Goal: Task Accomplishment & Management: Use online tool/utility

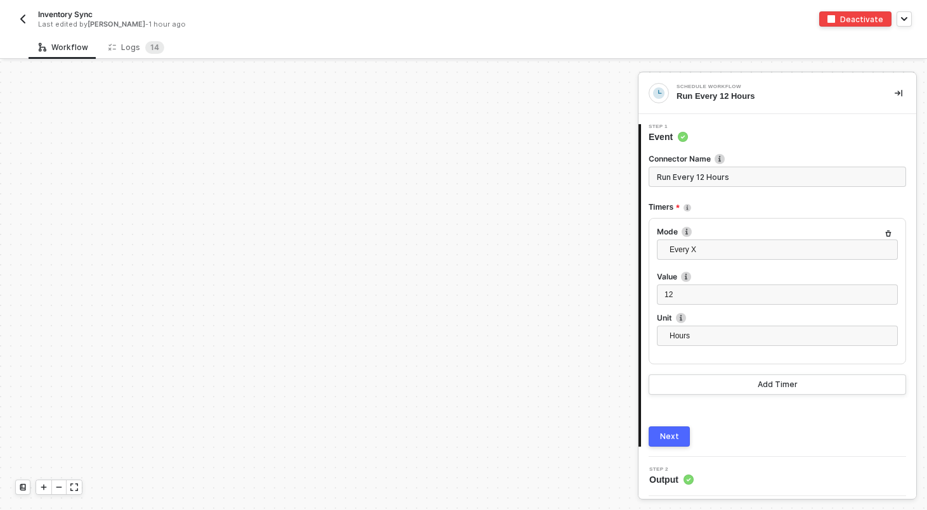
scroll to position [365, 0]
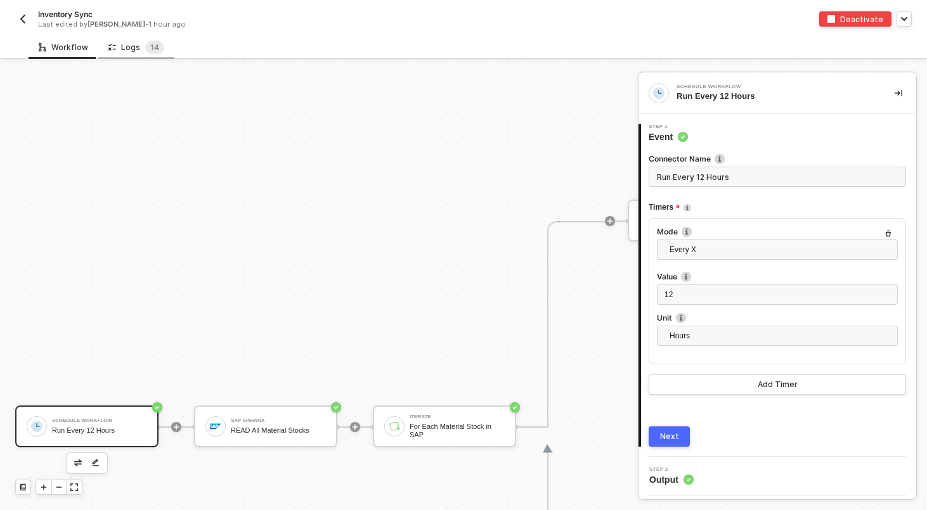
click at [137, 49] on div "Logs 1 4" at bounding box center [136, 47] width 56 height 13
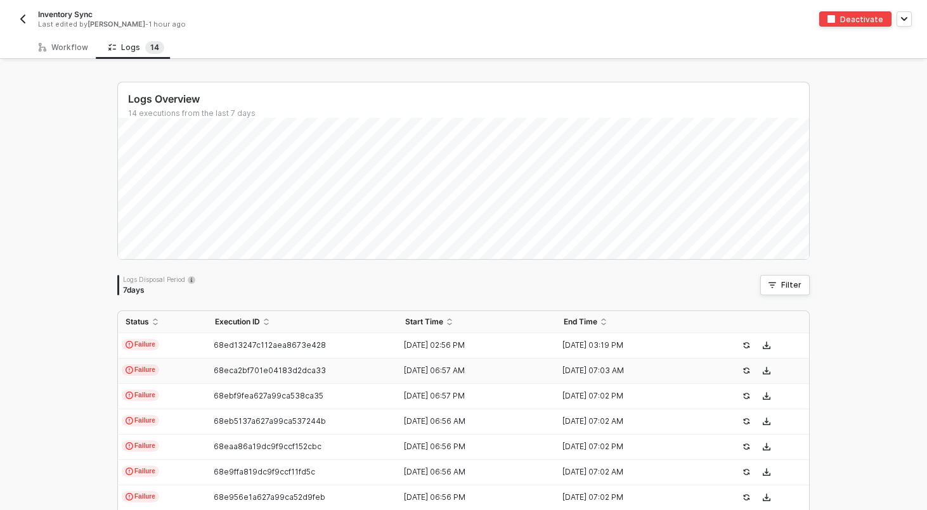
click at [197, 359] on td "Failure" at bounding box center [162, 371] width 89 height 25
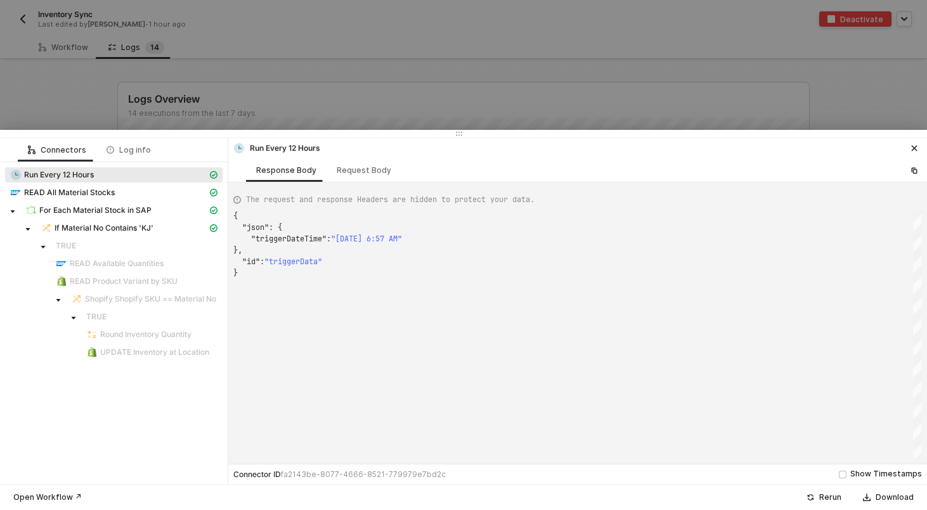
scroll to position [57, 0]
click at [33, 77] on div at bounding box center [463, 255] width 927 height 510
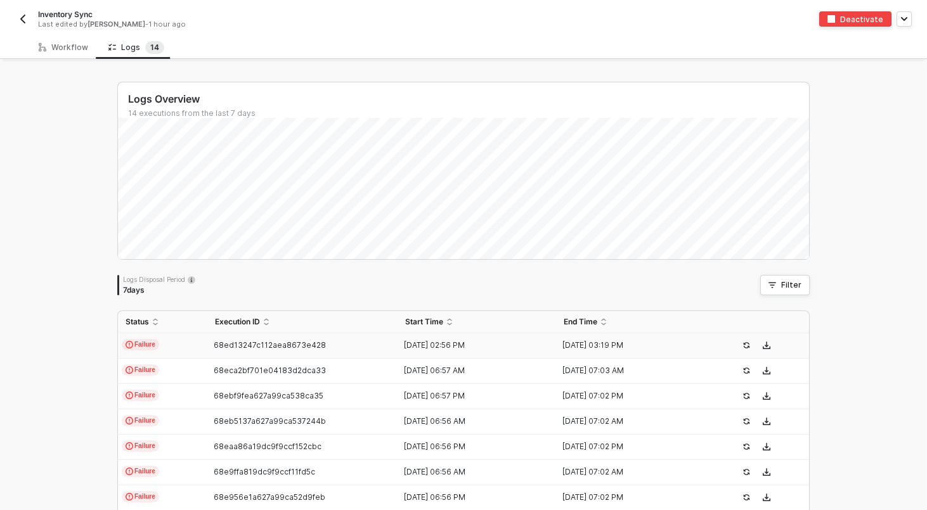
click at [194, 352] on td "Failure" at bounding box center [162, 346] width 89 height 25
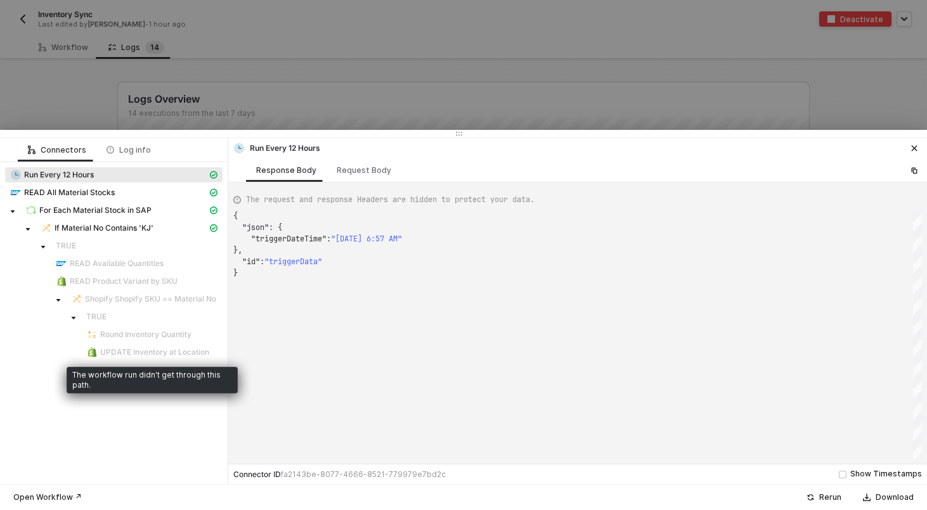
type textarea "{ "json": { "triggerDateTime": "[DATE] 2:56 PM" }, "id": "triggerData" }"
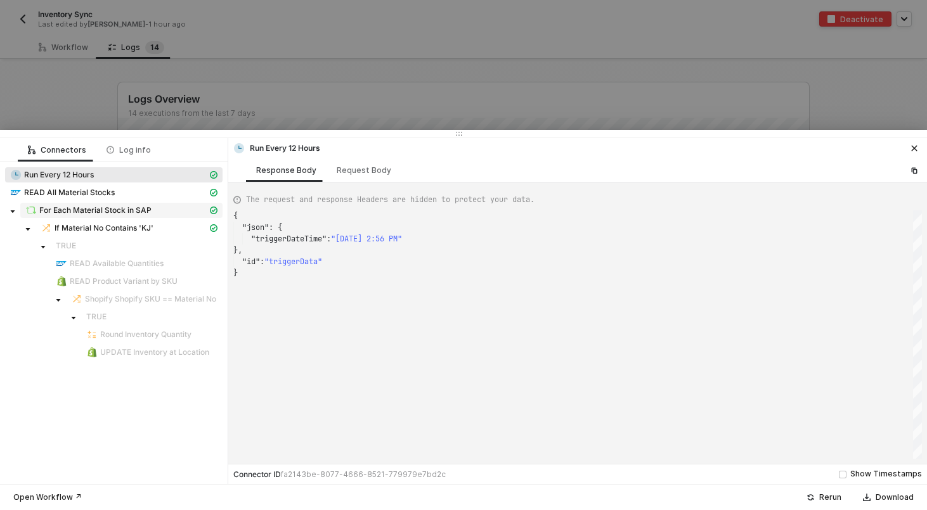
click at [84, 211] on span "For Each Material Stock in SAP" at bounding box center [95, 210] width 112 height 10
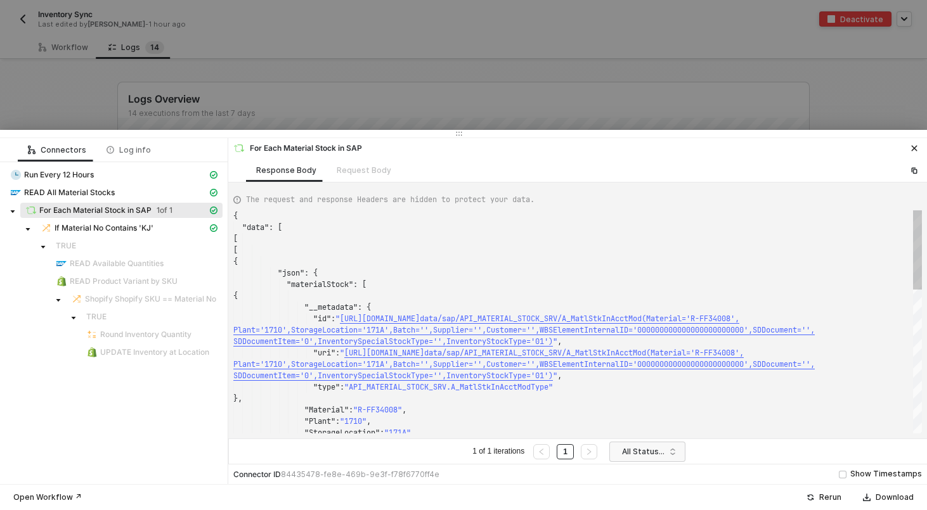
scroll to position [103, 0]
click at [74, 188] on span "READ All Material Stocks" at bounding box center [69, 193] width 91 height 10
type textarea "{ "json": { "materialStock": [ { "__metadata": { "id": "[URL][DOMAIN_NAME]',Pla…"
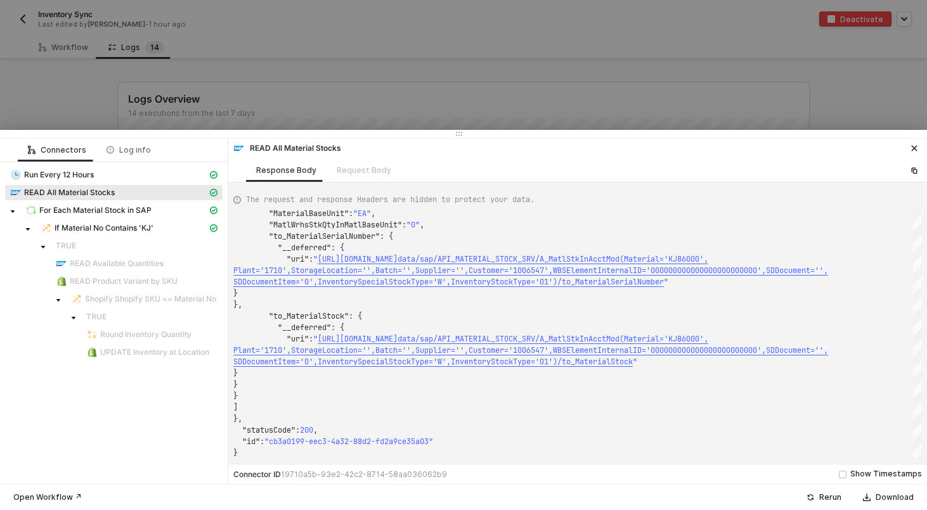
click at [78, 218] on div "For Each Material Stock in SAP" at bounding box center [113, 212] width 217 height 18
click at [80, 211] on span "For Each Material Stock in SAP" at bounding box center [95, 210] width 112 height 10
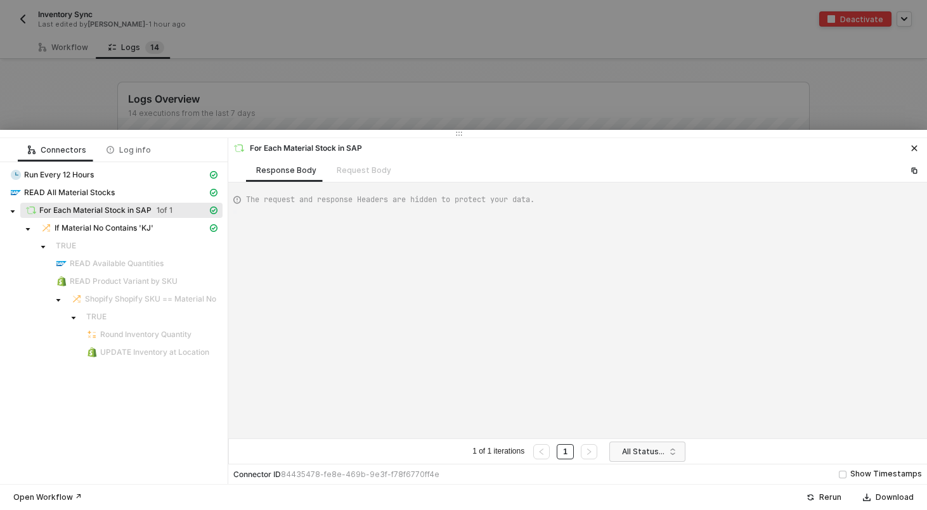
type textarea "{ "data": [ [ [ { "json": { "materialStock": [ { "__metadata": { "id": "https:/…"
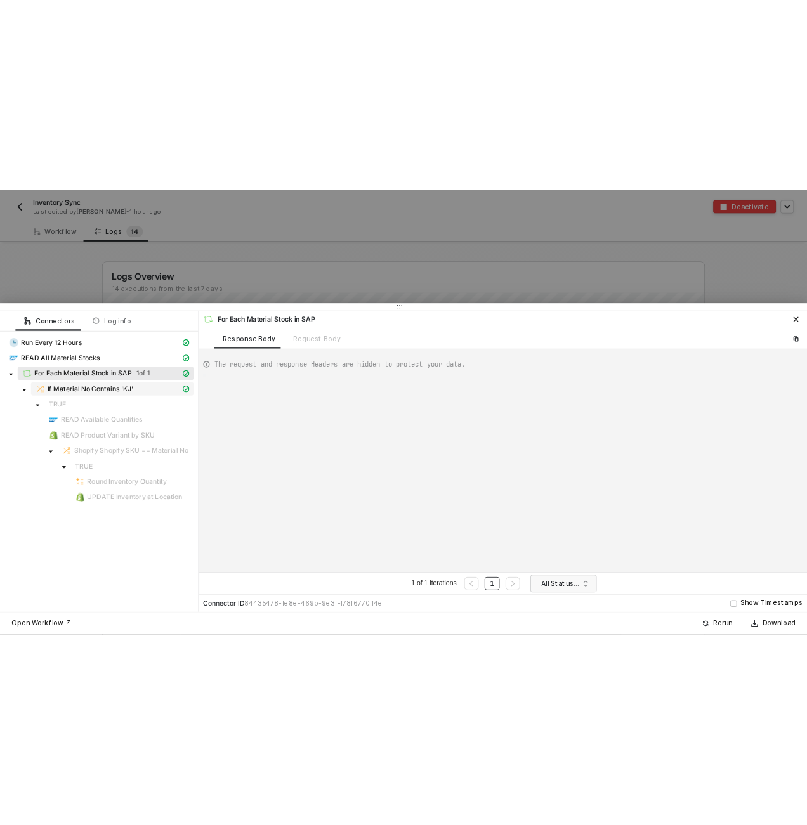
scroll to position [103, 0]
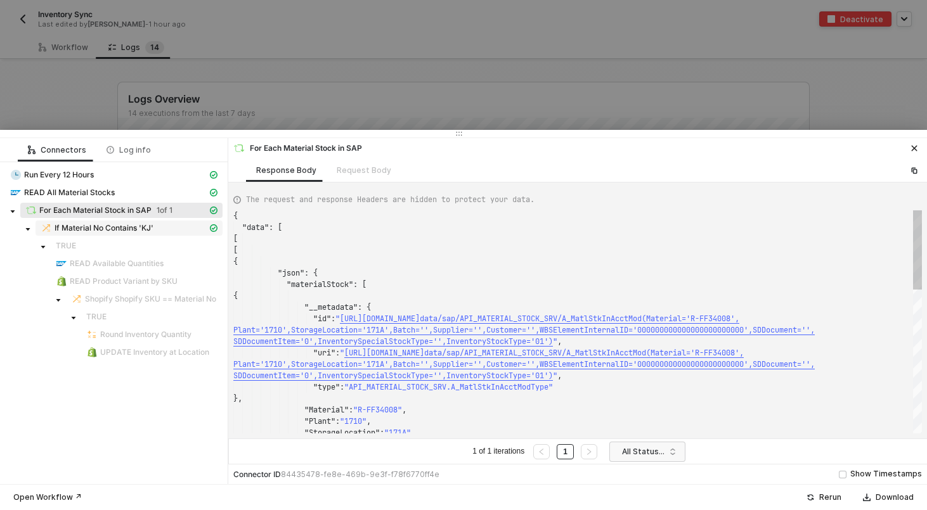
click at [85, 228] on span "If Material No Contains 'KJ'" at bounding box center [104, 228] width 99 height 10
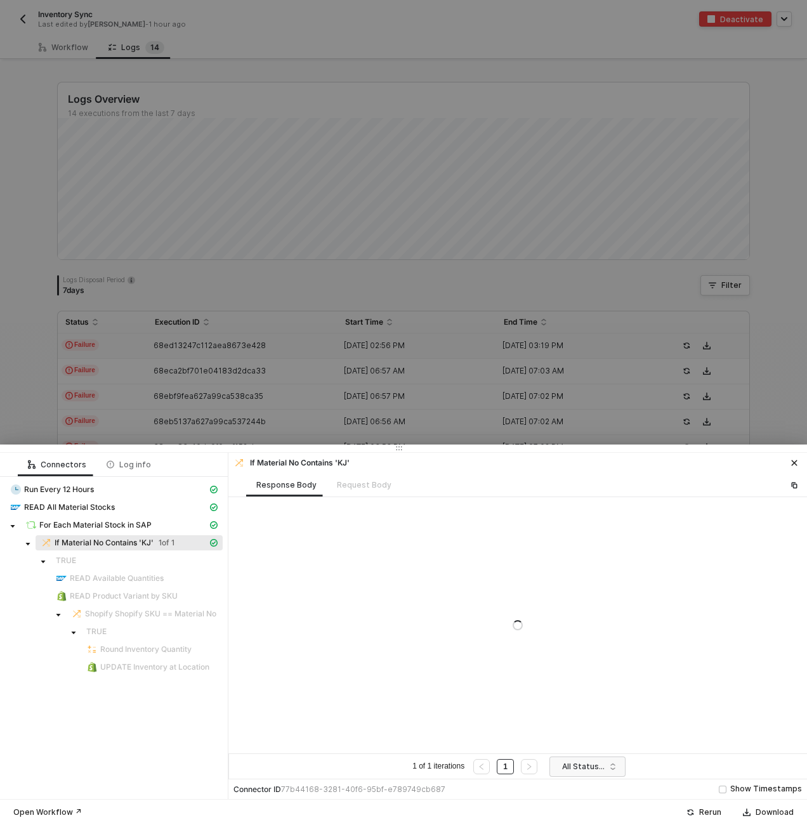
click at [704, 356] on div at bounding box center [403, 412] width 807 height 825
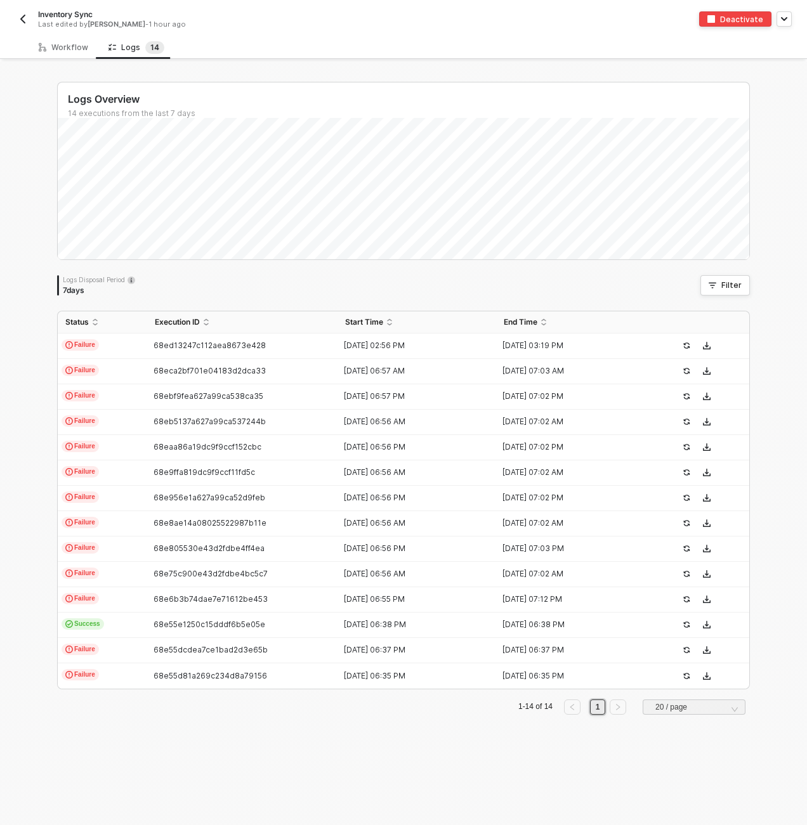
click at [729, 297] on div "Logs Overview 14 executions from the last 7 days Logs Disposal Period 7 days Fi…" at bounding box center [403, 403] width 692 height 643
click at [730, 285] on div "Filter" at bounding box center [731, 285] width 20 height 10
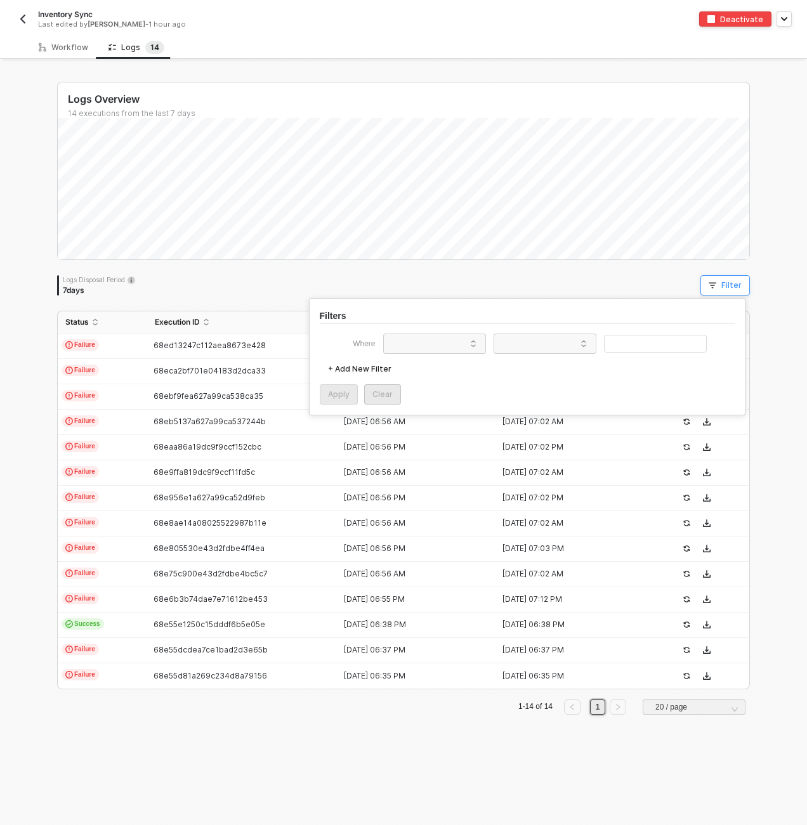
click at [727, 284] on div "Filter" at bounding box center [731, 285] width 20 height 10
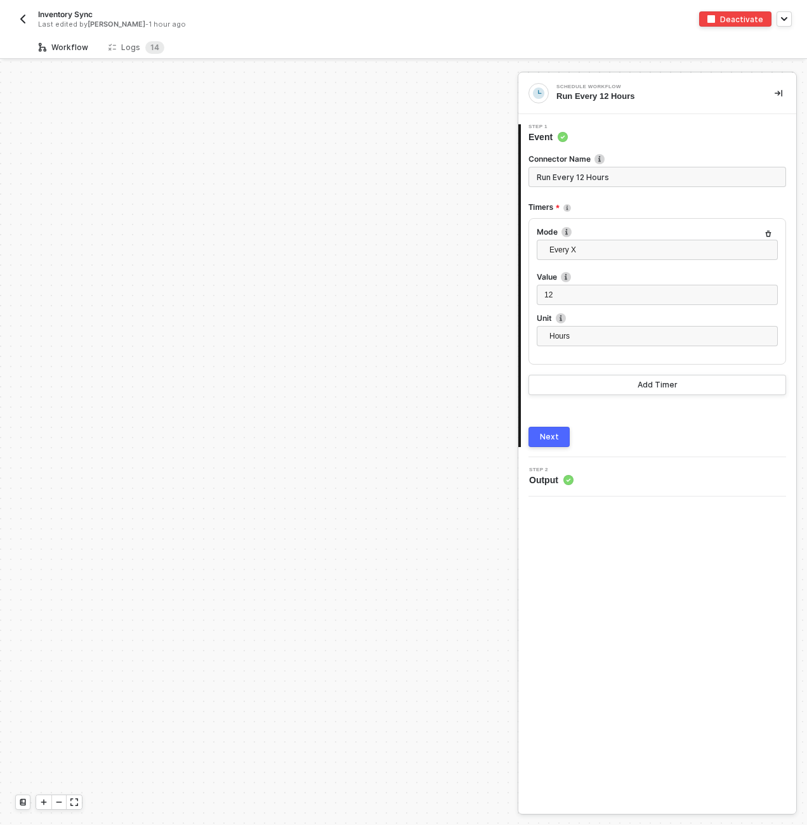
scroll to position [444, 0]
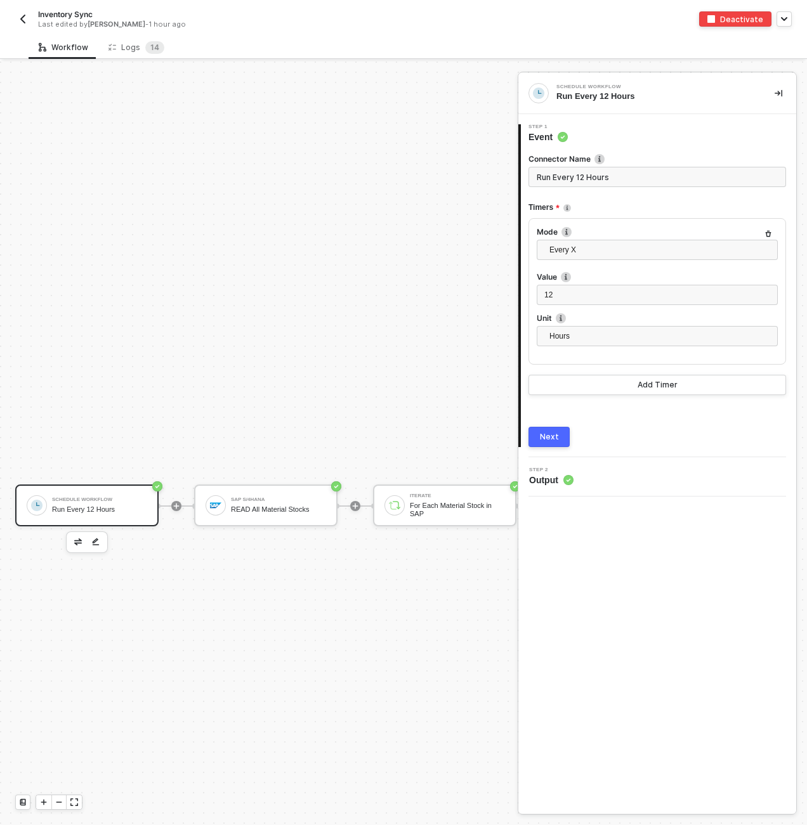
click at [18, 19] on img "button" at bounding box center [23, 19] width 10 height 10
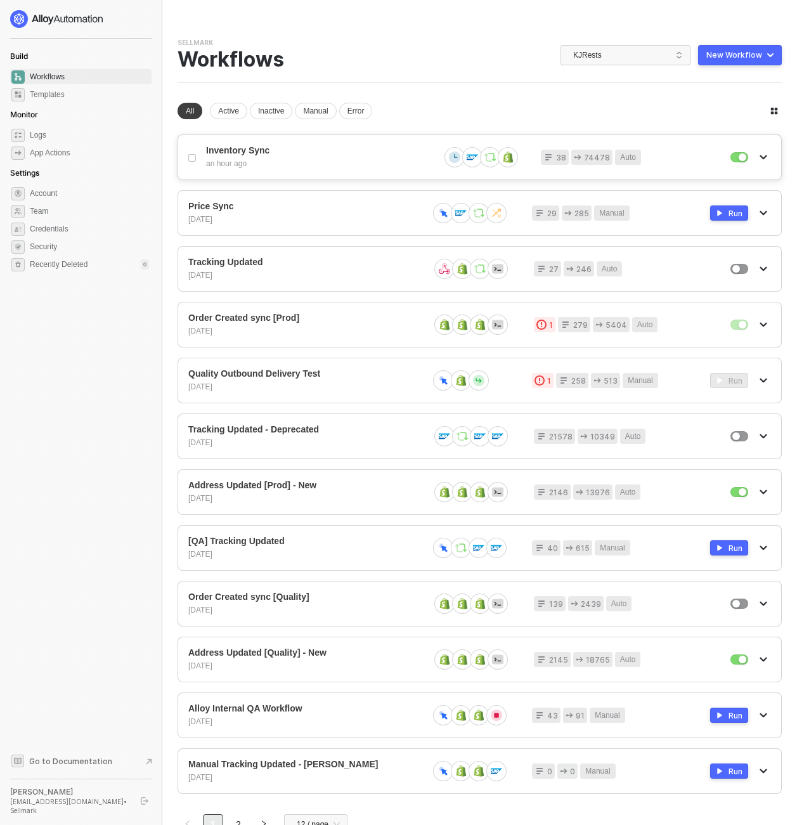
click at [278, 159] on div "an hour ago" at bounding box center [317, 164] width 223 height 11
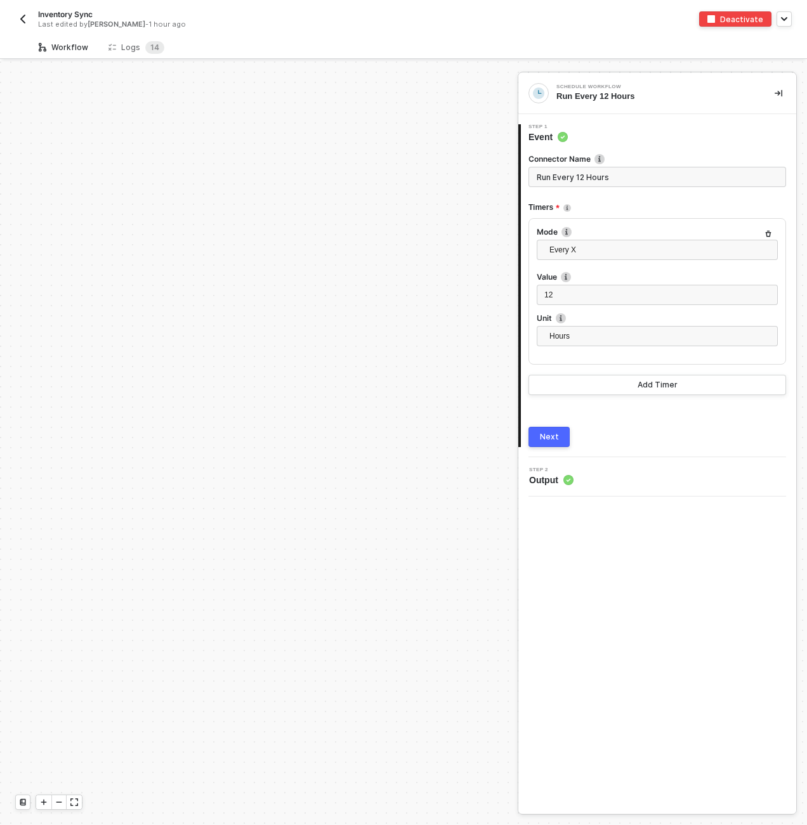
scroll to position [444, 0]
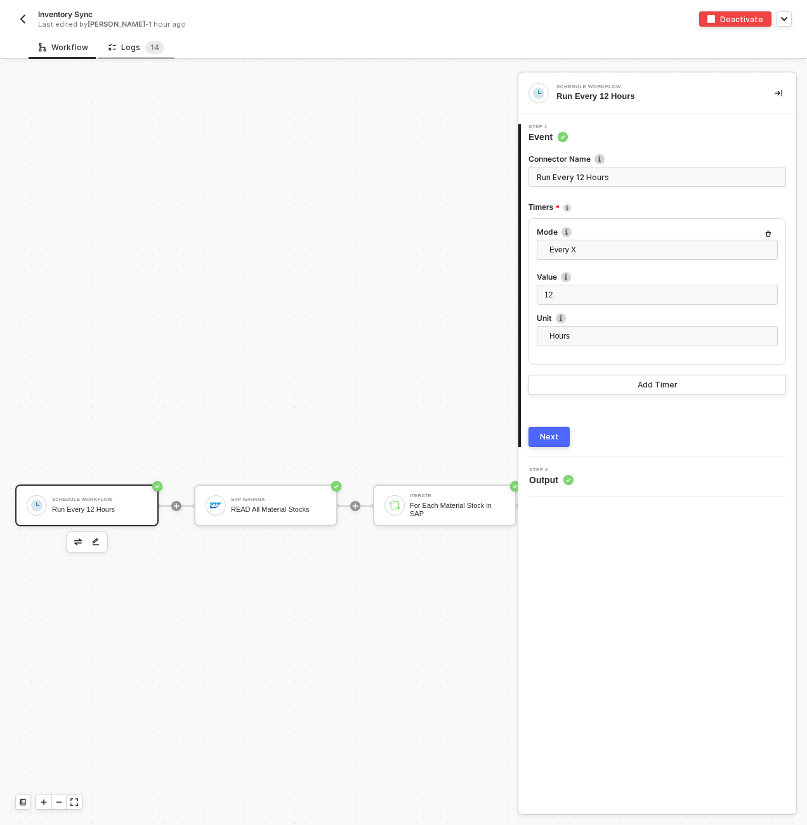
click at [140, 47] on div "Logs 1 4" at bounding box center [136, 47] width 56 height 13
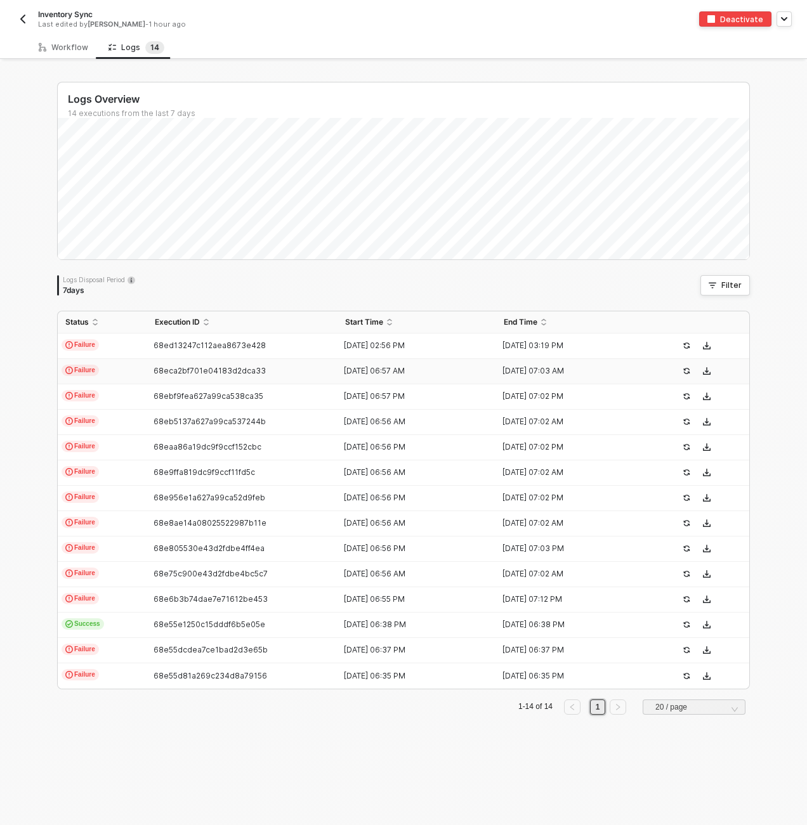
click at [233, 359] on td "68eca2bf701e04183d2dca33" at bounding box center [242, 371] width 190 height 25
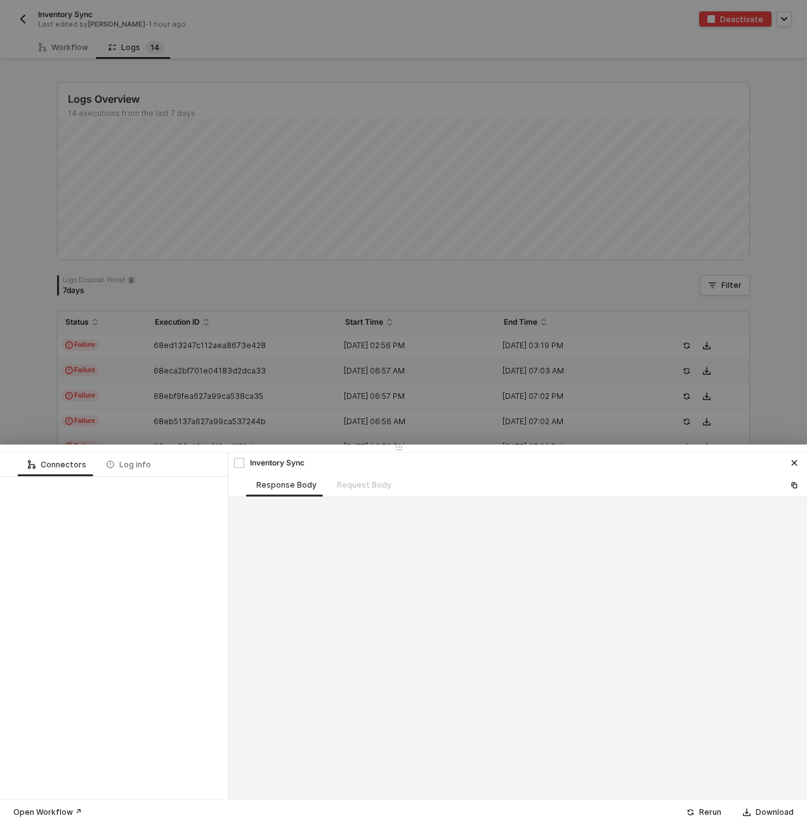
click at [232, 351] on div at bounding box center [403, 412] width 807 height 825
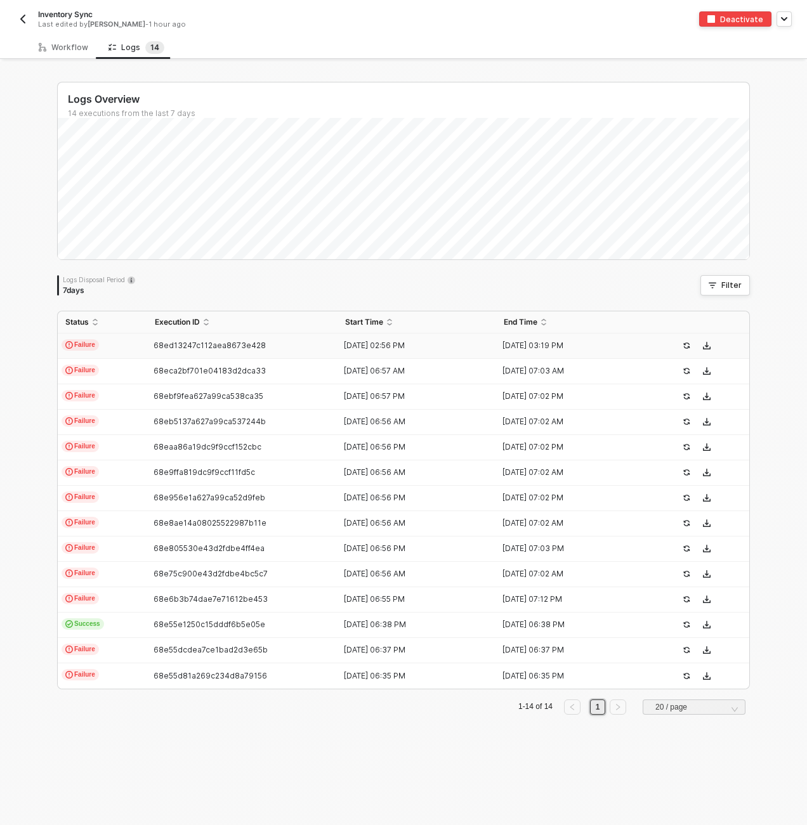
click at [232, 346] on span "68ed13247c112aea8673e428" at bounding box center [209, 345] width 112 height 10
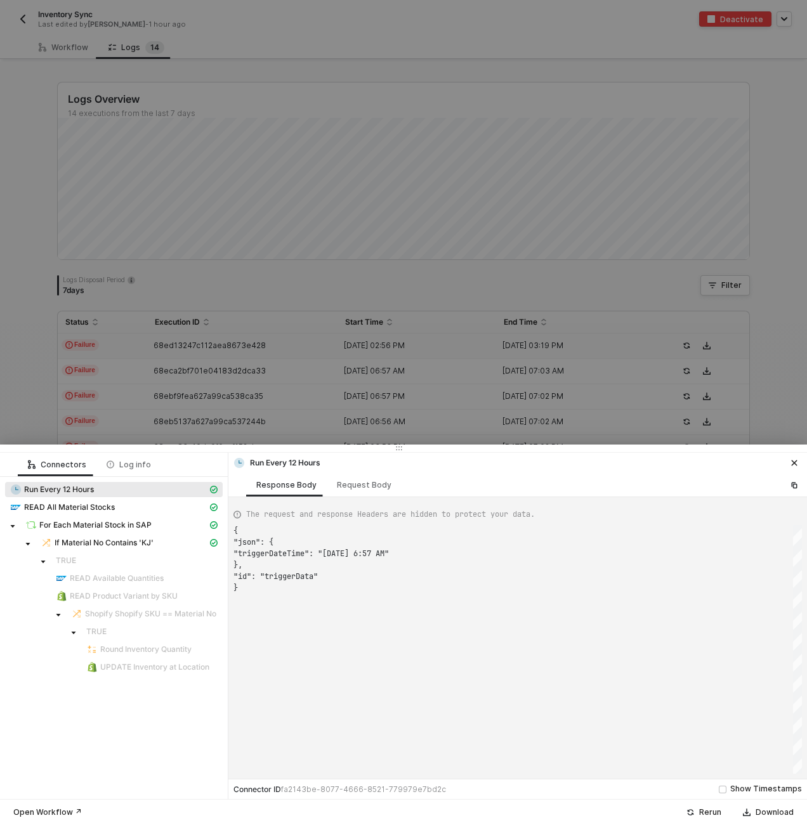
scroll to position [57, 0]
type textarea "{ "json": { "triggerDateTime": "[DATE] 2:56 PM" }, "id": "triggerData" }"
click at [146, 546] on span "If Material No Contains 'KJ'" at bounding box center [104, 543] width 99 height 10
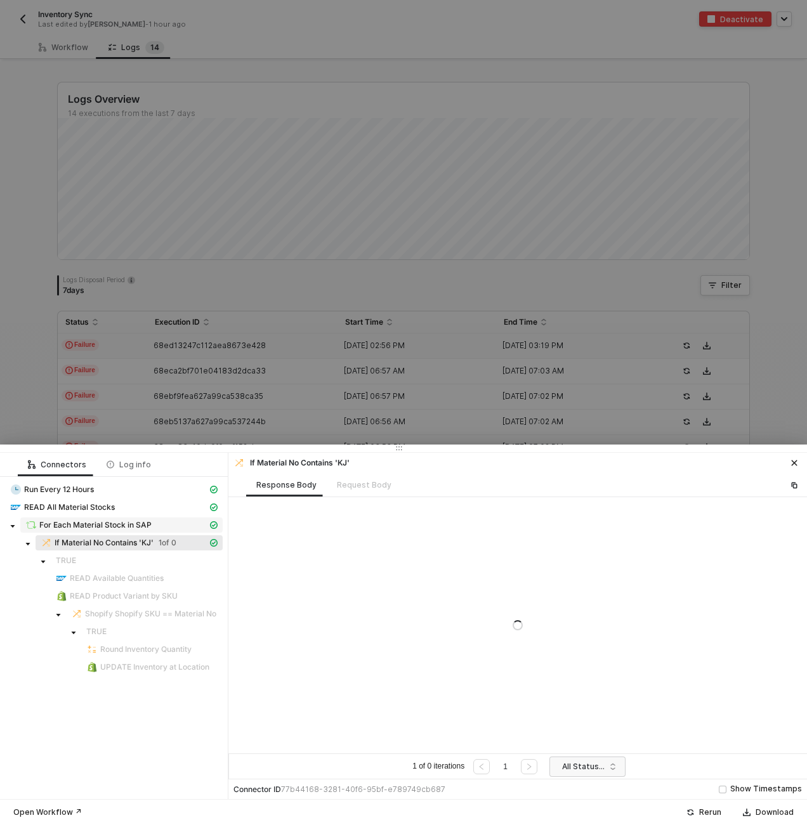
click at [133, 521] on span "For Each Material Stock in SAP" at bounding box center [95, 525] width 112 height 10
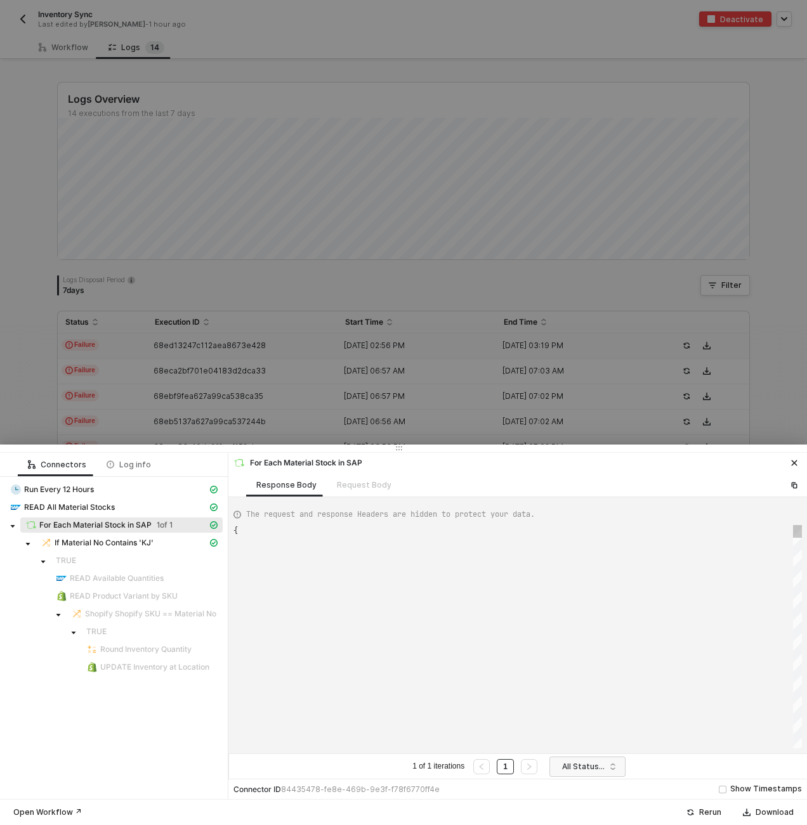
type textarea "{ "data": [ [ [ { "json": { "materialStock": [ { "__metadata": { "id": "[URL][D…"
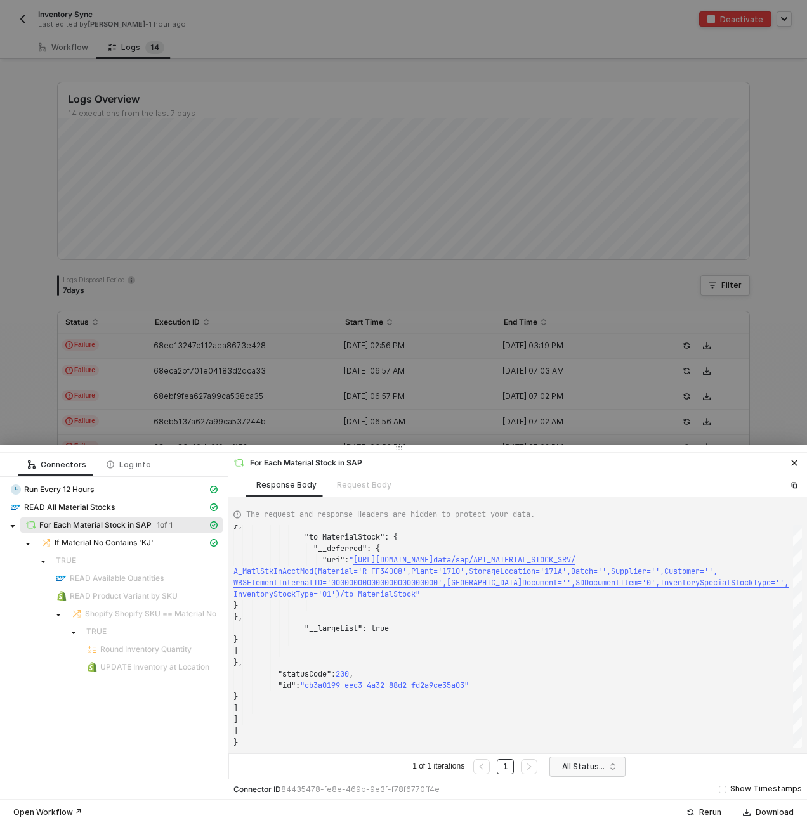
click at [387, 393] on div at bounding box center [403, 412] width 807 height 825
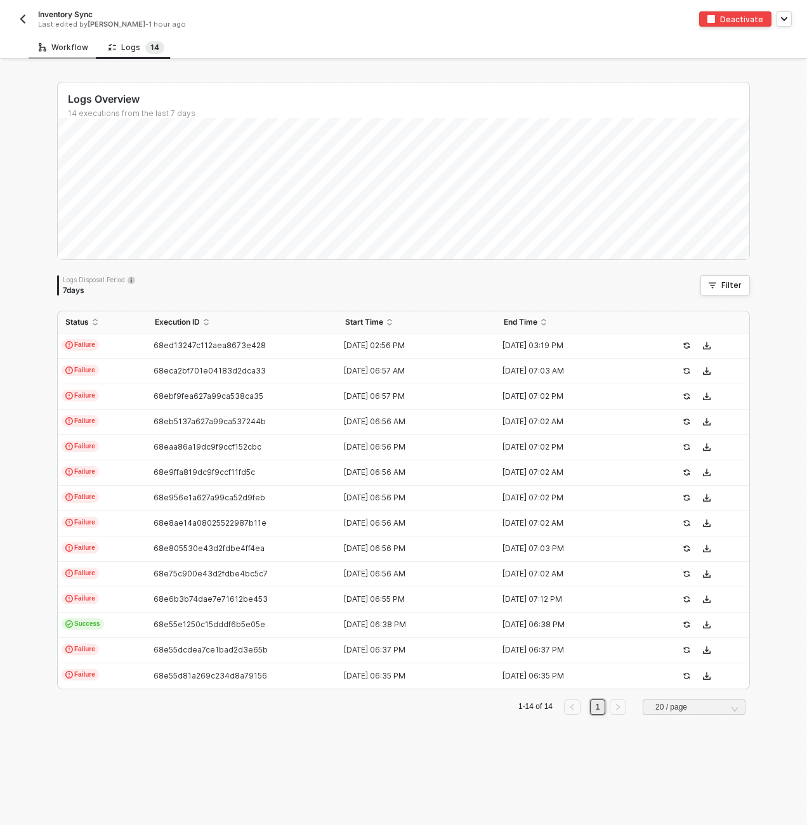
click at [79, 48] on div "Workflow" at bounding box center [63, 47] width 49 height 10
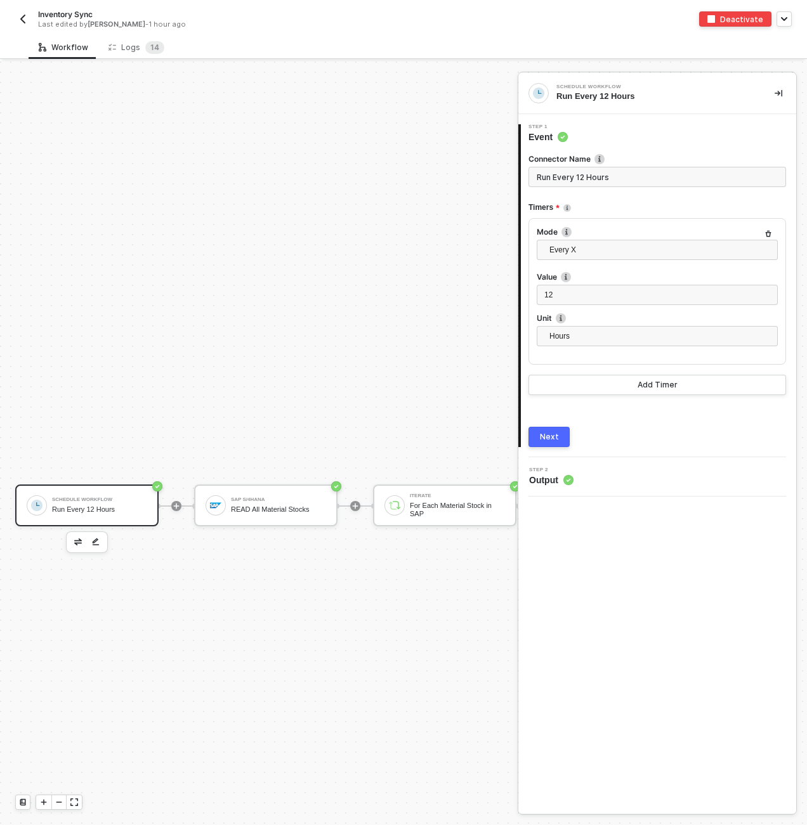
click at [156, 51] on sup "1 4" at bounding box center [154, 47] width 19 height 13
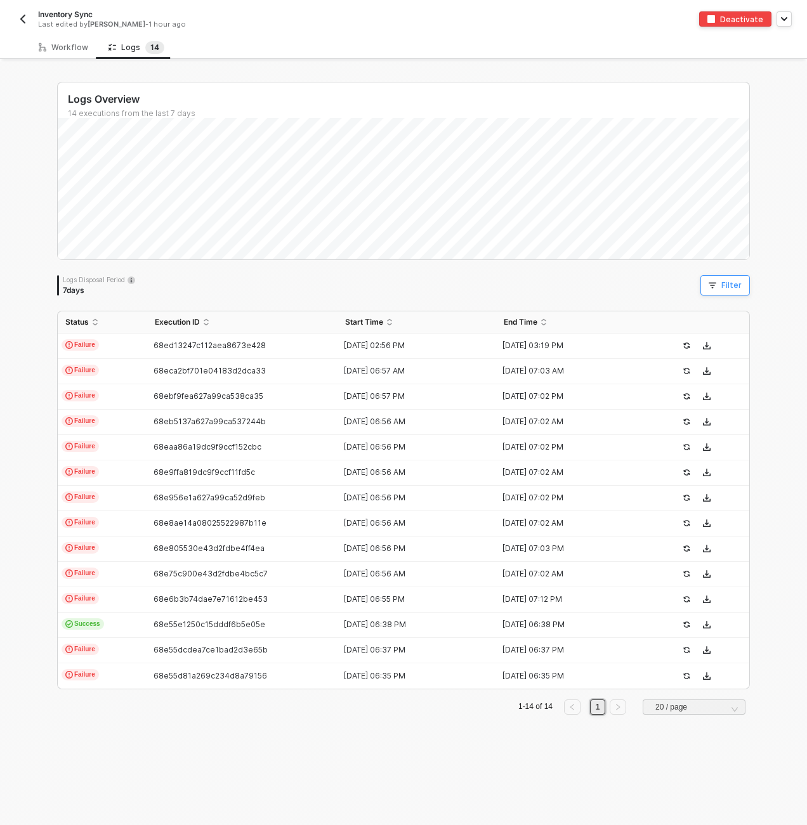
click at [725, 283] on div "Filter" at bounding box center [731, 285] width 20 height 10
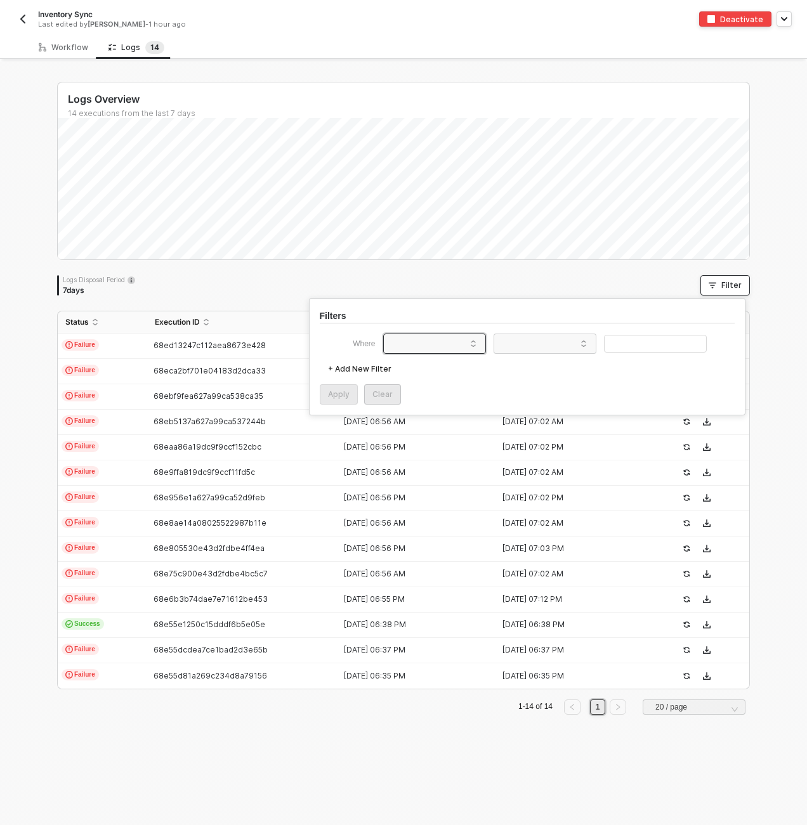
click at [416, 344] on span at bounding box center [437, 343] width 96 height 19
click at [80, 51] on div "Workflow" at bounding box center [63, 47] width 49 height 10
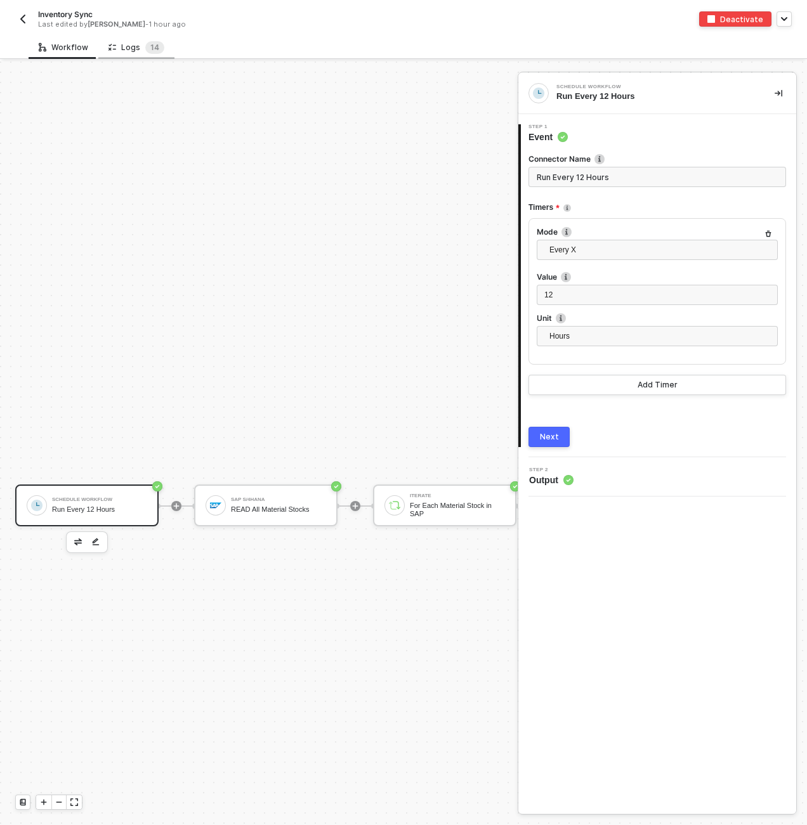
click at [110, 50] on icon at bounding box center [112, 47] width 8 height 11
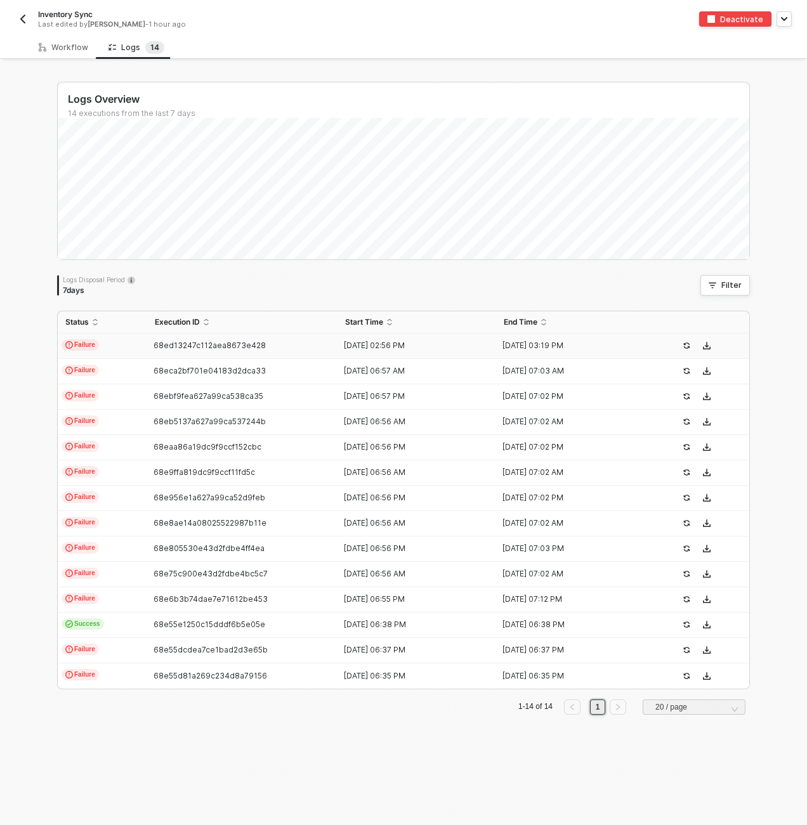
click at [159, 348] on span "68ed13247c112aea8673e428" at bounding box center [209, 345] width 112 height 10
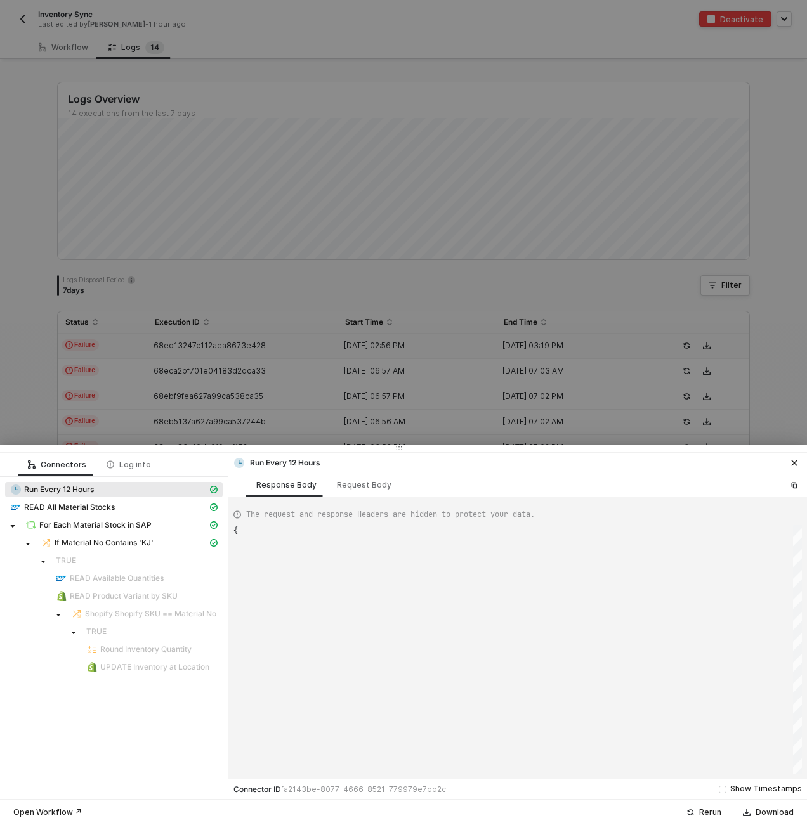
type textarea "{ "json": { "triggerDateTime": "Mon, Oct 13, 2025 2:56 PM" }, "id": "triggerDat…"
click at [141, 518] on span "For Each Material Stock in SAP" at bounding box center [121, 524] width 202 height 15
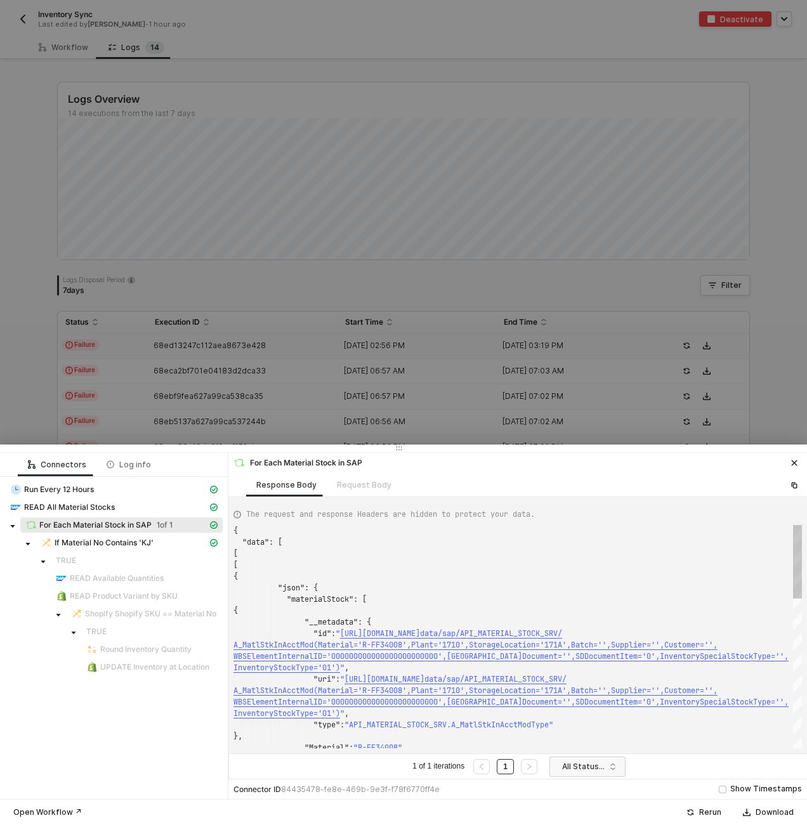
scroll to position [103, 0]
click at [140, 538] on span "If Material No Contains 'KJ'" at bounding box center [104, 543] width 99 height 10
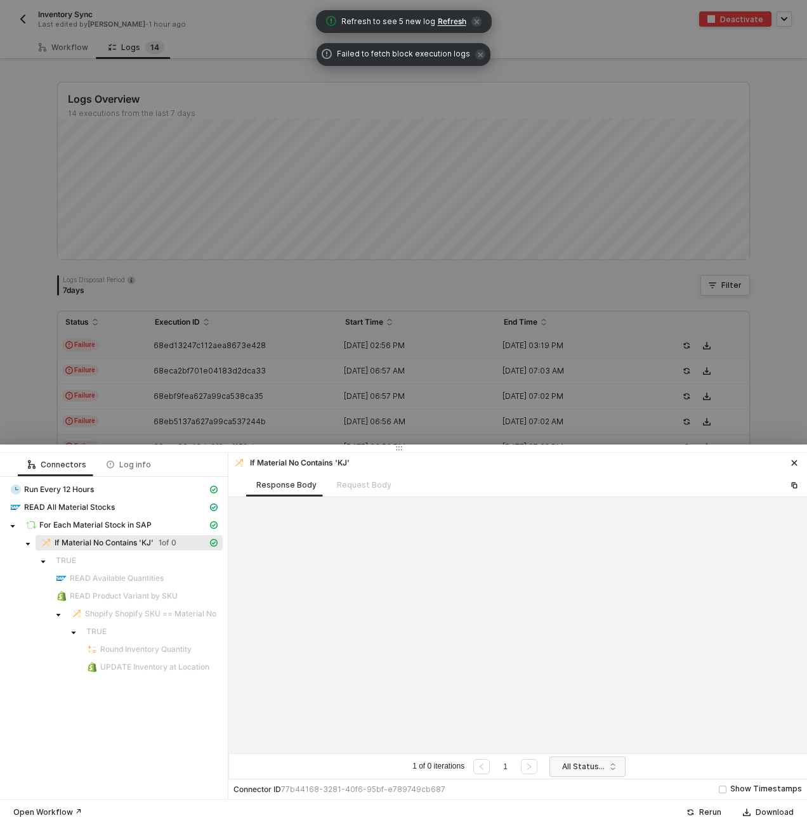
click at [531, 643] on div at bounding box center [517, 625] width 568 height 246
click at [153, 517] on span "For Each Material Stock in SAP" at bounding box center [121, 524] width 202 height 15
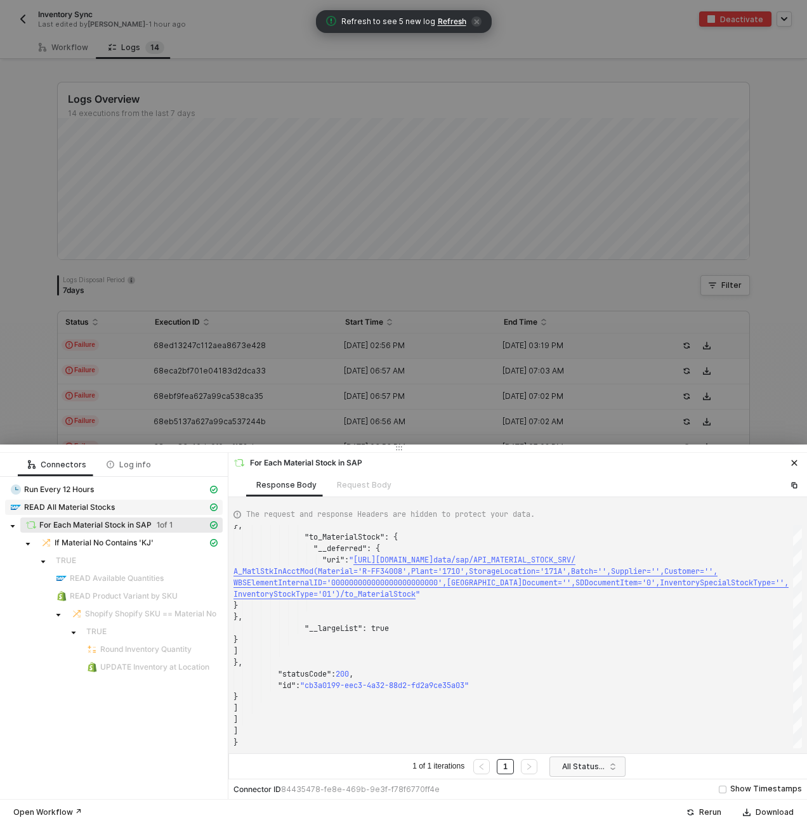
click at [87, 507] on span "READ All Material Stocks" at bounding box center [69, 507] width 91 height 10
type textarea "{ "json": { "materialStock": [ { "__metadata": { "id": "https://sellmarksap.sc1…"
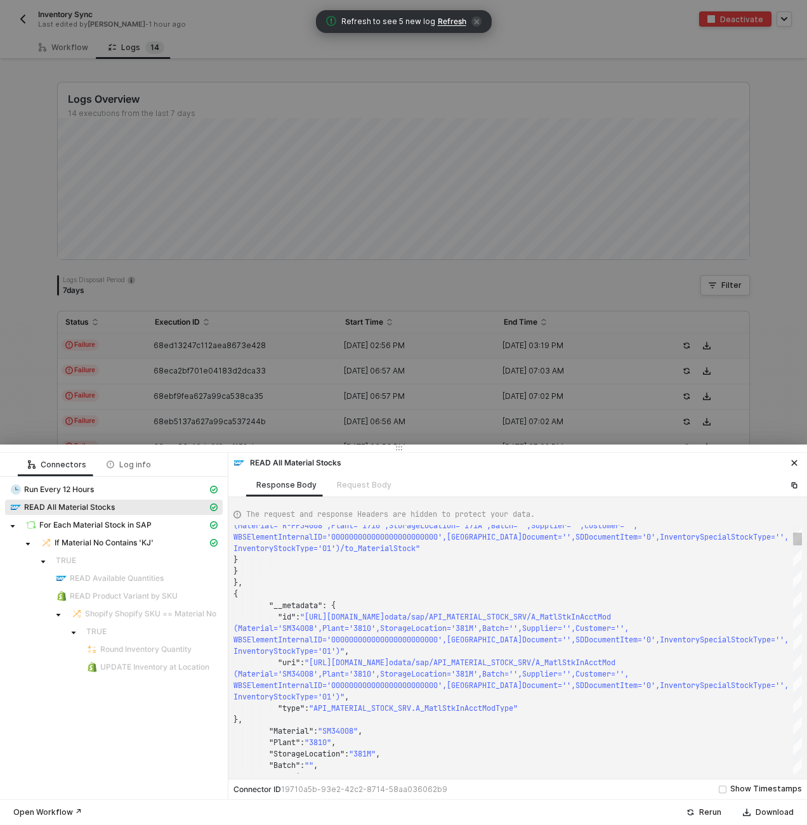
scroll to position [79, 0]
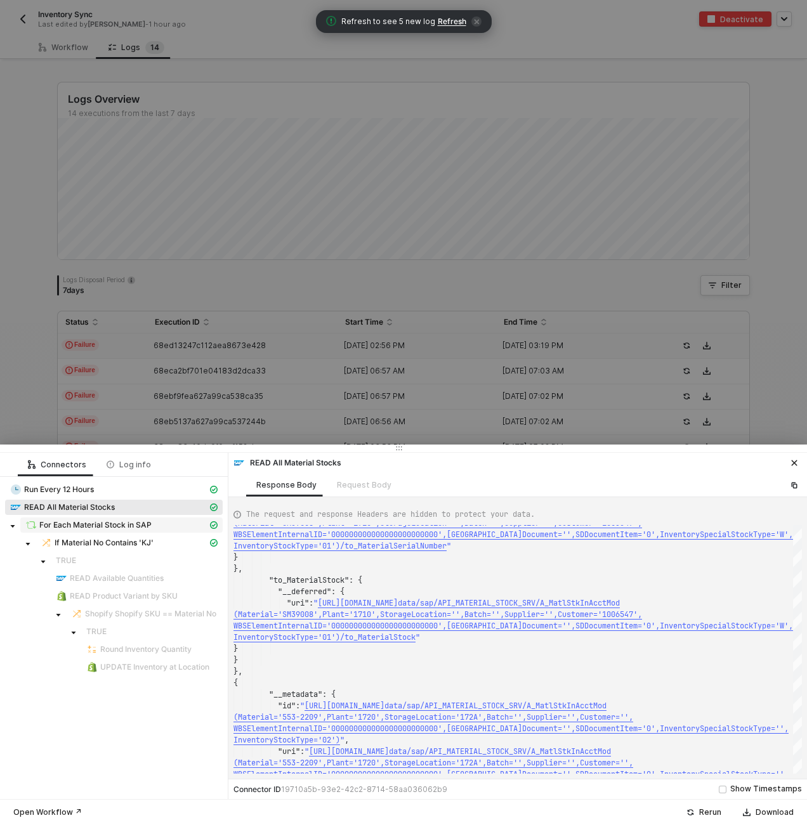
click at [97, 528] on span "For Each Material Stock in SAP" at bounding box center [95, 525] width 112 height 10
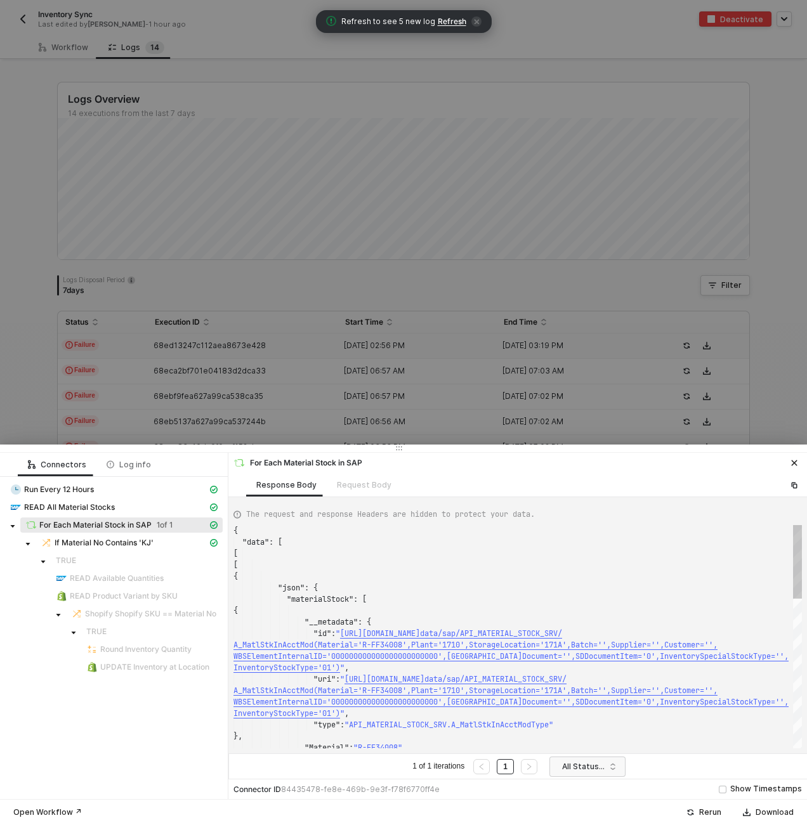
scroll to position [103, 0]
click at [158, 540] on div "If Material No Contains 'KJ'" at bounding box center [124, 542] width 167 height 11
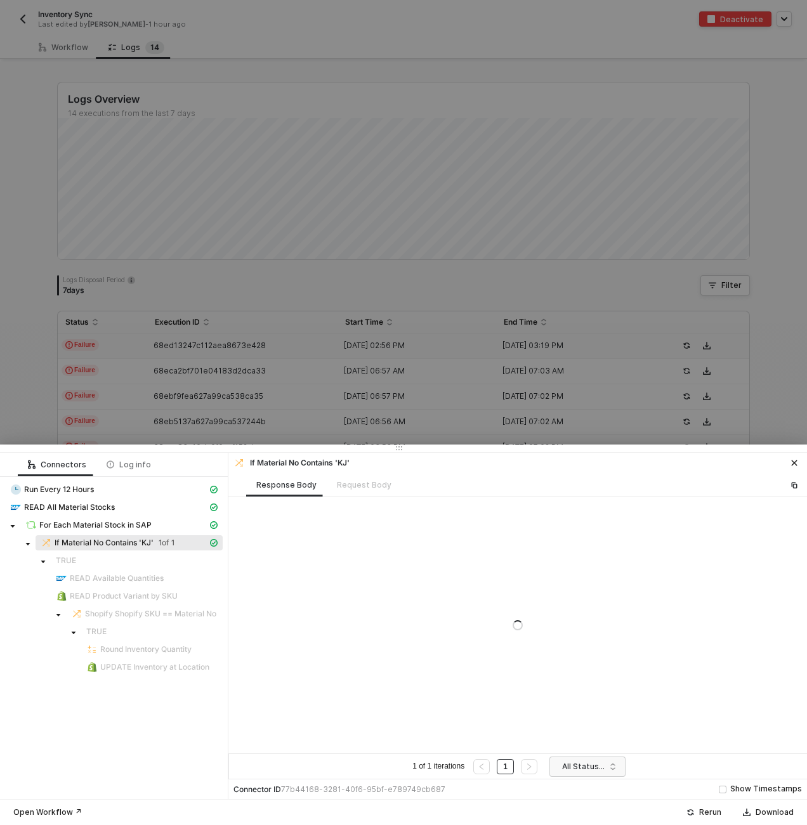
click at [499, 643] on div at bounding box center [517, 625] width 578 height 256
click at [592, 763] on span "All Statuses" at bounding box center [590, 766] width 56 height 19
click at [579, 735] on div "Success" at bounding box center [588, 741] width 56 height 14
click at [586, 761] on span "Success" at bounding box center [590, 766] width 56 height 19
click at [579, 699] on div "All Statuses" at bounding box center [588, 701] width 56 height 14
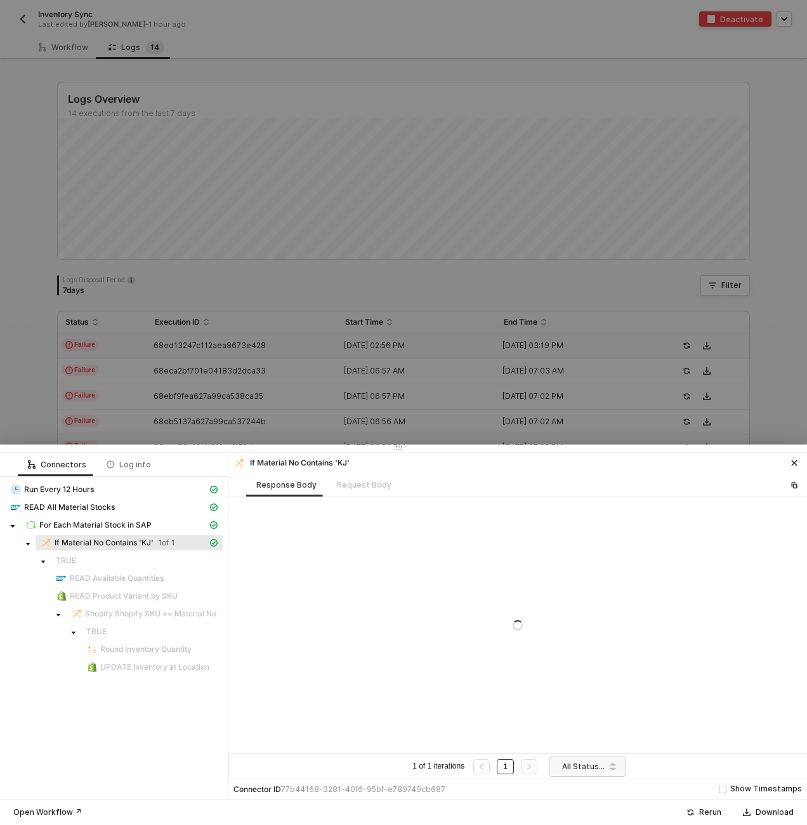
click at [382, 308] on div at bounding box center [403, 412] width 807 height 825
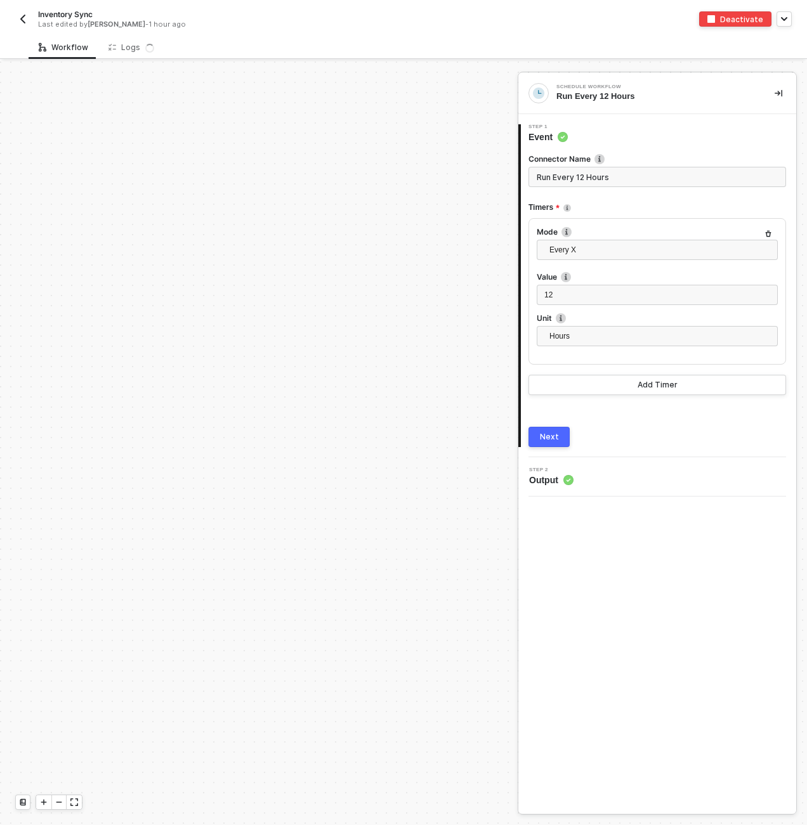
scroll to position [444, 0]
click at [118, 41] on div "Logs 1 4" at bounding box center [136, 47] width 56 height 13
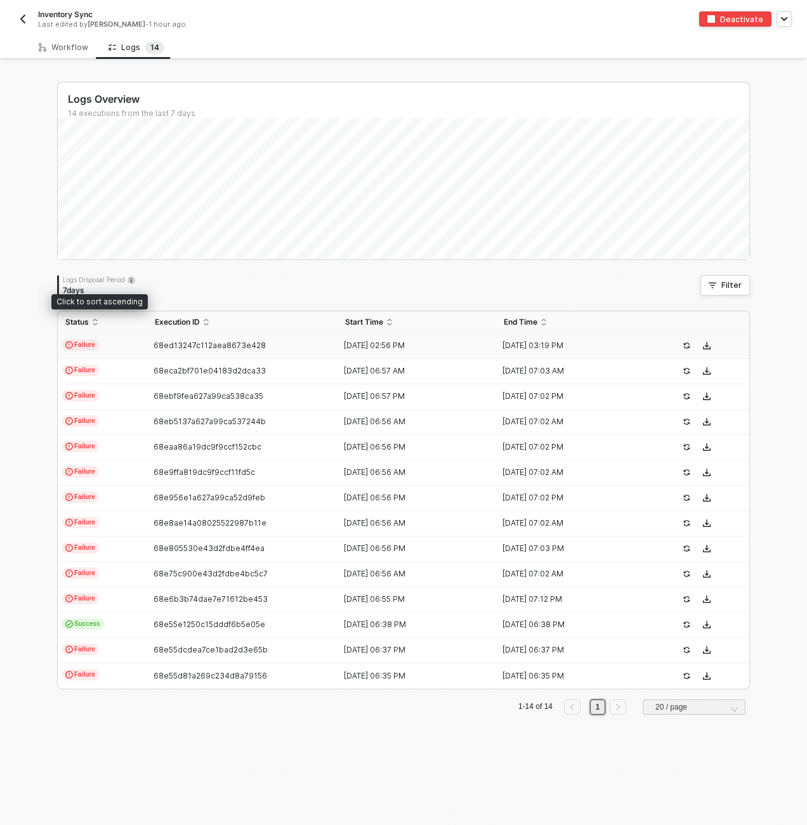
click at [118, 340] on td "Failure" at bounding box center [102, 346] width 89 height 25
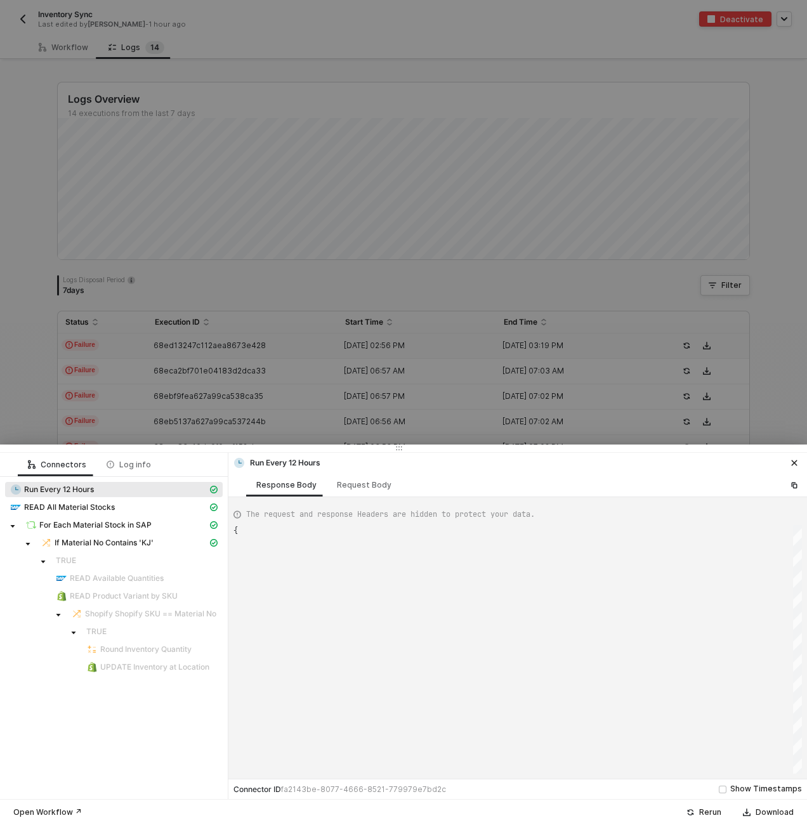
scroll to position [57, 0]
click at [105, 511] on span "READ All Material Stocks" at bounding box center [69, 507] width 91 height 10
type textarea "{ "json": { "materialStock": [ { "__metadata": { "id": "[URL][DOMAIN_NAME]',Pla…"
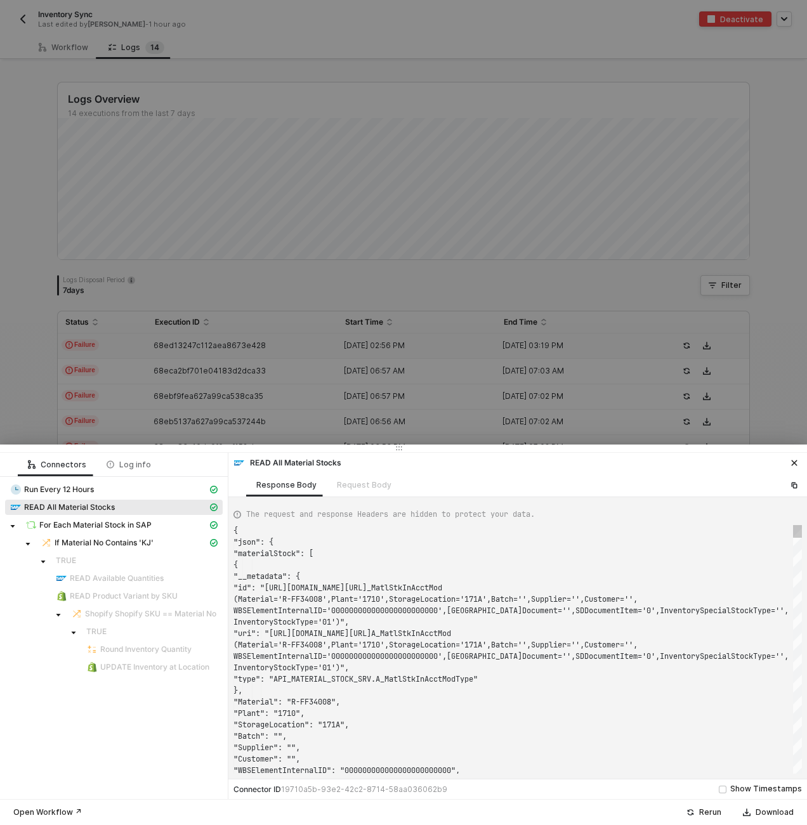
scroll to position [68, 0]
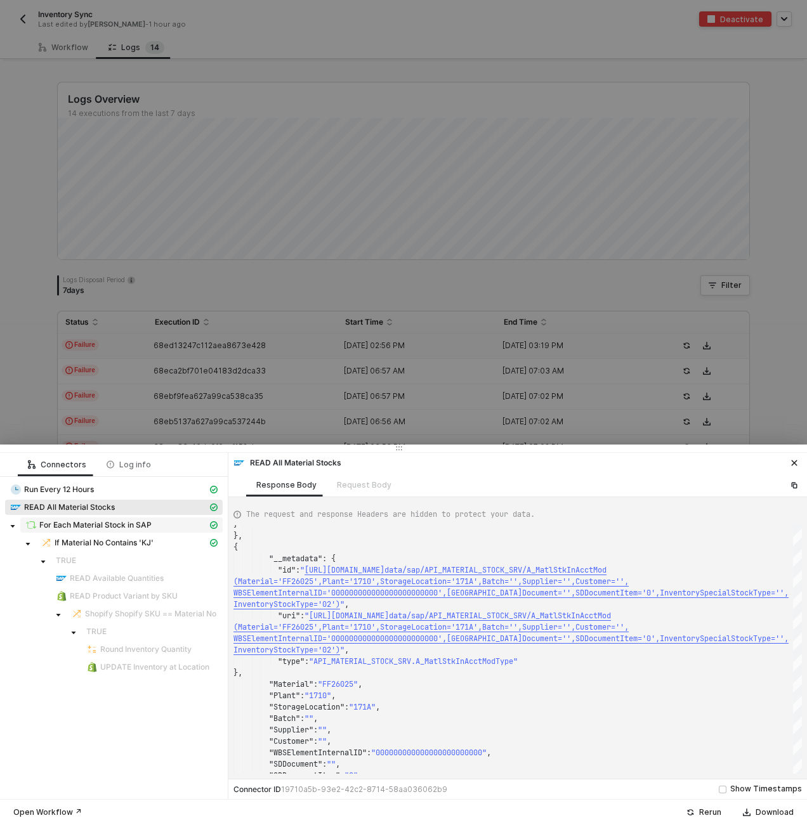
click at [89, 522] on span "For Each Material Stock in SAP" at bounding box center [95, 525] width 112 height 10
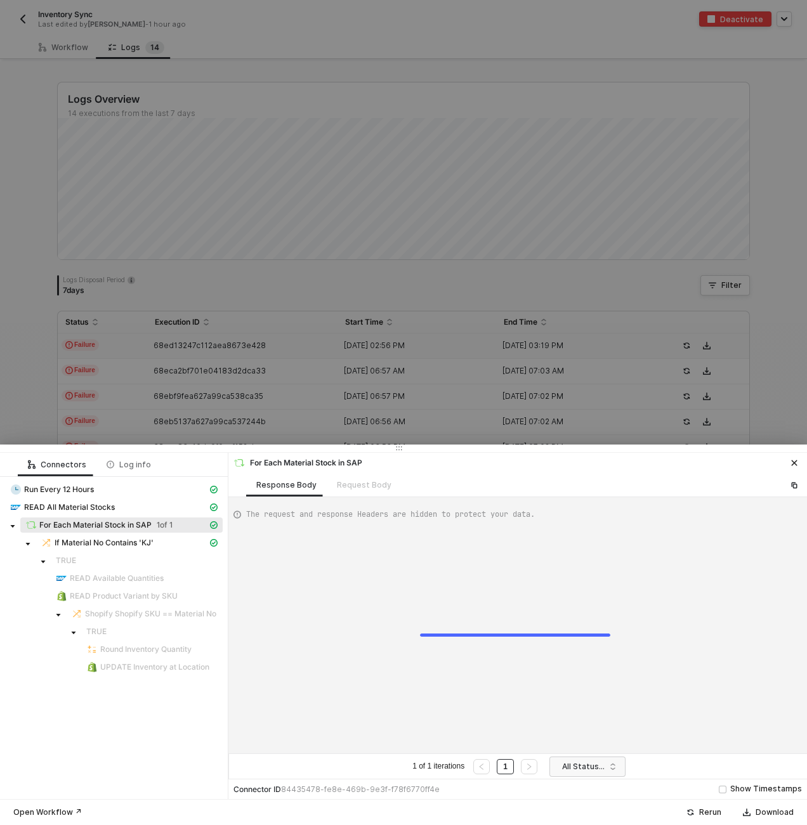
type textarea "{ "data": [ [ [ { "json": { "materialStock": [ { "__metadata": { "id": "https:/…"
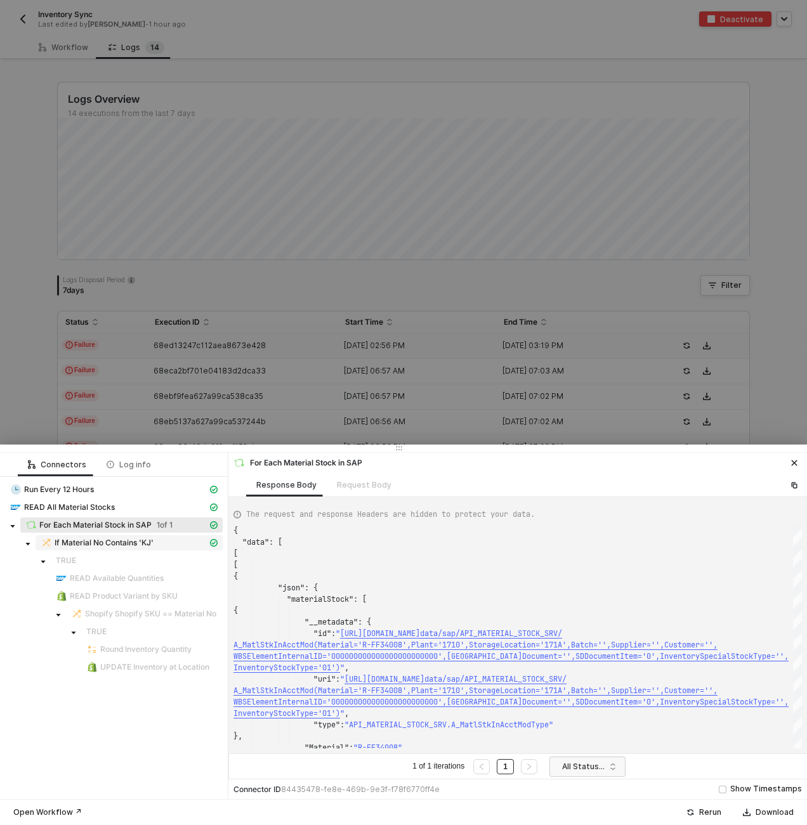
click at [79, 545] on span "If Material No Contains 'KJ'" at bounding box center [104, 543] width 99 height 10
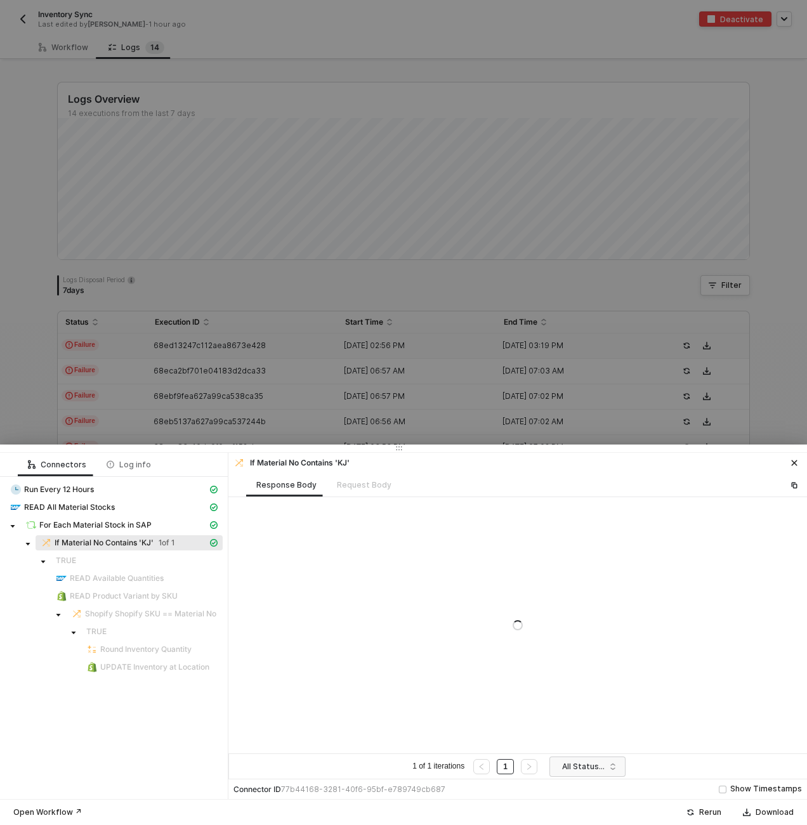
click at [596, 656] on div at bounding box center [517, 625] width 578 height 256
click at [586, 770] on span "All Statuses" at bounding box center [590, 766] width 56 height 19
click at [585, 723] on div "Failure" at bounding box center [588, 721] width 56 height 14
click at [600, 761] on span "Failure" at bounding box center [590, 766] width 56 height 19
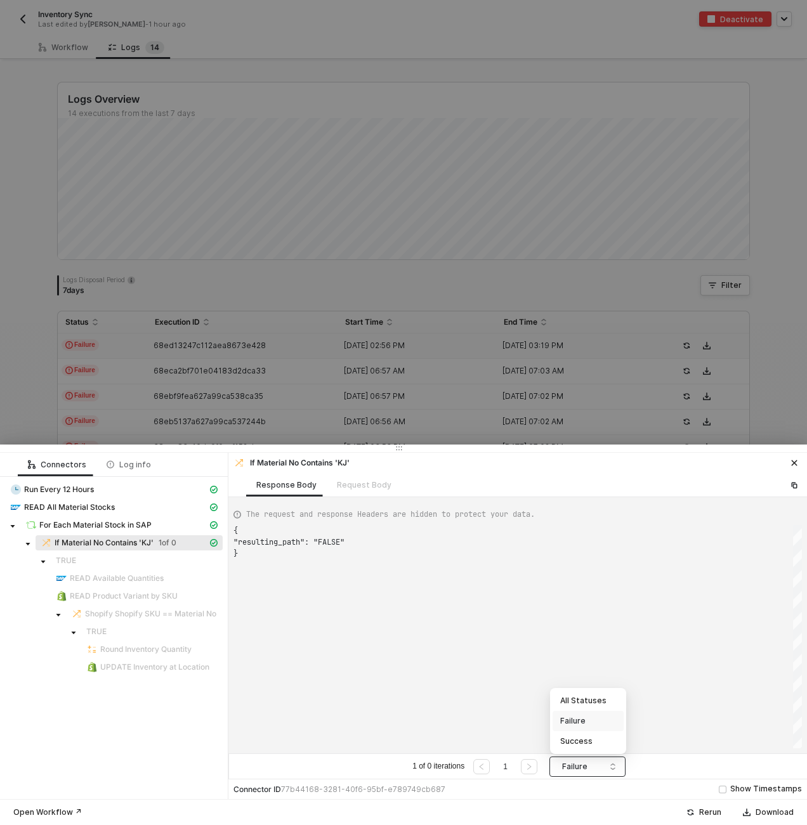
scroll to position [23, 0]
click at [589, 742] on div "Success" at bounding box center [588, 741] width 56 height 14
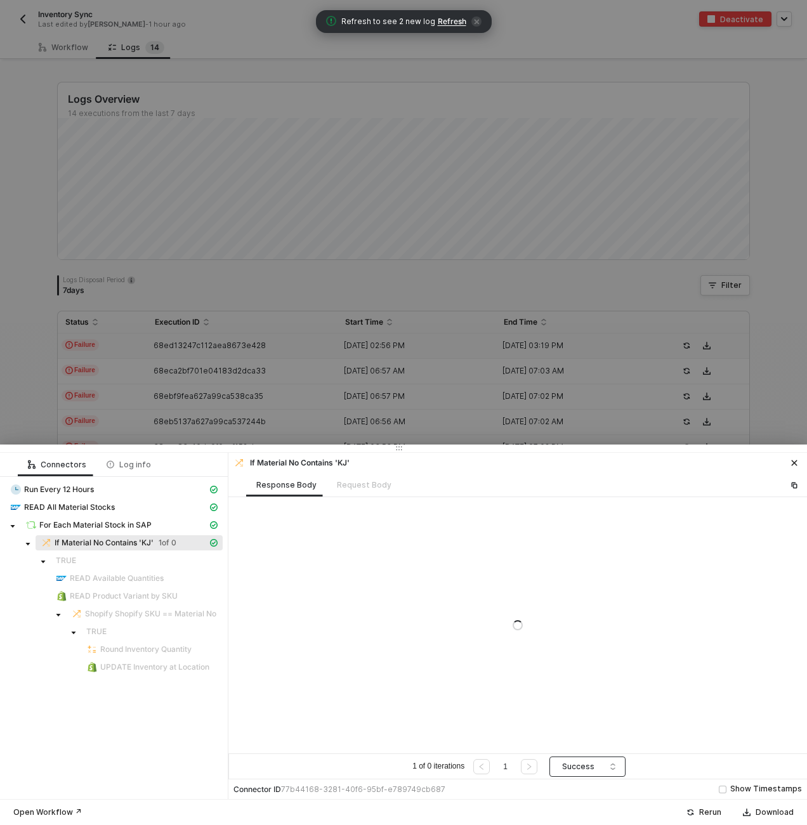
click at [587, 775] on span "Success" at bounding box center [590, 766] width 56 height 19
click at [595, 703] on div "All Statuses" at bounding box center [588, 701] width 56 height 14
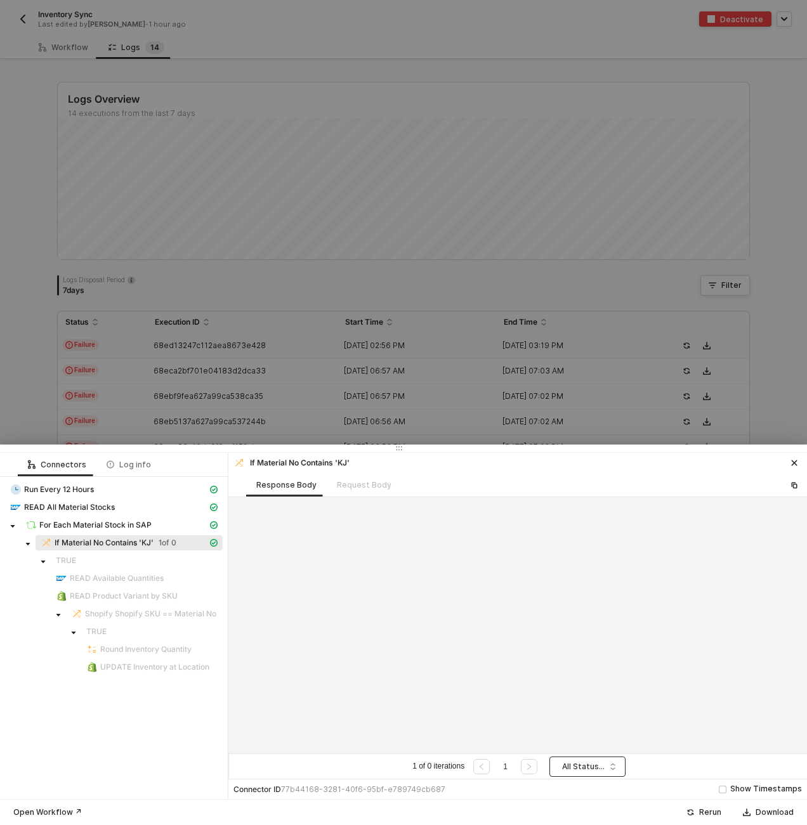
click at [379, 93] on div at bounding box center [403, 412] width 807 height 825
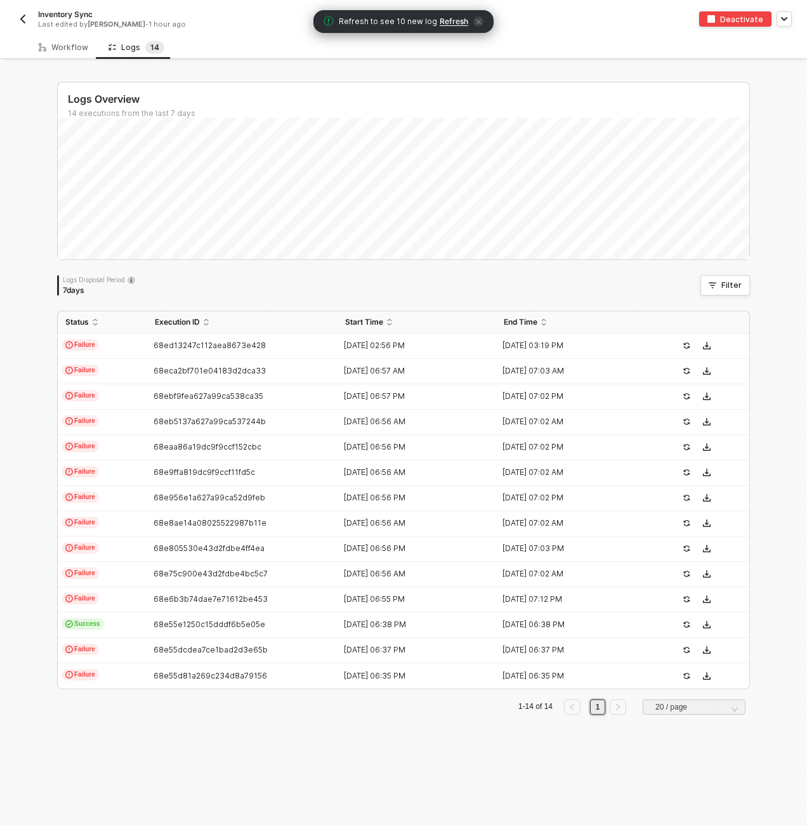
click at [448, 16] on span "Refresh" at bounding box center [453, 21] width 29 height 10
click at [267, 351] on td "68ed13247c112aea8673e428" at bounding box center [242, 346] width 190 height 25
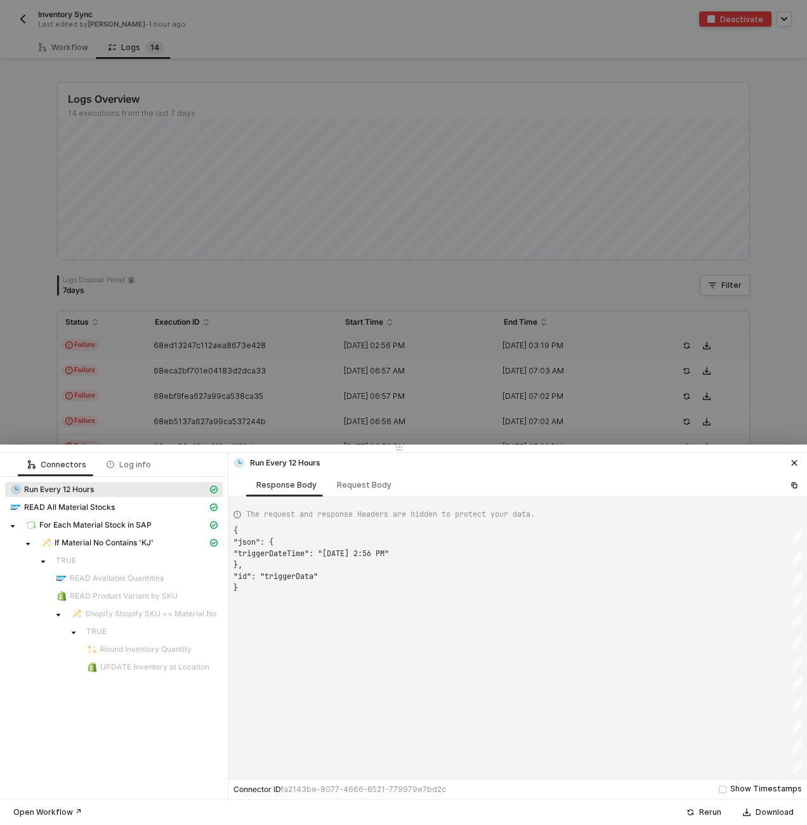
scroll to position [57, 0]
click at [154, 545] on div "If Material No Contains 'KJ'" at bounding box center [124, 542] width 167 height 11
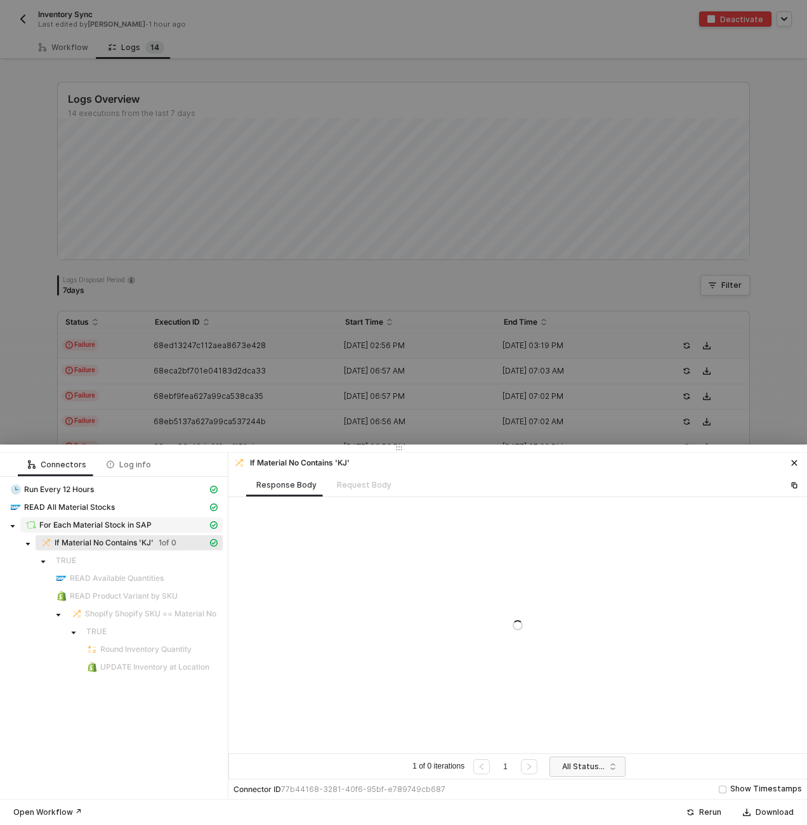
click at [155, 526] on div "For Each Material Stock in SAP" at bounding box center [116, 524] width 182 height 11
click at [146, 515] on div "READ All Material Stocks" at bounding box center [113, 509] width 217 height 18
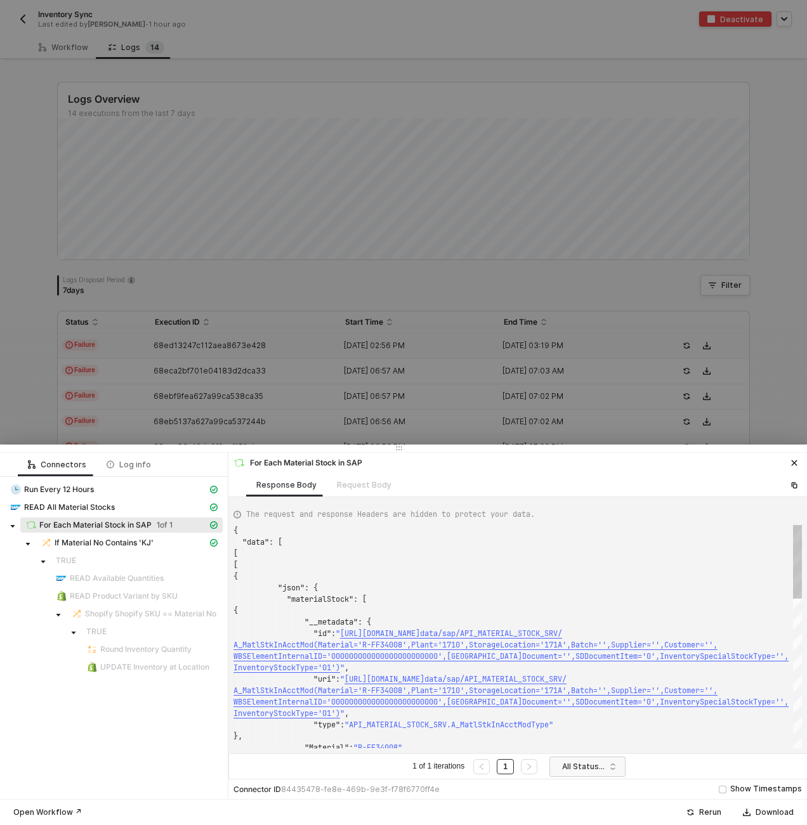
scroll to position [103, 0]
click at [132, 667] on span "UPDATE Inventory at Location" at bounding box center [154, 667] width 109 height 10
click at [112, 508] on span "READ All Material Stocks" at bounding box center [69, 507] width 91 height 10
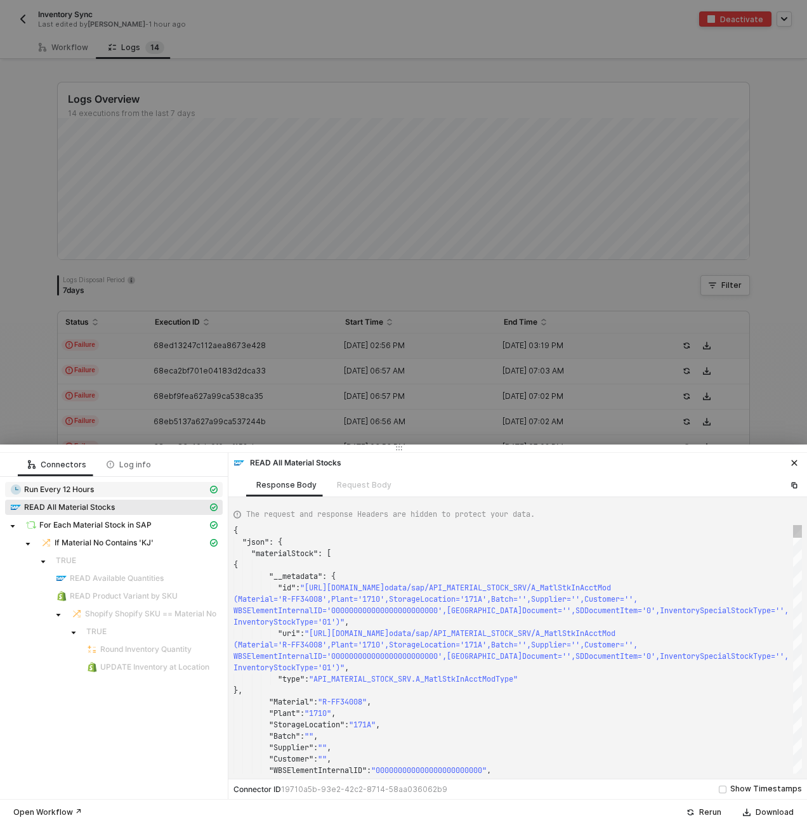
click at [117, 483] on span "Run Every 12 Hours" at bounding box center [113, 489] width 217 height 15
type textarea "{ "json": { "triggerDateTime": "Mon, Oct 13, 2025 2:56 PM" }, "id": "triggerDat…"
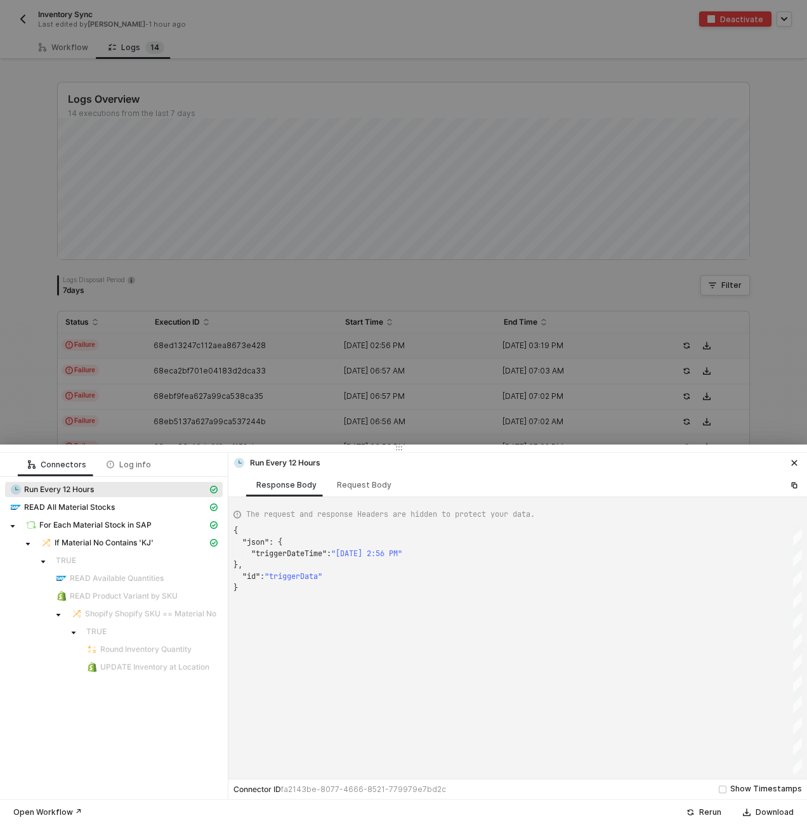
click at [203, 401] on div at bounding box center [403, 412] width 807 height 825
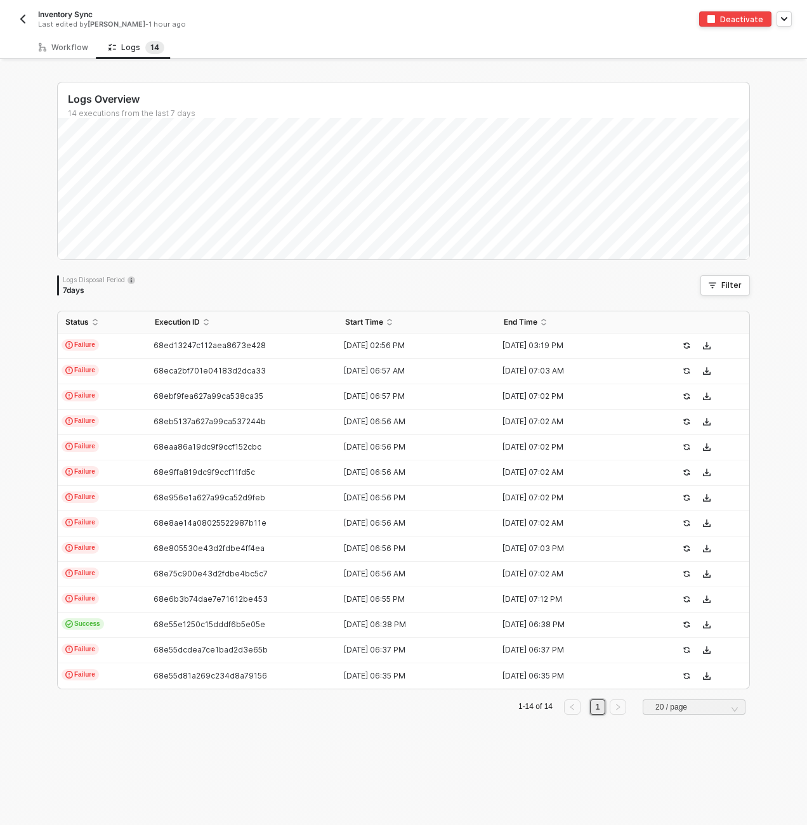
click at [37, 23] on div "Inventory Sync Last edited by Scott Cogswell - 1 hour ago" at bounding box center [209, 19] width 388 height 20
click at [30, 21] on div "Inventory Sync Last edited by Scott Cogswell - 1 hour ago" at bounding box center [209, 19] width 388 height 20
click at [70, 53] on div "Workflow" at bounding box center [64, 47] width 70 height 23
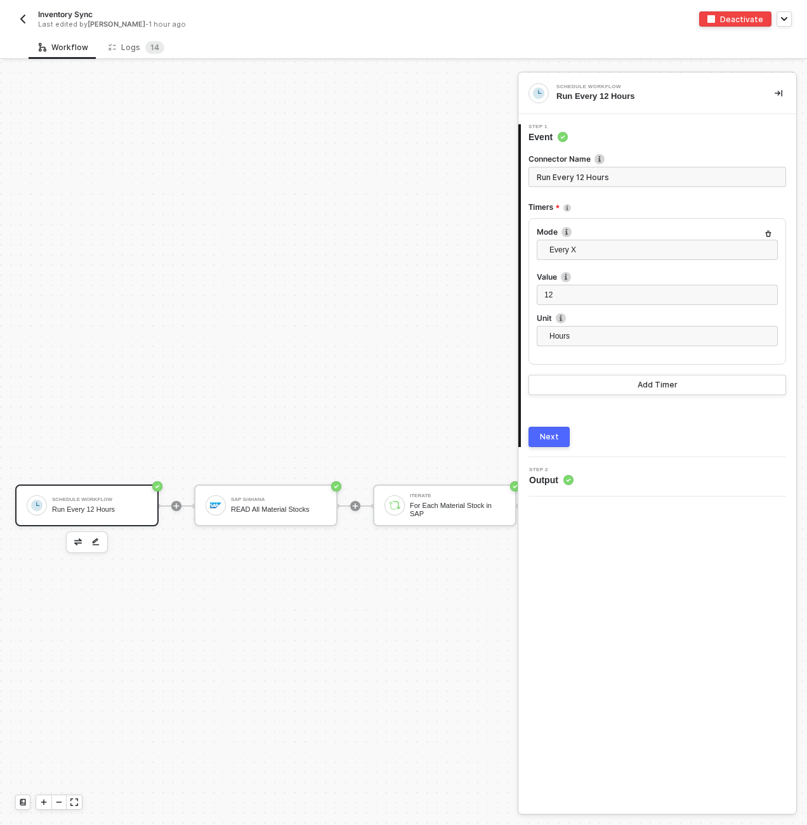
click at [26, 15] on img "button" at bounding box center [23, 19] width 10 height 10
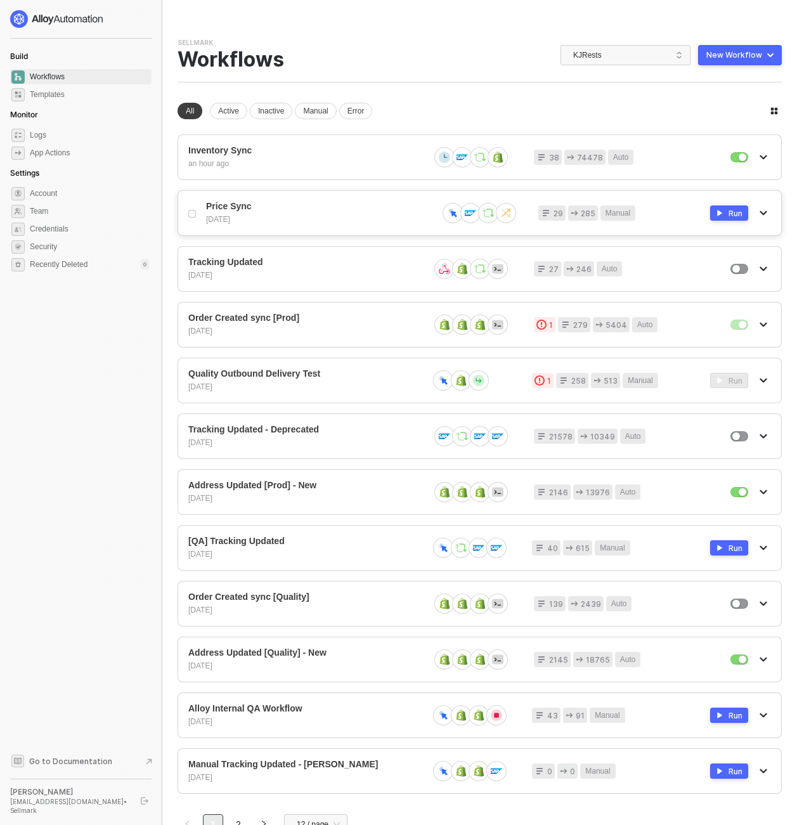
click at [327, 213] on div "Price Sync [DATE]" at bounding box center [316, 213] width 221 height 24
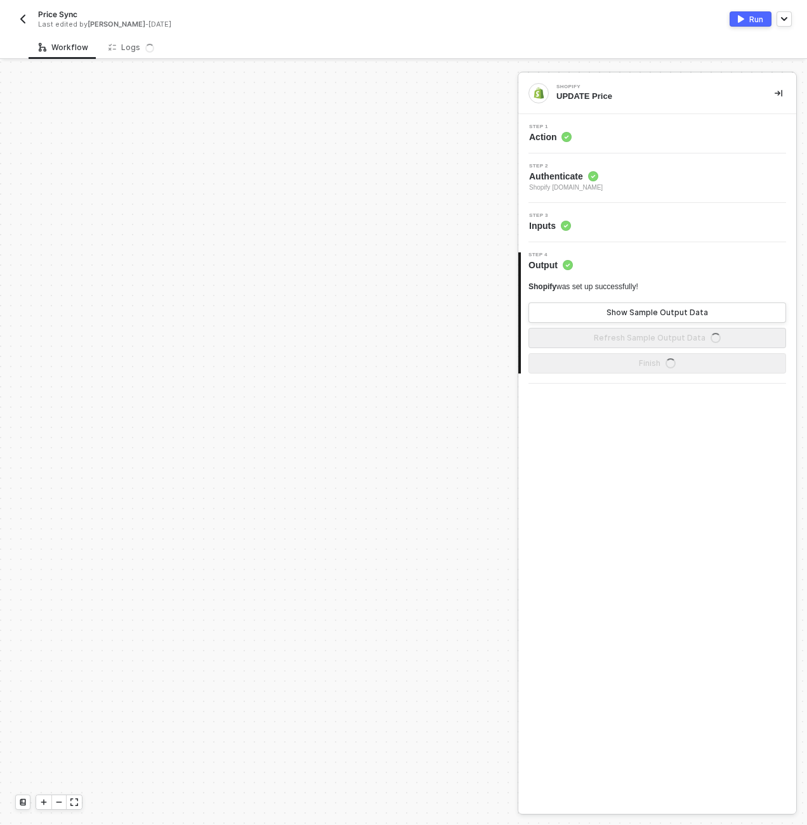
scroll to position [444, 0]
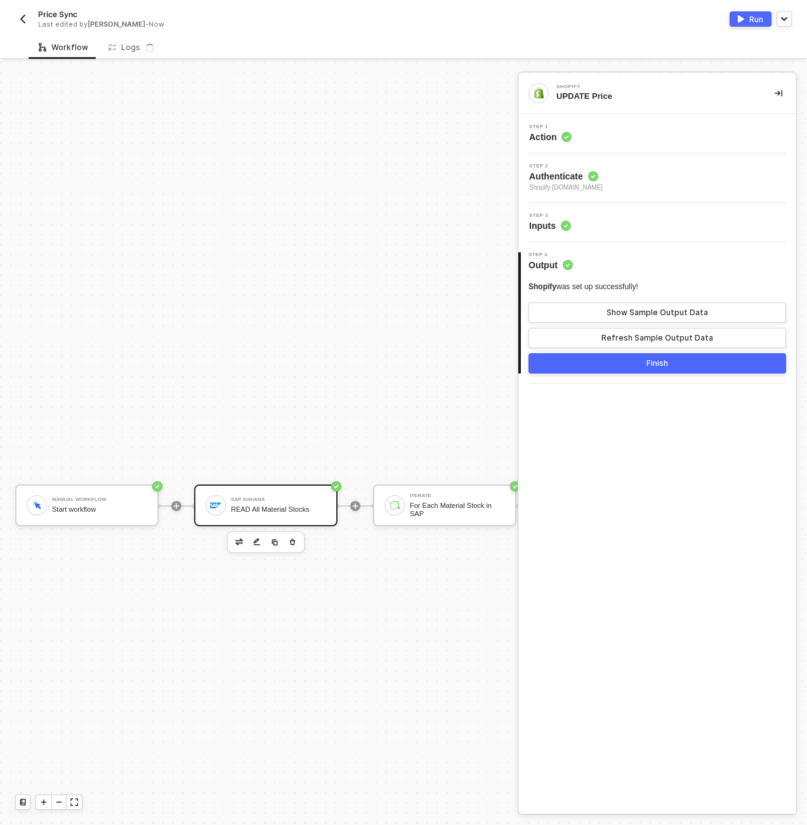
click at [294, 512] on div "READ All Material Stocks" at bounding box center [278, 509] width 95 height 8
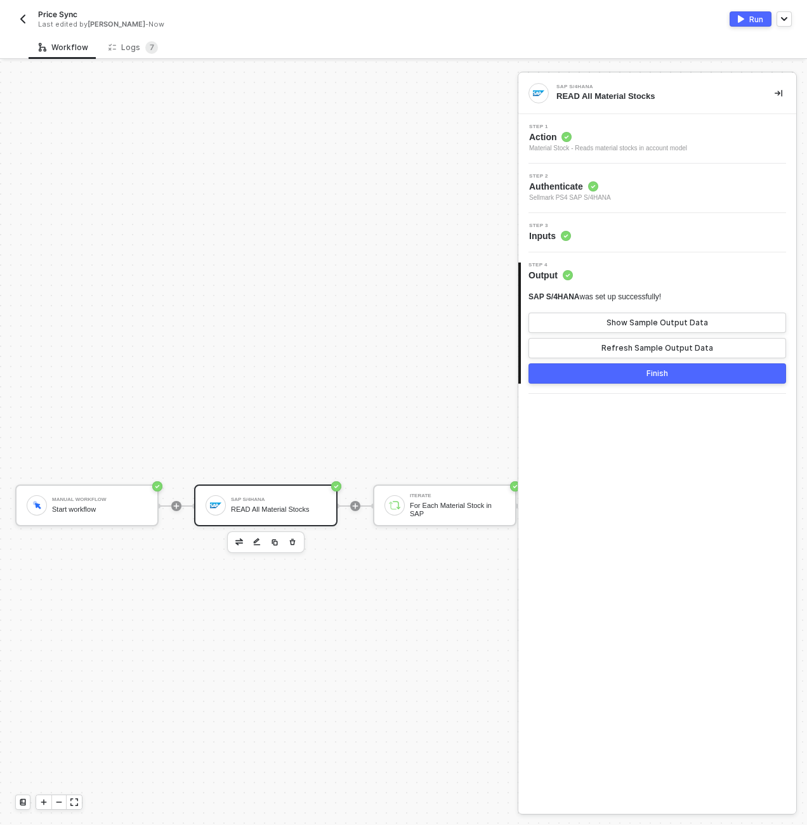
click at [570, 235] on circle at bounding box center [565, 236] width 10 height 10
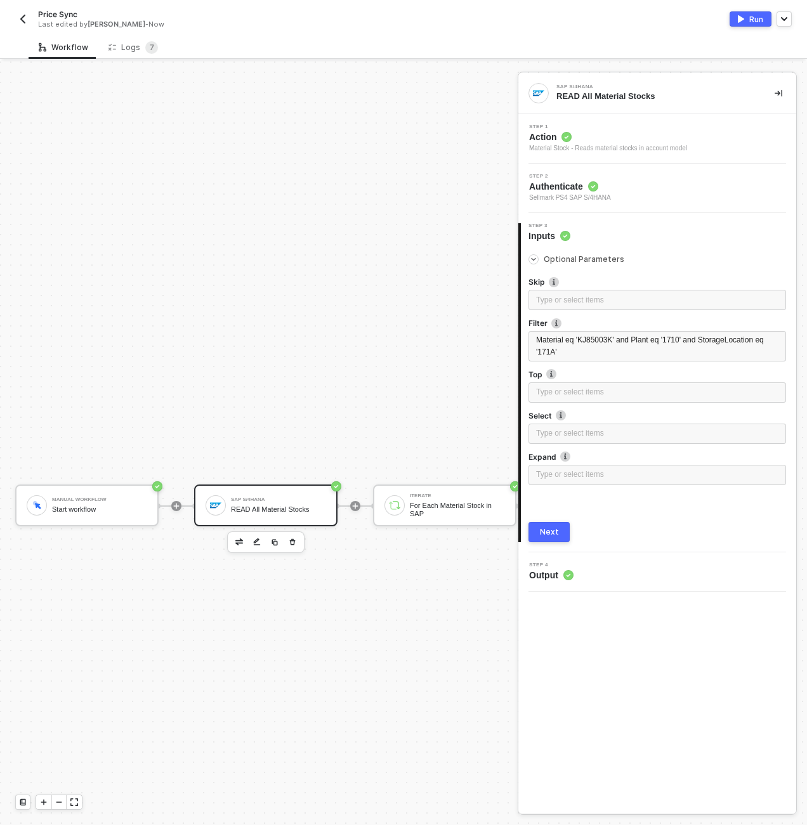
click at [110, 507] on div "Start workflow" at bounding box center [99, 509] width 95 height 8
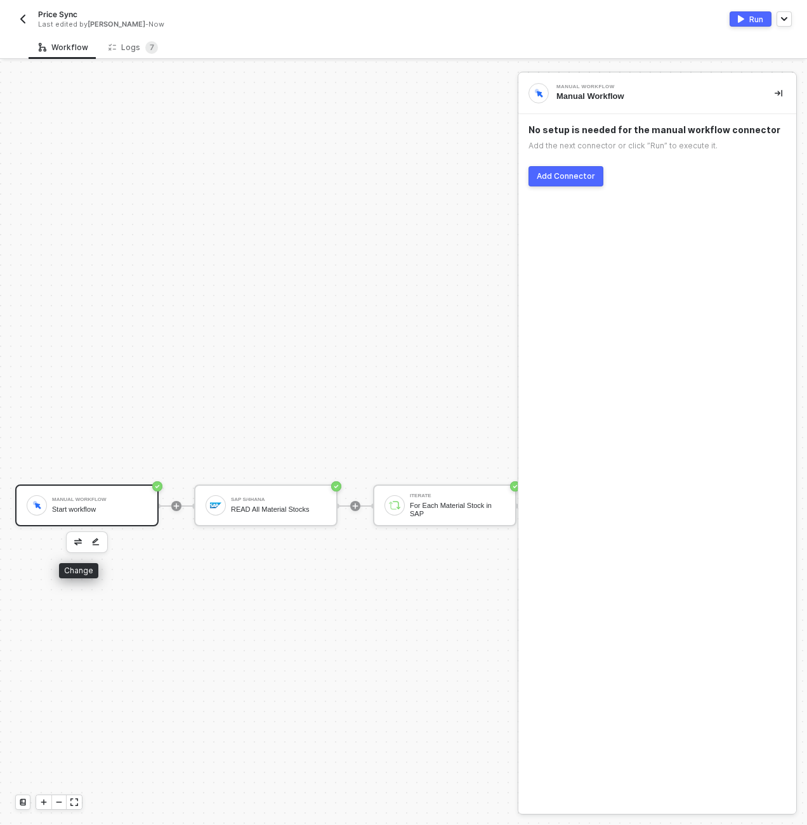
click at [81, 542] on img "button" at bounding box center [78, 541] width 8 height 6
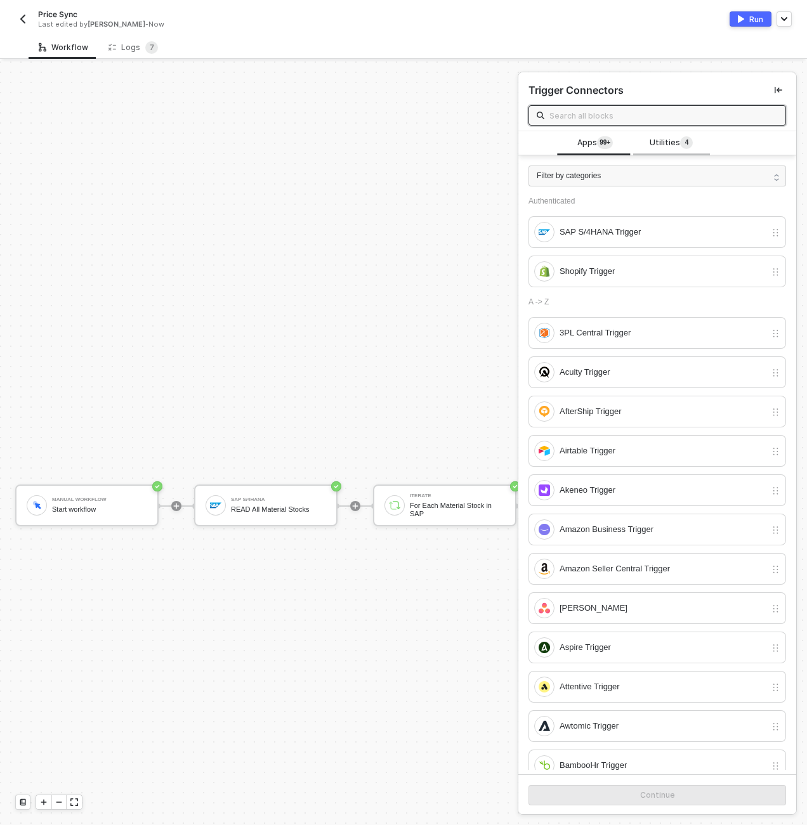
click at [685, 148] on span "4" at bounding box center [687, 142] width 4 height 13
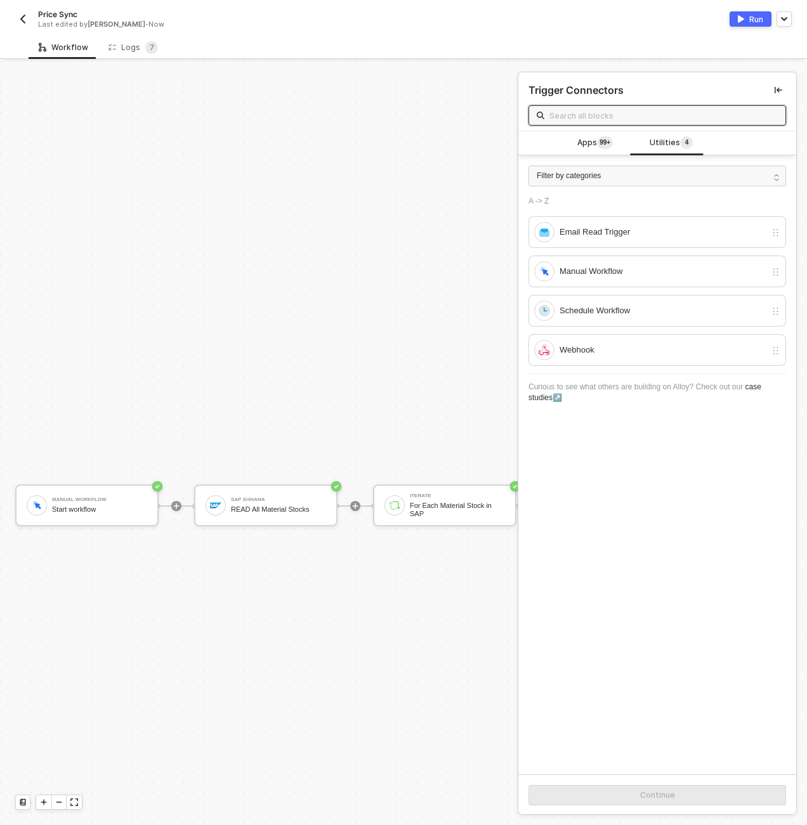
click at [668, 119] on input "text" at bounding box center [663, 115] width 228 height 14
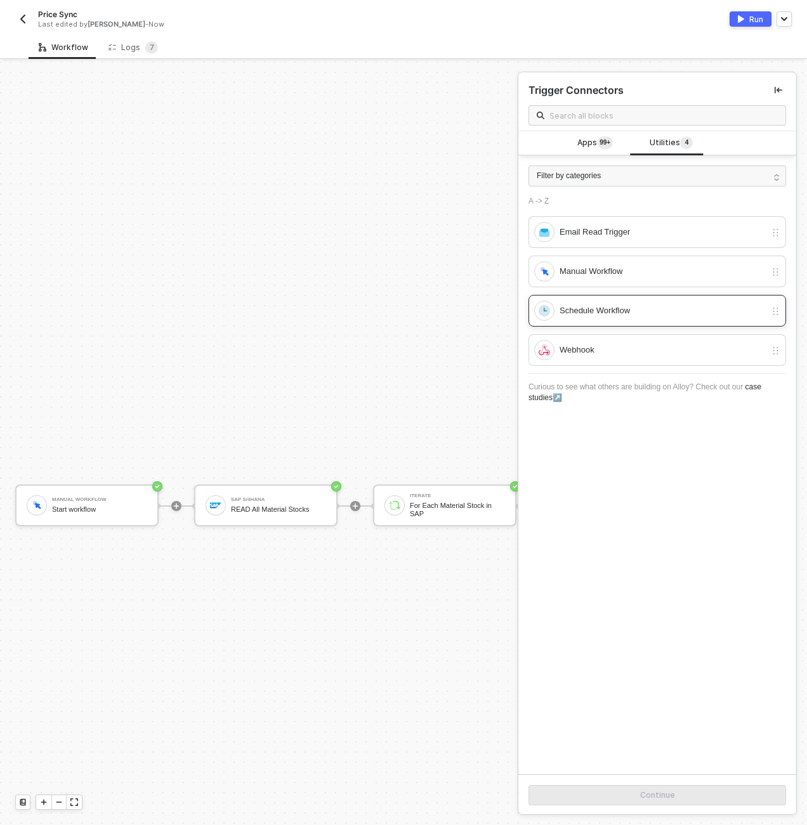
click at [649, 299] on div "Schedule Workflow" at bounding box center [656, 311] width 257 height 32
click at [723, 781] on div "Continue" at bounding box center [657, 794] width 278 height 41
click at [723, 789] on button "Continue" at bounding box center [656, 795] width 257 height 20
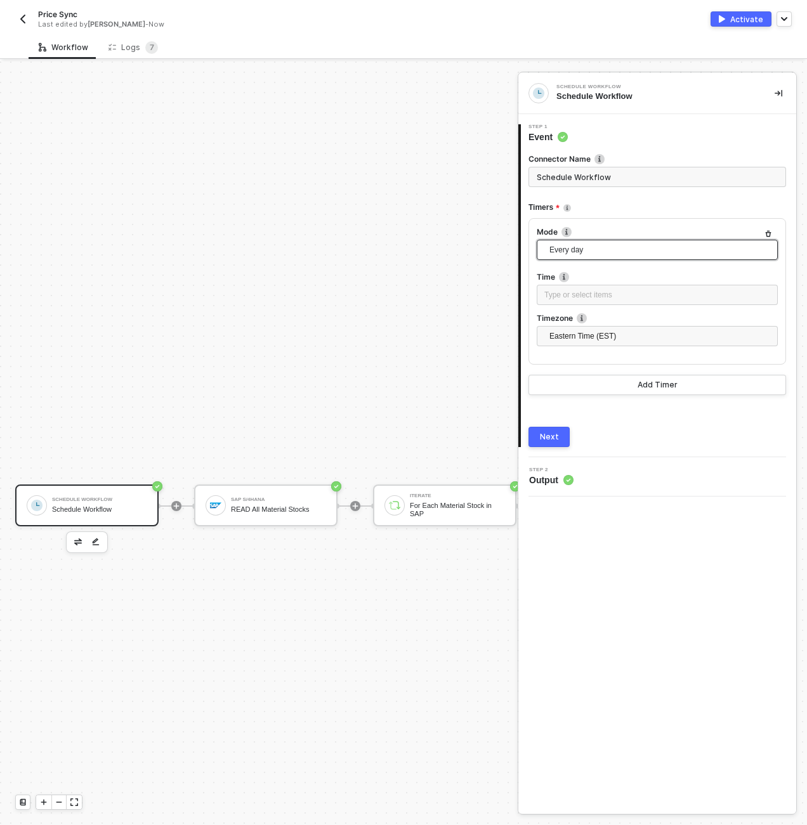
click at [614, 248] on span "Every day" at bounding box center [659, 249] width 221 height 19
click at [605, 353] on div "Every X" at bounding box center [657, 356] width 221 height 14
click at [602, 299] on div "2" at bounding box center [657, 295] width 226 height 12
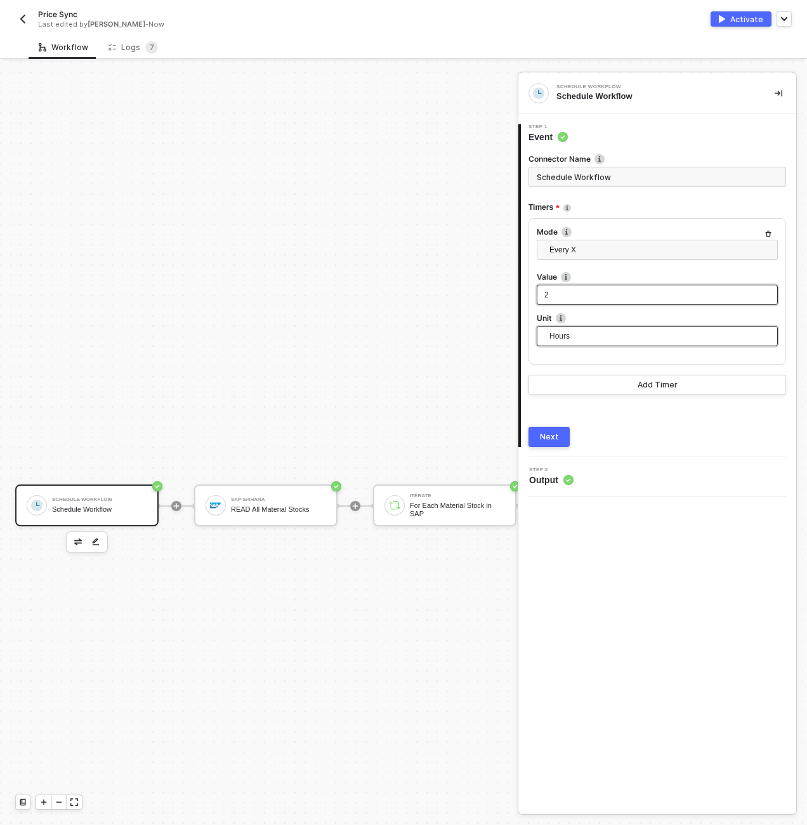
click at [594, 339] on span "Hours" at bounding box center [659, 336] width 221 height 19
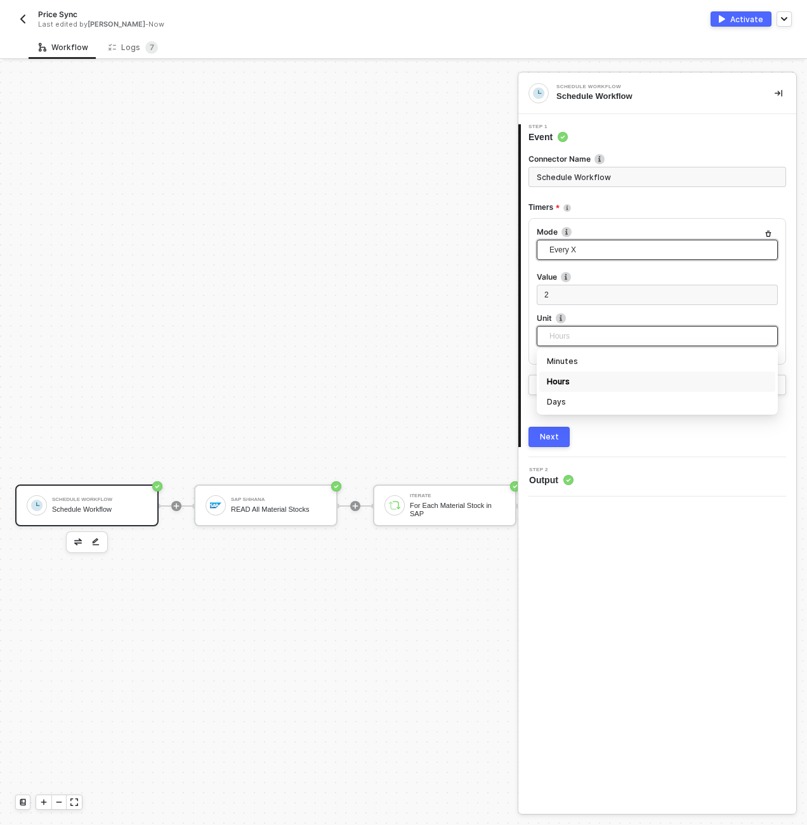
click at [599, 249] on span "Every X" at bounding box center [659, 249] width 221 height 19
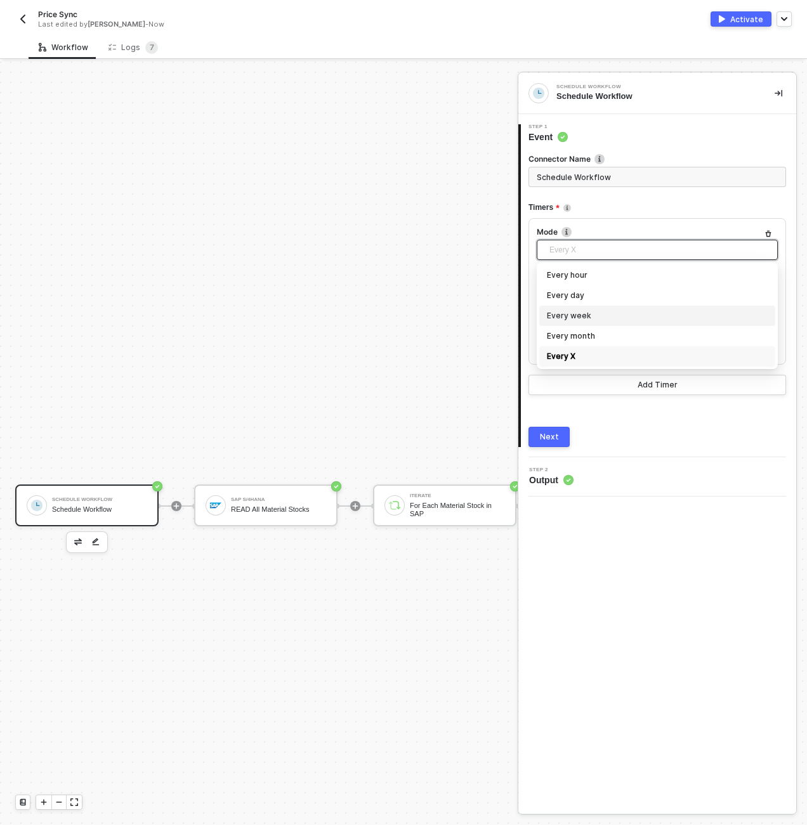
click at [585, 321] on div "Every week" at bounding box center [657, 316] width 221 height 14
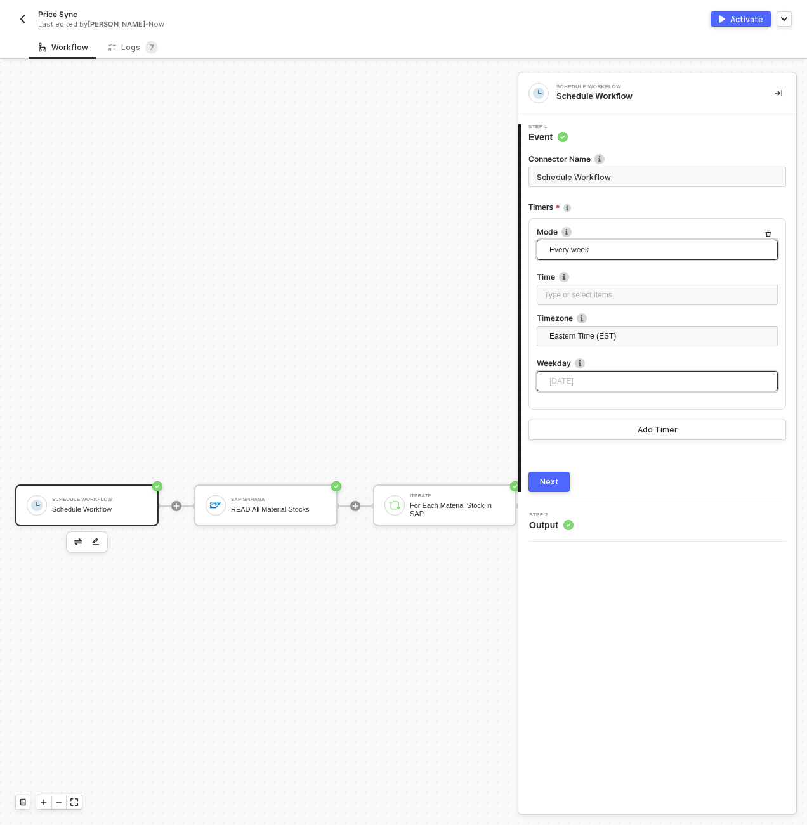
click at [587, 372] on span "[DATE]" at bounding box center [659, 381] width 221 height 19
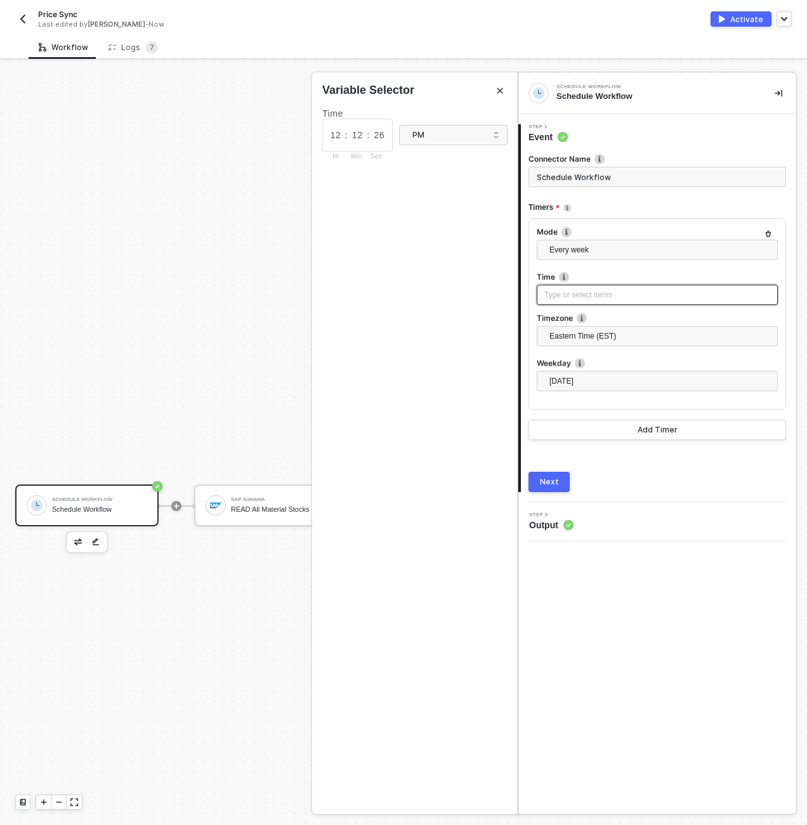
click at [574, 300] on div "Type or select items ﻿" at bounding box center [657, 295] width 226 height 12
click at [428, 136] on div "PM" at bounding box center [449, 135] width 74 height 14
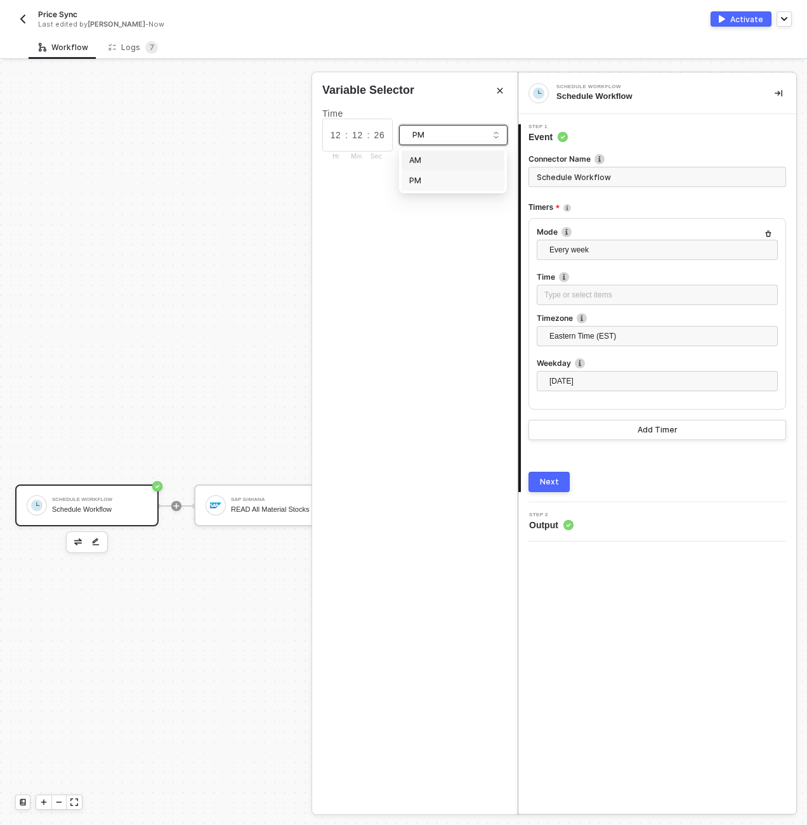
click at [437, 164] on div "AM" at bounding box center [452, 161] width 87 height 12
click at [358, 134] on input "12" at bounding box center [356, 135] width 19 height 14
type input "00"
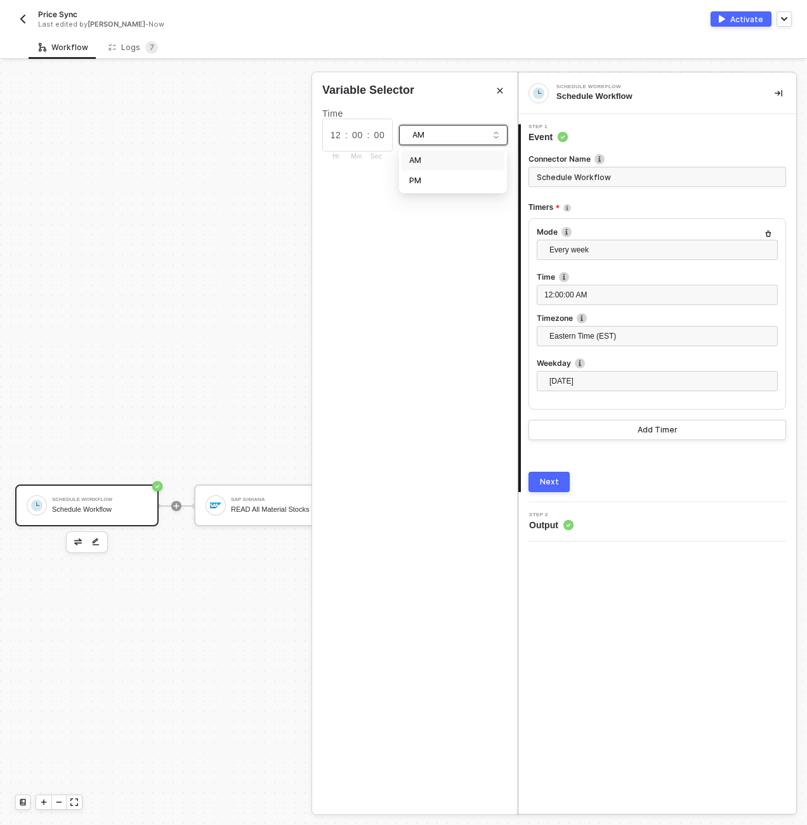
click at [415, 157] on div "AM" at bounding box center [452, 161] width 87 height 12
click at [573, 339] on span "Eastern Time (EST)" at bounding box center [659, 336] width 221 height 19
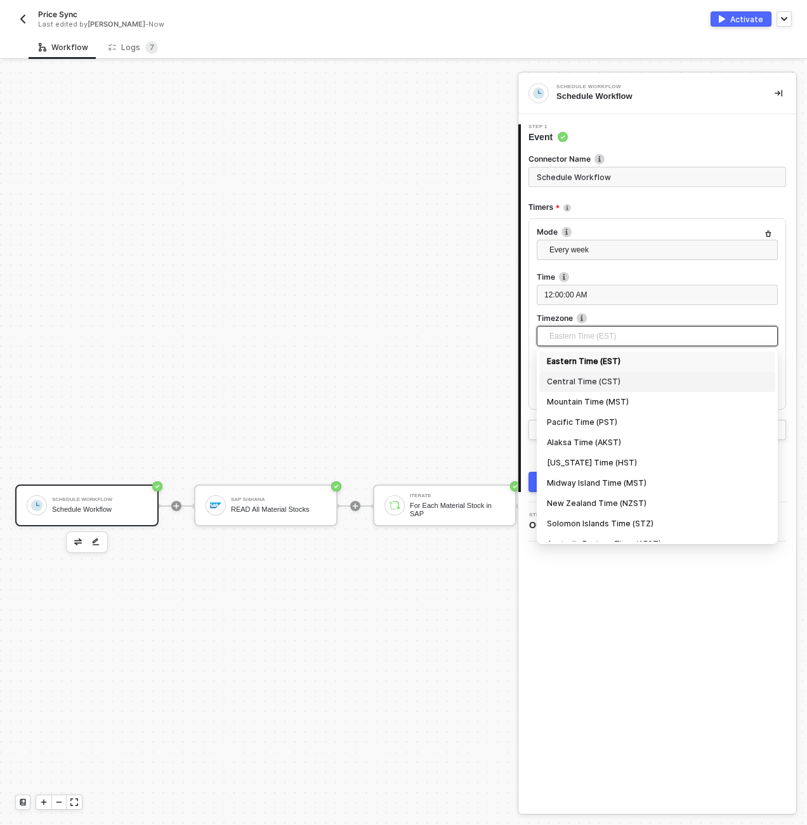
click at [586, 380] on div "Central Time (CST)" at bounding box center [657, 382] width 221 height 14
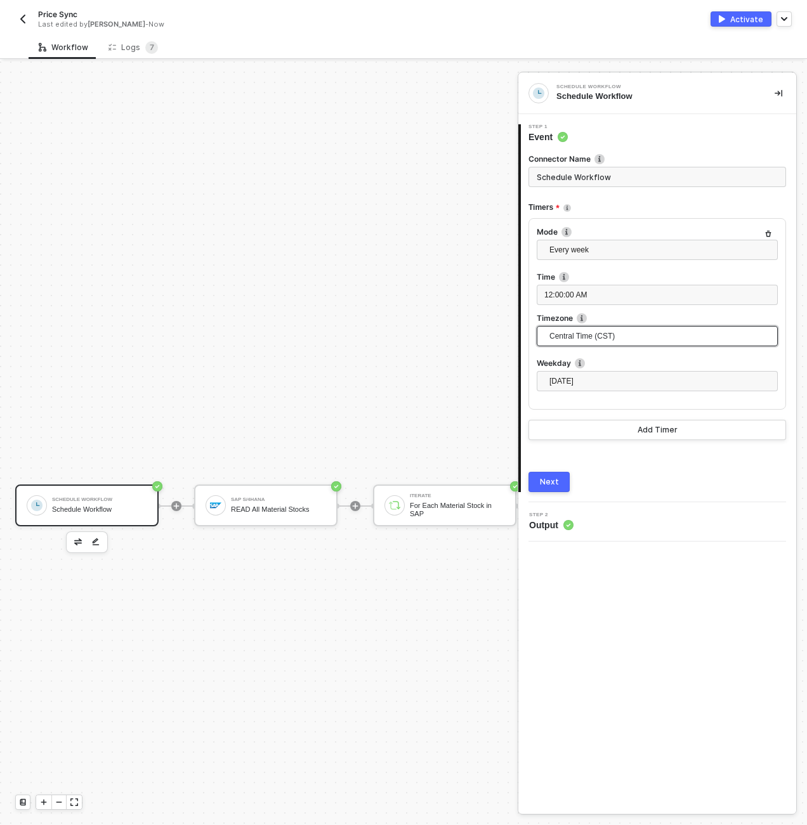
click at [557, 485] on button "Next" at bounding box center [548, 482] width 41 height 20
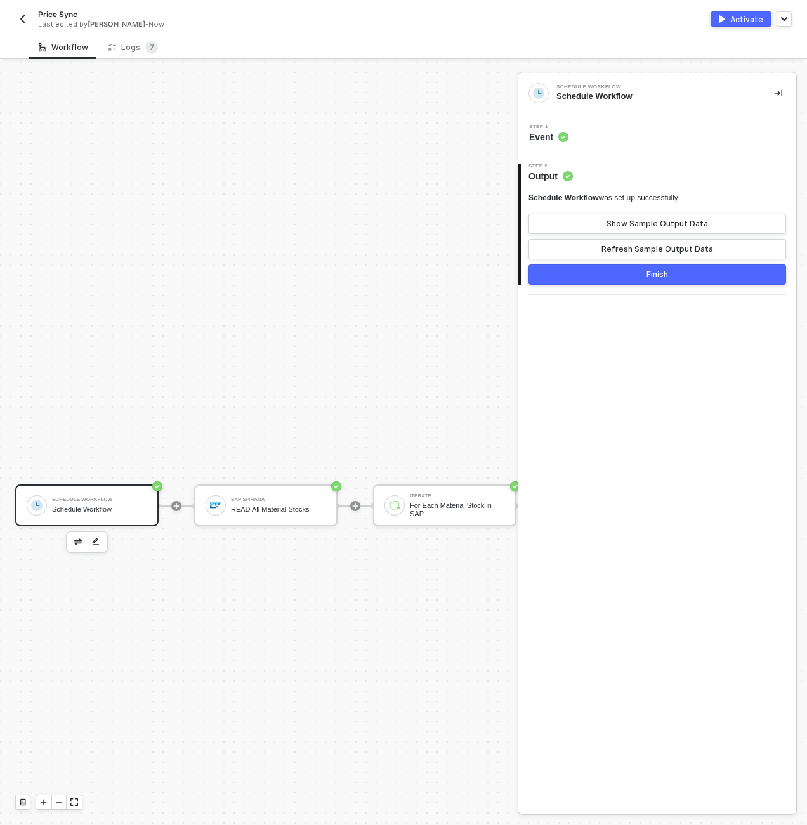
click at [631, 280] on button "Finish" at bounding box center [656, 274] width 257 height 20
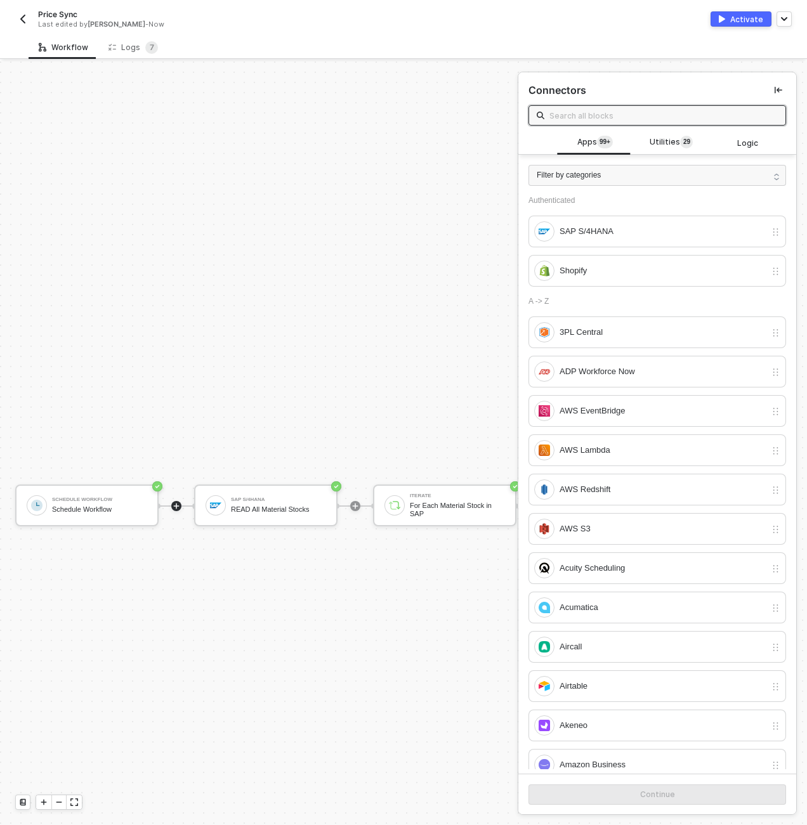
click at [302, 499] on div "SAP S/4HANA" at bounding box center [278, 499] width 95 height 5
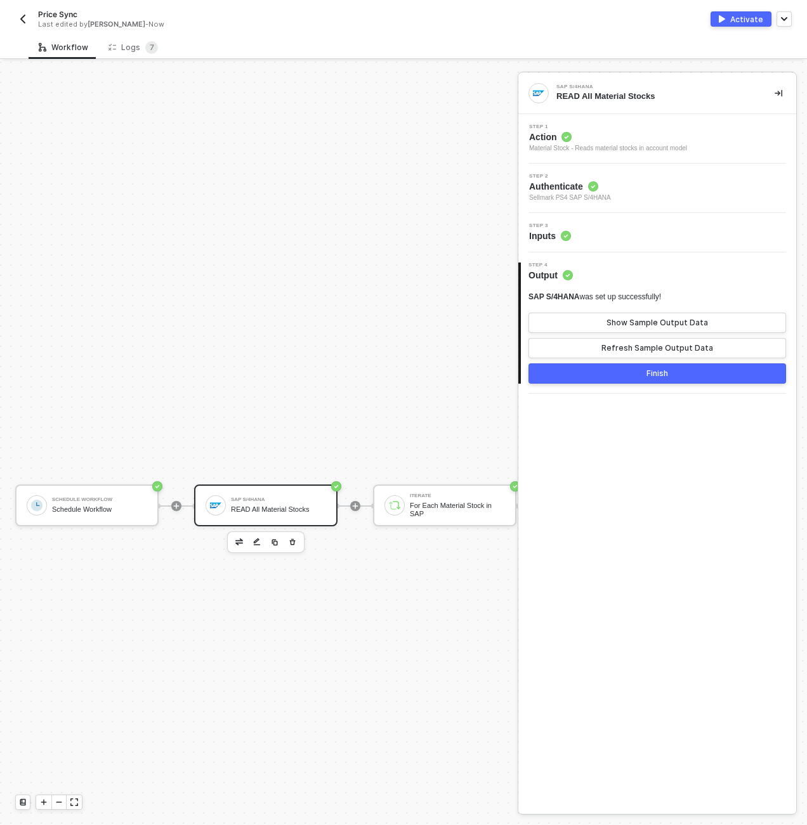
click at [618, 224] on div "Step 3 Inputs" at bounding box center [658, 232] width 275 height 19
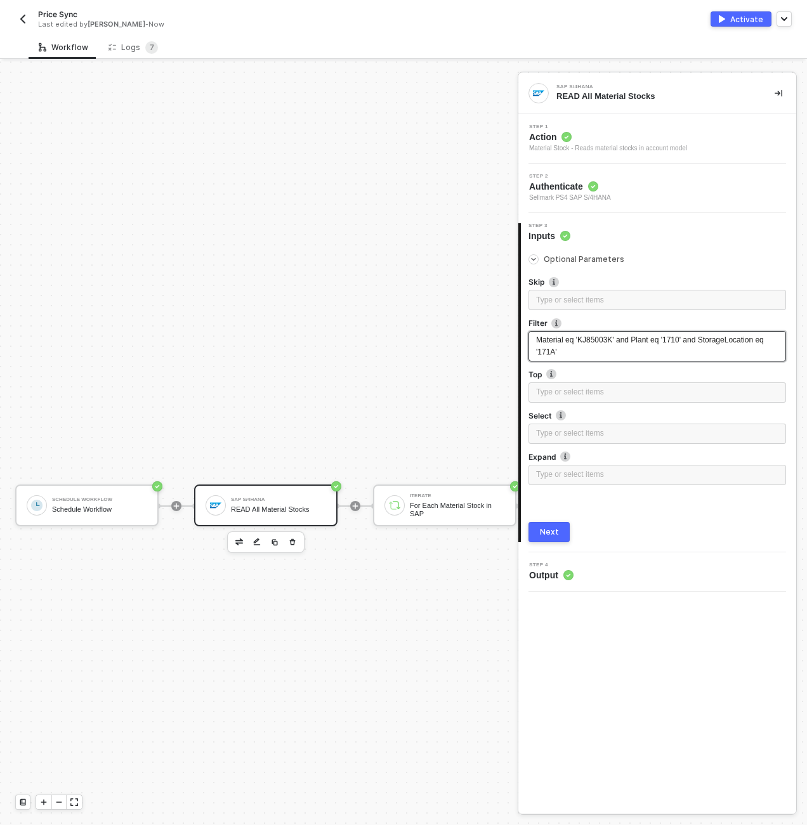
click at [638, 349] on div "Material eq 'KJ85003K' and Plant eq '1710' and StorageLocation eq '171A'" at bounding box center [657, 346] width 242 height 24
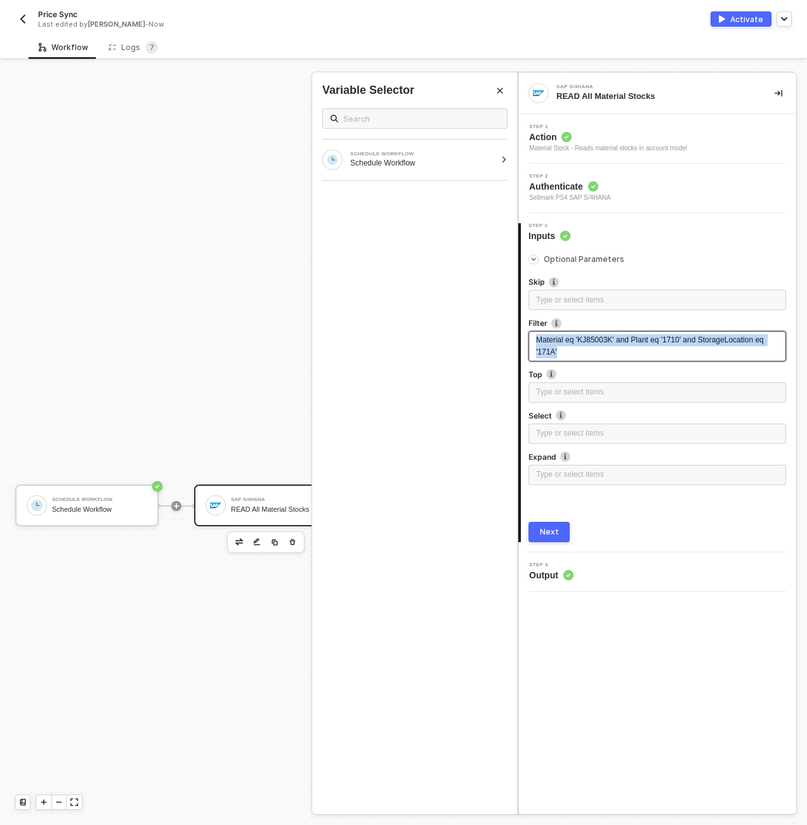
click at [638, 349] on div "Material eq 'KJ85003K' and Plant eq '1710' and StorageLocation eq '171A'" at bounding box center [657, 346] width 242 height 24
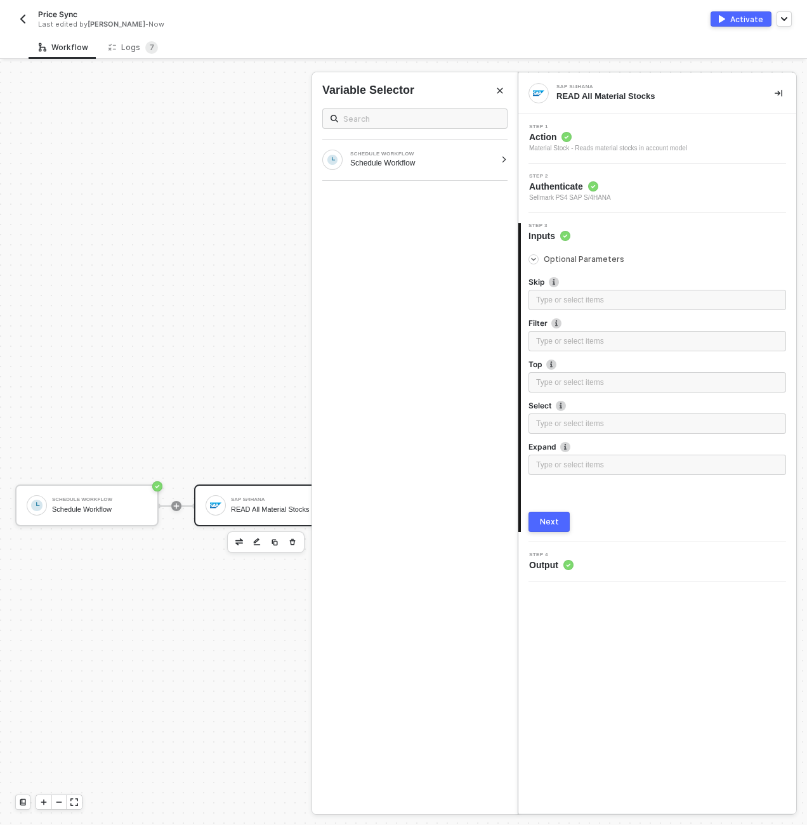
click at [554, 517] on div "Next" at bounding box center [549, 522] width 19 height 10
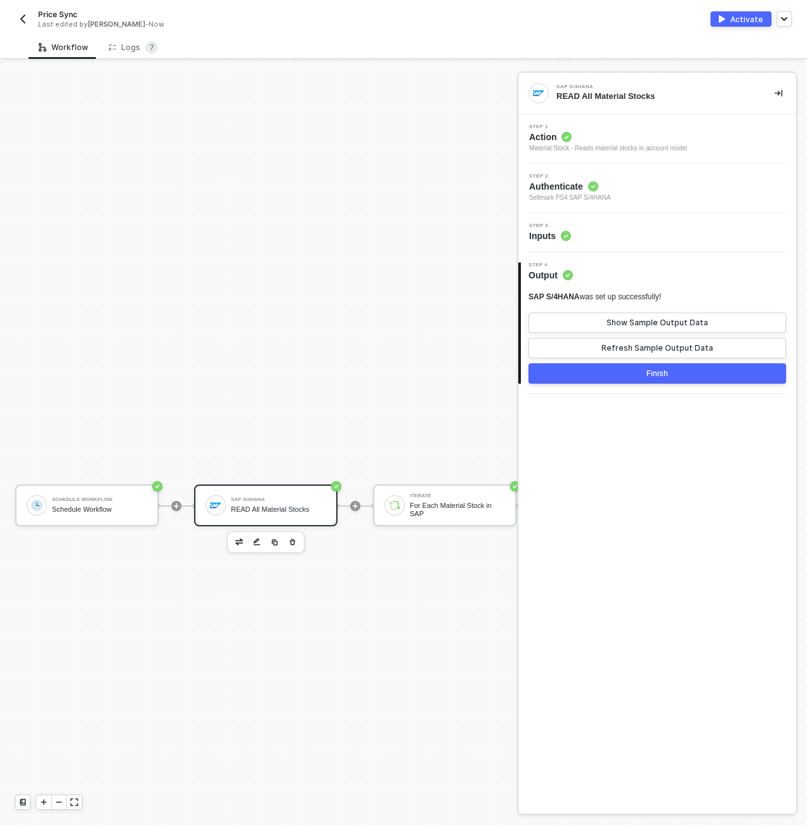
click at [649, 372] on div "Finish" at bounding box center [657, 373] width 22 height 10
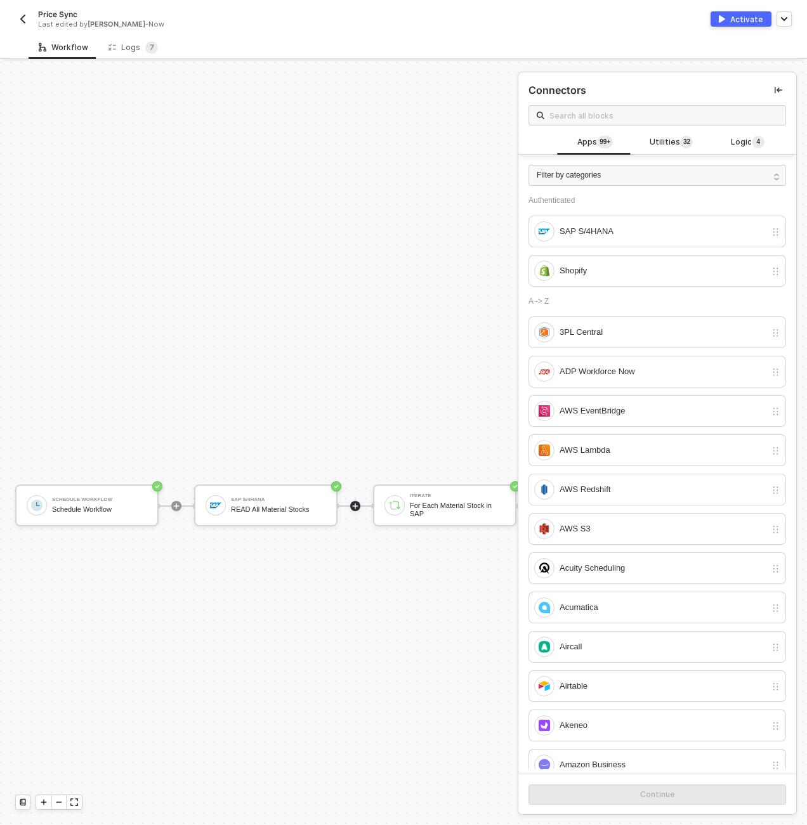
click at [67, 515] on div "Schedule Workflow Schedule Workflow" at bounding box center [99, 505] width 95 height 24
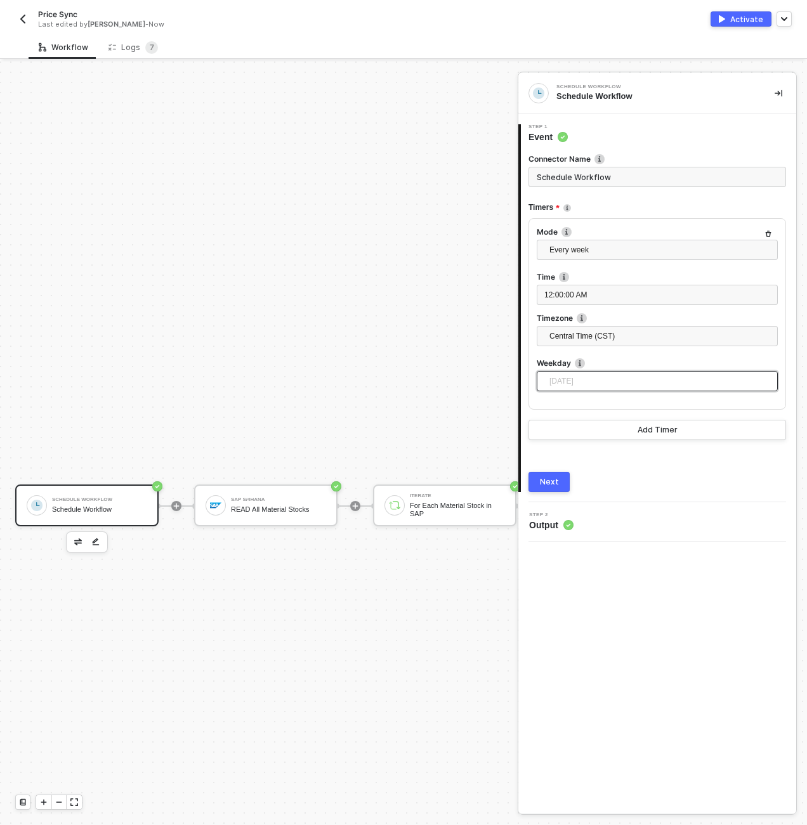
click at [611, 380] on span "Monday" at bounding box center [659, 381] width 221 height 19
click at [581, 431] on div "Tuesday" at bounding box center [657, 427] width 221 height 14
click at [553, 492] on div "1 Step 1 Event Connector Name Schedule Workflow Timers Mode Every week Time 12:…" at bounding box center [657, 308] width 278 height 388
click at [553, 488] on button "Next" at bounding box center [548, 482] width 41 height 20
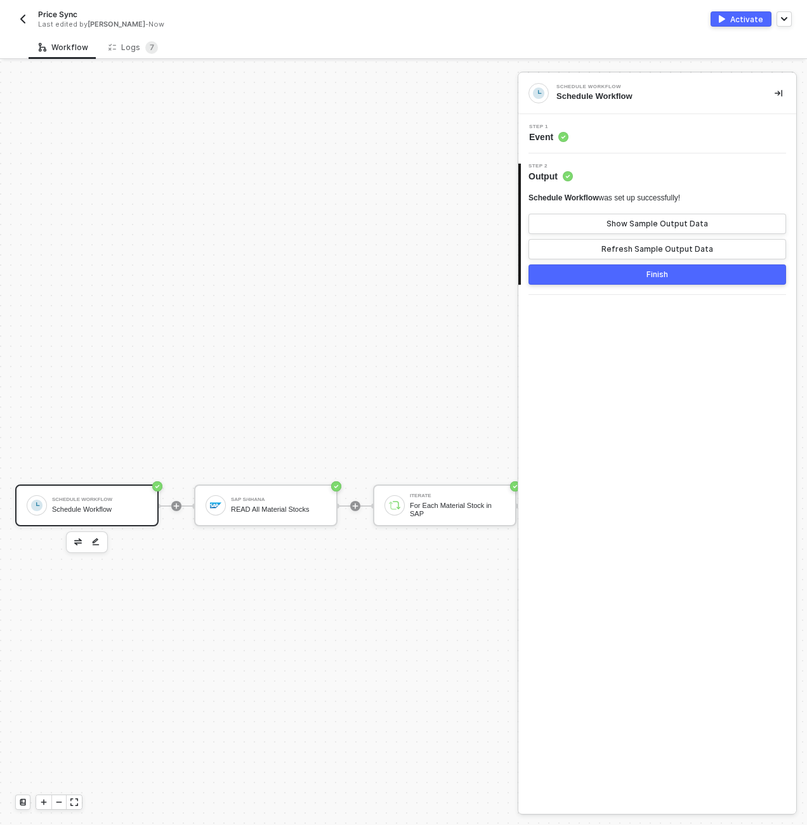
click at [637, 277] on button "Finish" at bounding box center [656, 274] width 257 height 20
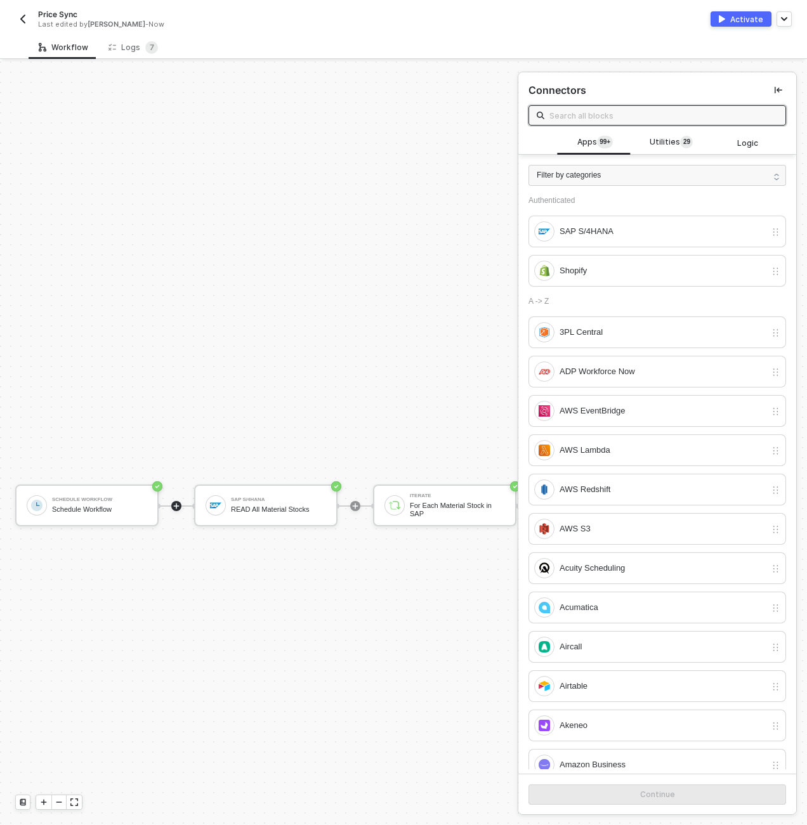
click at [747, 19] on div "Activate" at bounding box center [746, 19] width 33 height 11
click at [140, 51] on div "Logs 7" at bounding box center [132, 47] width 49 height 13
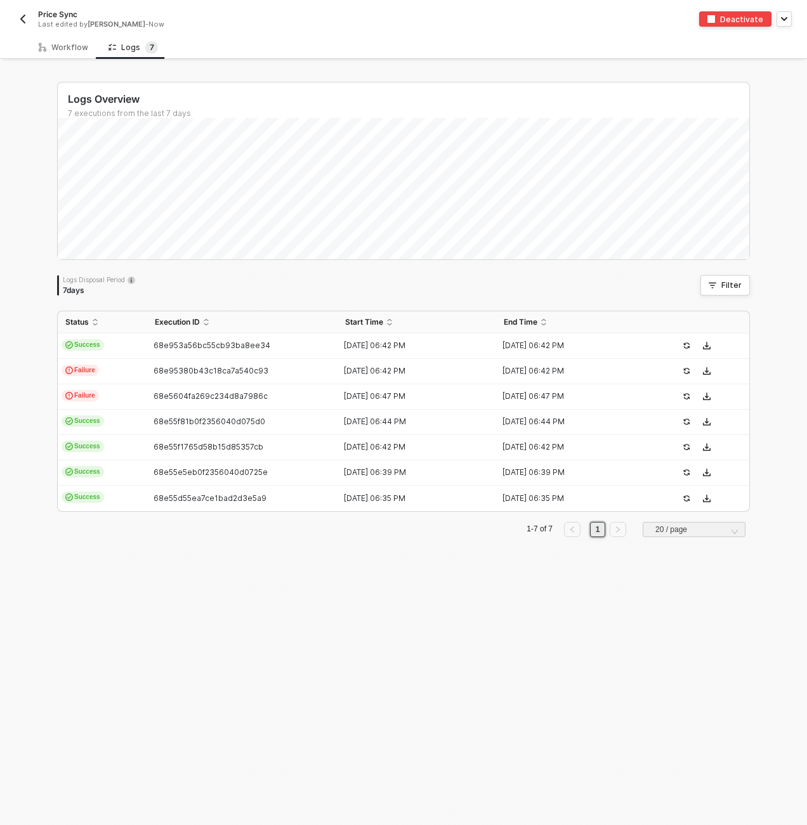
click at [22, 15] on img "button" at bounding box center [23, 19] width 10 height 10
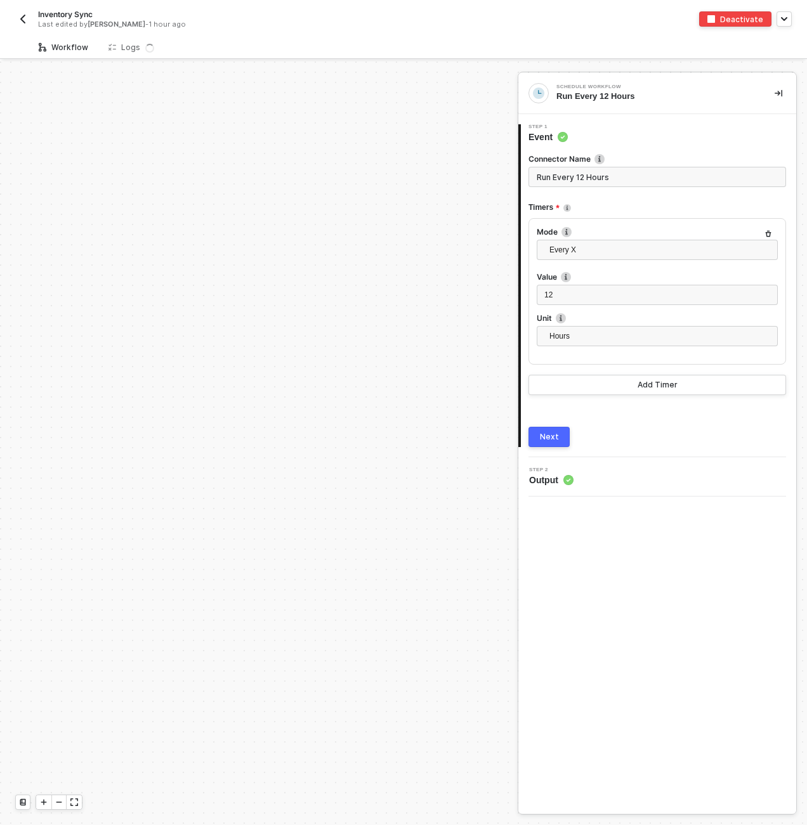
scroll to position [444, 0]
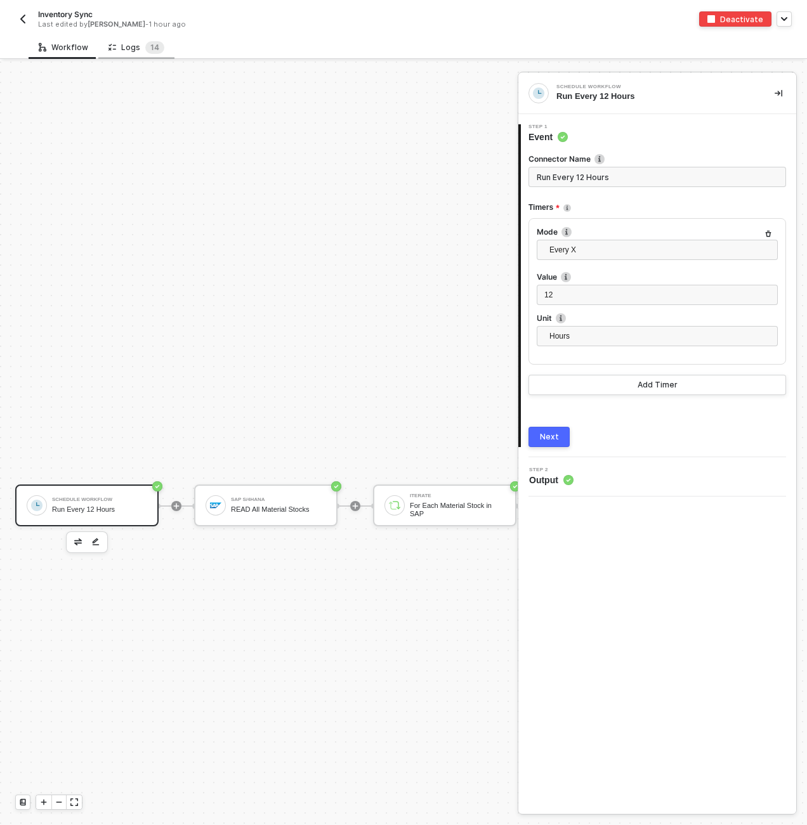
click at [139, 55] on div "Logs 1 4" at bounding box center [136, 47] width 76 height 23
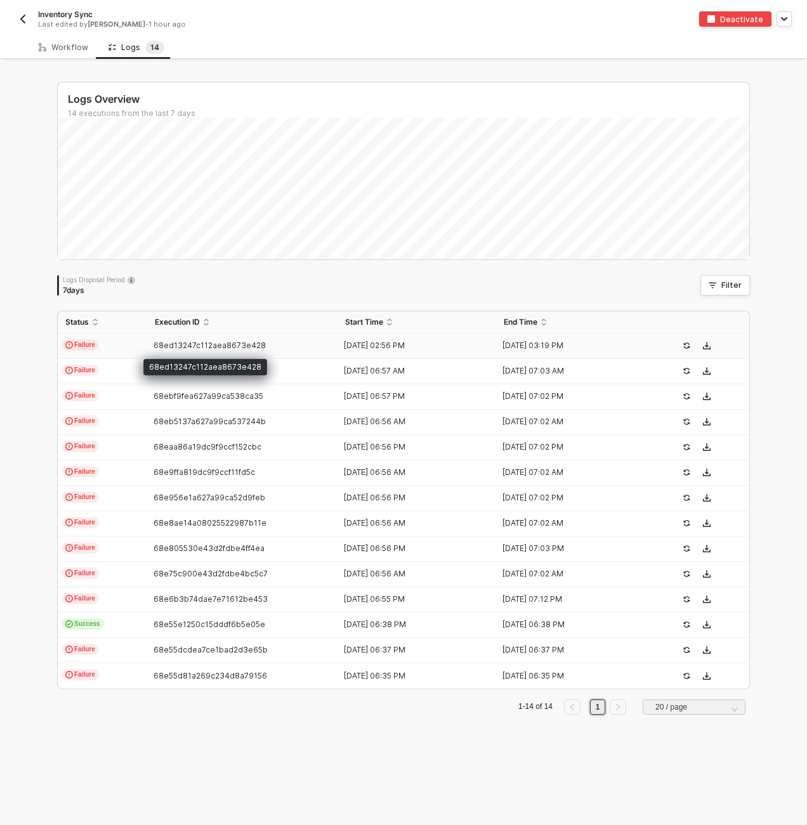
click at [204, 349] on span "68ed13247c112aea8673e428" at bounding box center [209, 345] width 112 height 10
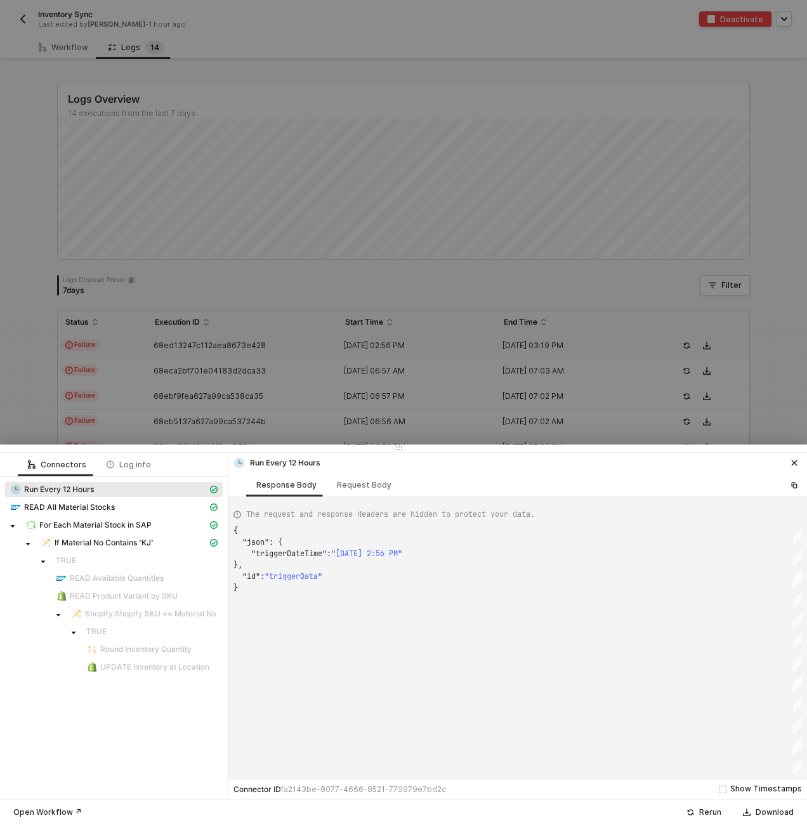
scroll to position [57, 0]
click at [208, 353] on div at bounding box center [403, 412] width 807 height 825
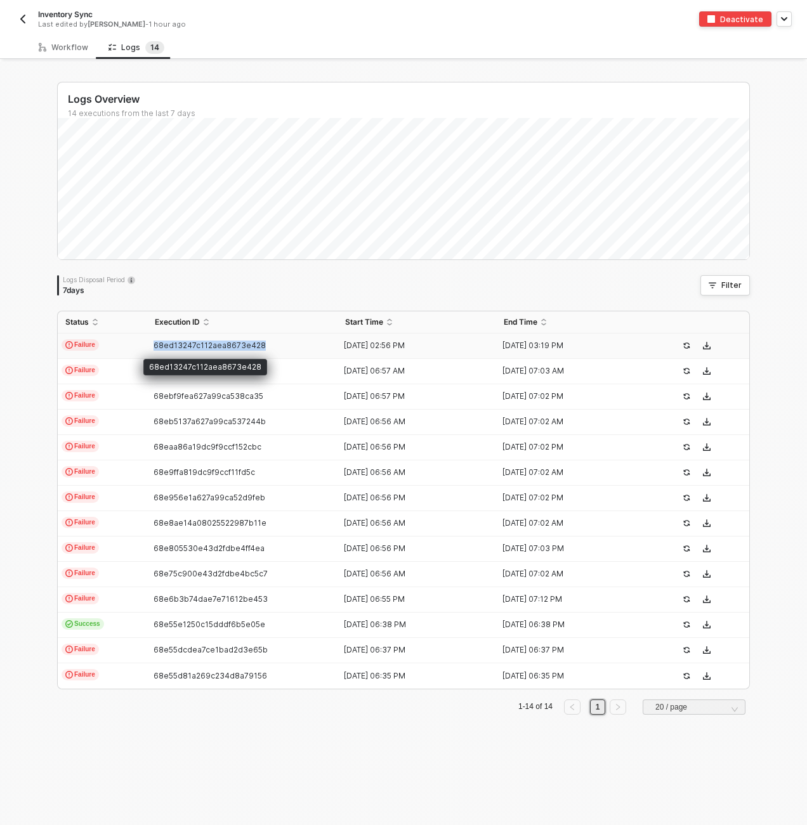
copy span "68ed13247c112aea8673e428"
drag, startPoint x: 271, startPoint y: 347, endPoint x: 150, endPoint y: 345, distance: 121.1
click at [150, 345] on div "68ed13247c112aea8673e428" at bounding box center [237, 345] width 180 height 10
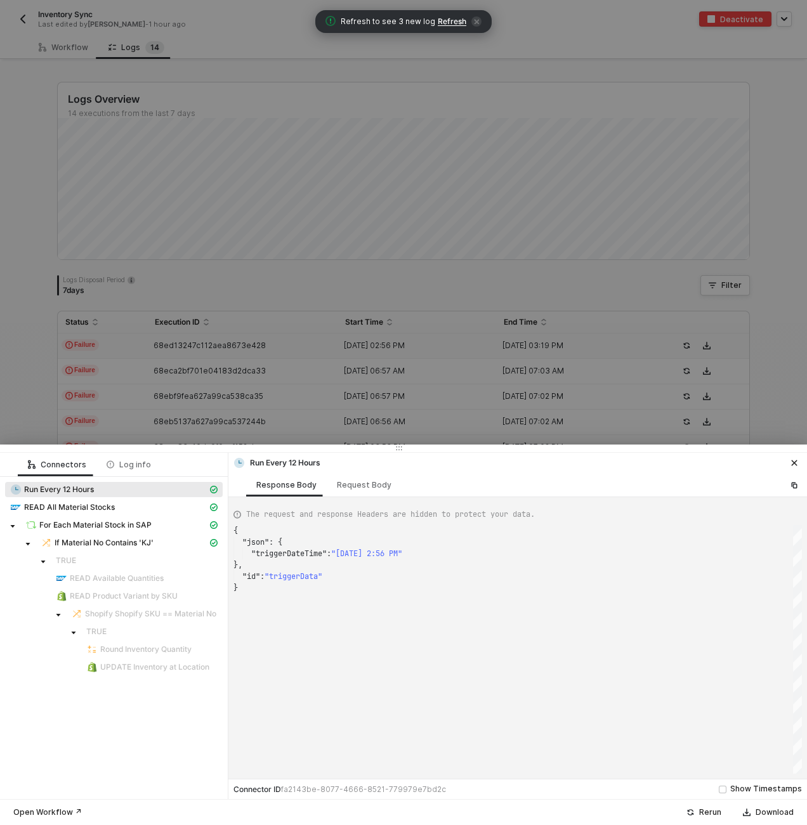
click at [374, 306] on div at bounding box center [403, 412] width 807 height 825
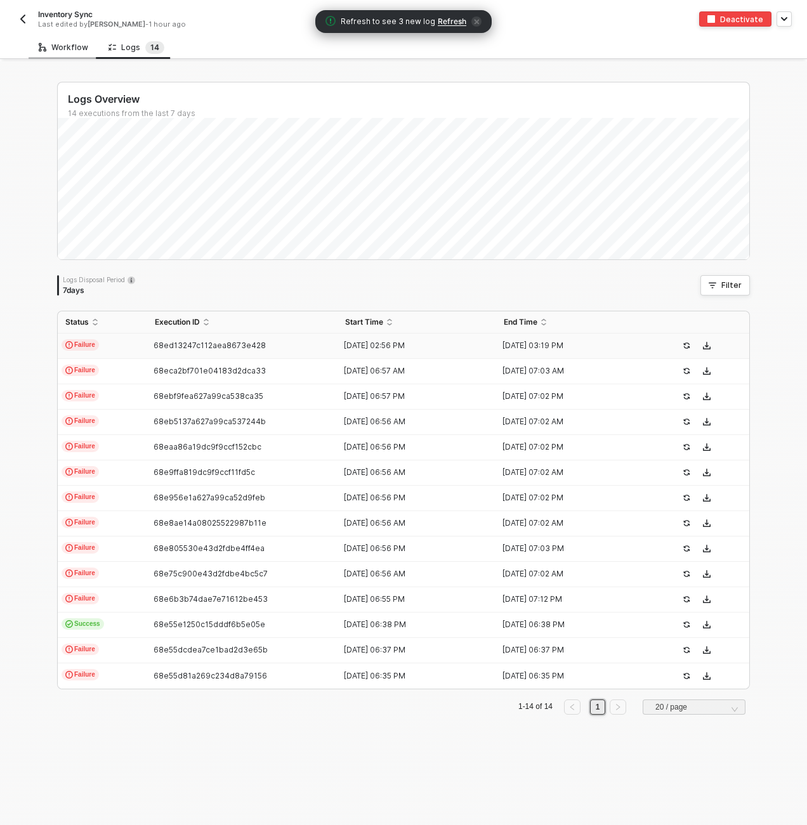
click at [60, 43] on div "Workflow" at bounding box center [63, 47] width 49 height 10
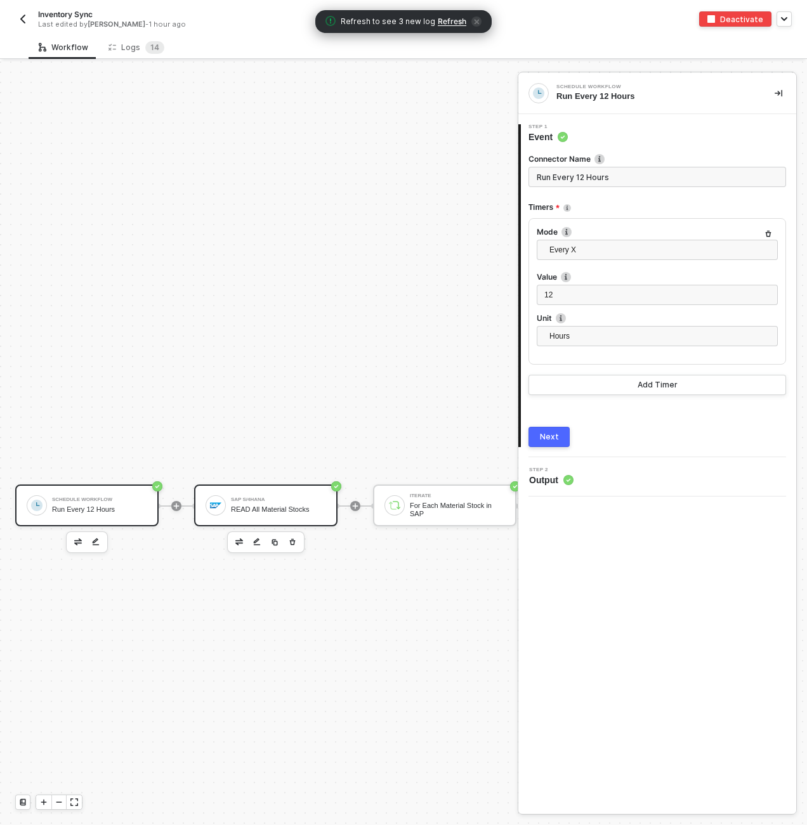
click at [271, 513] on div "SAP S/4HANA READ All Material Stocks" at bounding box center [278, 505] width 95 height 24
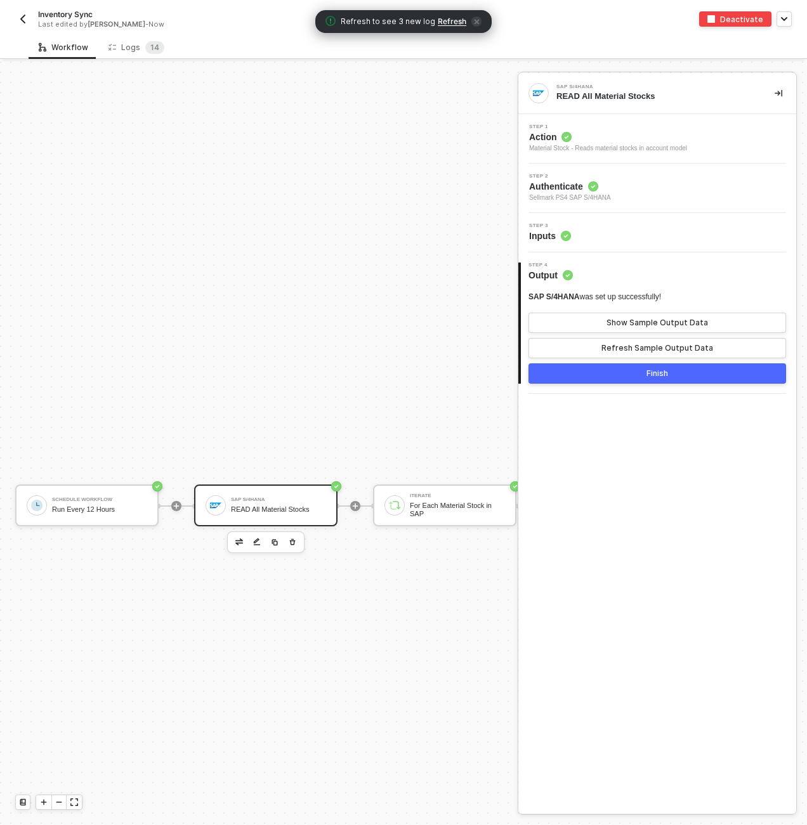
click at [621, 237] on div "Step 3 Inputs" at bounding box center [658, 232] width 275 height 19
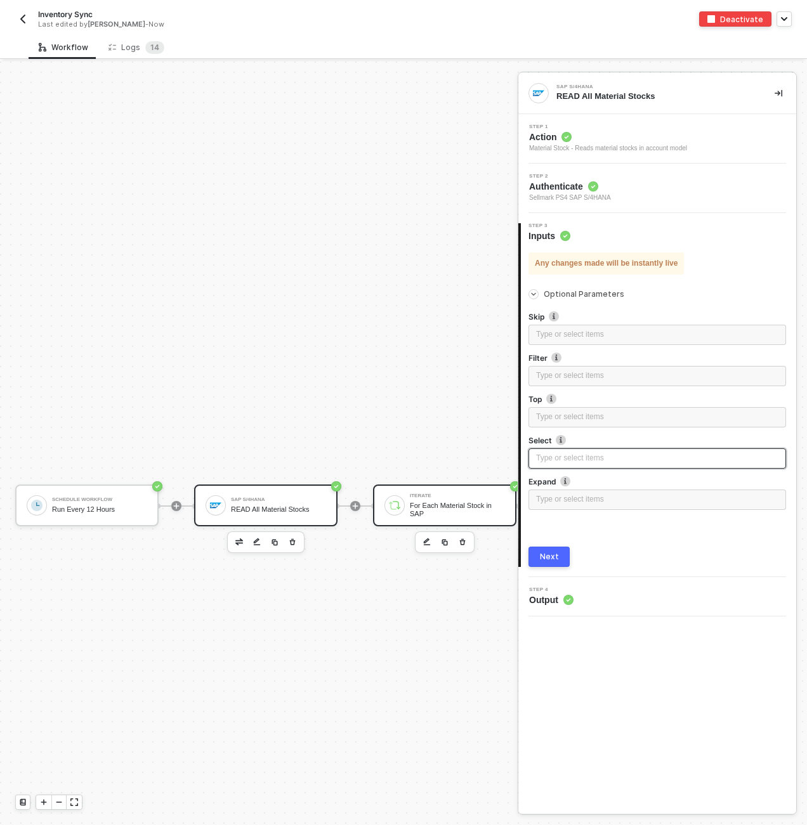
click at [484, 509] on div "For Each Material Stock in SAP" at bounding box center [457, 510] width 95 height 16
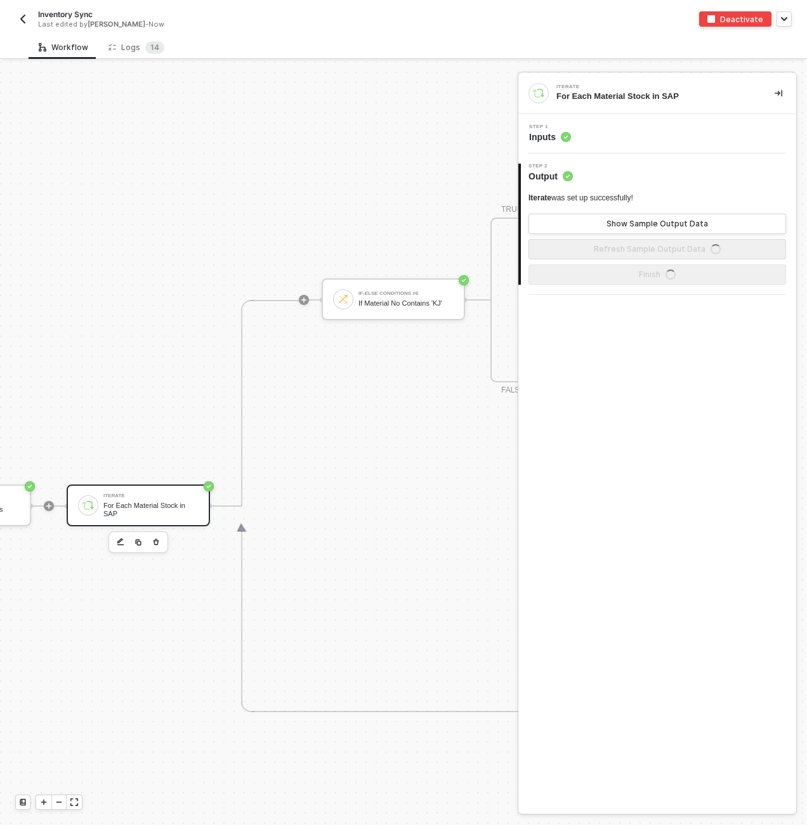
scroll to position [444, 558]
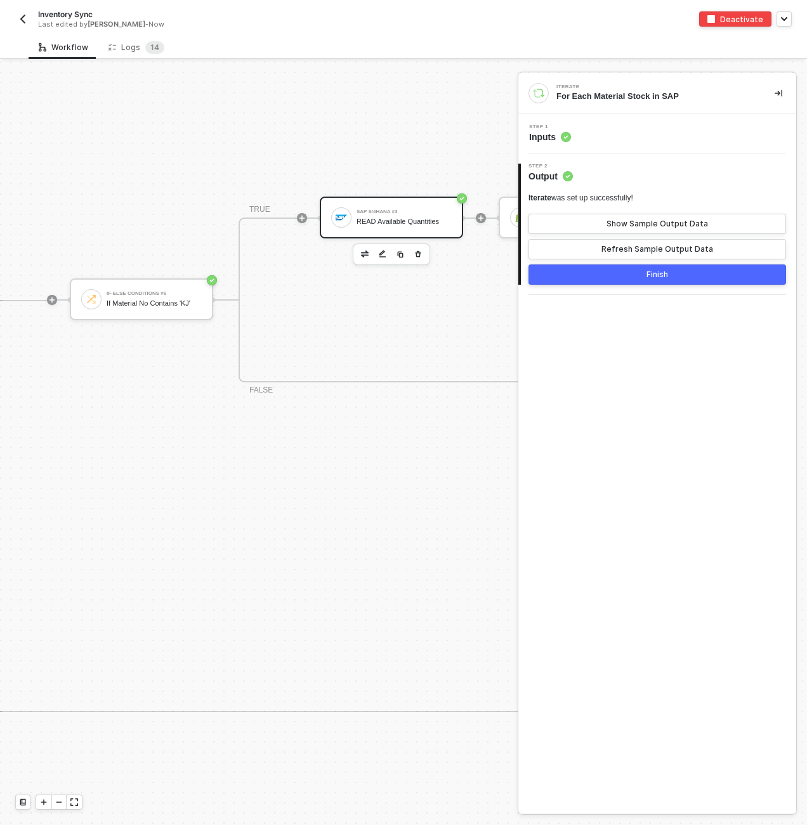
click at [346, 200] on div "SAP S/4HANA #3 READ Available Quantities" at bounding box center [391, 218] width 143 height 42
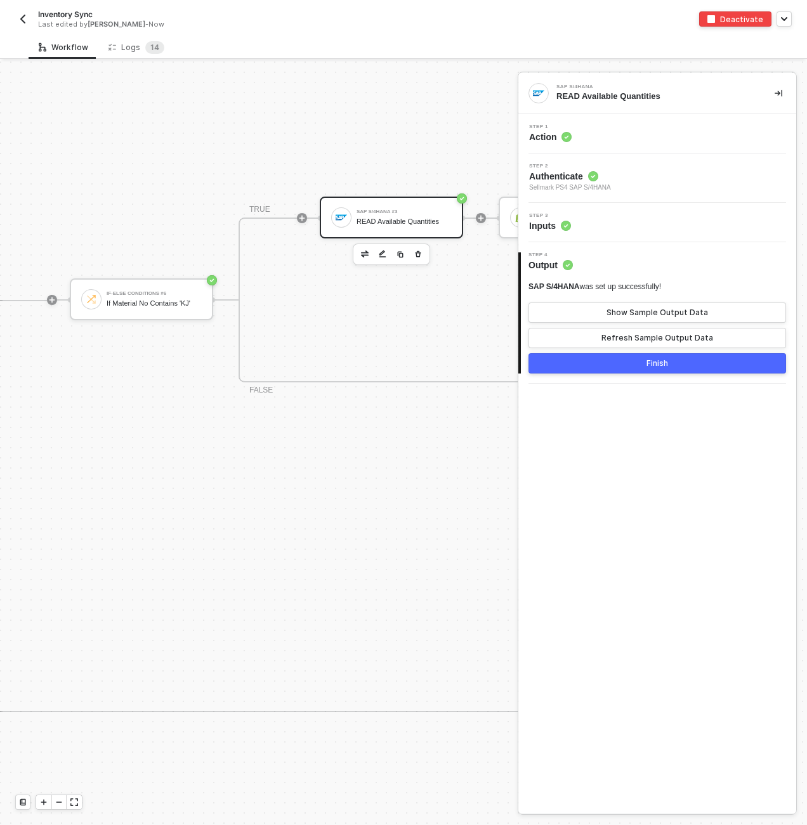
click at [599, 212] on div "Step 3 Inputs" at bounding box center [657, 222] width 278 height 39
click at [601, 215] on div "Step 3 Inputs" at bounding box center [658, 222] width 275 height 19
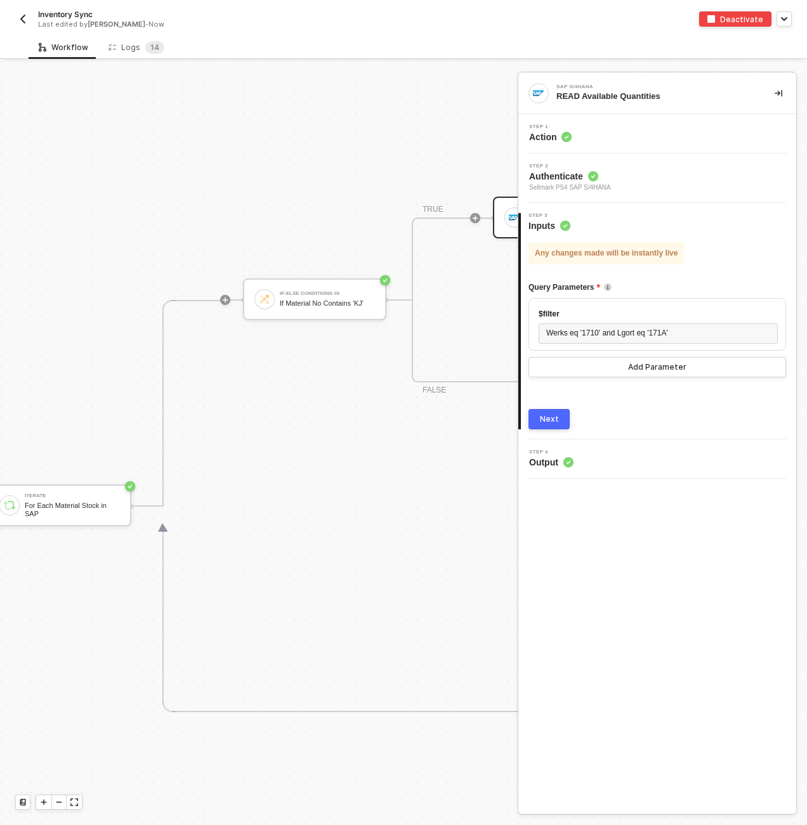
scroll to position [444, 380]
click at [154, 53] on span "4" at bounding box center [156, 47] width 5 height 13
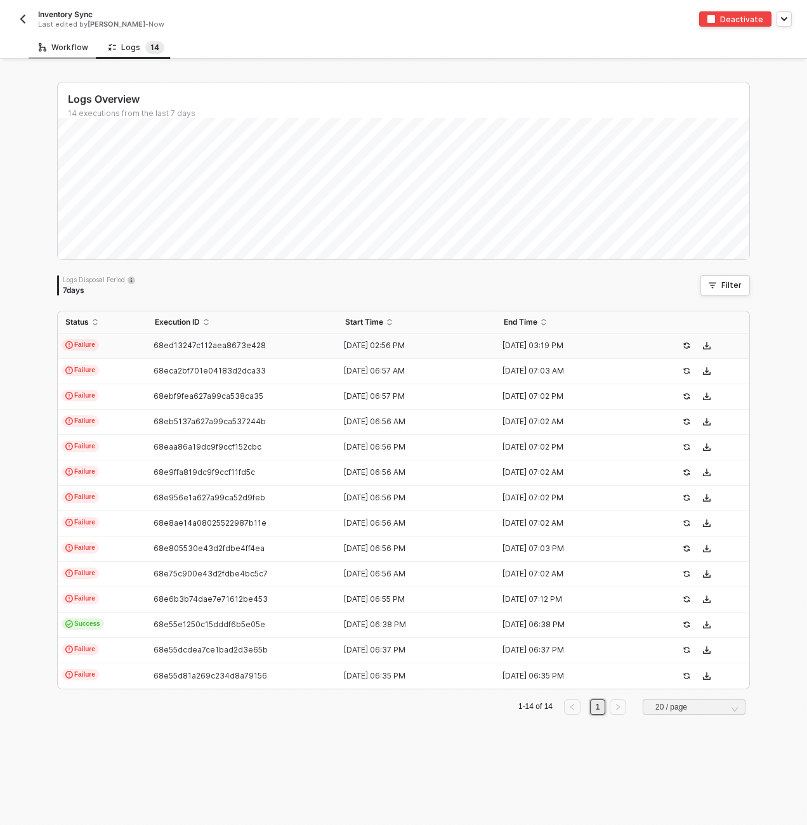
click at [62, 48] on div "Workflow" at bounding box center [63, 47] width 49 height 10
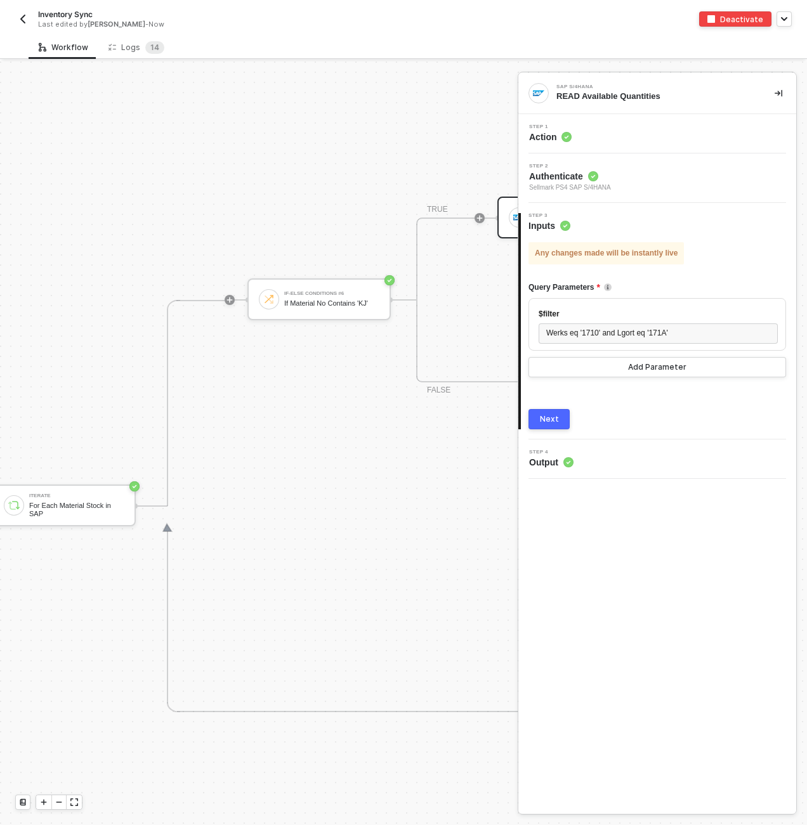
click at [199, 261] on div at bounding box center [229, 299] width 169 height 99
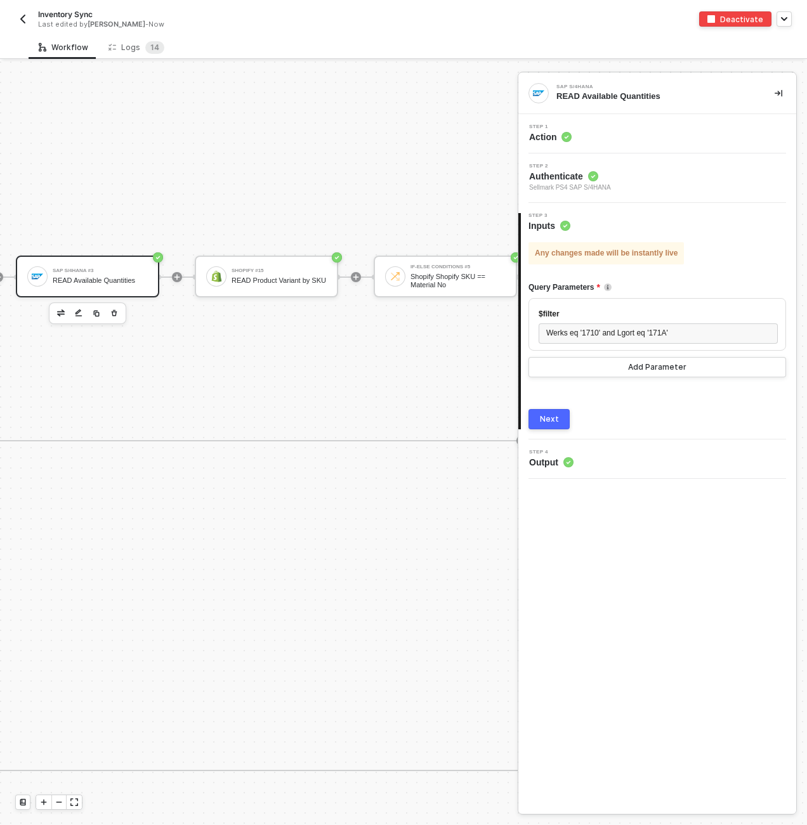
scroll to position [385, 862]
click at [418, 275] on div "Shopify Shopify SKU == Material No" at bounding box center [457, 281] width 95 height 16
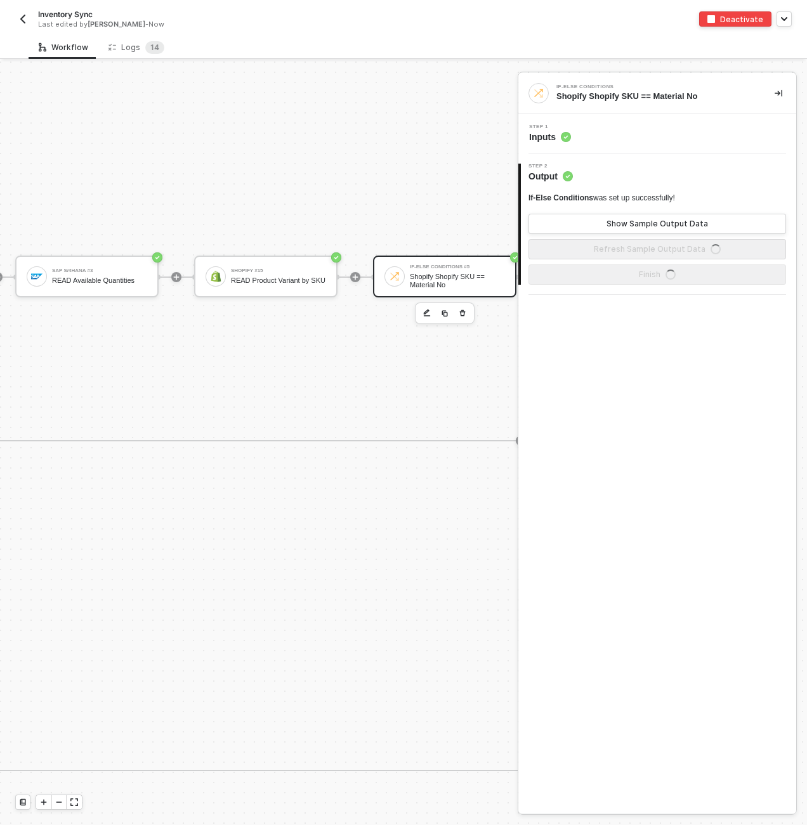
click at [662, 137] on div "Step 1 Inputs" at bounding box center [658, 133] width 275 height 19
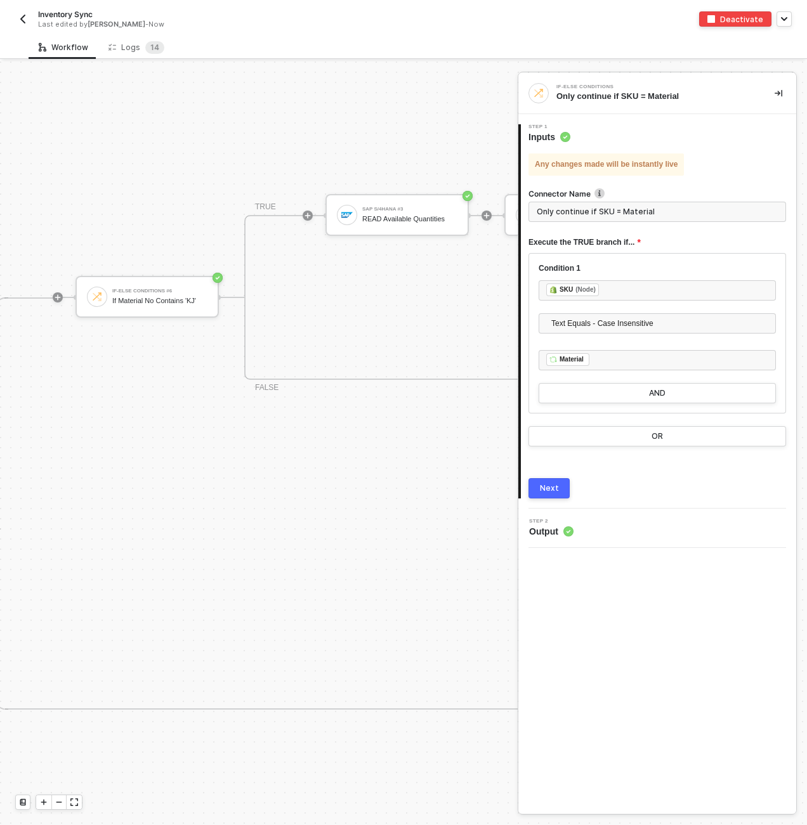
scroll to position [446, 609]
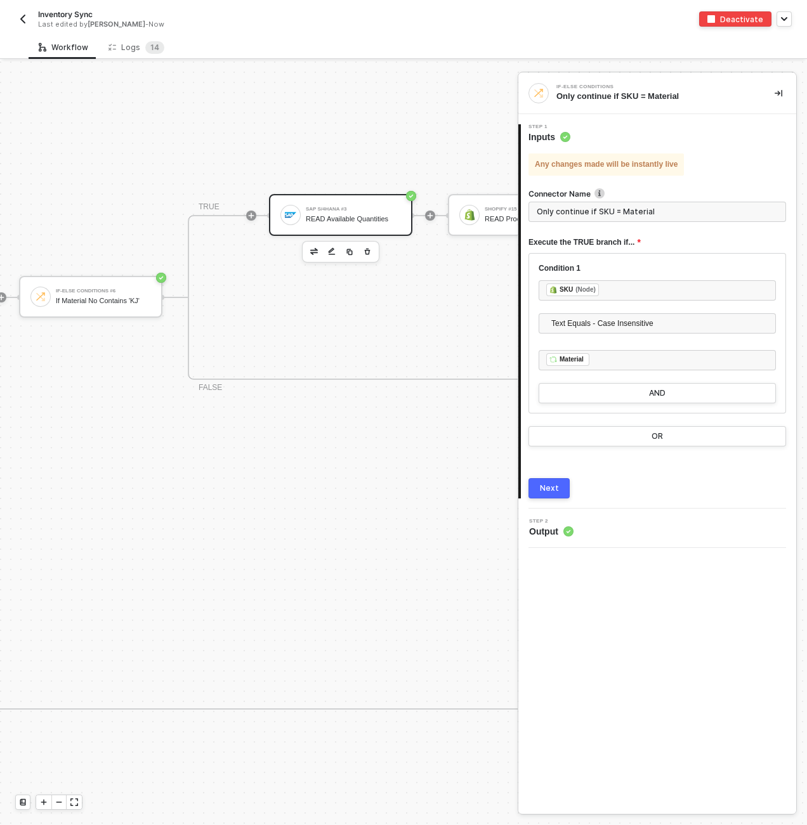
click at [362, 208] on div "SAP S/4HANA #3" at bounding box center [353, 209] width 95 height 5
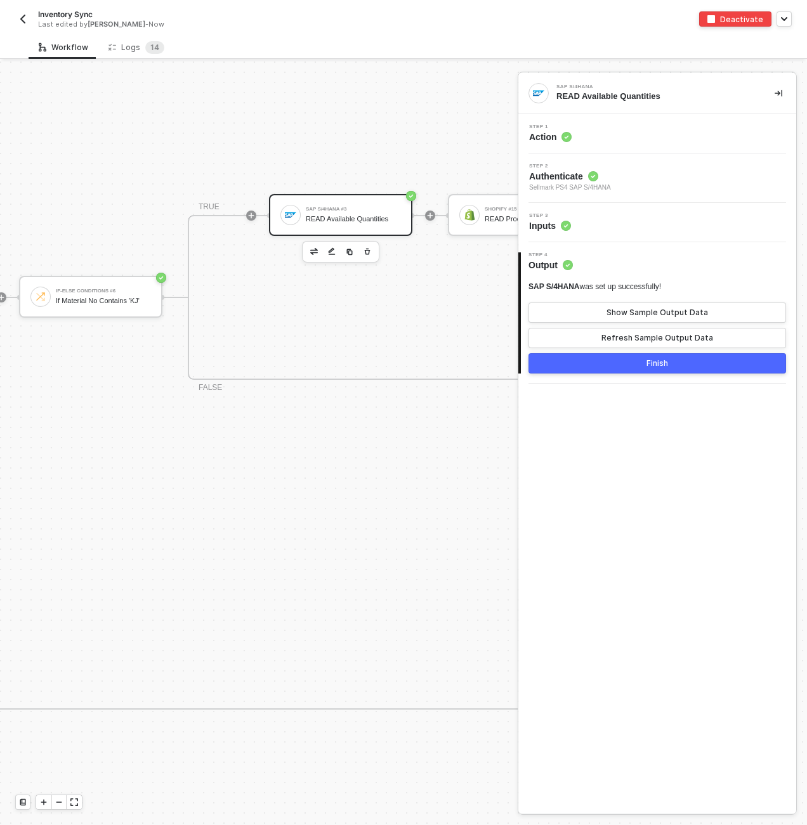
click at [619, 216] on div "Step 3 Inputs" at bounding box center [658, 222] width 275 height 19
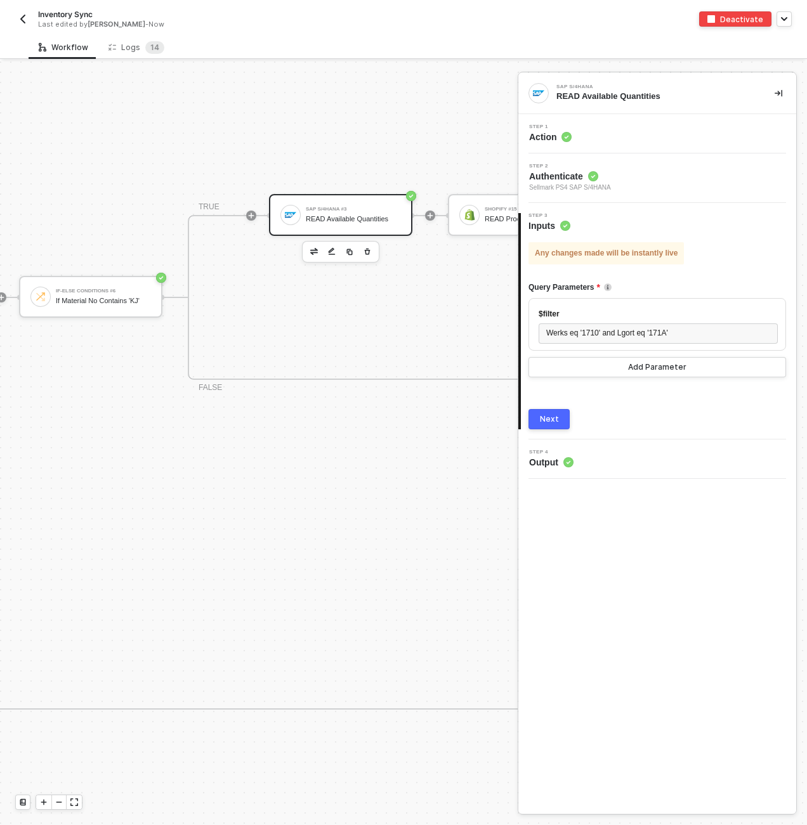
click at [23, 30] on div "Inventory Sync Last edited by Scott Cogswell - Now Deactivate" at bounding box center [403, 18] width 776 height 36
click at [23, 23] on img "button" at bounding box center [23, 19] width 10 height 10
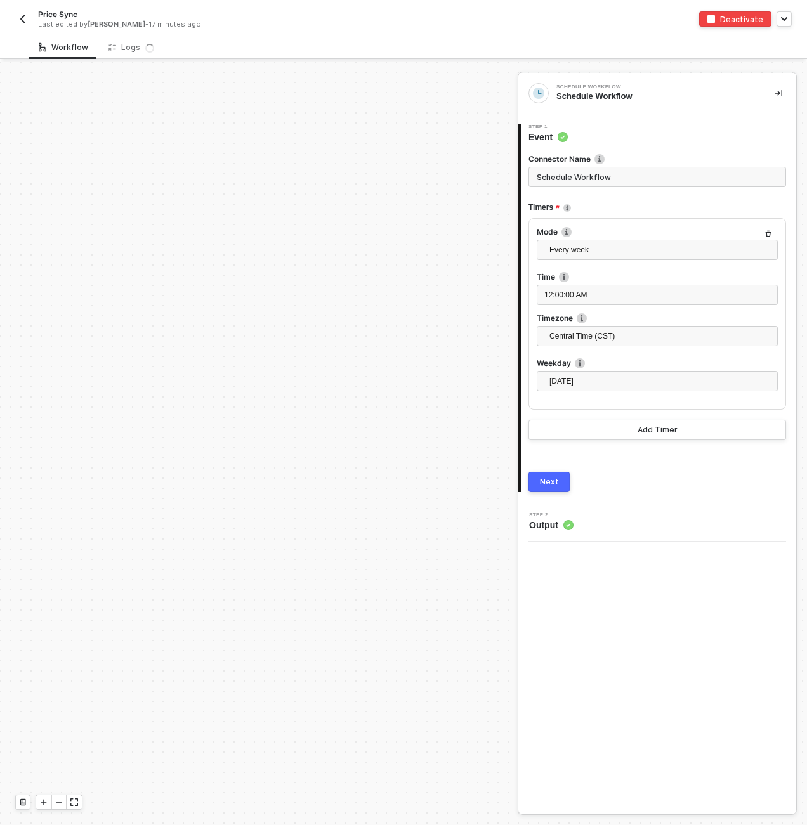
scroll to position [444, 0]
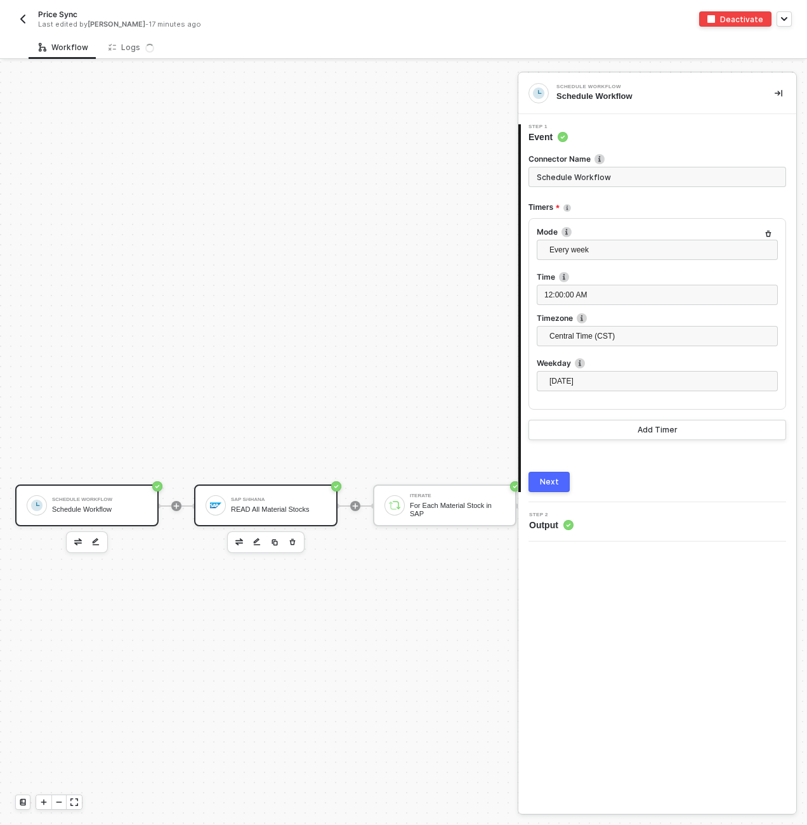
click at [320, 510] on div "READ All Material Stocks" at bounding box center [278, 509] width 95 height 8
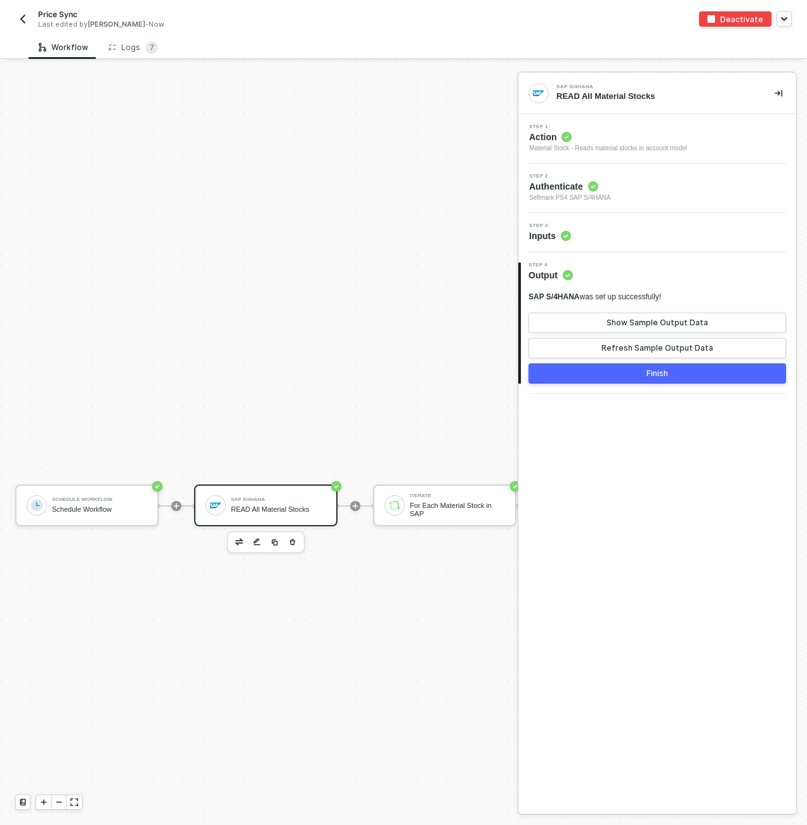
click at [606, 229] on div "Step 3 Inputs" at bounding box center [658, 232] width 275 height 19
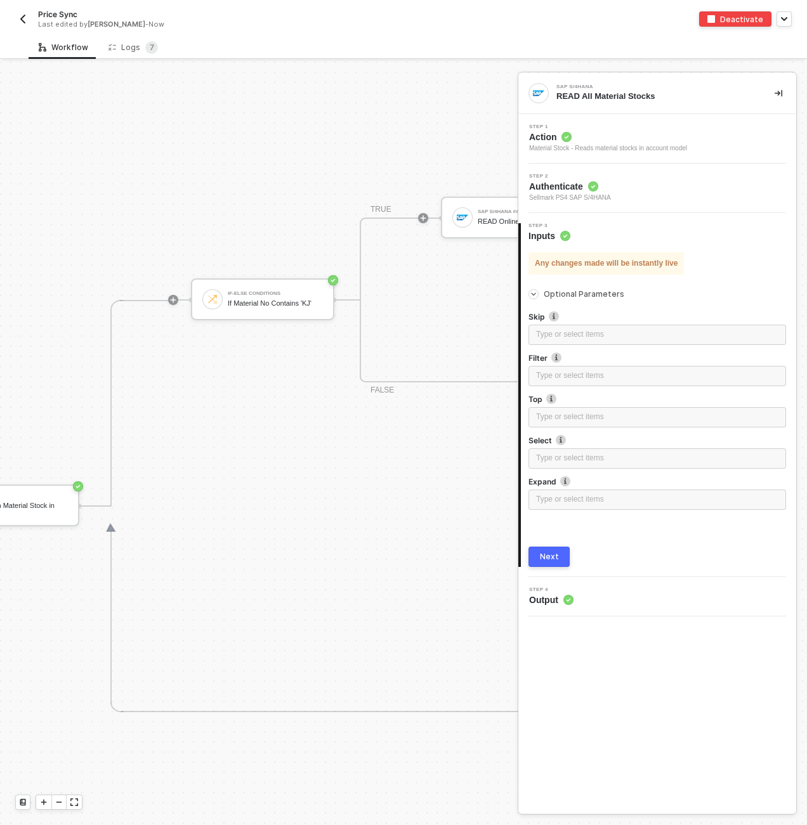
scroll to position [444, 583]
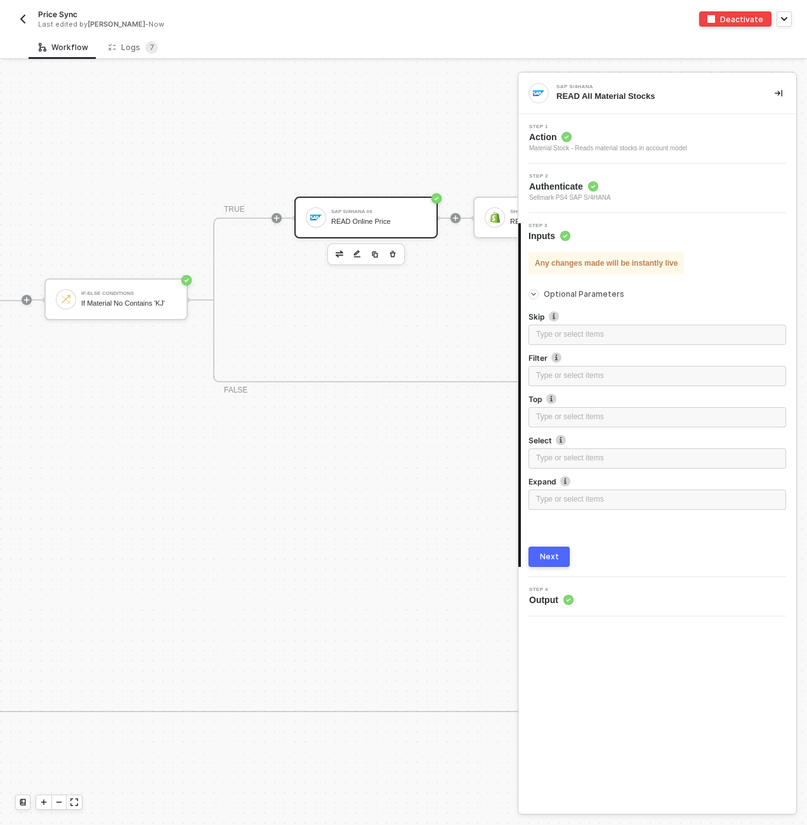
click at [391, 222] on div "READ Online Price" at bounding box center [378, 221] width 95 height 8
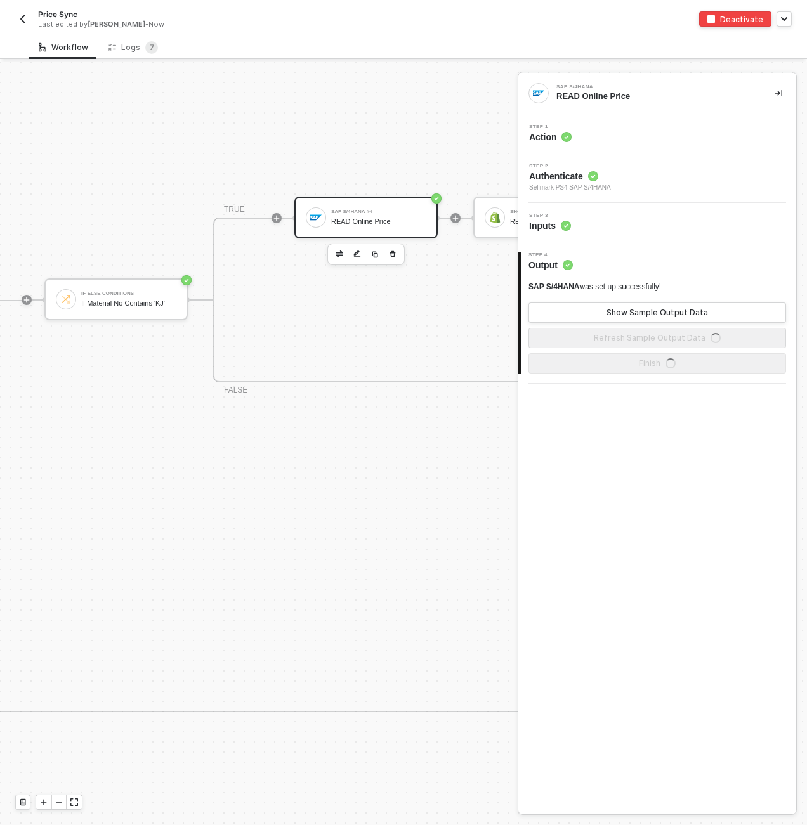
click at [679, 223] on div "Step 3 Inputs" at bounding box center [658, 222] width 275 height 19
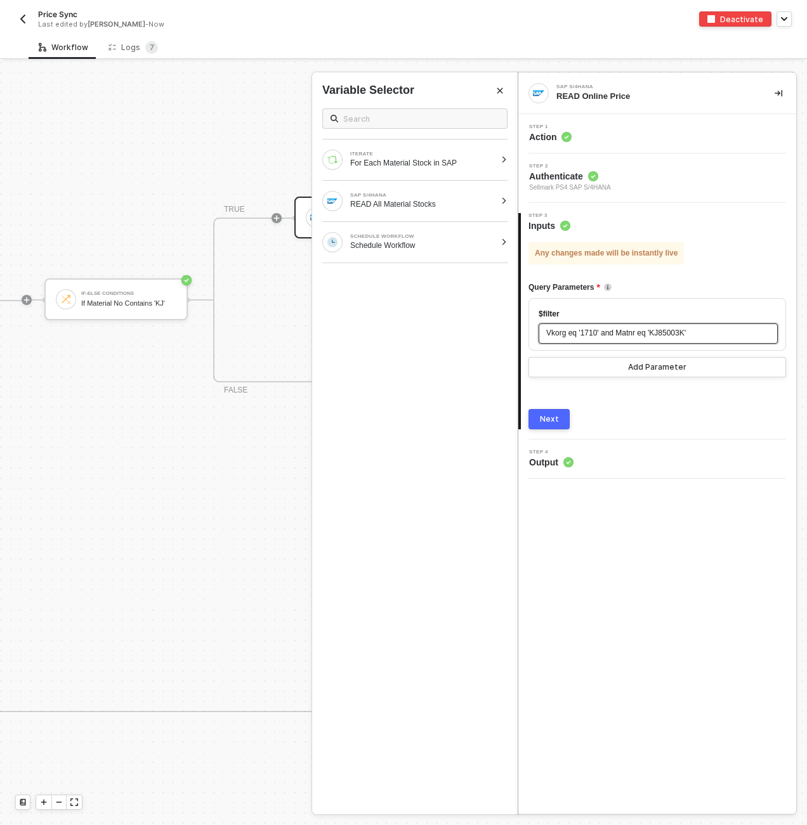
drag, startPoint x: 692, startPoint y: 334, endPoint x: 656, endPoint y: 335, distance: 36.8
click at [656, 335] on span "Vkorg eq '1710' and Matnr eq 'KJ85003K'" at bounding box center [615, 332] width 139 height 9
click at [667, 332] on span "Vkorg eq '1710' and Matnr eq 'KJ85003K'" at bounding box center [615, 332] width 139 height 9
click at [458, 169] on div "ITERATE For Each Material Stock in SAP" at bounding box center [408, 160] width 173 height 20
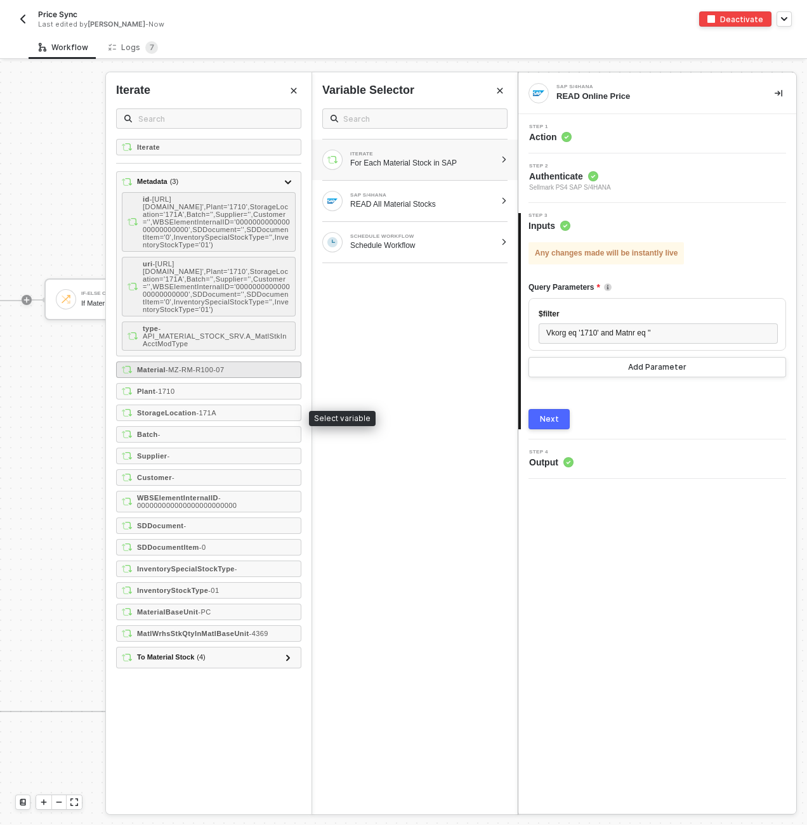
click at [214, 373] on span "- MZ-RM-R100-07" at bounding box center [194, 370] width 58 height 8
click at [545, 425] on button "Next" at bounding box center [548, 419] width 41 height 20
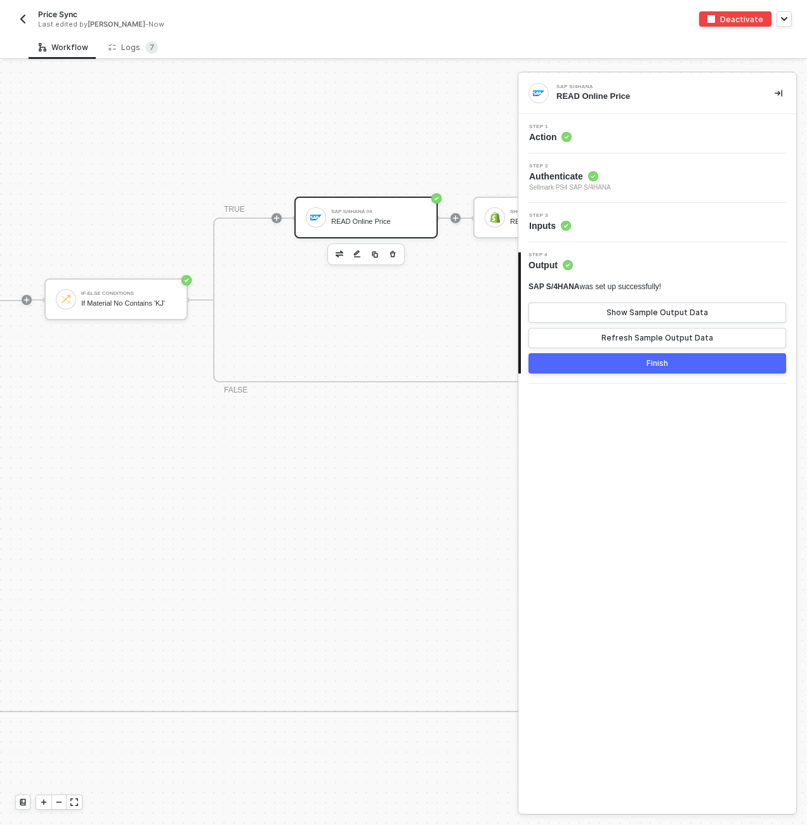
click at [670, 368] on button "Finish" at bounding box center [656, 363] width 257 height 20
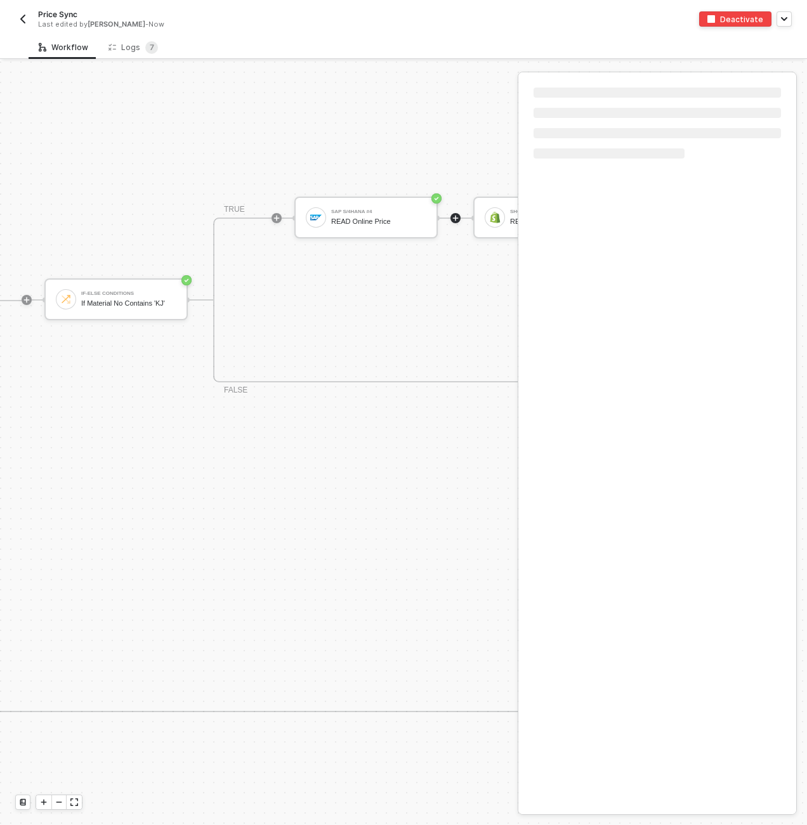
click at [330, 320] on div "TRUE SAP S/4HANA #4 READ Online Price Shopify #23 READ Product Variant by SKU I…" at bounding box center [710, 299] width 994 height 165
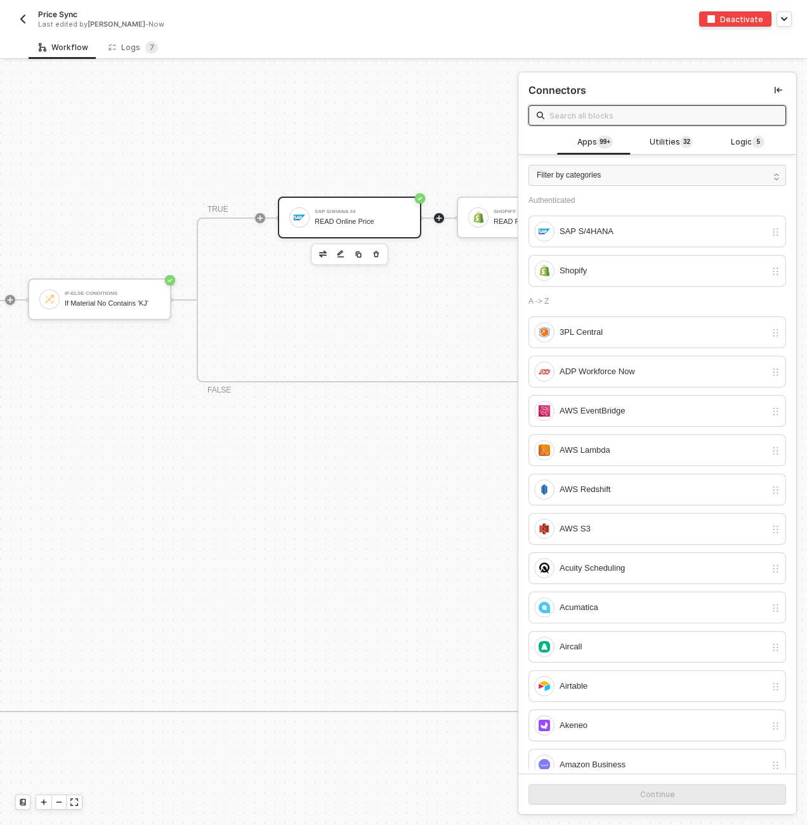
scroll to position [444, 609]
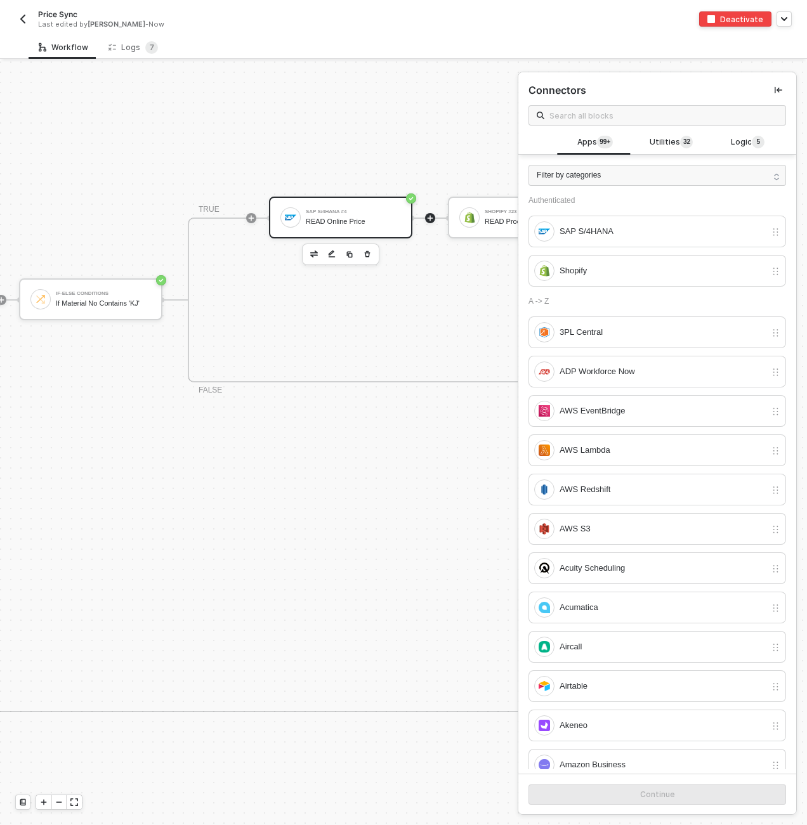
click at [346, 228] on div "SAP S/4HANA #4 READ Online Price" at bounding box center [353, 217] width 95 height 24
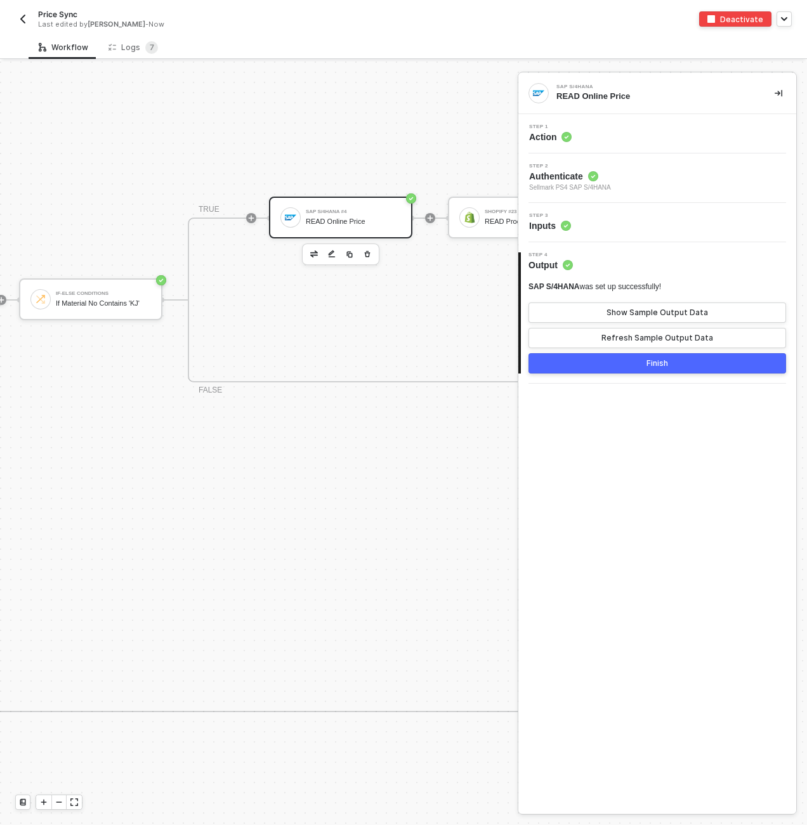
click at [590, 221] on div "Step 3 Inputs" at bounding box center [658, 222] width 275 height 19
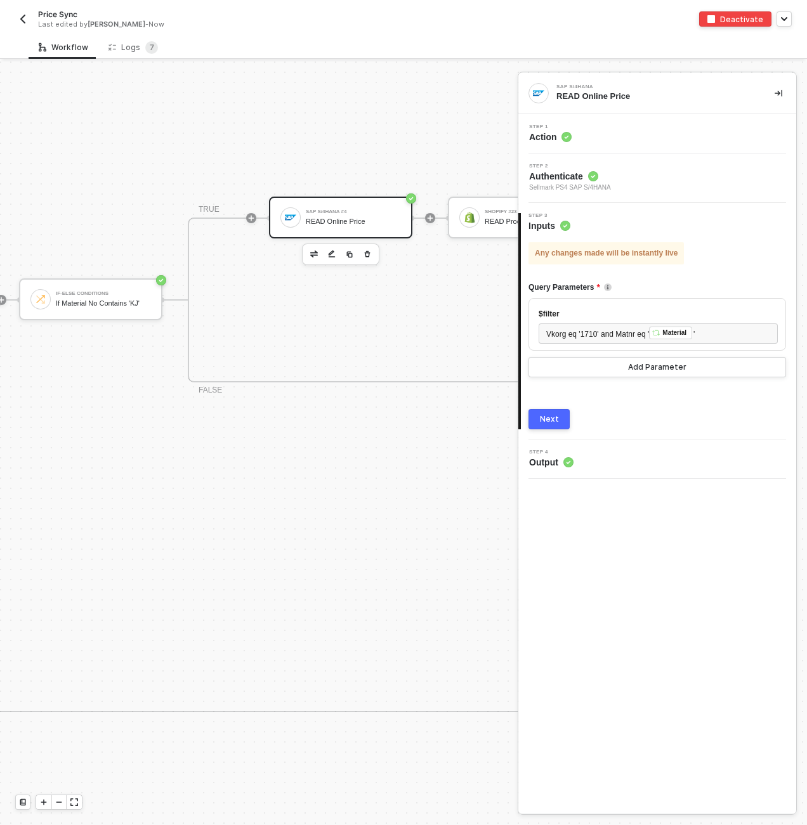
click at [326, 308] on div "TRUE SAP S/4HANA #4 READ Online Price Shopify #23 READ Product Variant by SKU I…" at bounding box center [685, 299] width 994 height 165
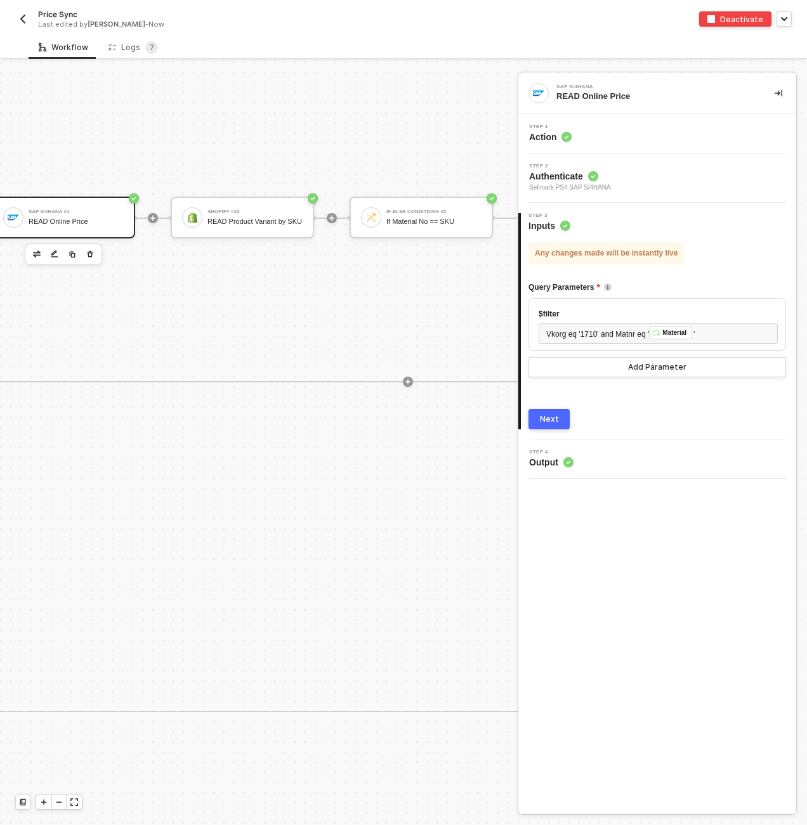
scroll to position [444, 1091]
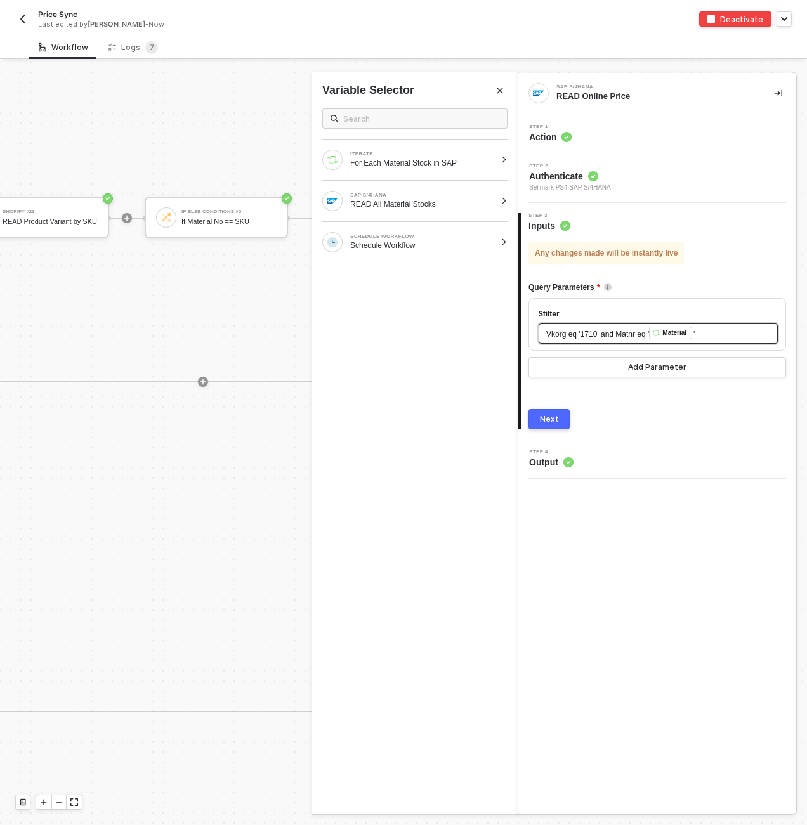
click at [625, 330] on span "Vkorg eq '1710' and Matnr eq '" at bounding box center [597, 334] width 103 height 9
click at [649, 336] on span "Vkorg eq '1710' and Matnr eq '" at bounding box center [597, 335] width 103 height 9
click at [715, 288] on div "Query Parameters" at bounding box center [656, 287] width 257 height 21
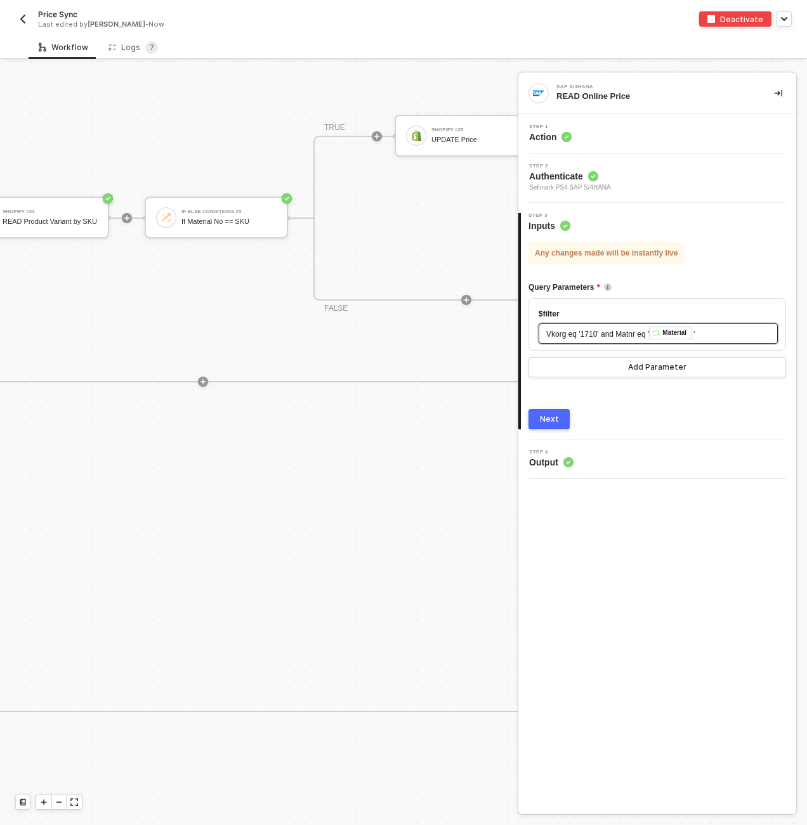
click at [634, 338] on span "Vkorg eq '1710' and Matnr eq '" at bounding box center [597, 334] width 103 height 9
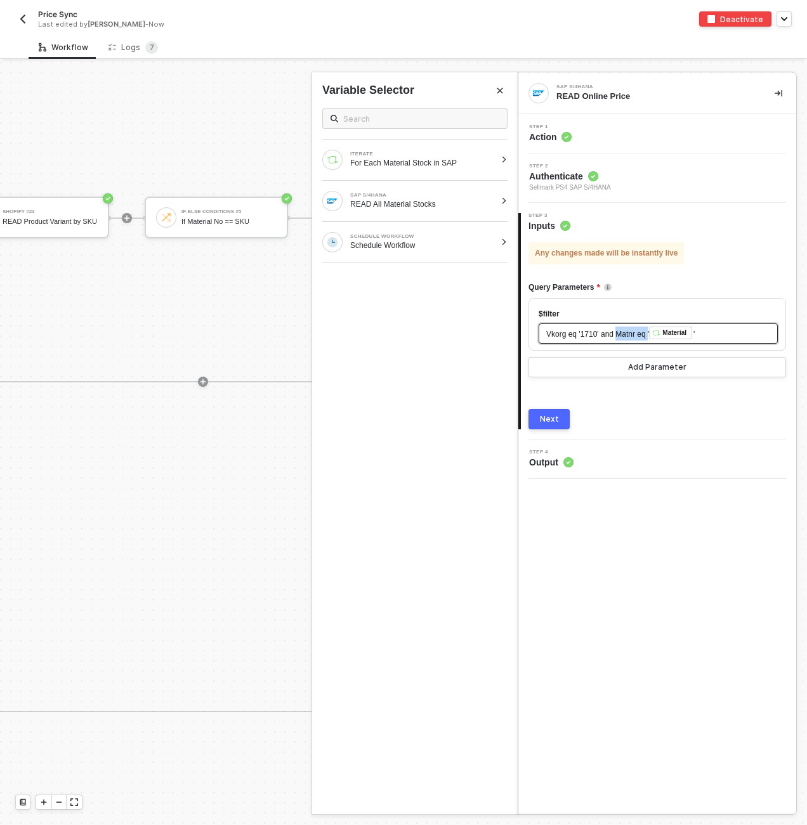
drag, startPoint x: 619, startPoint y: 334, endPoint x: 651, endPoint y: 334, distance: 31.7
click at [649, 334] on span "Vkorg eq '1710' and Matnr eq '" at bounding box center [597, 334] width 103 height 9
copy span "Matnr eq"
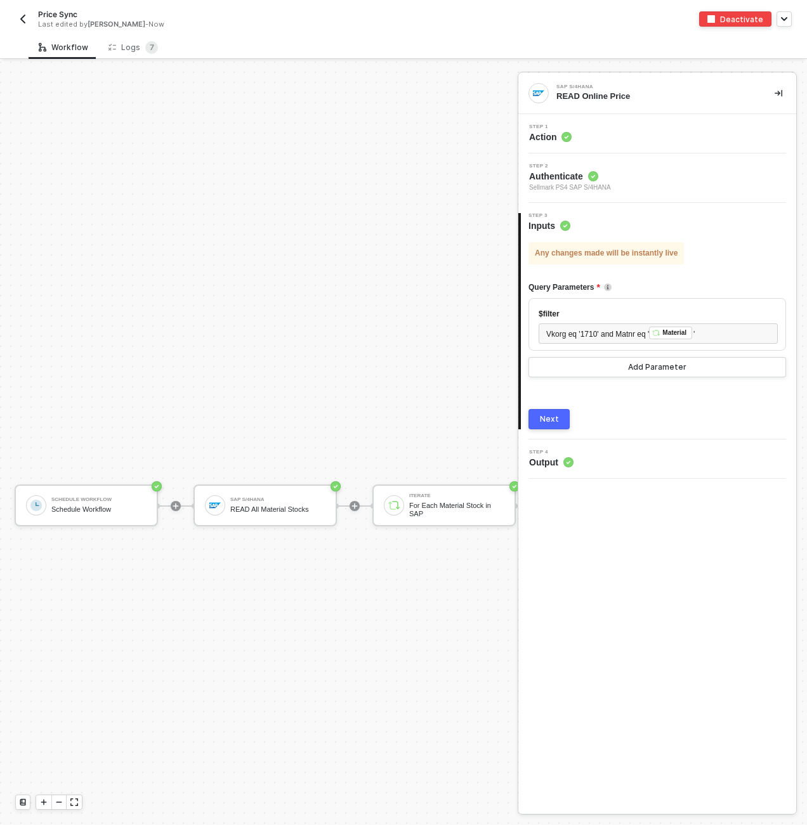
scroll to position [444, 0]
click at [268, 498] on div "SAP S/4HANA" at bounding box center [278, 499] width 95 height 5
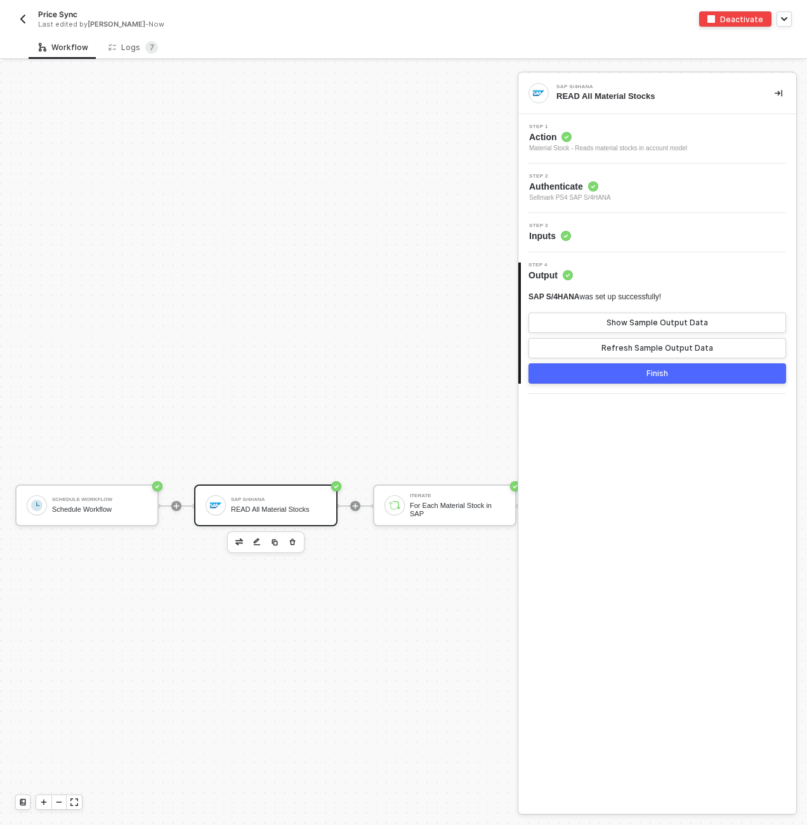
click at [633, 232] on div "Step 3 Inputs" at bounding box center [658, 232] width 275 height 19
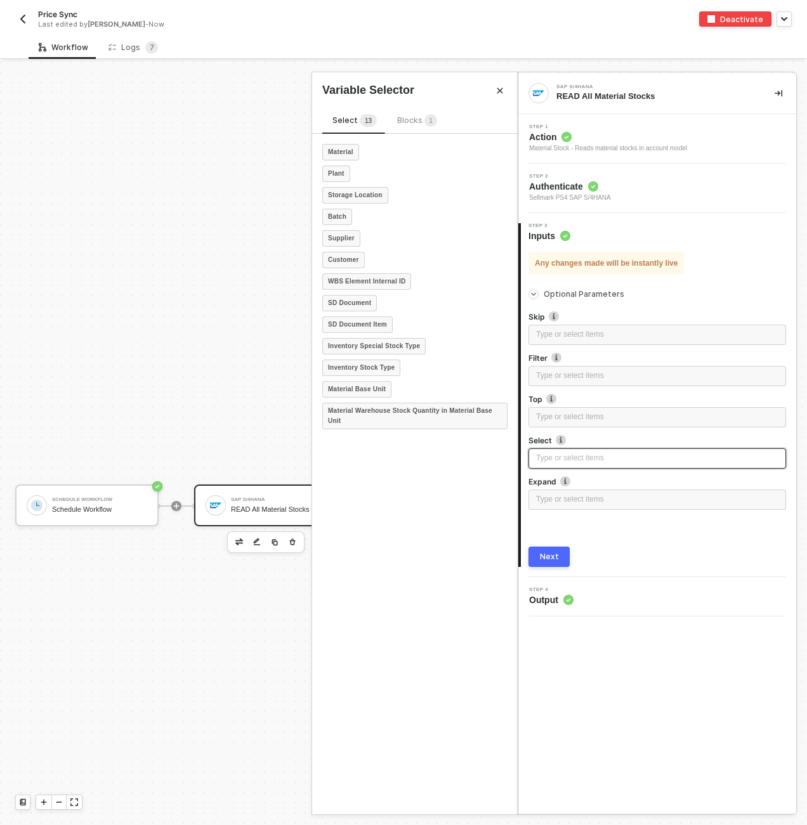
click at [637, 451] on div "Type or select items ﻿" at bounding box center [656, 458] width 257 height 20
click at [354, 144] on div "Material" at bounding box center [340, 152] width 37 height 16
click at [561, 562] on button "Next" at bounding box center [548, 557] width 41 height 20
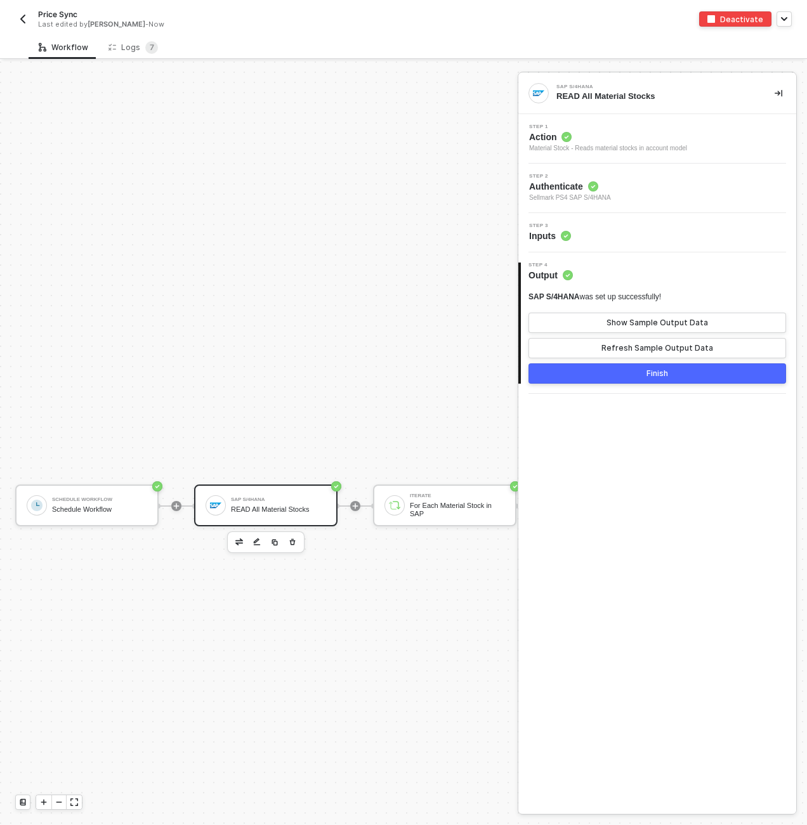
click at [602, 226] on div "Step 3 Inputs" at bounding box center [658, 232] width 275 height 19
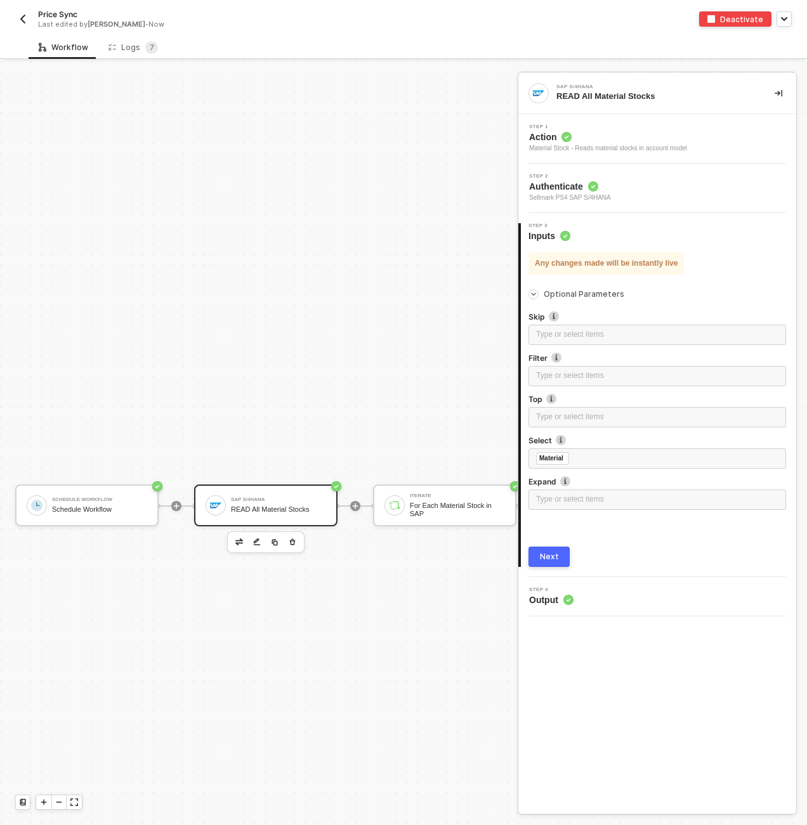
click at [562, 558] on button "Next" at bounding box center [548, 557] width 41 height 20
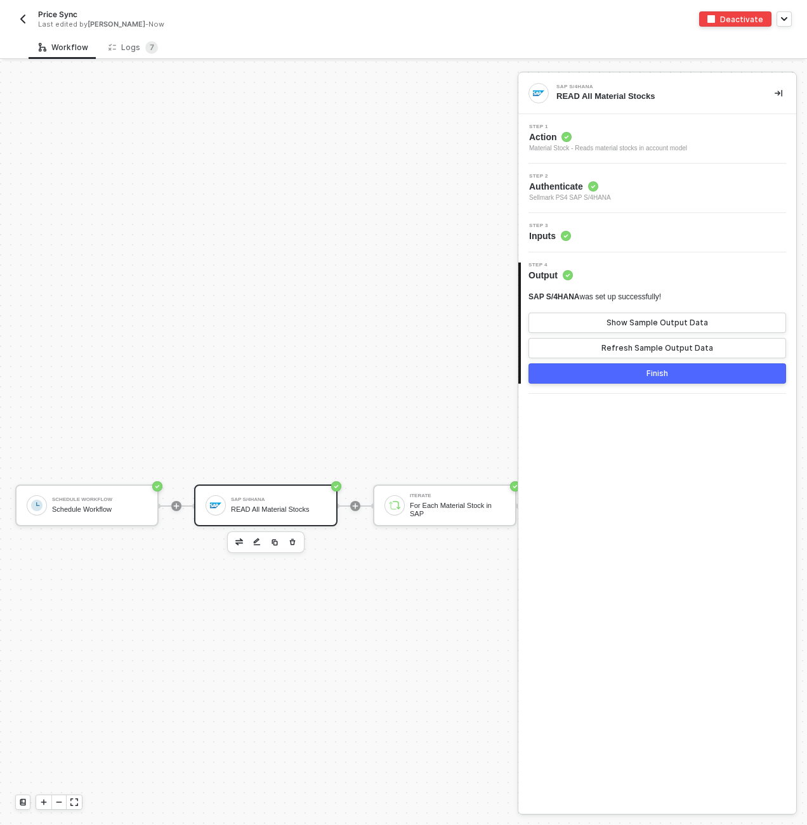
click at [642, 376] on button "Finish" at bounding box center [656, 373] width 257 height 20
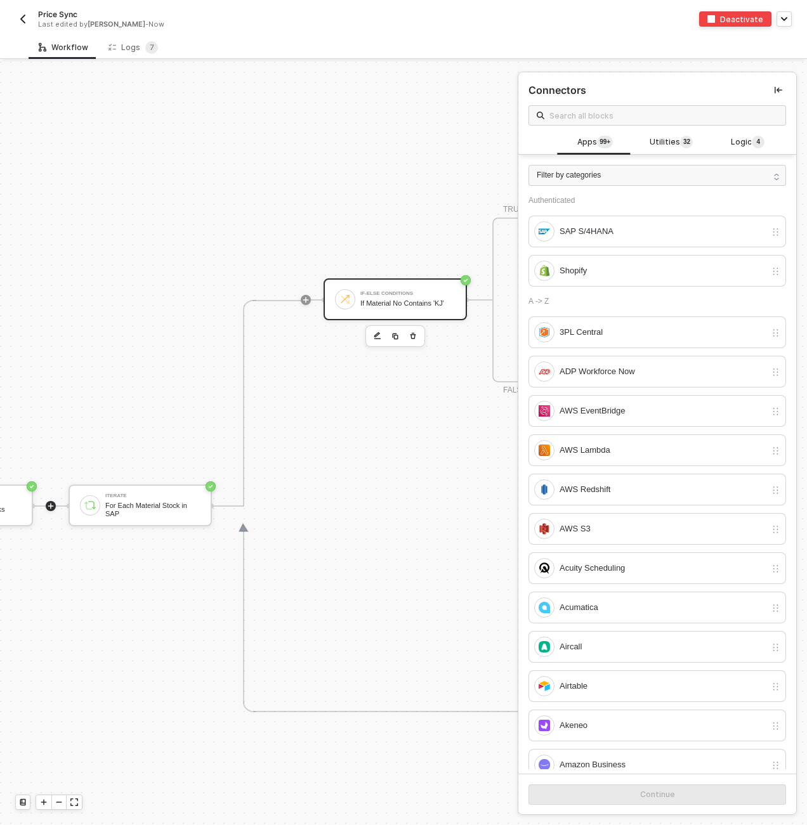
click at [372, 301] on div "If Material No Contains 'KJ'" at bounding box center [407, 303] width 95 height 8
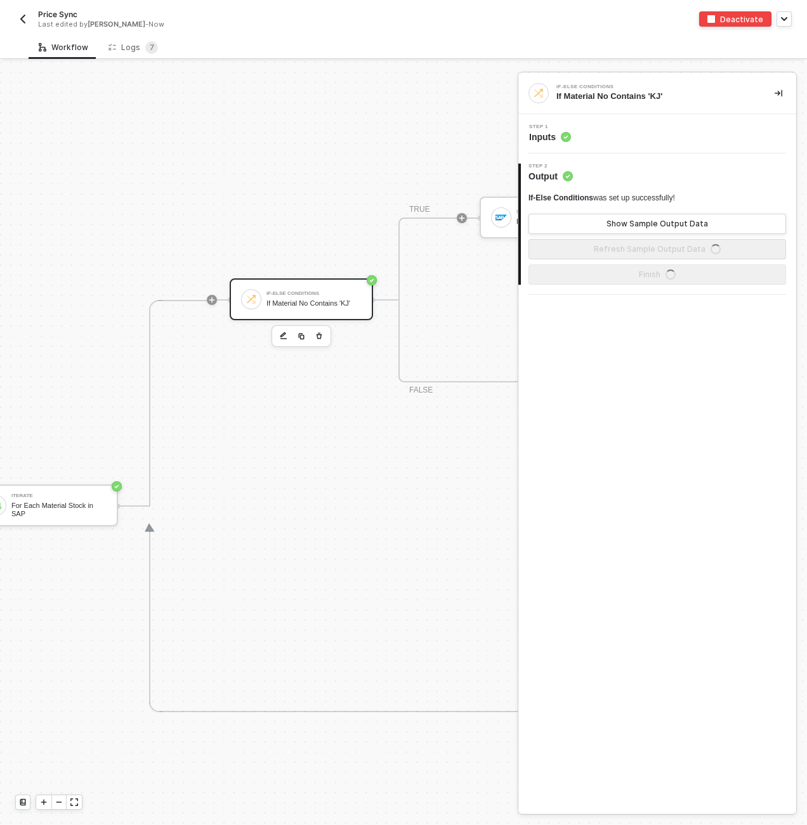
scroll to position [444, 482]
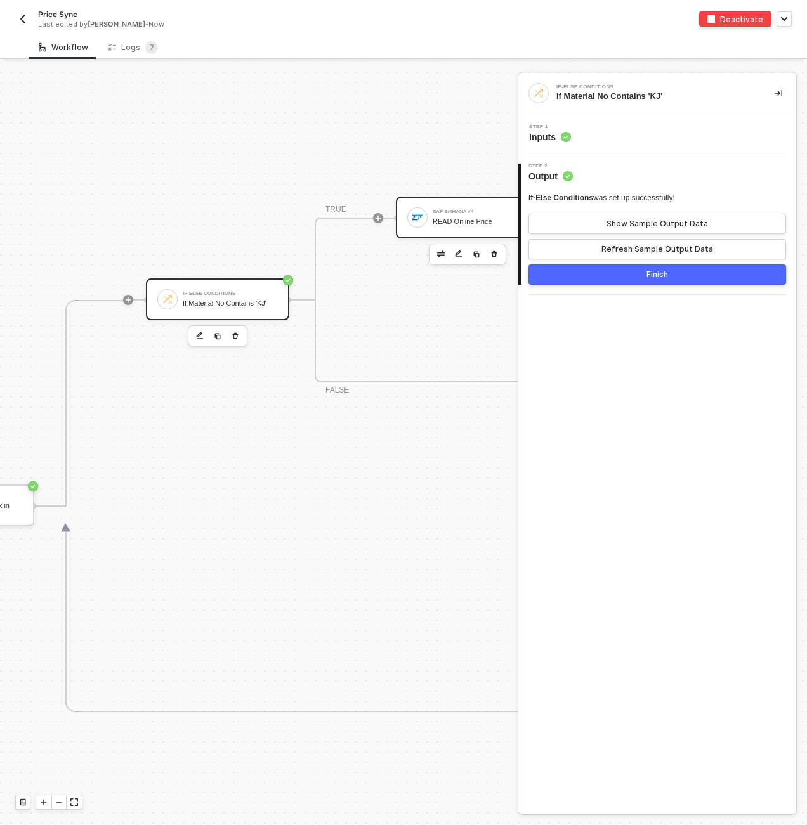
click at [441, 211] on div "SAP S/4HANA #4" at bounding box center [479, 211] width 95 height 5
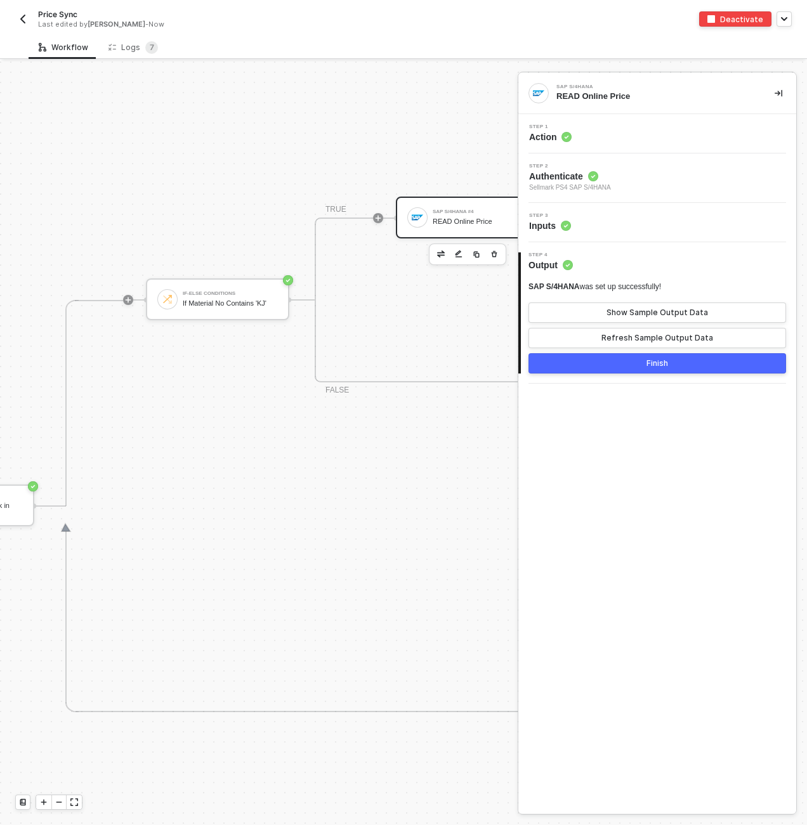
click at [617, 237] on div "Step 3 Inputs" at bounding box center [657, 222] width 278 height 39
click at [614, 228] on div "Step 3 Inputs" at bounding box center [658, 222] width 275 height 19
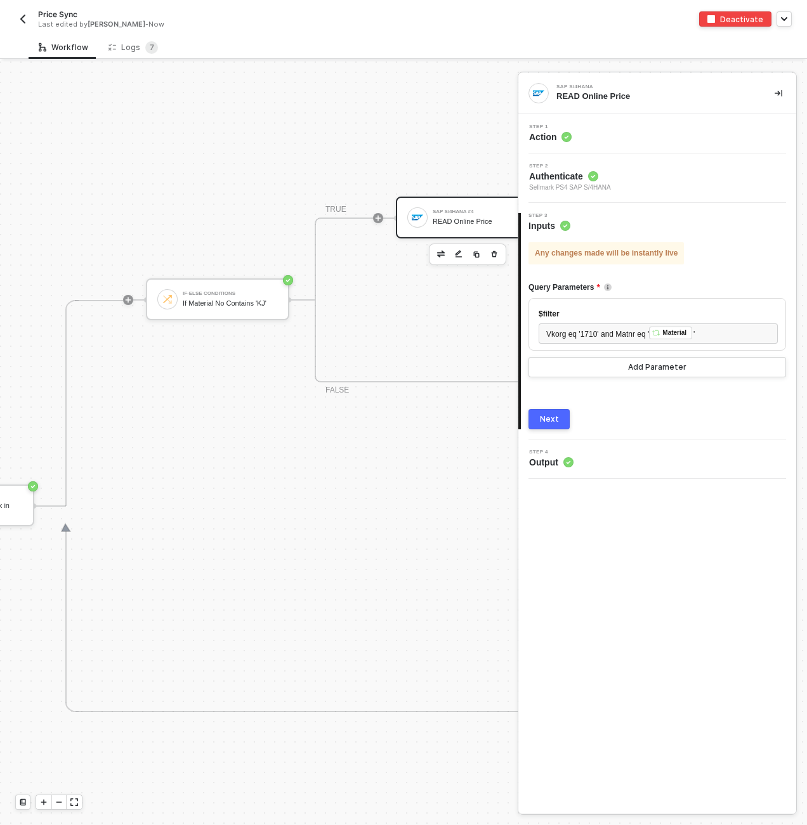
click at [489, 328] on div "TRUE SAP S/4HANA #4 READ Online Price Shopify #23 READ Product Variant by SKU I…" at bounding box center [811, 299] width 994 height 165
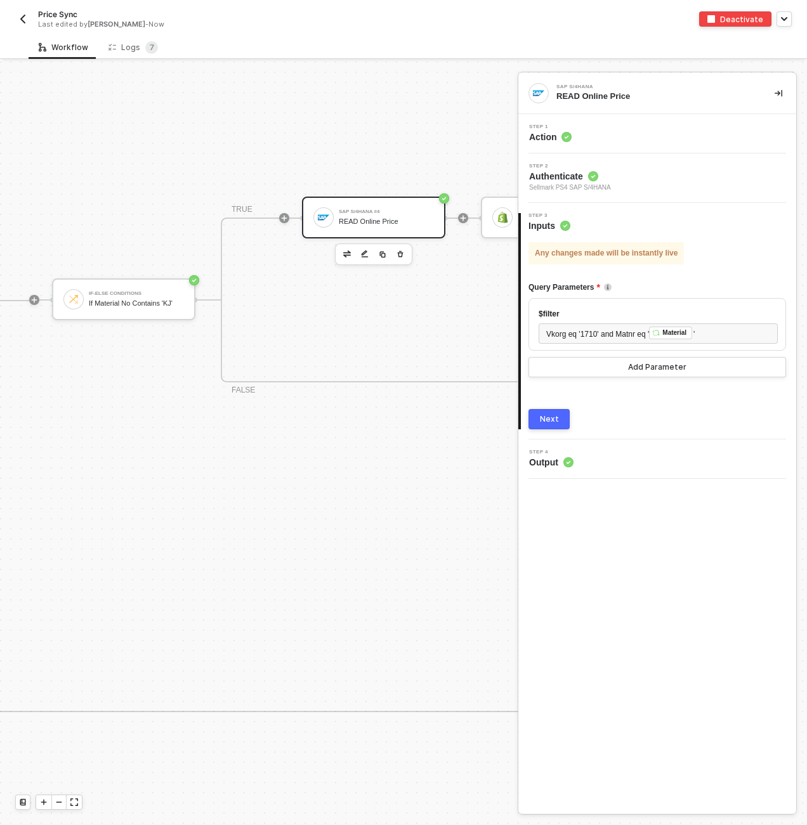
scroll to position [444, 583]
click at [23, 15] on img "button" at bounding box center [23, 19] width 10 height 10
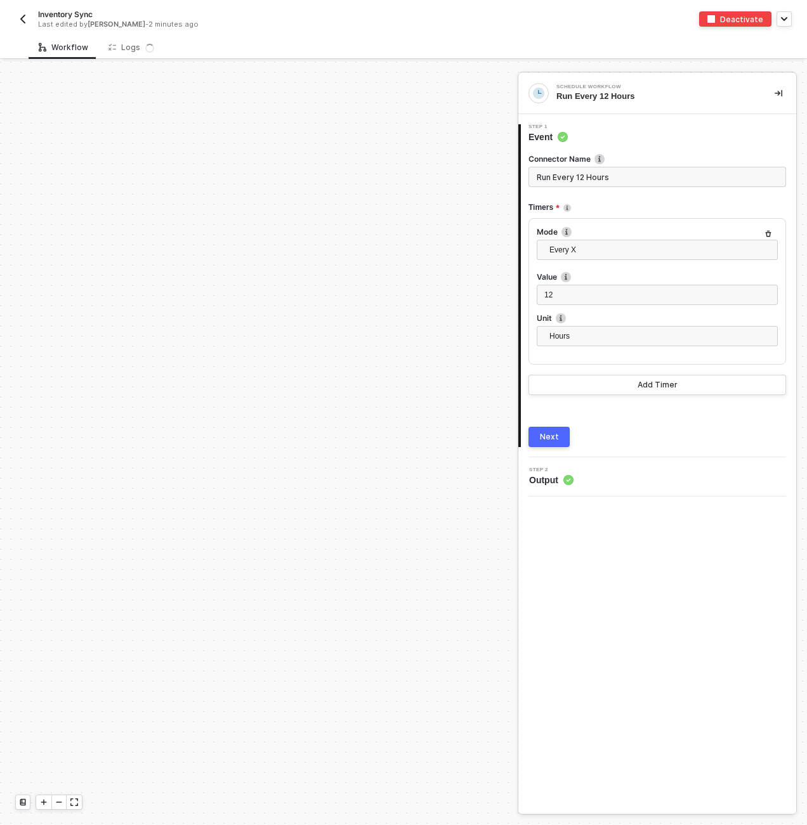
scroll to position [444, 0]
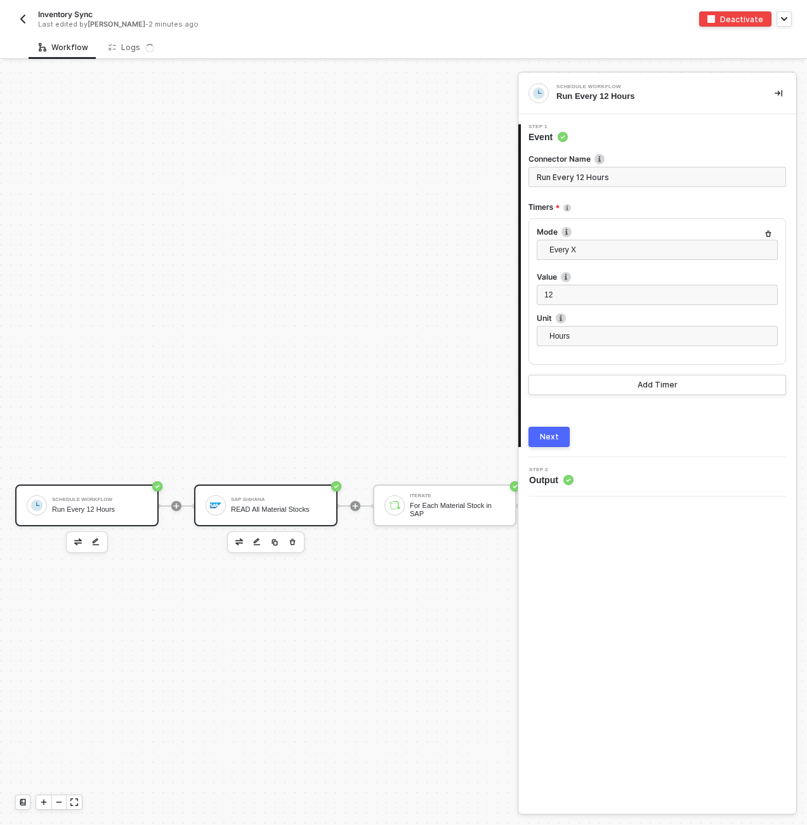
click at [309, 509] on div "READ All Material Stocks" at bounding box center [278, 509] width 95 height 8
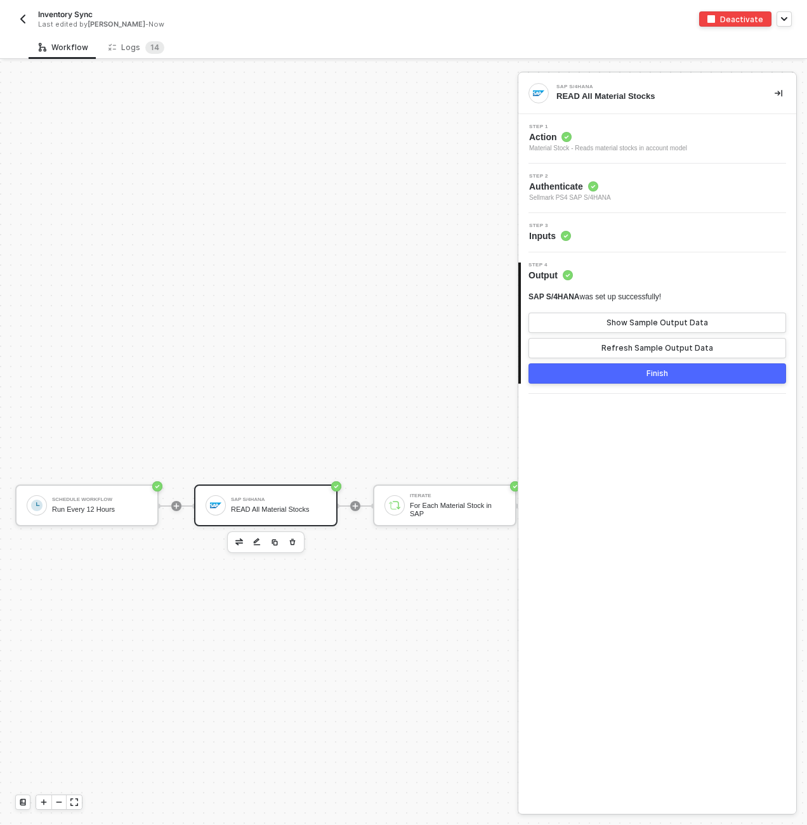
click at [613, 230] on div "Step 3 Inputs" at bounding box center [658, 232] width 275 height 19
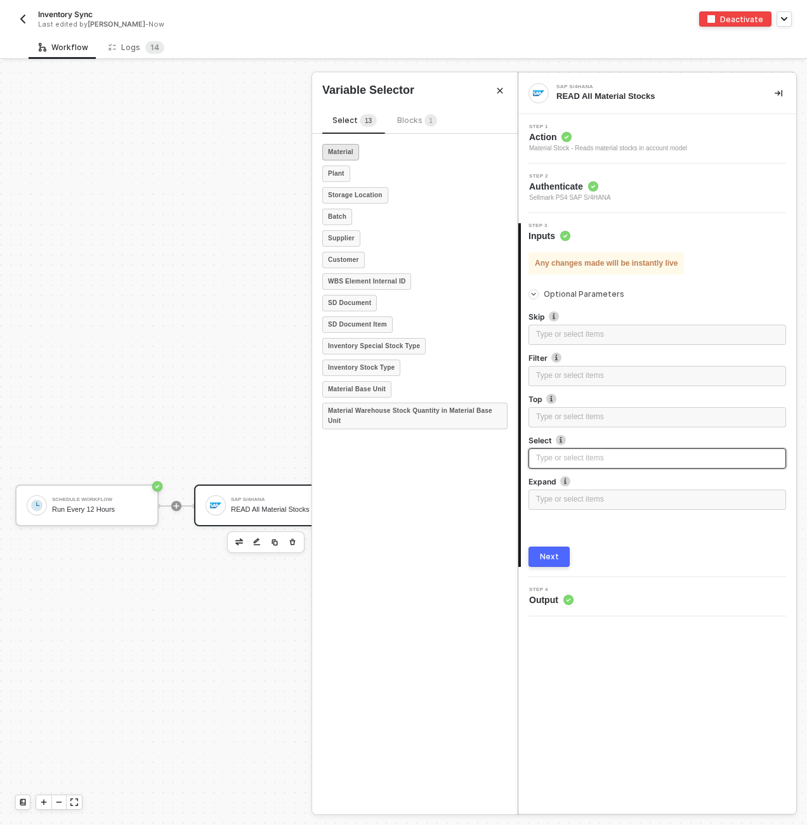
click at [340, 148] on strong "Material" at bounding box center [340, 152] width 25 height 10
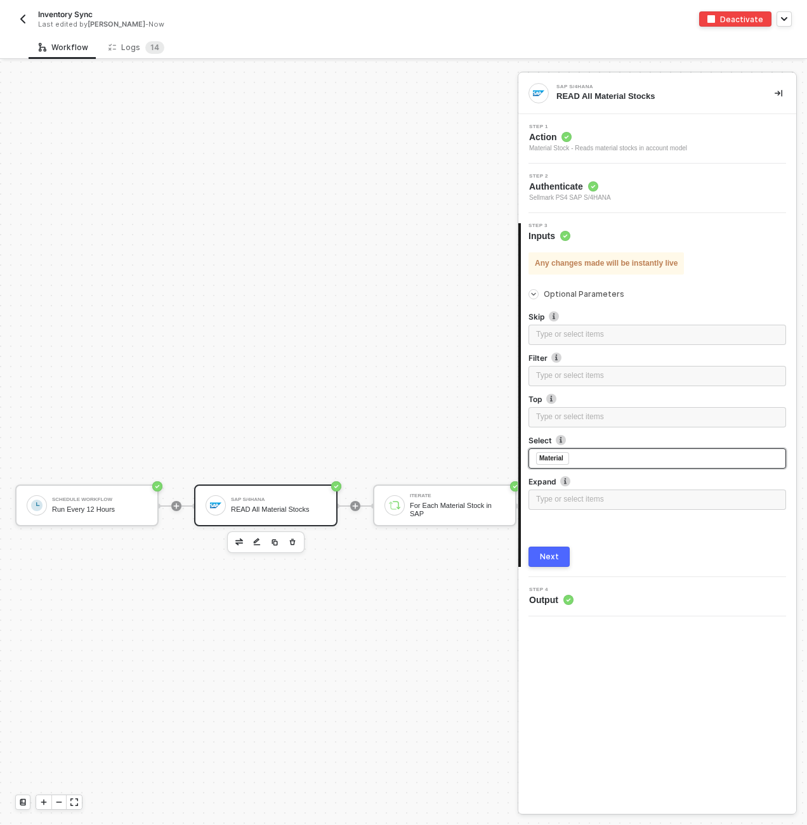
click at [552, 557] on div "Next" at bounding box center [549, 557] width 19 height 10
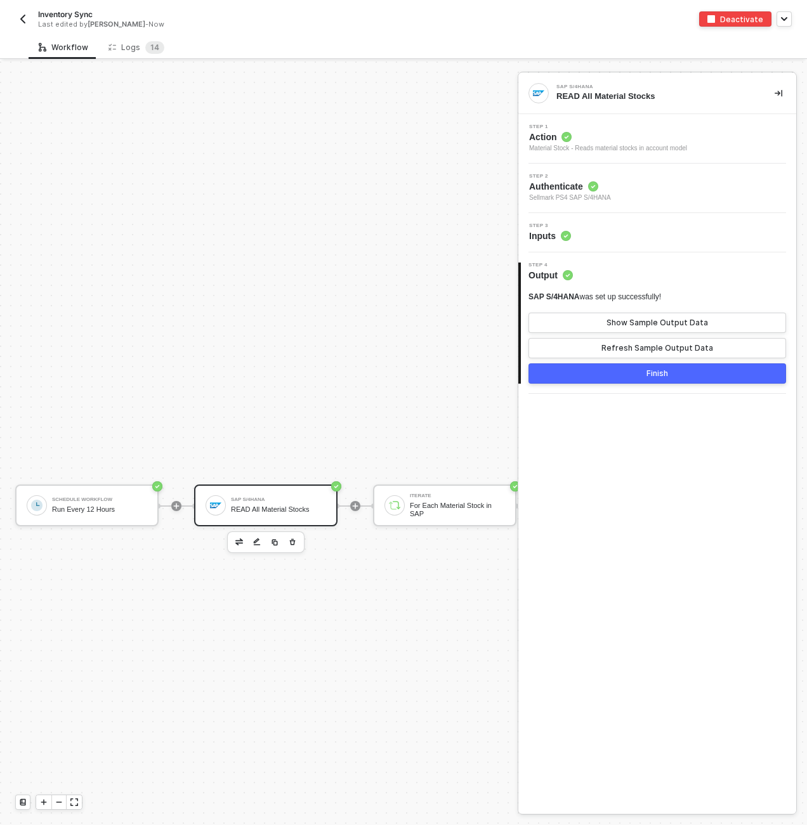
click at [569, 367] on button "Finish" at bounding box center [656, 373] width 257 height 20
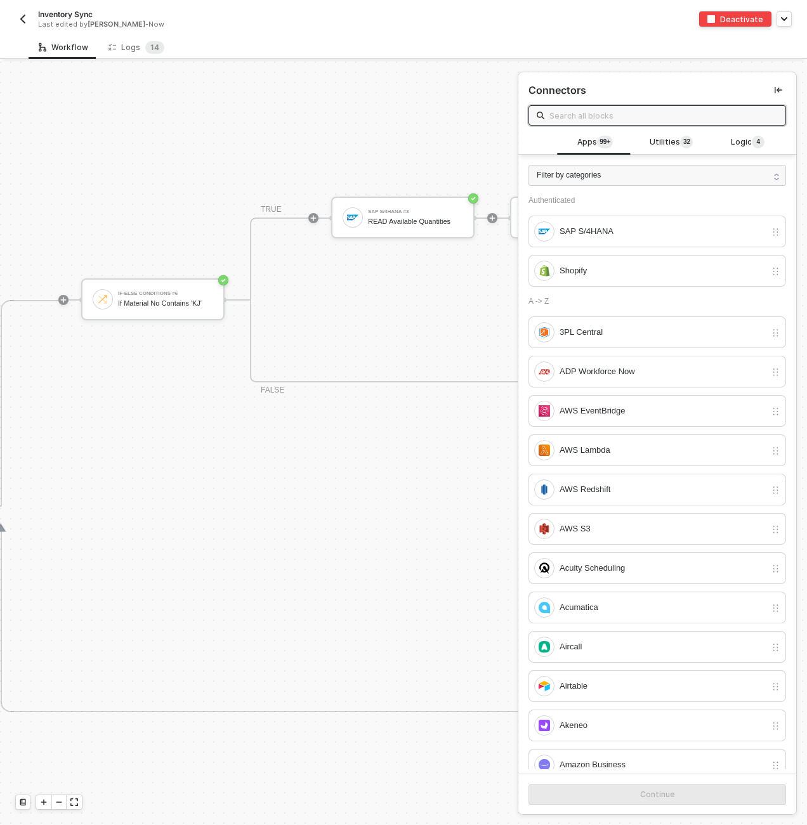
scroll to position [444, 558]
click at [389, 220] on div "READ Available Quantities" at bounding box center [403, 221] width 95 height 8
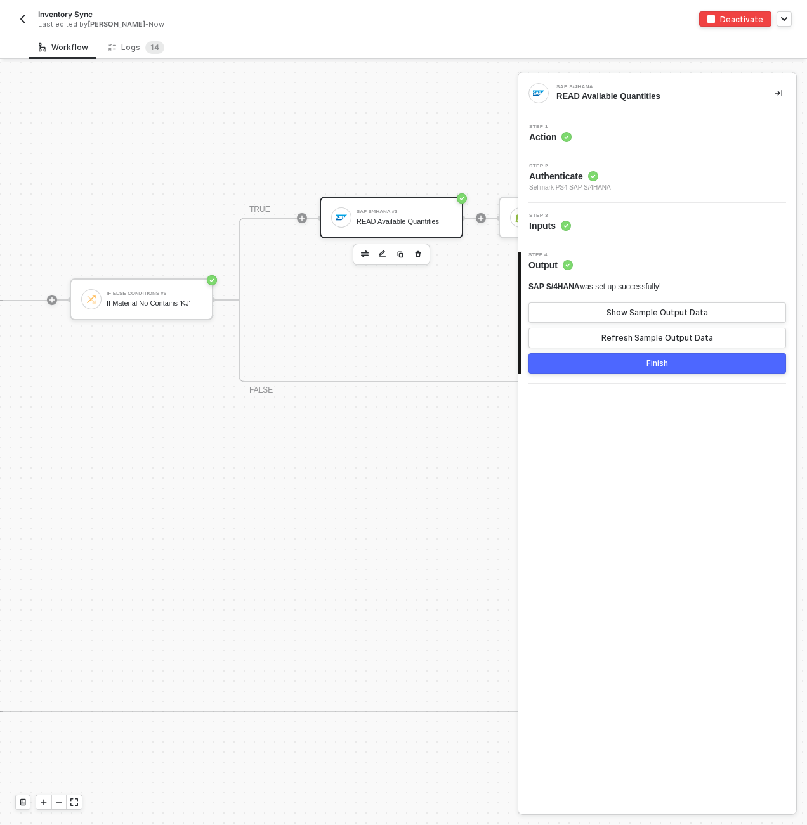
click at [609, 213] on div "Step 3 Inputs" at bounding box center [658, 222] width 275 height 19
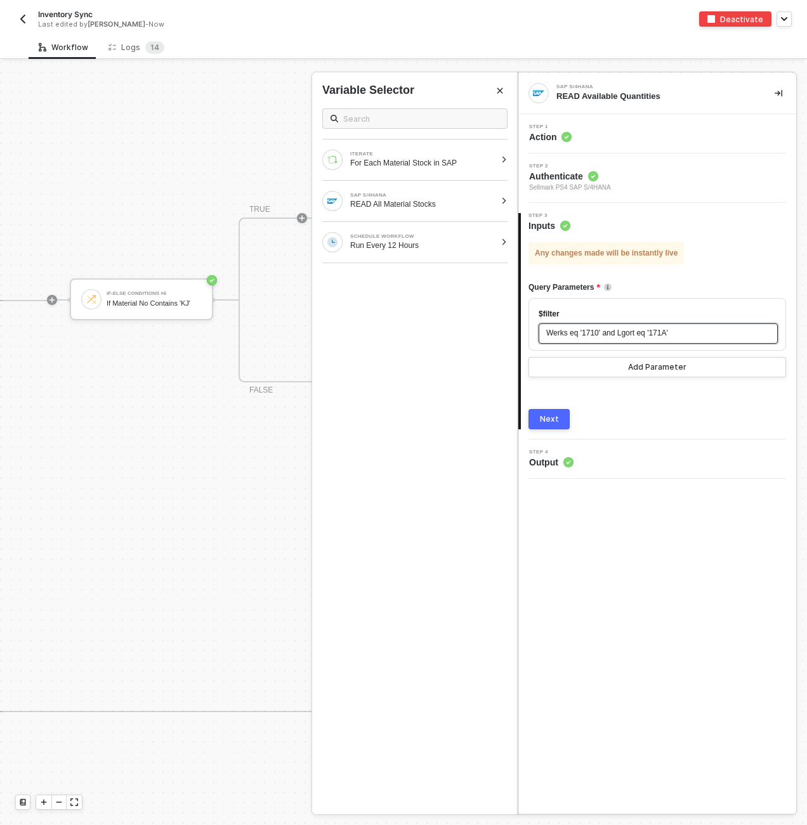
click at [690, 335] on div "Werks eq '1710' and Lgort eq '171A'" at bounding box center [658, 333] width 224 height 12
click at [688, 334] on div "Werks eq '1710' and Lgort eq '171A'" at bounding box center [658, 333] width 224 height 12
click at [484, 133] on div "ITERATE For Each Material Stock in SAP SAP S/4HANA READ All Material Stocks SCH…" at bounding box center [414, 180] width 205 height 165
click at [485, 153] on div "ITERATE" at bounding box center [422, 154] width 145 height 5
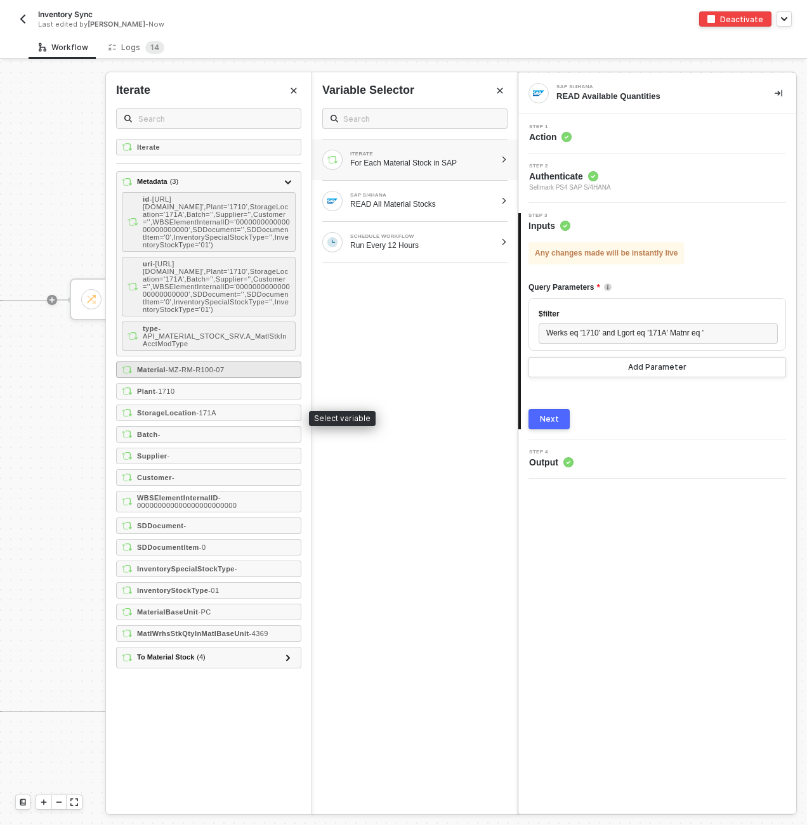
click at [217, 373] on span "- MZ-RM-R100-07" at bounding box center [194, 370] width 58 height 8
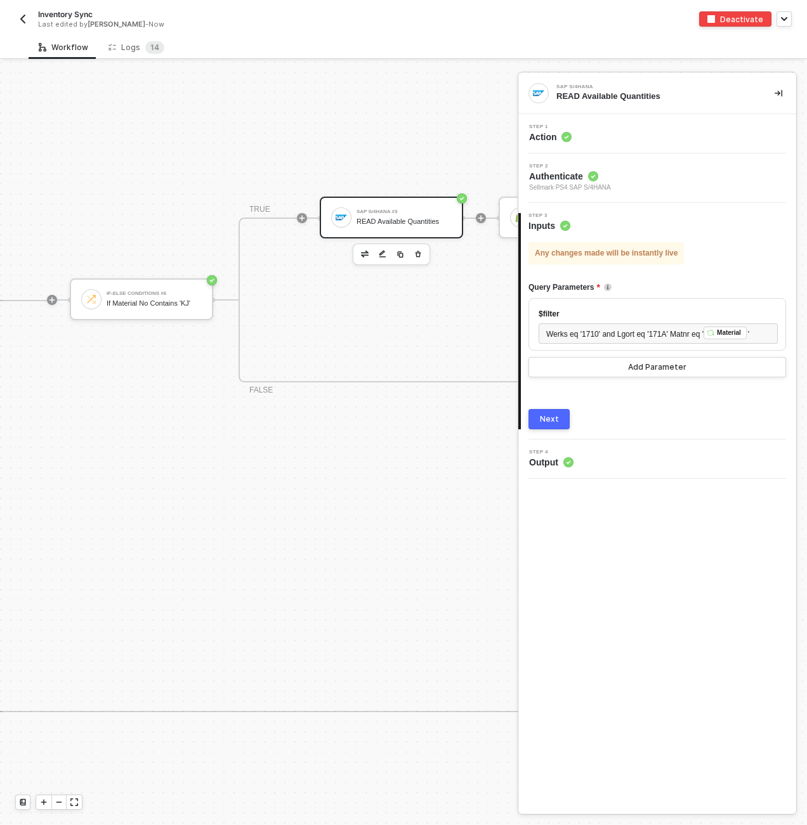
click at [541, 419] on div "Next" at bounding box center [549, 419] width 19 height 10
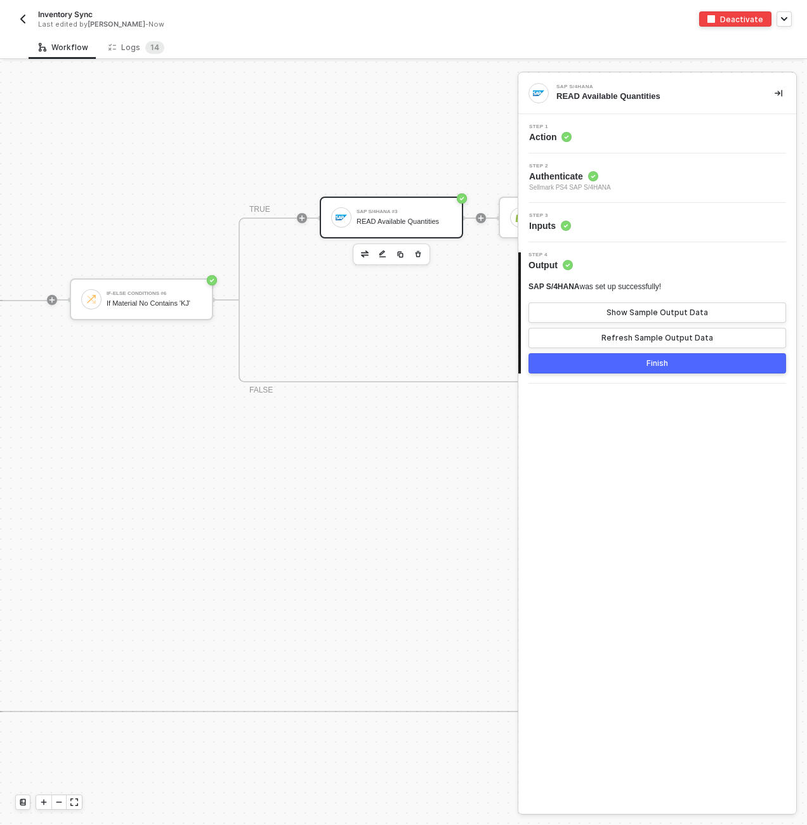
click at [602, 361] on button "Finish" at bounding box center [656, 363] width 257 height 20
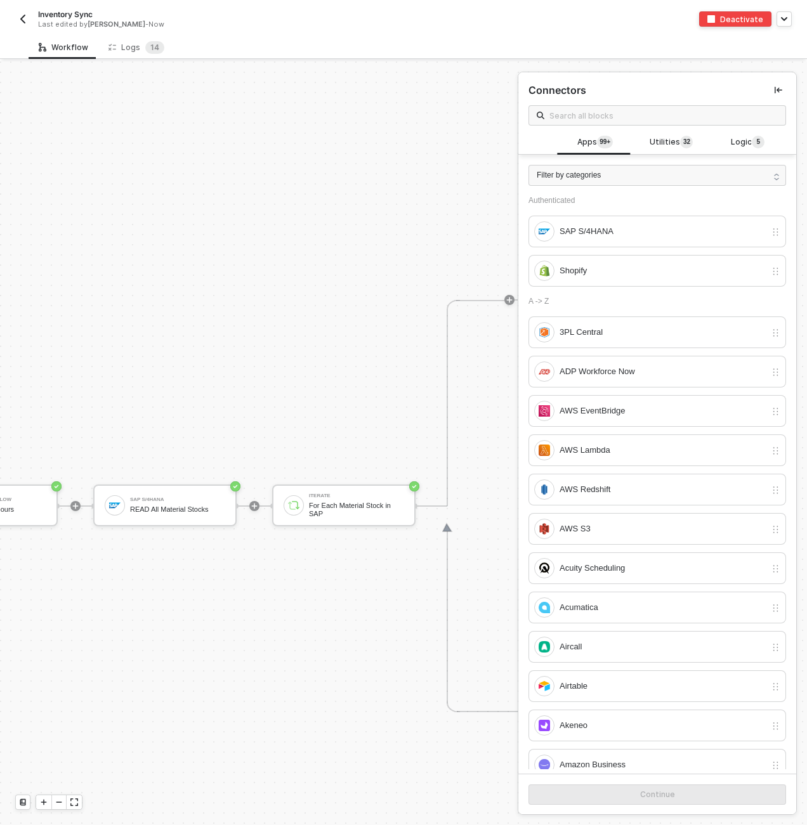
scroll to position [444, 0]
click at [127, 42] on div "Logs 1 4" at bounding box center [136, 47] width 56 height 13
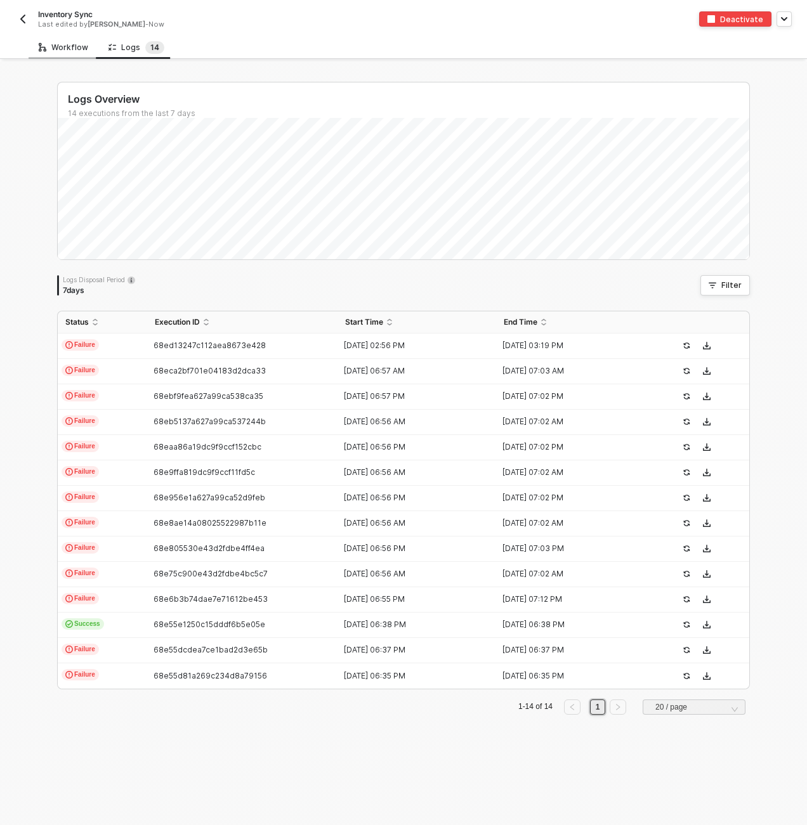
click at [66, 44] on div "Workflow" at bounding box center [63, 47] width 49 height 10
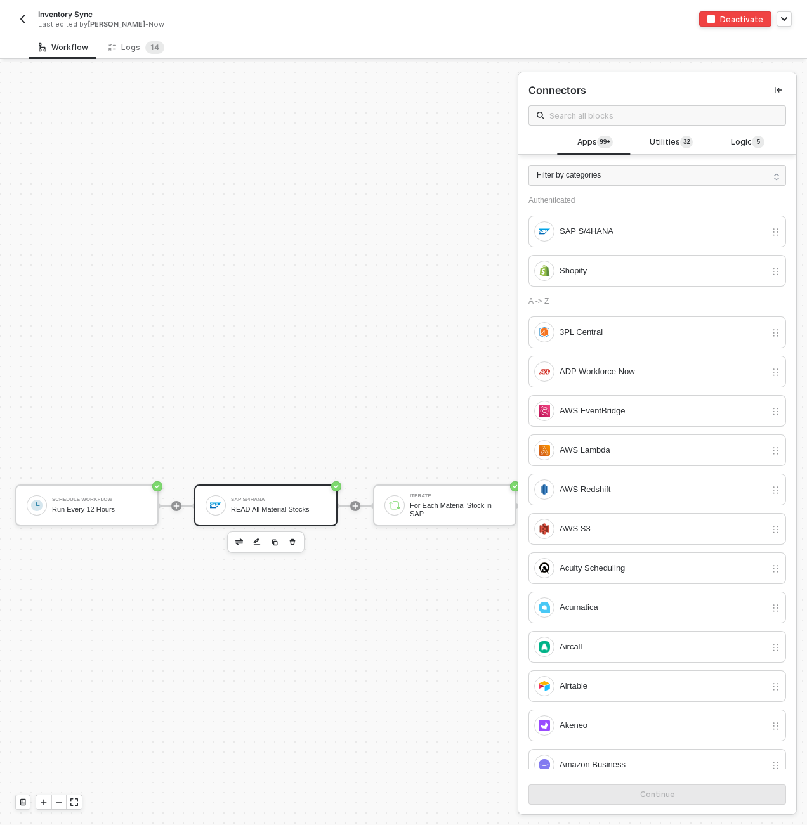
click at [319, 506] on div "READ All Material Stocks" at bounding box center [278, 509] width 95 height 8
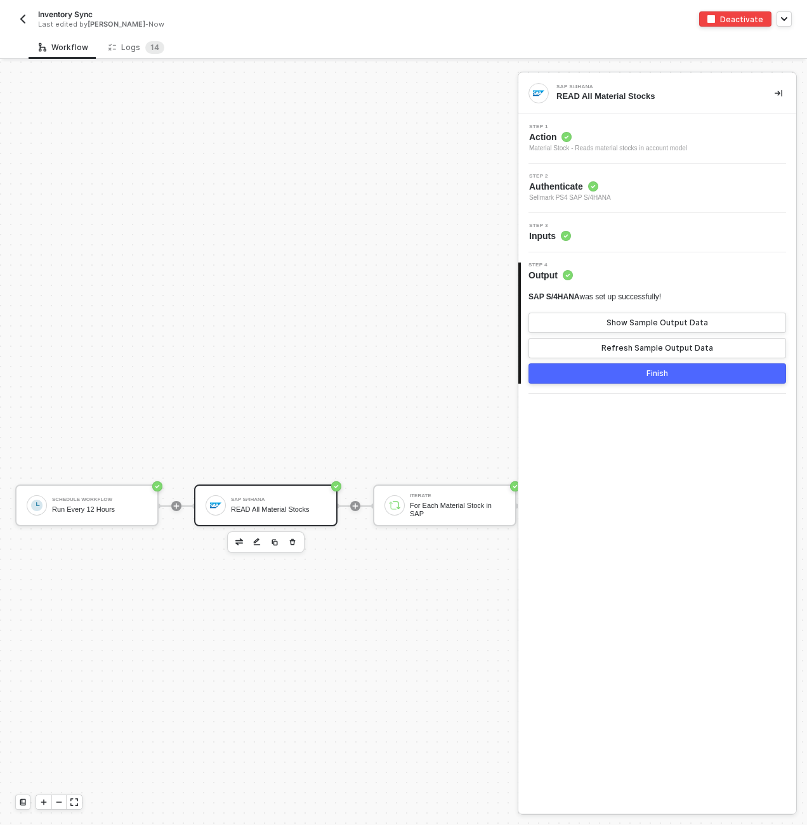
click at [633, 227] on div "Step 3 Inputs" at bounding box center [658, 232] width 275 height 19
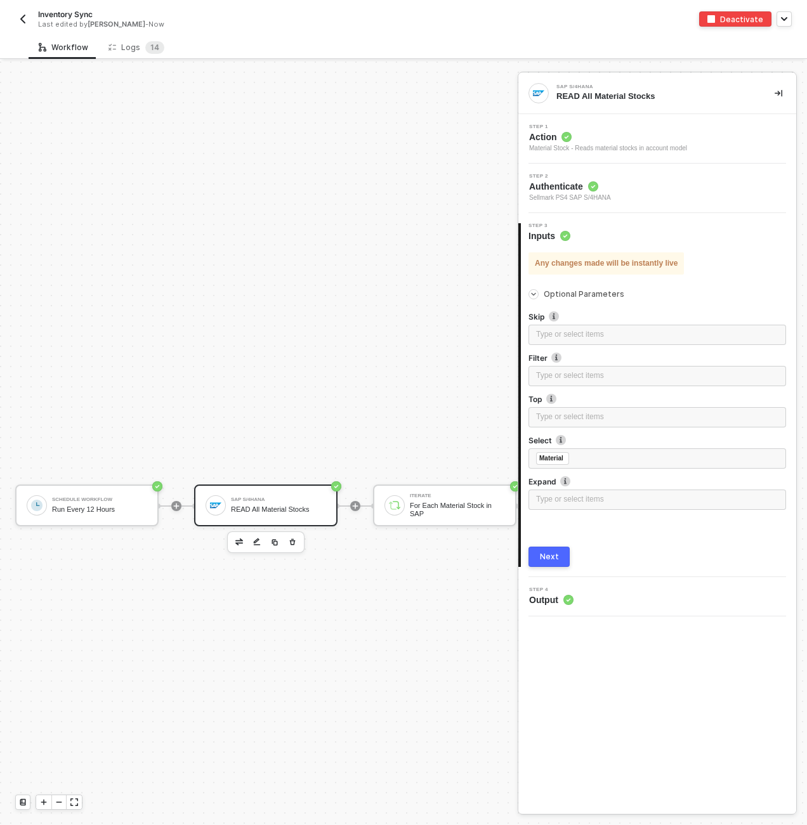
click at [605, 379] on div "Type or select items ﻿" at bounding box center [657, 376] width 242 height 12
click at [254, 512] on div "READ All Material Stocks" at bounding box center [278, 509] width 95 height 8
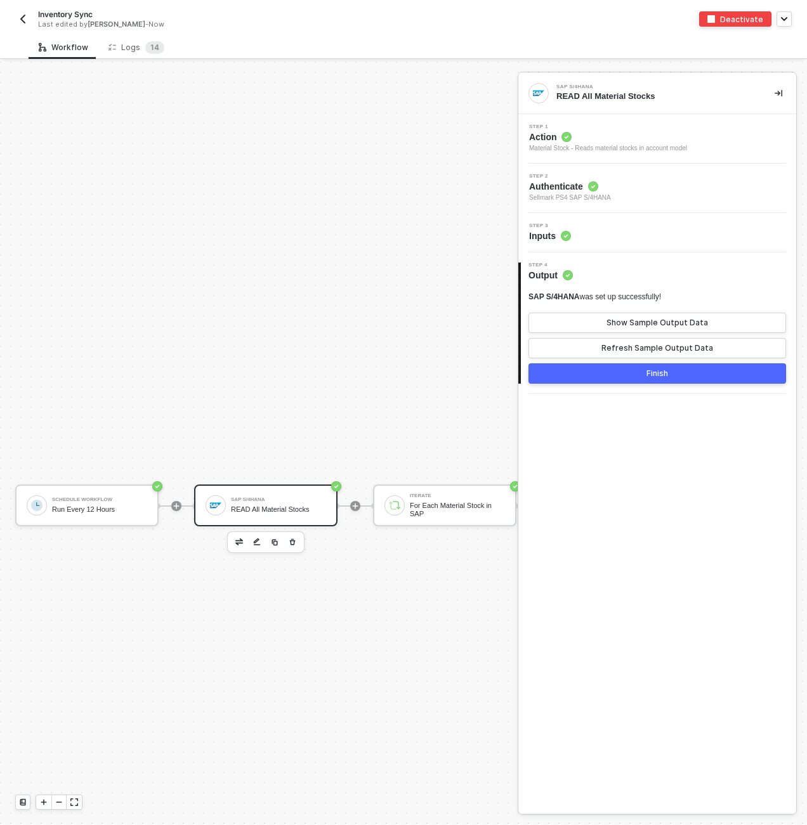
click at [303, 503] on div "SAP S/4HANA READ All Material Stocks" at bounding box center [278, 505] width 95 height 24
click at [604, 225] on div "Step 3 Inputs" at bounding box center [658, 232] width 275 height 19
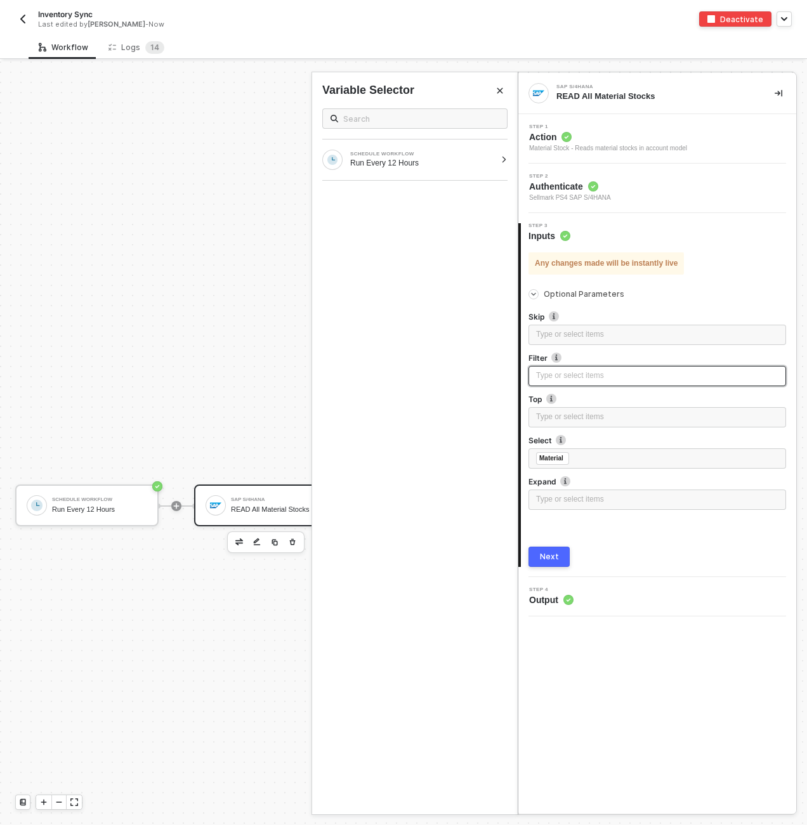
click at [584, 374] on div "Type or select items ﻿" at bounding box center [657, 376] width 242 height 12
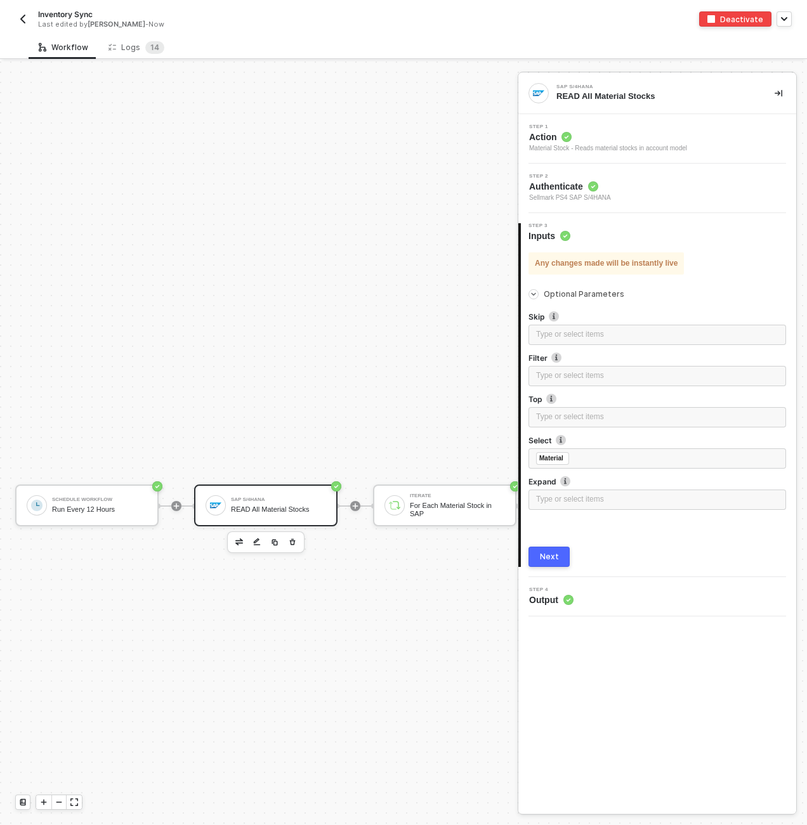
click at [562, 557] on button "Next" at bounding box center [548, 557] width 41 height 20
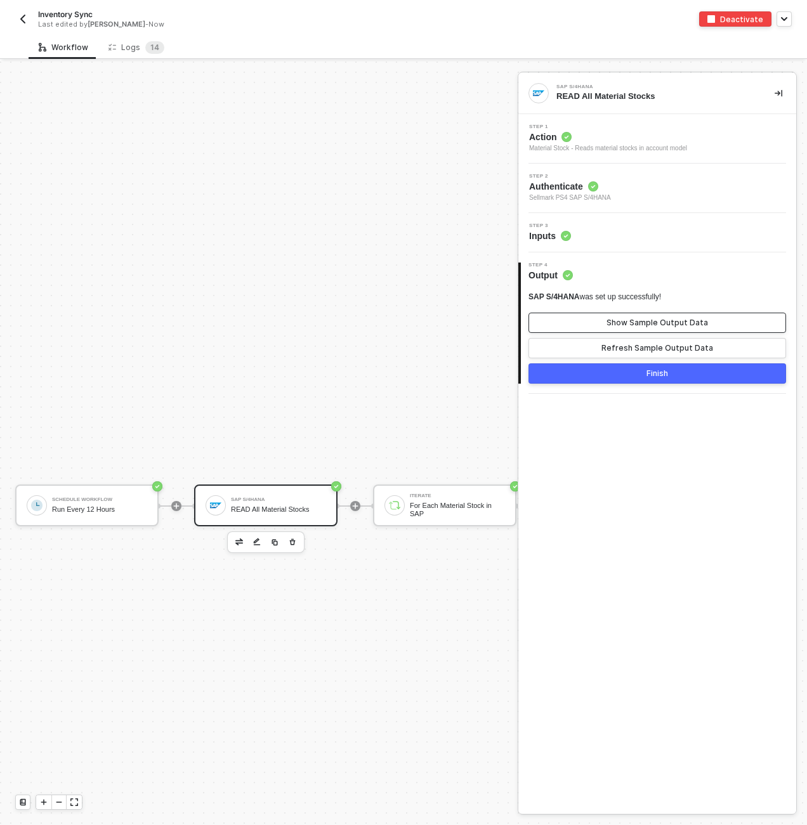
click at [638, 319] on div "Show Sample Output Data" at bounding box center [656, 323] width 101 height 10
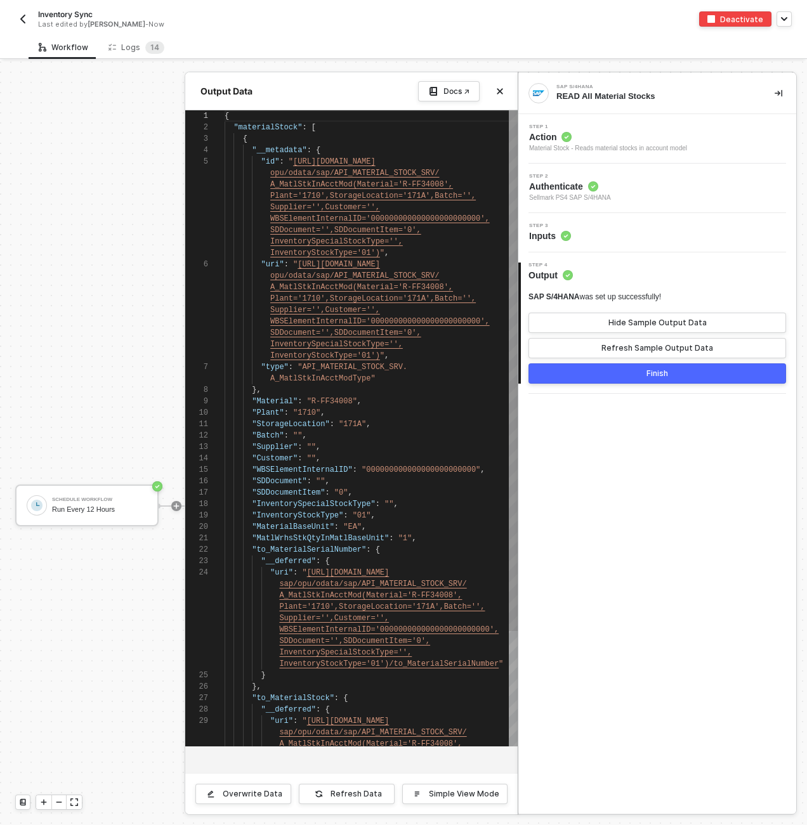
scroll to position [46, 0]
click at [644, 353] on div "Refresh Sample Output Data" at bounding box center [657, 348] width 112 height 10
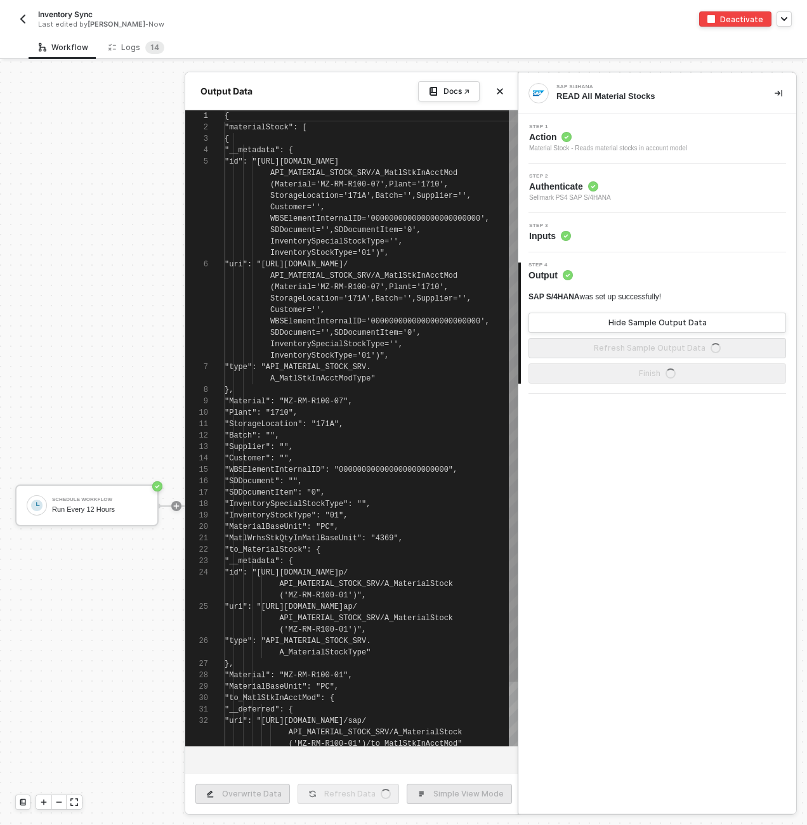
type textarea "{ "materialStock": [ { "__metadata": { "id": "https://sellmarksap.sc1.hec.ondem…"
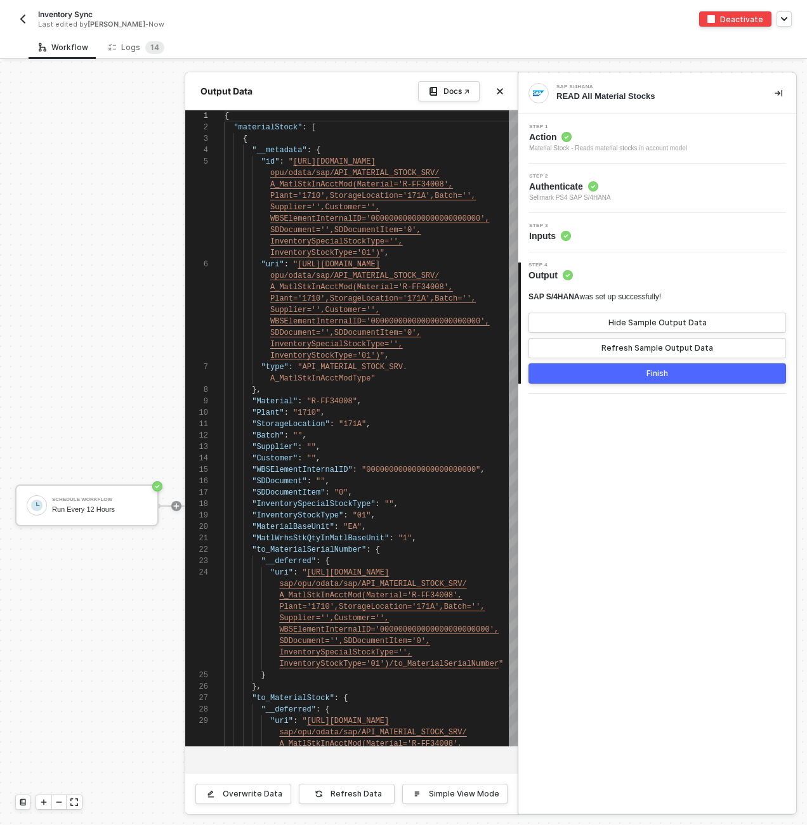
click at [664, 372] on div "Finish" at bounding box center [657, 373] width 22 height 10
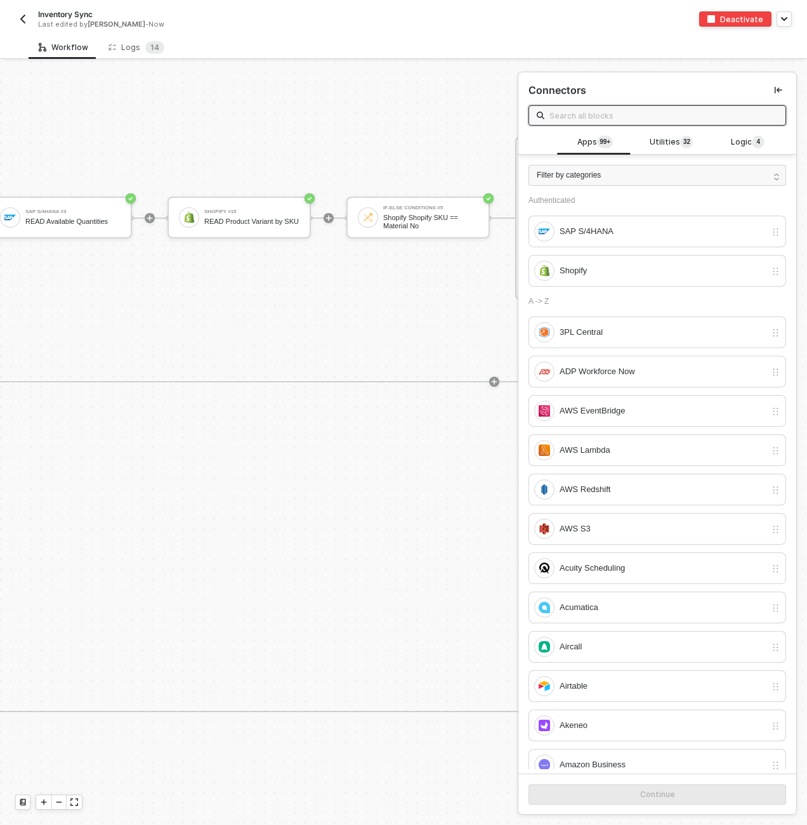
scroll to position [444, 0]
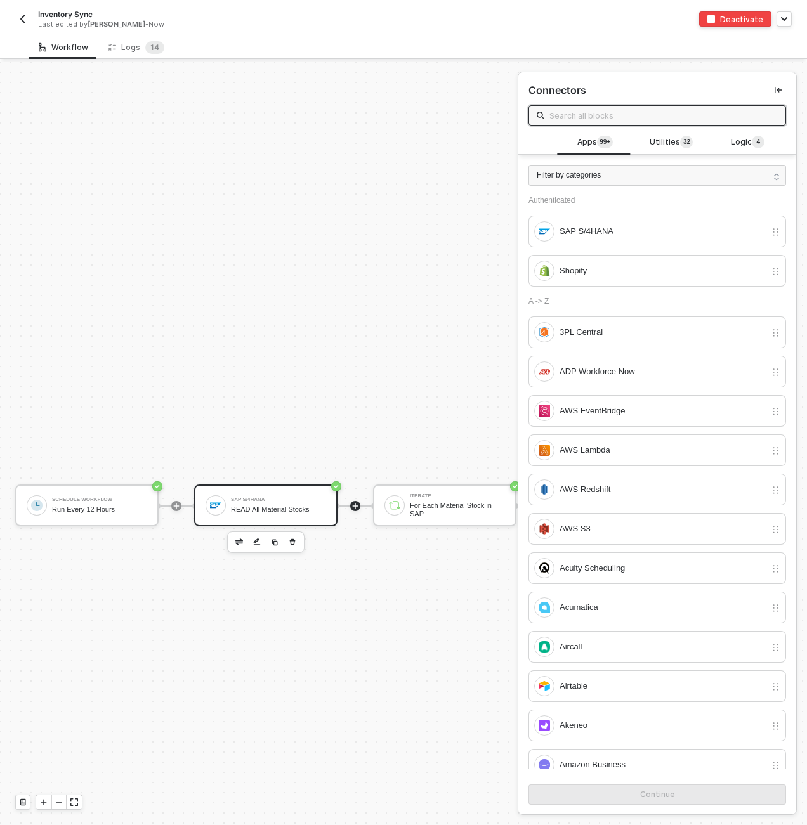
click at [301, 507] on div "READ All Material Stocks" at bounding box center [278, 509] width 95 height 8
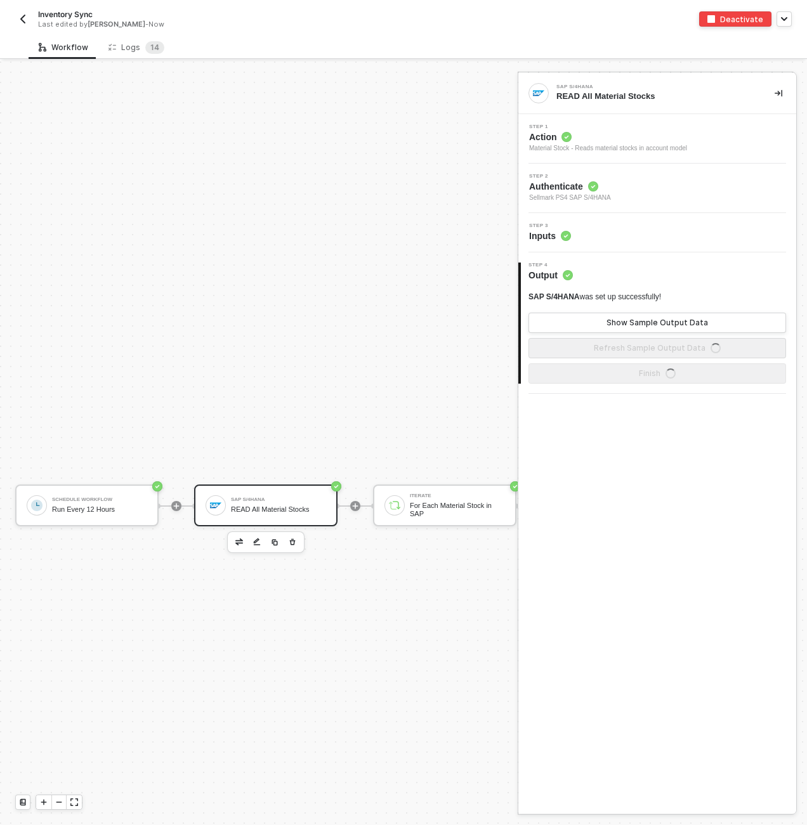
scroll to position [446, 0]
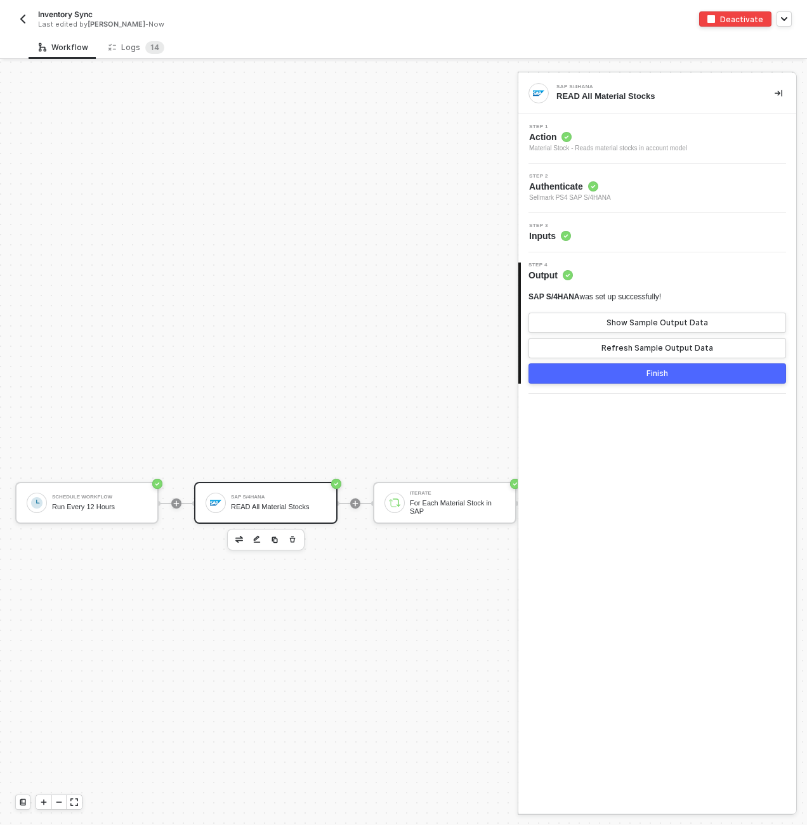
click at [626, 233] on div "Step 3 Inputs" at bounding box center [658, 232] width 275 height 19
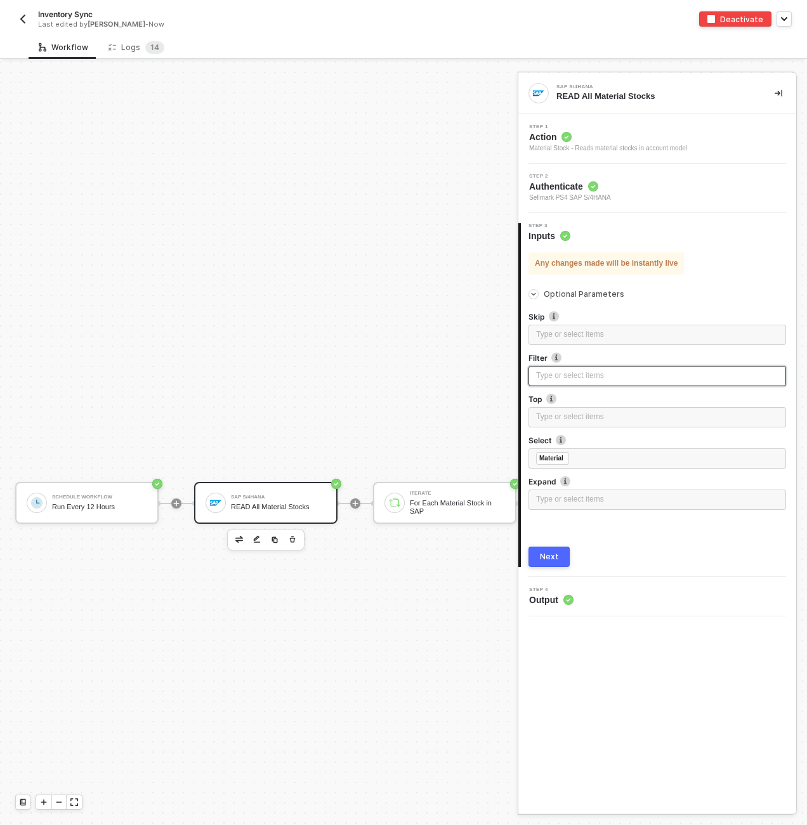
click at [590, 373] on div "Type or select items ﻿" at bounding box center [657, 376] width 242 height 12
click at [548, 556] on div "Next" at bounding box center [549, 557] width 19 height 10
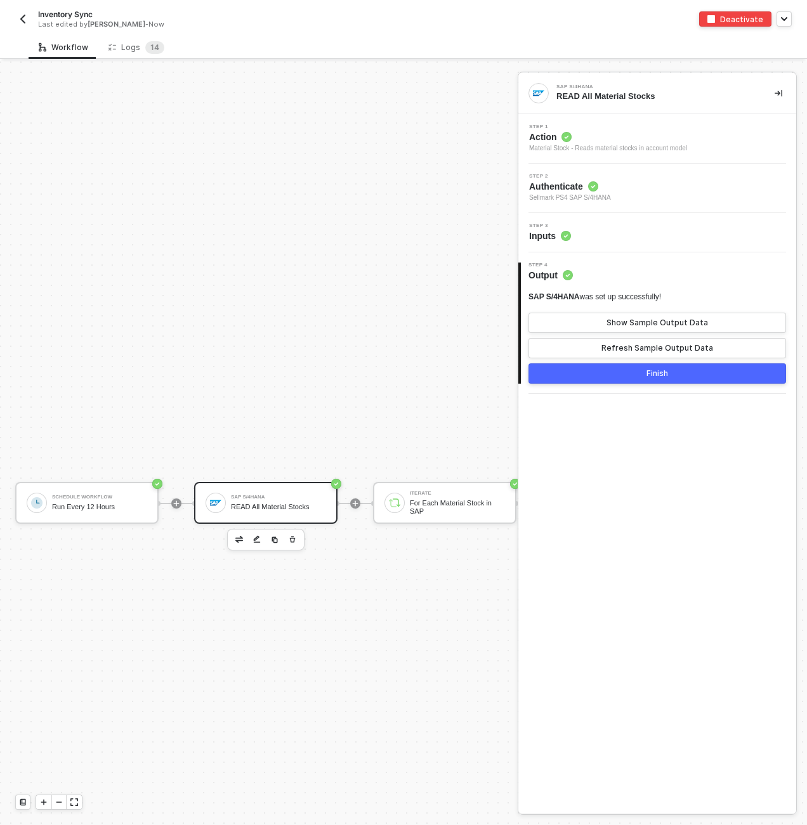
click at [646, 239] on div "Step 3 Inputs" at bounding box center [658, 232] width 275 height 19
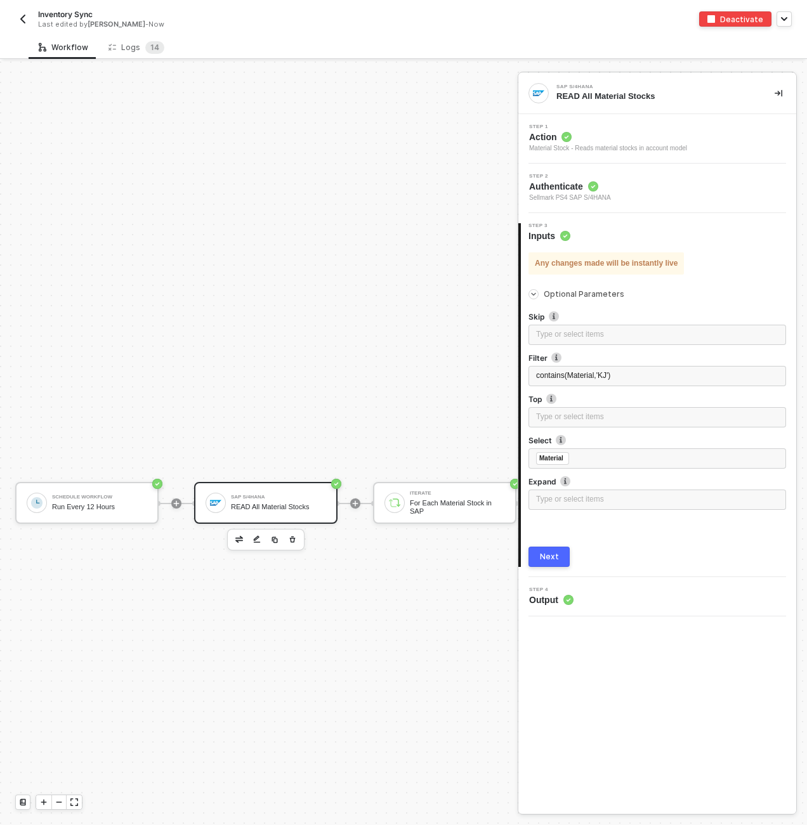
click at [557, 554] on button "Next" at bounding box center [548, 557] width 41 height 20
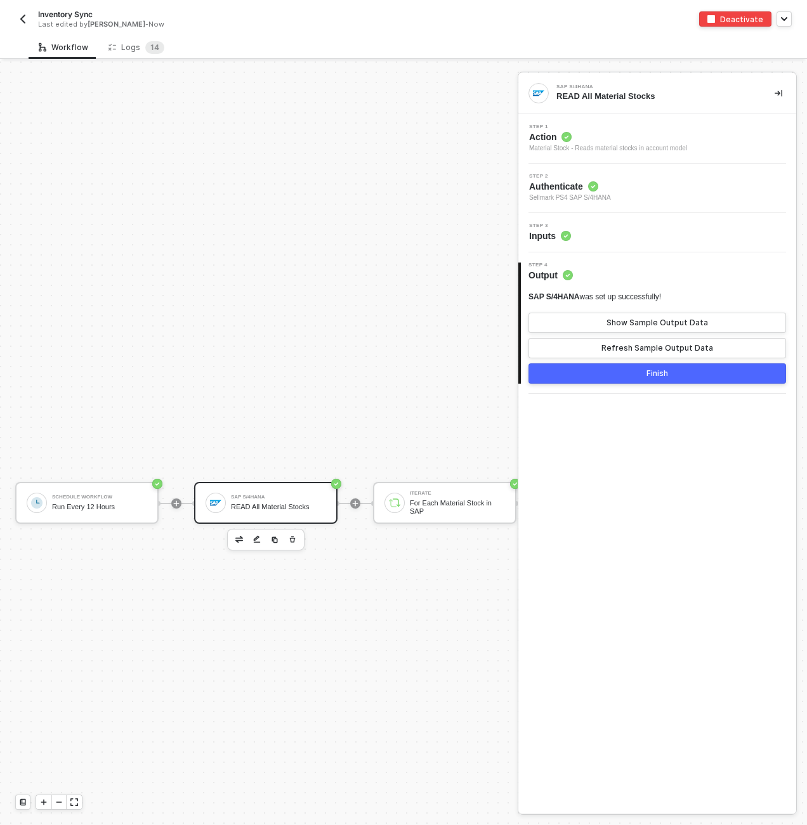
click at [652, 375] on div "Finish" at bounding box center [657, 373] width 22 height 10
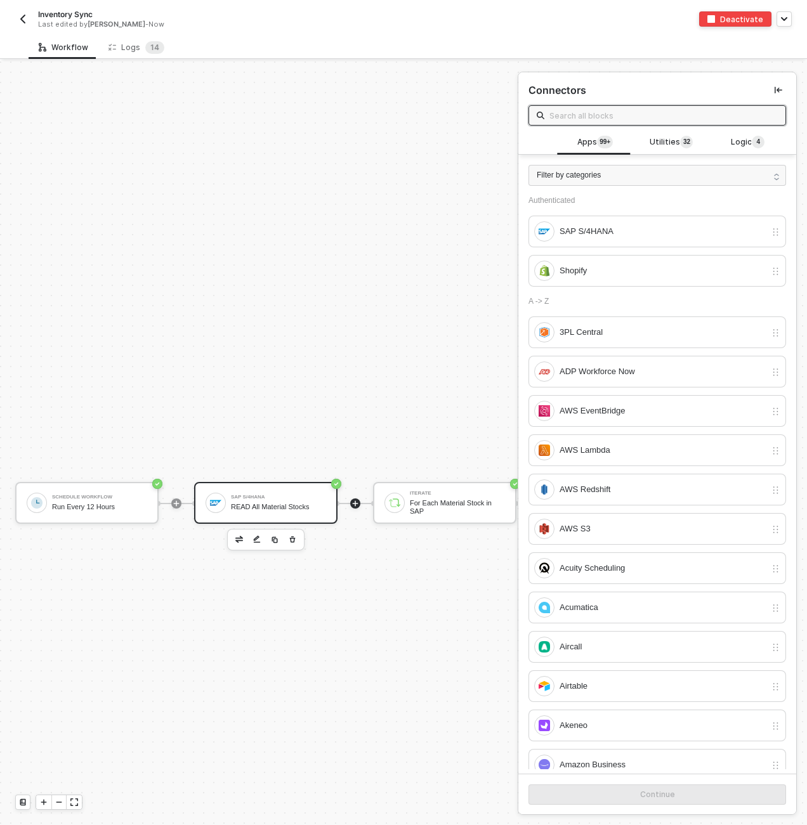
click at [316, 513] on div "SAP S/4HANA READ All Material Stocks" at bounding box center [278, 503] width 95 height 24
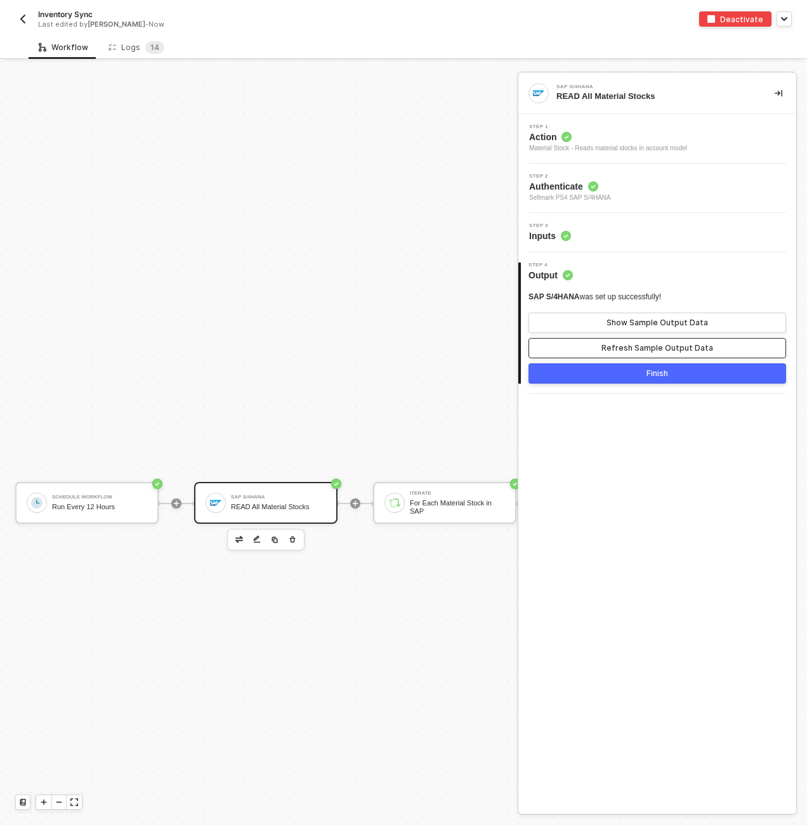
click at [678, 343] on div "Refresh Sample Output Data" at bounding box center [657, 348] width 112 height 10
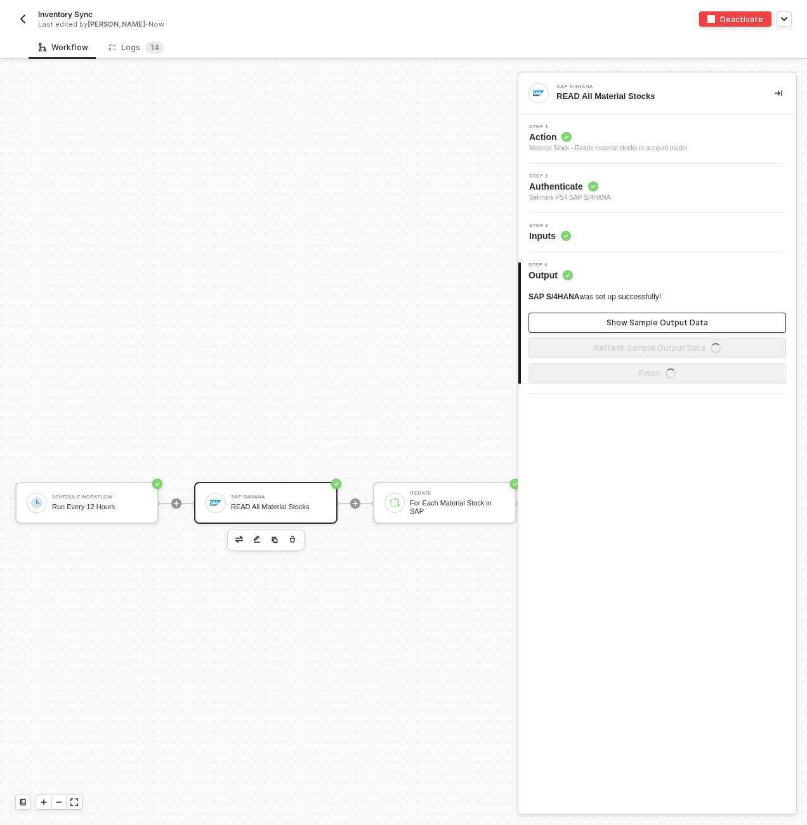
click at [678, 316] on button "Show Sample Output Data" at bounding box center [656, 323] width 257 height 20
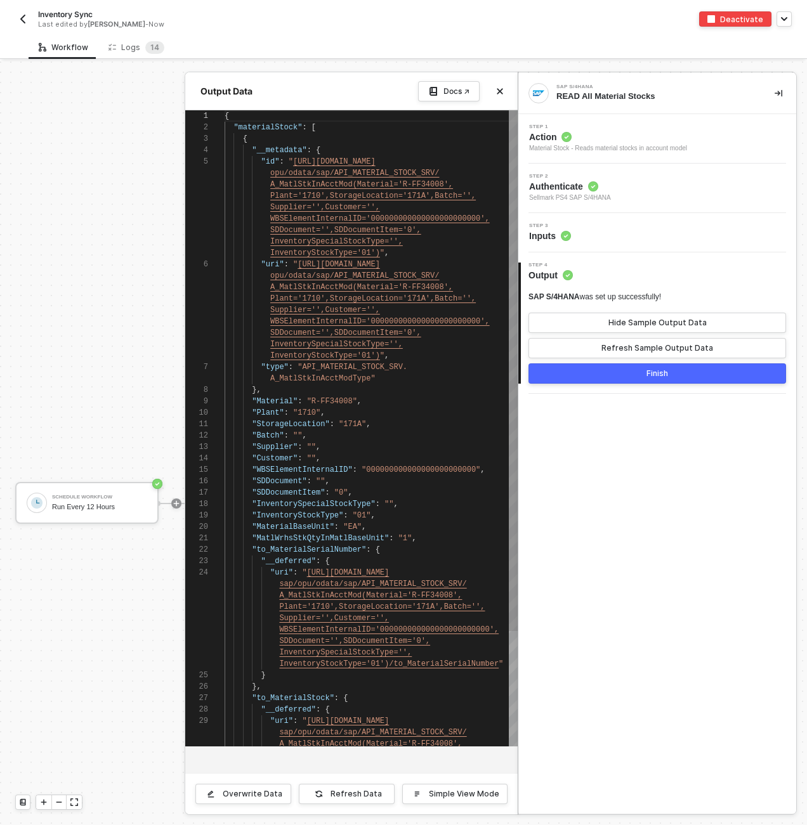
scroll to position [46, 0]
click at [678, 316] on button "Hide Sample Output Data" at bounding box center [656, 323] width 257 height 20
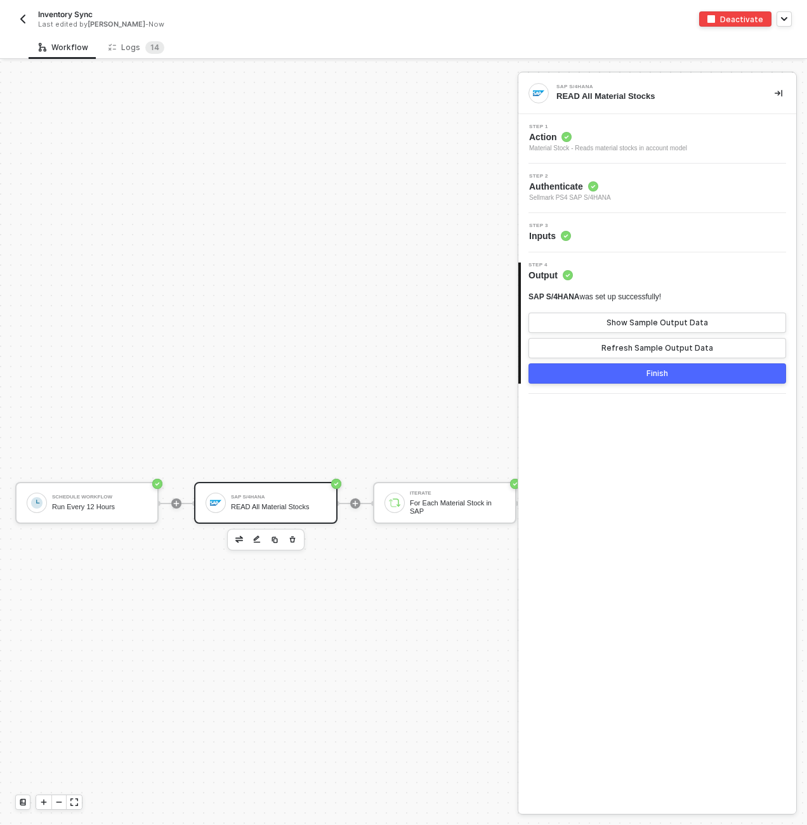
click at [670, 230] on div "Step 3 Inputs" at bounding box center [658, 232] width 275 height 19
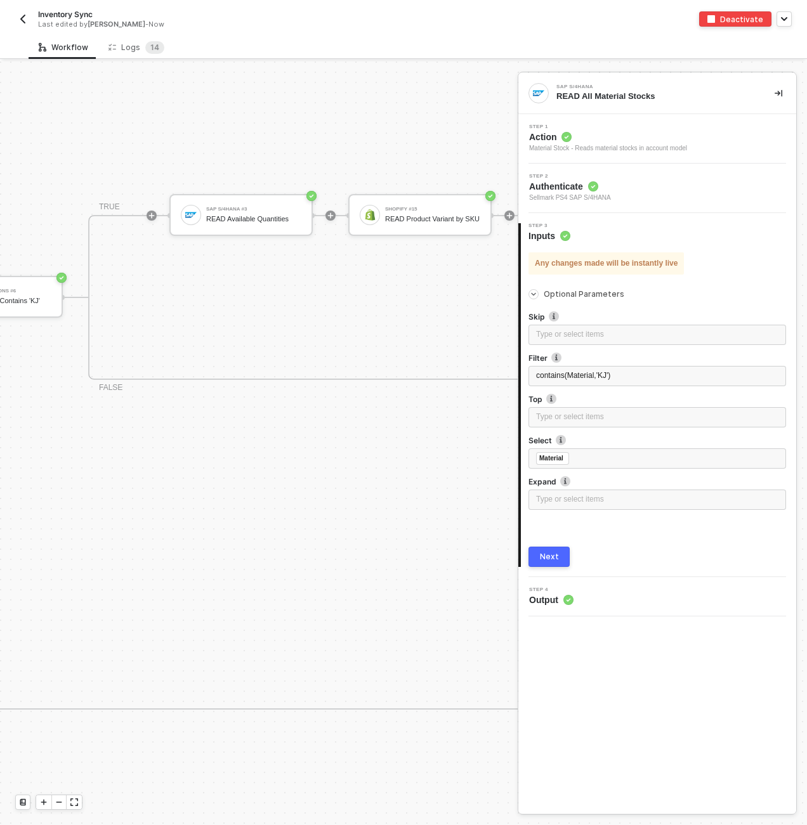
scroll to position [446, 710]
click at [424, 368] on div "TRUE SAP S/4HANA #3 READ Available Quantities Shopify #15 READ Product Variant …" at bounding box center [672, 297] width 1173 height 165
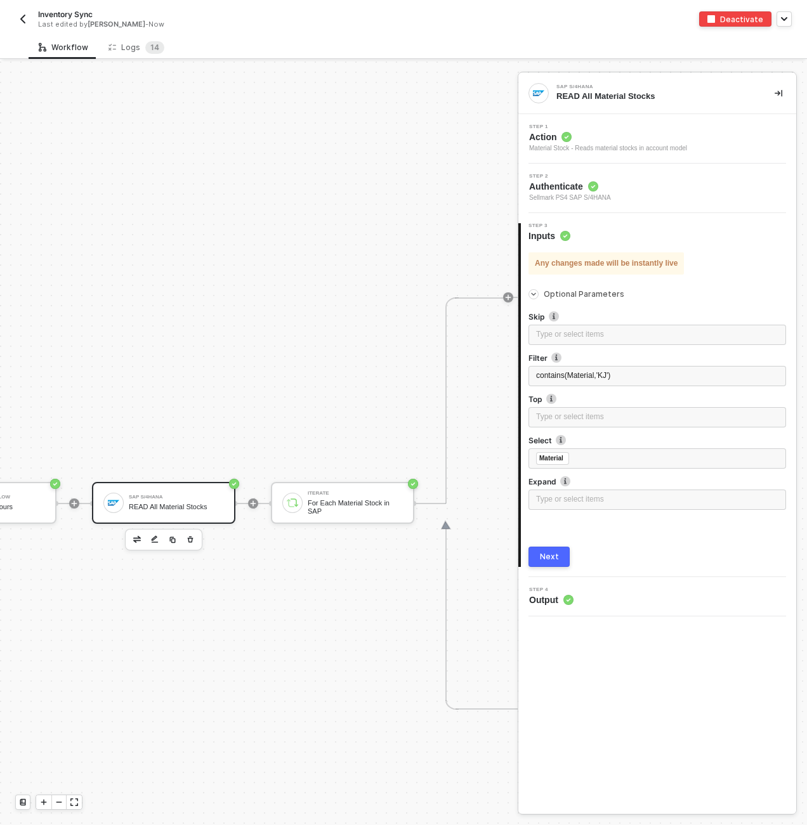
scroll to position [446, 51]
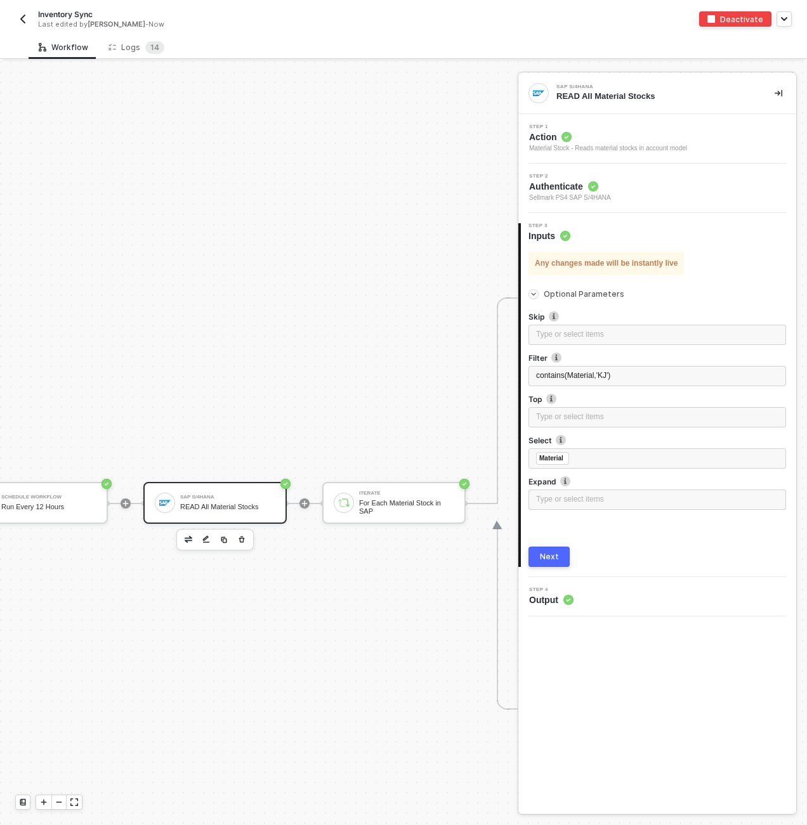
click at [554, 561] on div "Next" at bounding box center [549, 557] width 19 height 10
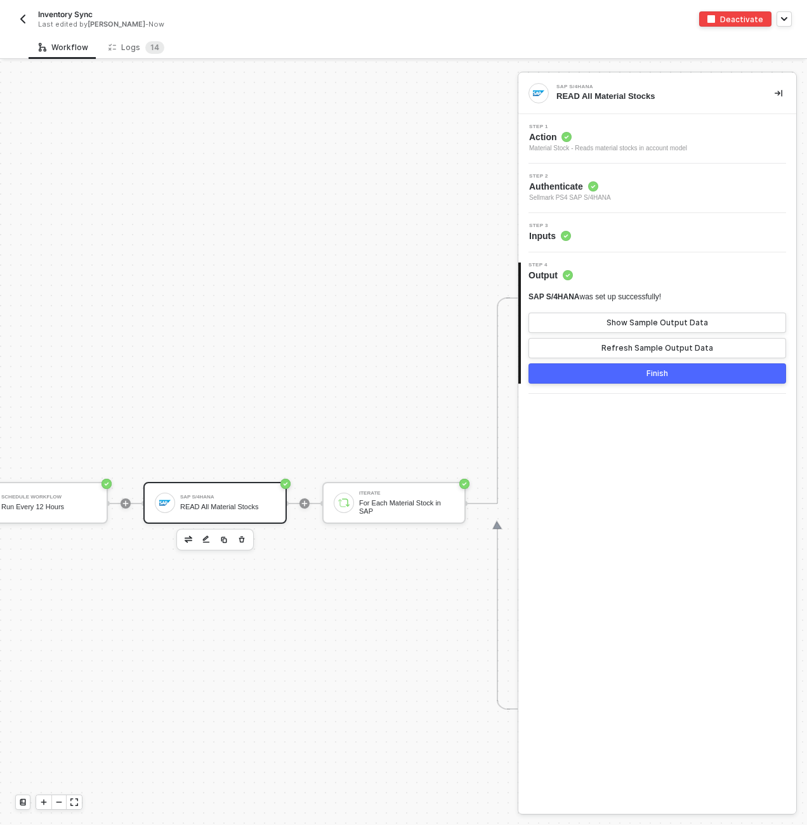
click at [597, 382] on button "Finish" at bounding box center [656, 373] width 257 height 20
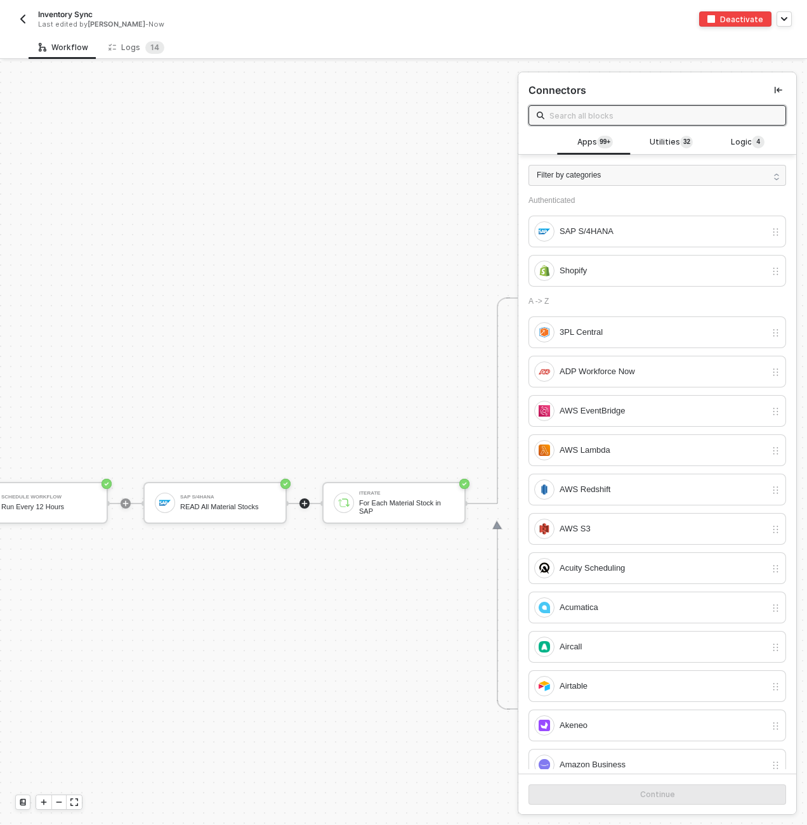
click at [734, 19] on div "Deactivate" at bounding box center [741, 19] width 43 height 11
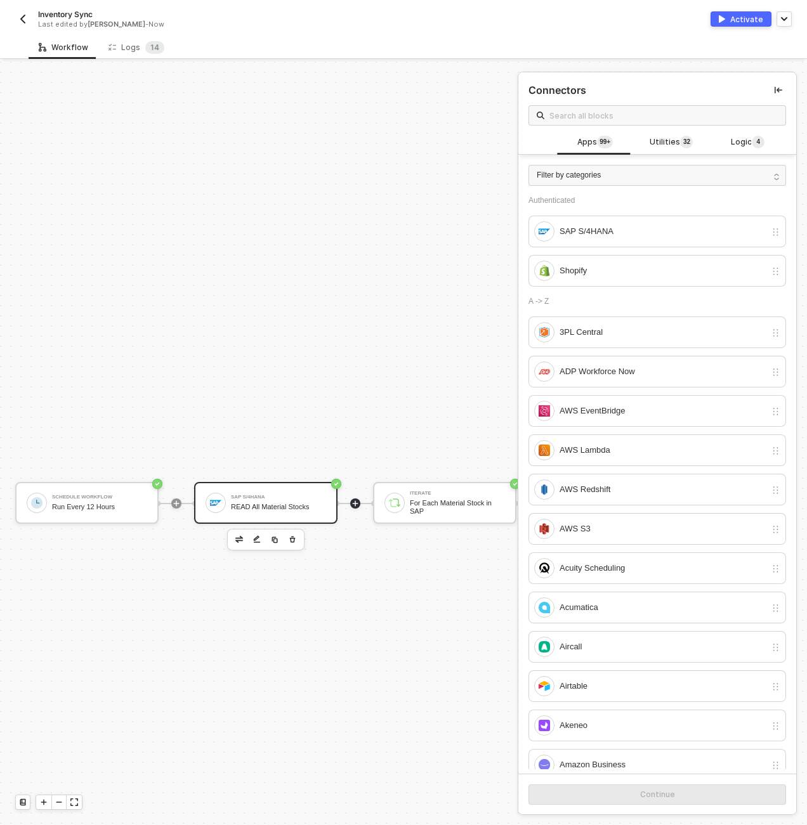
click at [232, 507] on div "READ All Material Stocks" at bounding box center [278, 507] width 95 height 8
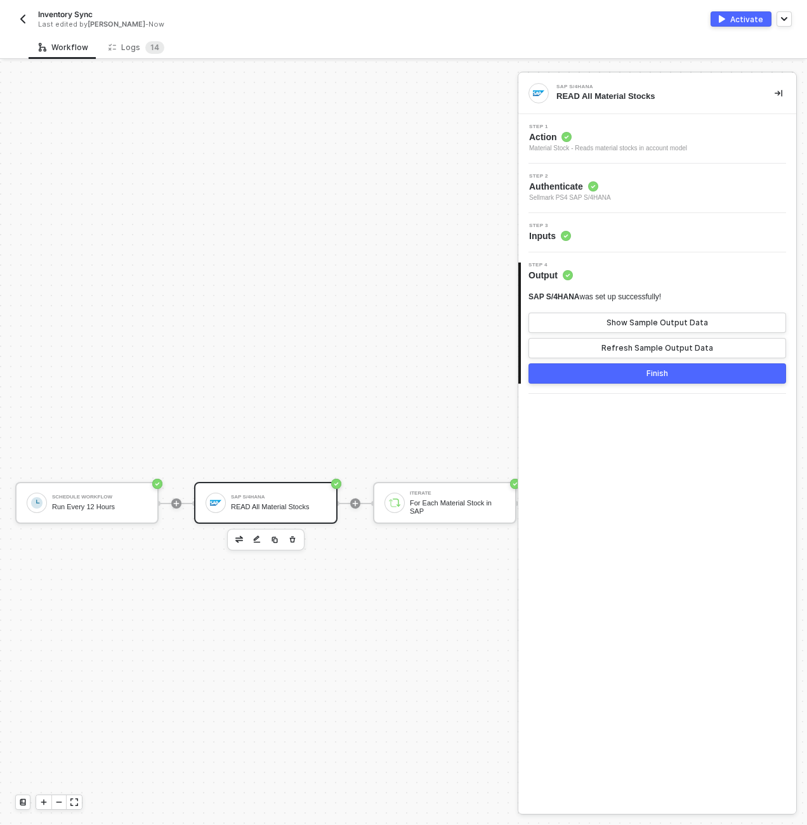
click at [597, 232] on div "Step 3 Inputs" at bounding box center [658, 232] width 275 height 19
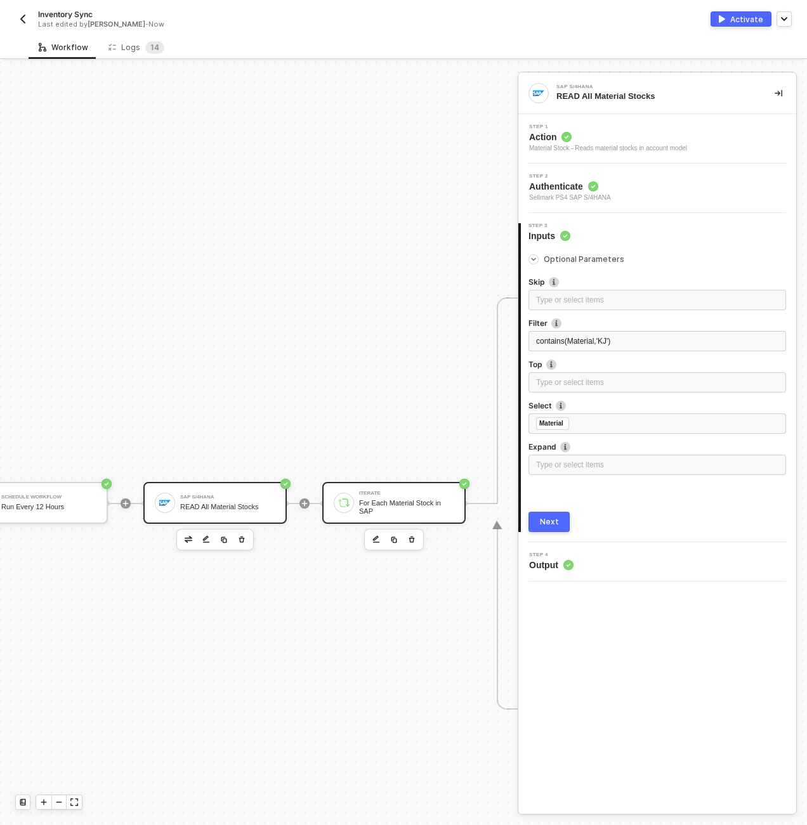
click at [351, 511] on div "Iterate For Each Material Stock in SAP" at bounding box center [393, 503] width 143 height 42
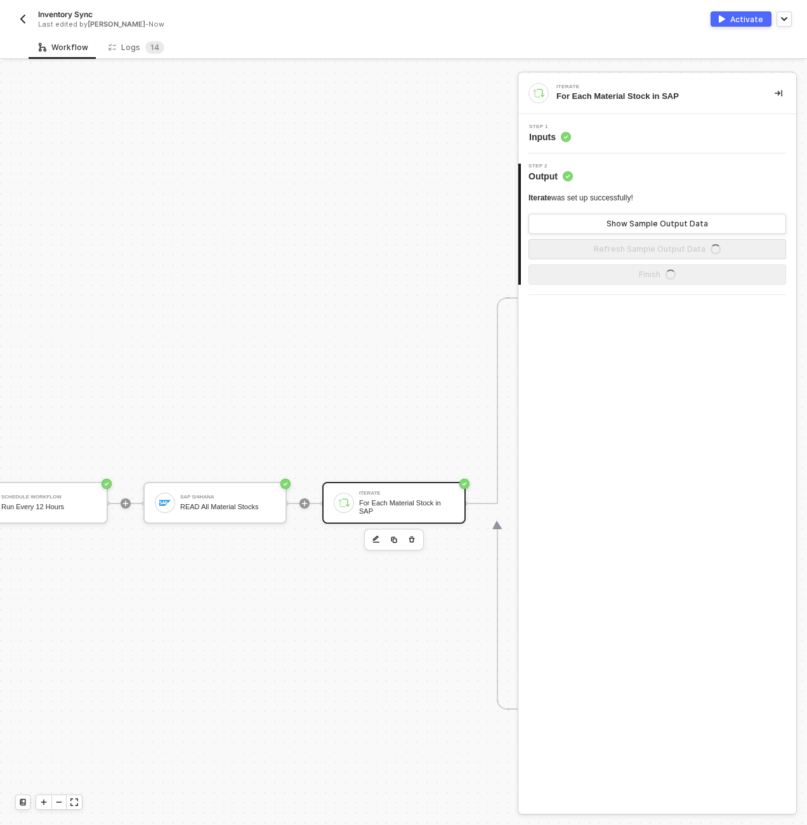
click at [618, 133] on div "Step 1 Inputs" at bounding box center [658, 133] width 275 height 19
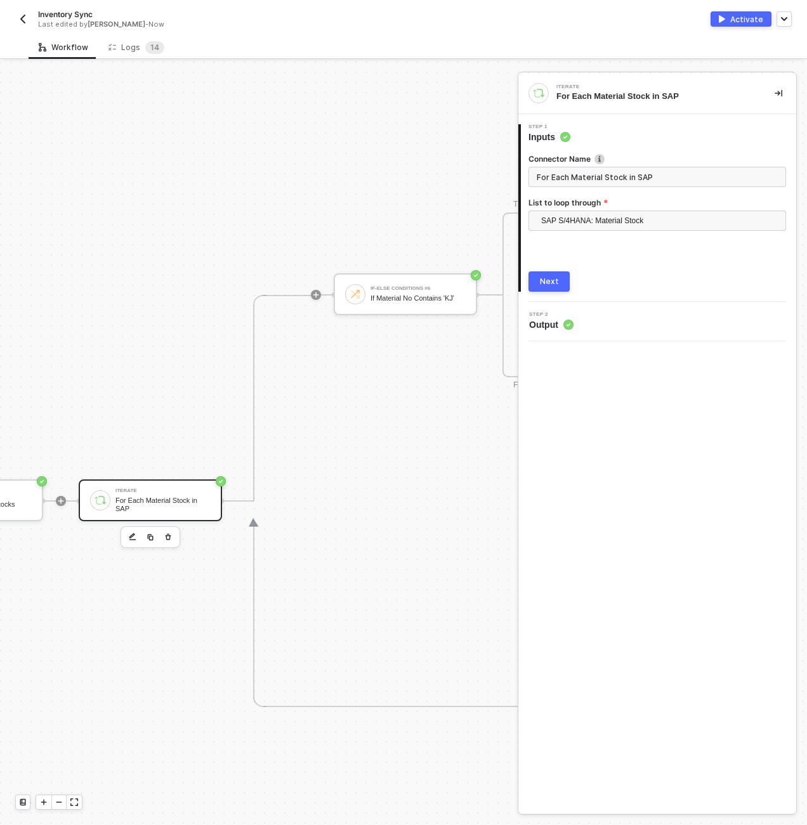
scroll to position [449, 431]
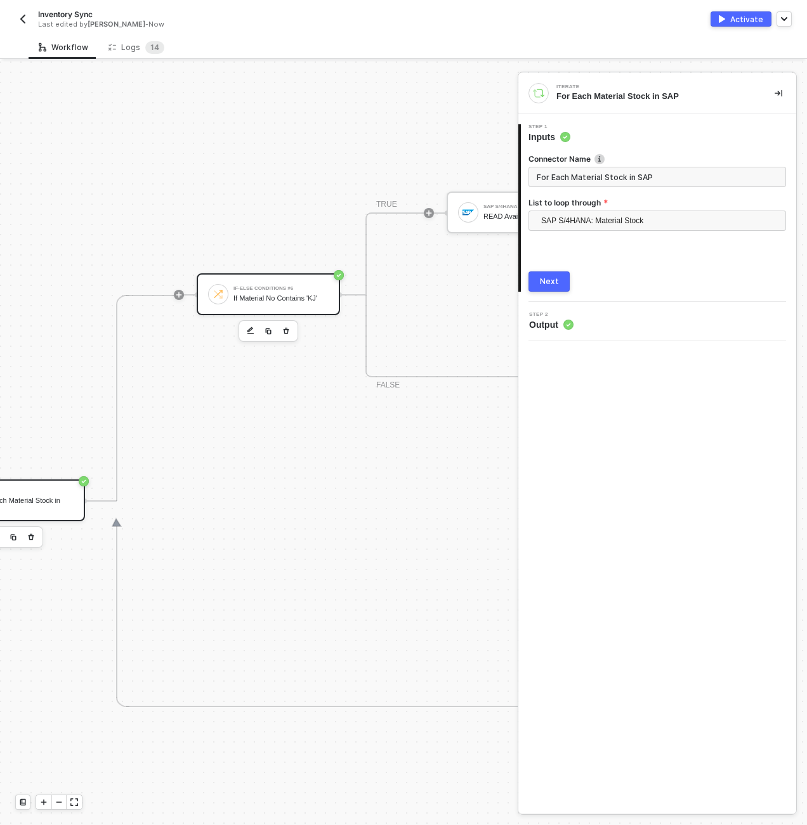
click at [308, 302] on div "If-Else Conditions #6 If Material No Contains 'KJ'" at bounding box center [280, 294] width 95 height 24
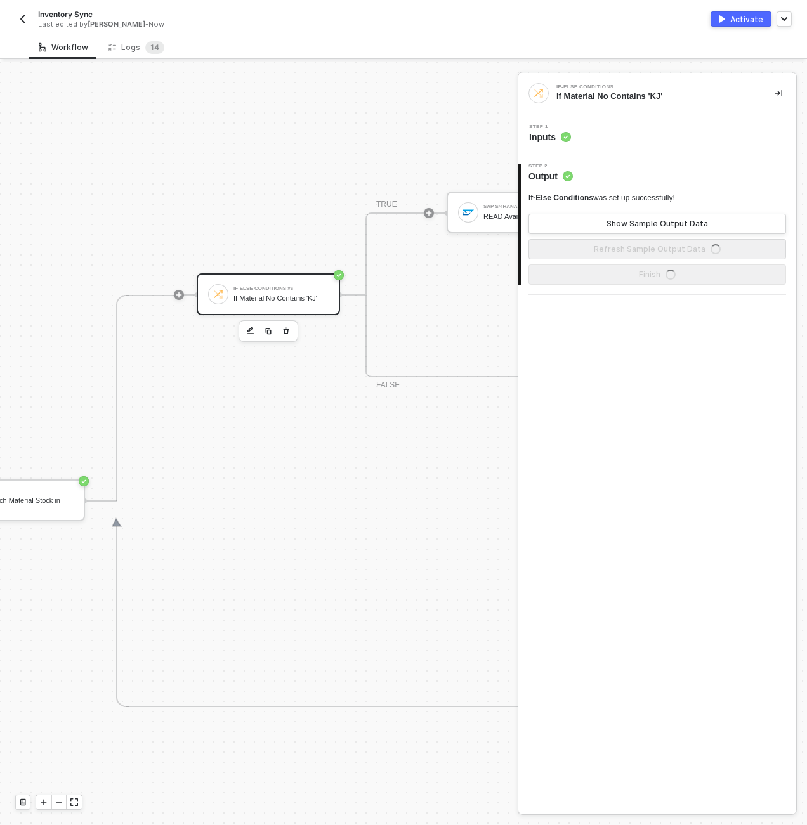
click at [666, 123] on div "Step 1 Inputs" at bounding box center [657, 133] width 278 height 39
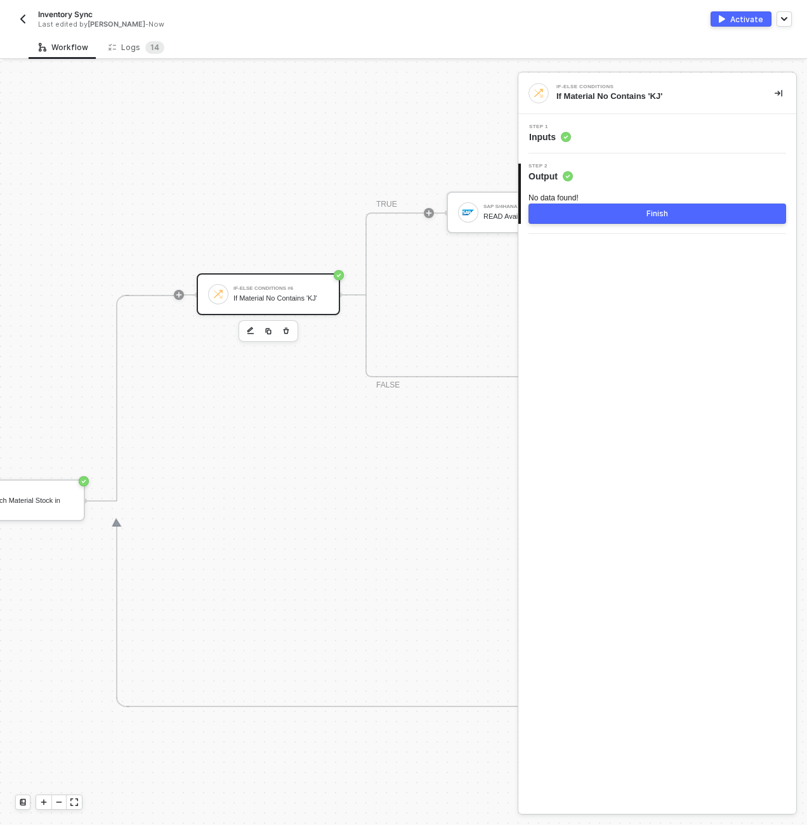
click at [665, 127] on div "Step 1 Inputs" at bounding box center [658, 133] width 275 height 19
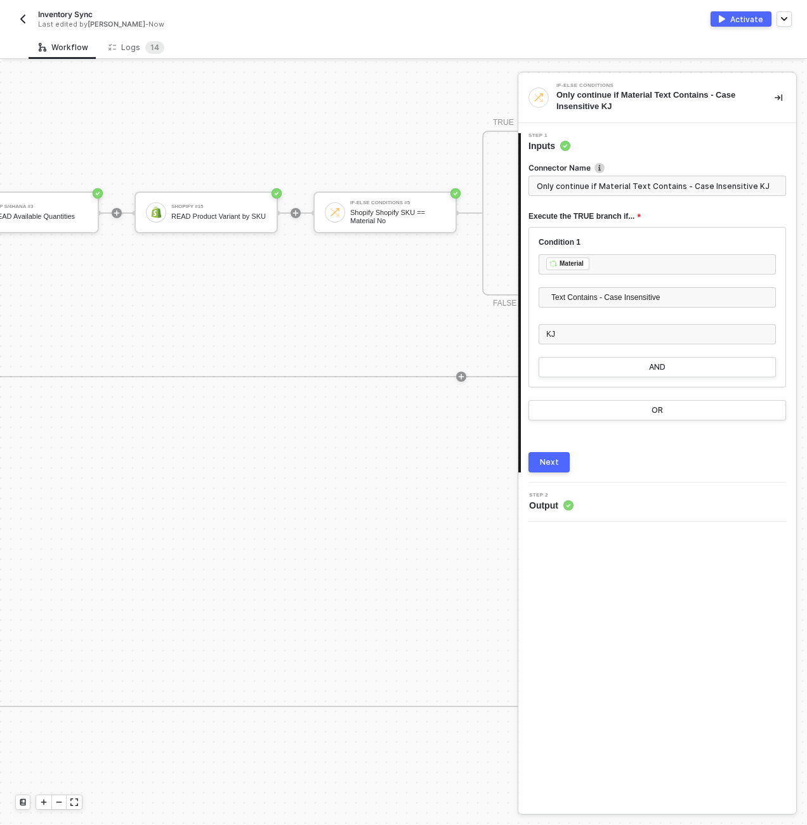
scroll to position [449, 938]
click at [42, 205] on div "SAP S/4HANA #3" at bounding box center [23, 206] width 95 height 5
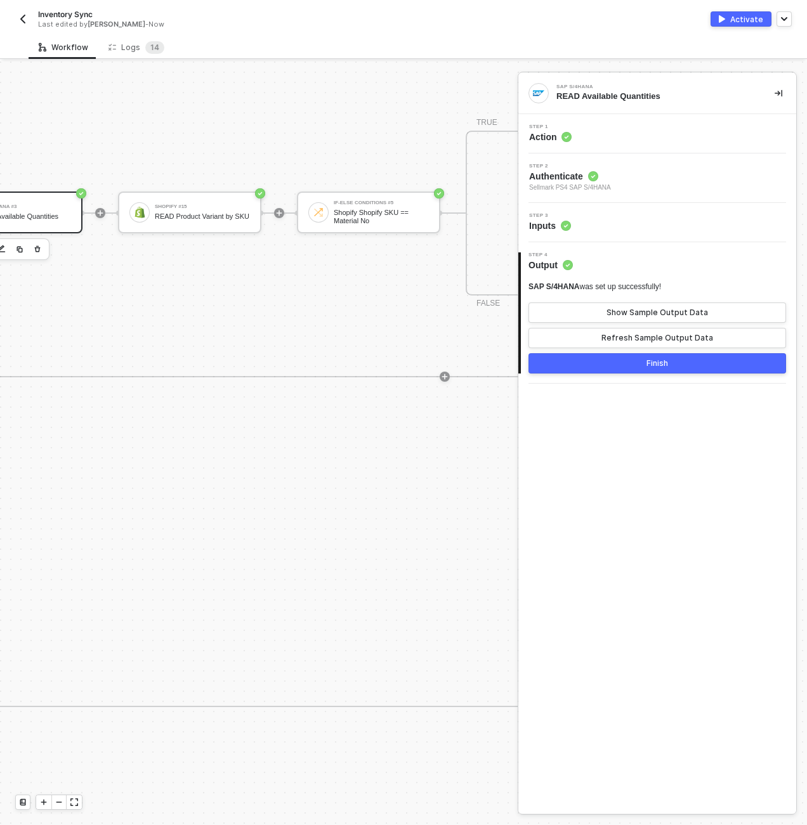
click at [661, 217] on div "Step 3 Inputs" at bounding box center [658, 222] width 275 height 19
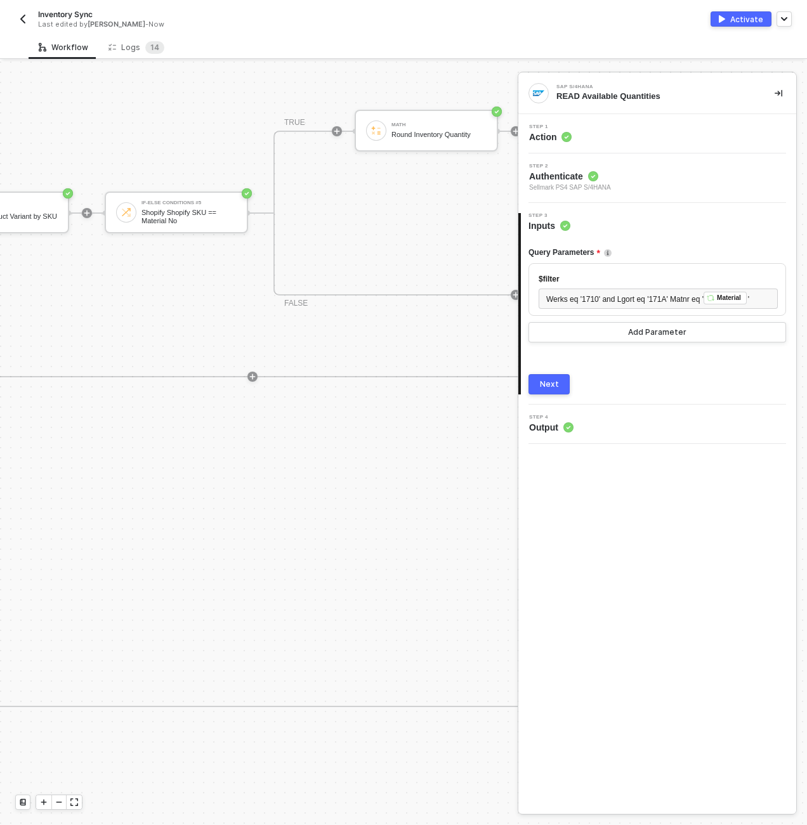
scroll to position [449, 989]
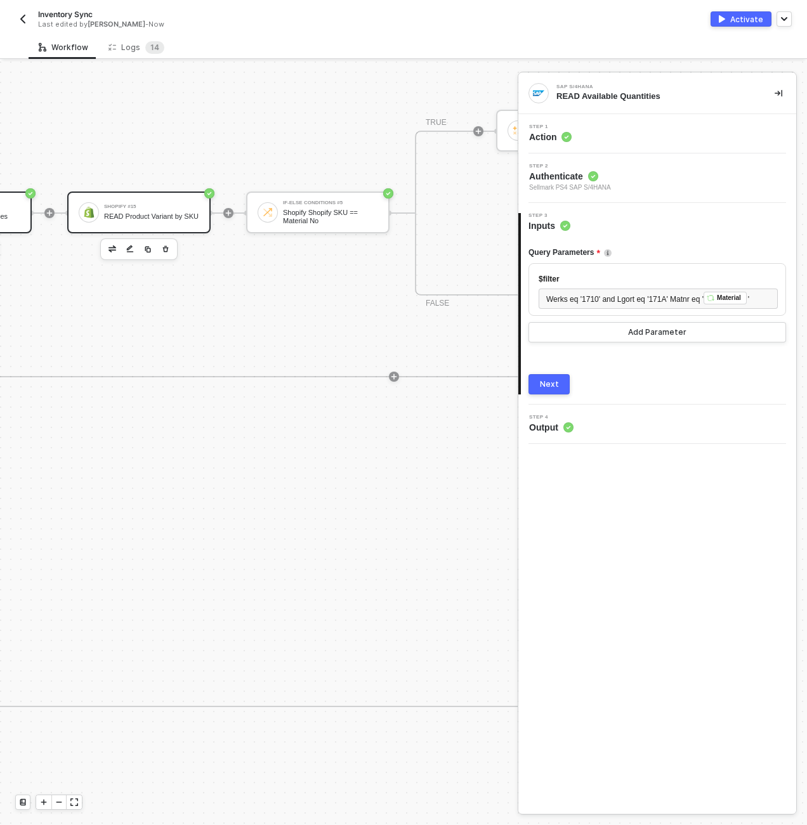
click at [150, 212] on div "READ Product Variant by SKU" at bounding box center [151, 216] width 95 height 8
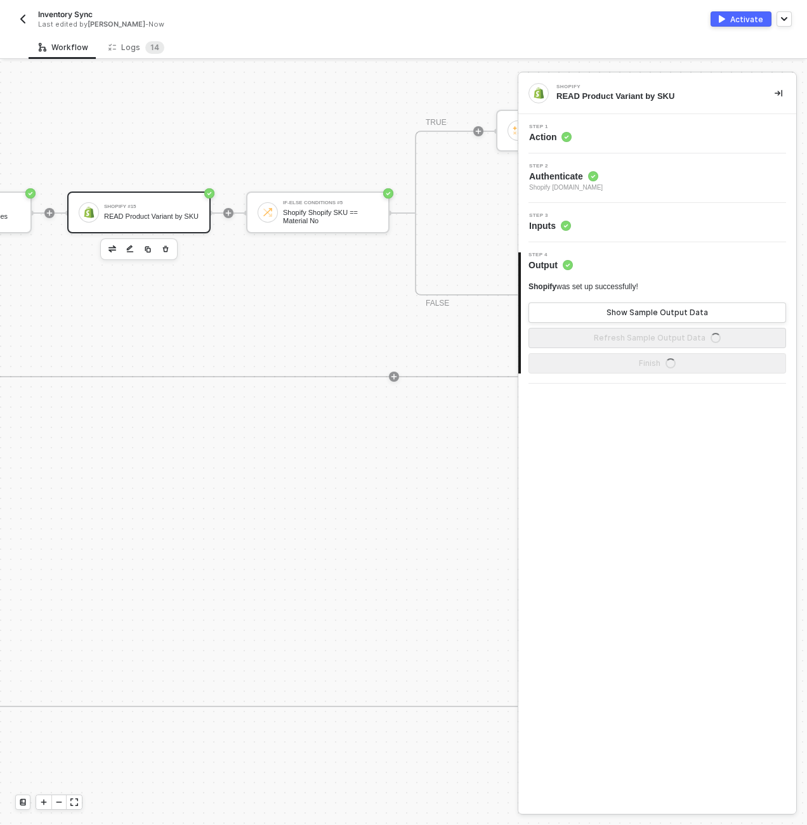
click at [643, 214] on div "Step 3 Inputs" at bounding box center [658, 222] width 275 height 19
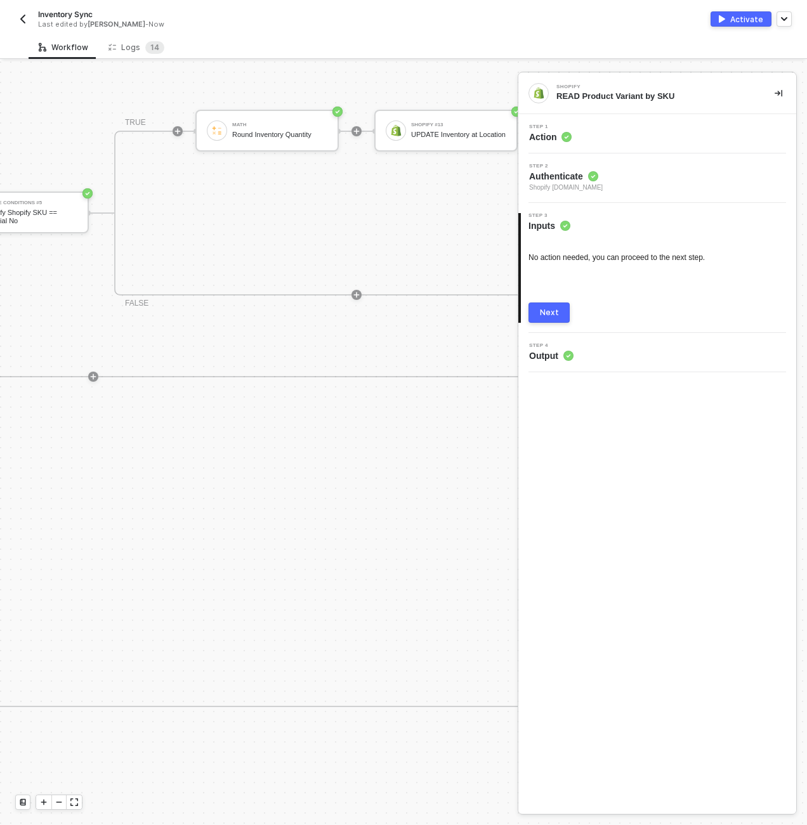
scroll to position [449, 1293]
click at [495, 135] on div "UPDATE Inventory at Location" at bounding box center [454, 135] width 95 height 8
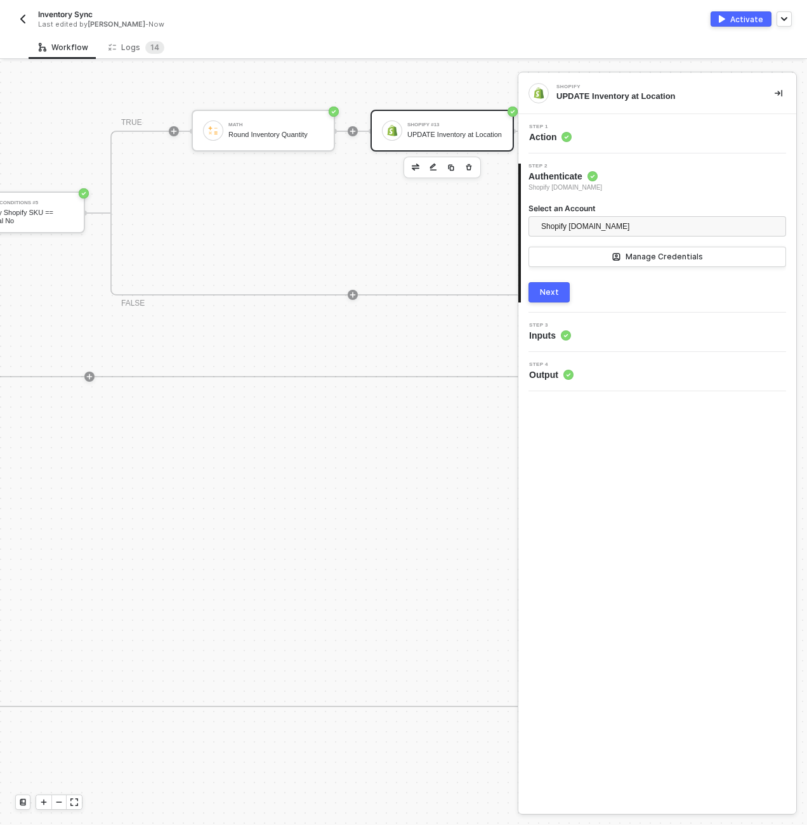
click at [600, 332] on div "Step 3 Inputs" at bounding box center [658, 332] width 275 height 19
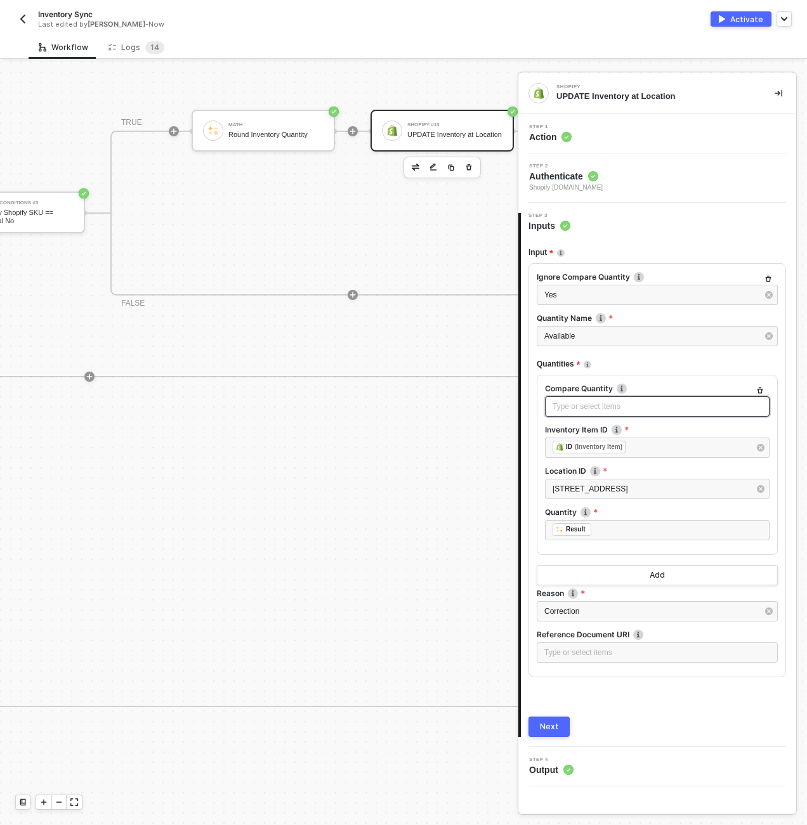
click at [682, 408] on div "Type or select items ﻿" at bounding box center [656, 407] width 209 height 12
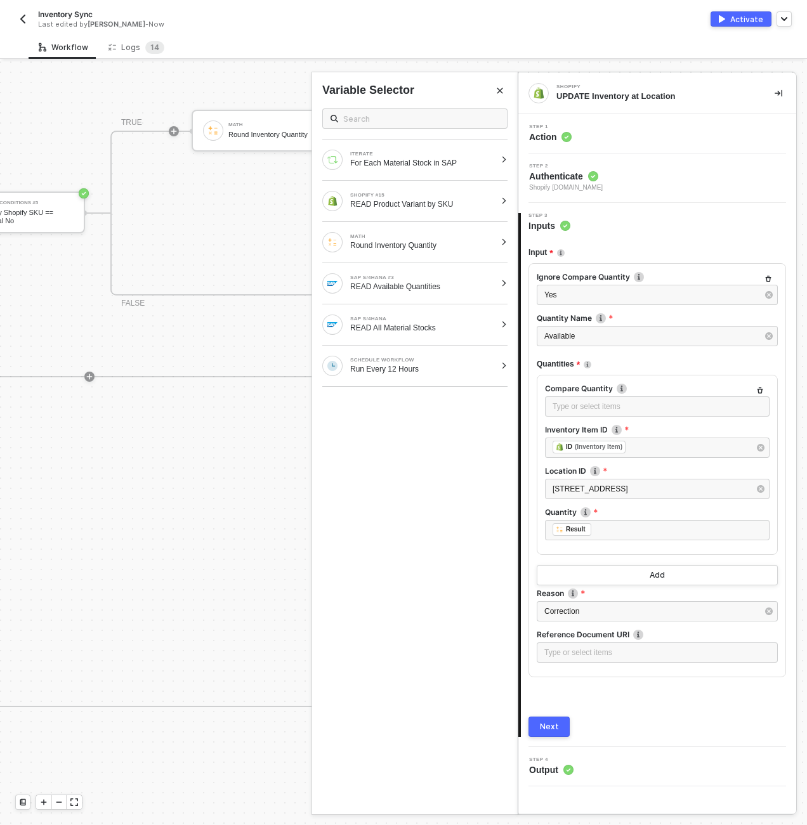
click at [677, 373] on div "Quantities" at bounding box center [656, 364] width 241 height 21
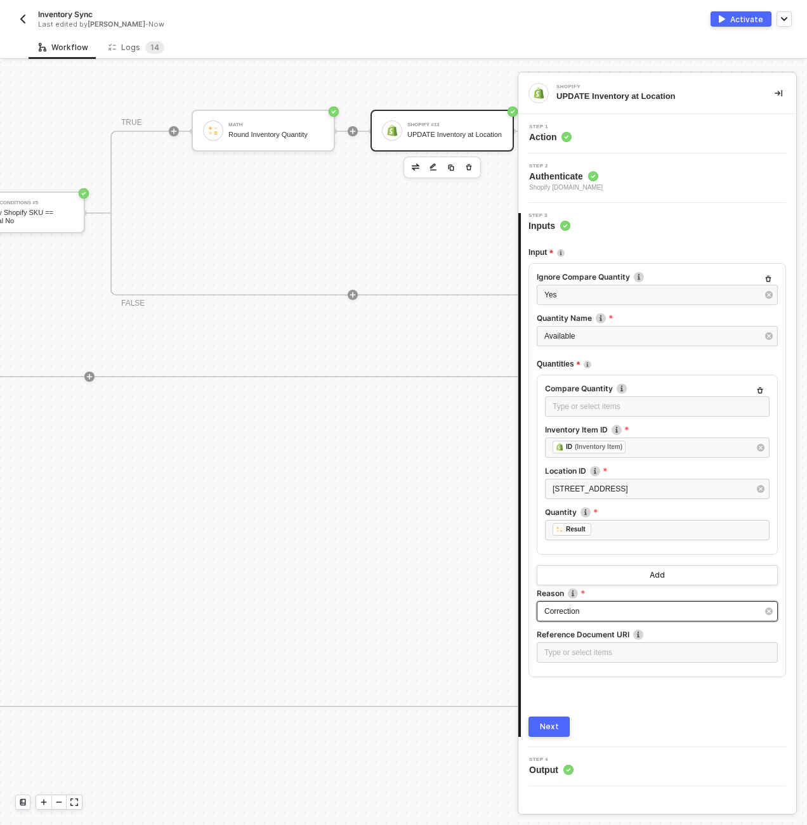
click at [689, 606] on div "Correction" at bounding box center [650, 612] width 213 height 12
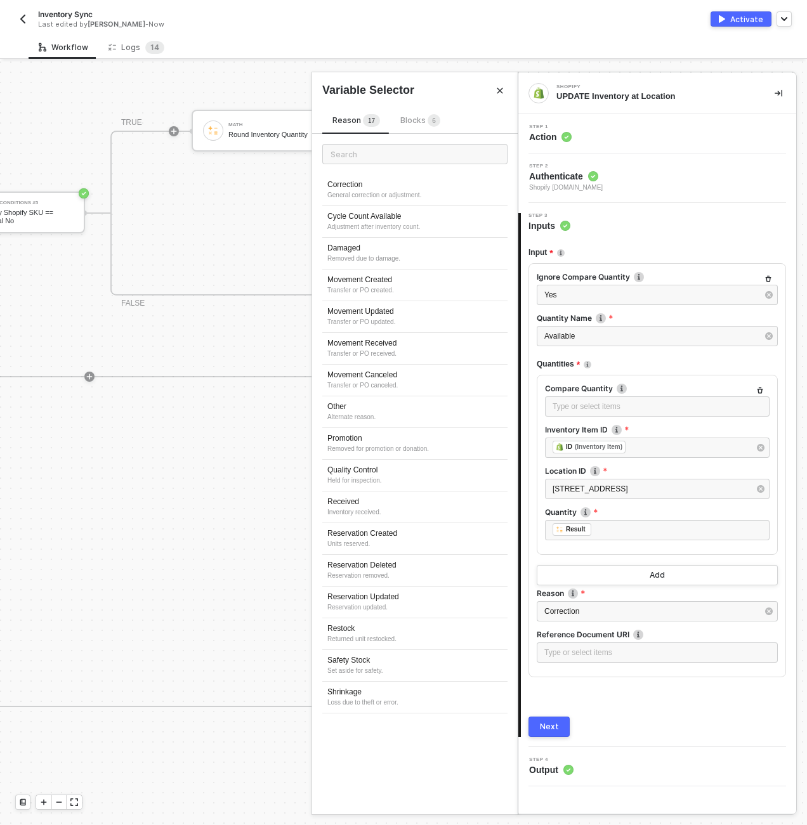
click at [694, 747] on div "4 Step 4 Output" at bounding box center [657, 766] width 278 height 39
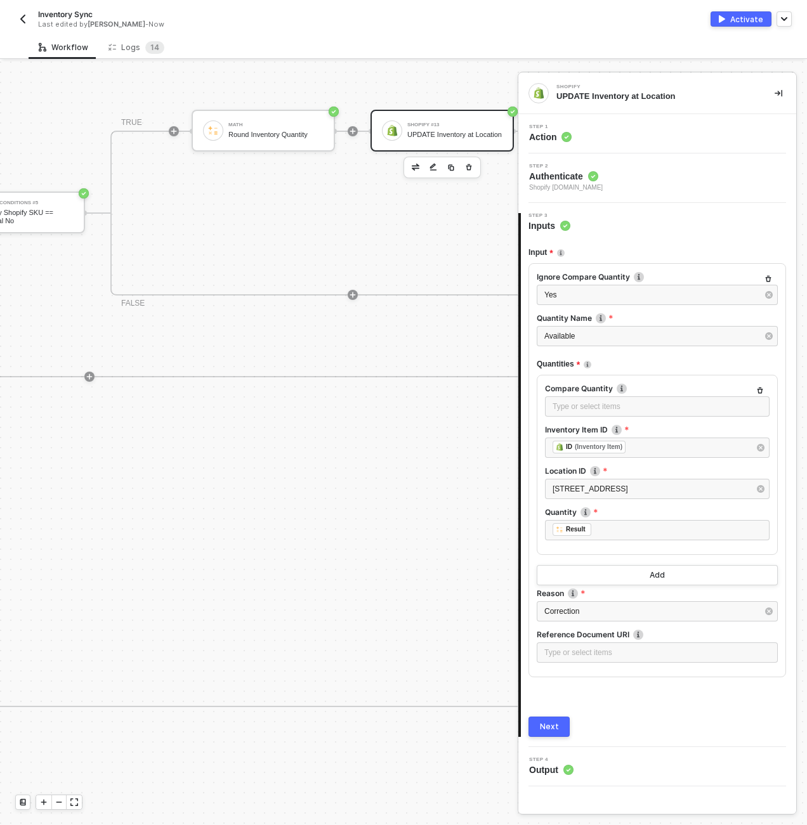
click at [556, 725] on div "Next" at bounding box center [549, 727] width 19 height 10
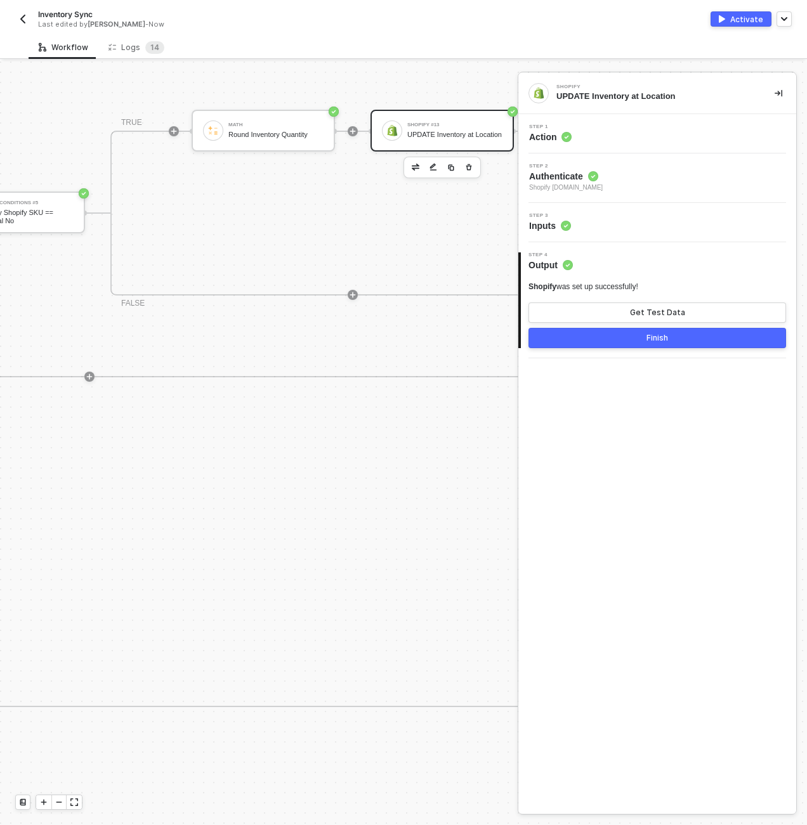
click at [627, 334] on button "Finish" at bounding box center [656, 338] width 257 height 20
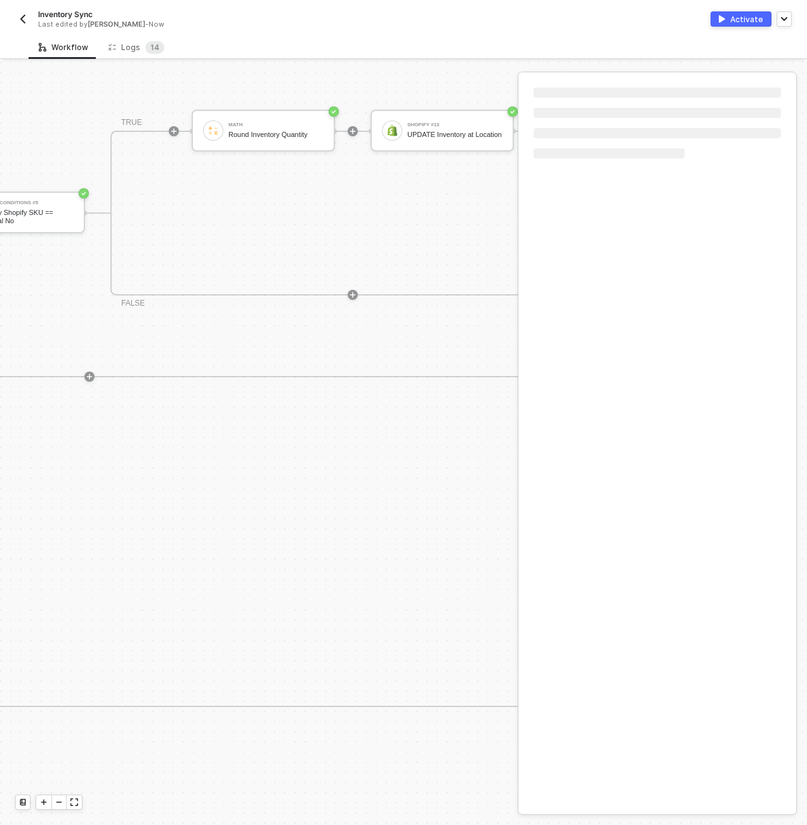
click at [733, 12] on button "Activate" at bounding box center [740, 18] width 61 height 15
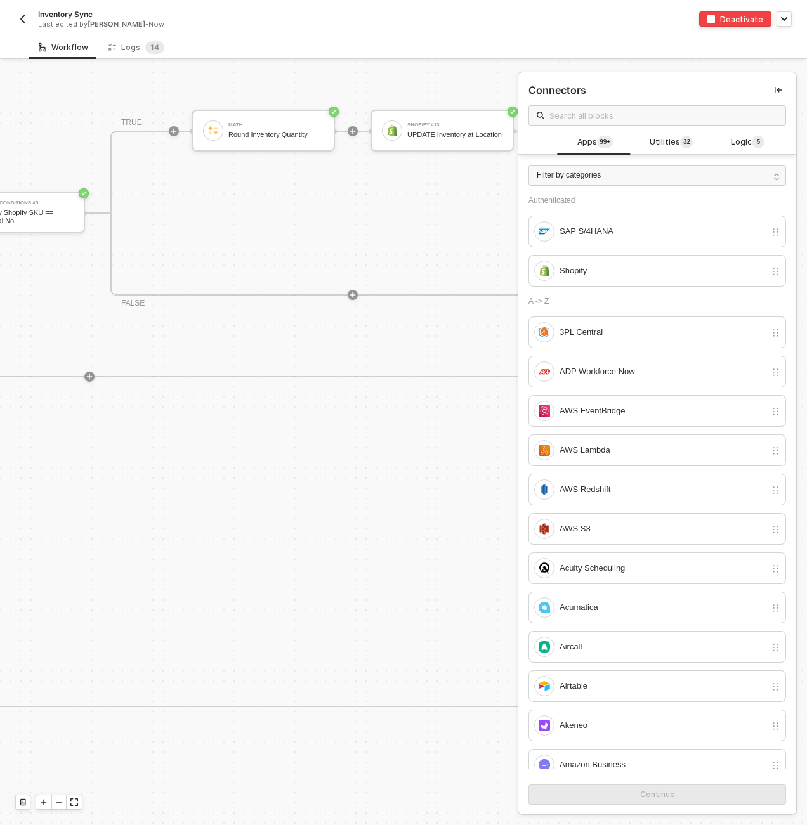
click at [615, 20] on div "Deactivate" at bounding box center [597, 18] width 388 height 15
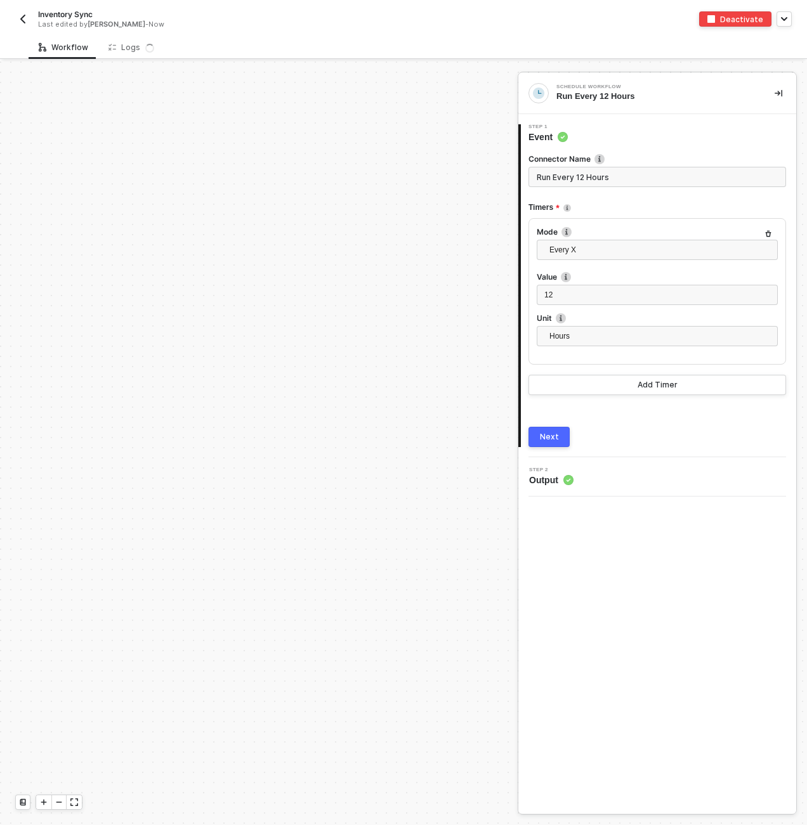
scroll to position [444, 0]
click at [139, 48] on div "Logs 1 4" at bounding box center [136, 47] width 56 height 13
click at [108, 45] on icon at bounding box center [109, 45] width 3 height 3
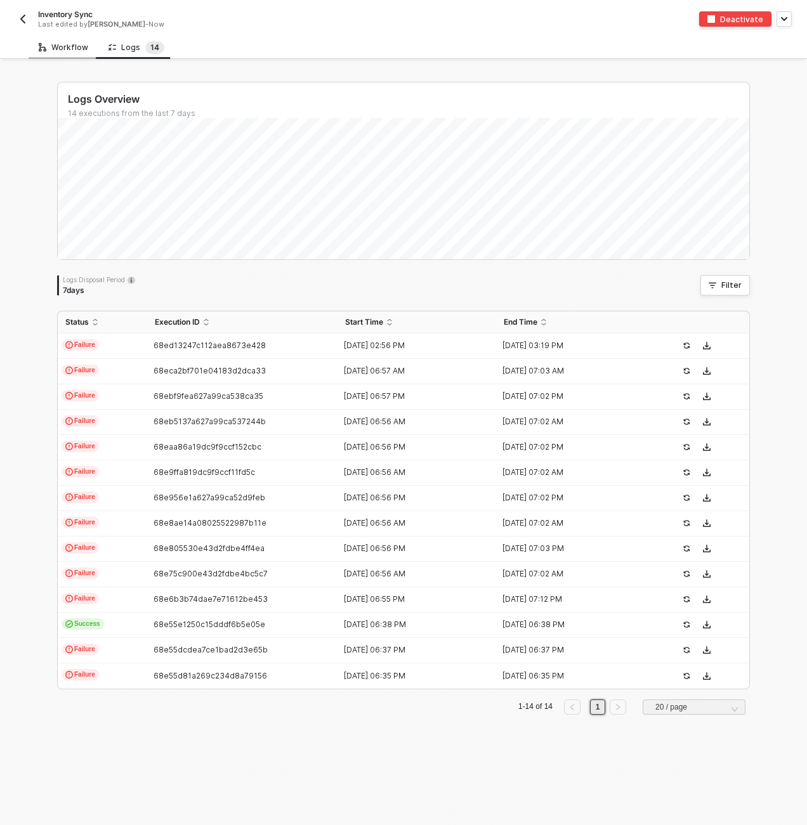
click at [65, 53] on div "Workflow" at bounding box center [64, 47] width 70 height 23
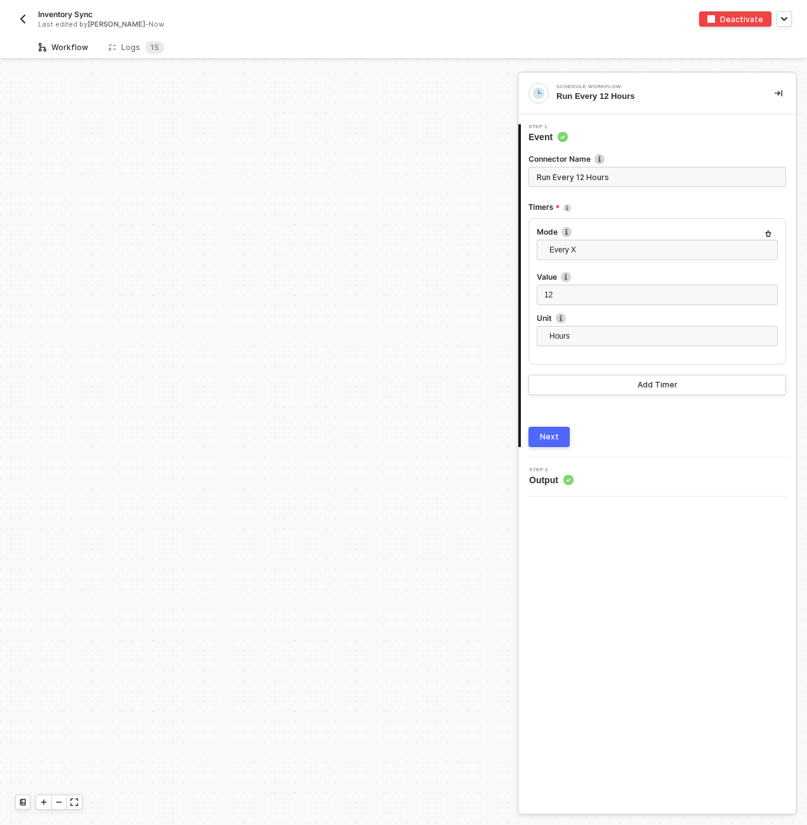
scroll to position [444, 0]
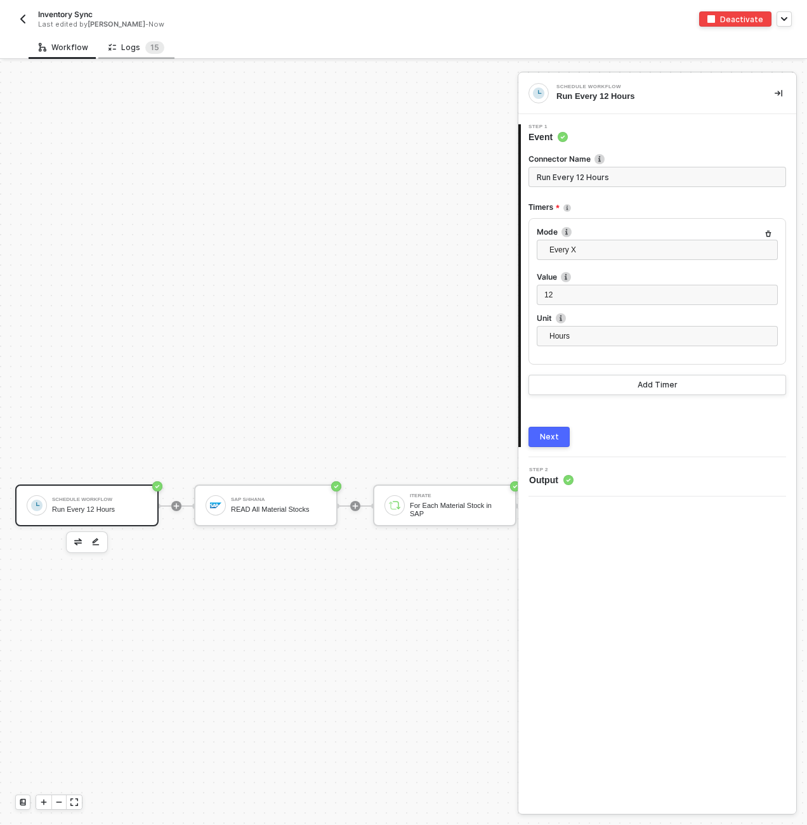
click at [136, 39] on div "Logs 1 5" at bounding box center [136, 47] width 76 height 23
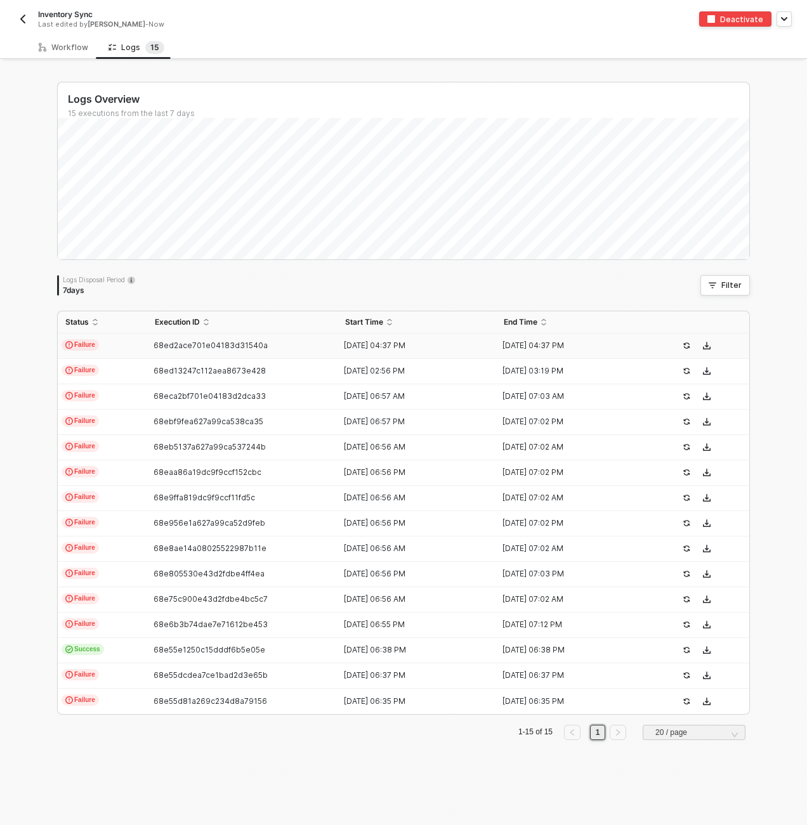
click at [135, 347] on td "Failure" at bounding box center [102, 346] width 89 height 25
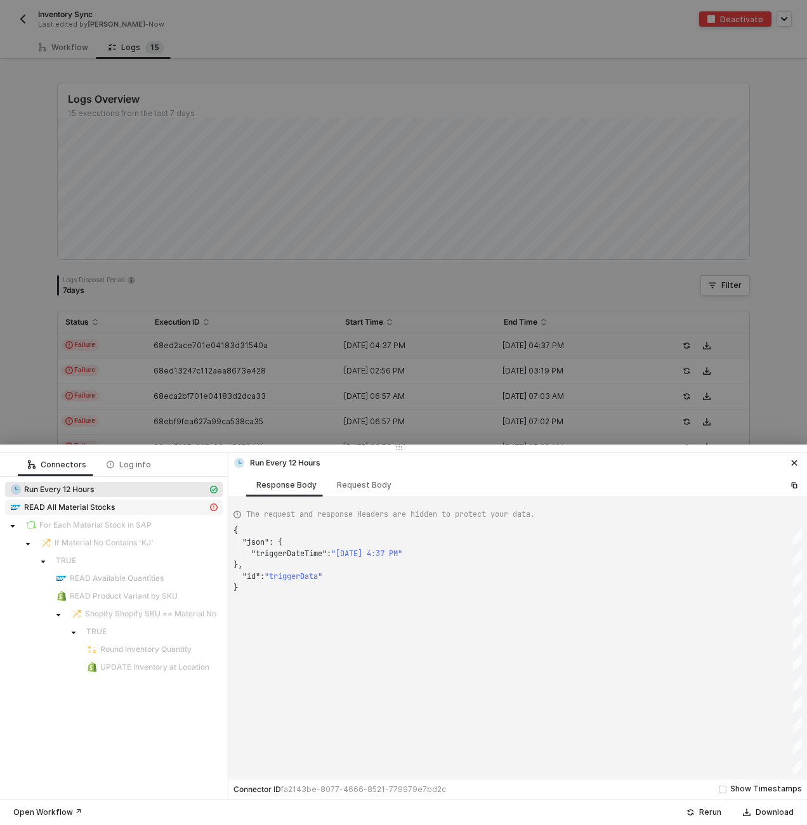
click at [100, 513] on span "READ All Material Stocks" at bounding box center [113, 507] width 217 height 15
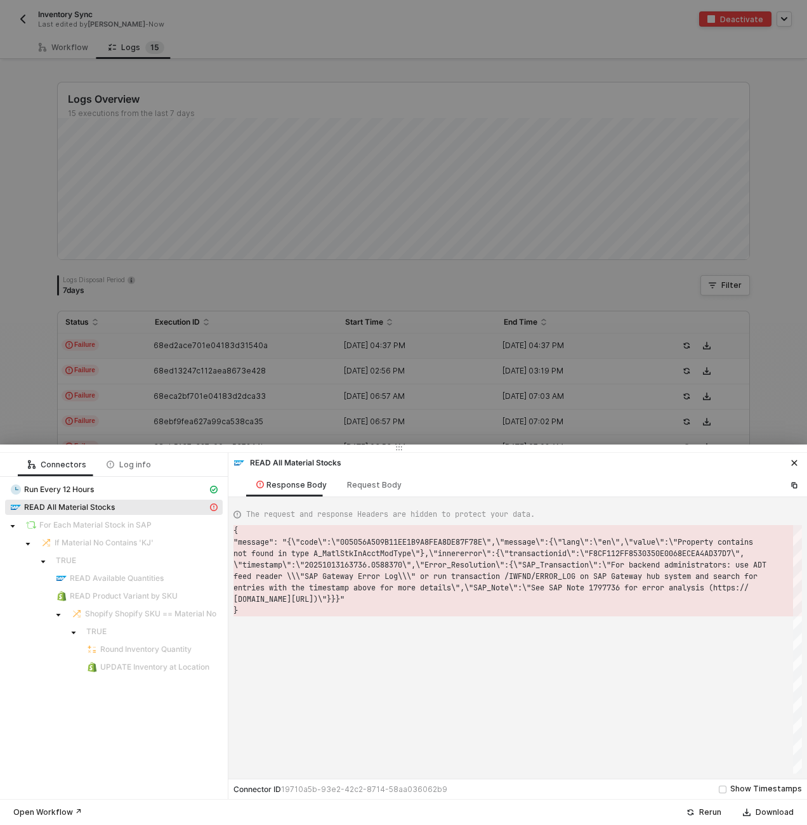
scroll to position [11, 0]
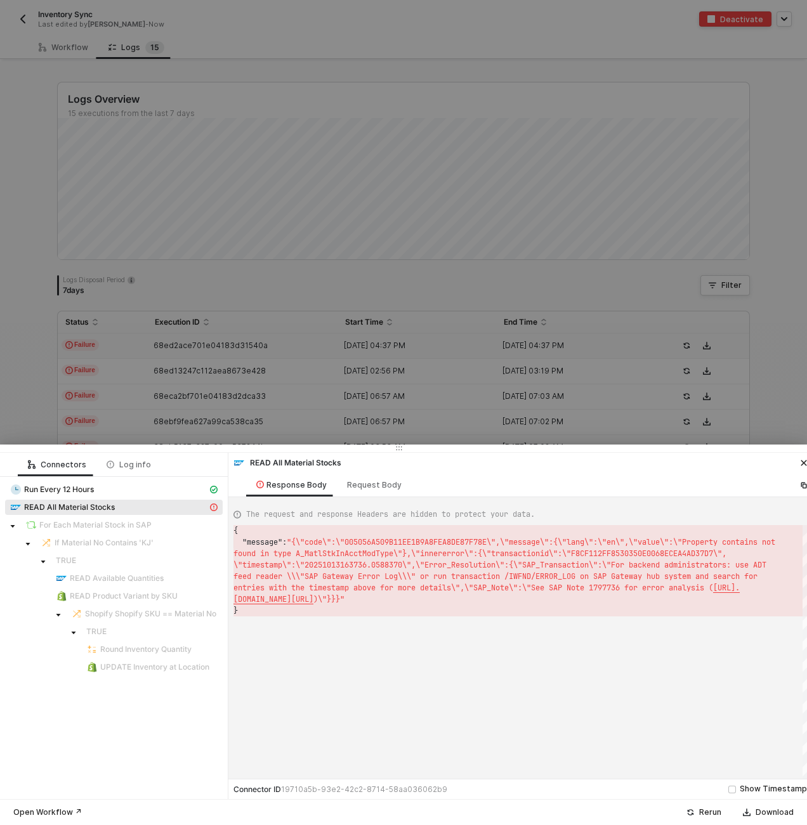
click at [174, 507] on div "READ All Material Stocks" at bounding box center [108, 507] width 197 height 11
type textarea "{ "message": "{\"code\":\"005056A509B11EE1B9A8FEA8DE87F78E\",\"message\":{\"lan…"
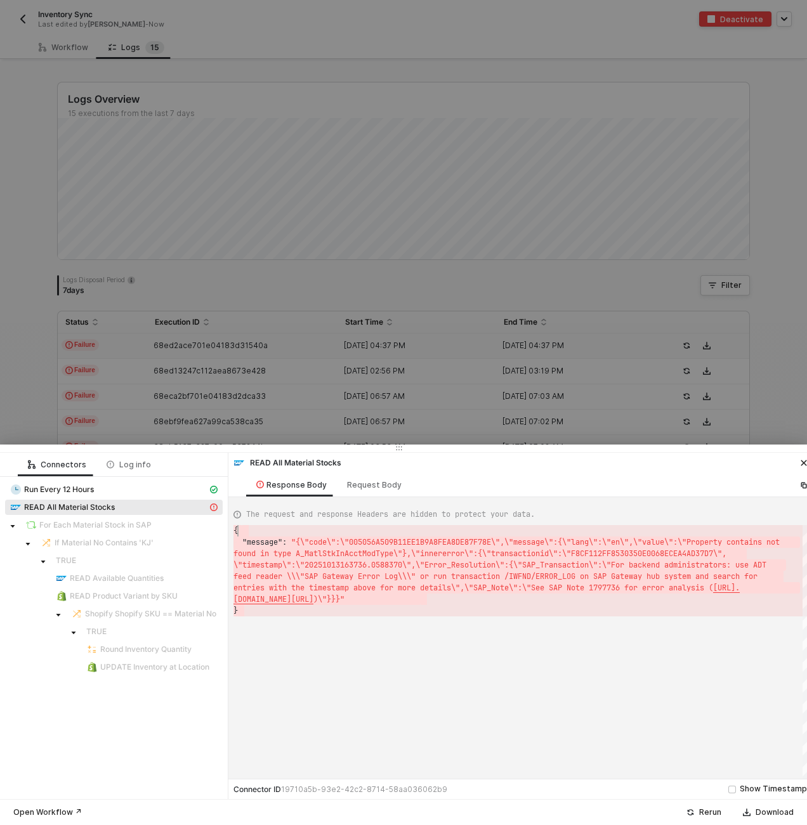
scroll to position [0, 0]
drag, startPoint x: 313, startPoint y: 609, endPoint x: 235, endPoint y: 533, distance: 109.4
click at [55, 26] on div at bounding box center [403, 412] width 807 height 825
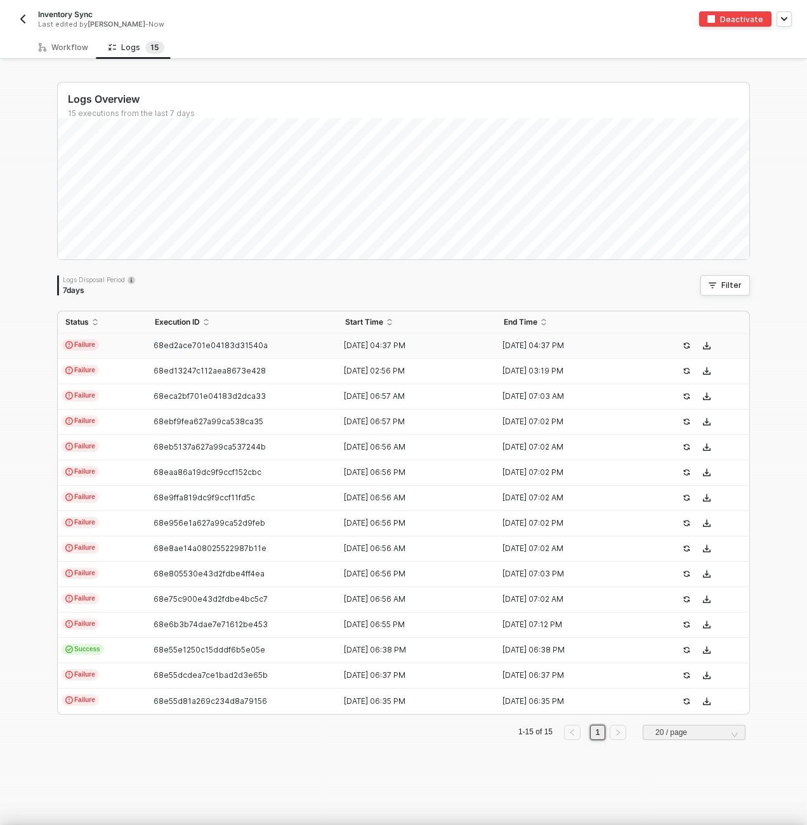
click at [63, 39] on div at bounding box center [403, 412] width 807 height 825
click at [65, 45] on div "Workflow" at bounding box center [63, 47] width 49 height 10
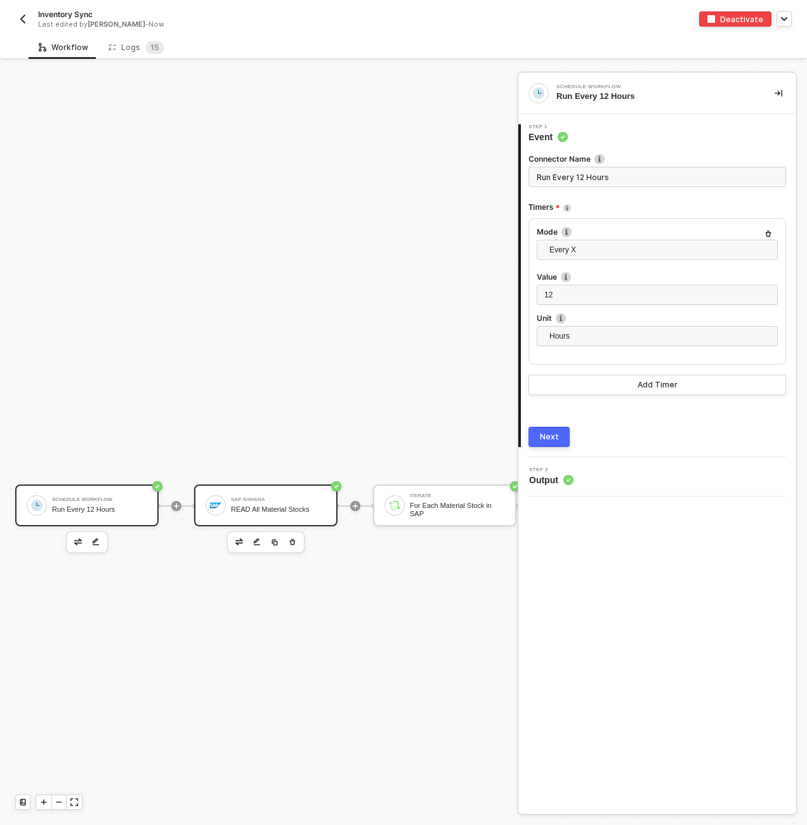
click at [276, 497] on div "SAP S/4HANA" at bounding box center [278, 499] width 95 height 5
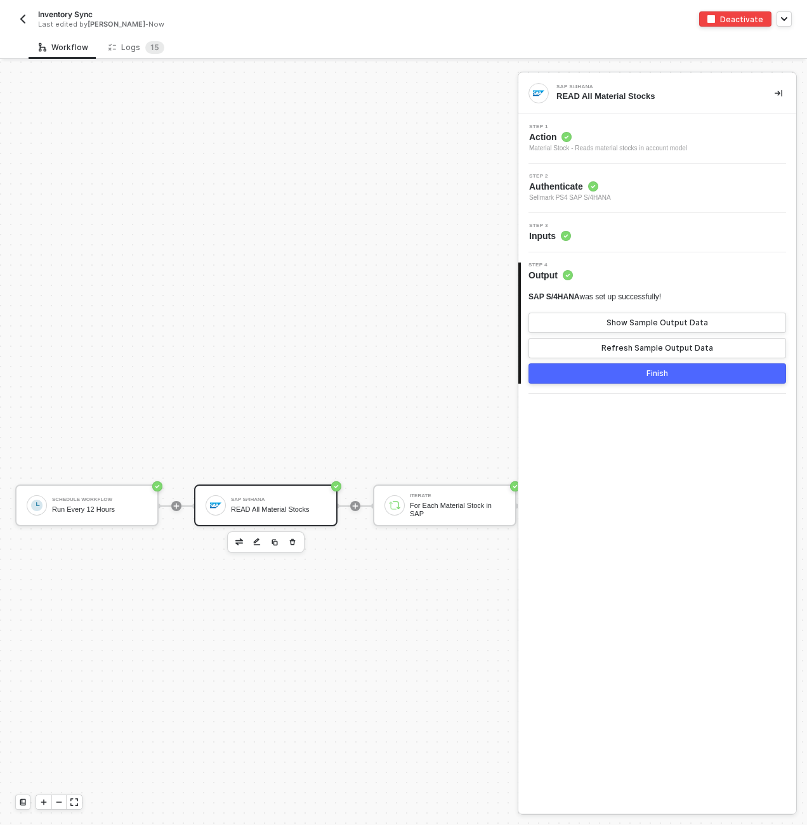
click at [630, 222] on div "Step 3 Inputs" at bounding box center [657, 232] width 278 height 39
click at [633, 235] on div "Step 3 Inputs" at bounding box center [658, 232] width 275 height 19
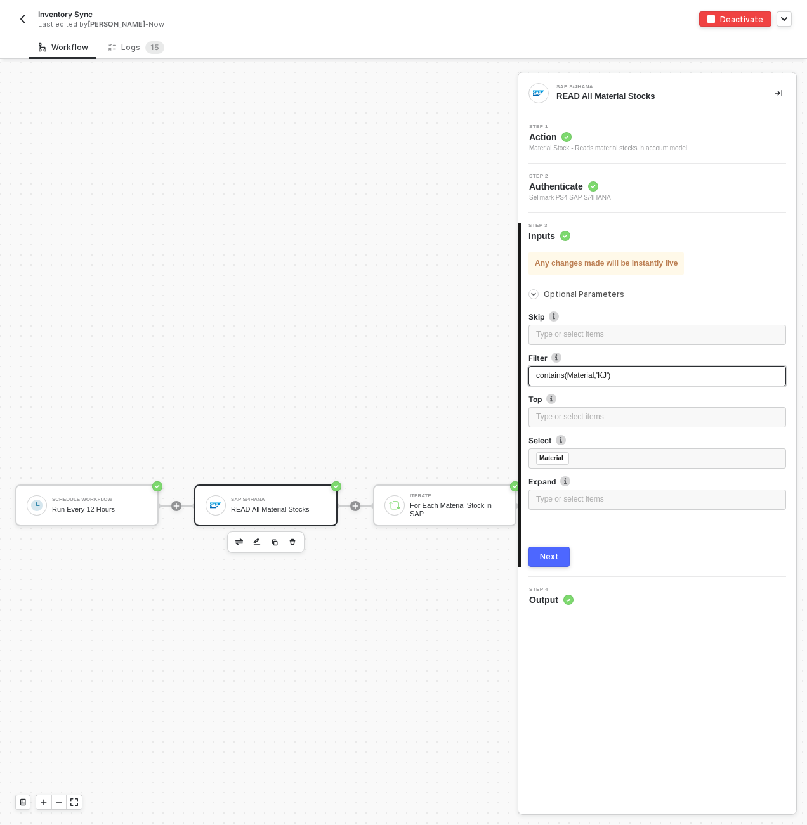
click at [636, 377] on div "contains(Material,'KJ')" at bounding box center [657, 376] width 242 height 12
click at [554, 560] on div "Next" at bounding box center [549, 557] width 19 height 10
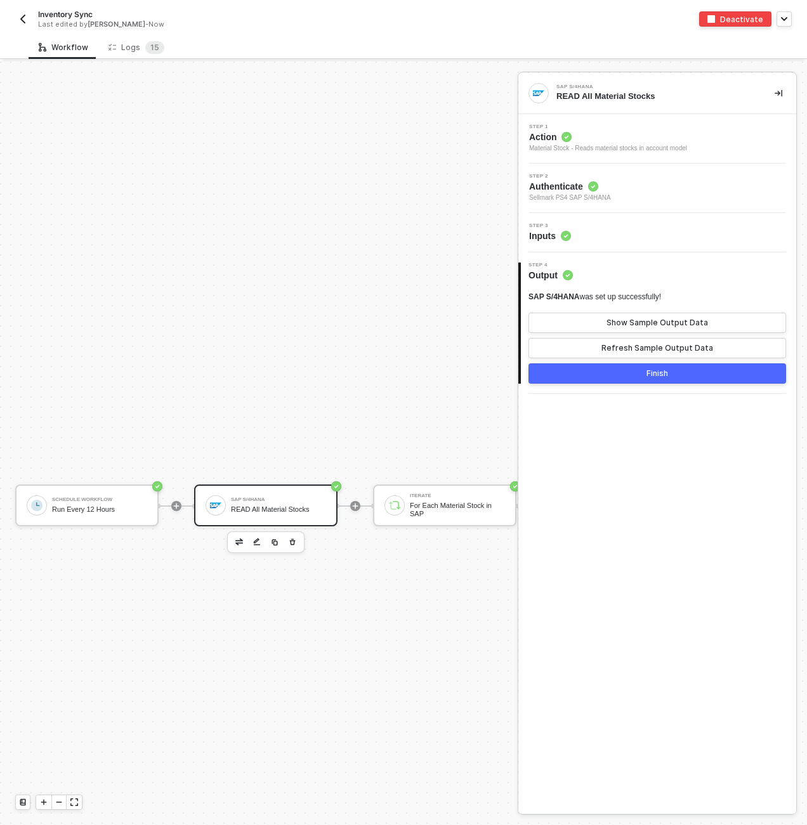
click at [638, 375] on button "Finish" at bounding box center [656, 373] width 257 height 20
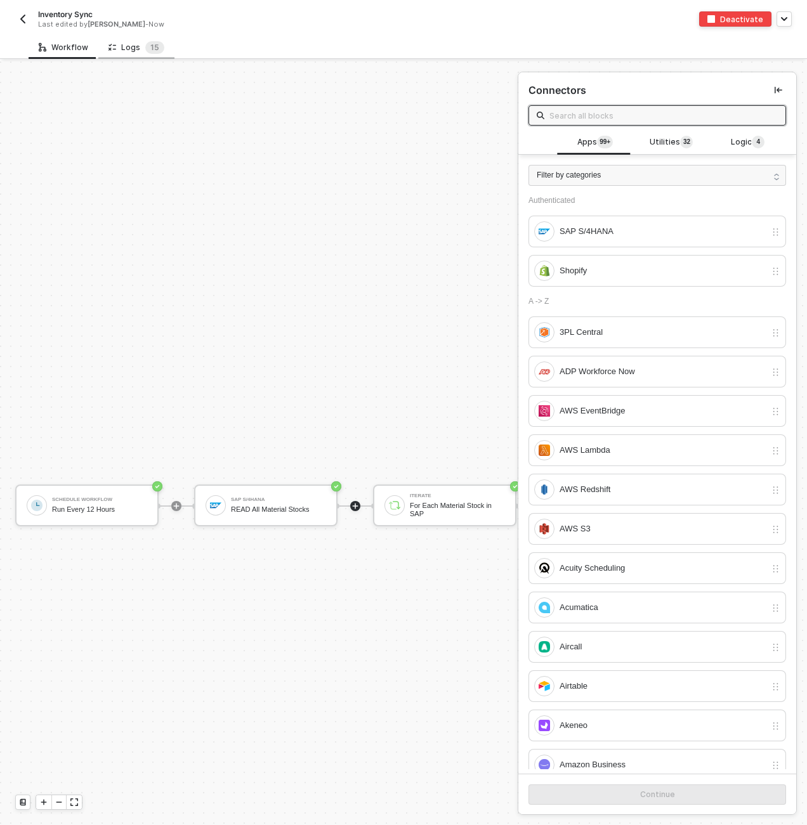
click at [136, 44] on div "Logs 1 5" at bounding box center [136, 47] width 56 height 13
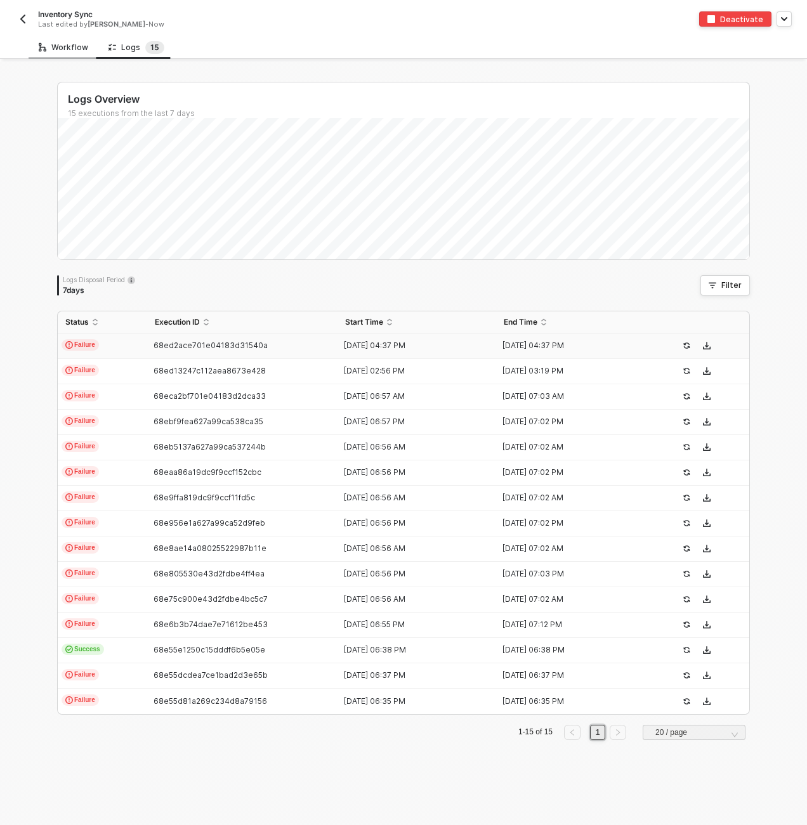
click at [88, 48] on div "Workflow" at bounding box center [64, 47] width 70 height 23
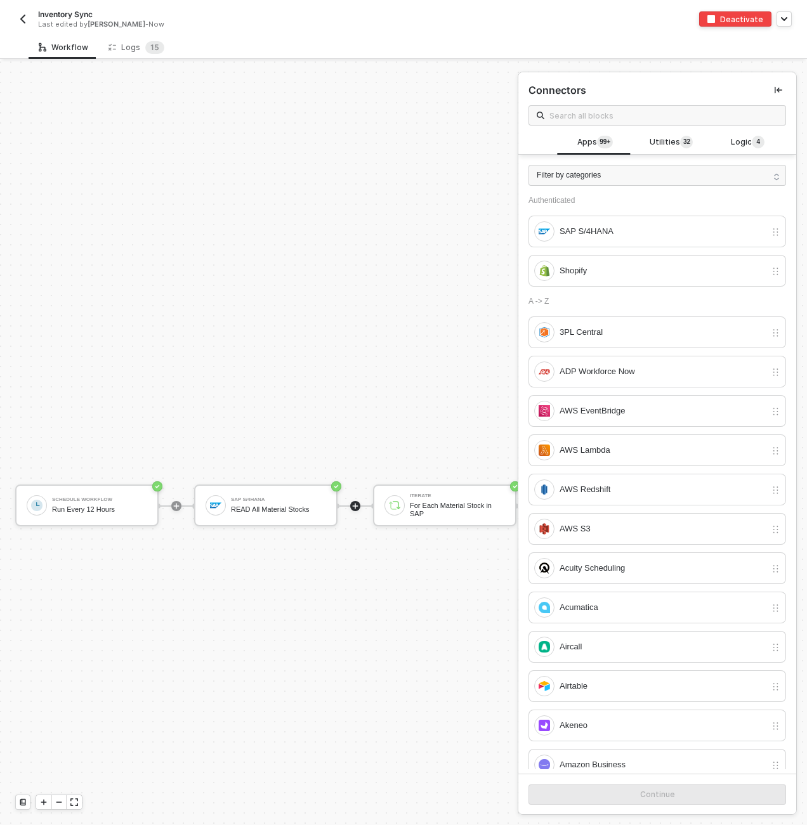
click at [722, 13] on button "Deactivate" at bounding box center [735, 18] width 72 height 15
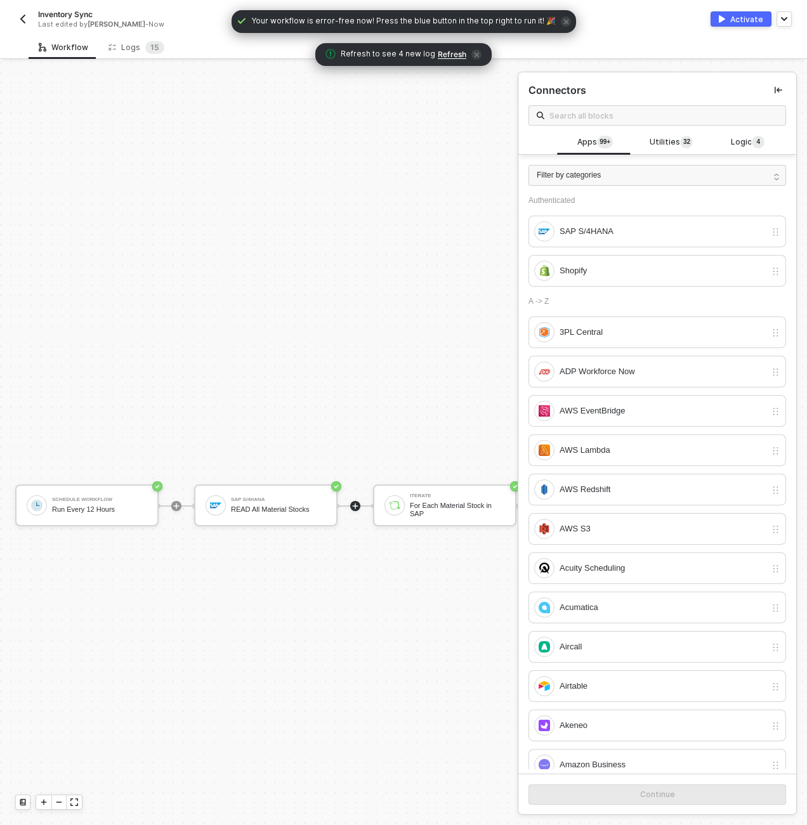
click at [647, 30] on div "Inventory Sync Last edited by Scott Cogswell - Now Activate" at bounding box center [403, 18] width 776 height 36
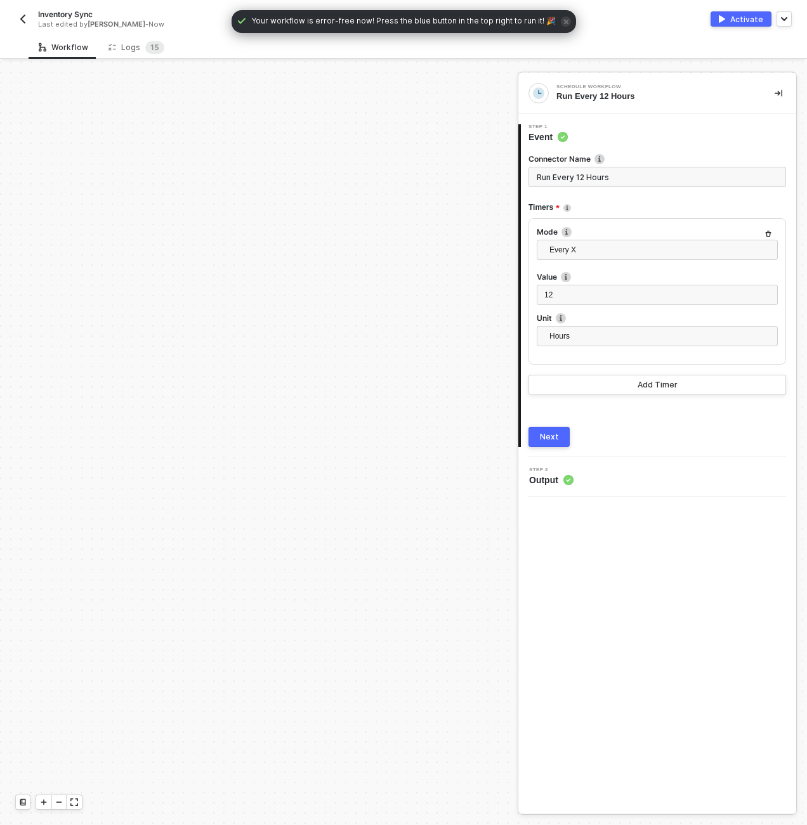
scroll to position [444, 0]
click at [748, 20] on div "Activate" at bounding box center [746, 19] width 33 height 11
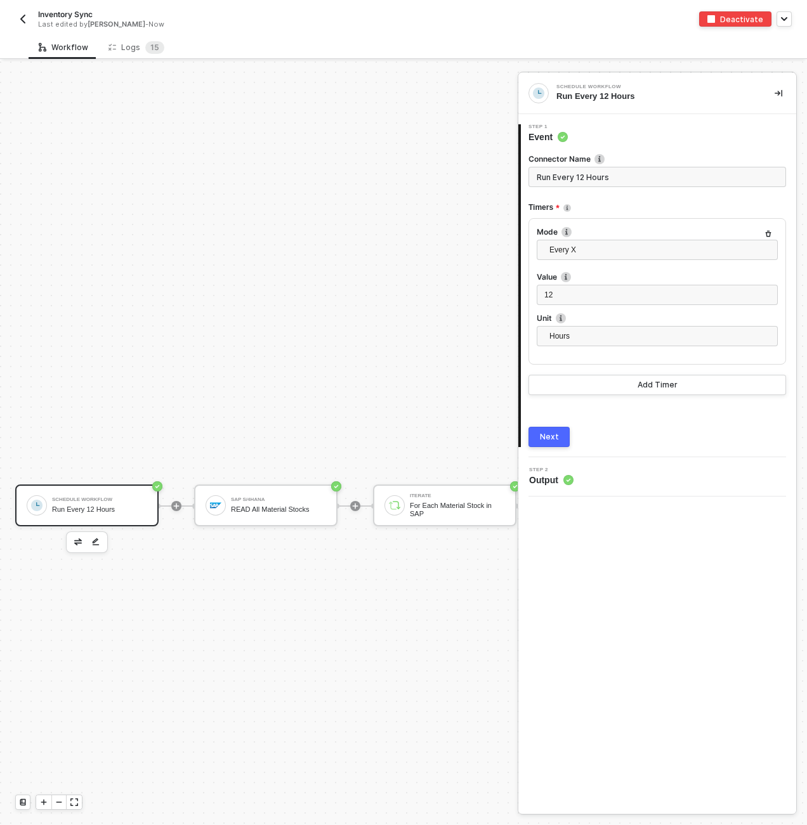
click at [154, 47] on span "6" at bounding box center [156, 47] width 5 height 10
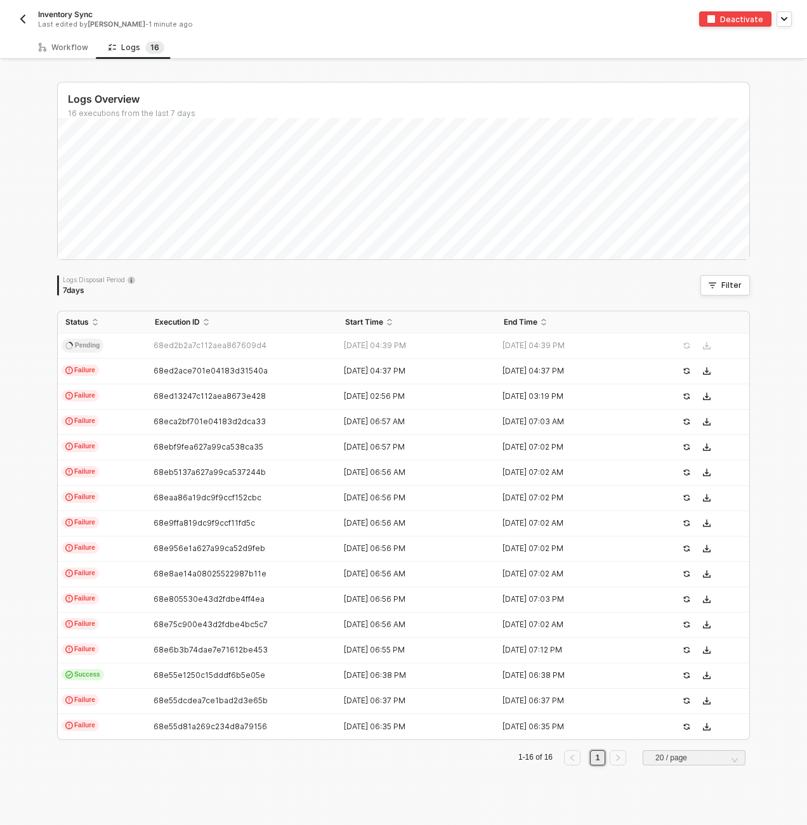
click at [19, 15] on img "button" at bounding box center [23, 19] width 10 height 10
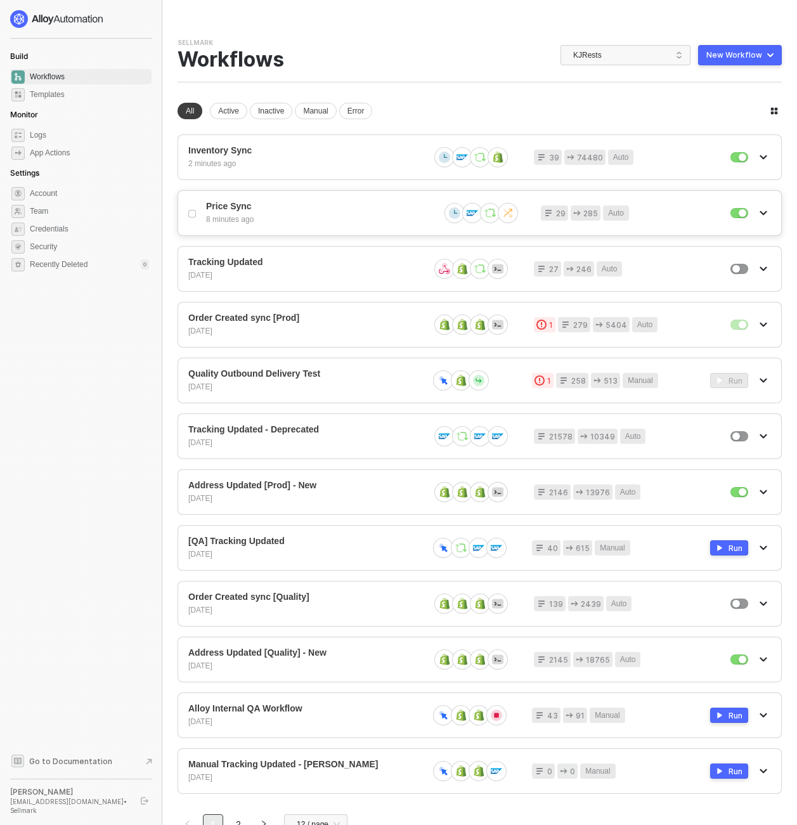
click at [301, 207] on span "Price Sync" at bounding box center [317, 206] width 223 height 11
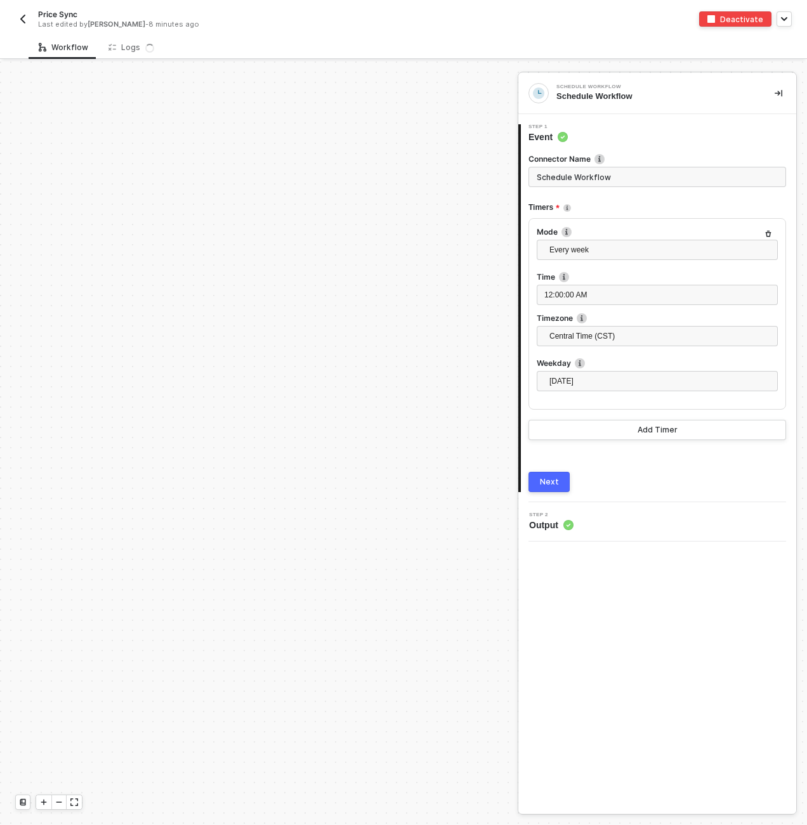
scroll to position [444, 0]
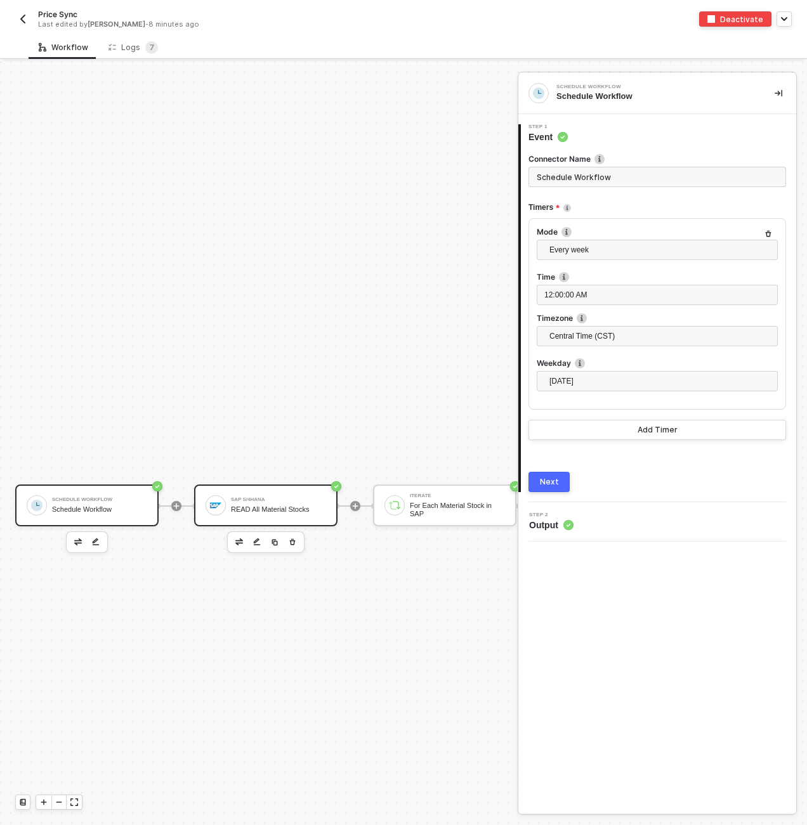
click at [243, 486] on div "SAP S/4HANA READ All Material Stocks" at bounding box center [265, 505] width 143 height 42
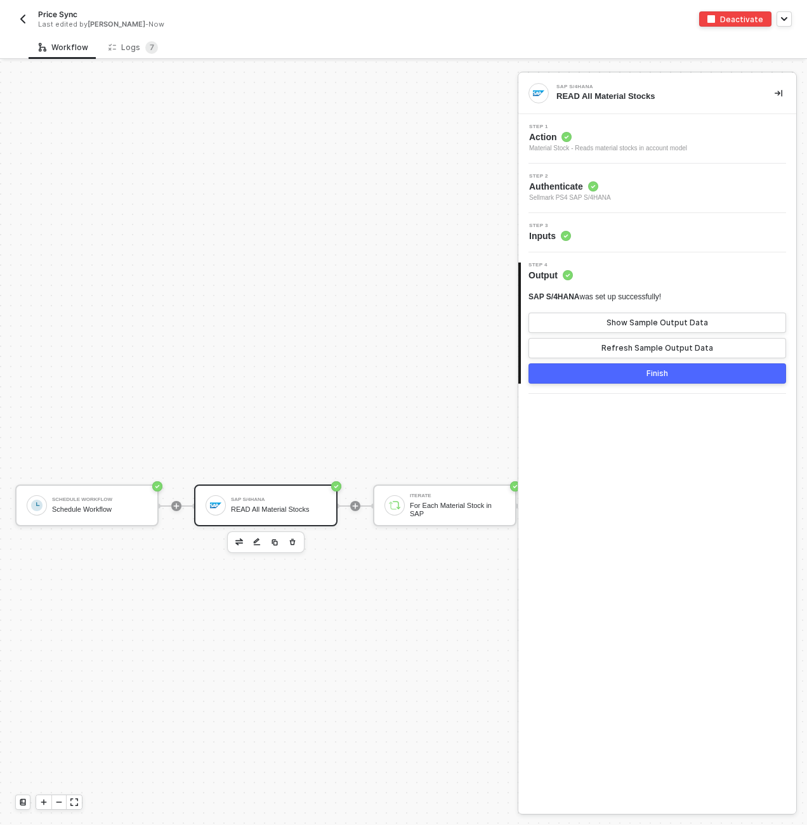
click at [650, 232] on div "Step 3 Inputs" at bounding box center [658, 232] width 275 height 19
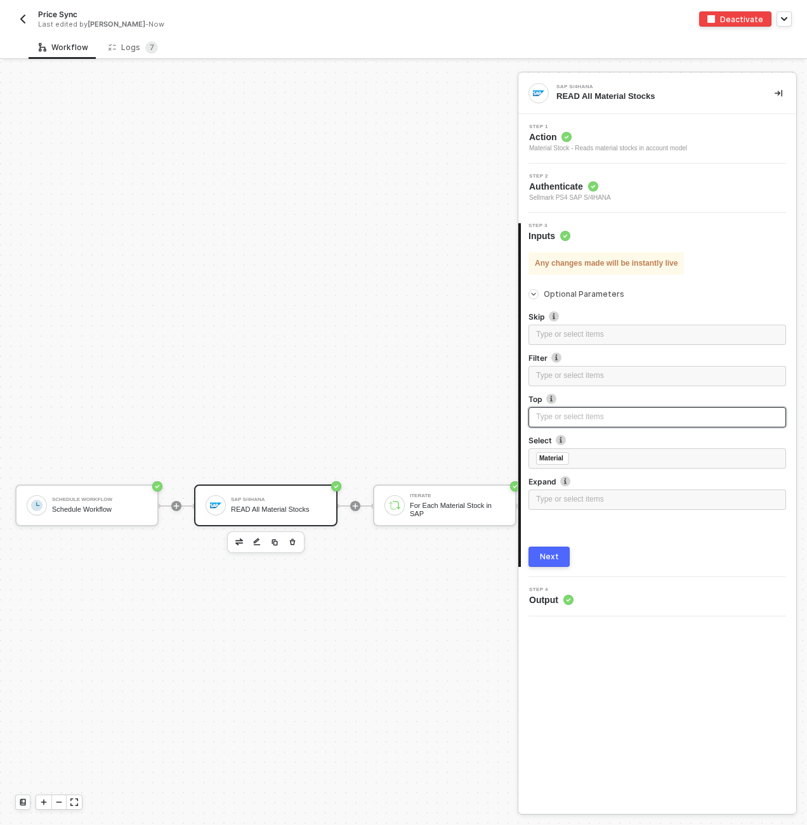
click at [640, 418] on div "Type or select items ﻿" at bounding box center [657, 417] width 242 height 12
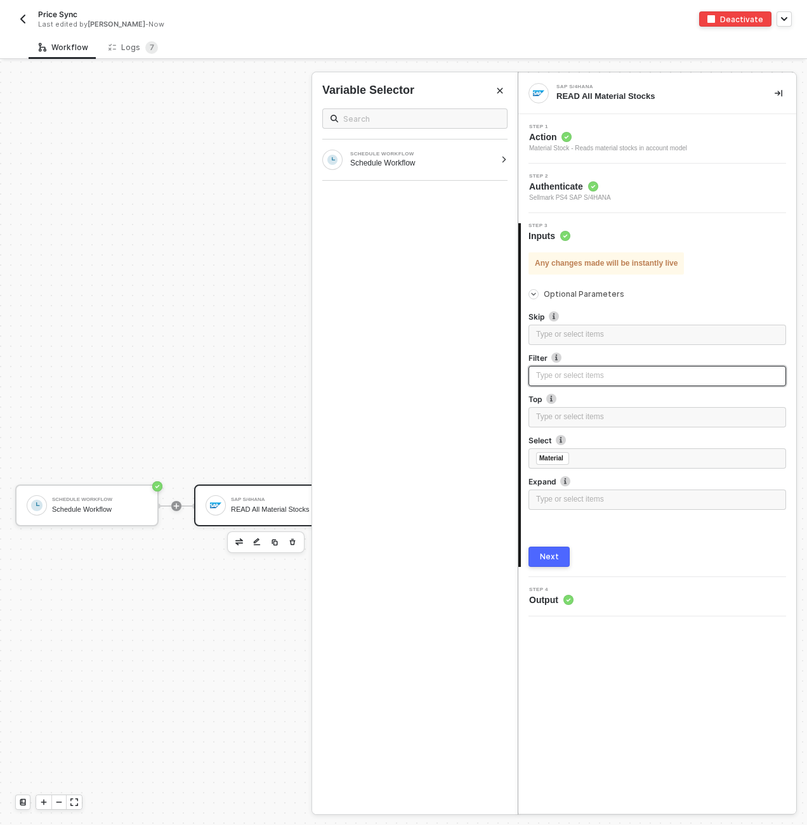
click at [632, 384] on div "Type or select items ﻿" at bounding box center [656, 376] width 257 height 20
click at [555, 558] on div "Next" at bounding box center [549, 557] width 19 height 10
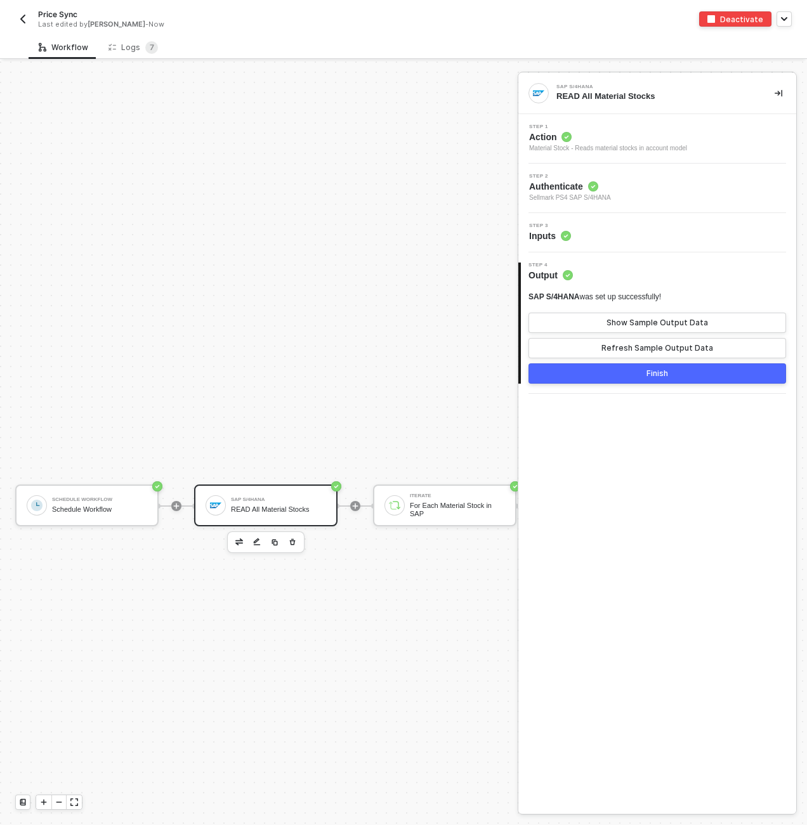
click at [627, 375] on button "Finish" at bounding box center [656, 373] width 257 height 20
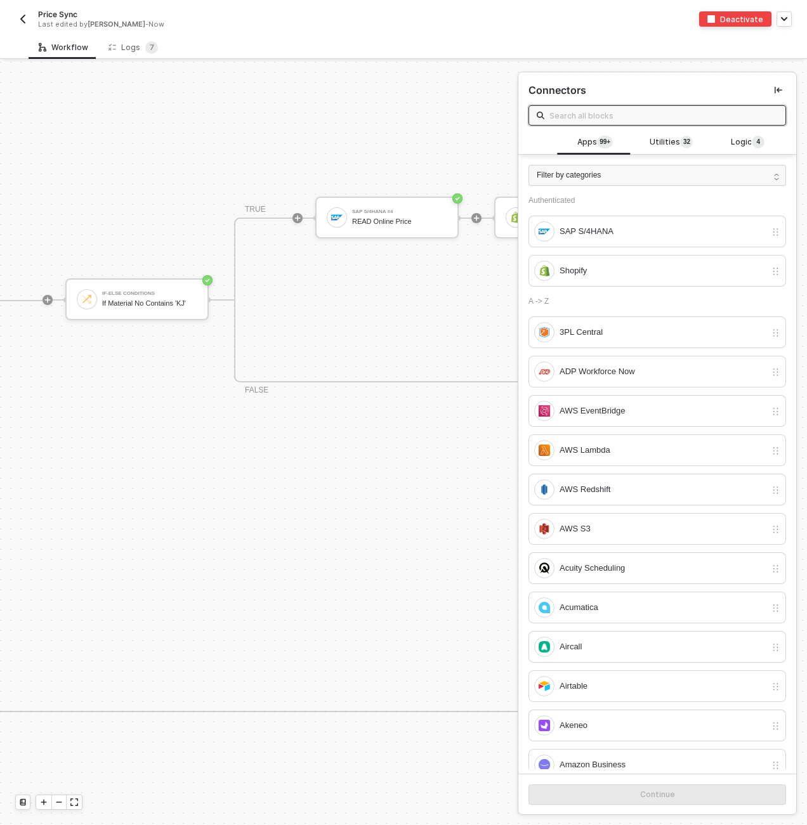
scroll to position [444, 735]
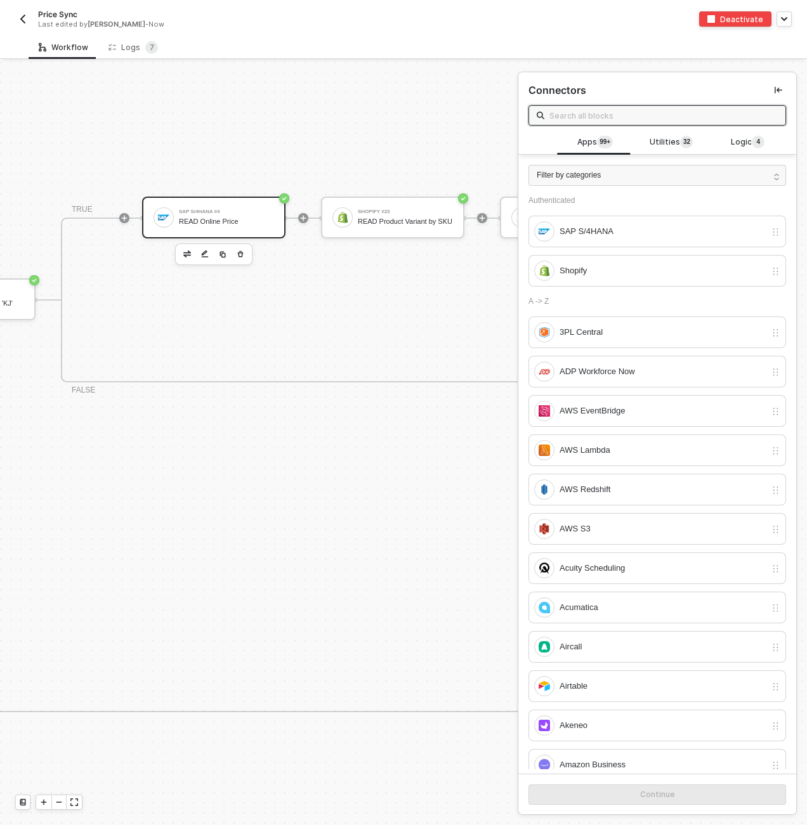
click at [230, 221] on div "READ Online Price" at bounding box center [226, 221] width 95 height 8
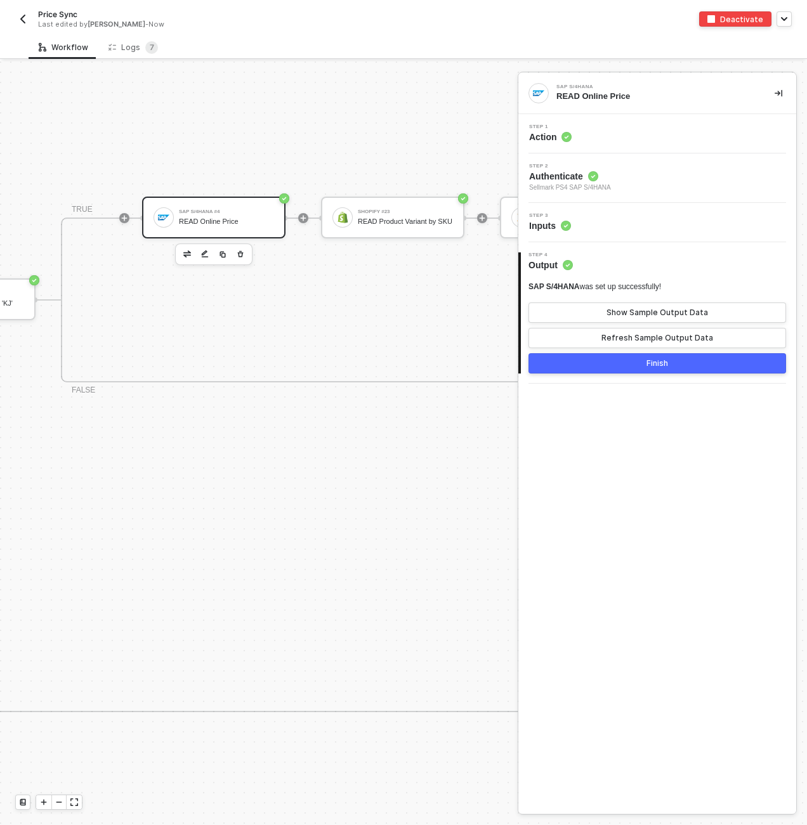
click at [640, 218] on div "Step 3 Inputs" at bounding box center [658, 222] width 275 height 19
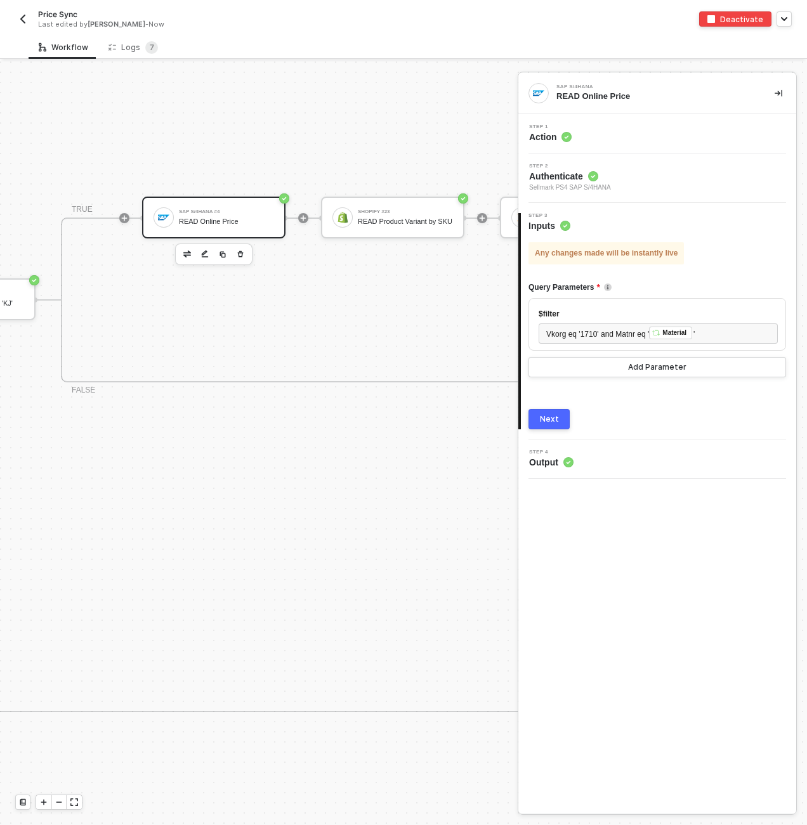
click at [373, 442] on div "If-Else Conditions If Material No Contains 'KJ' TRUE SAP S/4HANA #4 READ Online…" at bounding box center [485, 300] width 1186 height 412
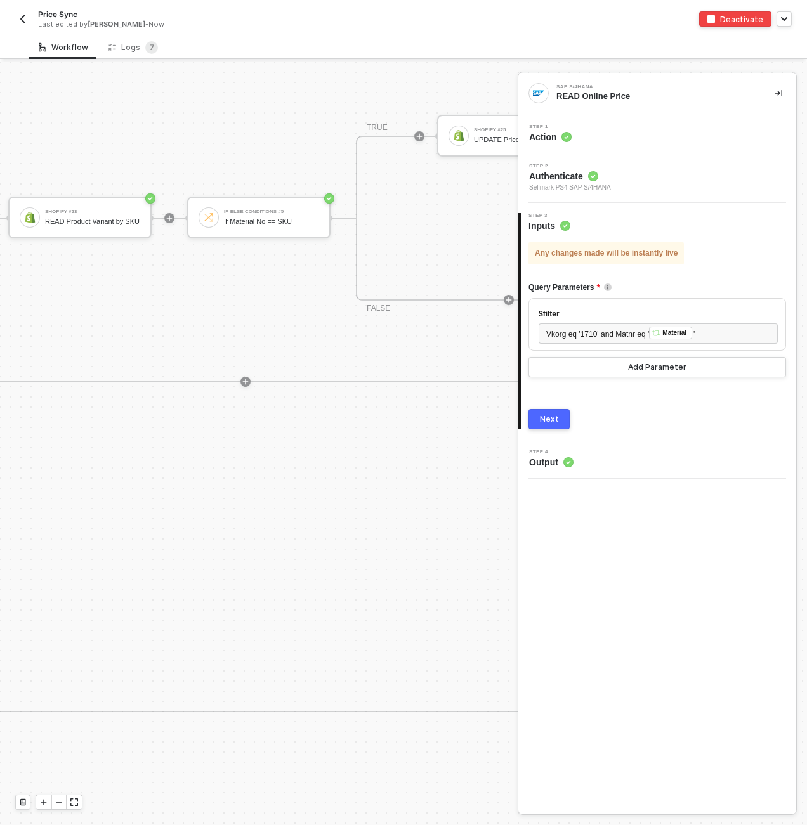
scroll to position [444, 1091]
click at [25, 18] on img "button" at bounding box center [23, 19] width 10 height 10
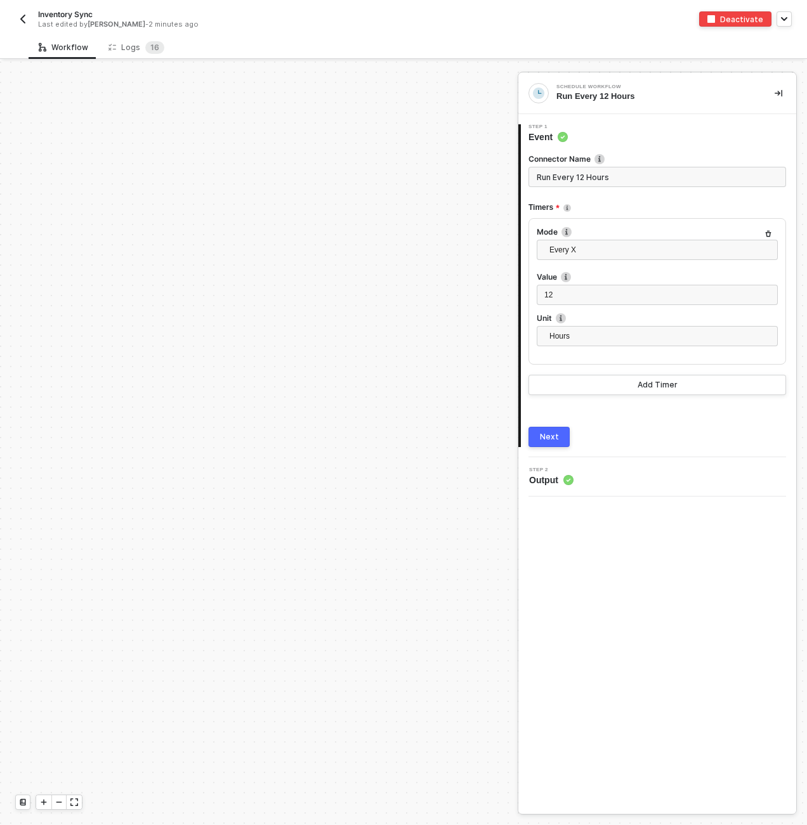
scroll to position [444, 0]
click at [127, 48] on div "Logs 1 6" at bounding box center [136, 47] width 56 height 13
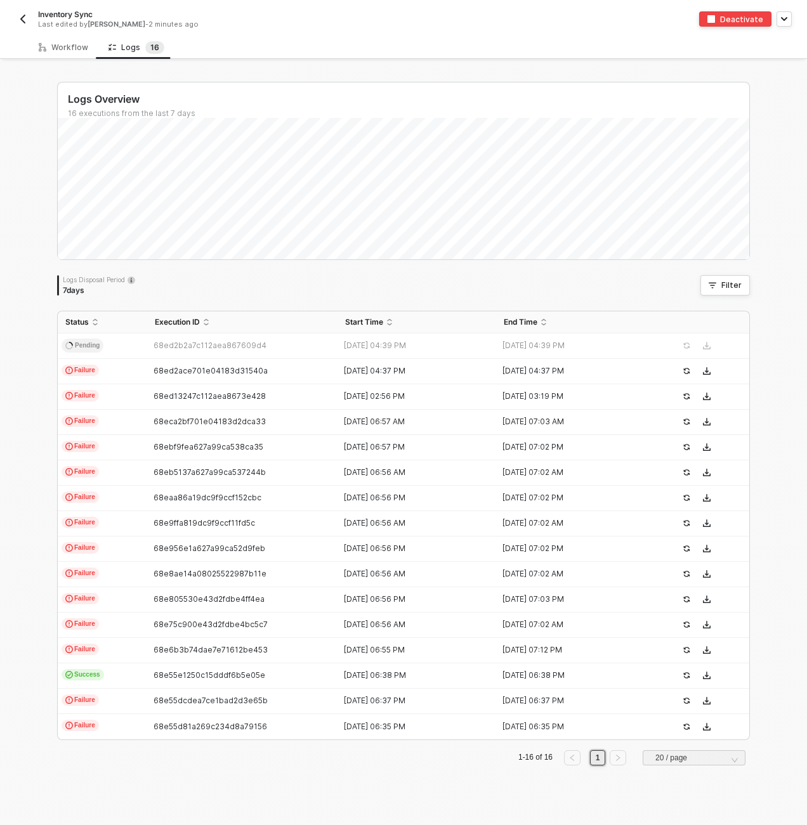
click at [42, 299] on div "Logs Overview 16 executions from the last 7 days Logs Disposal Period 7 days Fi…" at bounding box center [403, 443] width 723 height 763
click at [779, 195] on div "Logs Overview 16 executions from the last 7 days Mon 13 Success 1 Failure 3 Log…" at bounding box center [403, 443] width 807 height 763
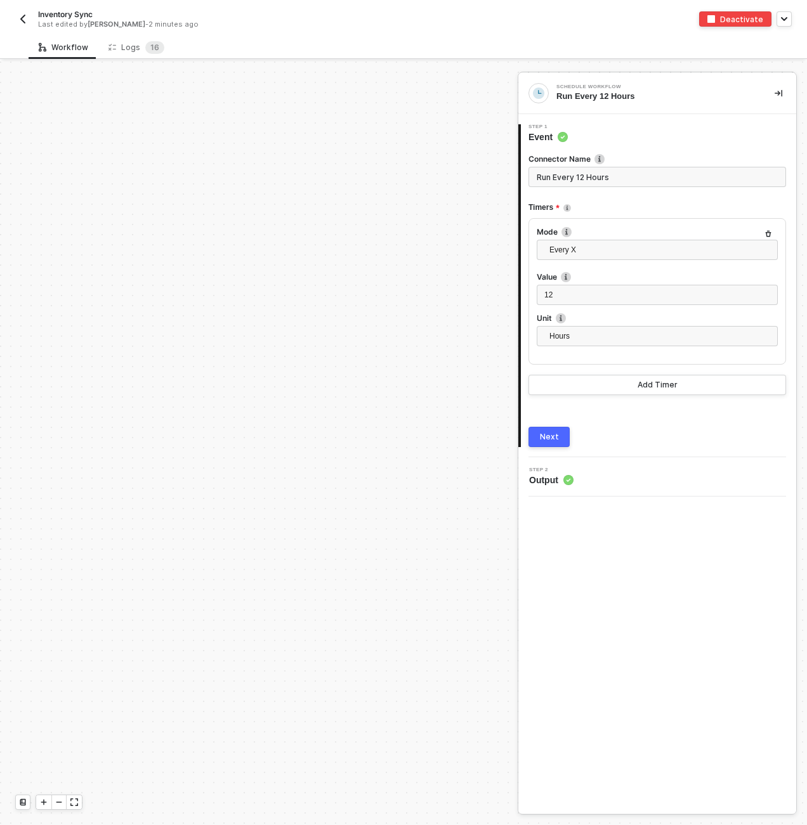
scroll to position [444, 0]
click at [145, 51] on span "1 6" at bounding box center [154, 47] width 19 height 13
click at [145, 37] on div "Logs 1 6" at bounding box center [136, 47] width 76 height 23
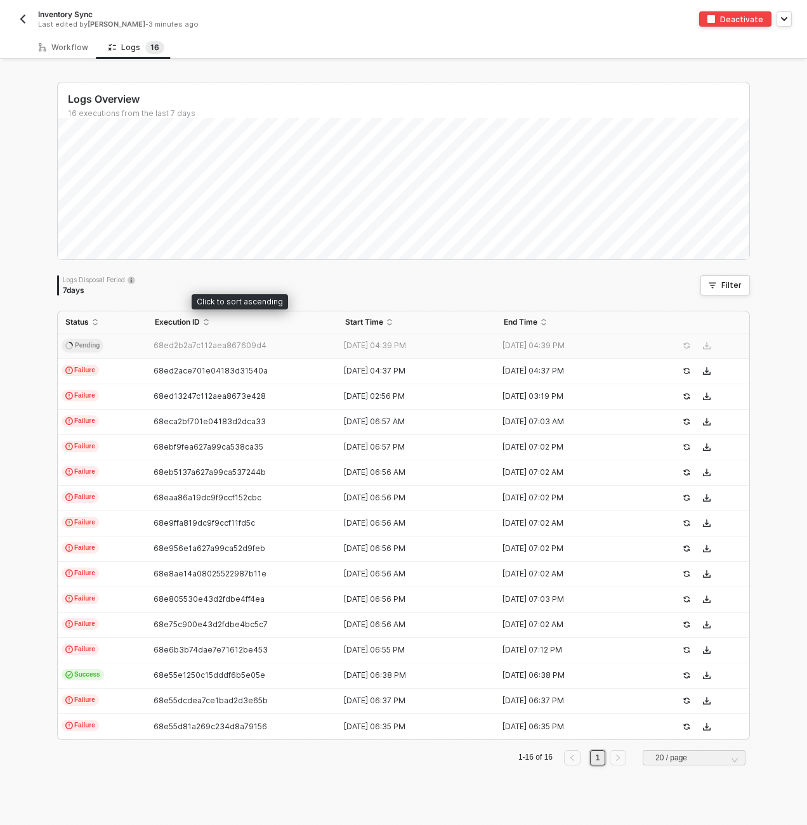
click at [153, 343] on span "68ed2b2a7c112aea867609d4" at bounding box center [209, 345] width 113 height 10
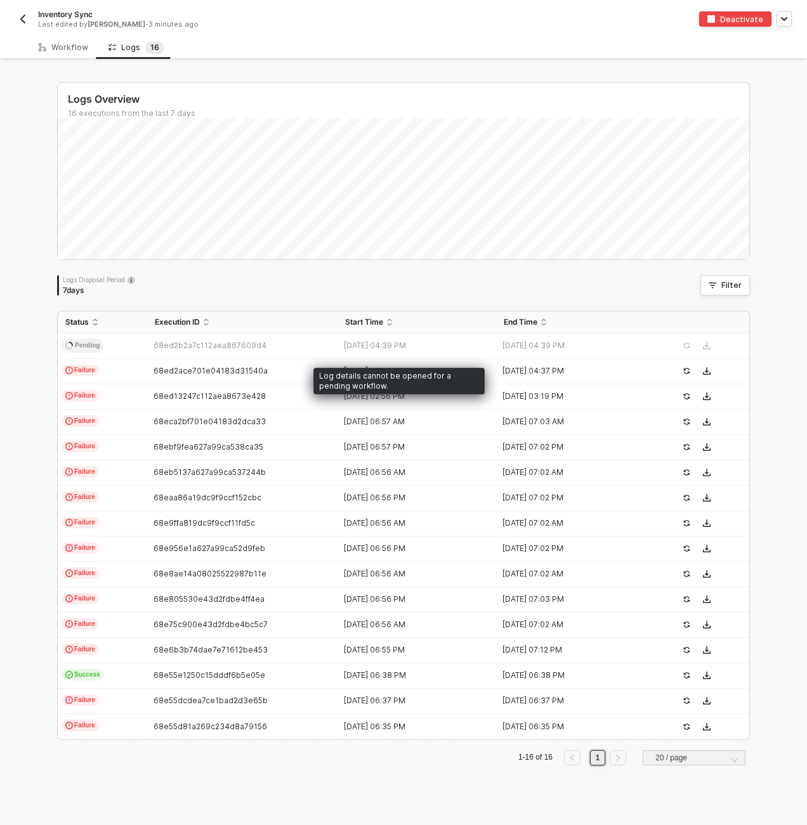
click at [47, 356] on div "Logs Overview 16 executions from the last 7 days Tue 7 Success 1 Failure 2 Logs…" at bounding box center [403, 443] width 723 height 763
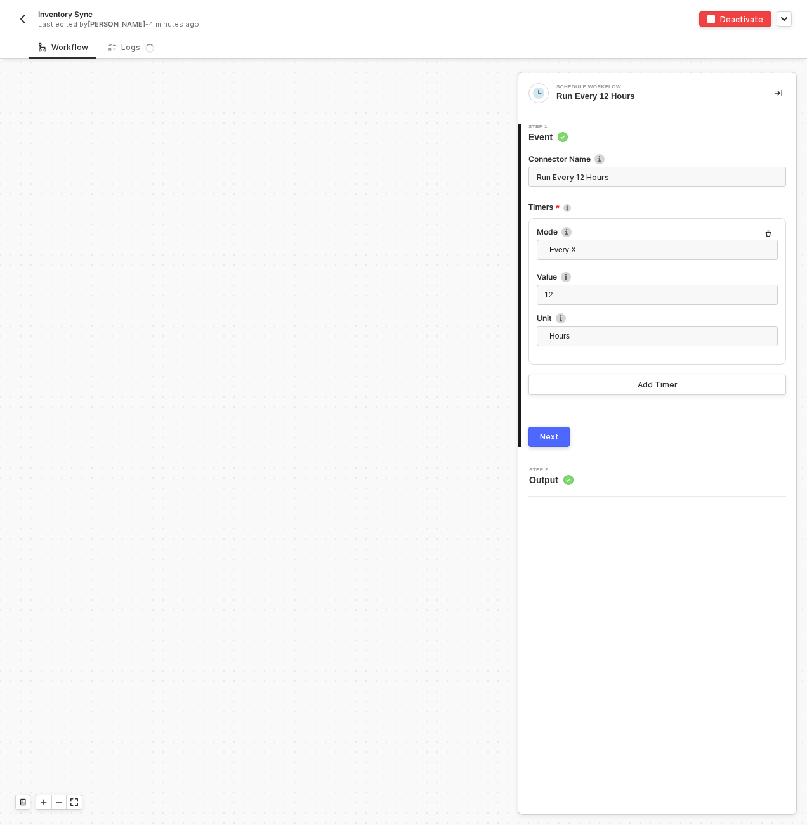
scroll to position [444, 0]
click at [145, 45] on sup "1 6" at bounding box center [154, 47] width 19 height 13
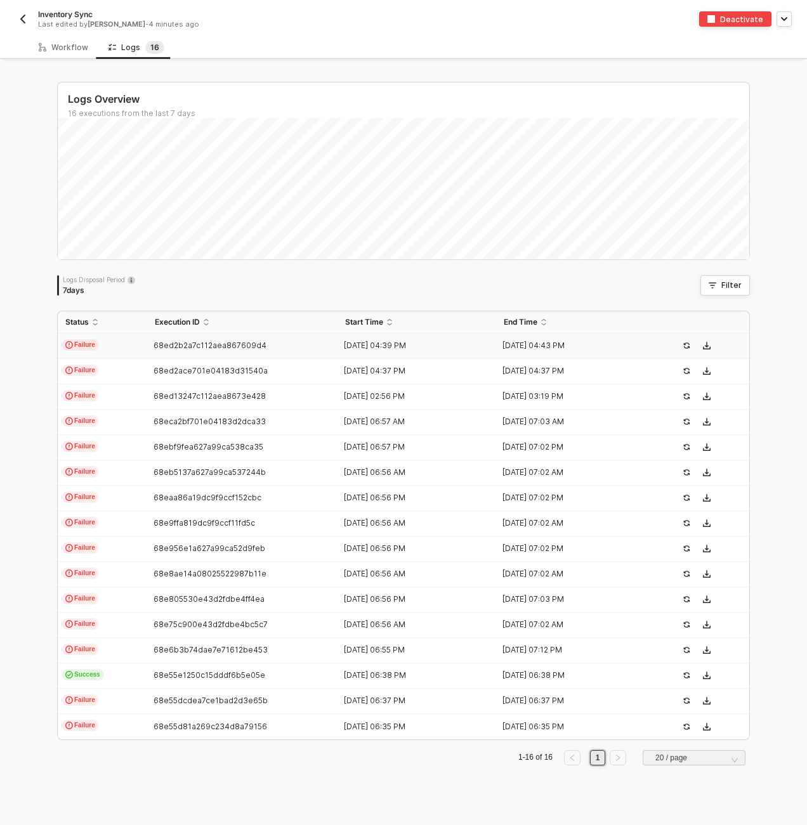
click at [147, 346] on div "68ed2b2a7c112aea867609d4" at bounding box center [237, 345] width 180 height 10
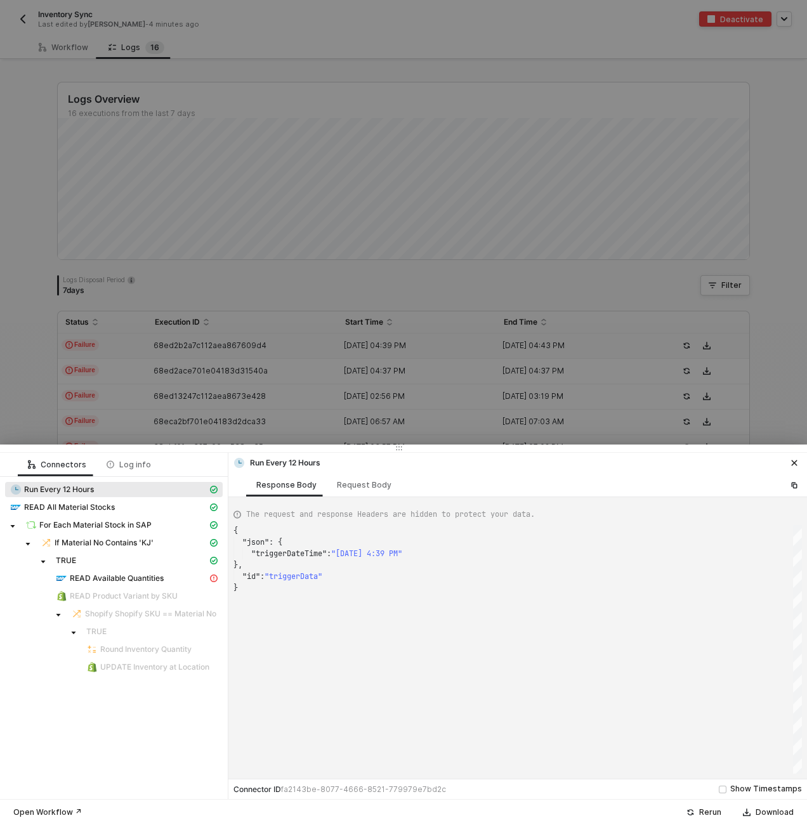
scroll to position [57, 0]
click at [171, 573] on div "READ Available Quantities" at bounding box center [132, 578] width 152 height 11
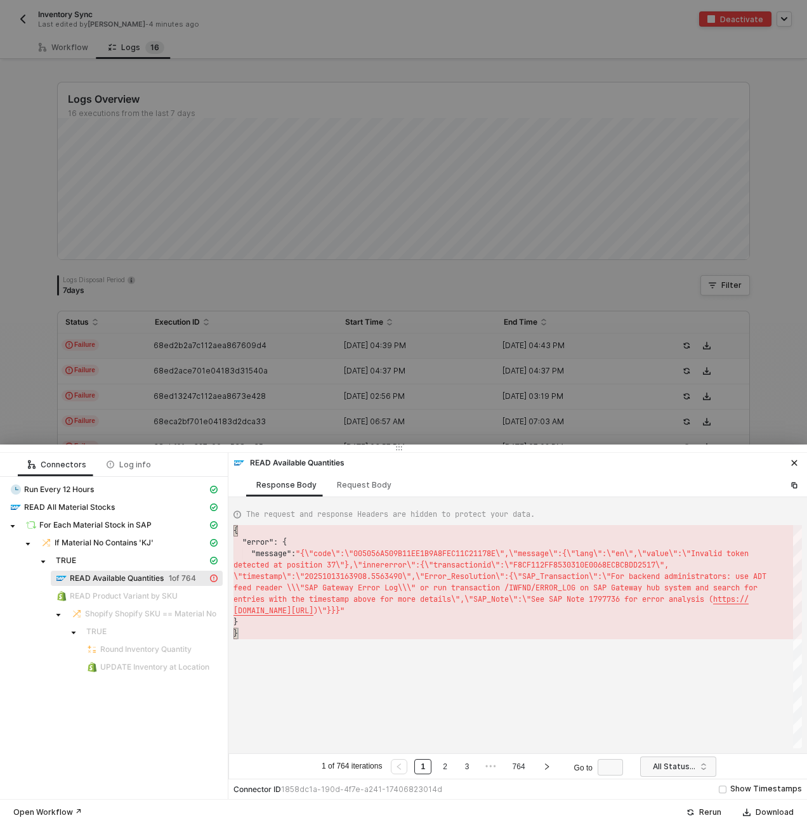
scroll to position [23, 14]
drag, startPoint x: 249, startPoint y: 638, endPoint x: 245, endPoint y: 566, distance: 72.4
click at [374, 487] on div "Request Body" at bounding box center [364, 485] width 55 height 10
type textarea "[ { "resource": "custom", "operation": "68befc0dd089223c0b0a116d", "requestMeth…"
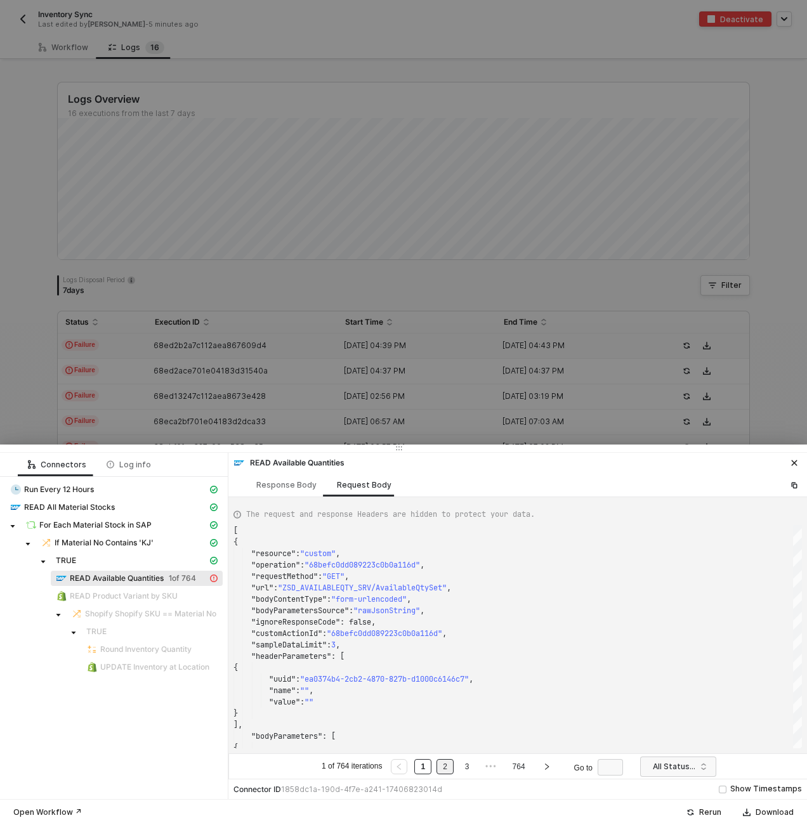
click at [448, 768] on link "2" at bounding box center [445, 767] width 12 height 14
click at [463, 767] on link "3" at bounding box center [467, 767] width 12 height 14
click at [483, 770] on link "4" at bounding box center [478, 767] width 12 height 14
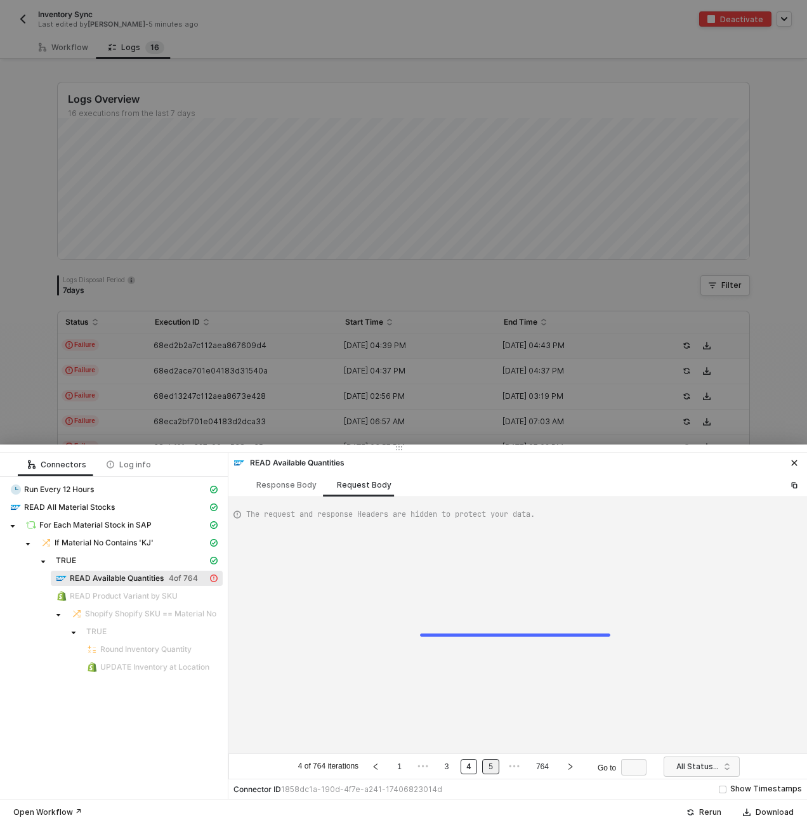
type textarea "[ { "resource": "custom", "operation": "68befc0dd089223c0b0a116d", "requestMeth…"
click at [490, 768] on link "5" at bounding box center [490, 767] width 12 height 14
type textarea "[ { "resource": "custom", "operation": "68befc0dd089223c0b0a116d", "requestMeth…"
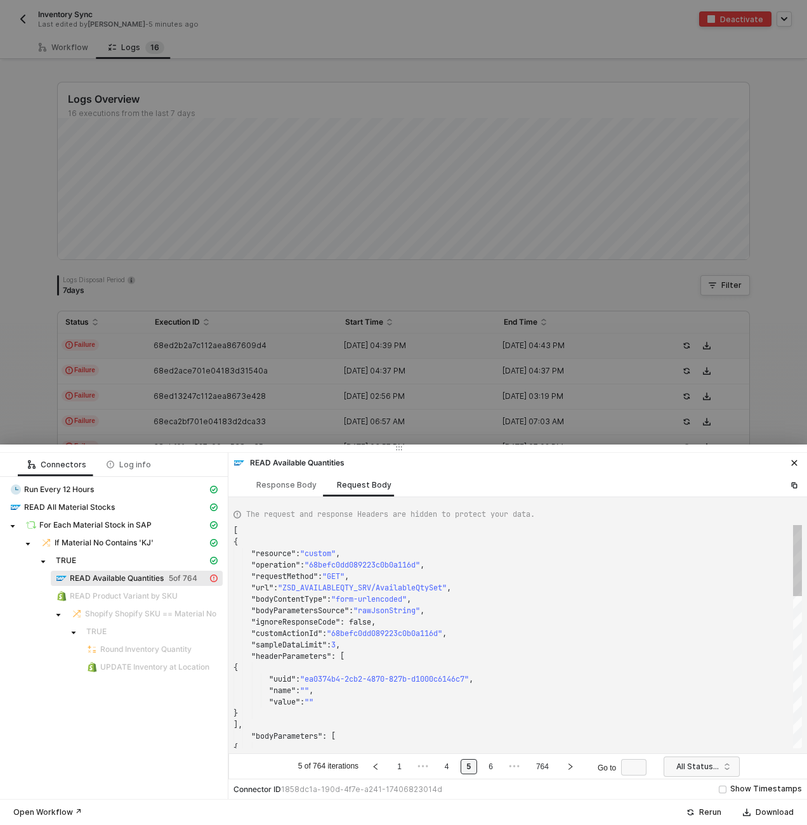
click at [490, 768] on link "6" at bounding box center [490, 767] width 12 height 14
click at [490, 768] on link "7" at bounding box center [490, 767] width 12 height 14
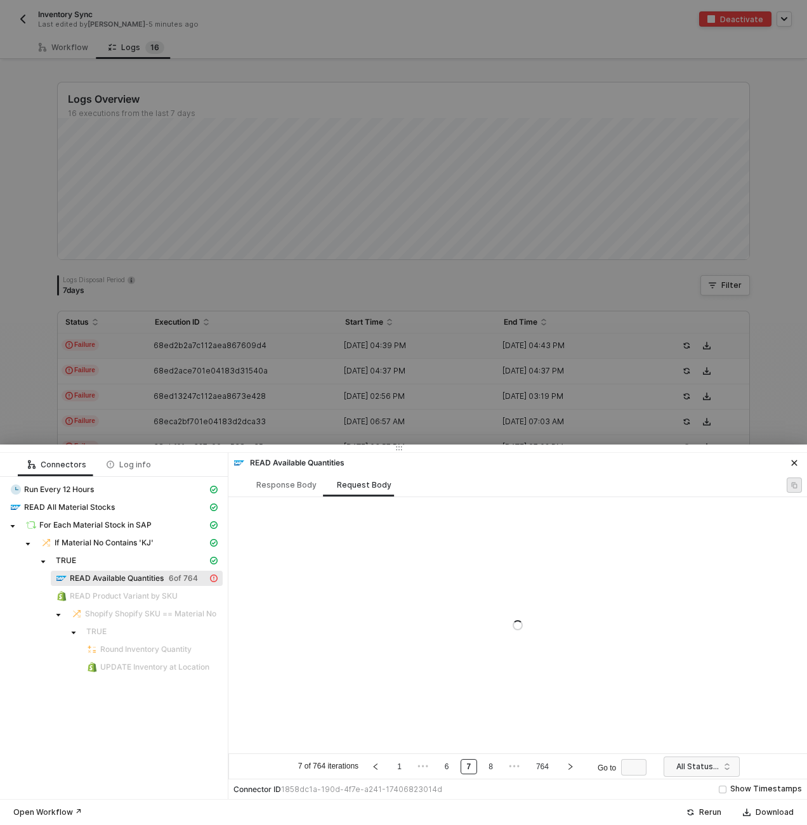
click at [490, 768] on link "8" at bounding box center [490, 767] width 12 height 14
click at [490, 768] on link "9" at bounding box center [490, 767] width 12 height 14
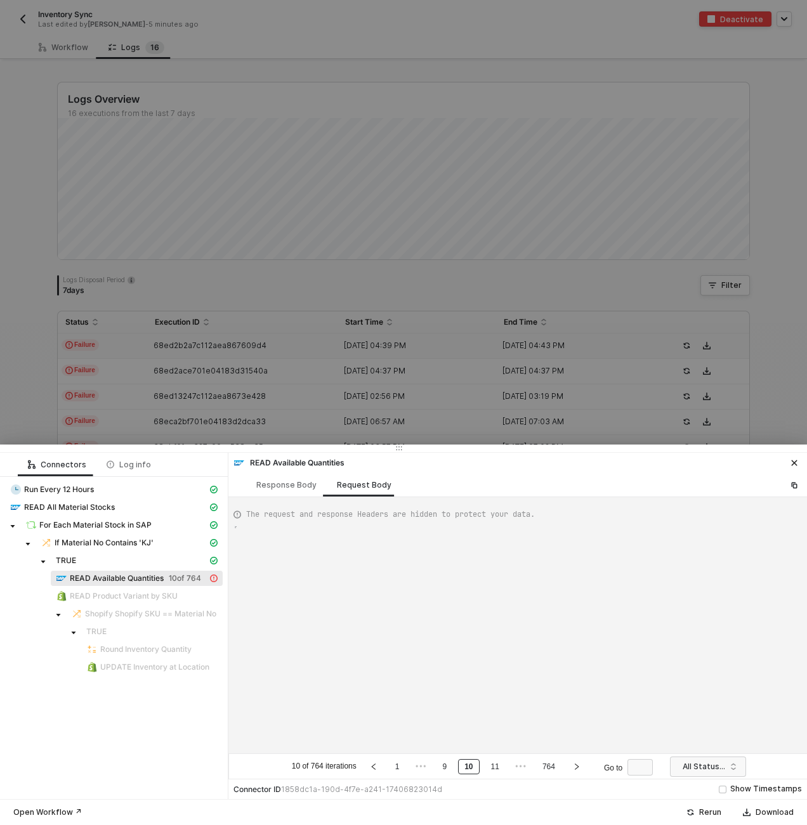
type textarea "[ { "resource": "custom", "operation": "68befc0dd089223c0b0a116d", "requestMeth…"
click at [490, 768] on link "11" at bounding box center [495, 767] width 16 height 14
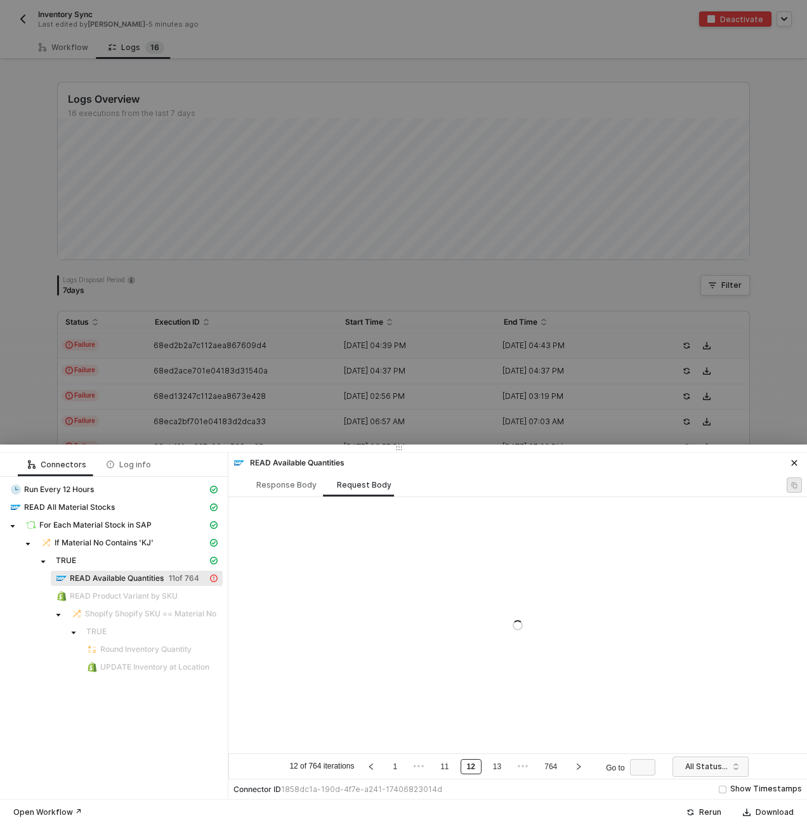
click at [490, 768] on link "13" at bounding box center [497, 767] width 16 height 14
click at [490, 768] on link "15" at bounding box center [497, 767] width 16 height 14
click at [490, 768] on link "17" at bounding box center [497, 767] width 16 height 14
click at [490, 768] on link "19" at bounding box center [497, 767] width 16 height 14
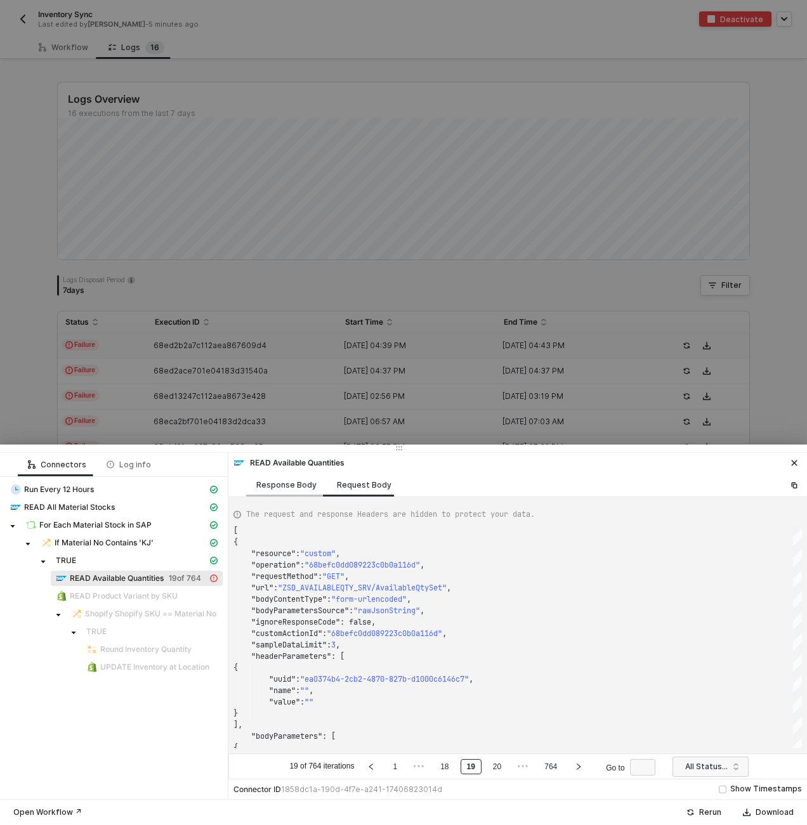
click at [295, 475] on div "Response Body" at bounding box center [286, 484] width 81 height 23
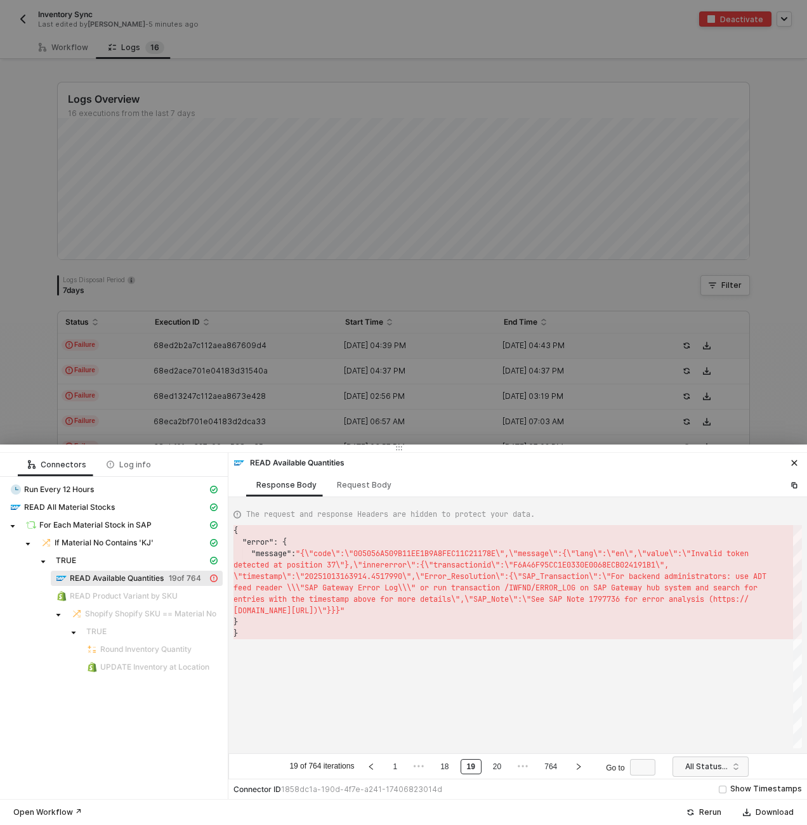
scroll to position [23, 4]
type textarea "{ "error": { "message": "{\"code\":\"005056A509B11EE1B9A8FEC11C21178E\",\"messa…"
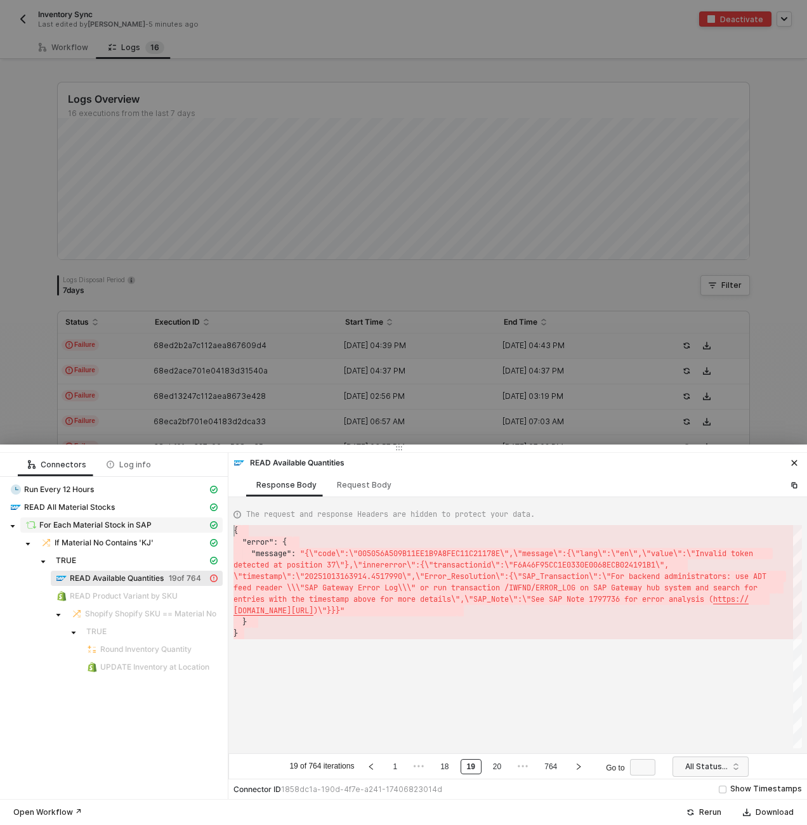
drag, startPoint x: 250, startPoint y: 628, endPoint x: 202, endPoint y: 525, distance: 113.8
click at [121, 527] on span "For Each Material Stock in SAP" at bounding box center [95, 525] width 112 height 10
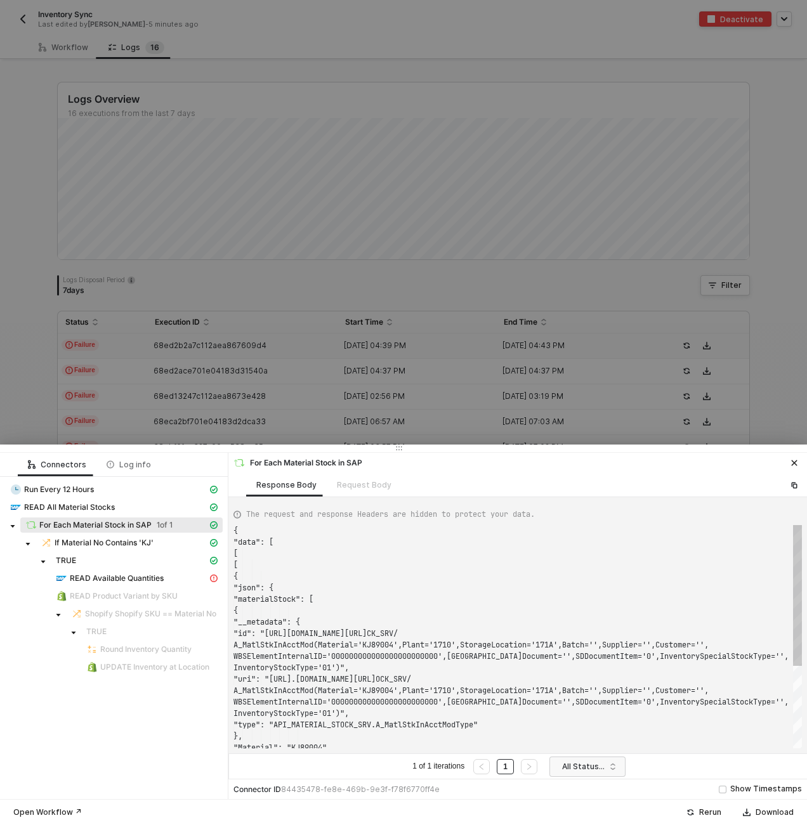
scroll to position [103, 0]
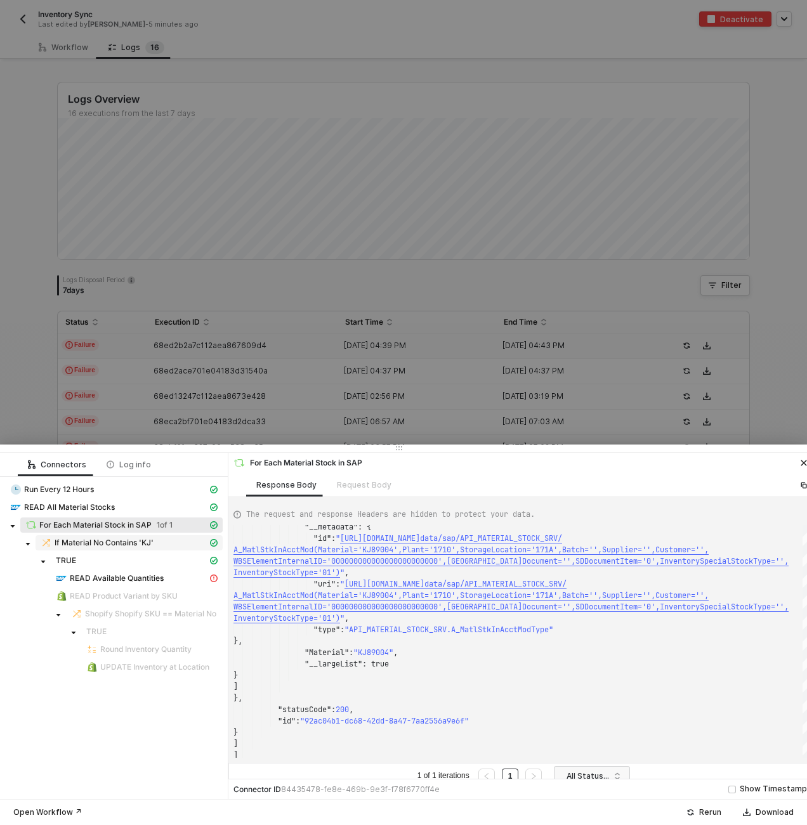
click at [89, 543] on span "If Material No Contains 'KJ'" at bounding box center [104, 543] width 99 height 10
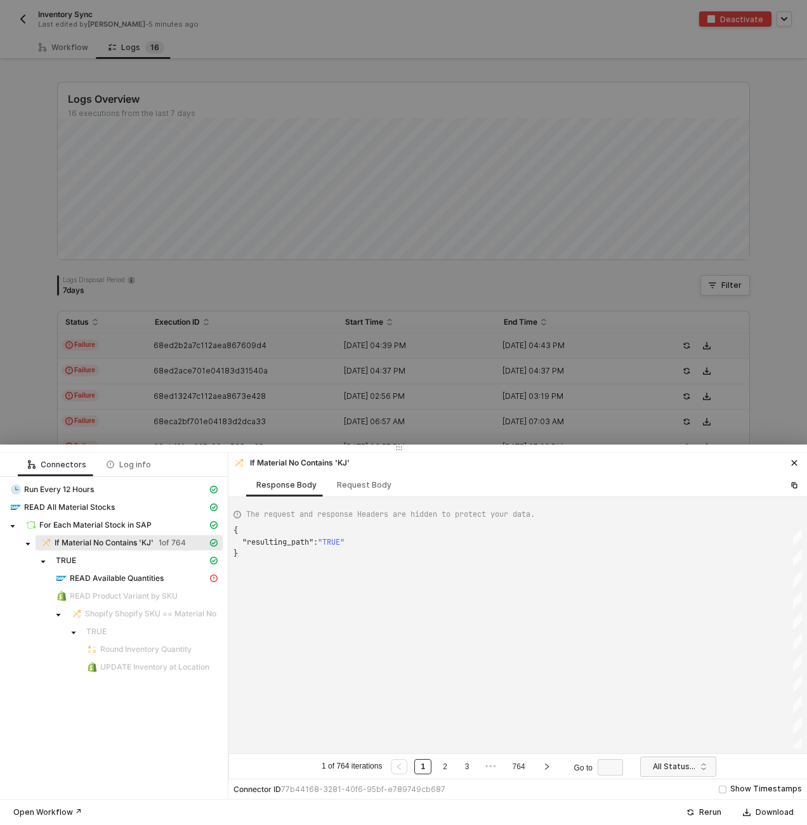
scroll to position [23, 0]
click at [100, 571] on span "READ Available Quantities" at bounding box center [137, 578] width 172 height 15
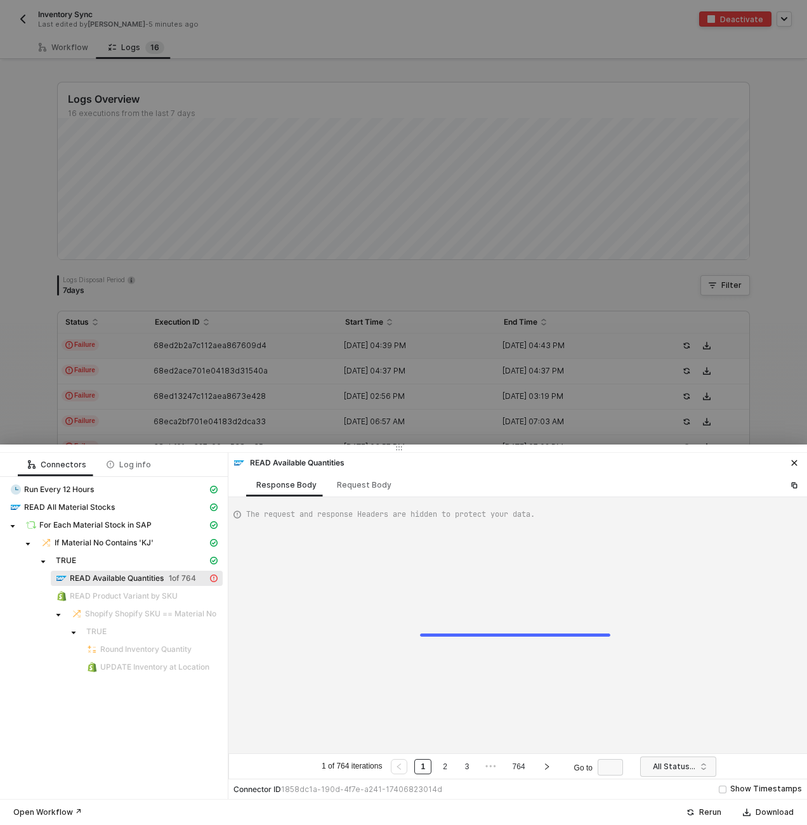
type textarea "{ "error": { "message": "{\"code\":\"005056A509B11EE1B9A8FEC11C21178E\",\"messa…"
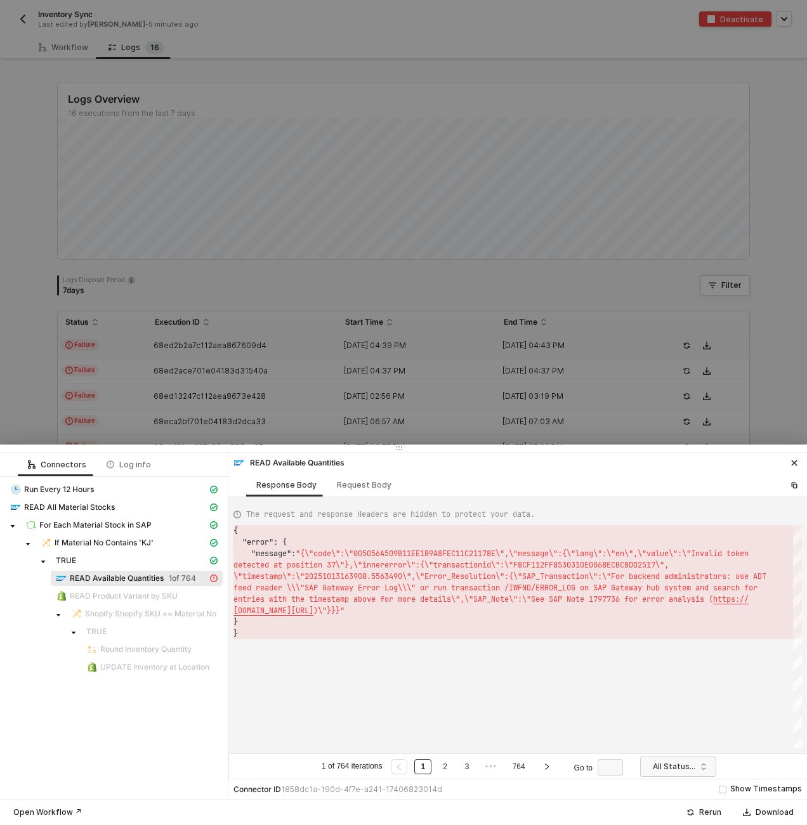
click at [471, 254] on div at bounding box center [403, 412] width 807 height 825
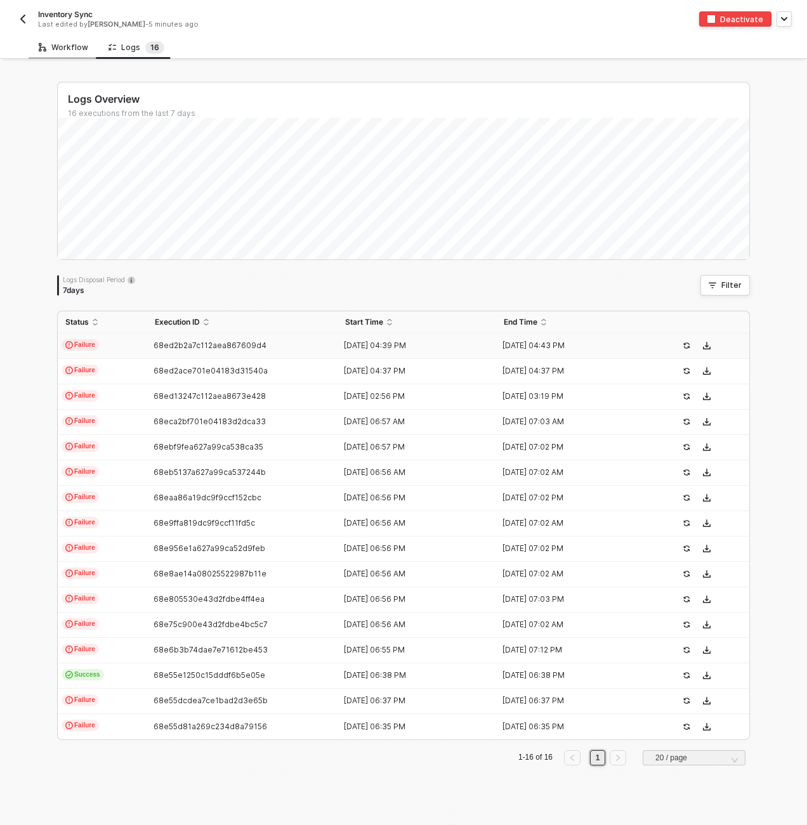
click at [77, 44] on div "Workflow" at bounding box center [63, 47] width 49 height 10
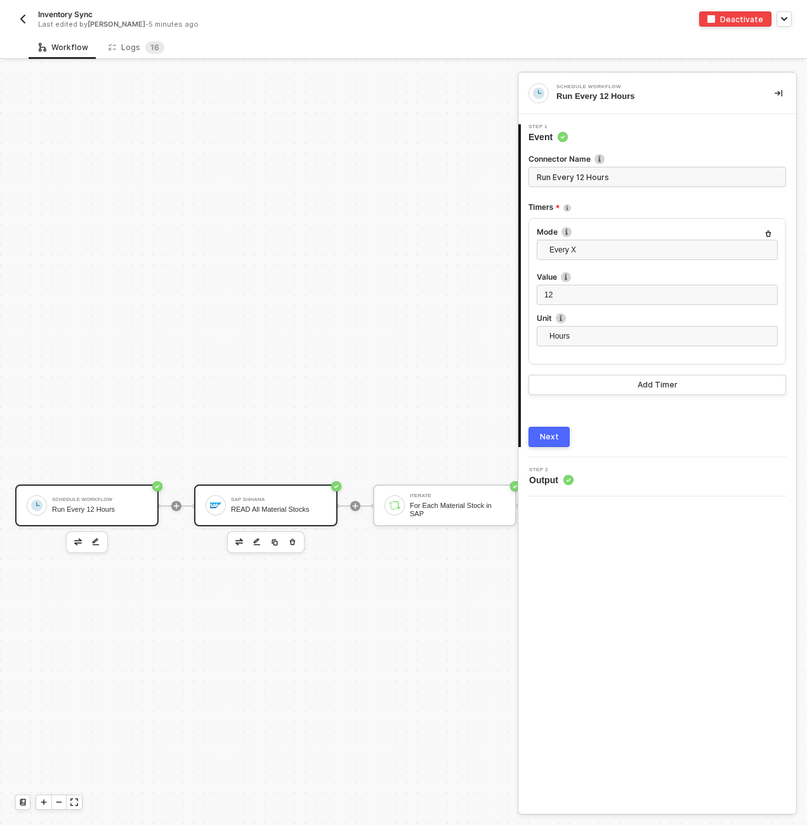
click at [309, 498] on div "SAP S/4HANA" at bounding box center [278, 499] width 95 height 5
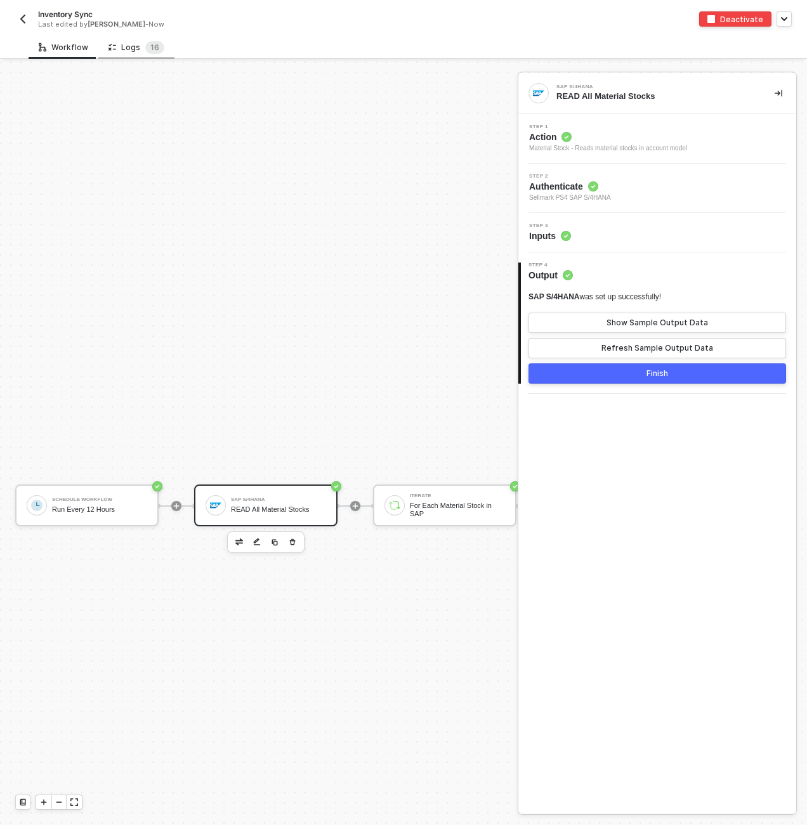
click at [112, 49] on icon at bounding box center [112, 47] width 8 height 11
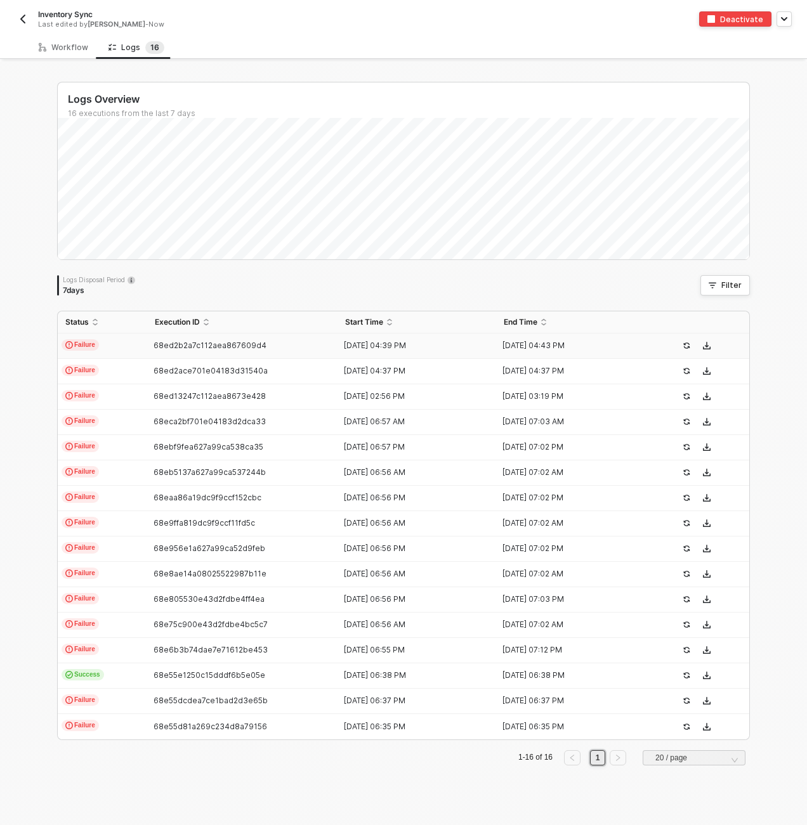
click at [120, 349] on td "Failure" at bounding box center [102, 346] width 89 height 25
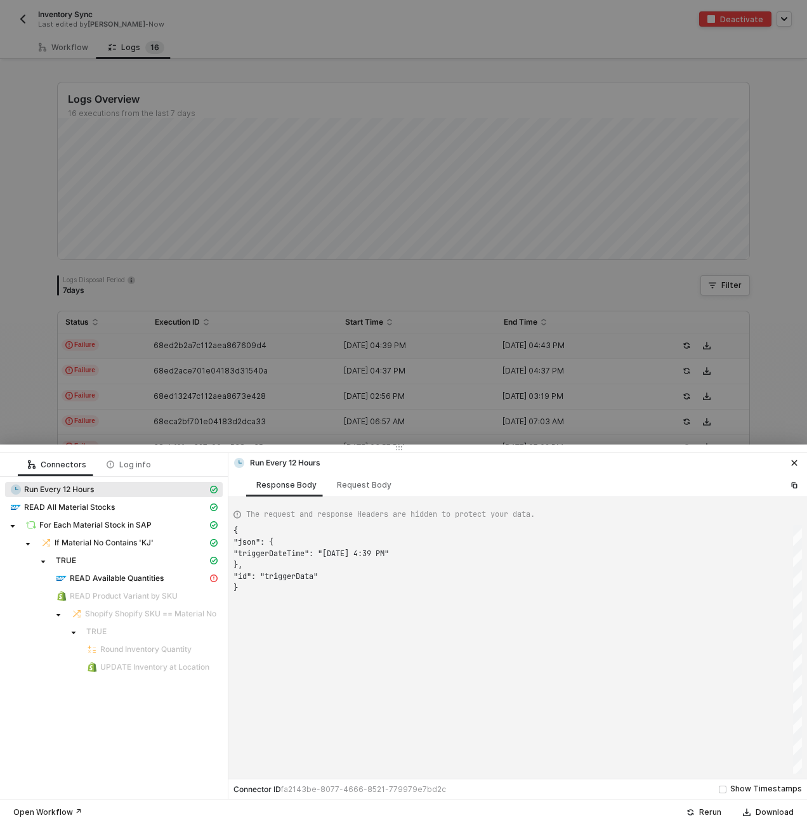
scroll to position [57, 0]
click at [133, 578] on span "READ Available Quantities" at bounding box center [117, 578] width 94 height 10
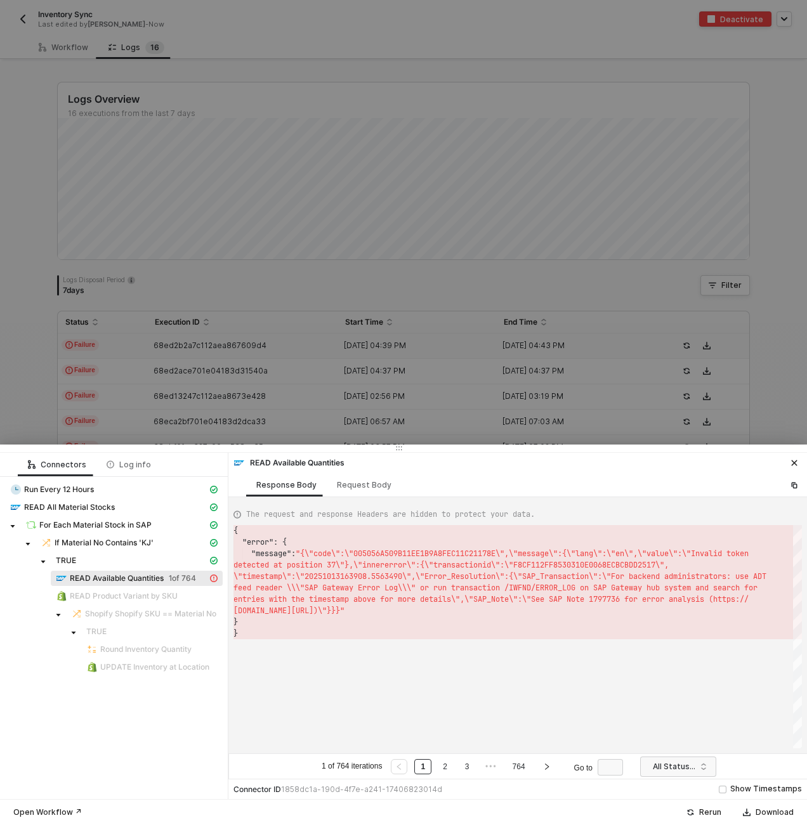
scroll to position [23, 0]
click at [652, 767] on input "search" at bounding box center [677, 767] width 61 height 20
click at [666, 737] on div "Success" at bounding box center [681, 741] width 56 height 14
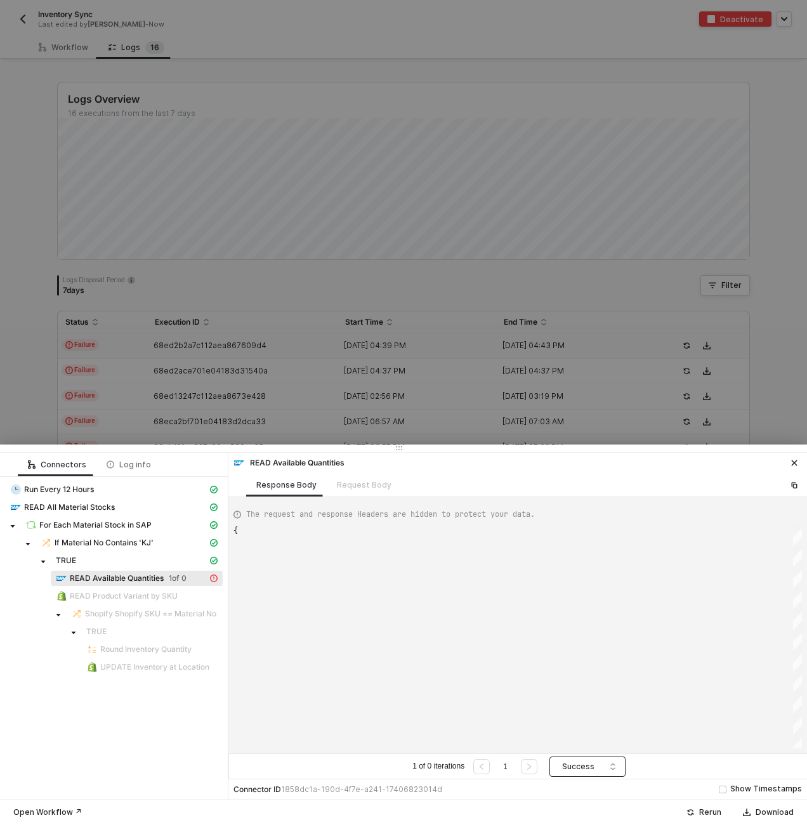
type textarea "{ "data": {} }"
click at [169, 569] on div "TRUE" at bounding box center [113, 562] width 217 height 18
click at [599, 771] on span "Success" at bounding box center [590, 766] width 56 height 19
click at [599, 725] on div "Failure" at bounding box center [588, 721] width 56 height 14
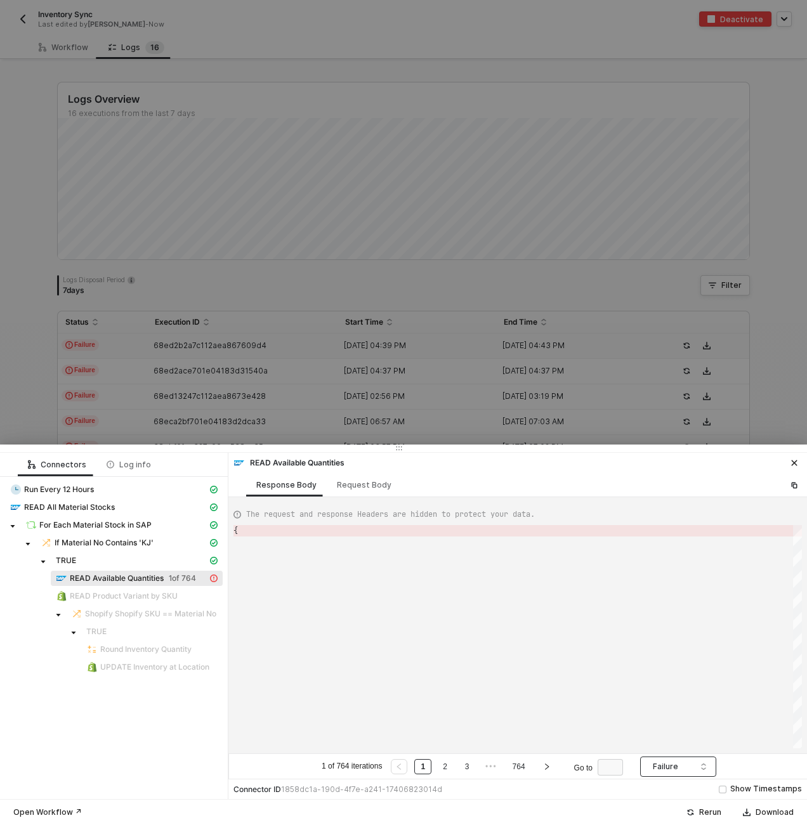
type textarea "{ "error": { "message": "{\"code\":\"005056A509B11EE1B9A8FEC11C21178E\",\"messa…"
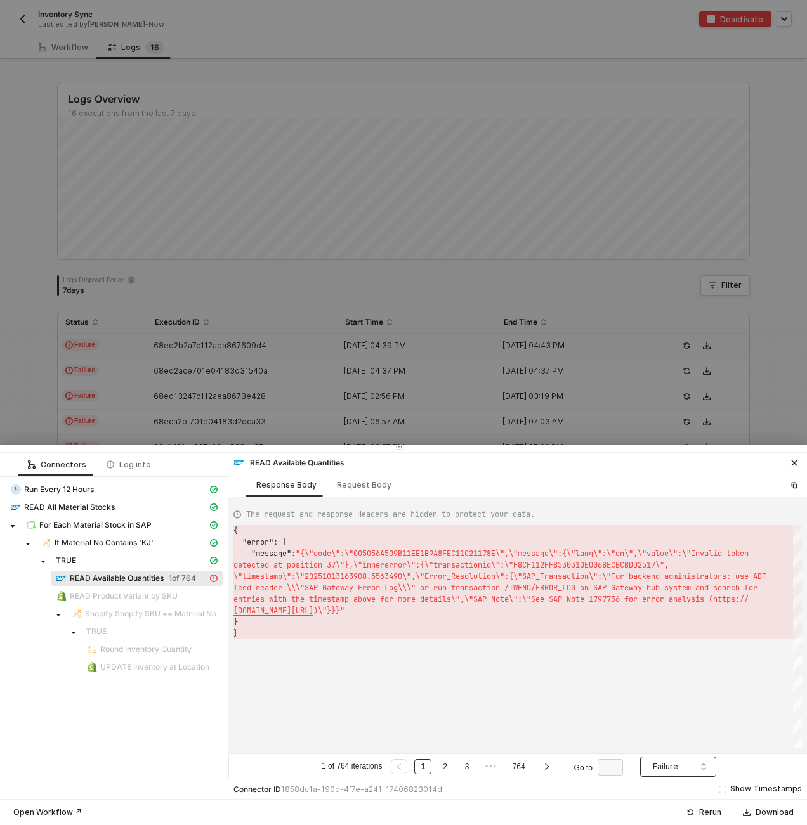
click at [691, 764] on span "Failure" at bounding box center [680, 766] width 56 height 19
click at [684, 700] on div "All Statuses" at bounding box center [681, 701] width 56 height 14
click at [360, 483] on div "Request Body" at bounding box center [364, 485] width 55 height 10
type textarea "[ { "resource": "custom", "operation": "68befc0dd089223c0b0a116d", "requestMeth…"
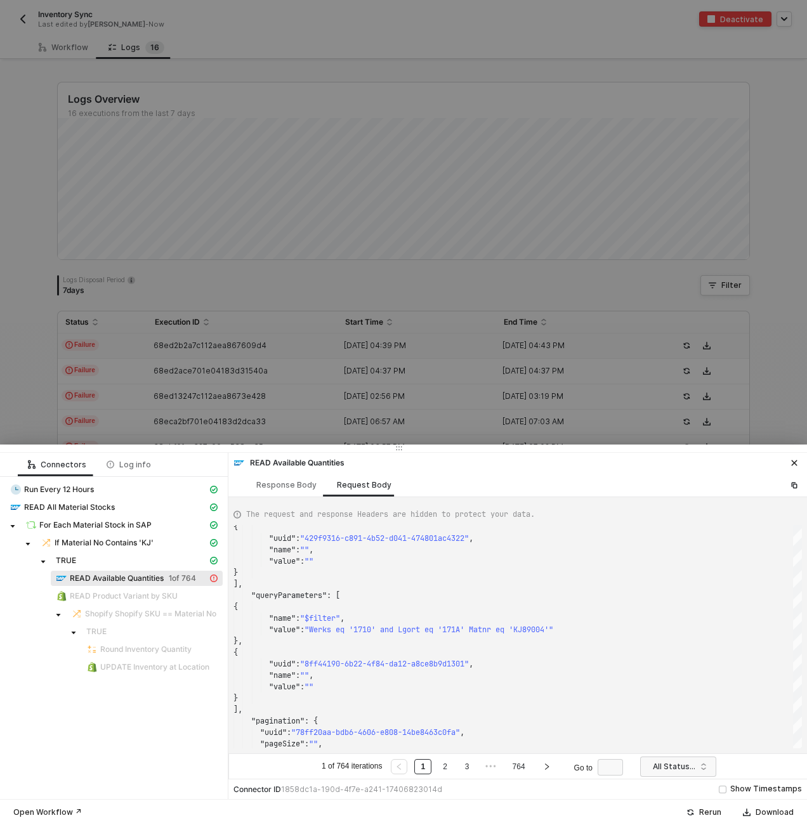
click at [493, 160] on div at bounding box center [403, 412] width 807 height 825
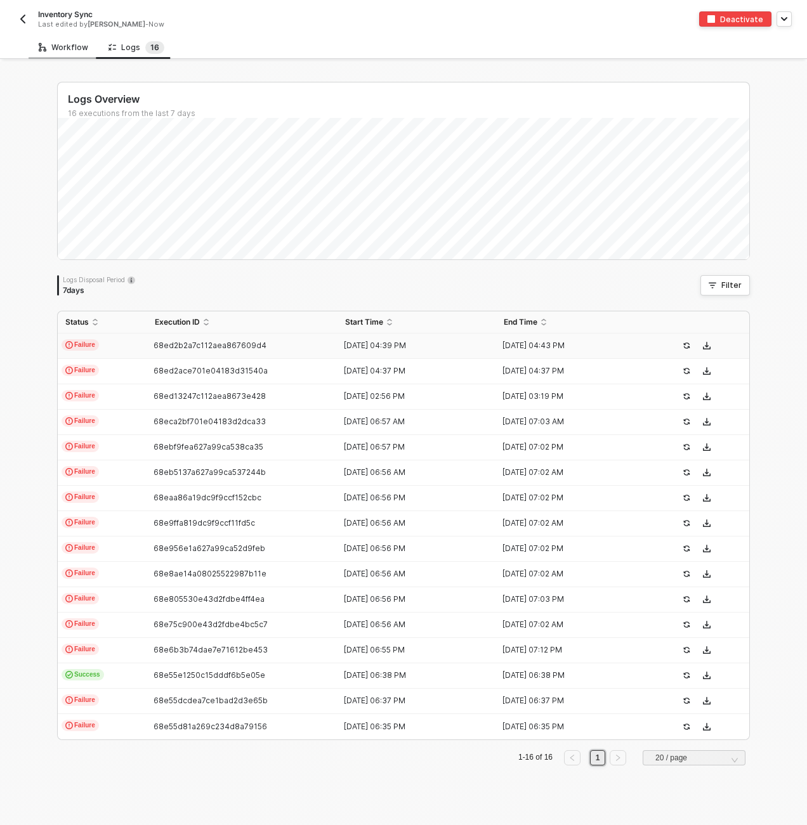
click at [71, 43] on div "Workflow" at bounding box center [63, 47] width 49 height 10
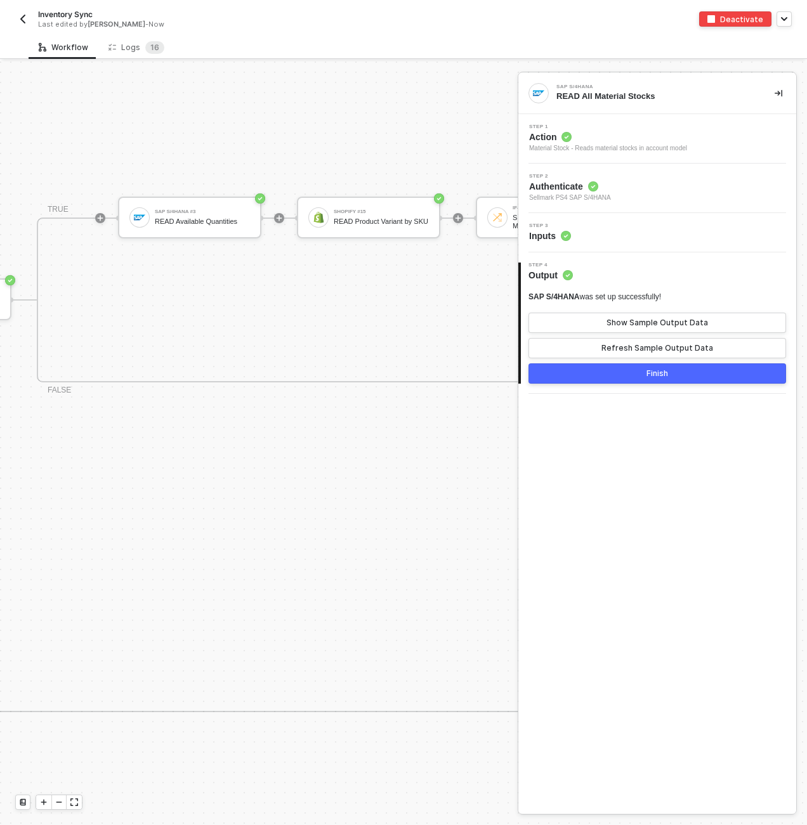
scroll to position [444, 761]
click at [170, 224] on div "READ Available Quantities" at bounding box center [200, 221] width 95 height 8
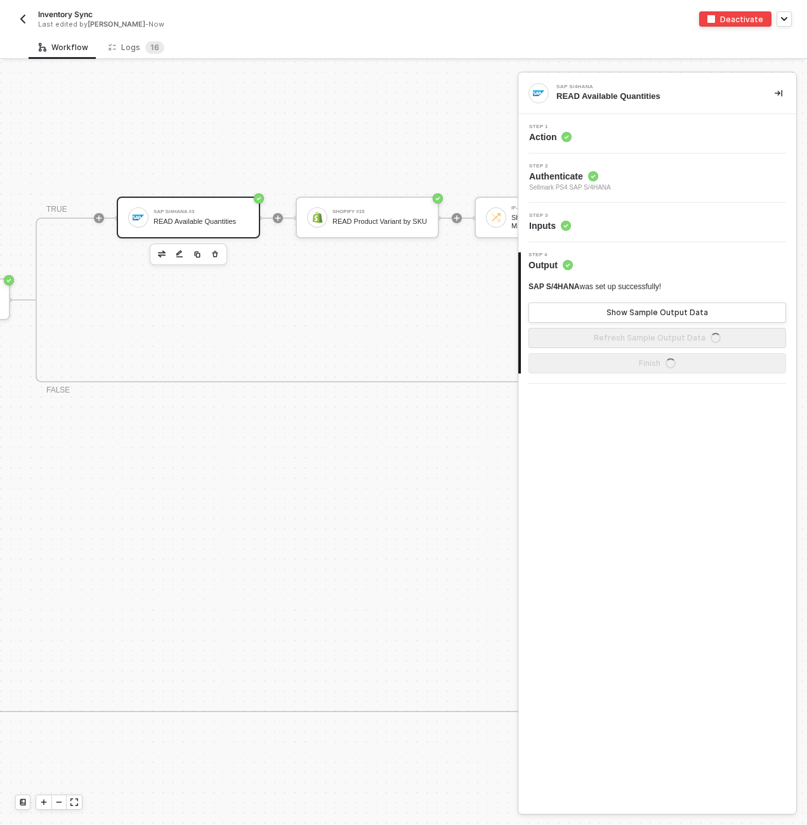
click at [644, 213] on div "Step 3 Inputs" at bounding box center [658, 222] width 275 height 19
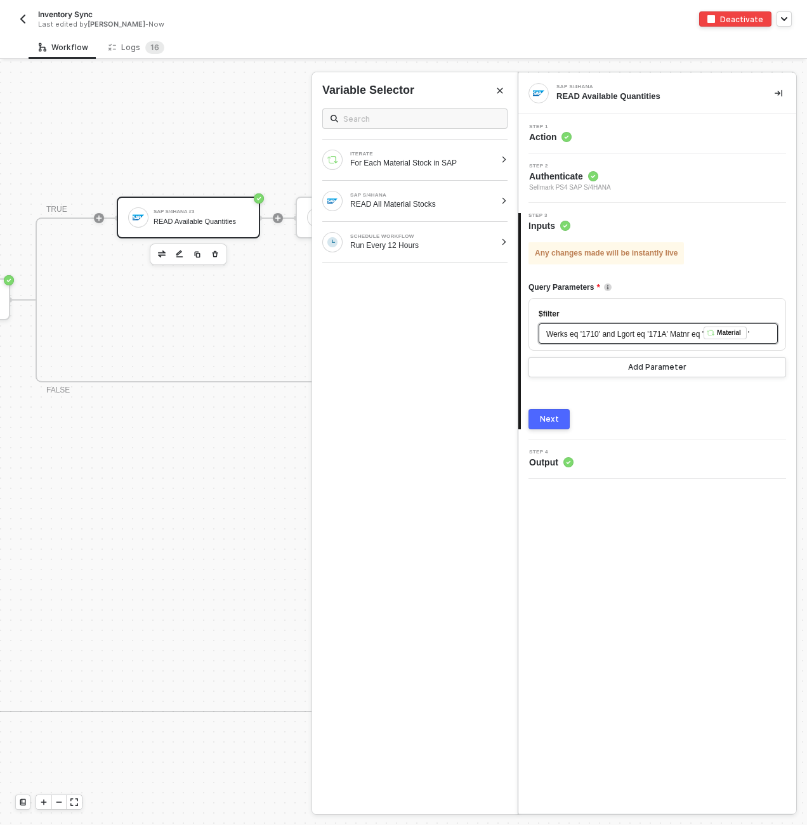
click at [673, 333] on span "Werks eq '1710' and Lgort eq '171A' Matnr eq '" at bounding box center [624, 334] width 157 height 9
click at [675, 332] on span "Werks eq '1710' and Lgort eq '171A' Matnr eq '" at bounding box center [624, 334] width 157 height 9
click at [548, 424] on div "Next" at bounding box center [549, 419] width 19 height 10
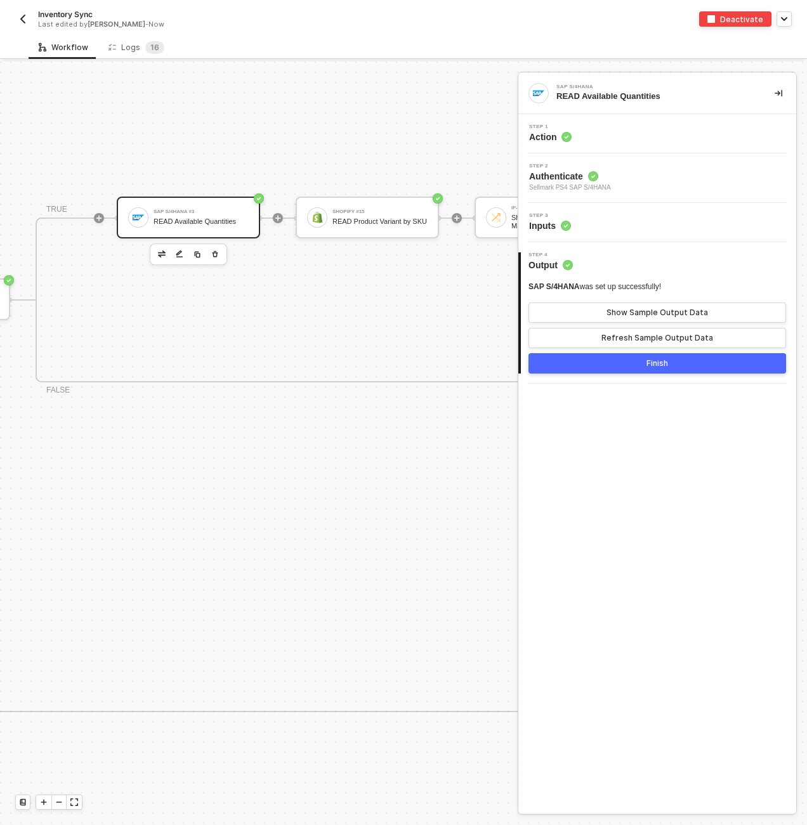
click at [627, 364] on button "Finish" at bounding box center [656, 363] width 257 height 20
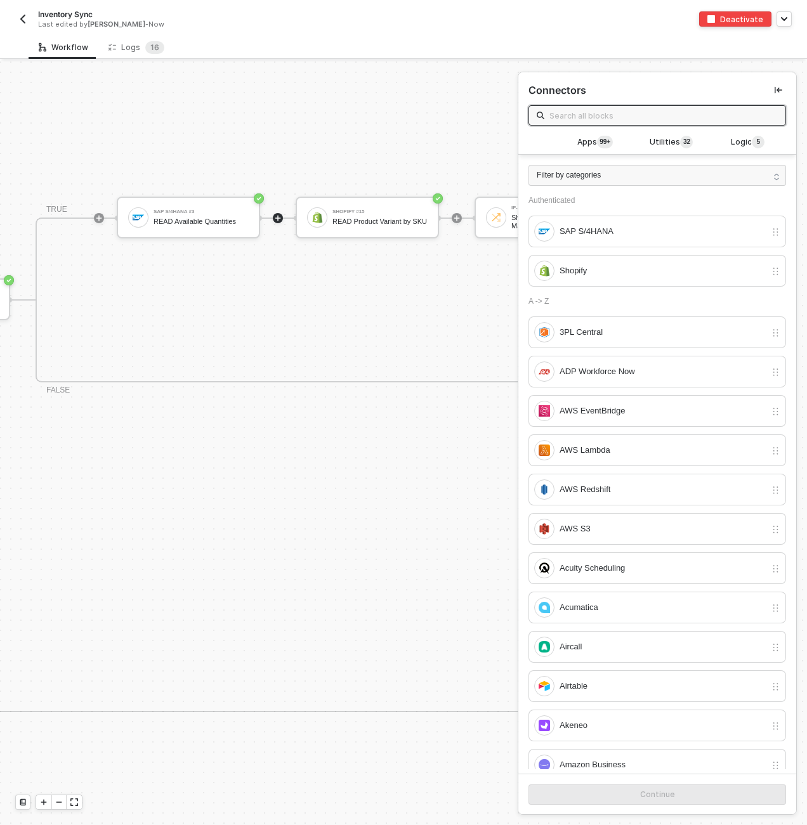
click at [200, 122] on div "If-Else Conditions #6 If Material No Contains 'KJ' TRUE SAP S/4HANA #3 READ Ava…" at bounding box center [549, 300] width 1364 height 412
click at [27, 19] on img "button" at bounding box center [23, 19] width 10 height 10
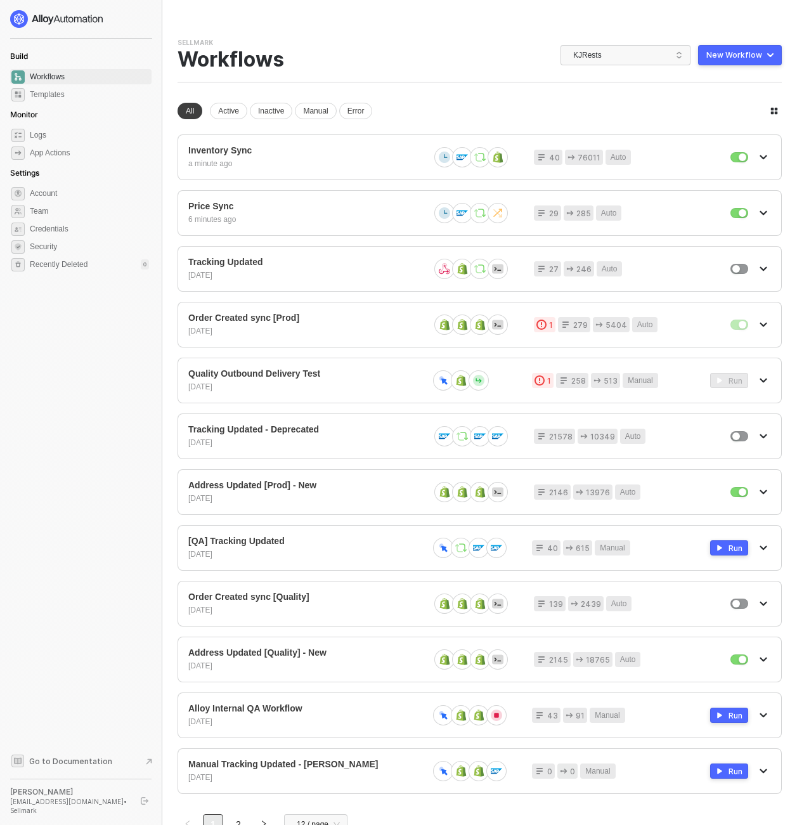
click at [309, 186] on div "Inventory Sync a minute ago 40 76011 Auto Price Sync 6 minutes ago 29 285 Auto …" at bounding box center [480, 463] width 604 height 659
click at [313, 207] on span "Price Sync" at bounding box center [317, 206] width 223 height 11
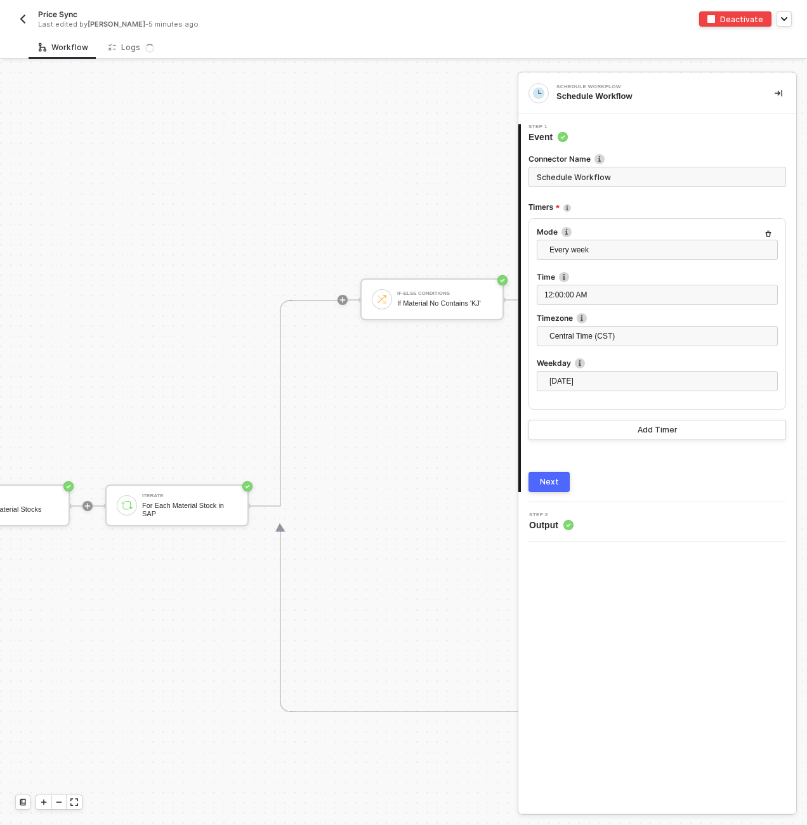
scroll to position [444, 457]
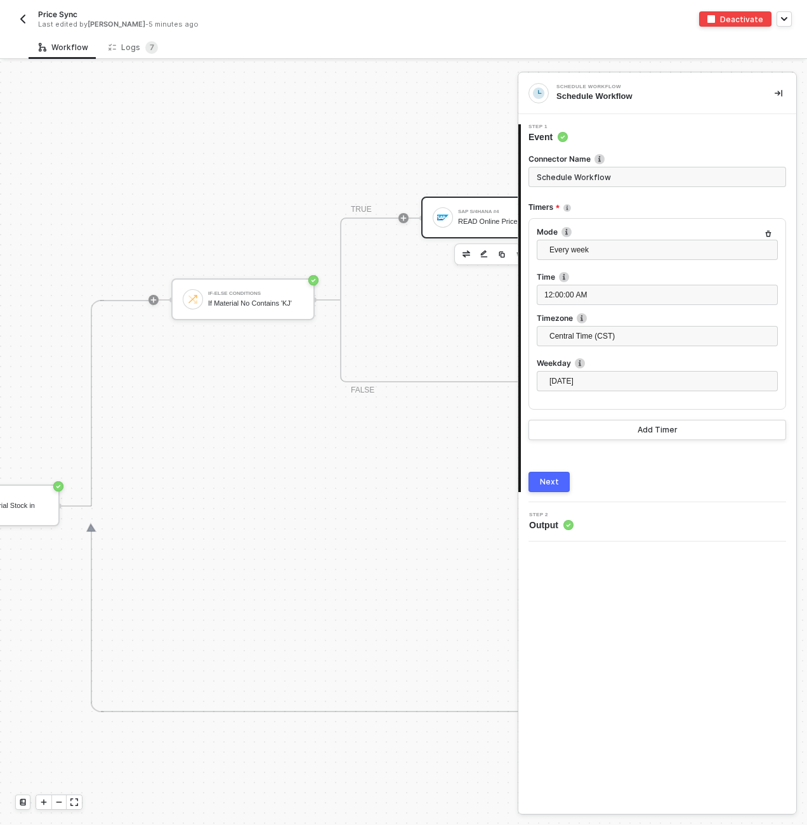
click at [458, 211] on div "SAP S/4HANA #4" at bounding box center [505, 211] width 95 height 5
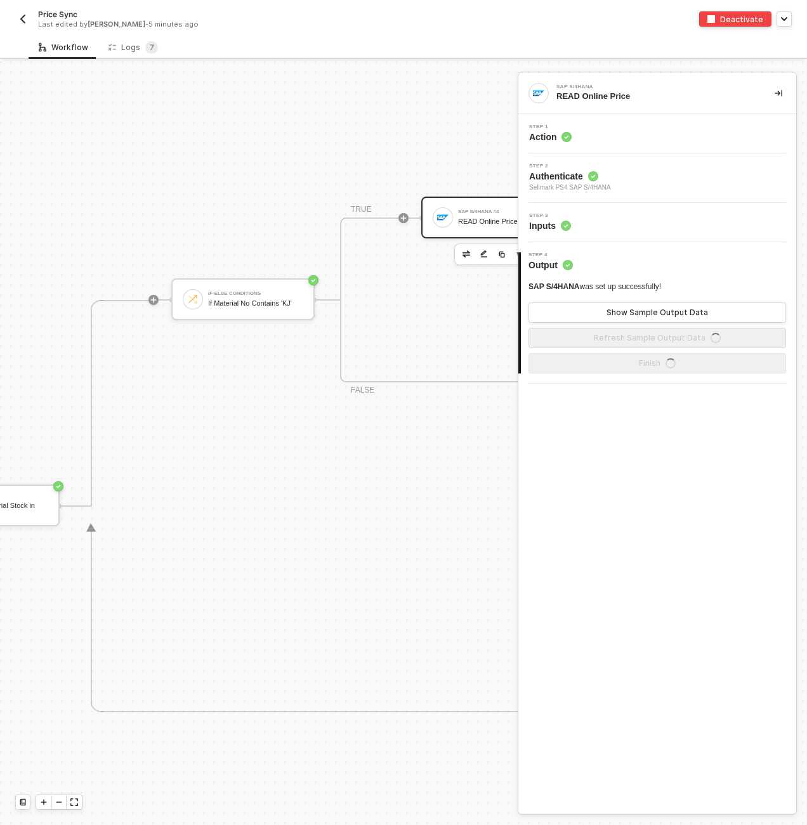
click at [630, 220] on div "Step 3 Inputs" at bounding box center [658, 222] width 275 height 19
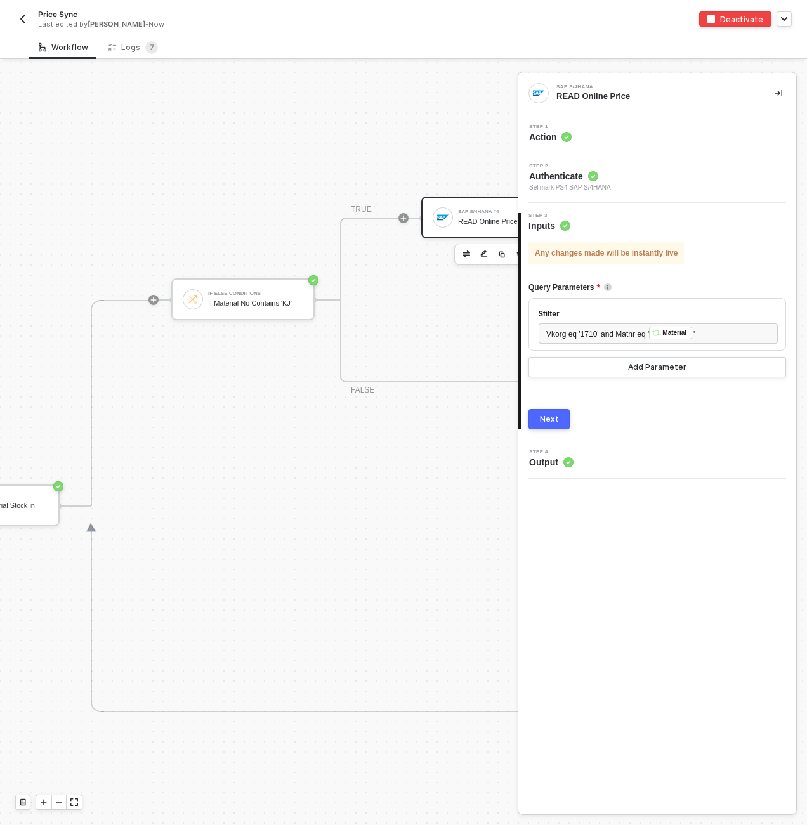
click at [25, 13] on button "button" at bounding box center [22, 18] width 15 height 15
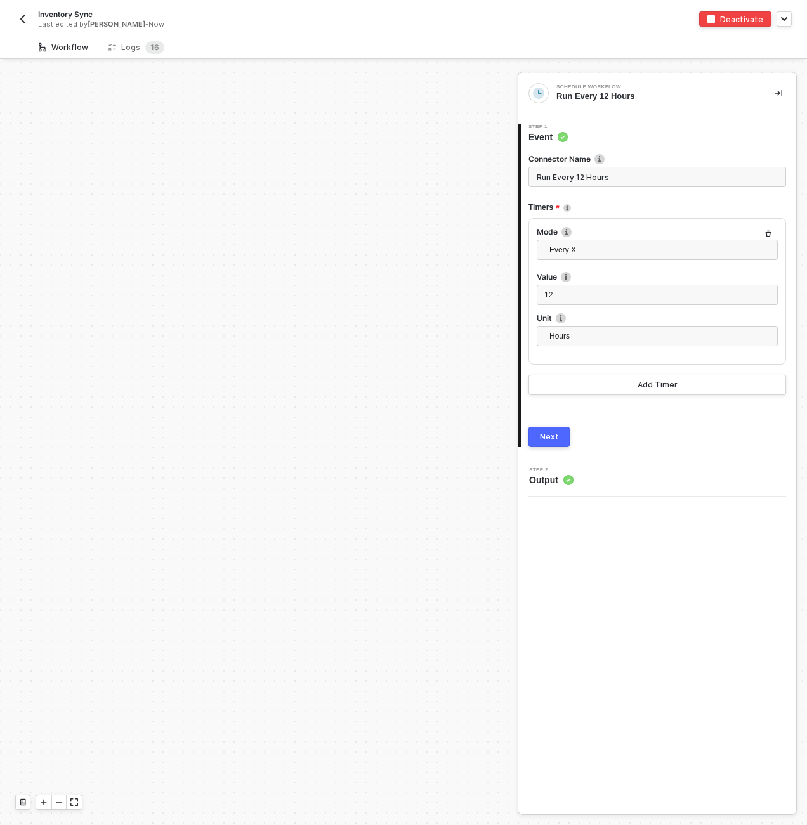
scroll to position [444, 0]
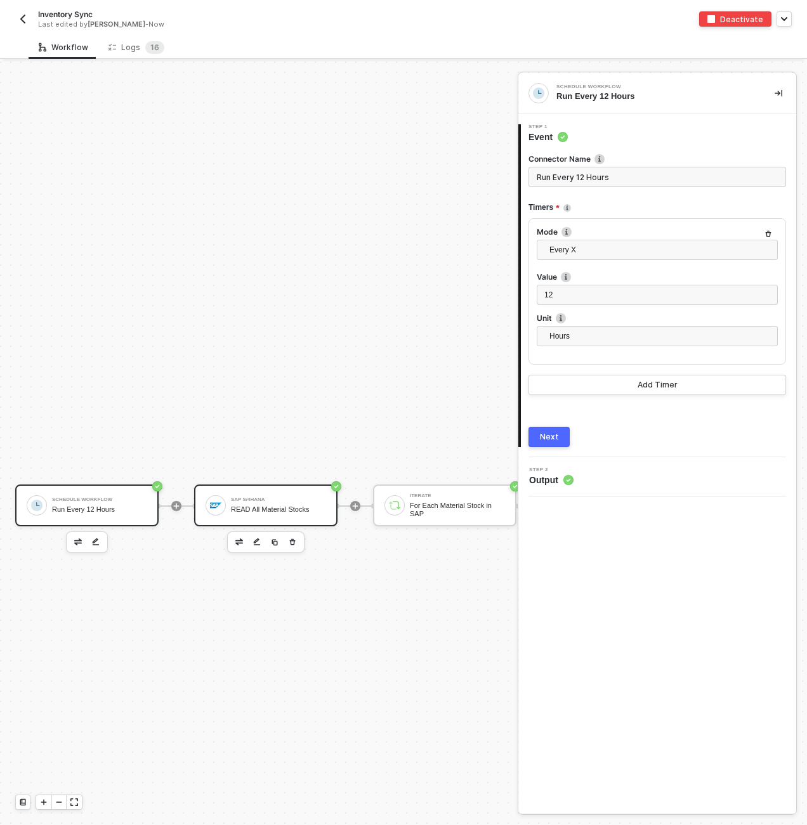
click at [266, 519] on div "SAP S/4HANA READ All Material Stocks" at bounding box center [265, 505] width 143 height 42
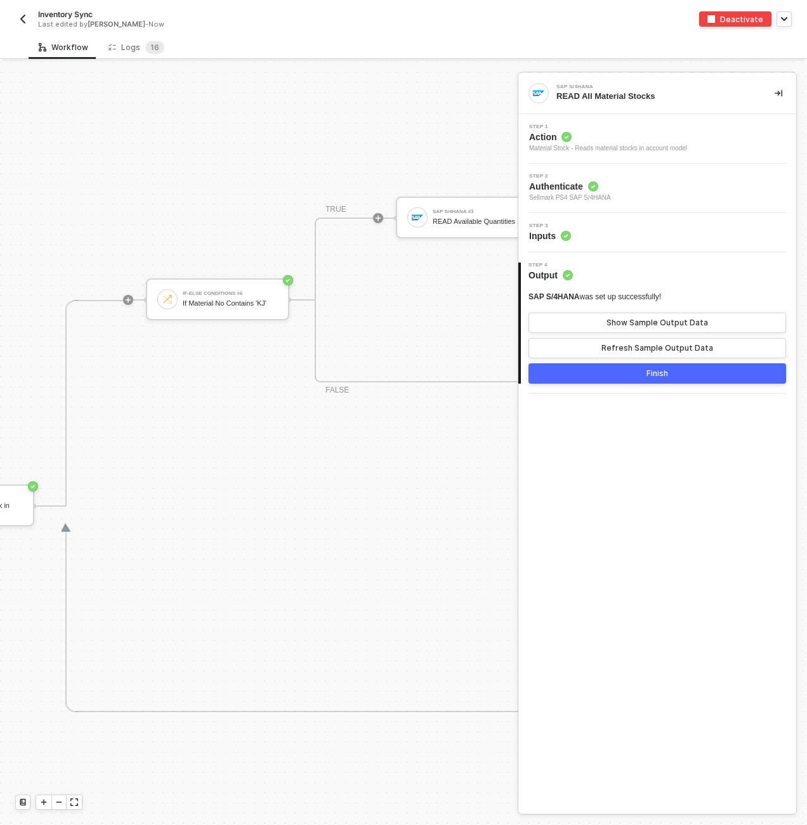
scroll to position [444, 710]
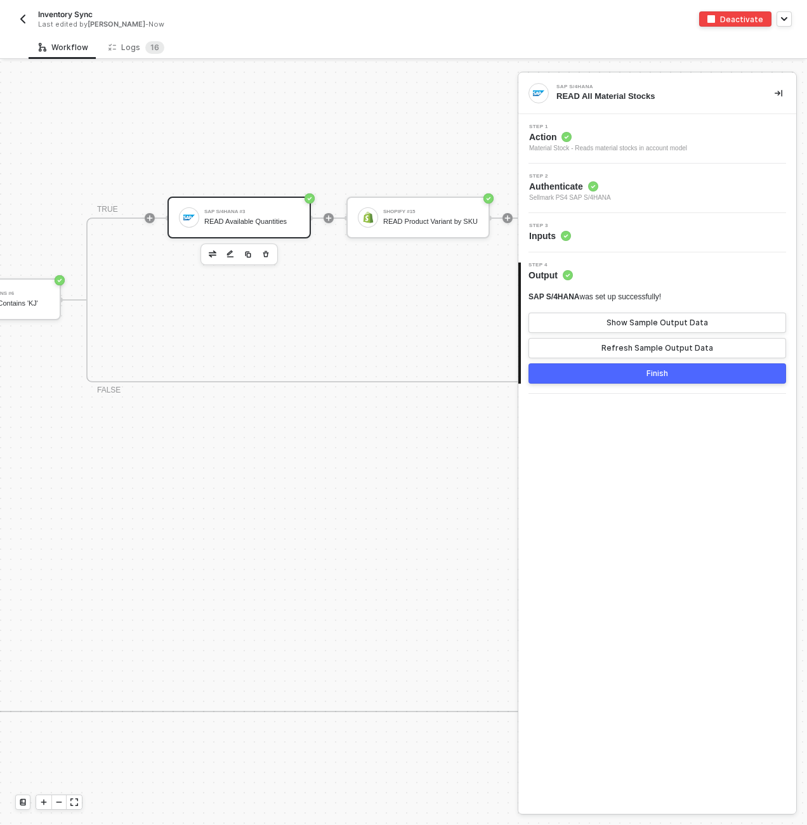
click at [263, 224] on div "READ Available Quantities" at bounding box center [251, 221] width 95 height 8
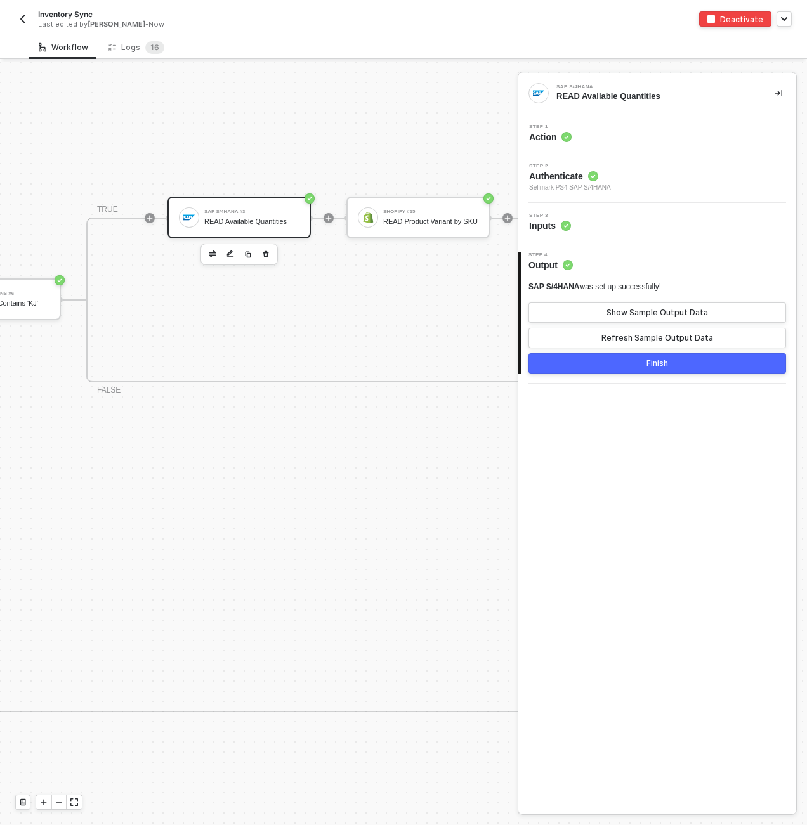
click at [590, 229] on div "Step 3 Inputs" at bounding box center [658, 222] width 275 height 19
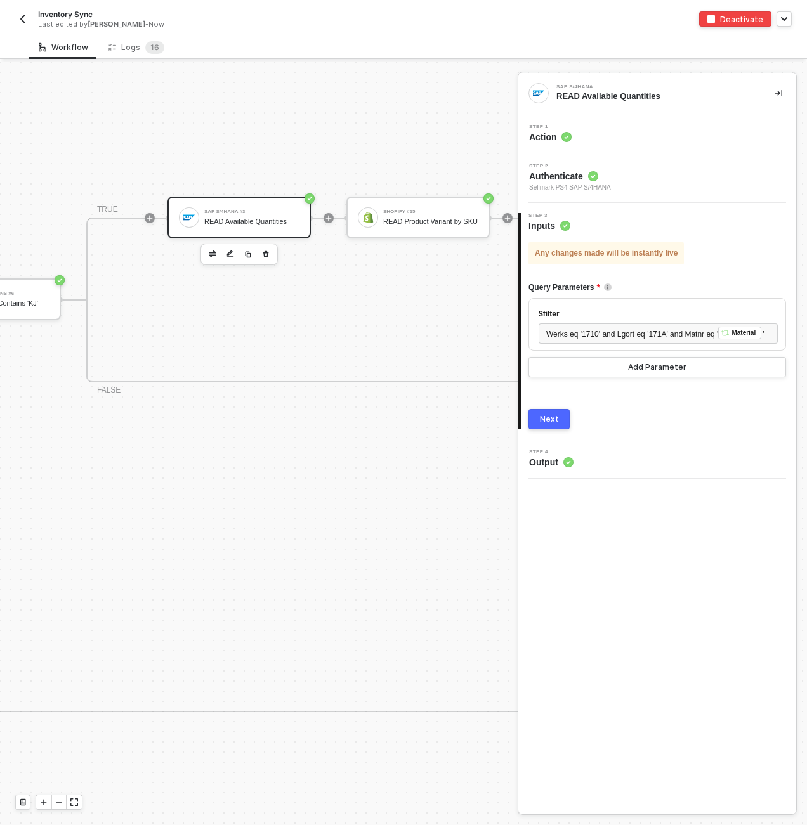
click at [559, 429] on button "Next" at bounding box center [548, 419] width 41 height 20
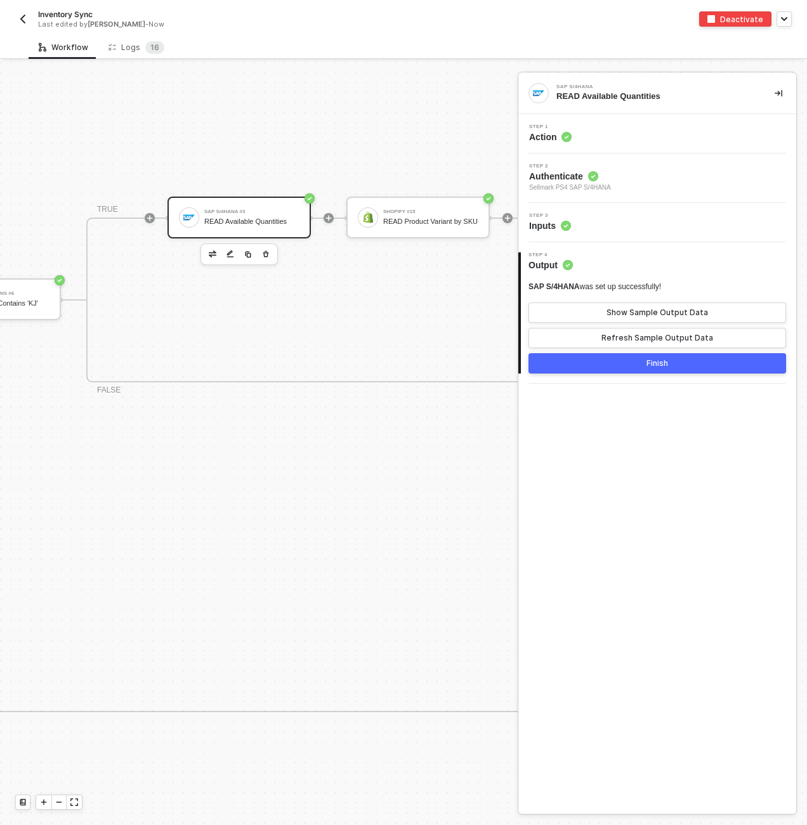
click at [680, 367] on button "Finish" at bounding box center [656, 363] width 257 height 20
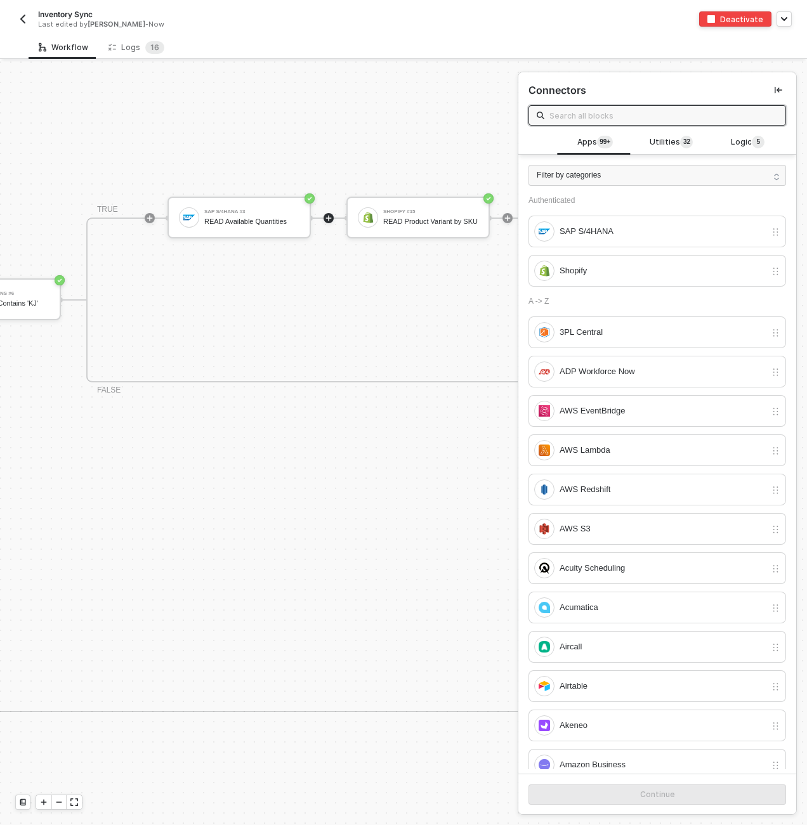
click at [727, 20] on div "Deactivate" at bounding box center [741, 19] width 43 height 11
click at [746, 16] on div "Activate" at bounding box center [746, 19] width 33 height 11
click at [493, 45] on div "Workflow Logs 1 6" at bounding box center [418, 47] width 778 height 23
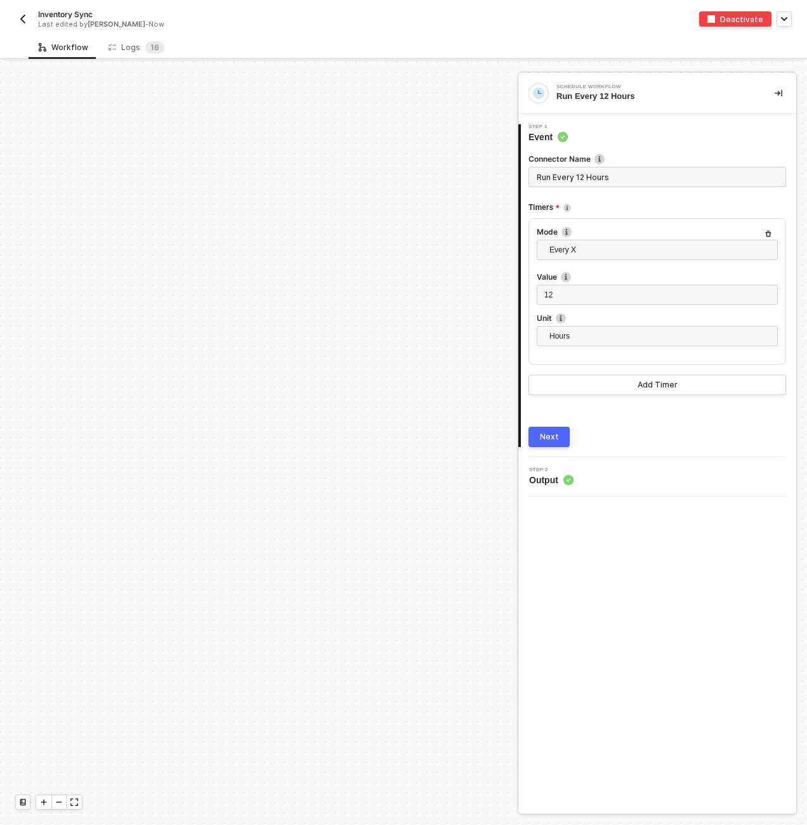
scroll to position [444, 0]
click at [20, 16] on img "button" at bounding box center [23, 19] width 10 height 10
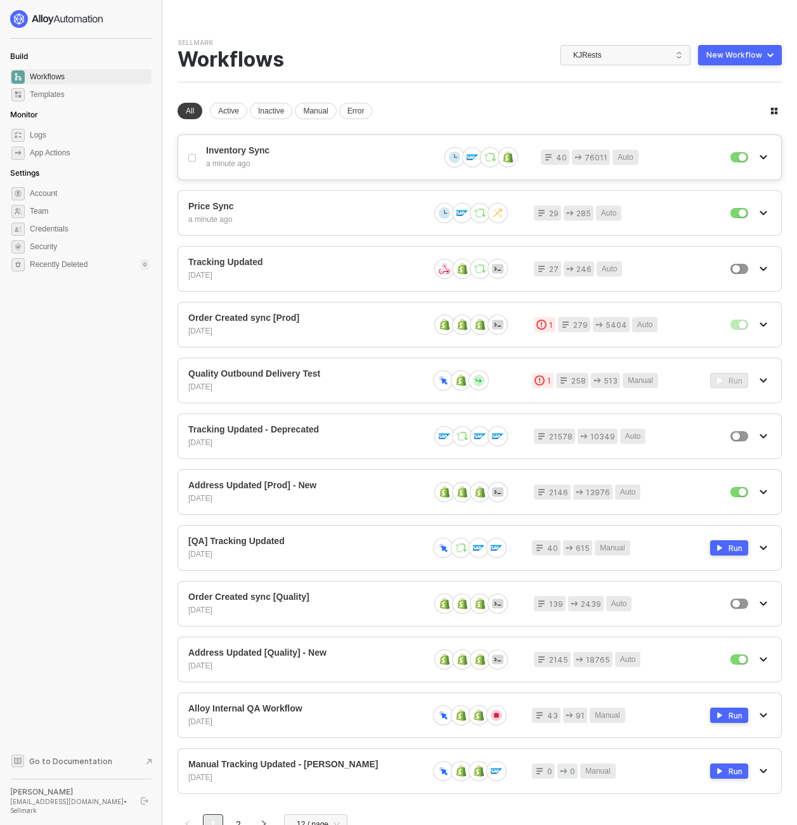
click at [273, 162] on div "a minute ago" at bounding box center [317, 164] width 223 height 11
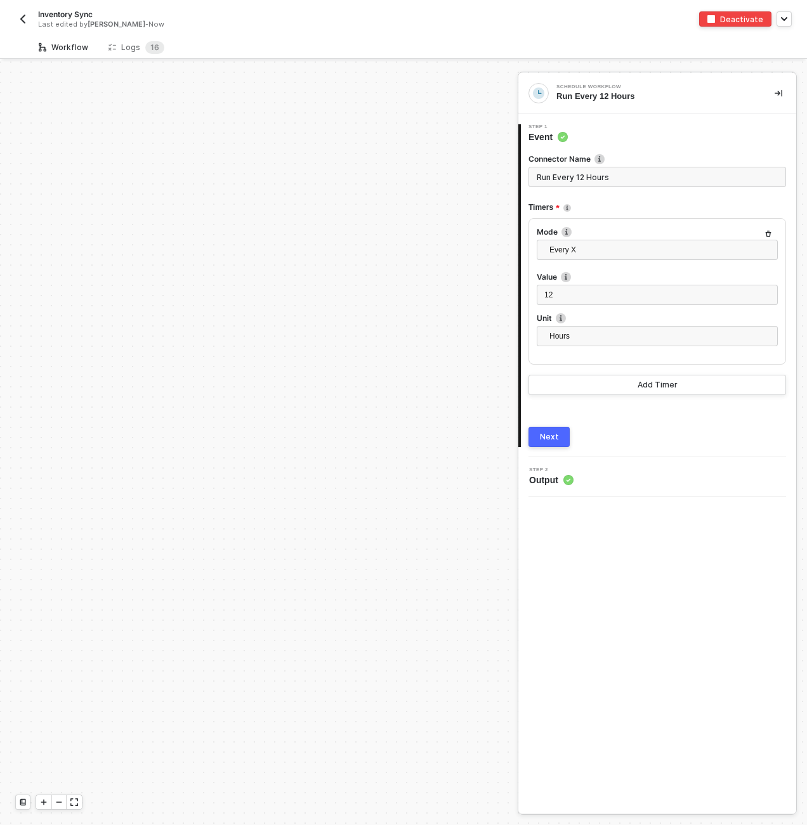
scroll to position [444, 0]
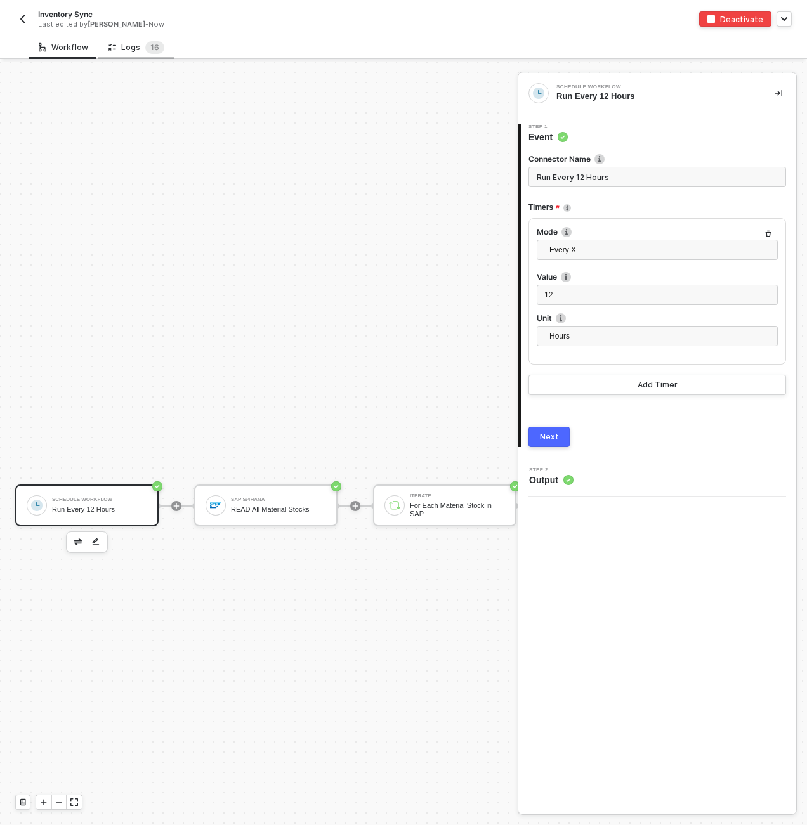
click at [129, 53] on div "Logs 1 6" at bounding box center [136, 47] width 56 height 13
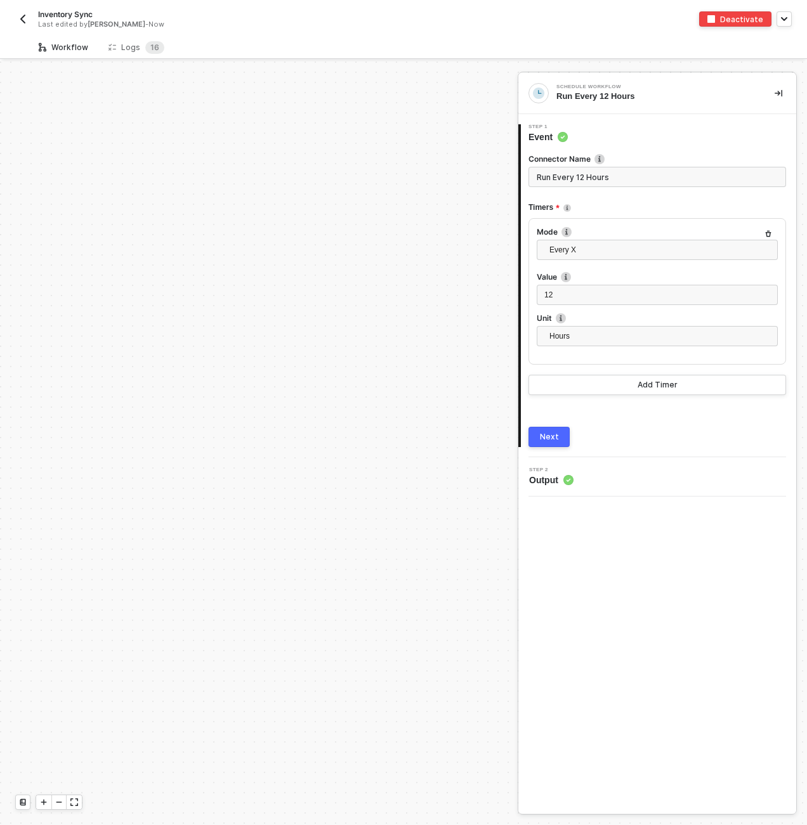
scroll to position [444, 0]
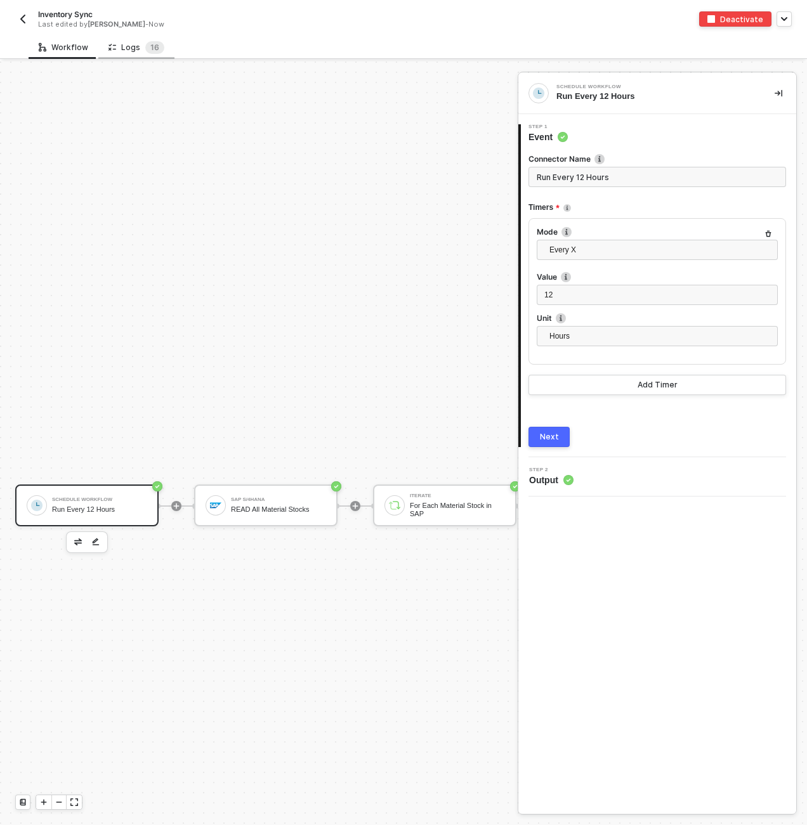
click at [125, 48] on div "Logs 1 6" at bounding box center [136, 47] width 56 height 13
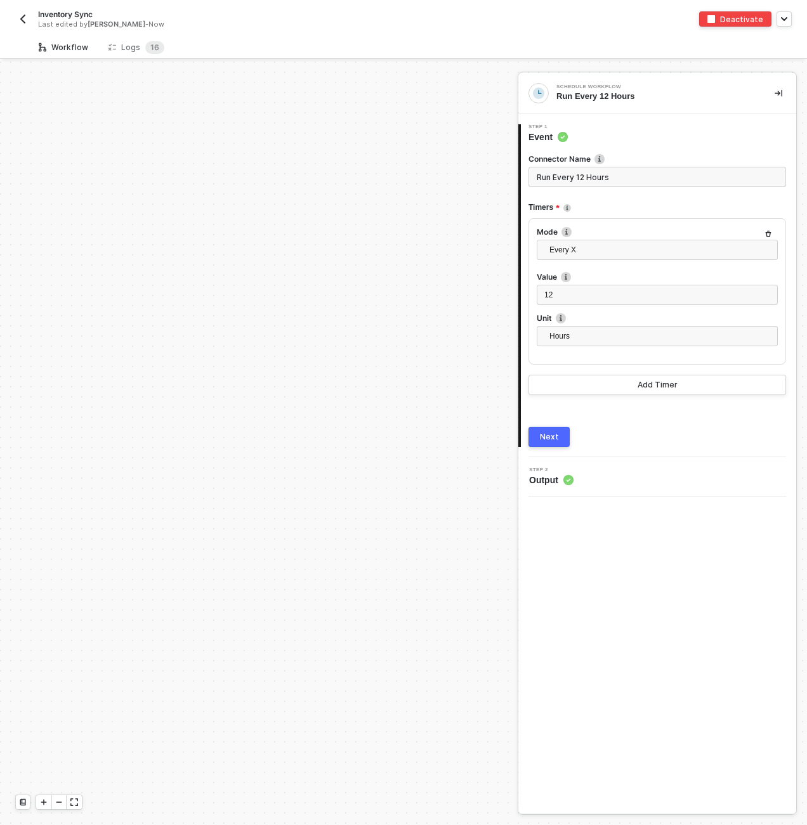
scroll to position [444, 0]
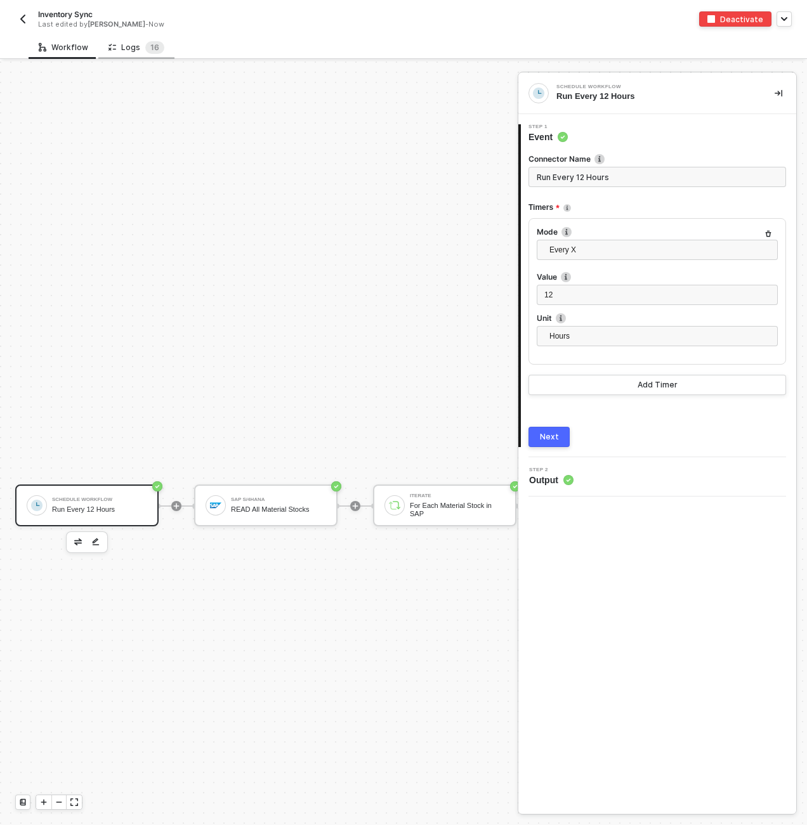
click at [132, 41] on div "Logs 1 6" at bounding box center [136, 47] width 56 height 13
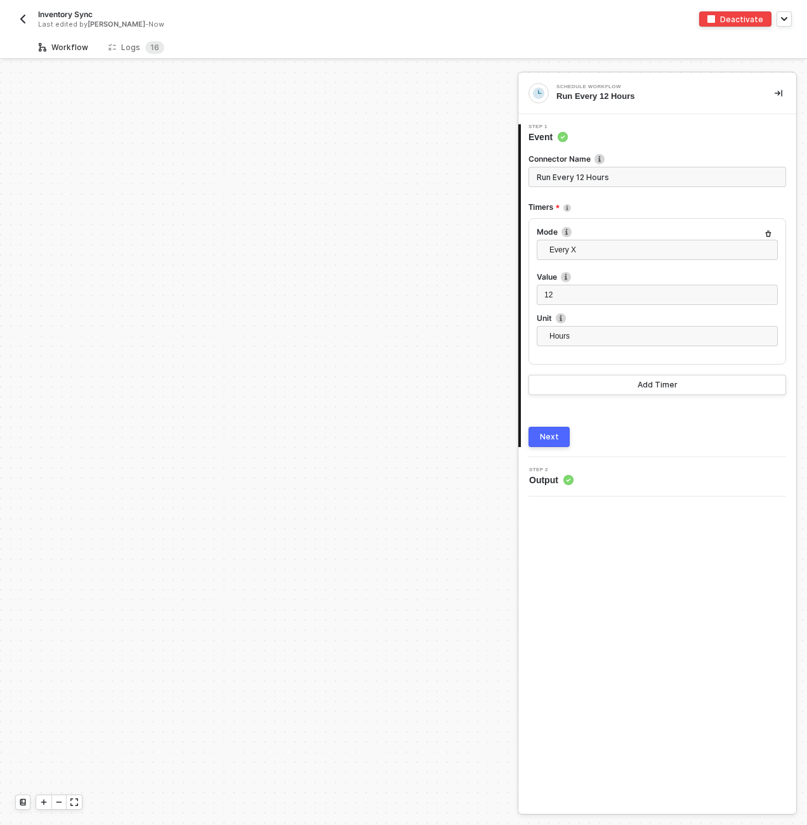
scroll to position [444, 0]
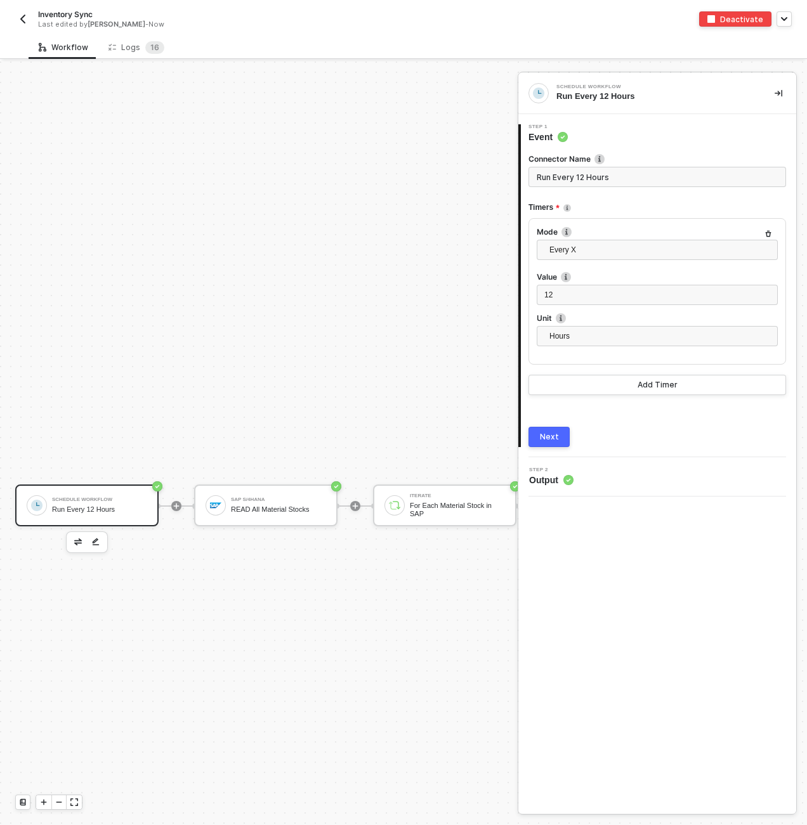
click at [18, 21] on img "button" at bounding box center [23, 19] width 10 height 10
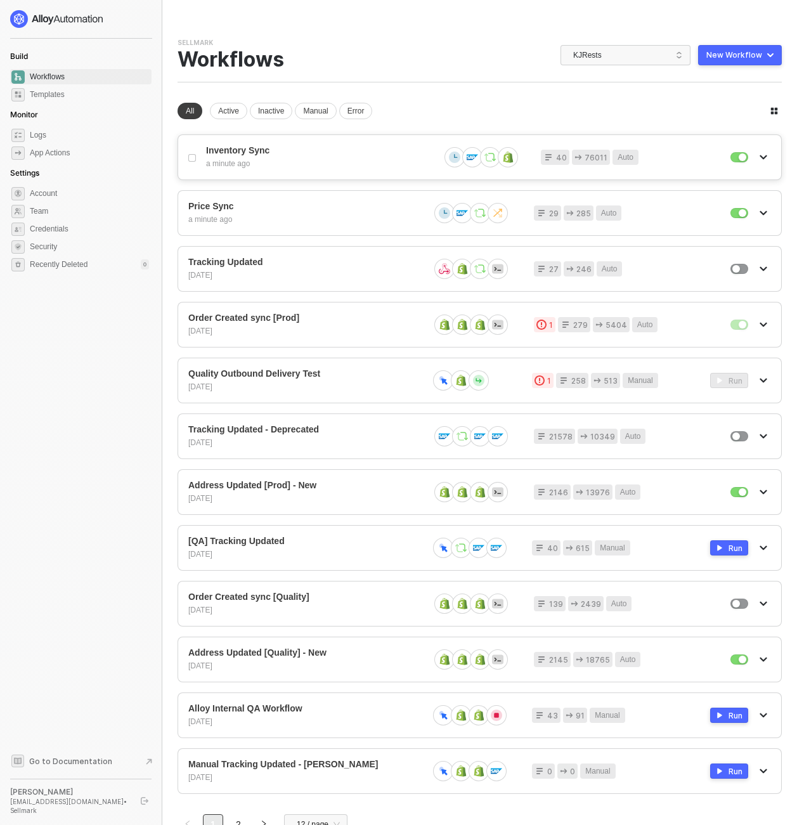
click at [266, 159] on div "a minute ago" at bounding box center [317, 164] width 223 height 11
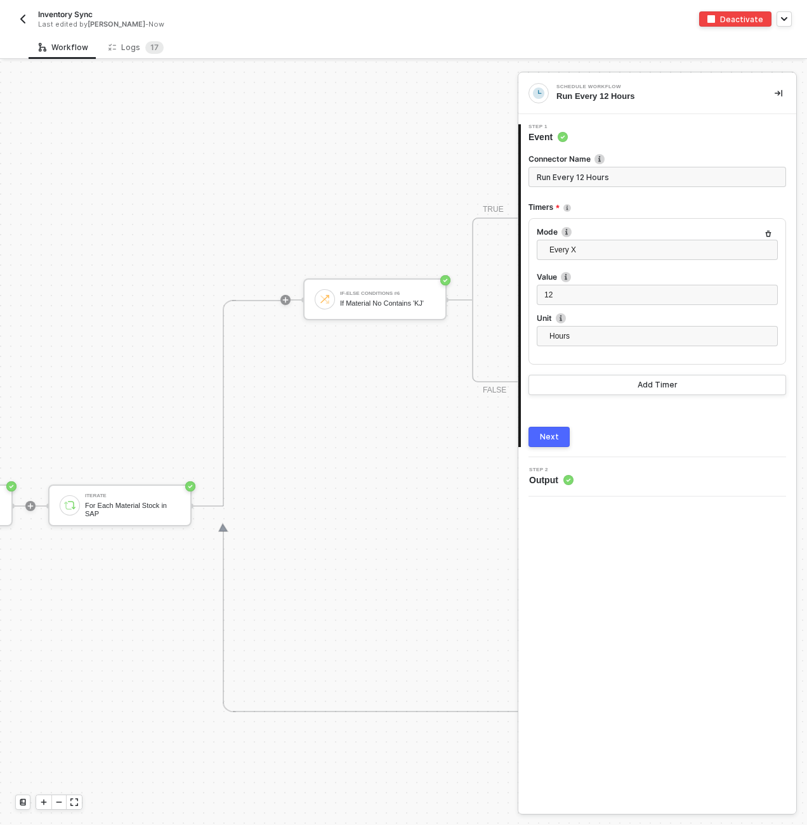
scroll to position [444, 482]
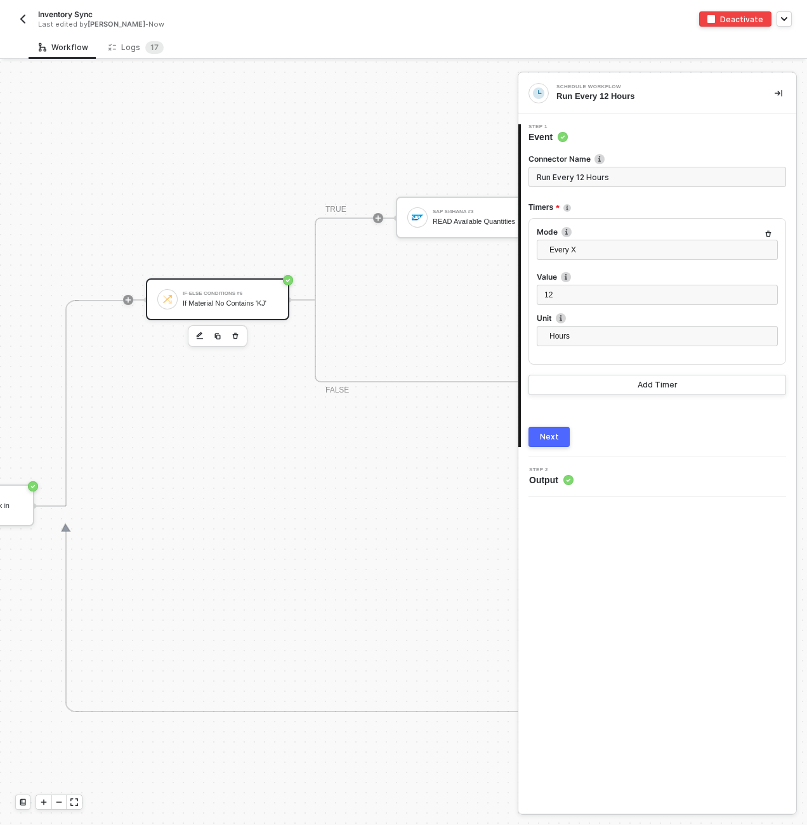
click at [269, 294] on div "If-Else Conditions #6" at bounding box center [230, 293] width 95 height 5
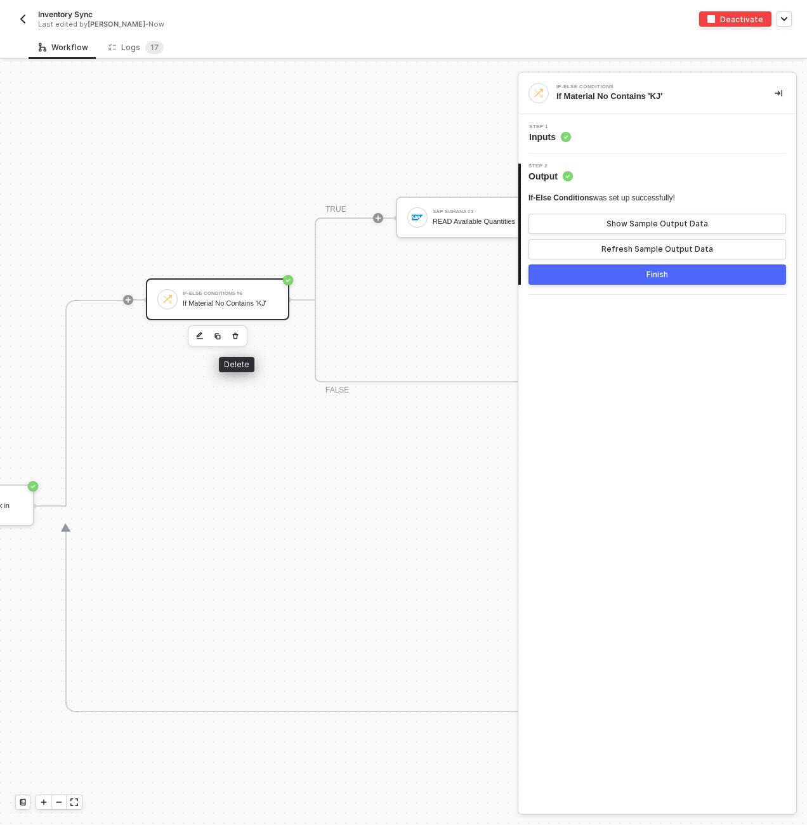
click at [234, 335] on icon "button" at bounding box center [235, 336] width 8 height 10
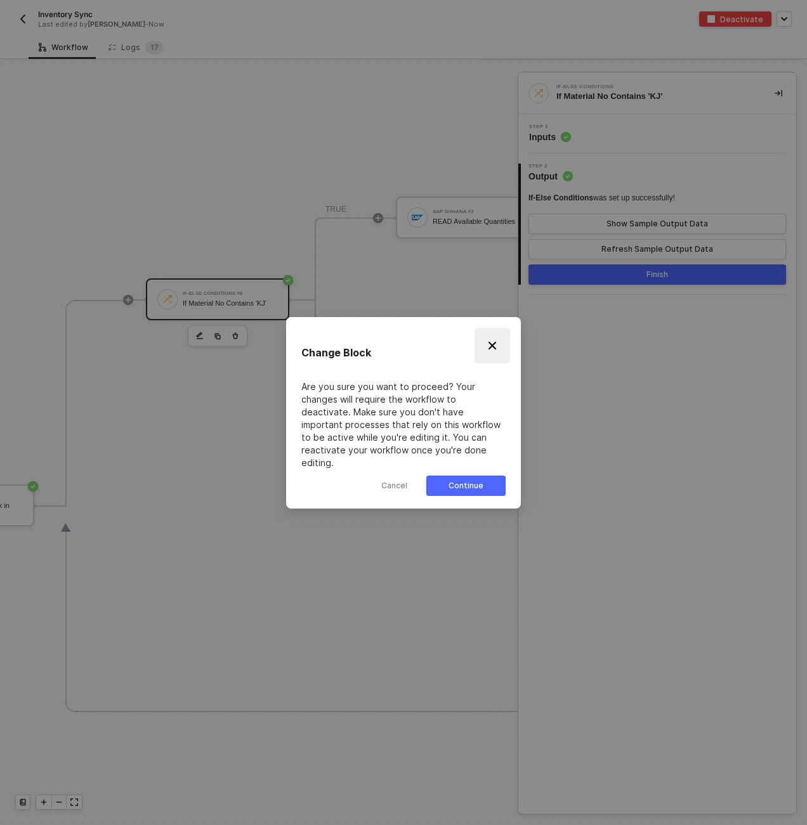
click at [494, 344] on button "Close" at bounding box center [492, 346] width 36 height 36
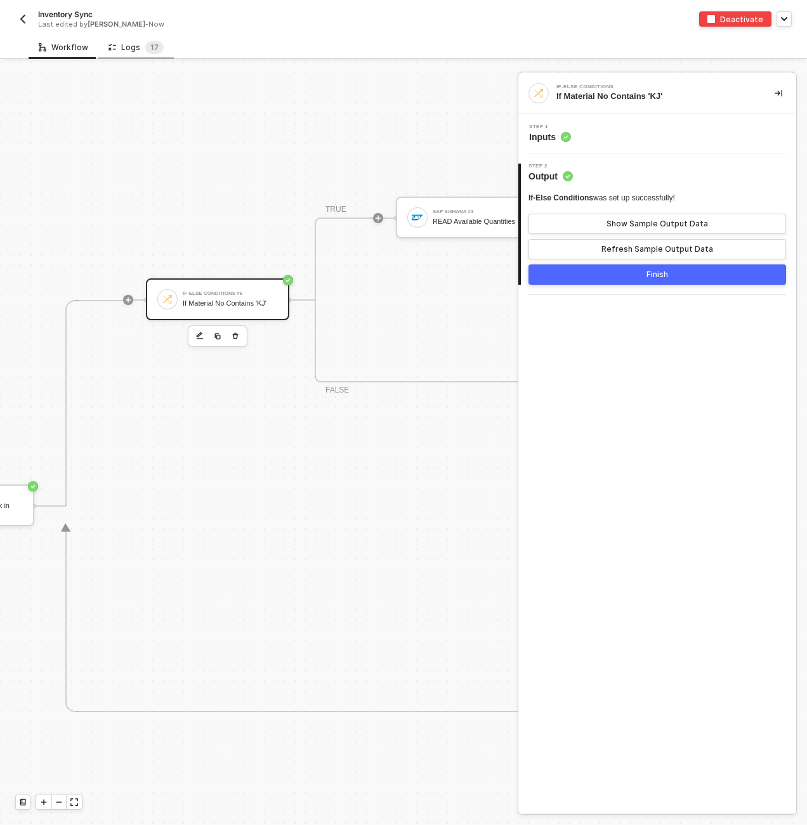
click at [145, 58] on div "Logs 1 7" at bounding box center [135, 47] width 75 height 23
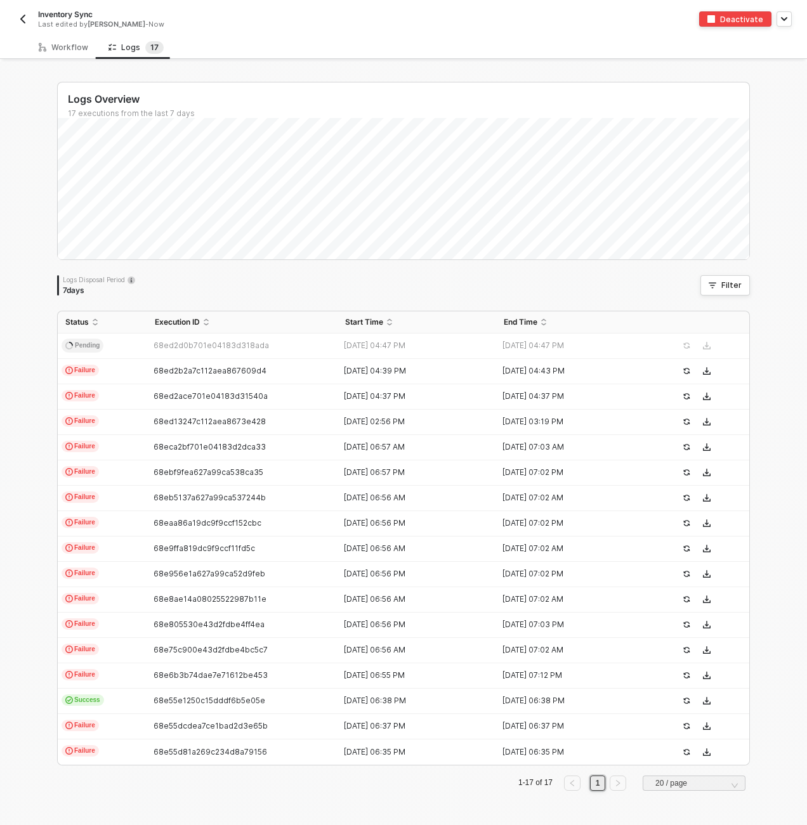
click at [36, 304] on div "Logs Overview 17 executions from the last 7 days Logs Disposal Period 7 days Fi…" at bounding box center [403, 443] width 807 height 763
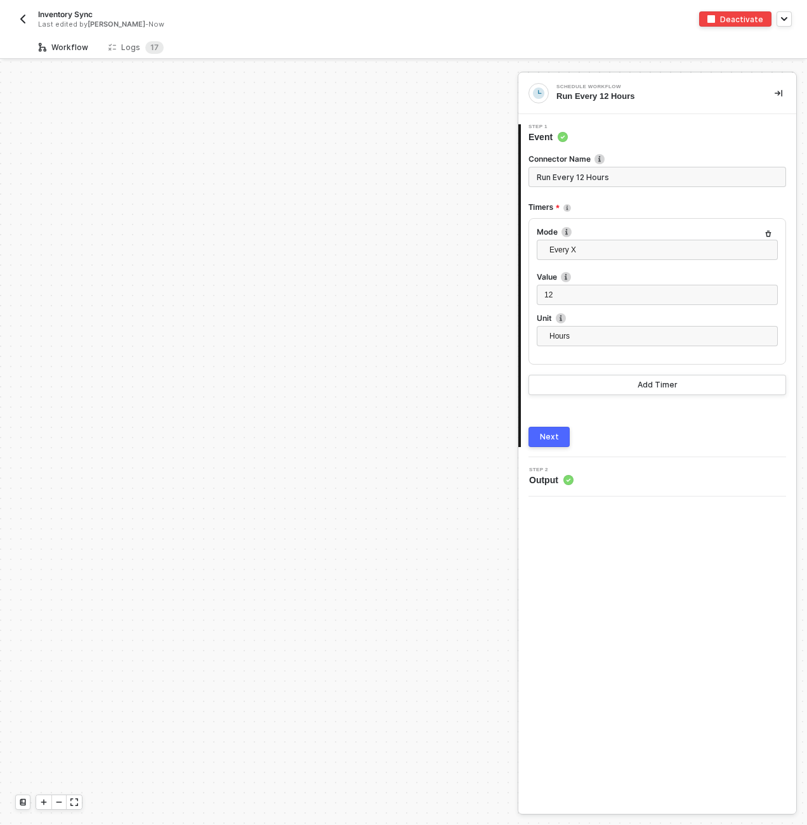
scroll to position [444, 0]
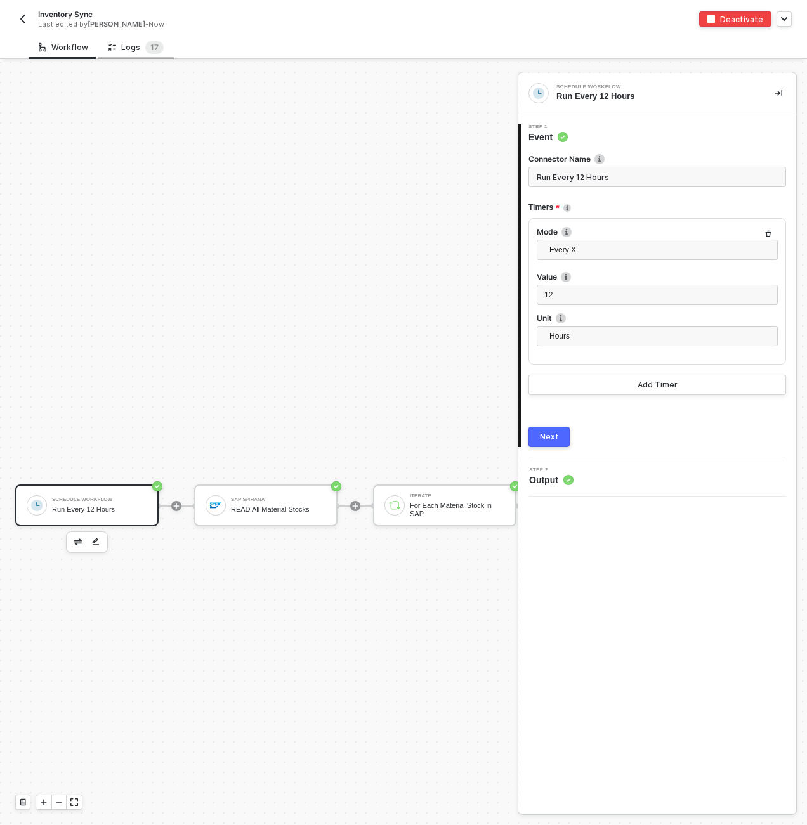
click at [127, 56] on div "Logs 1 7" at bounding box center [135, 47] width 75 height 23
click at [117, 39] on div "Logs 1 7" at bounding box center [135, 47] width 75 height 23
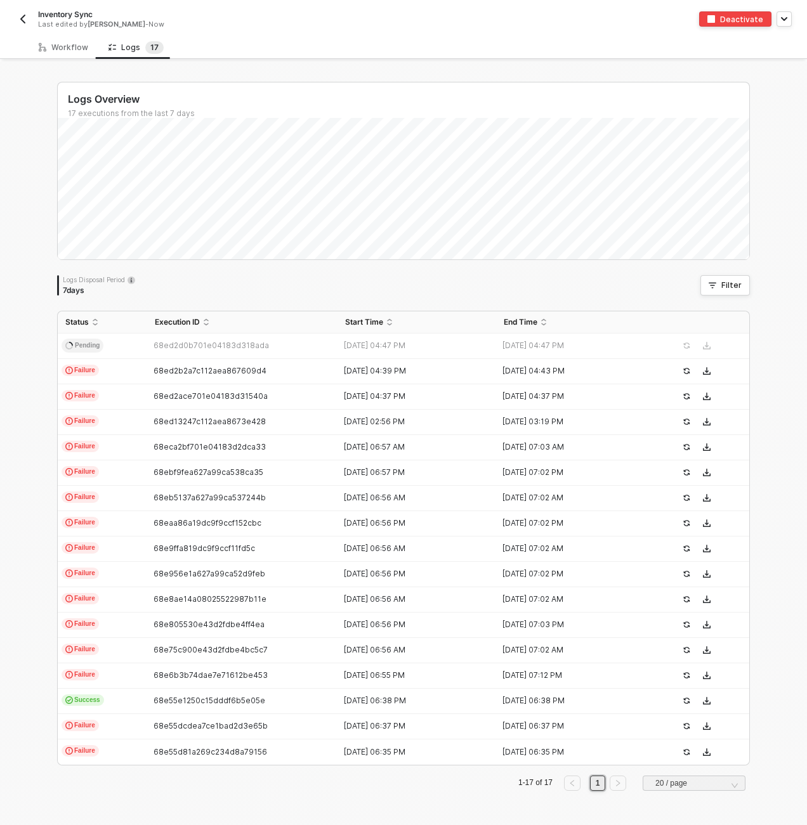
click at [781, 153] on div "Logs Overview 17 executions from the last 7 days Sun 12 Success 0 Failure 2 Log…" at bounding box center [403, 443] width 807 height 763
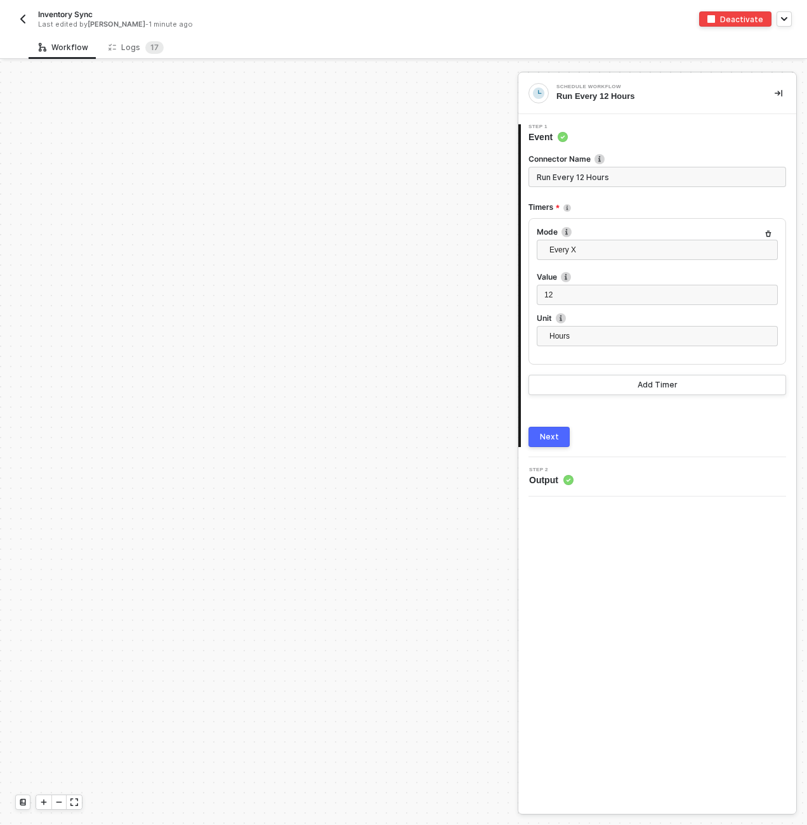
scroll to position [444, 0]
click at [129, 44] on div "Logs 1 7" at bounding box center [135, 47] width 55 height 13
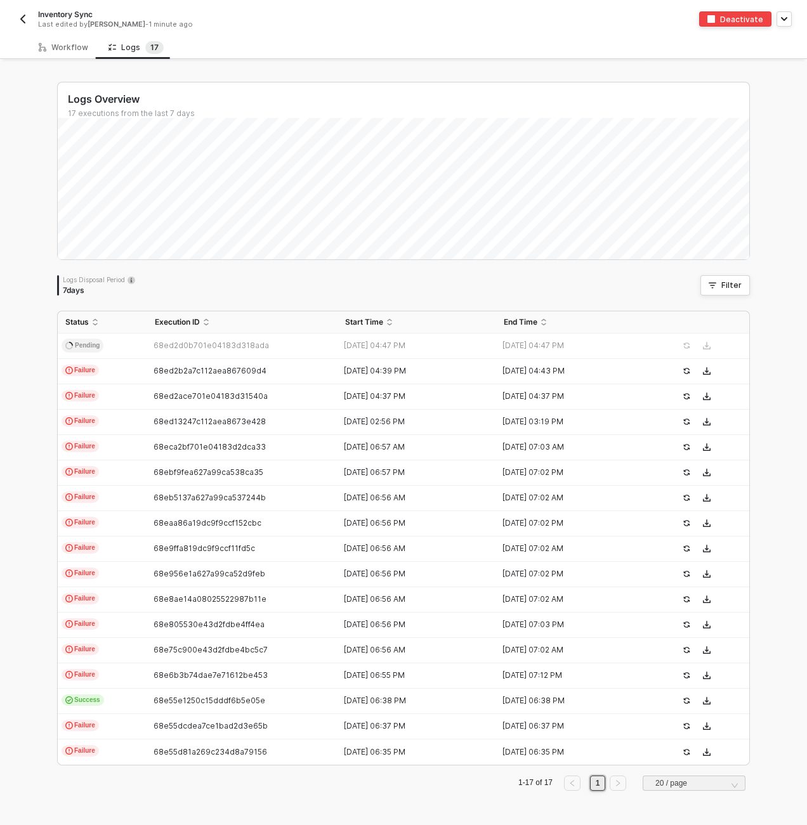
click at [42, 336] on div "Logs Overview 17 executions from the last 7 days Logs Disposal Period 7 days Fi…" at bounding box center [403, 443] width 723 height 763
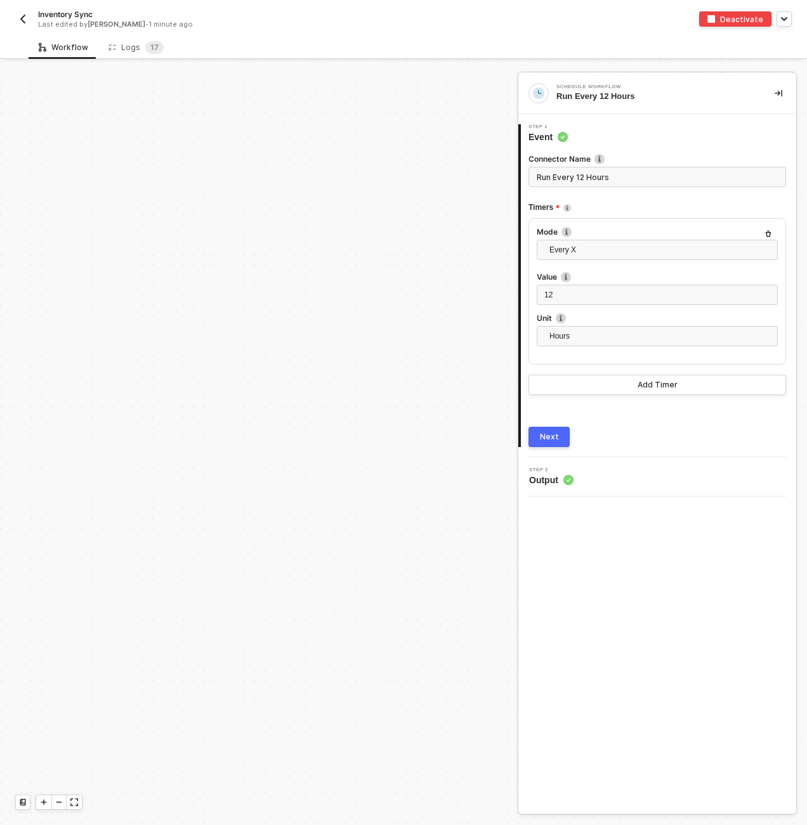
scroll to position [444, 0]
click at [133, 39] on div "Logs 1 7" at bounding box center [135, 47] width 75 height 23
click at [119, 37] on div "Logs 1 7" at bounding box center [135, 47] width 75 height 23
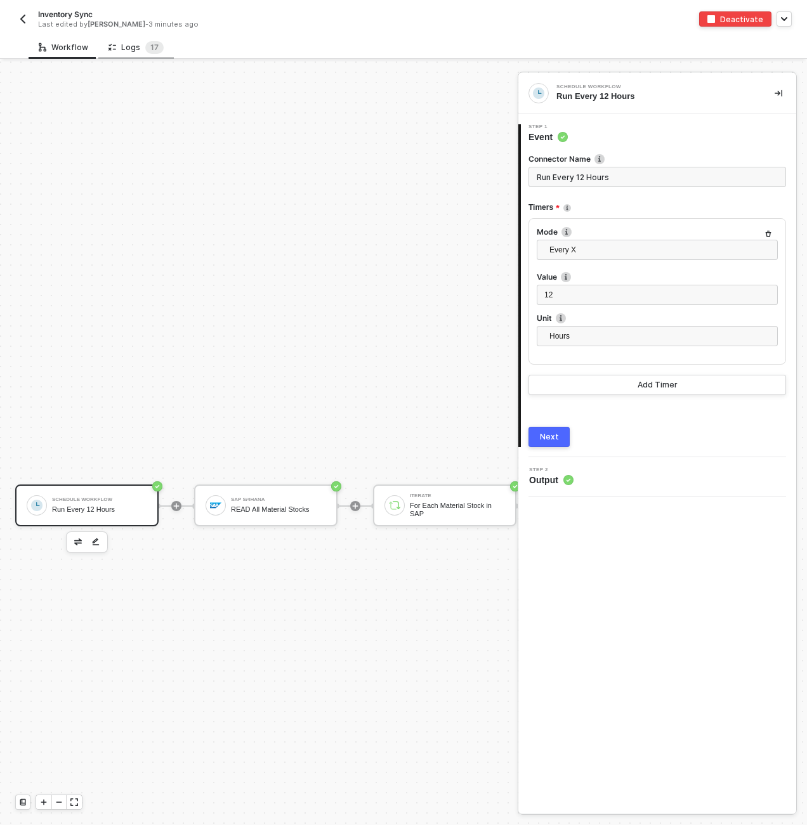
click at [134, 53] on div "Logs 1 7" at bounding box center [135, 47] width 55 height 13
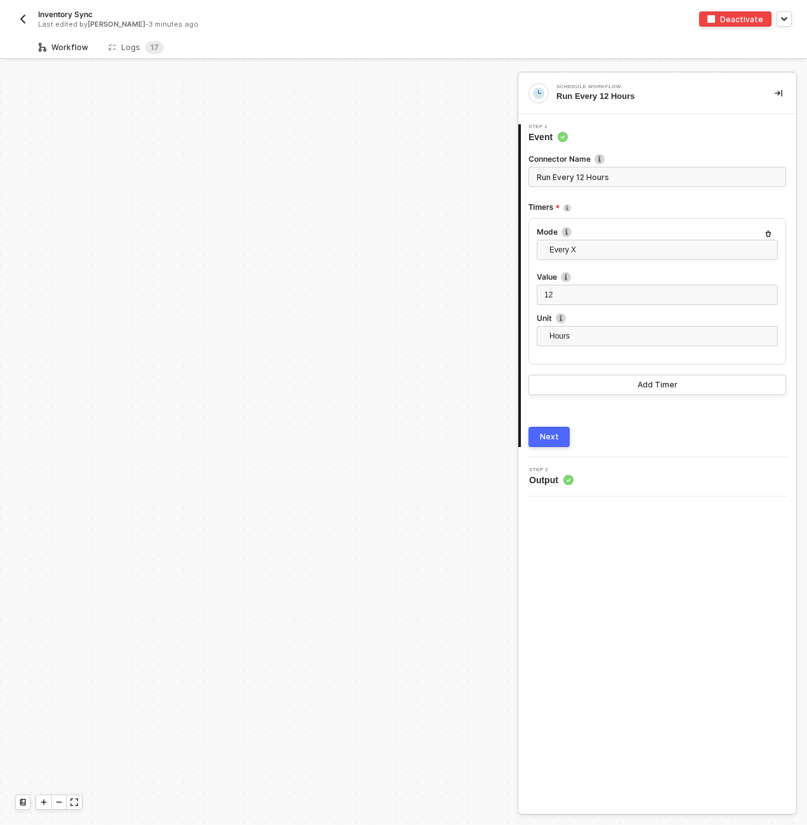
scroll to position [444, 0]
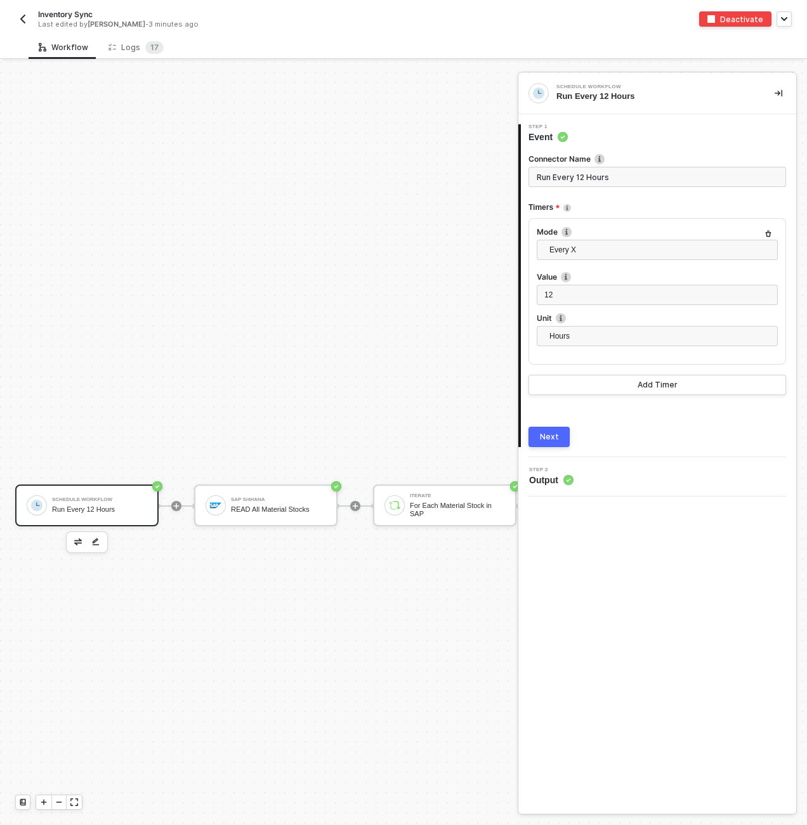
click at [137, 32] on div "Inventory Sync Last edited by Scott Cogswell - 3 minutes ago Deactivate" at bounding box center [403, 18] width 776 height 36
click at [139, 46] on div "Logs 1 7" at bounding box center [135, 47] width 55 height 13
click at [126, 47] on div "Logs 1 7" at bounding box center [135, 47] width 55 height 13
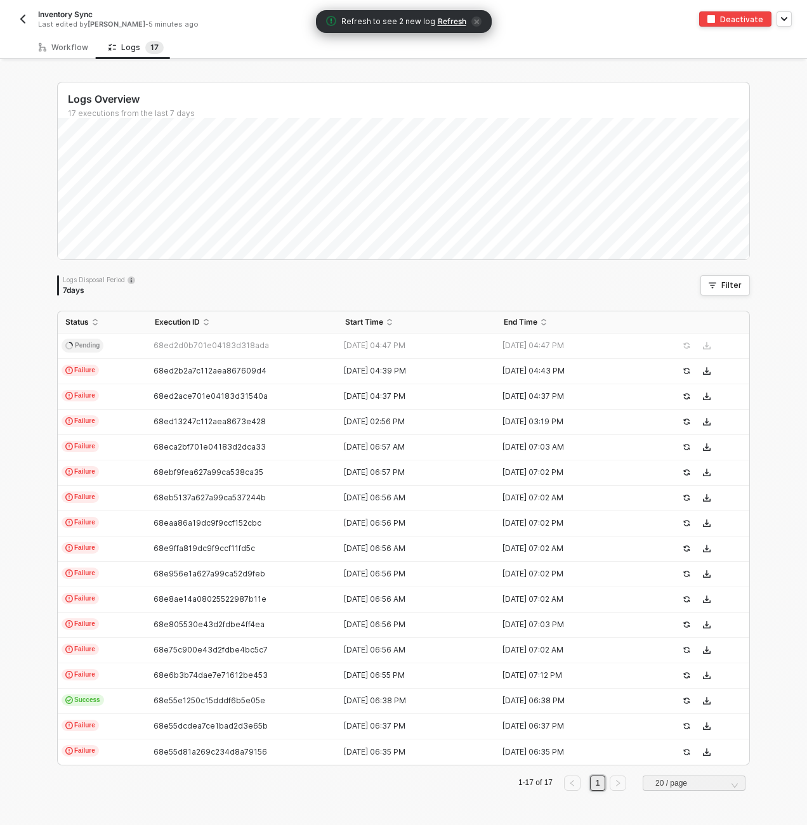
click at [460, 23] on span "Refresh" at bounding box center [451, 21] width 29 height 10
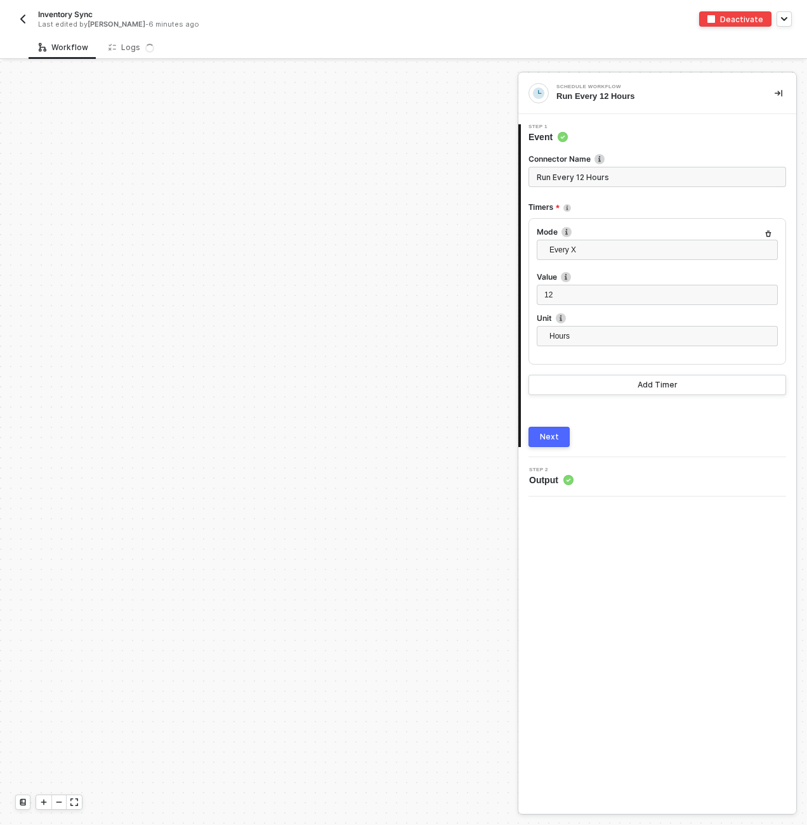
scroll to position [444, 0]
click at [131, 44] on div "Logs 1 7" at bounding box center [135, 47] width 55 height 13
click at [120, 44] on div "Logs 1 7" at bounding box center [135, 47] width 55 height 13
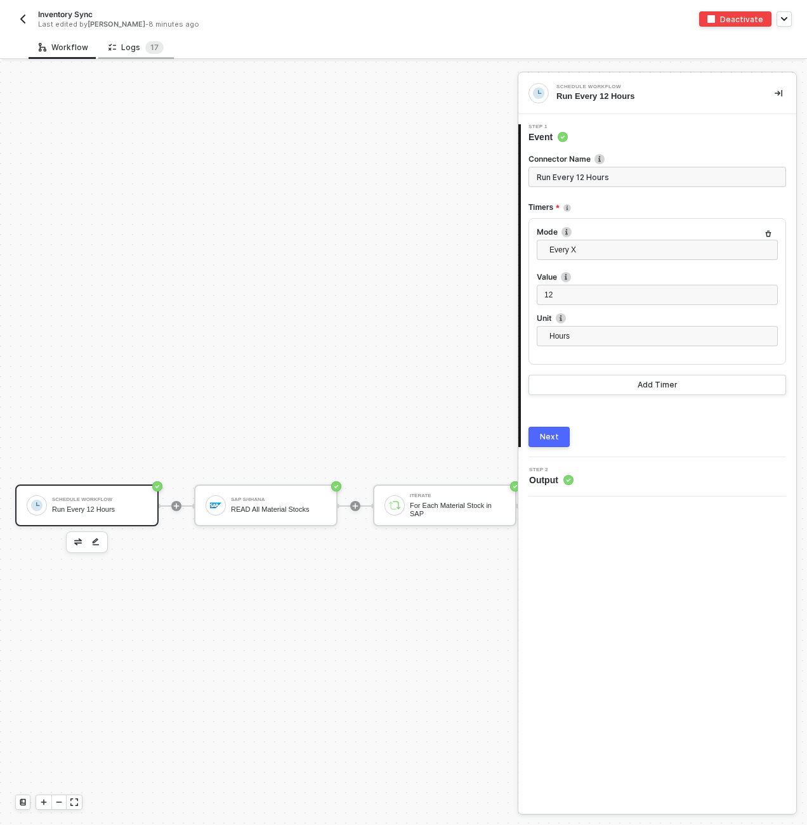
click at [107, 58] on div "Logs 1 7" at bounding box center [135, 47] width 75 height 23
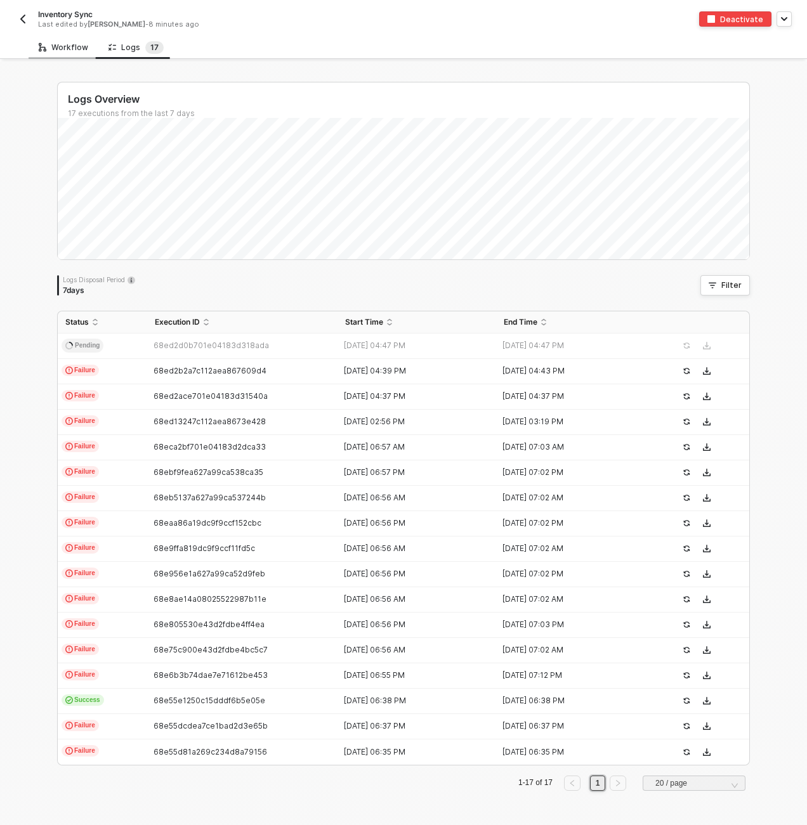
click at [70, 43] on div "Workflow" at bounding box center [63, 47] width 49 height 10
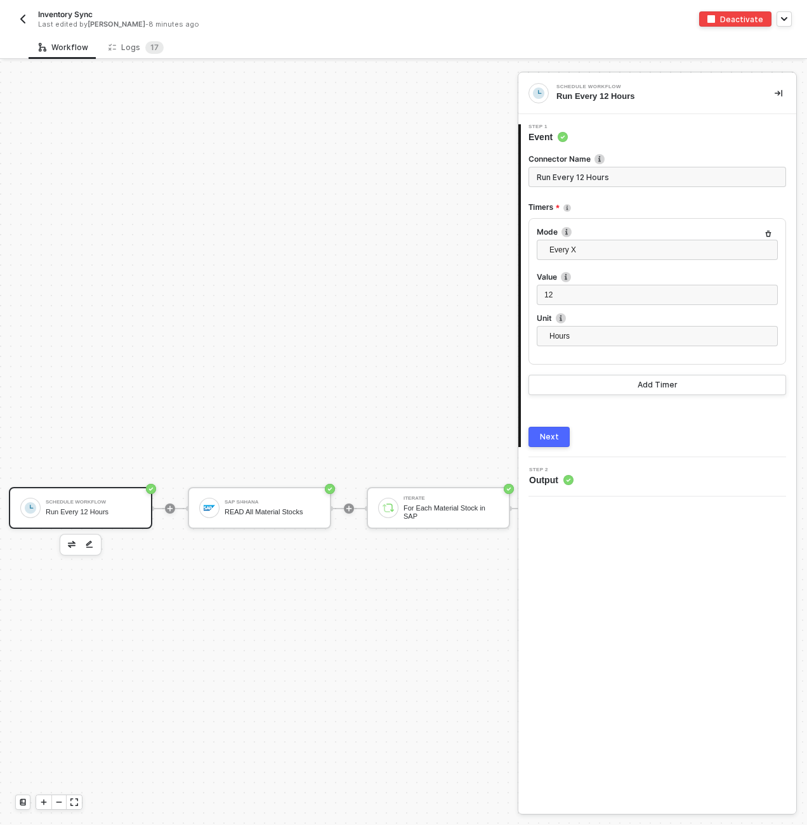
scroll to position [441, 0]
click at [145, 46] on sup "1 7" at bounding box center [154, 47] width 18 height 13
click at [157, 54] on div "Logs 1 7" at bounding box center [135, 47] width 75 height 23
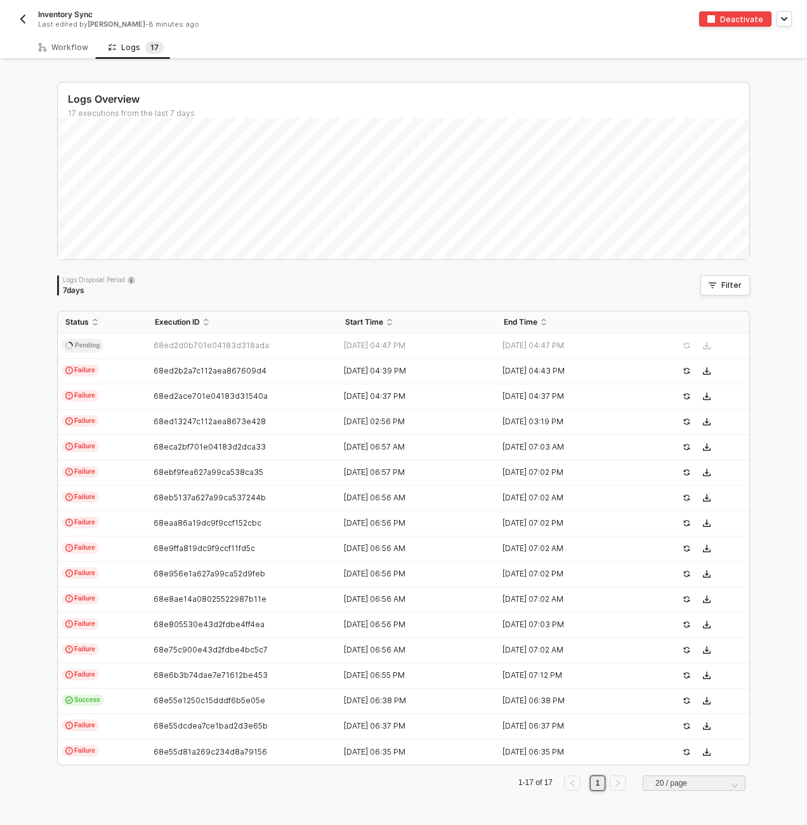
click at [19, 274] on div "Logs Overview 17 executions from the last 7 days Logs Disposal Period 7 days Fi…" at bounding box center [403, 443] width 807 height 763
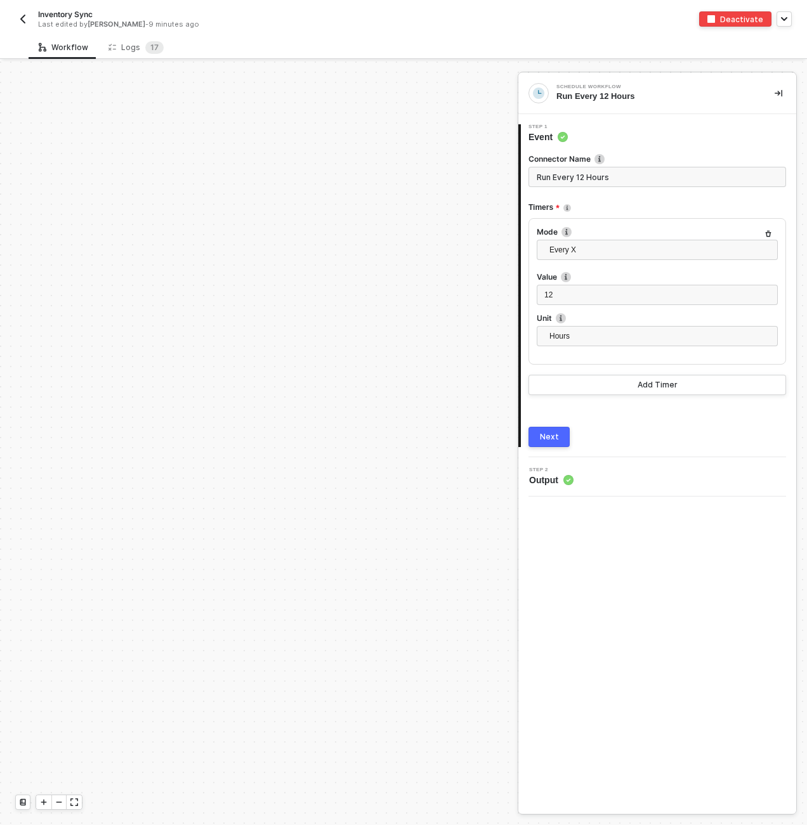
scroll to position [444, 0]
click at [147, 37] on div "Logs 1 7" at bounding box center [135, 47] width 75 height 23
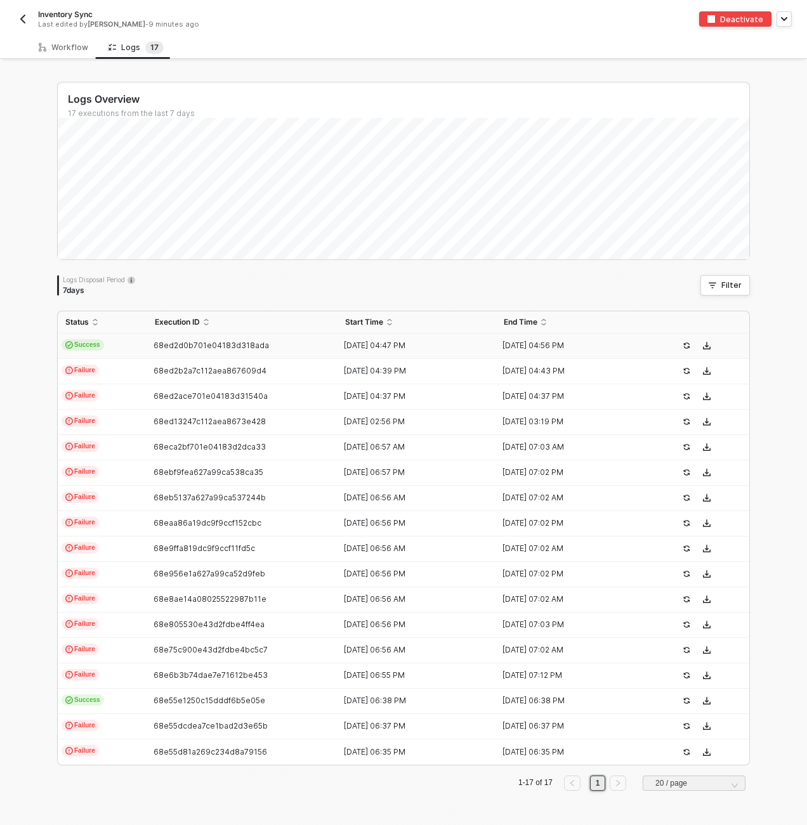
click at [116, 343] on td "Success" at bounding box center [102, 346] width 89 height 25
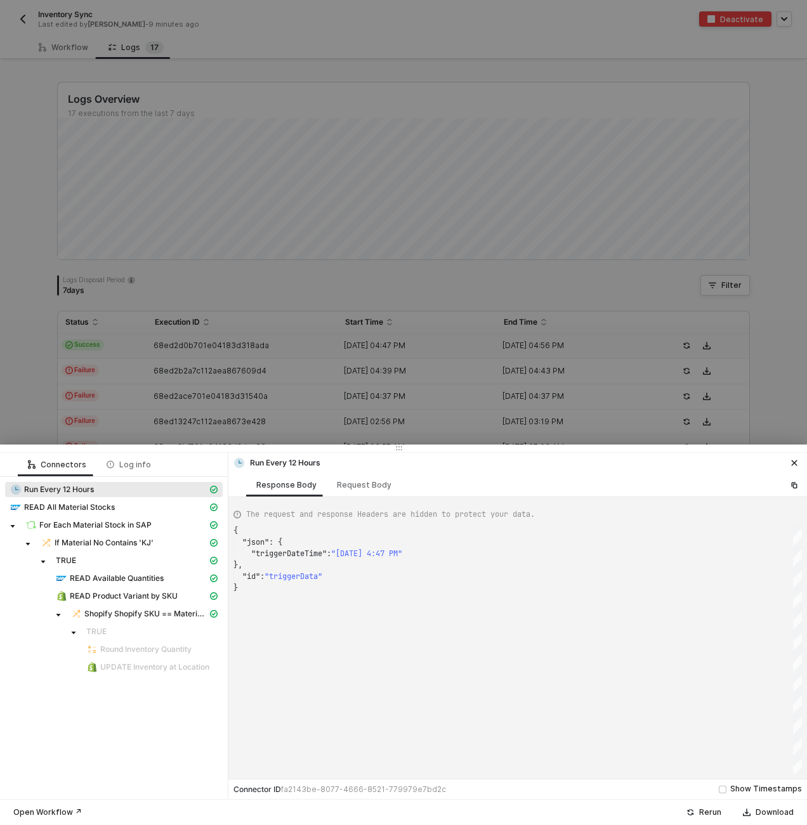
scroll to position [57, 0]
click at [190, 614] on span "Shopify Shopify SKU == Material No" at bounding box center [145, 614] width 123 height 10
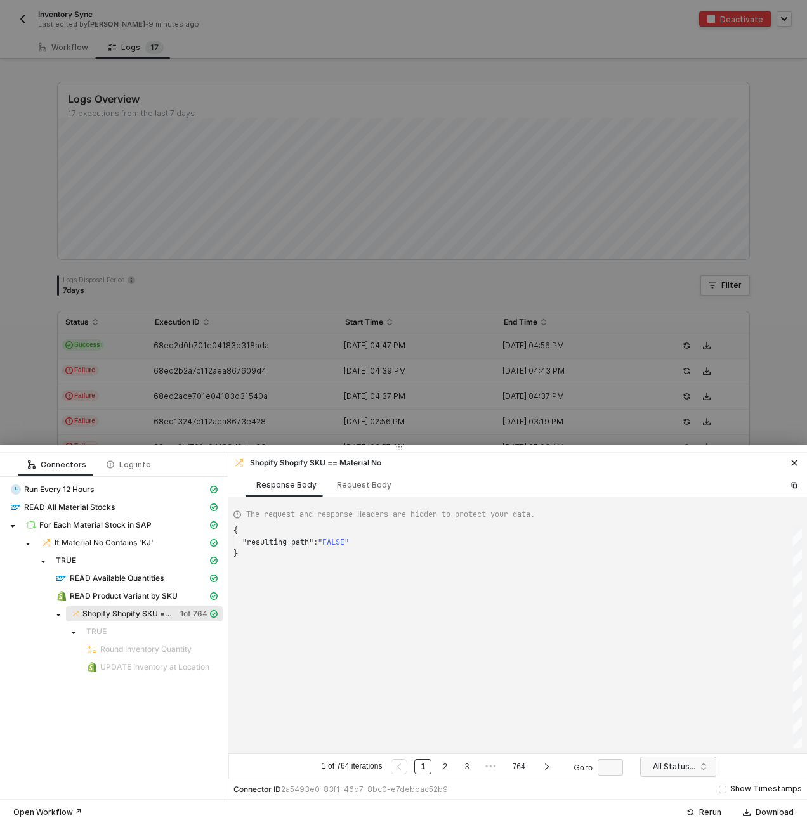
scroll to position [23, 0]
click at [652, 767] on input "search" at bounding box center [677, 767] width 61 height 20
click at [657, 721] on div "Failure" at bounding box center [681, 721] width 56 height 14
click at [614, 762] on span "Failure" at bounding box center [590, 766] width 56 height 19
click at [616, 701] on div "All Statuses" at bounding box center [588, 700] width 71 height 20
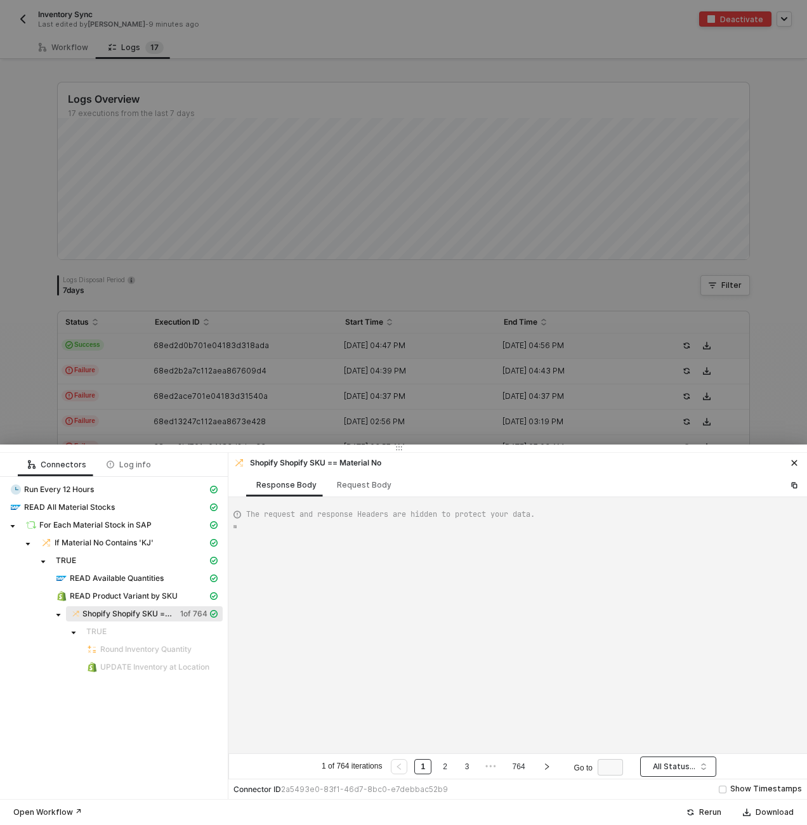
type textarea "{ "resulting_path": "FALSE" }"
click at [442, 767] on link "2" at bounding box center [445, 767] width 12 height 14
type textarea "{ "resulting_path": "FALSE" }"
click at [472, 770] on link "3" at bounding box center [467, 767] width 12 height 14
click at [481, 767] on link "4" at bounding box center [478, 767] width 12 height 14
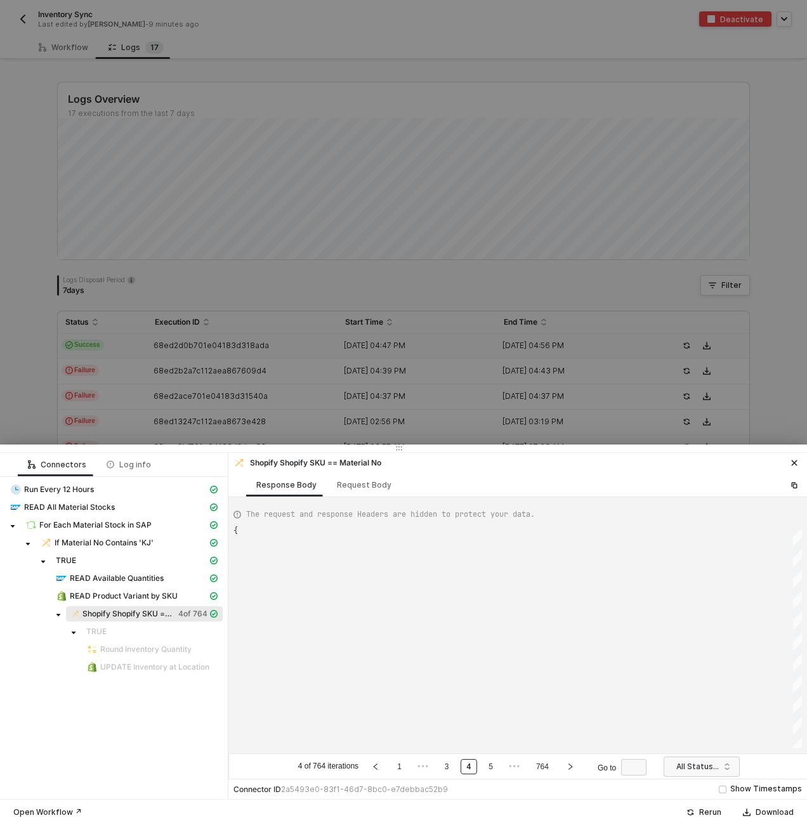
type textarea "{ "resulting_path": "FALSE" }"
click at [574, 768] on icon "right" at bounding box center [570, 767] width 8 height 8
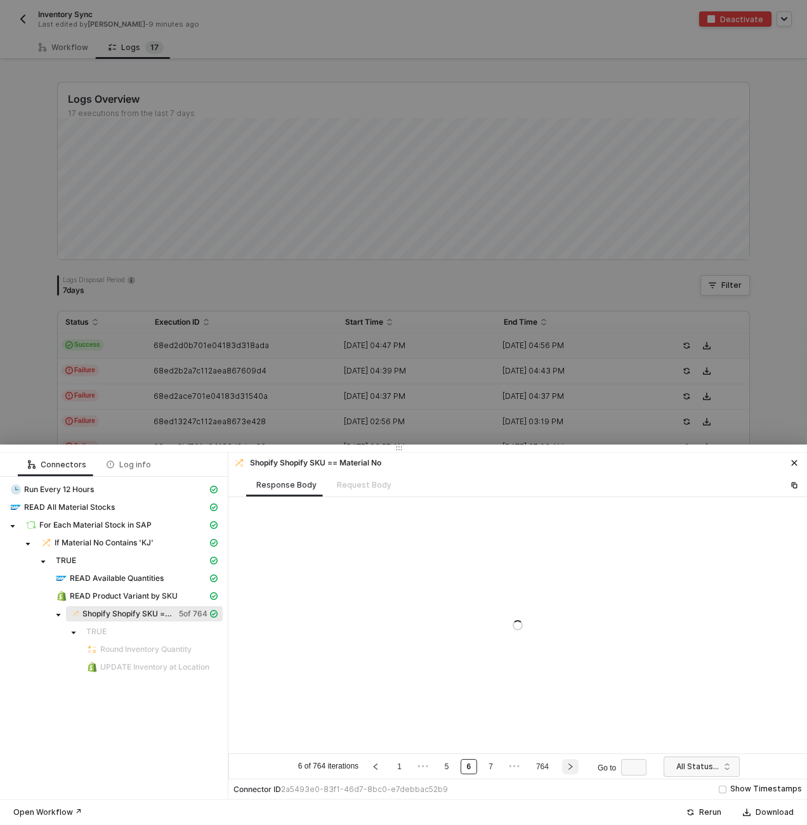
click at [574, 768] on icon "right" at bounding box center [570, 767] width 8 height 8
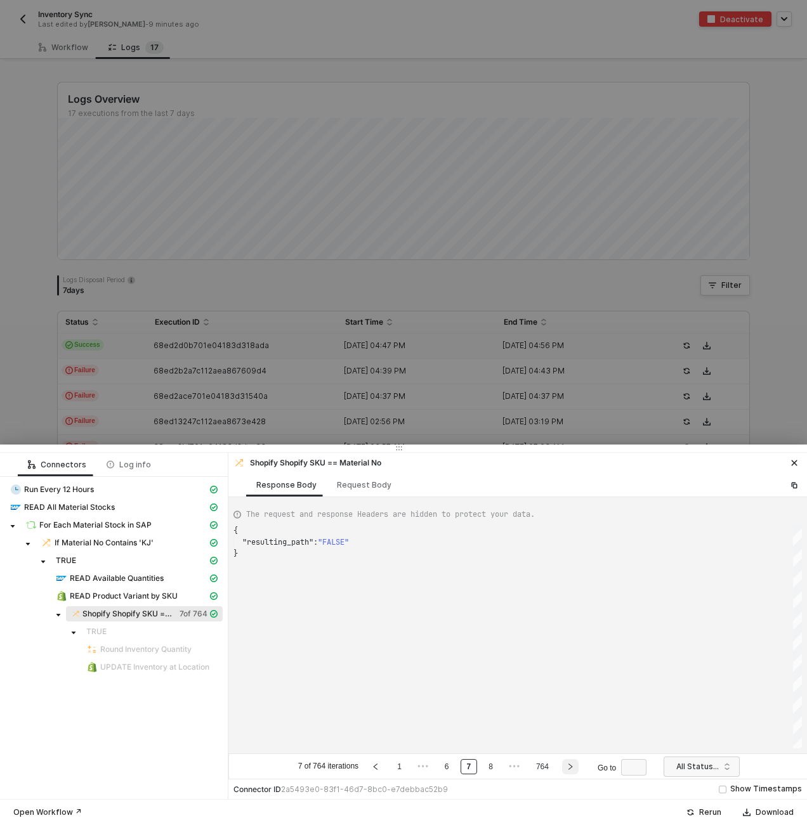
click at [574, 768] on icon "right" at bounding box center [570, 767] width 8 height 8
type textarea "{ "resulting_path": "FALSE" }"
click at [574, 768] on icon "right" at bounding box center [570, 767] width 8 height 8
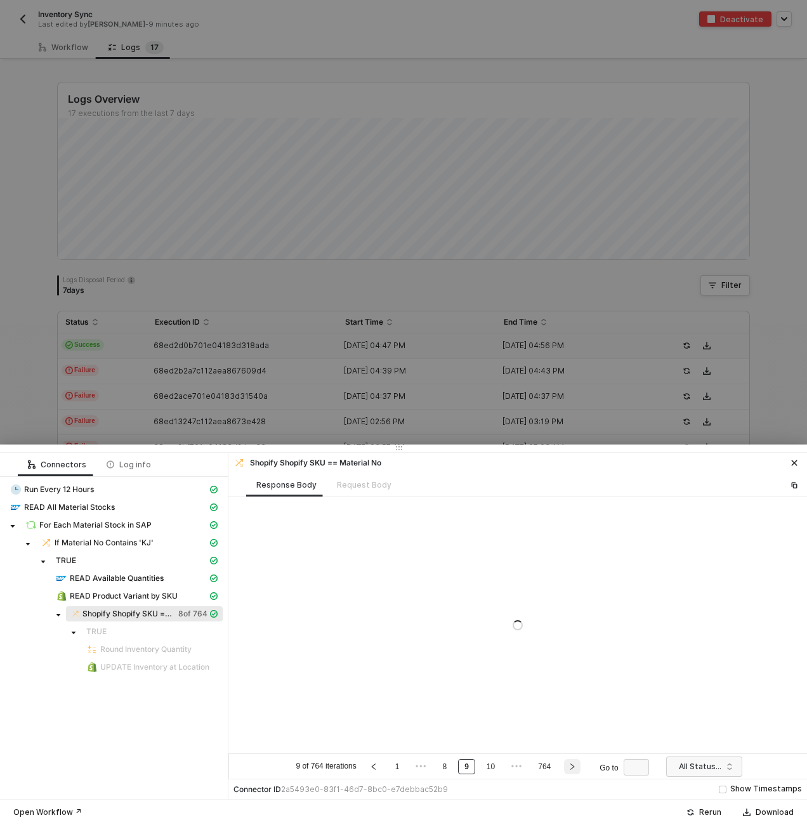
click at [576, 768] on icon "right" at bounding box center [572, 767] width 8 height 8
click at [576, 768] on icon "right" at bounding box center [577, 767] width 8 height 8
click at [576, 768] on icon "right" at bounding box center [578, 767] width 8 height 8
click at [576, 768] on button "button" at bounding box center [578, 766] width 16 height 15
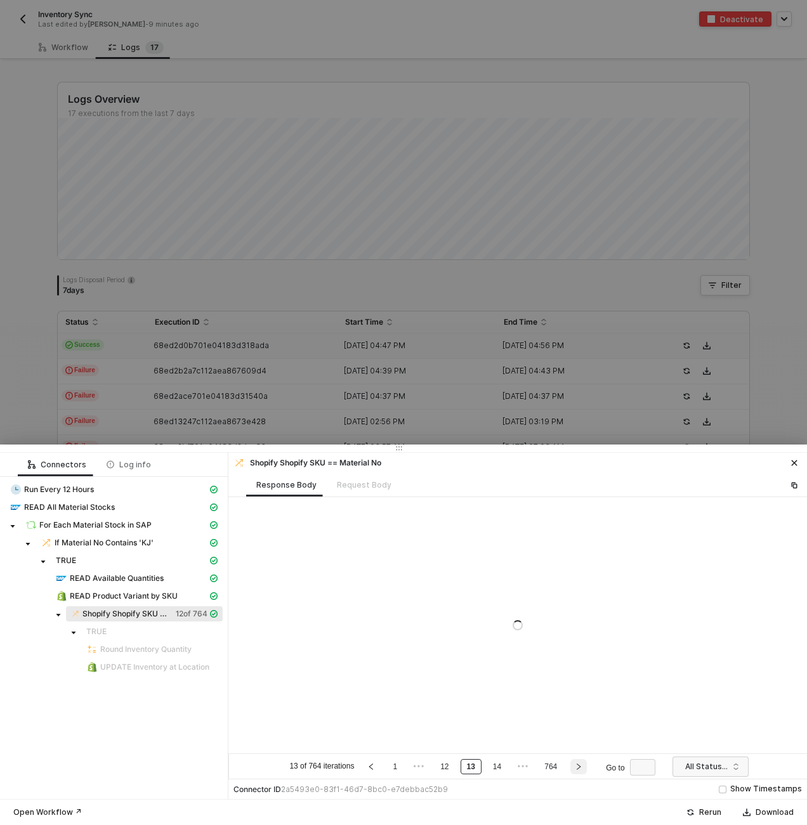
click at [576, 768] on button "button" at bounding box center [578, 766] width 16 height 15
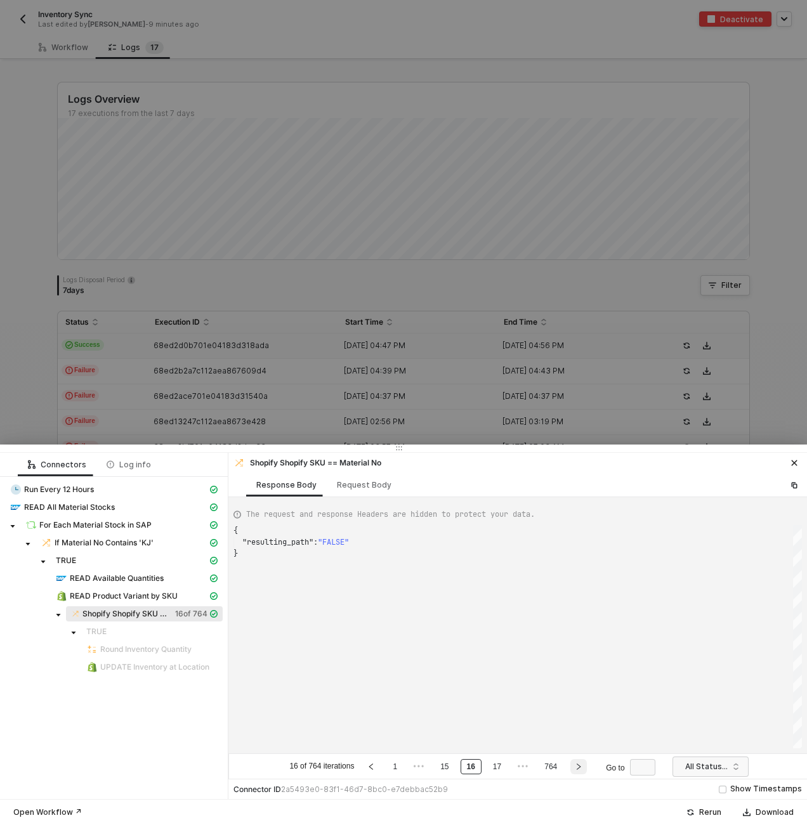
scroll to position [23, 0]
click at [576, 768] on icon "right" at bounding box center [578, 767] width 8 height 8
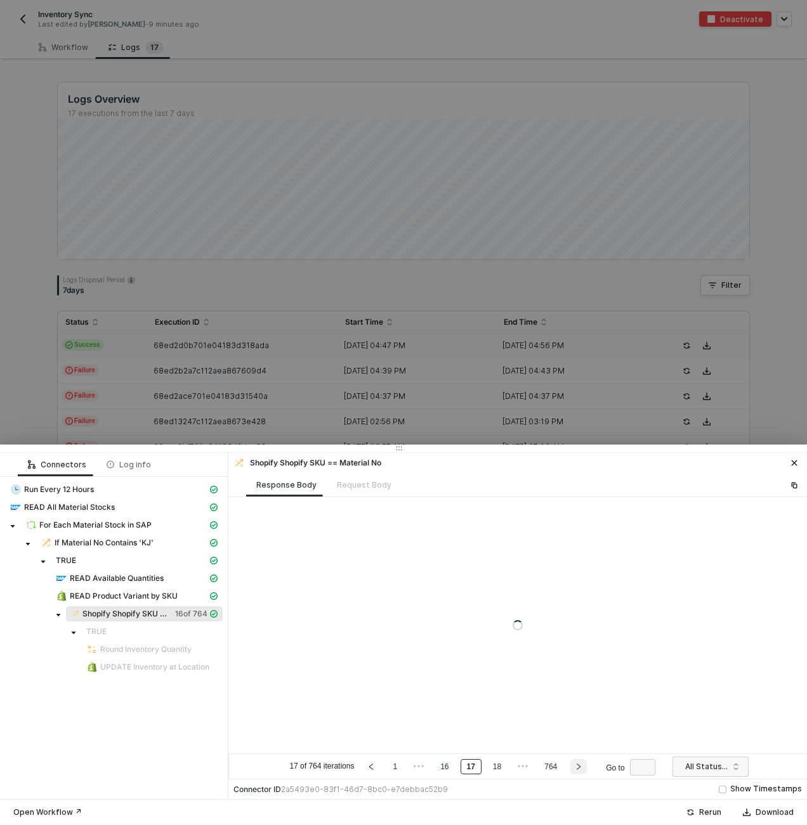
click at [576, 768] on icon "right" at bounding box center [578, 767] width 8 height 8
click at [576, 768] on button "button" at bounding box center [578, 766] width 16 height 15
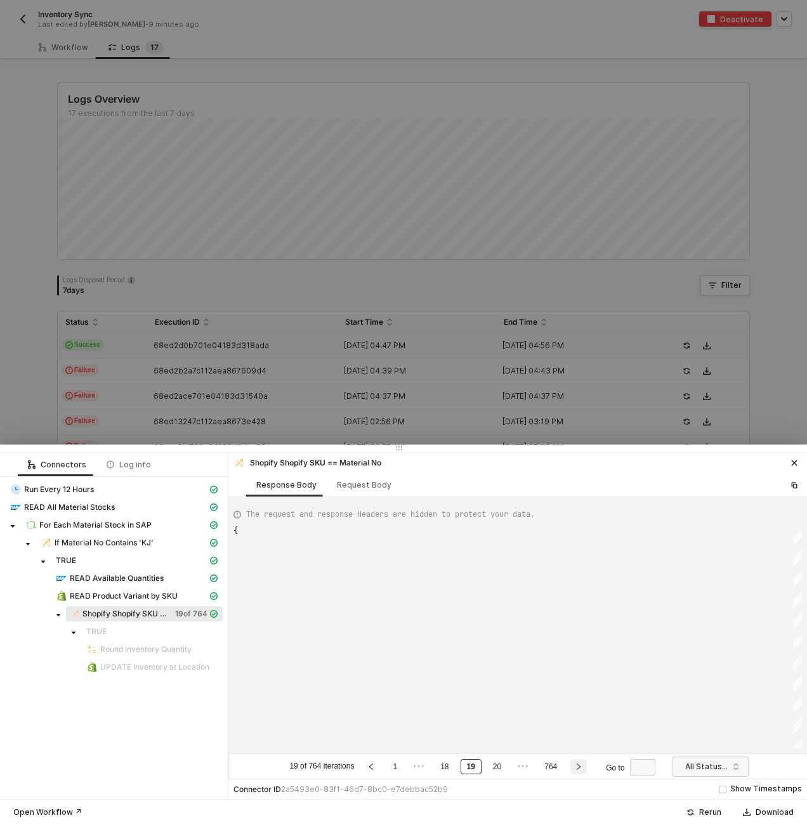
click at [576, 768] on button "button" at bounding box center [578, 766] width 16 height 15
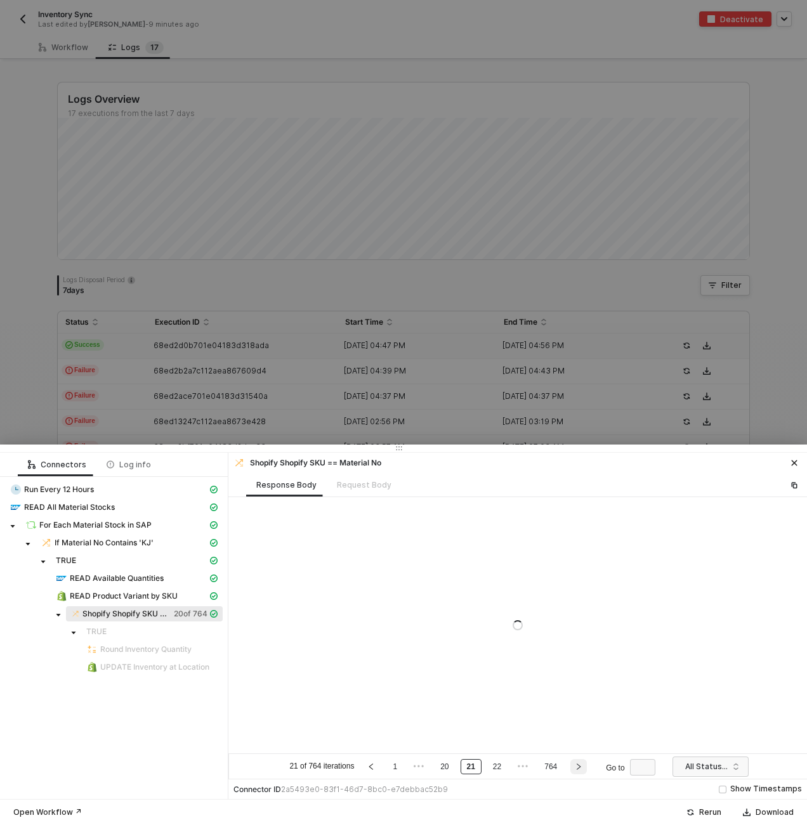
click at [576, 768] on button "button" at bounding box center [578, 766] width 16 height 15
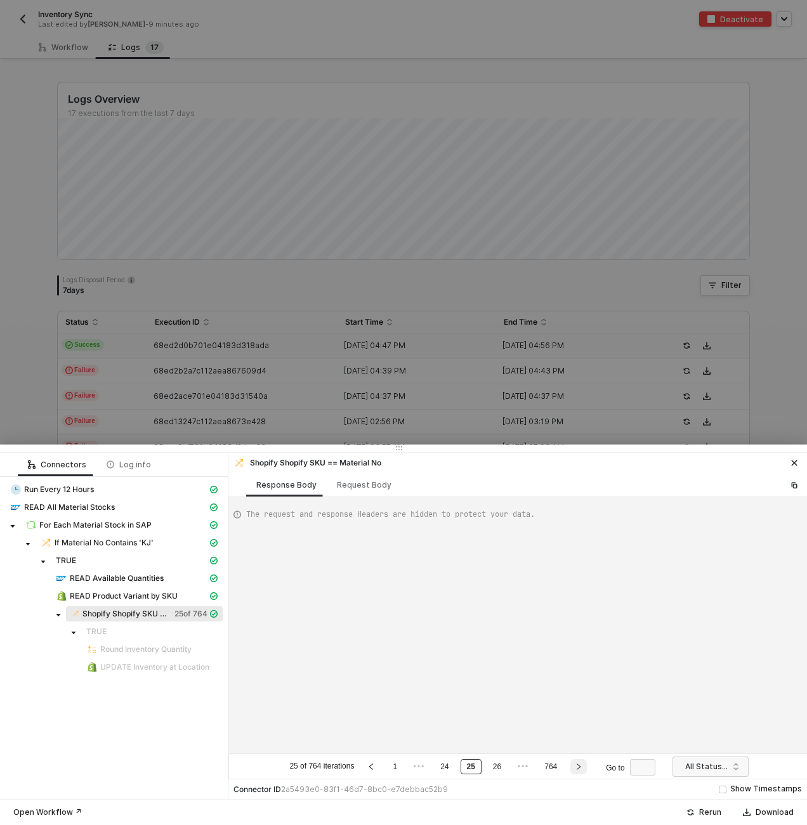
click at [576, 768] on button "button" at bounding box center [578, 766] width 16 height 15
click at [342, 481] on div "Request Body" at bounding box center [364, 485] width 55 height 10
type textarea "[ { "conditionSets": [ { "uuid": "8653811a-f2ea-4dce-ab1e-f7326d859bcb", "condi…"
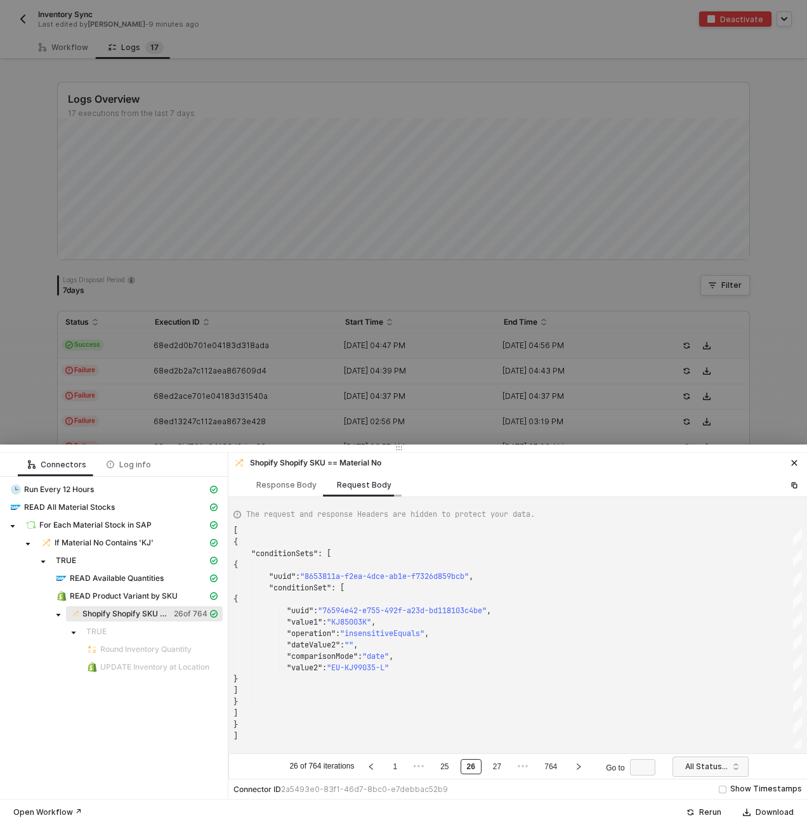
scroll to position [114, 0]
click at [554, 769] on link "764" at bounding box center [550, 767] width 20 height 14
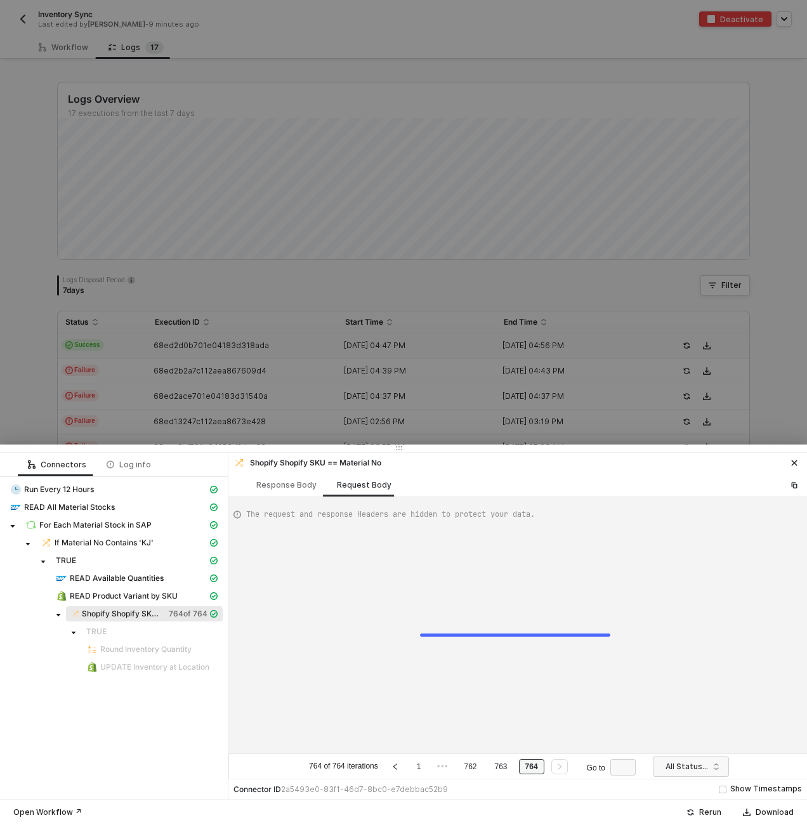
type textarea "[ { "conditionSets": [ { "uuid": "8653811a-f2ea-4dce-ab1e-f7326d859bcb", "condi…"
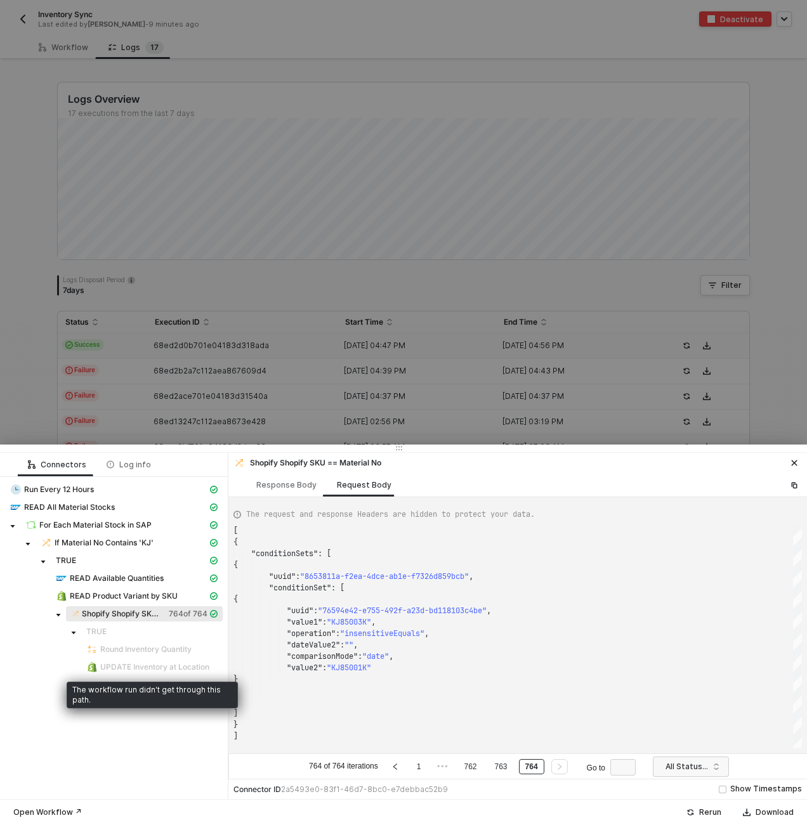
click at [171, 663] on span "UPDATE Inventory at Location" at bounding box center [154, 667] width 109 height 10
click at [126, 611] on span "Shopify Shopify SKU == Material No" at bounding box center [123, 614] width 82 height 10
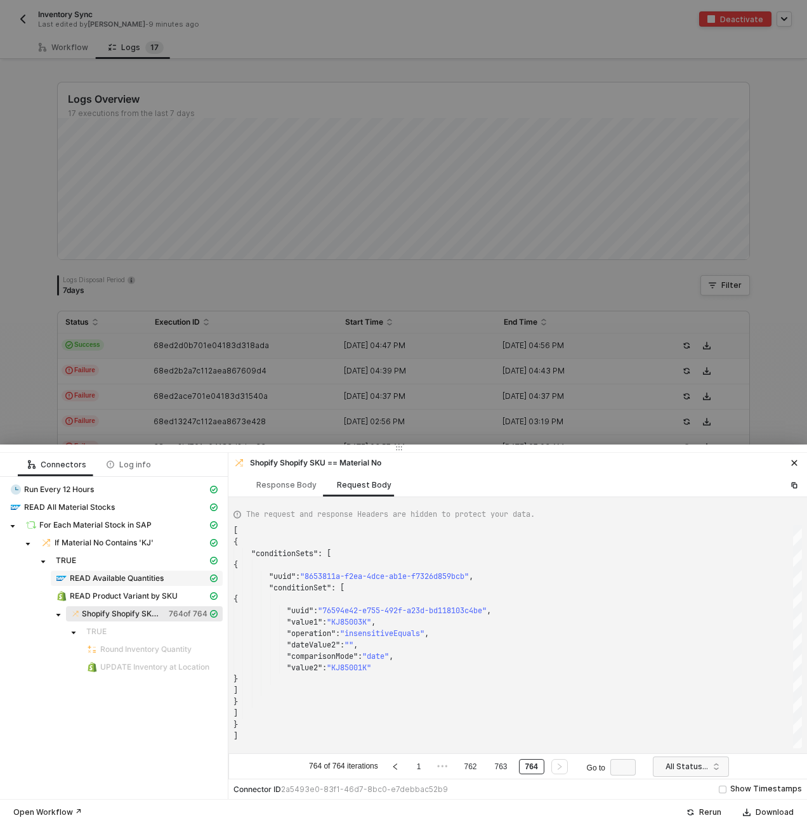
click at [92, 581] on span "READ Available Quantities" at bounding box center [117, 578] width 94 height 10
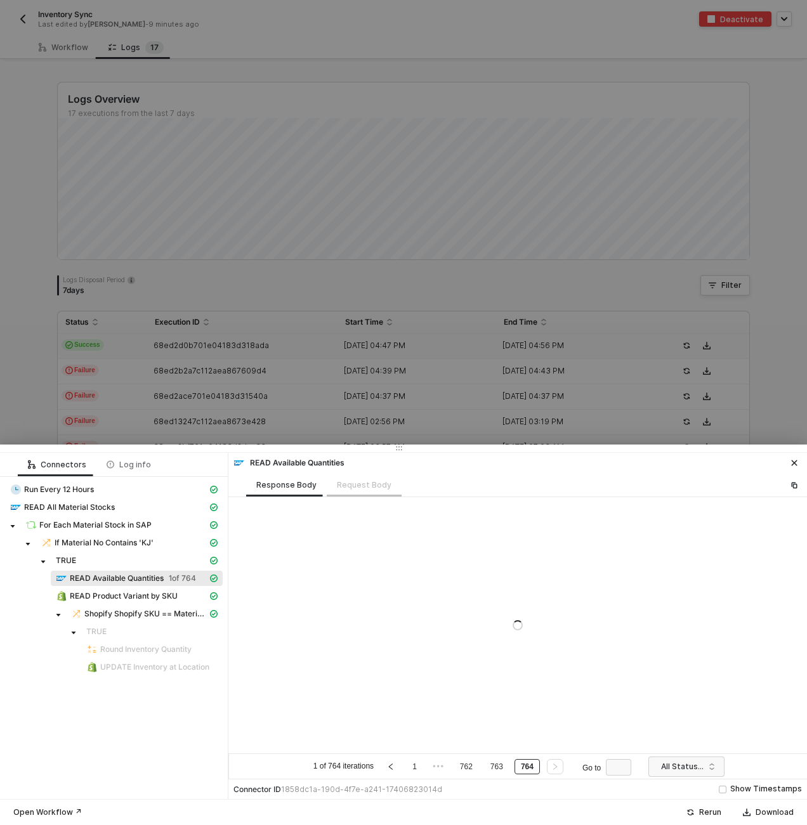
click at [366, 487] on div "Request Body" at bounding box center [364, 484] width 75 height 23
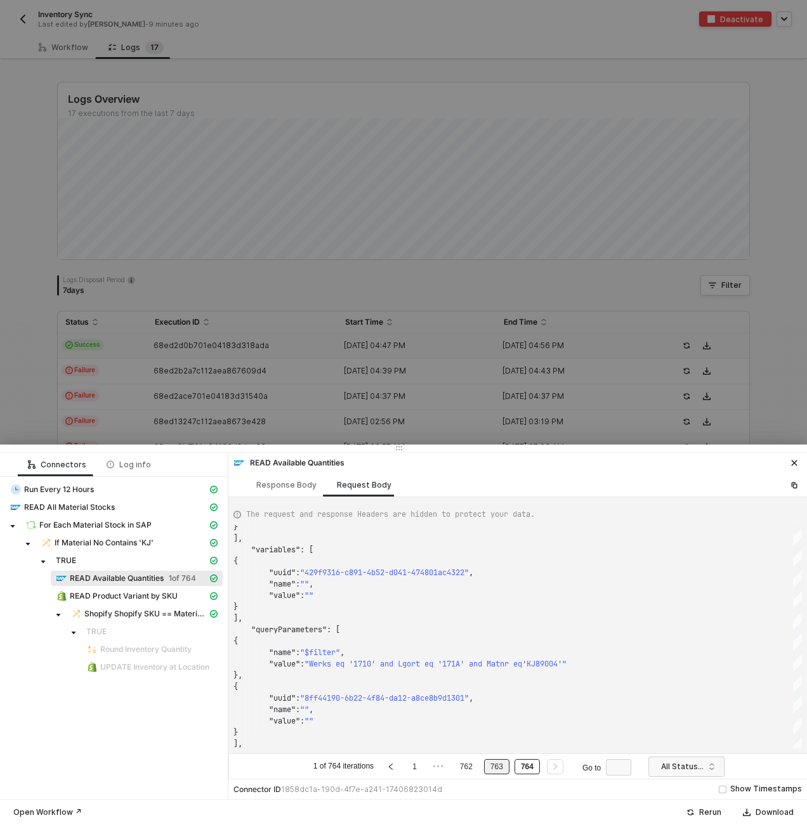
click at [496, 765] on link "763" at bounding box center [496, 767] width 20 height 14
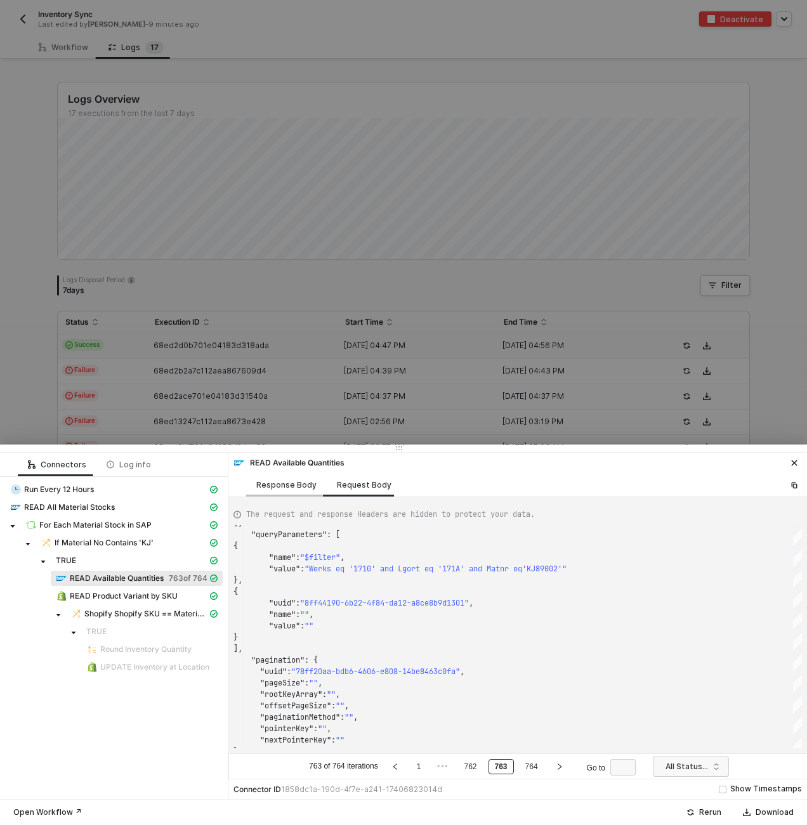
click at [285, 483] on div "Response Body" at bounding box center [286, 485] width 60 height 10
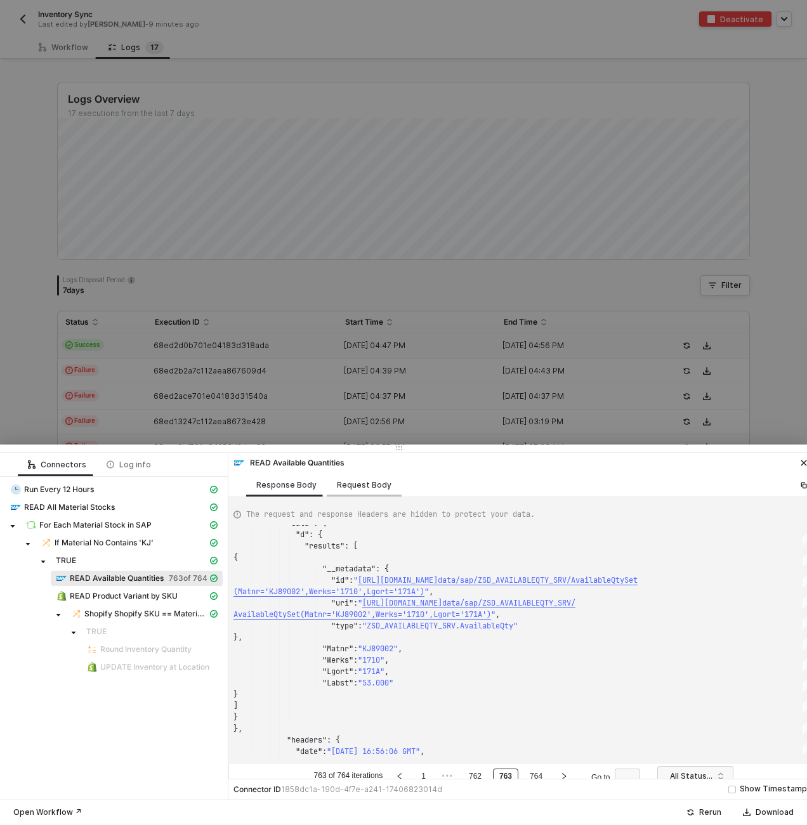
click at [353, 484] on div "Request Body" at bounding box center [364, 485] width 55 height 10
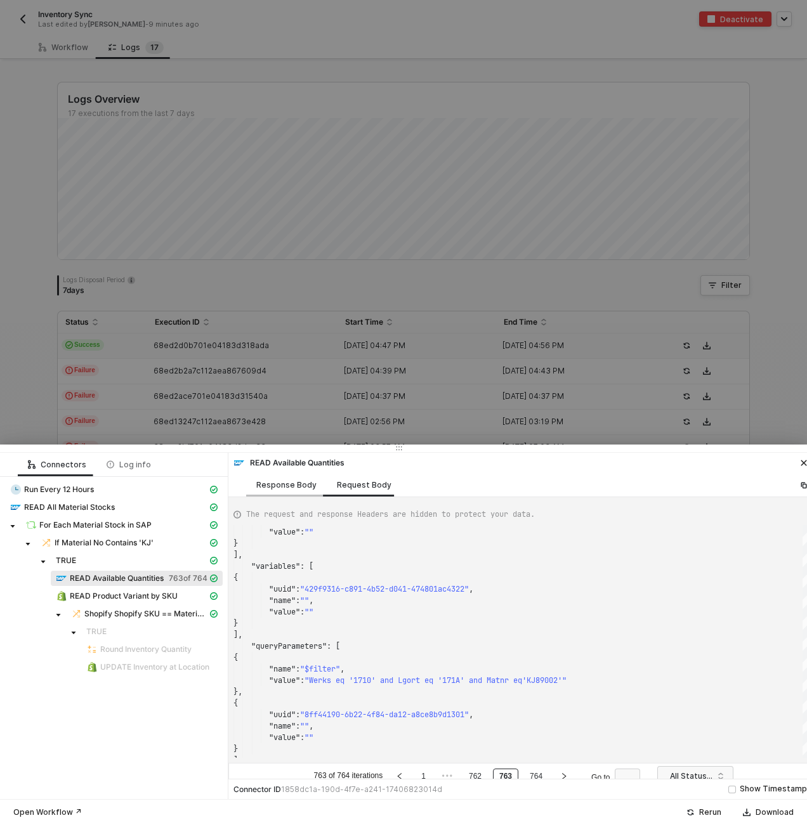
click at [282, 479] on div "Response Body" at bounding box center [286, 484] width 81 height 23
type textarea "{ "data": { "0": [ { "json": { "data": { "data": { "d": { "results": [ {"
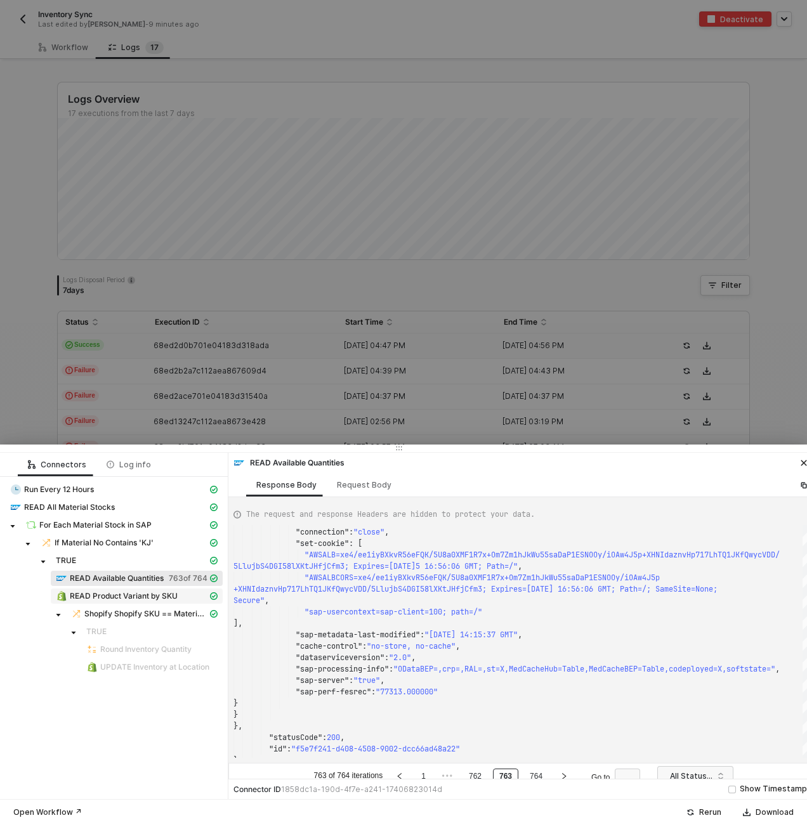
click at [147, 597] on span "READ Product Variant by SKU" at bounding box center [124, 596] width 108 height 10
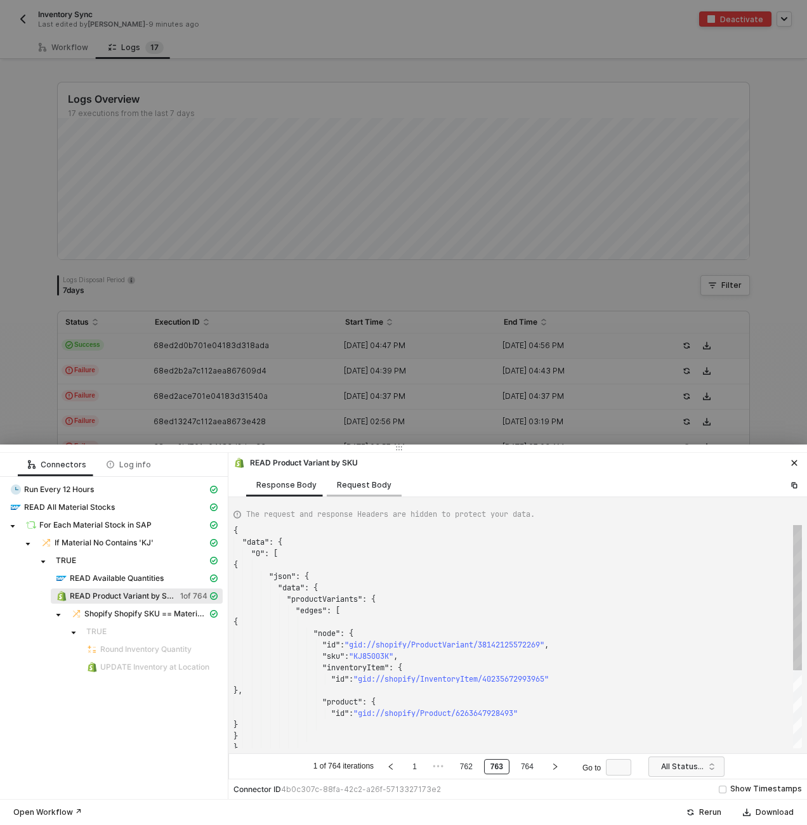
click at [344, 486] on div "Request Body" at bounding box center [364, 484] width 75 height 23
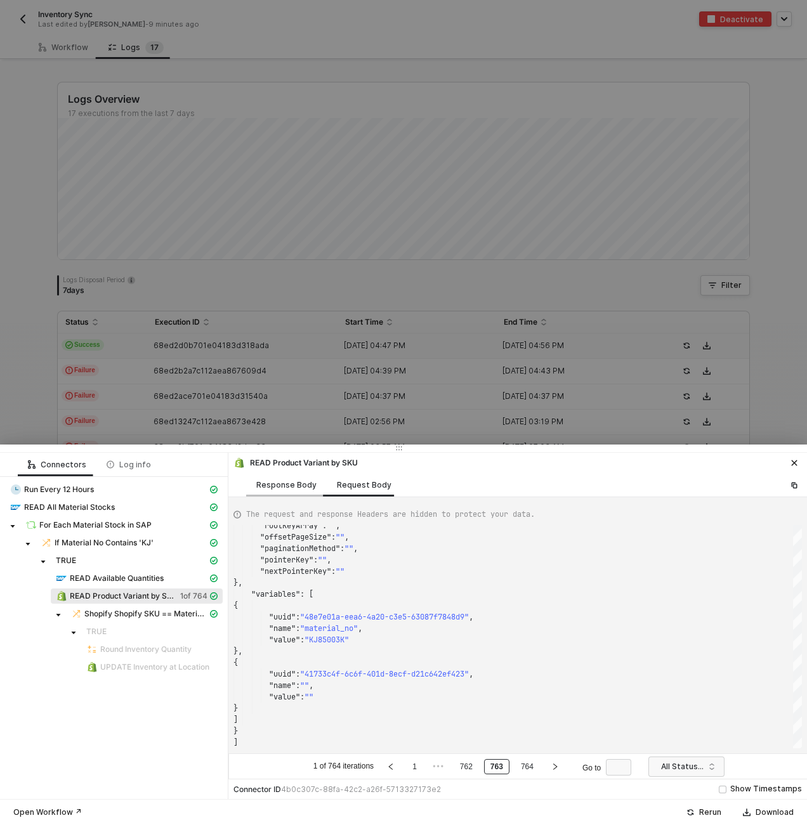
click at [290, 478] on div "Response Body" at bounding box center [286, 484] width 81 height 23
type textarea "{ "data": { "0": [ { "json": { "data": { "productVariants": { "edges": [ { "nod…"
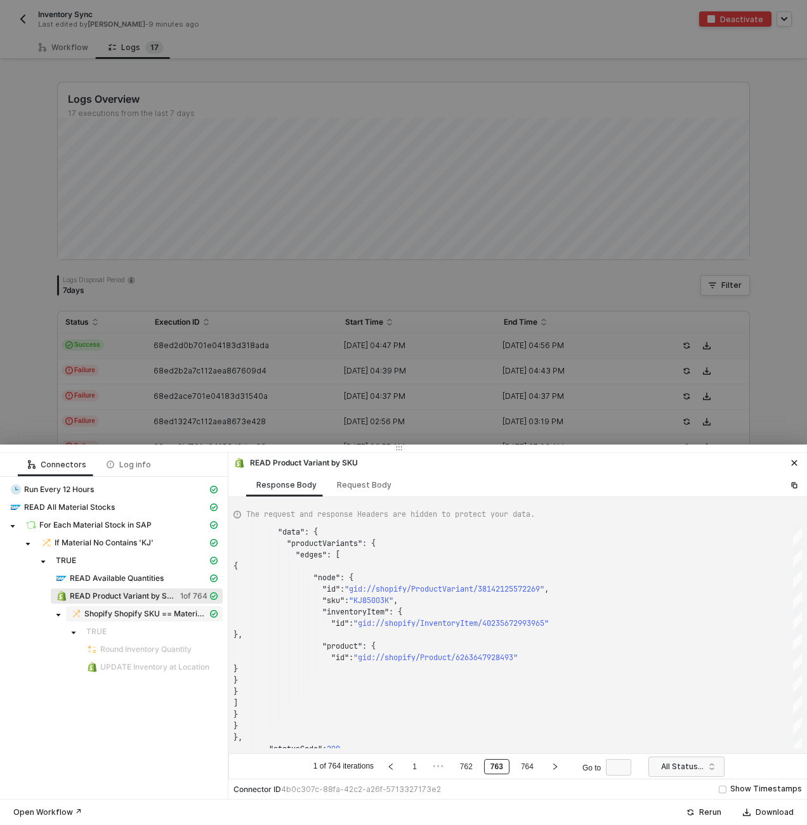
click at [190, 611] on span "Shopify Shopify SKU == Material No" at bounding box center [145, 614] width 123 height 10
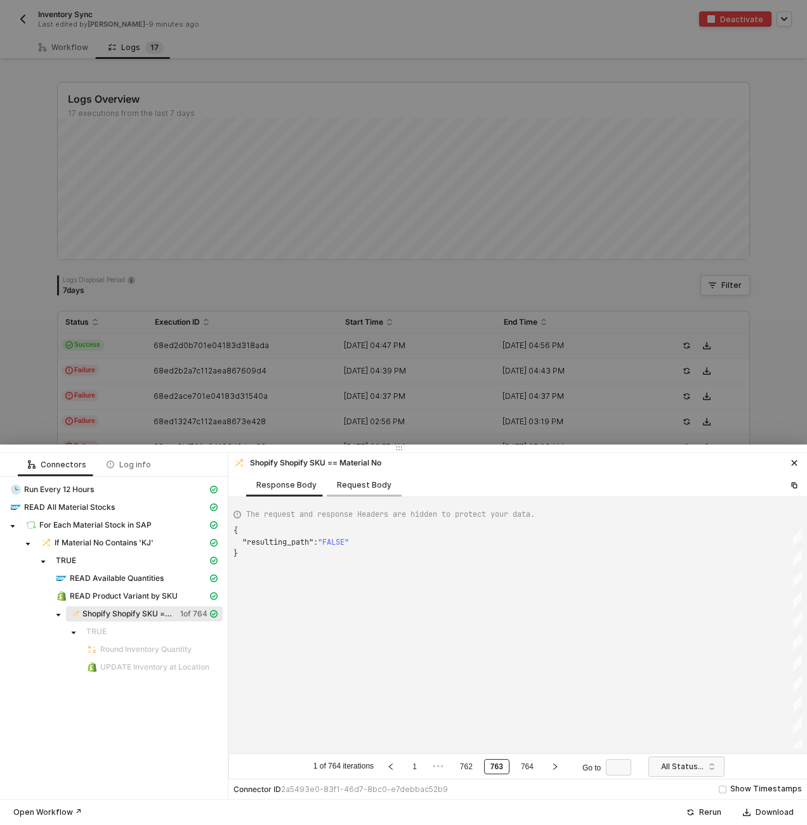
click at [357, 488] on div "Request Body" at bounding box center [364, 485] width 55 height 10
type textarea "[ { "conditionSets": [ { "uuid": "8653811a-f2ea-4dce-ab1e-f7326d859bcb", "condi…"
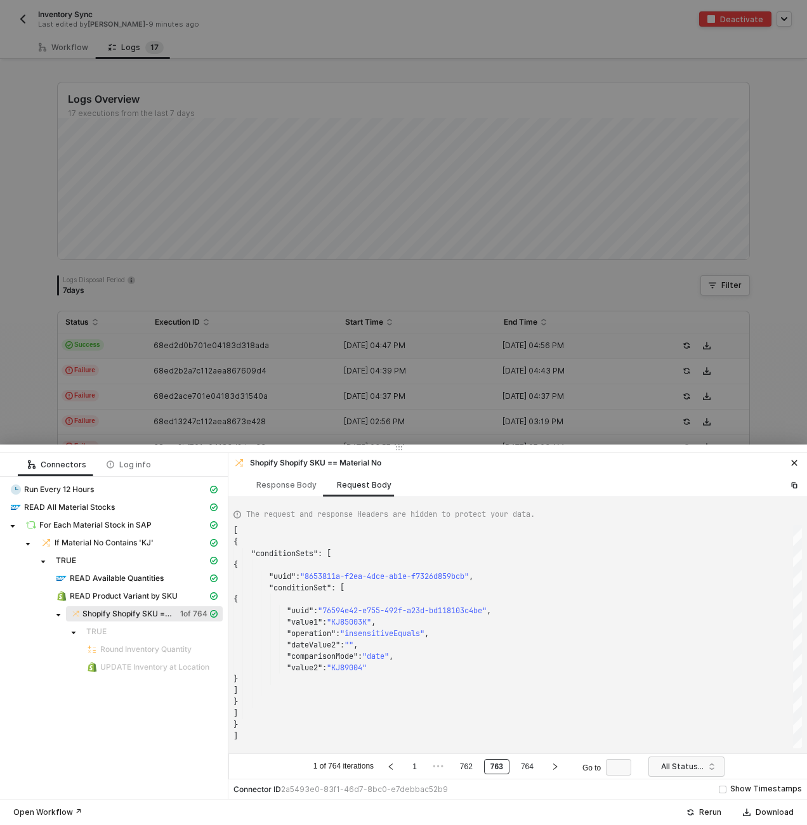
click at [269, 183] on div at bounding box center [403, 412] width 807 height 825
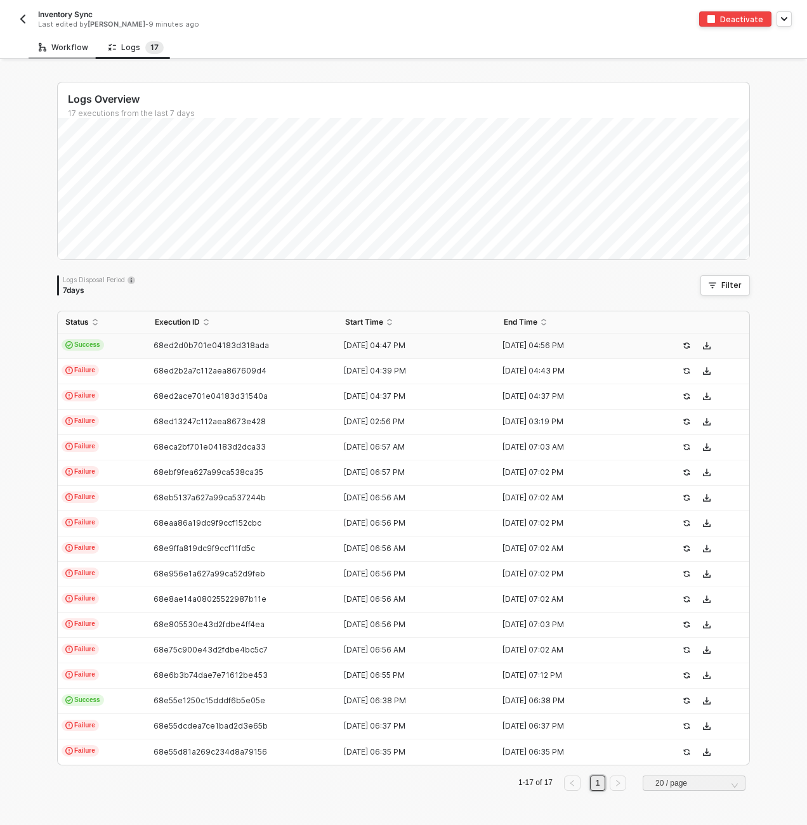
click at [73, 42] on div "Workflow" at bounding box center [63, 47] width 49 height 10
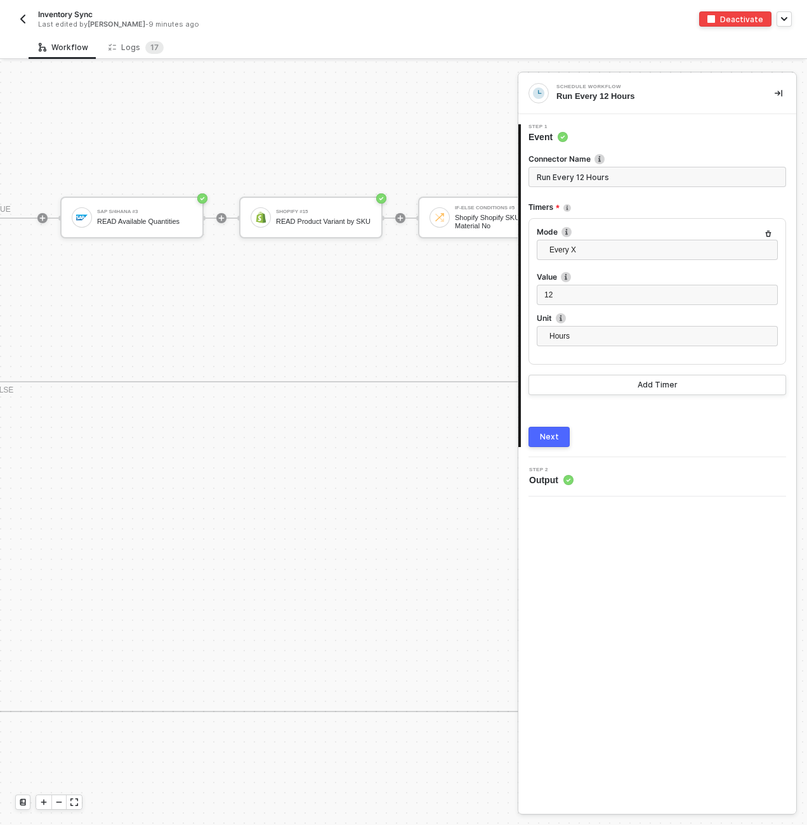
scroll to position [444, 837]
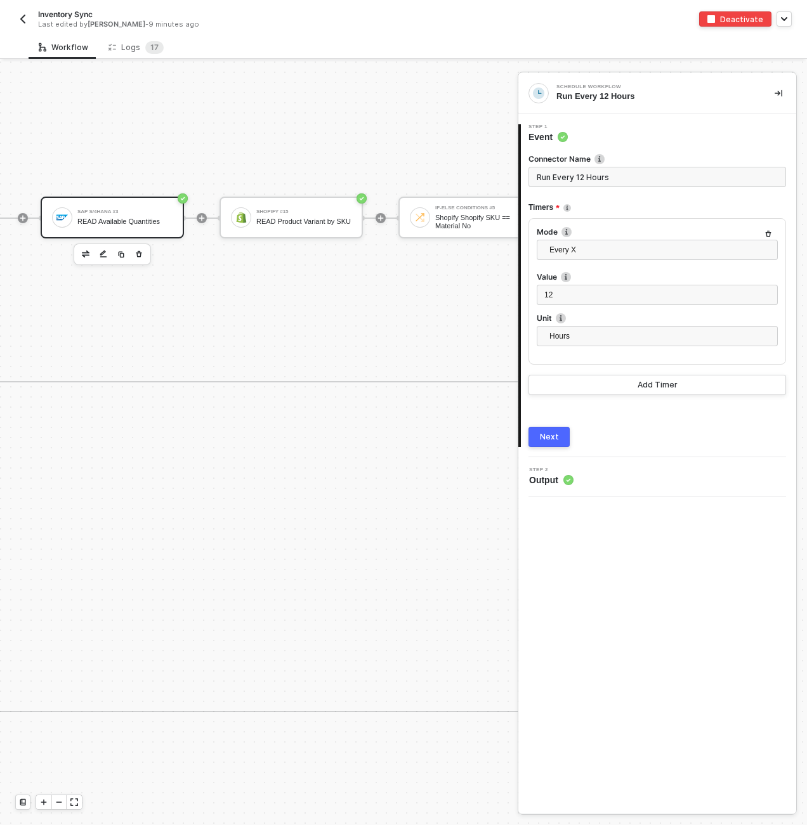
click at [170, 209] on div "SAP S/4HANA #3" at bounding box center [124, 211] width 95 height 5
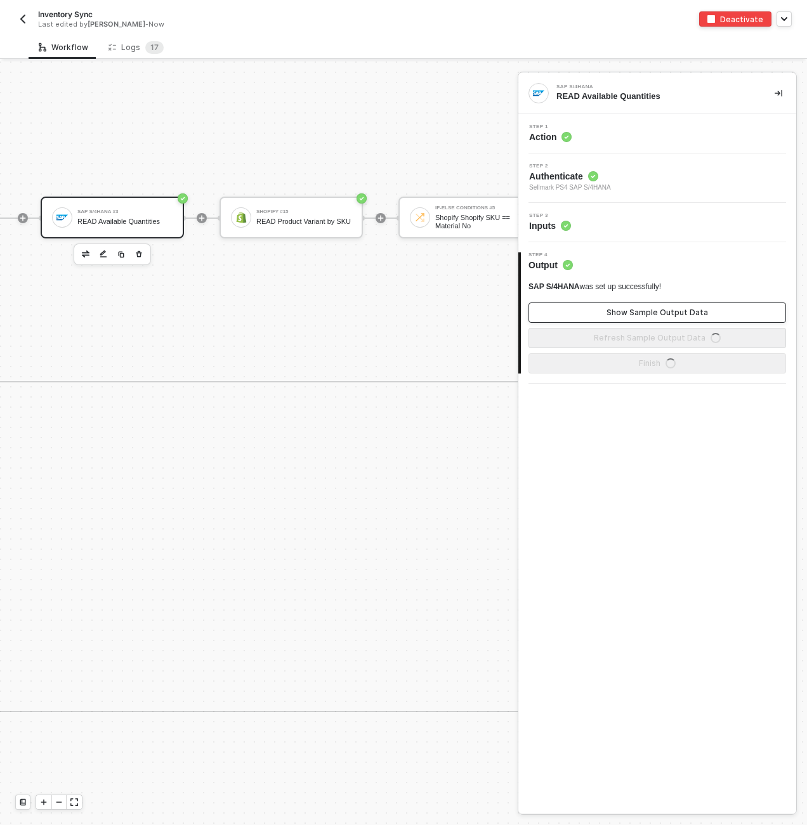
click at [682, 314] on div "Show Sample Output Data" at bounding box center [656, 313] width 101 height 10
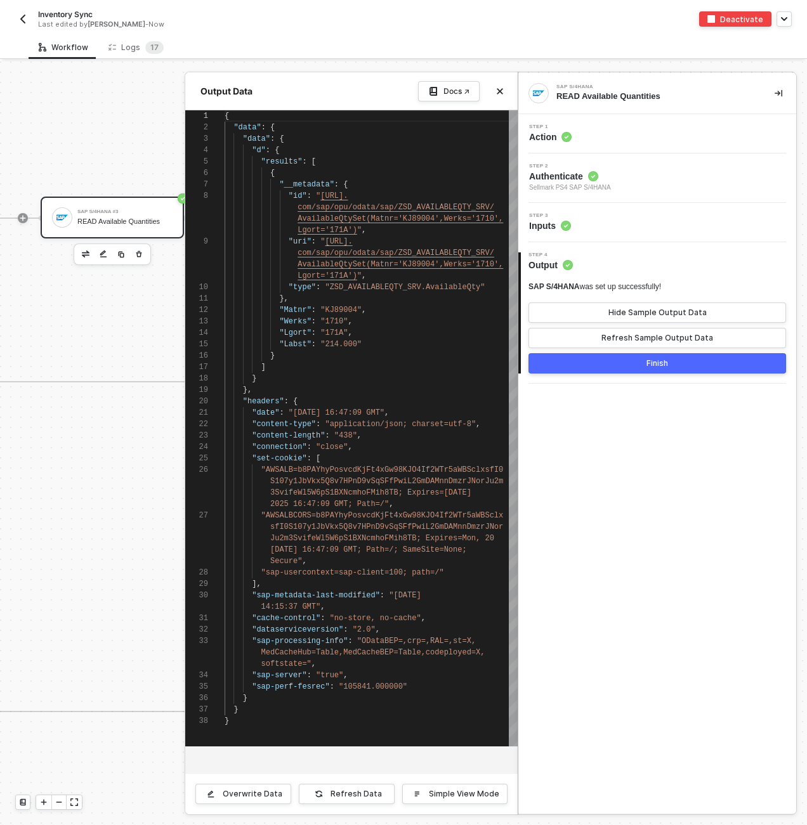
scroll to position [80, 0]
click at [682, 314] on div "Hide Sample Output Data" at bounding box center [657, 313] width 98 height 10
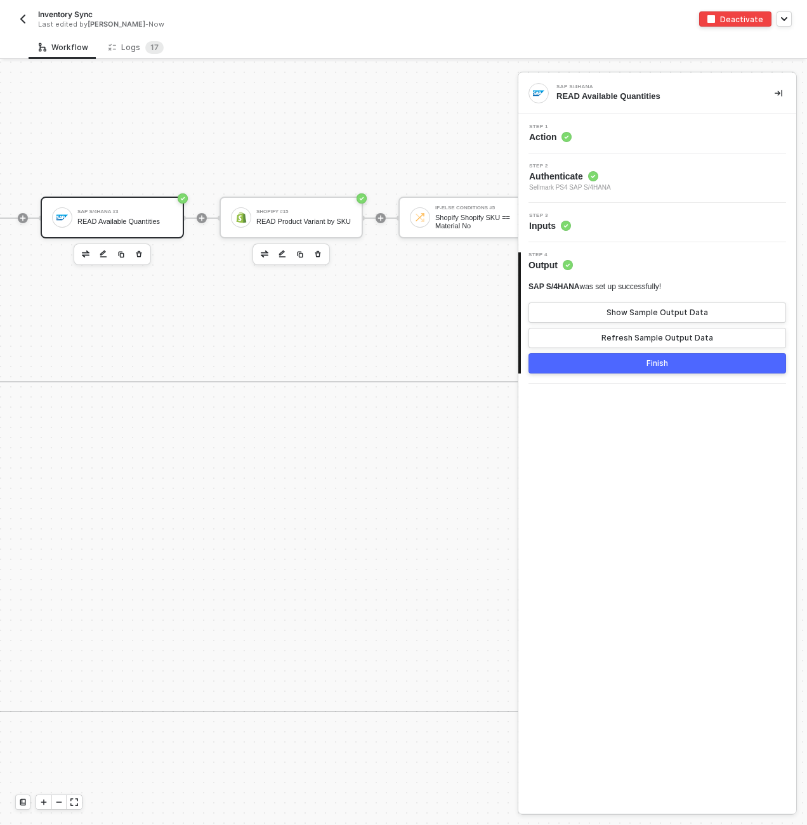
click at [304, 247] on button "button" at bounding box center [299, 254] width 15 height 15
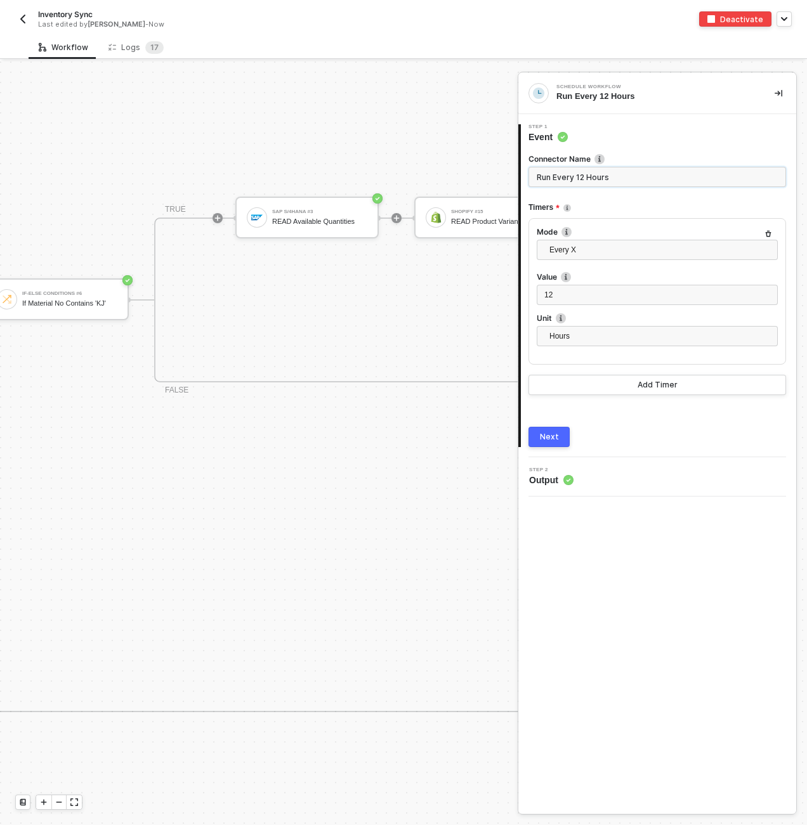
scroll to position [444, 812]
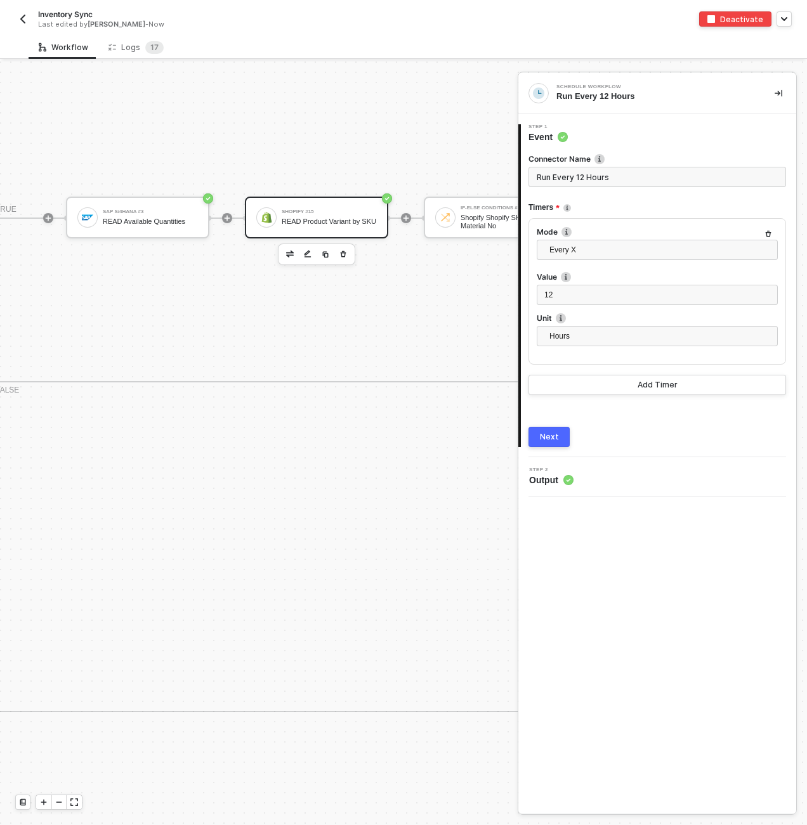
click at [327, 210] on div "Shopify #15 READ Product Variant by SKU" at bounding box center [329, 217] width 95 height 24
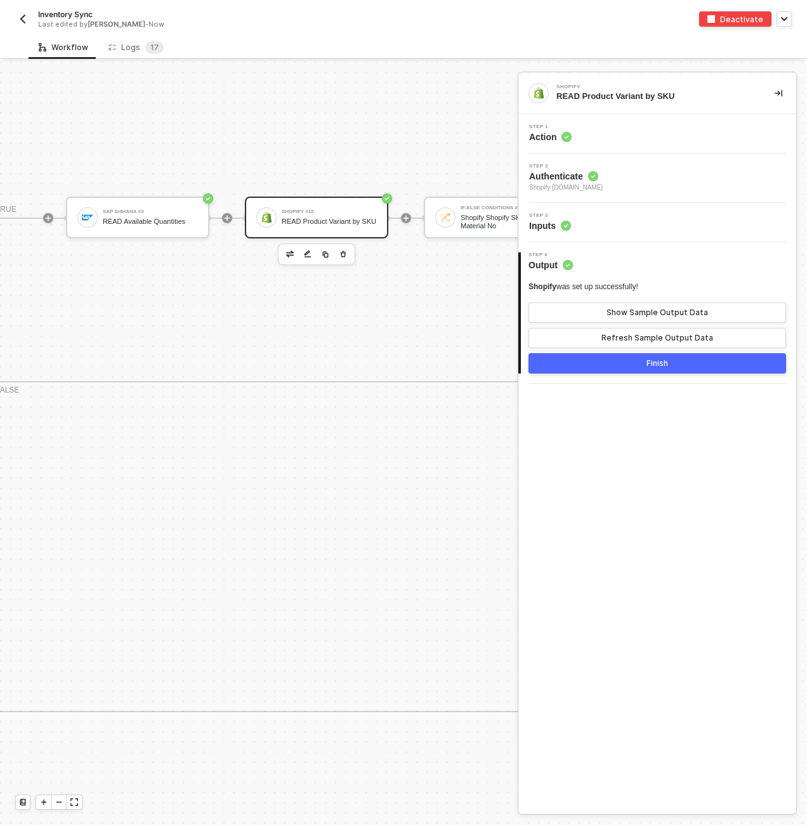
click at [622, 225] on div "Step 3 Inputs" at bounding box center [658, 222] width 275 height 19
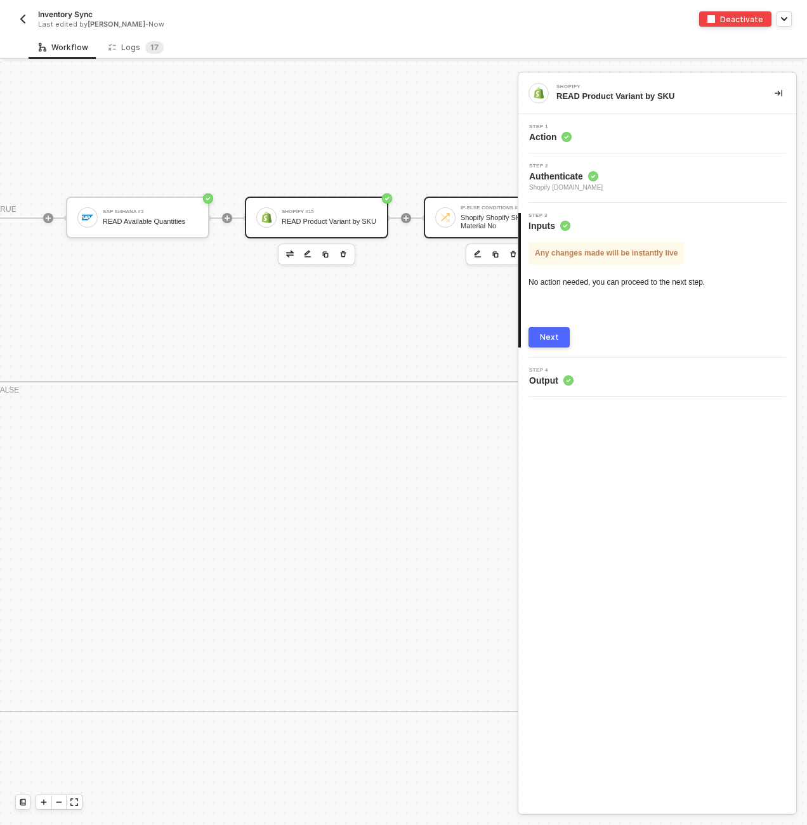
click at [461, 212] on div "If-Else Conditions #5 Shopify Shopify SKU == Material No" at bounding box center [507, 217] width 95 height 24
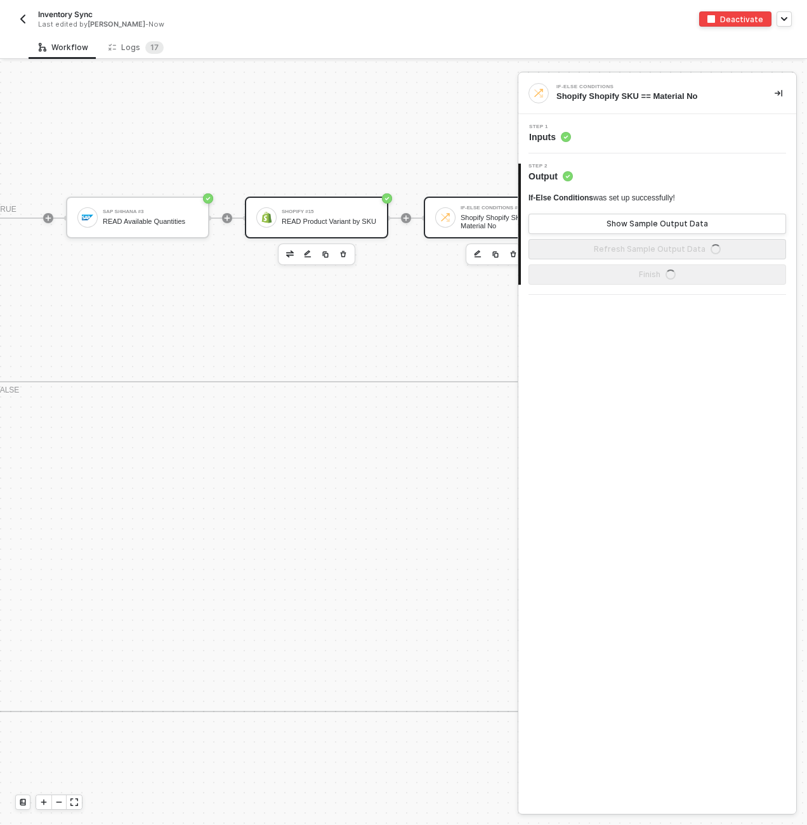
click at [288, 217] on div "READ Product Variant by SKU" at bounding box center [329, 221] width 95 height 8
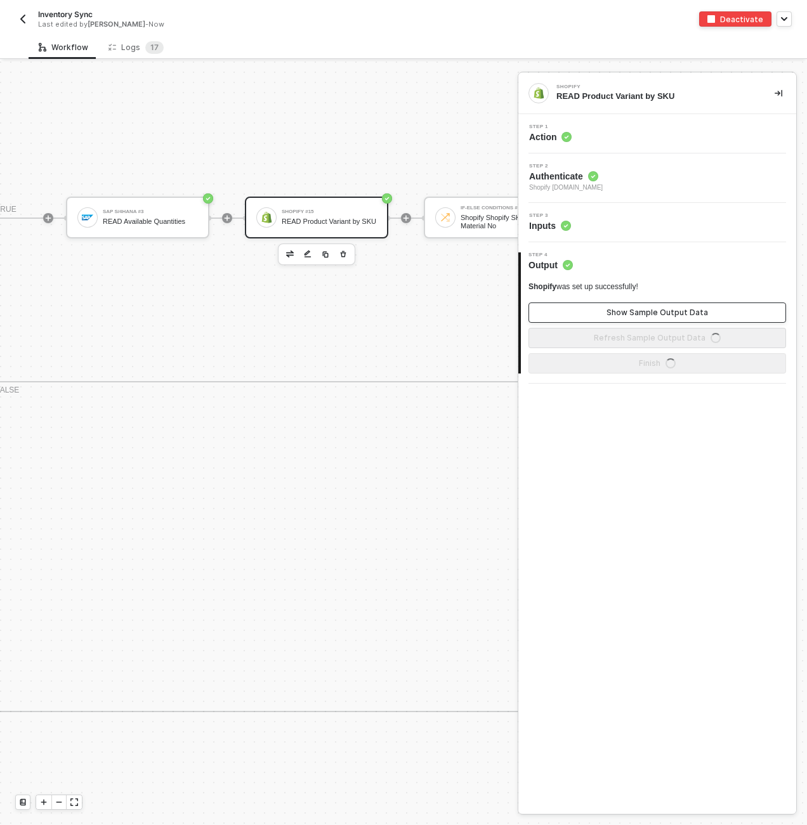
click at [635, 314] on div "Show Sample Output Data" at bounding box center [656, 313] width 101 height 10
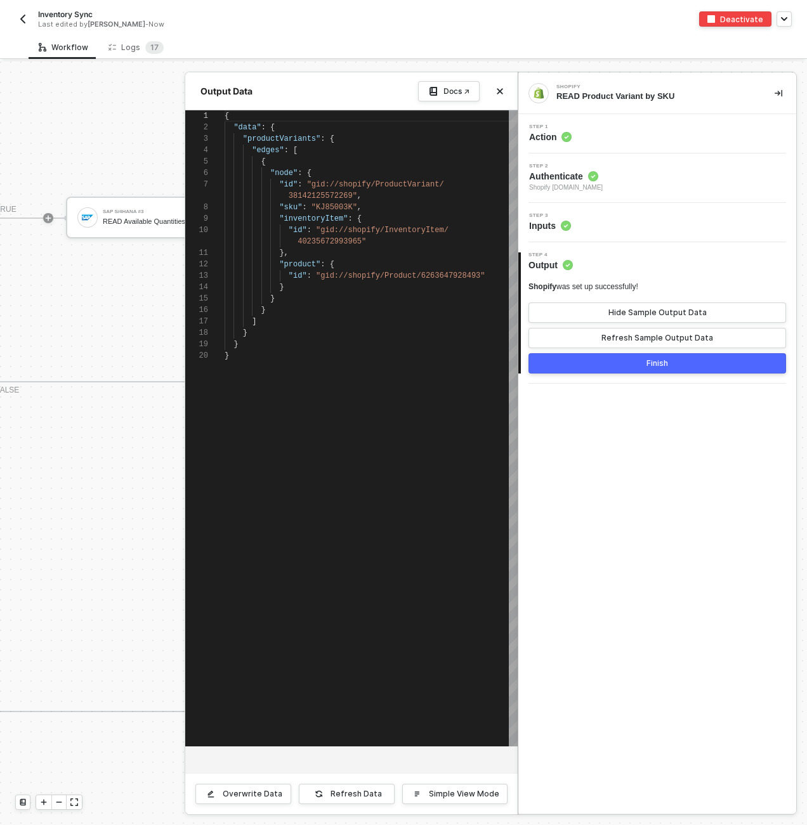
scroll to position [103, 0]
click at [629, 333] on div "Refresh Sample Output Data" at bounding box center [657, 338] width 112 height 10
click at [642, 367] on button "Finish" at bounding box center [656, 363] width 257 height 20
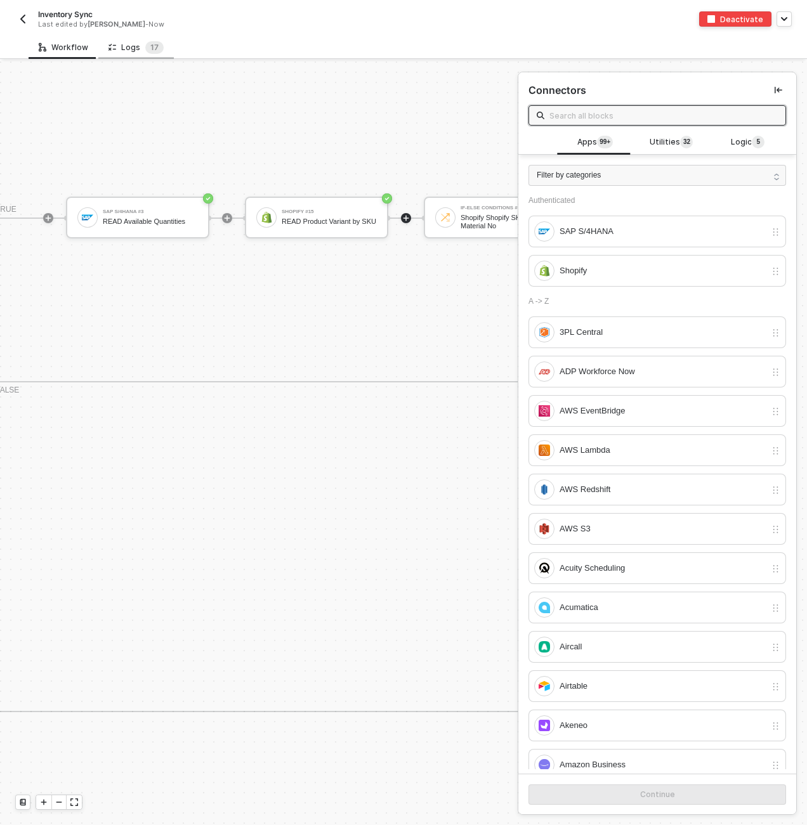
click at [135, 53] on div "Logs 1 7" at bounding box center [135, 47] width 75 height 23
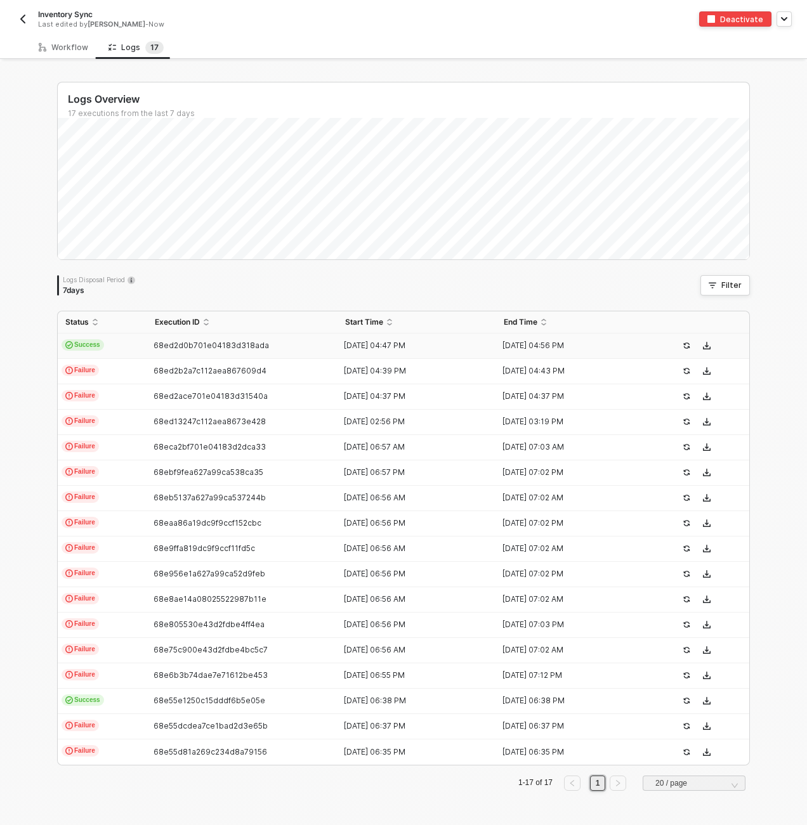
click at [119, 338] on td "Success" at bounding box center [102, 346] width 89 height 25
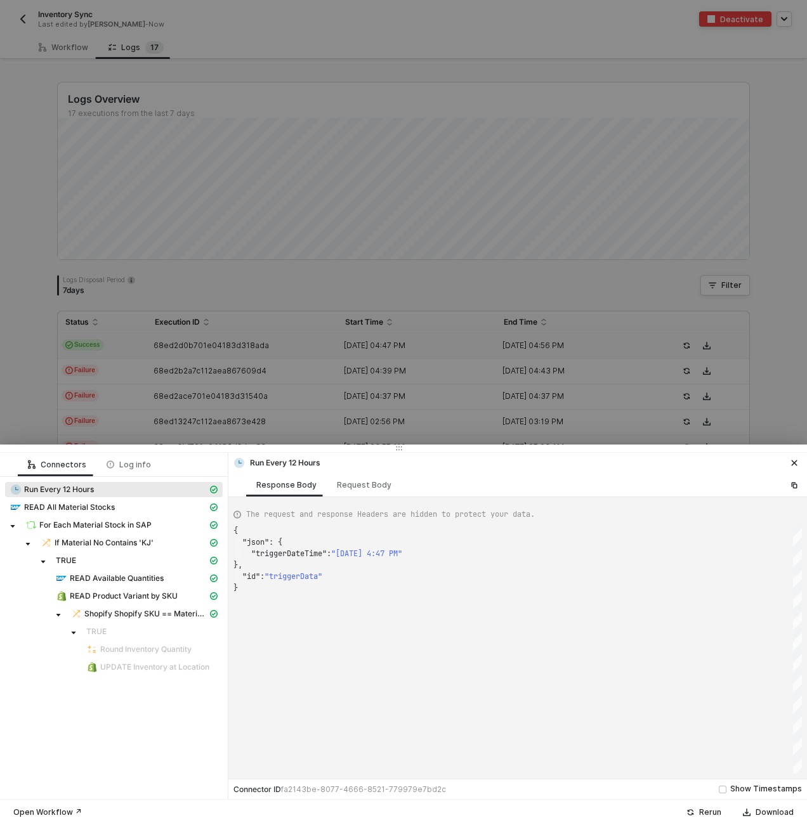
scroll to position [57, 0]
click at [151, 620] on span "Shopify Shopify SKU == Material No" at bounding box center [144, 613] width 157 height 15
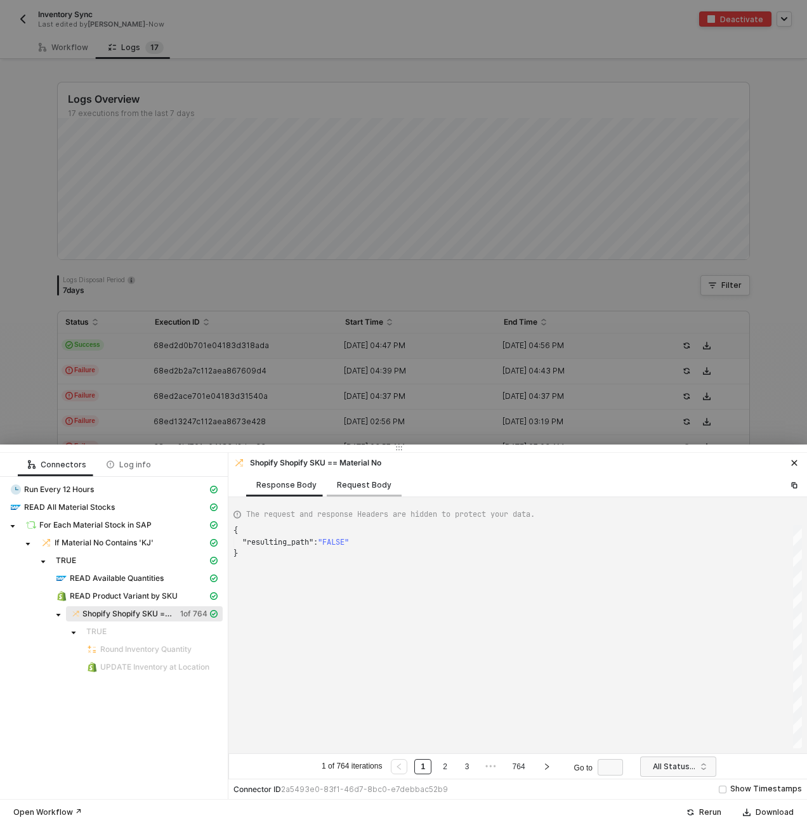
click at [352, 491] on div "Request Body" at bounding box center [364, 484] width 75 height 23
type textarea "[ { "conditionSets": [ { "uuid": "8653811a-f2ea-4dce-ab1e-f7326d859bcb", "condi…"
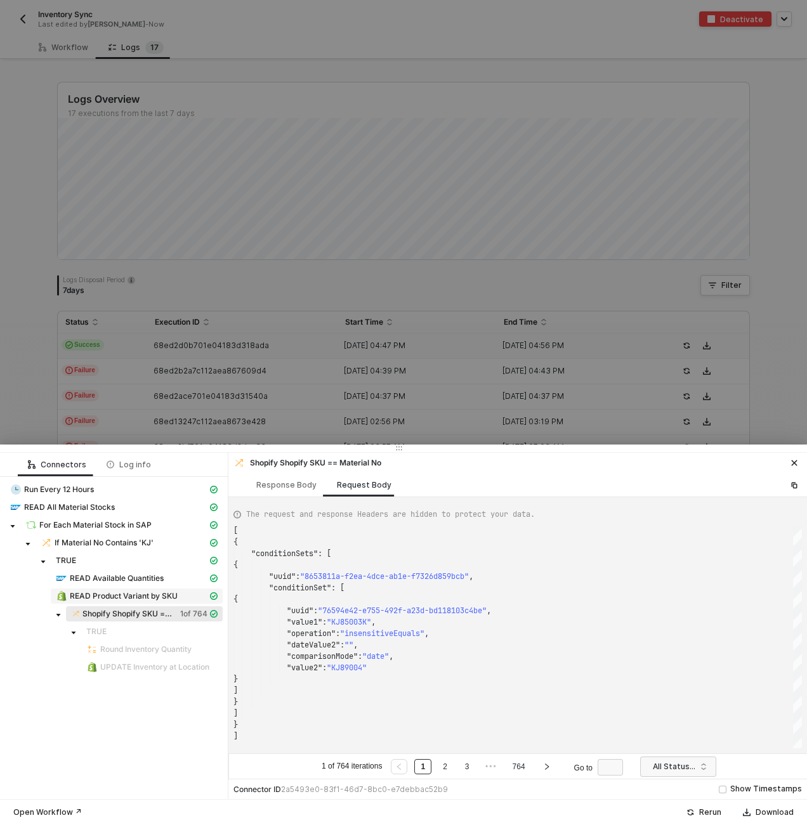
click at [115, 597] on span "READ Product Variant by SKU" at bounding box center [124, 596] width 108 height 10
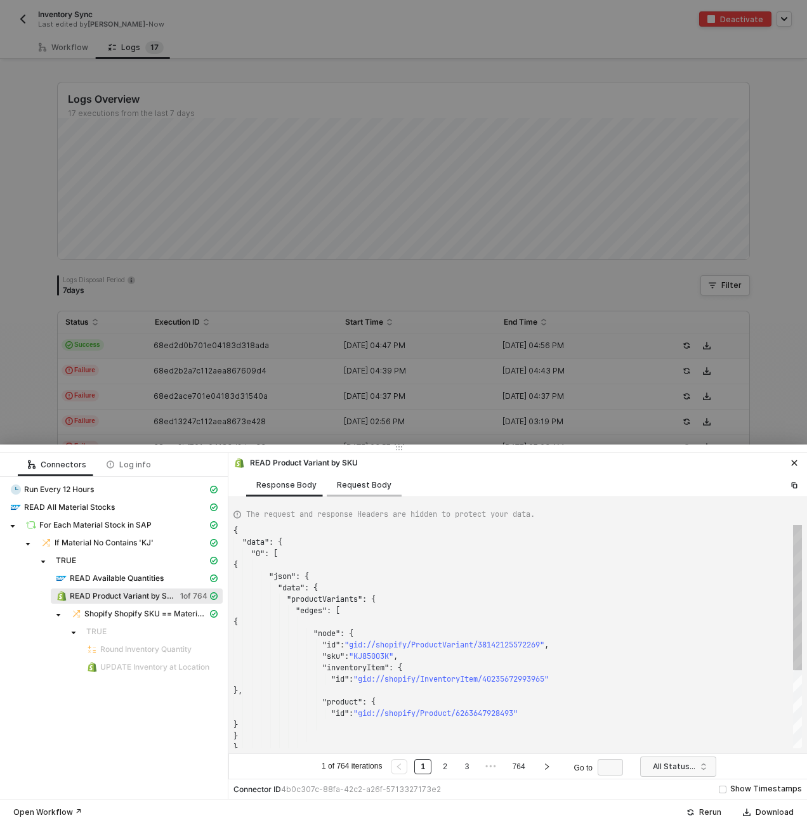
click at [357, 481] on div "Request Body" at bounding box center [364, 485] width 55 height 10
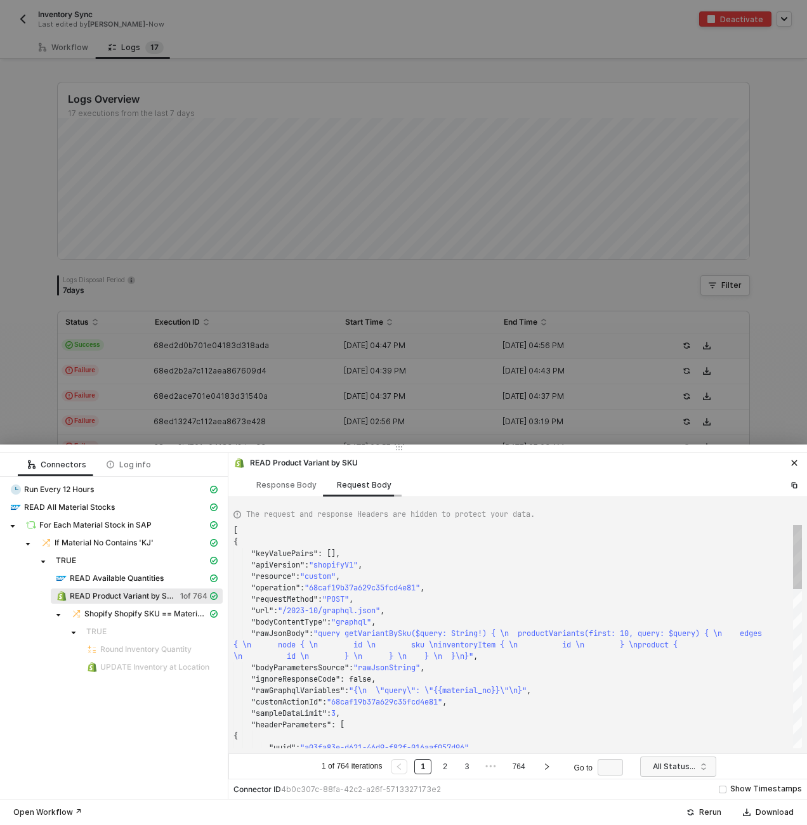
scroll to position [103, 0]
click at [290, 487] on div "Response Body" at bounding box center [286, 485] width 60 height 10
type textarea "{ "data": { "0": [ { "json": { "data": { "productVariants": { "edges": [ { "nod…"
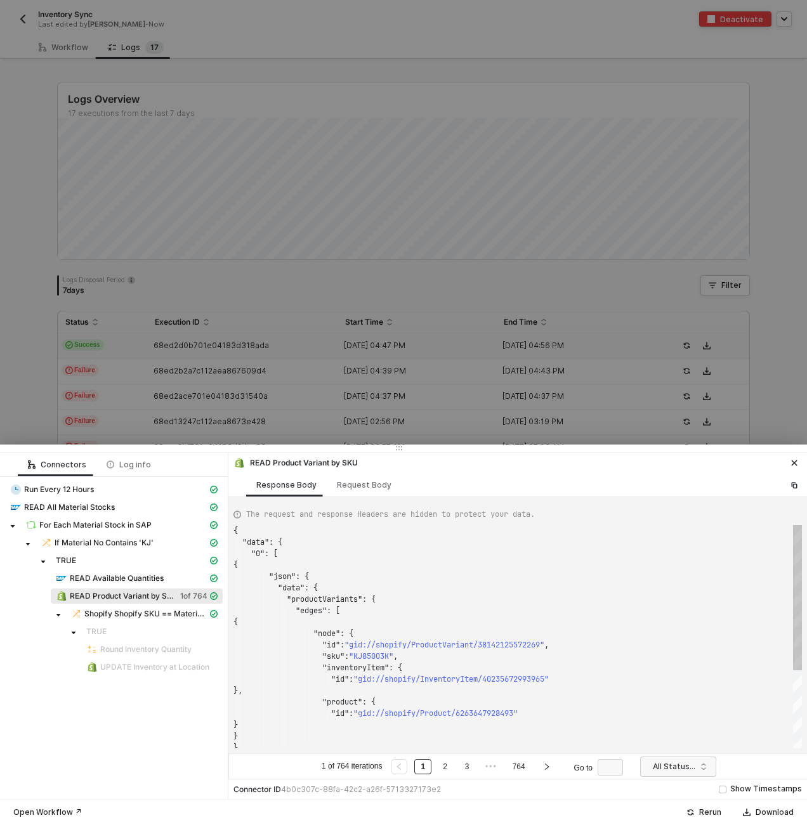
scroll to position [114, 0]
click at [94, 573] on span "READ Available Quantities" at bounding box center [117, 578] width 94 height 10
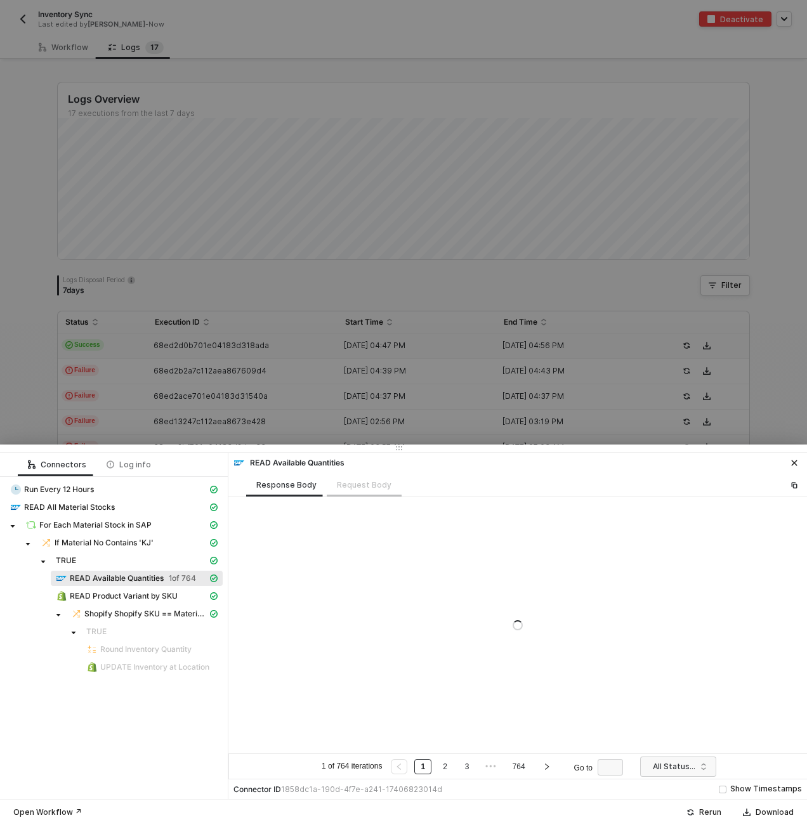
click at [358, 484] on div "Request Body" at bounding box center [364, 484] width 75 height 23
click at [357, 487] on div "Request Body" at bounding box center [364, 485] width 55 height 10
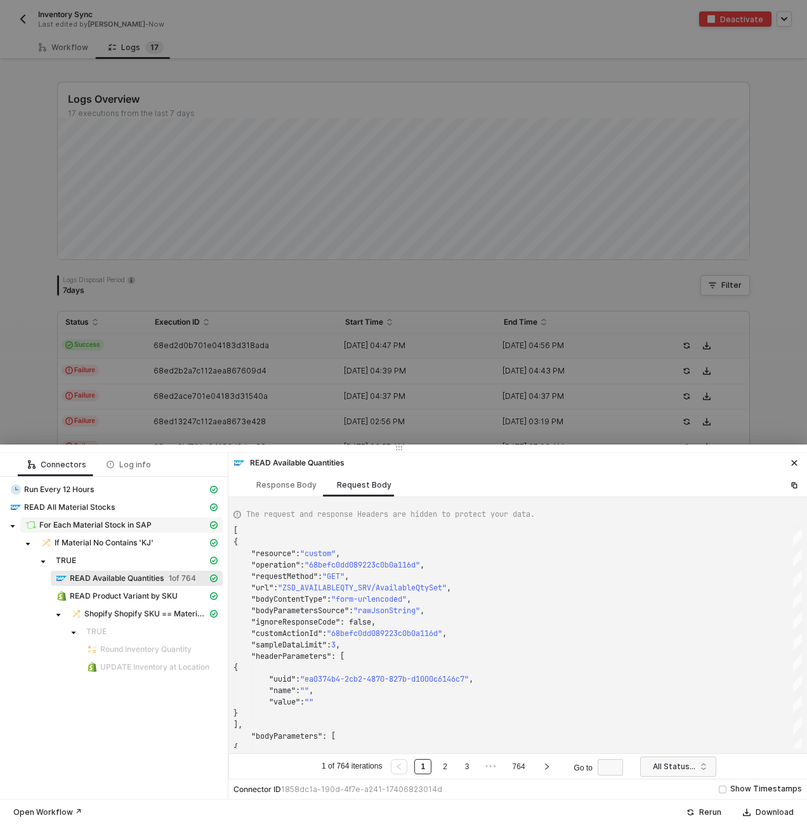
click at [101, 519] on span "For Each Material Stock in SAP" at bounding box center [121, 524] width 202 height 15
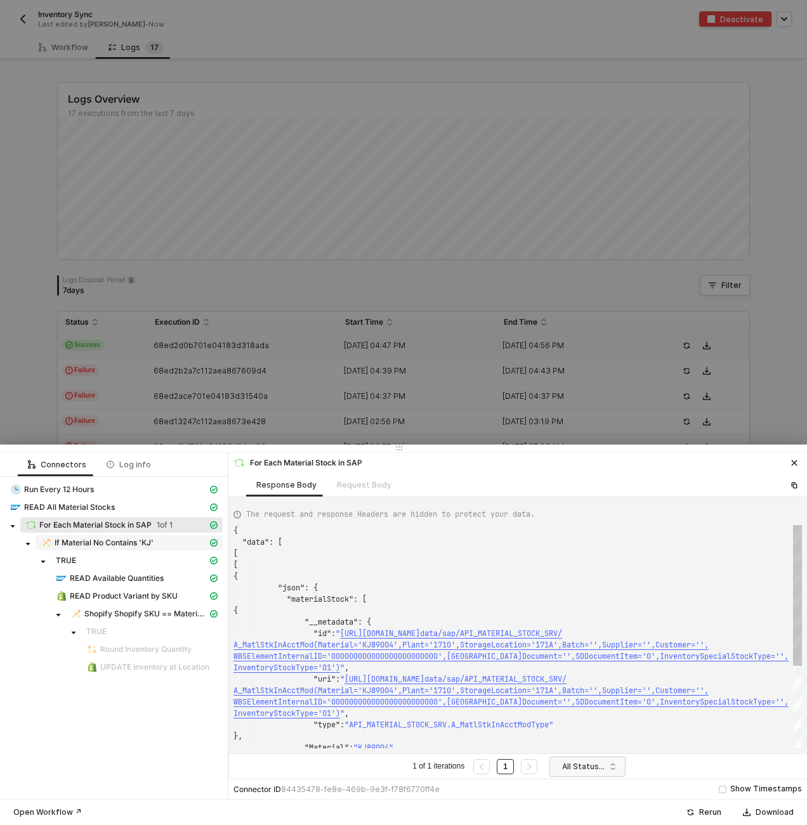
scroll to position [103, 0]
click at [123, 541] on span "If Material No Contains 'KJ'" at bounding box center [104, 543] width 99 height 10
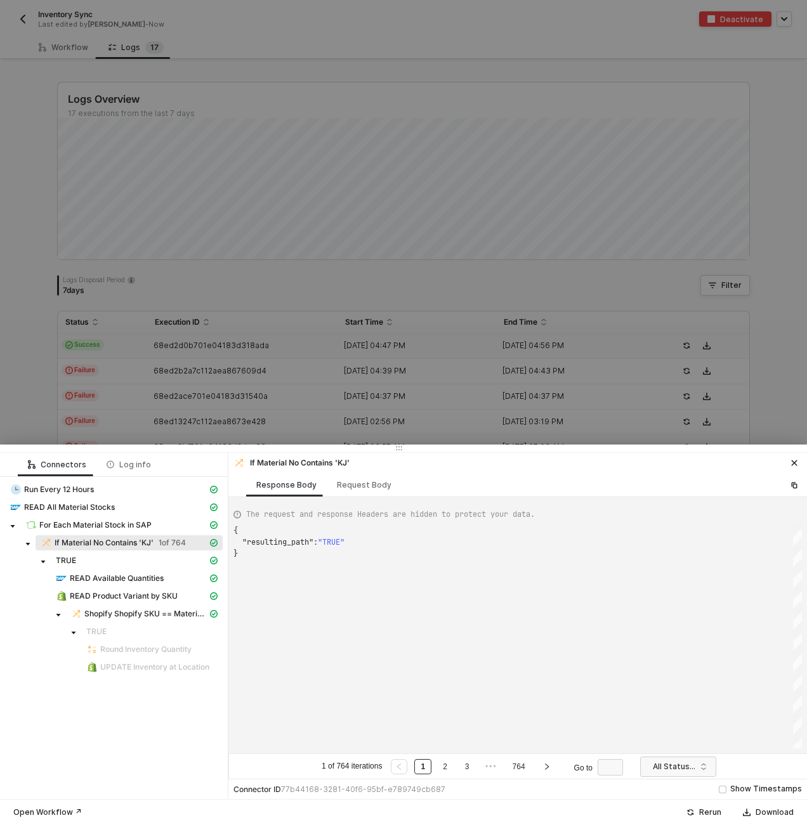
scroll to position [23, 0]
click at [129, 526] on span "For Each Material Stock in SAP" at bounding box center [95, 525] width 112 height 10
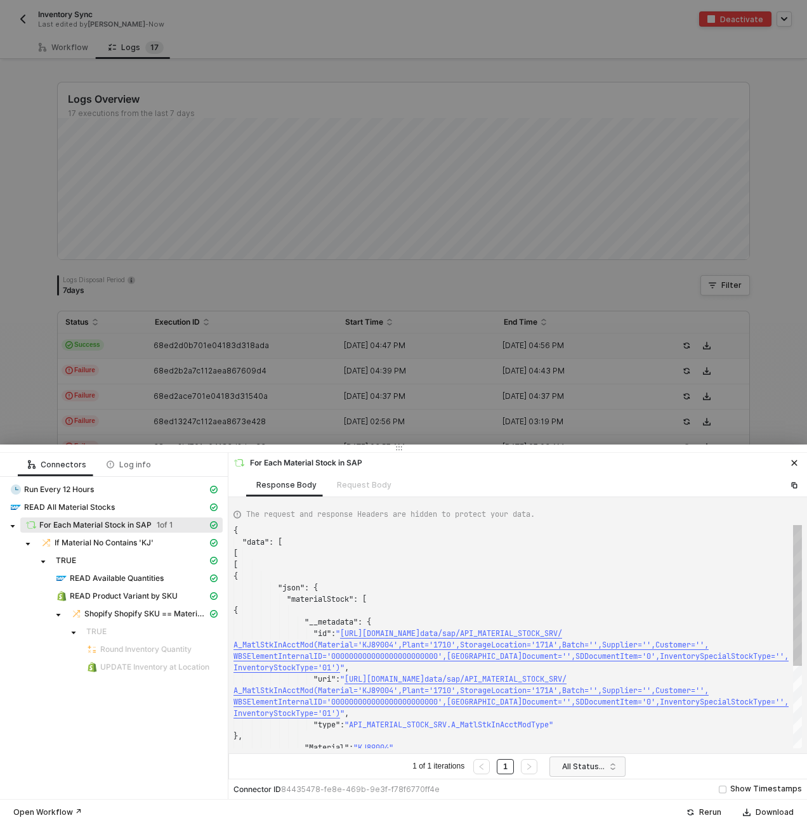
scroll to position [103, 0]
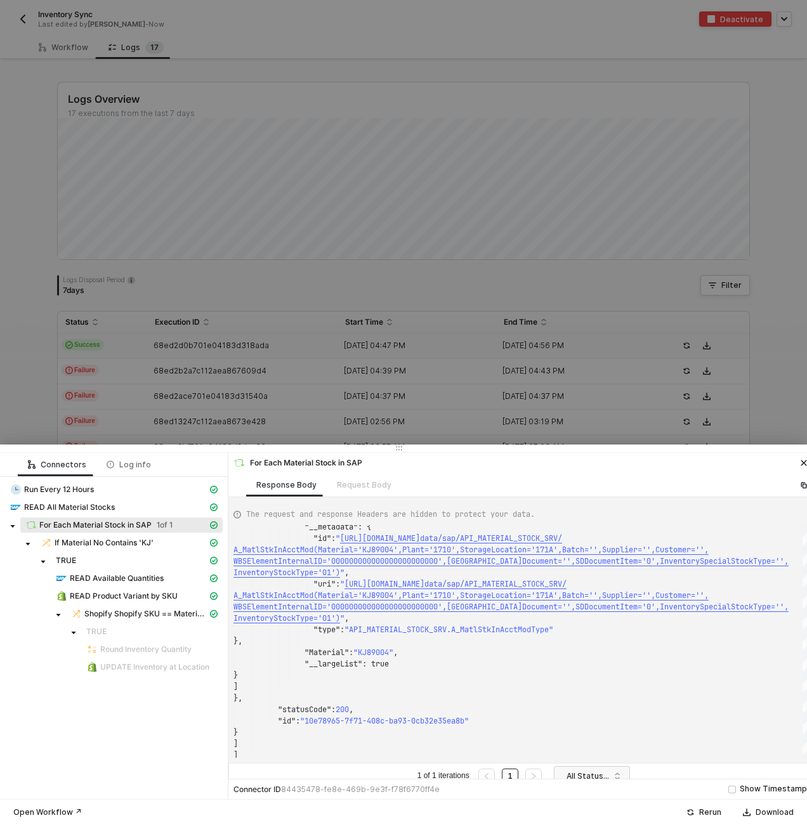
click at [207, 397] on div at bounding box center [403, 412] width 807 height 825
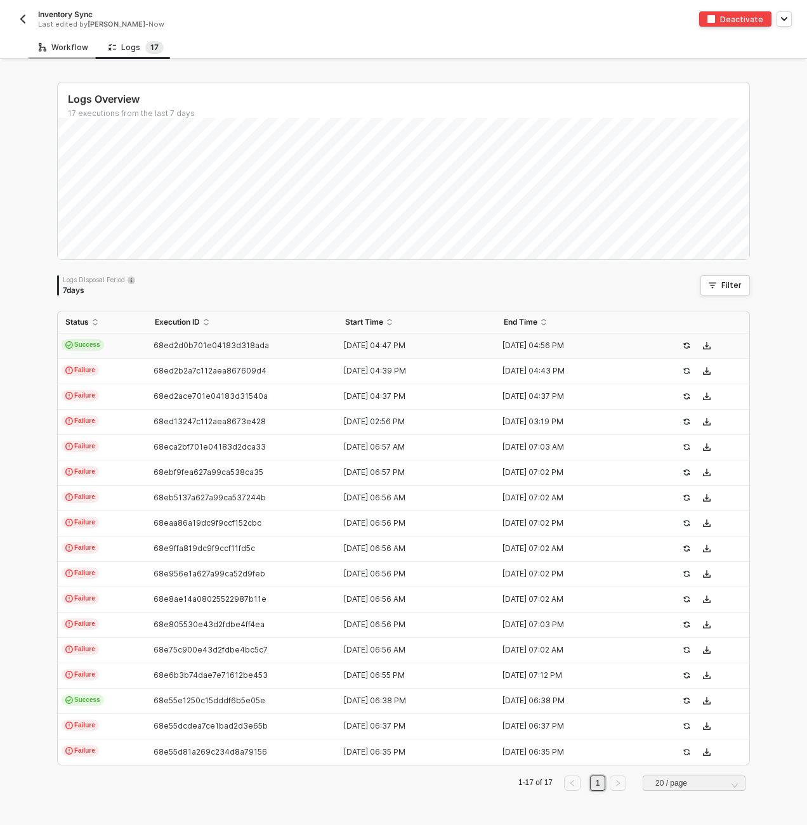
click at [74, 44] on div "Workflow" at bounding box center [63, 47] width 49 height 10
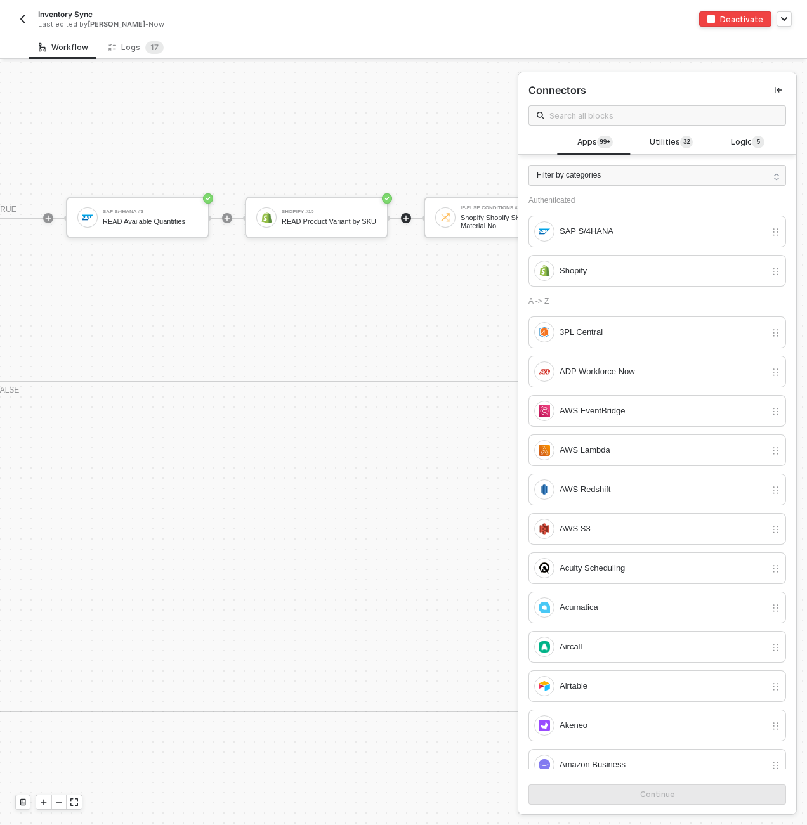
click at [379, 283] on div "TRUE SAP S/4HANA #3 READ Available Quantities Shopify #15 READ Product Variant …" at bounding box center [571, 299] width 1173 height 165
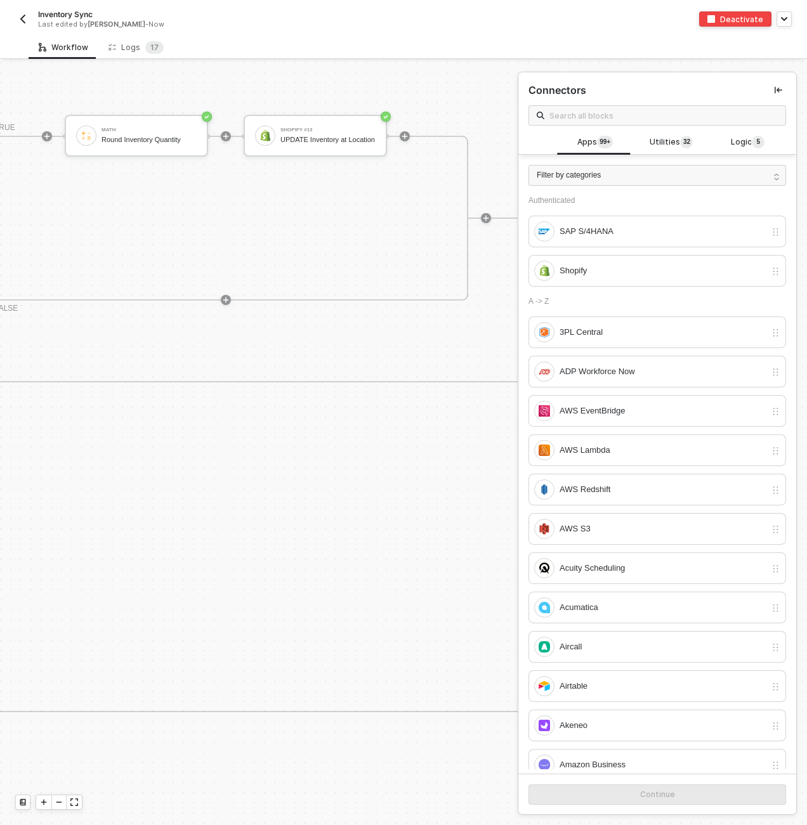
scroll to position [444, 812]
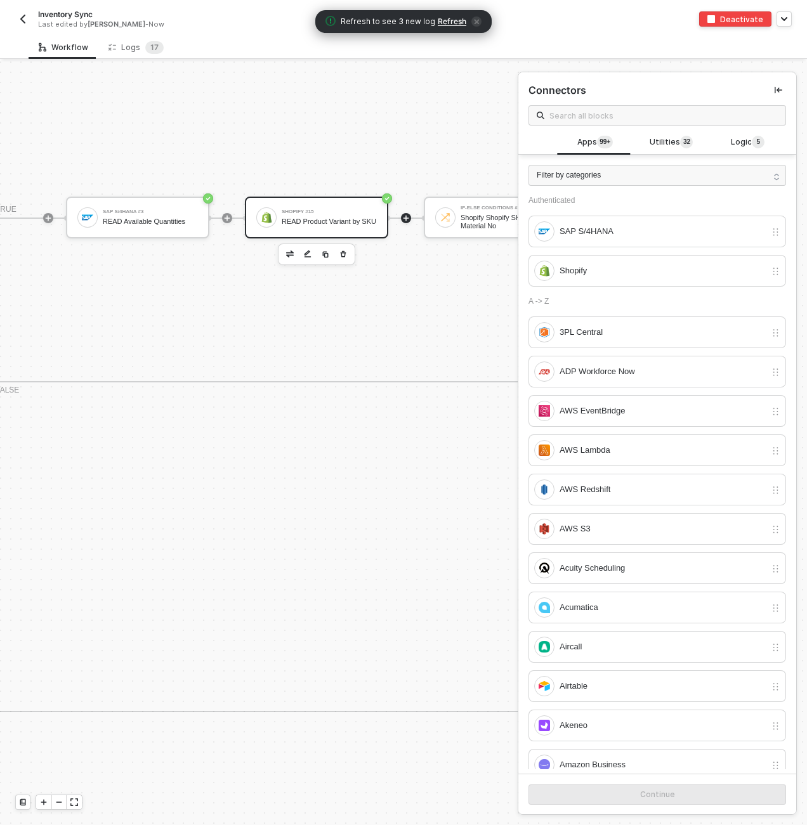
click at [328, 201] on div "Shopify #15 READ Product Variant by SKU" at bounding box center [316, 218] width 143 height 42
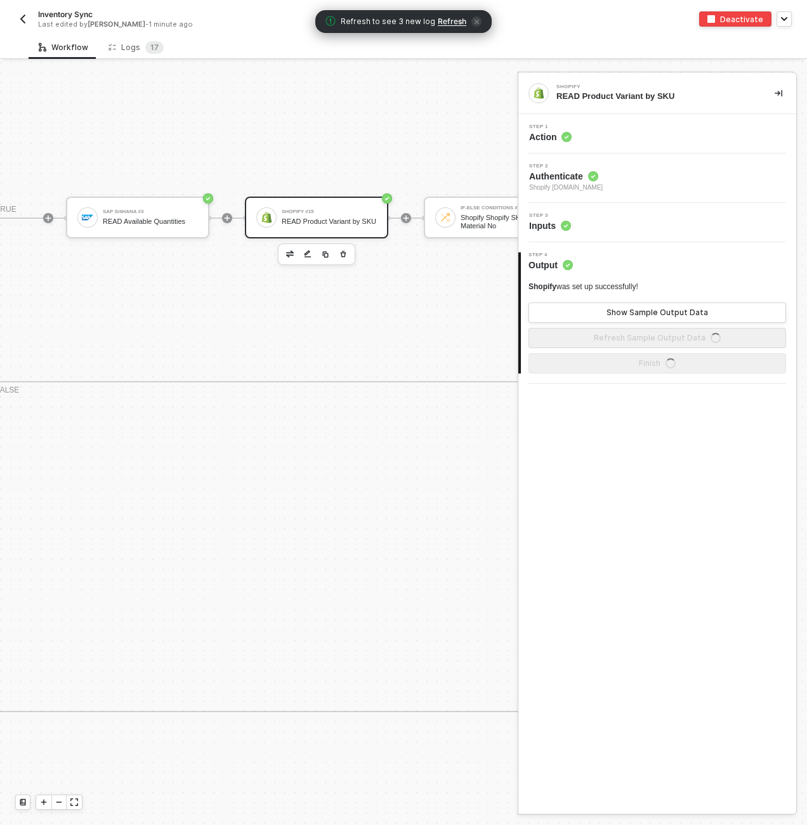
click at [356, 209] on div "Shopify #15" at bounding box center [329, 211] width 95 height 5
click at [601, 141] on div "Step 1 Action" at bounding box center [658, 133] width 275 height 19
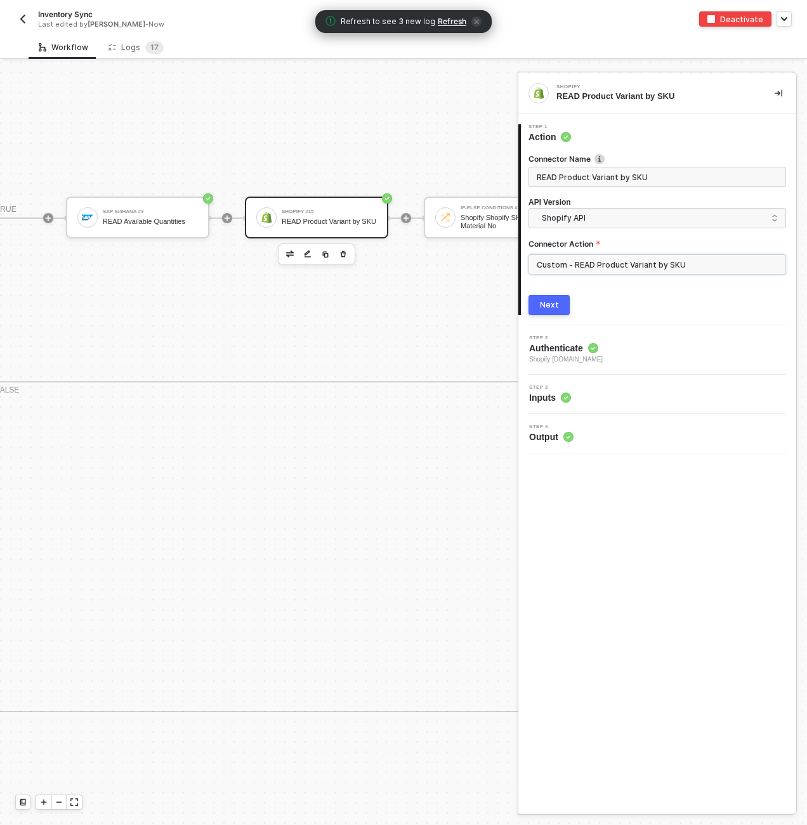
click at [643, 267] on input "Custom - READ Product Variant by SKU" at bounding box center [656, 264] width 257 height 20
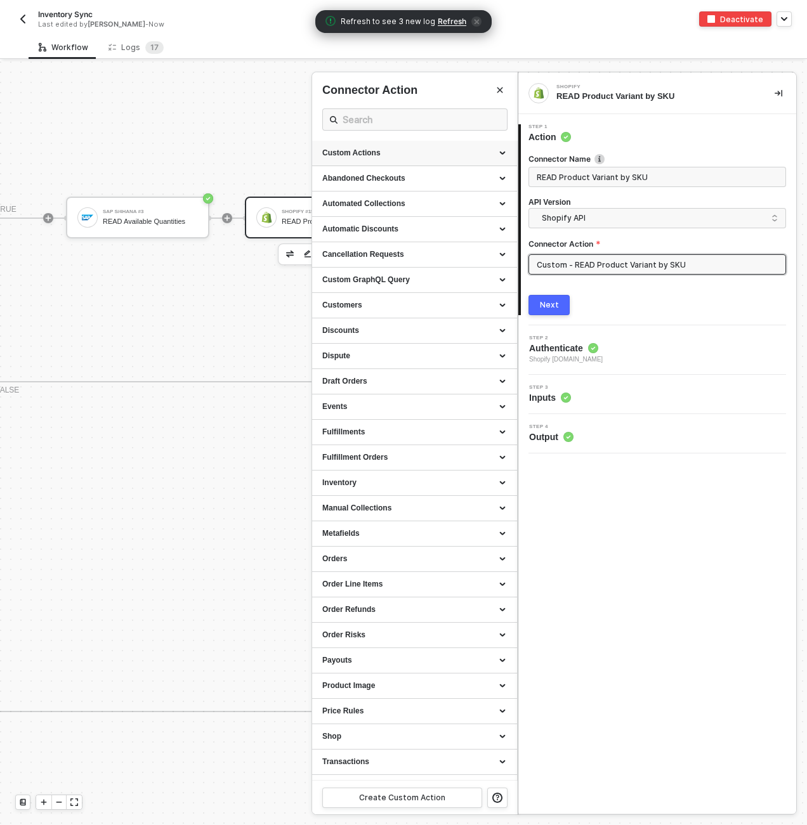
click at [470, 144] on div "Custom Actions" at bounding box center [414, 153] width 205 height 25
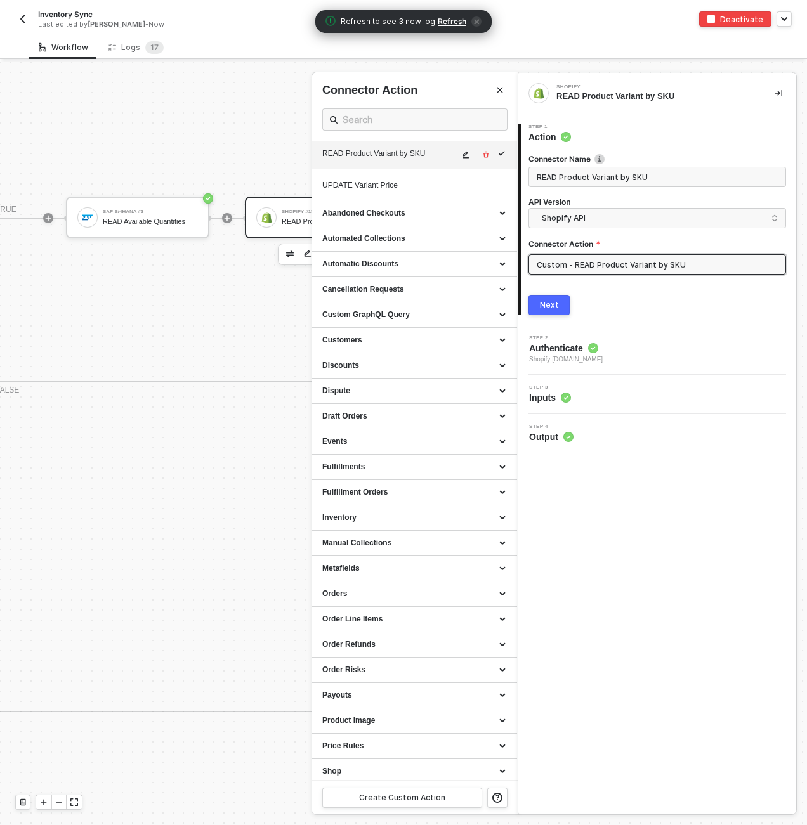
scroll to position [798, 0]
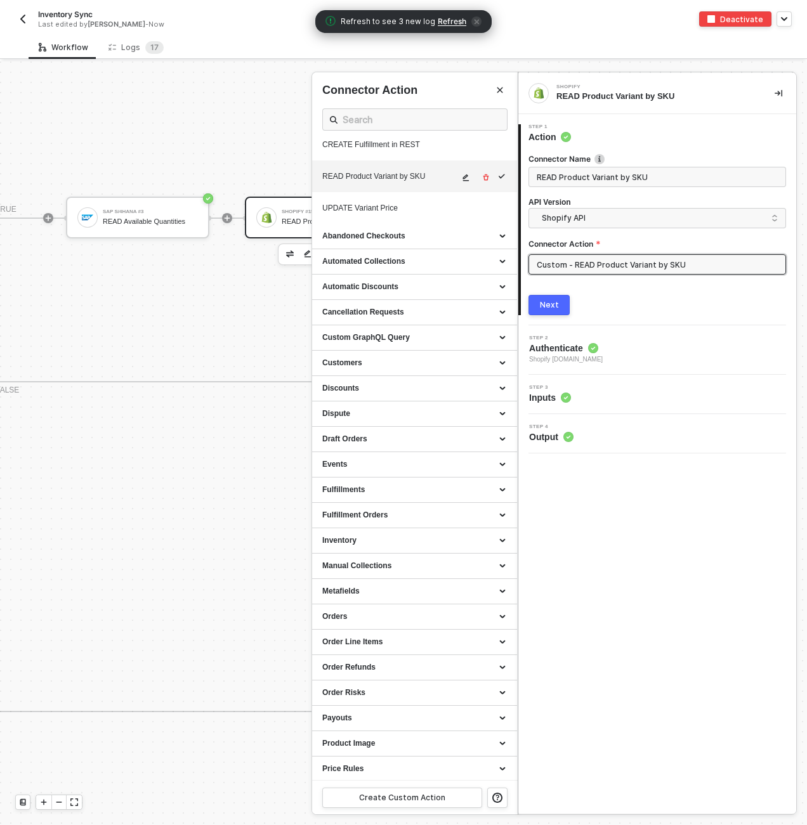
click at [458, 185] on button "button" at bounding box center [465, 177] width 15 height 15
type textarea "HTTP/1.1 200 OK { "data": { "productVariants": { "edges": [ { "node": { "id": "…"
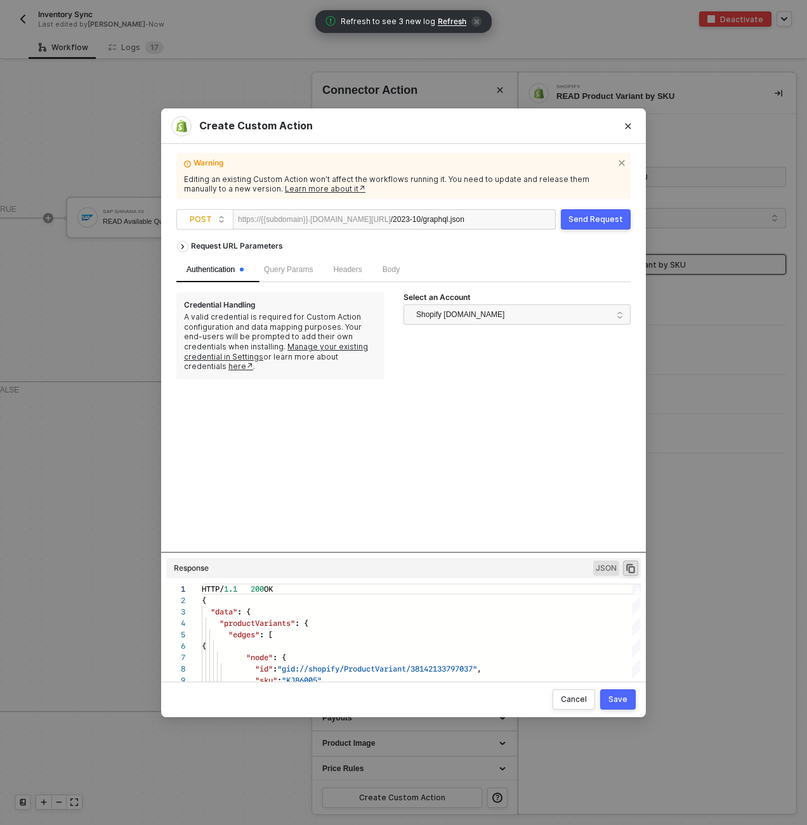
click at [409, 263] on div "Body" at bounding box center [390, 269] width 37 height 25
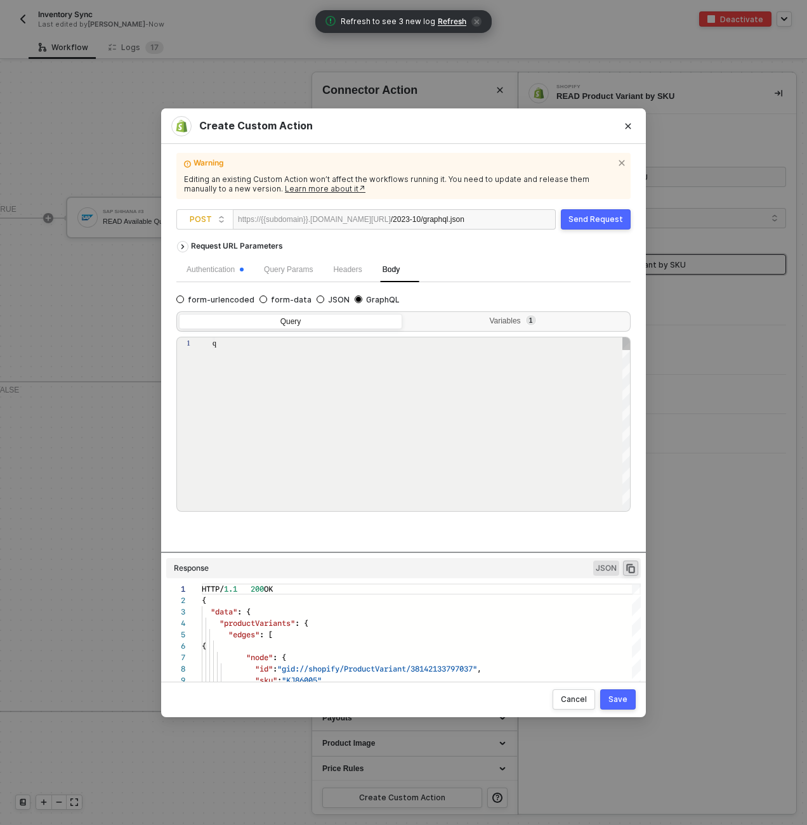
type textarea "query getVariantBySku($query: String!) { productVariants(first: 10, query: $que…"
click at [505, 323] on div "Variables 1" at bounding box center [514, 321] width 207 height 10
click at [405, 314] on input "Variables 1" at bounding box center [405, 314] width 0 height 0
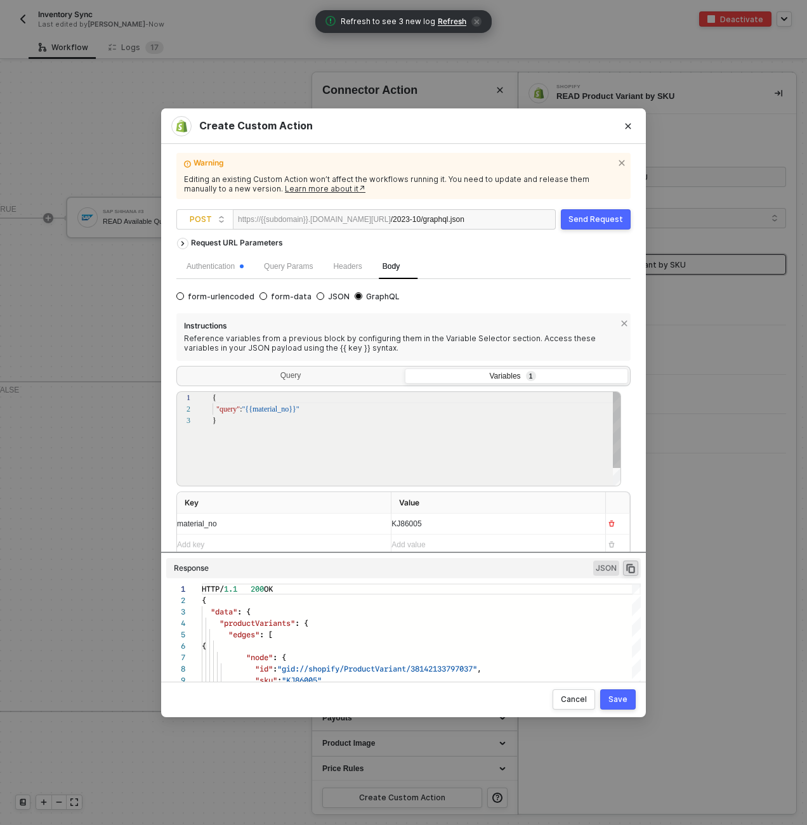
scroll to position [7, 0]
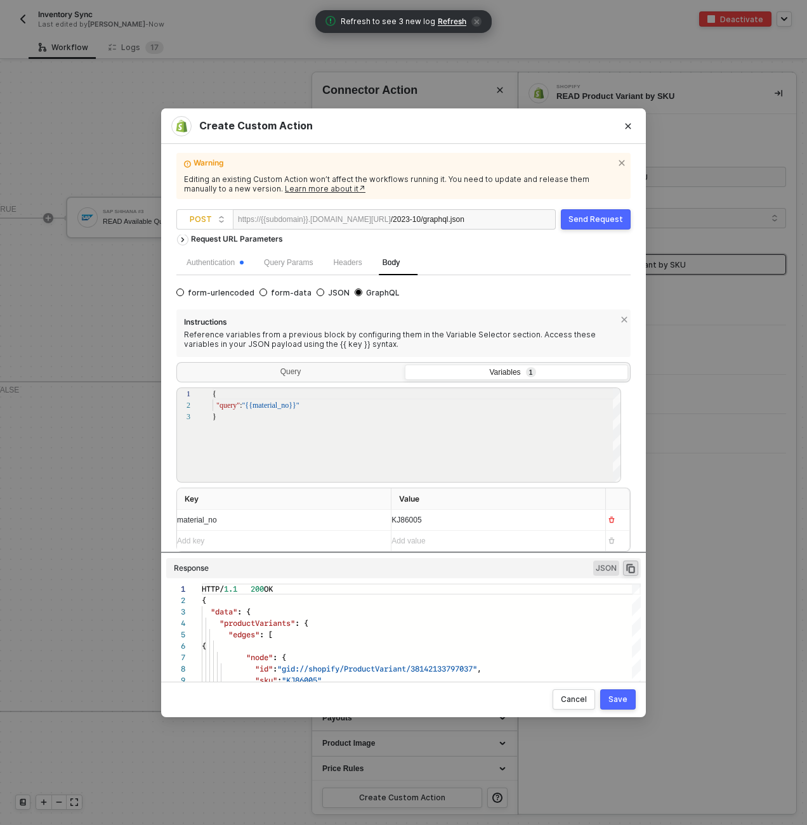
click at [451, 515] on div "KJ86005" at bounding box center [493, 520] width 204 height 12
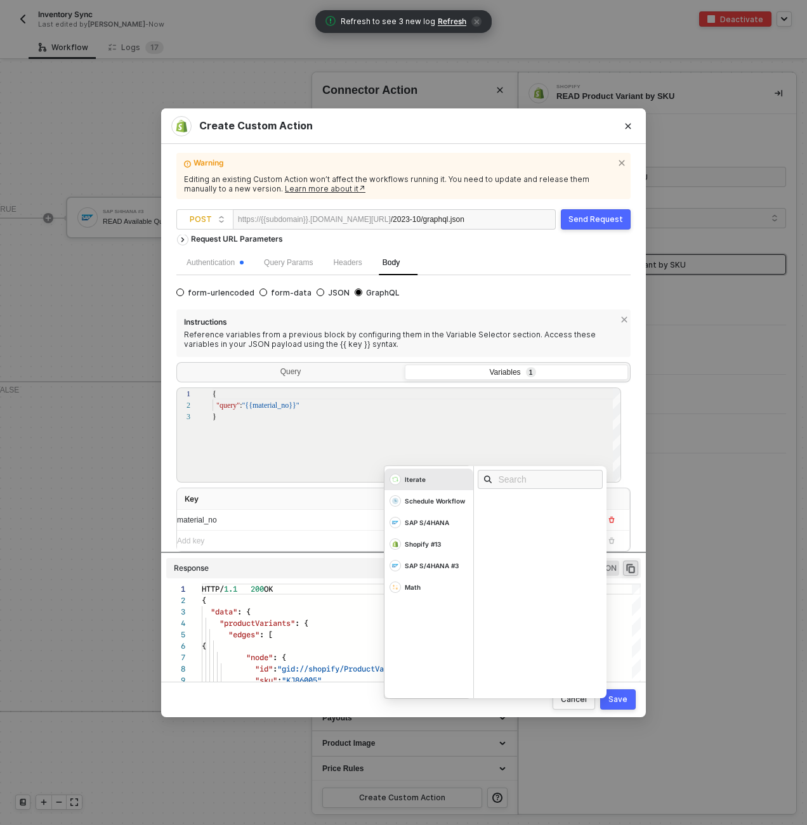
click at [451, 515] on div "SAP S/4HANA" at bounding box center [428, 523] width 89 height 22
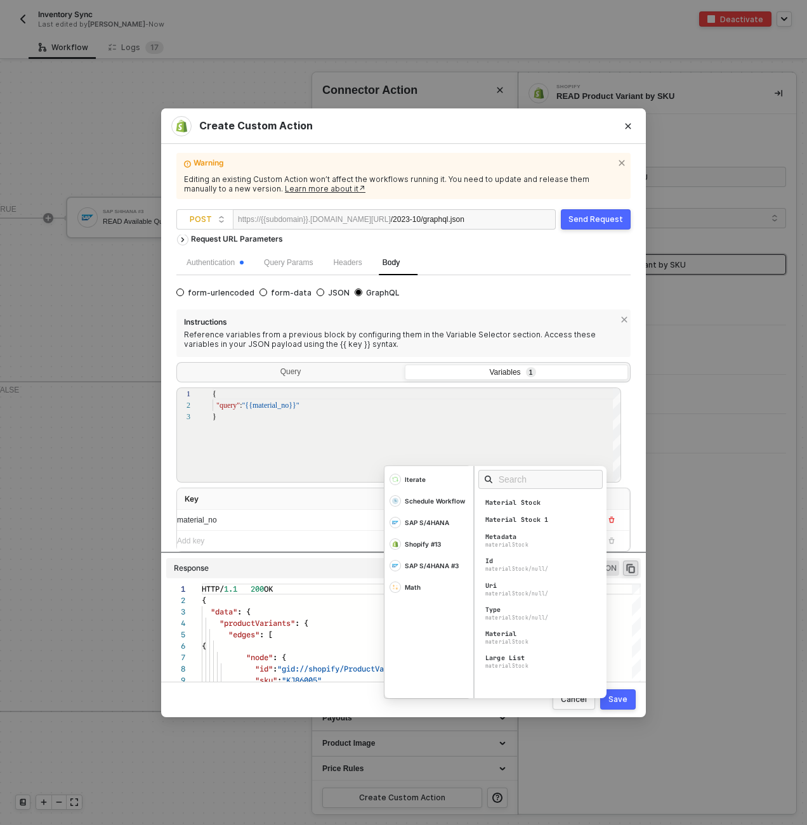
click at [347, 497] on th "Key" at bounding box center [284, 499] width 214 height 22
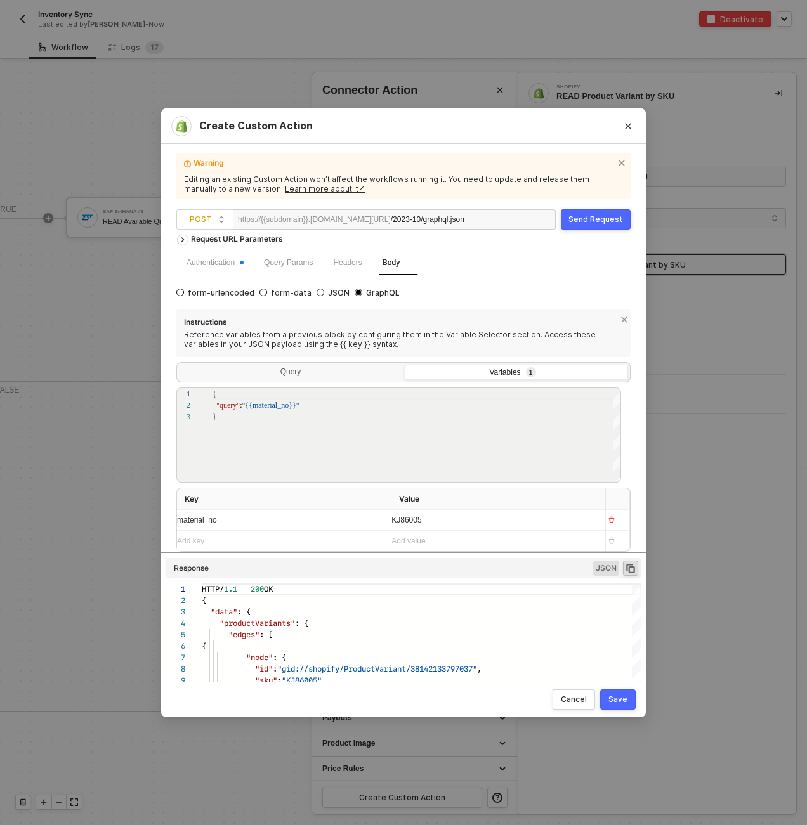
click at [424, 519] on div "KJ86005 Iterate Schedule Workflow SAP S/4HANA Shopify #13 SAP S/4HANA #3 Math M…" at bounding box center [493, 520] width 204 height 20
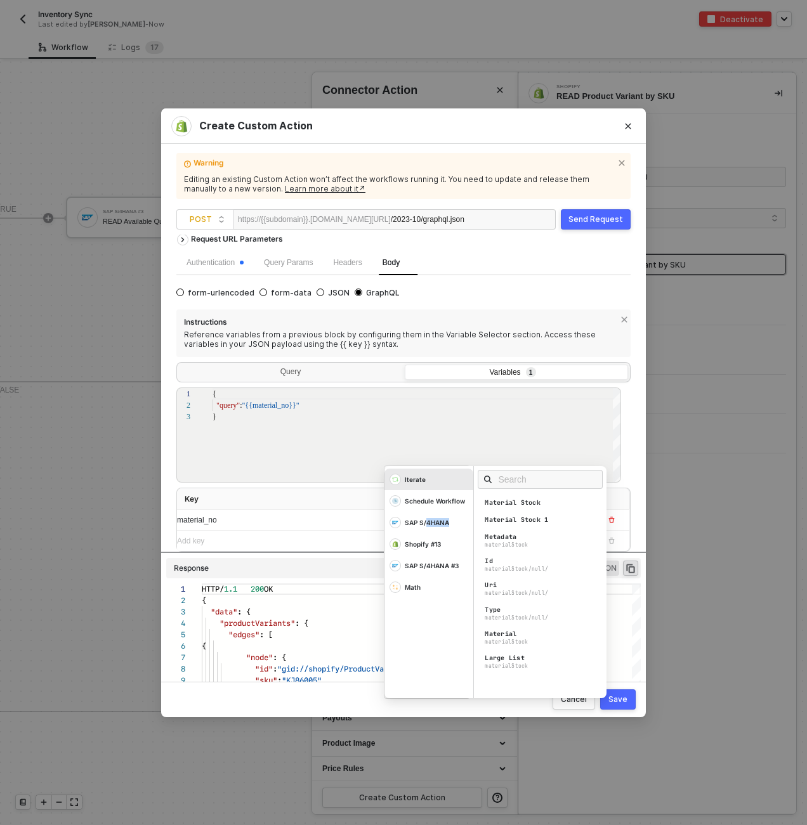
click at [424, 519] on div "SAP S/4HANA" at bounding box center [427, 522] width 44 height 9
click at [315, 538] on div "Add key ﻿" at bounding box center [279, 541] width 204 height 12
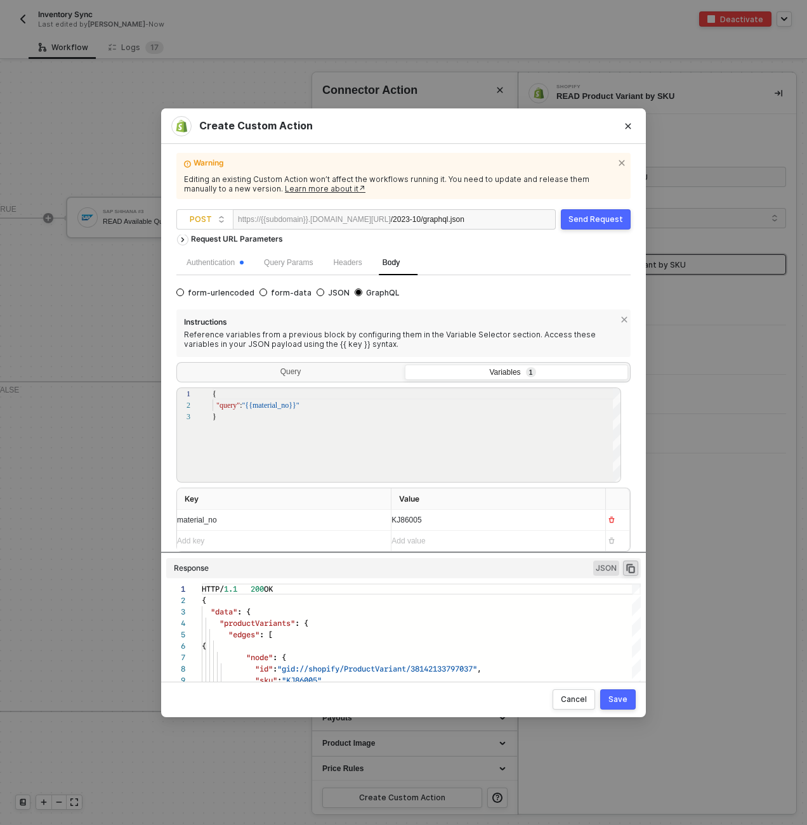
click at [401, 515] on div "KJ86005" at bounding box center [493, 520] width 204 height 20
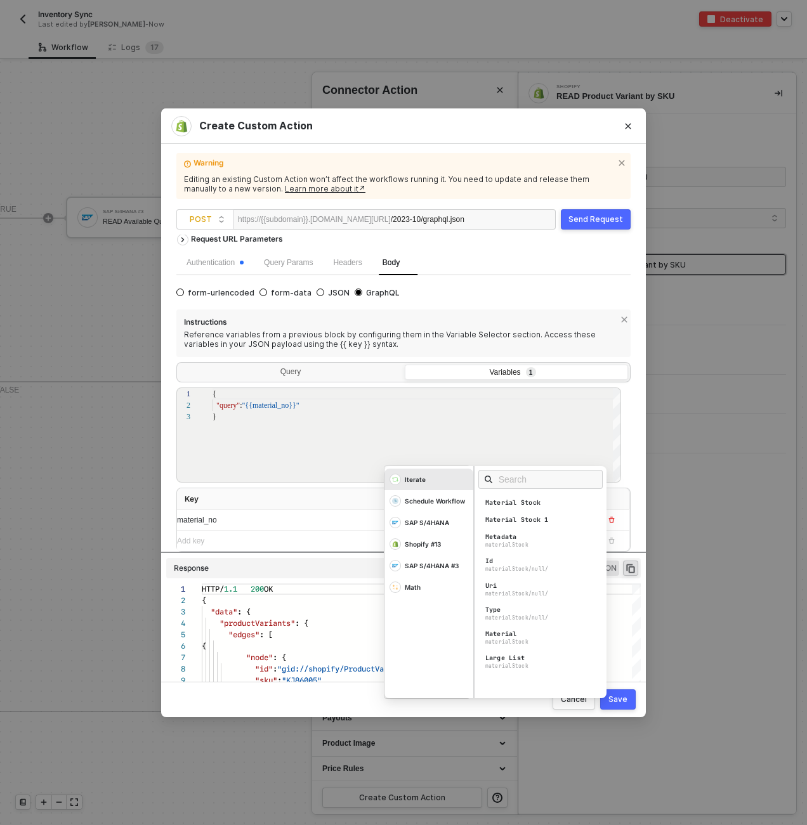
click at [494, 407] on div ""query" : "{{material_no}}"" at bounding box center [416, 404] width 409 height 11
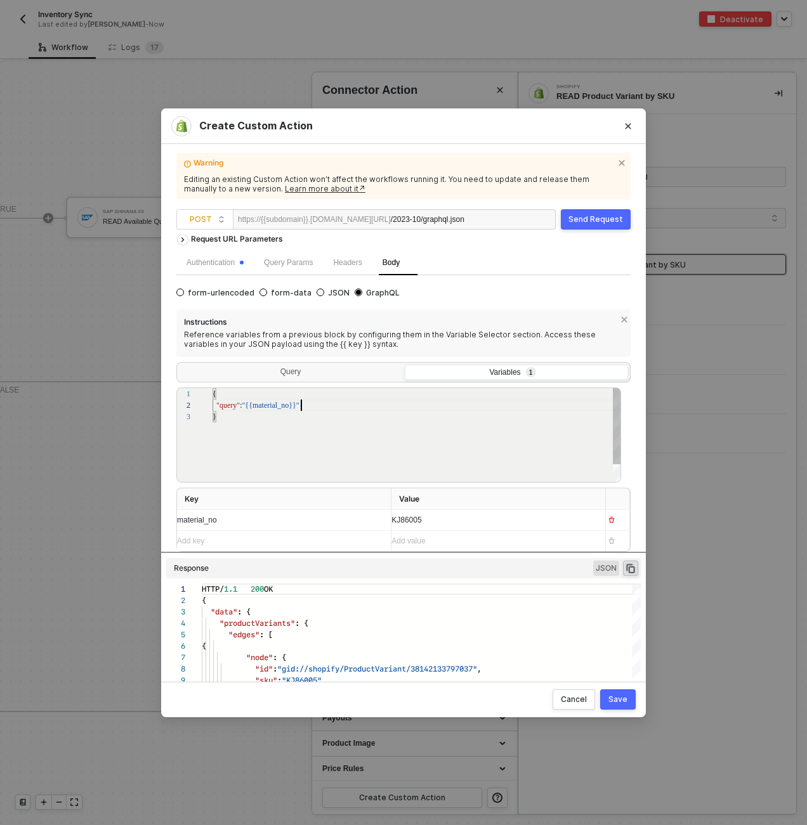
scroll to position [11, 87]
click at [439, 517] on div "KJ86005" at bounding box center [493, 520] width 204 height 12
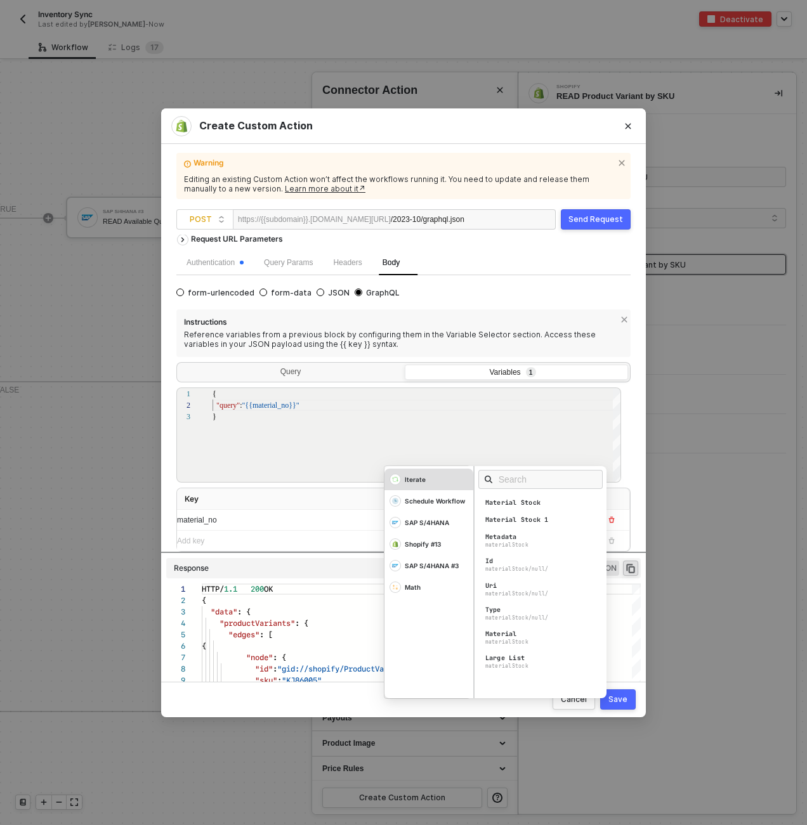
click at [442, 478] on div "Iterate" at bounding box center [428, 480] width 89 height 22
click at [508, 594] on div "Material" at bounding box center [501, 592] width 32 height 9
click at [330, 540] on div "Add key ﻿" at bounding box center [279, 541] width 204 height 12
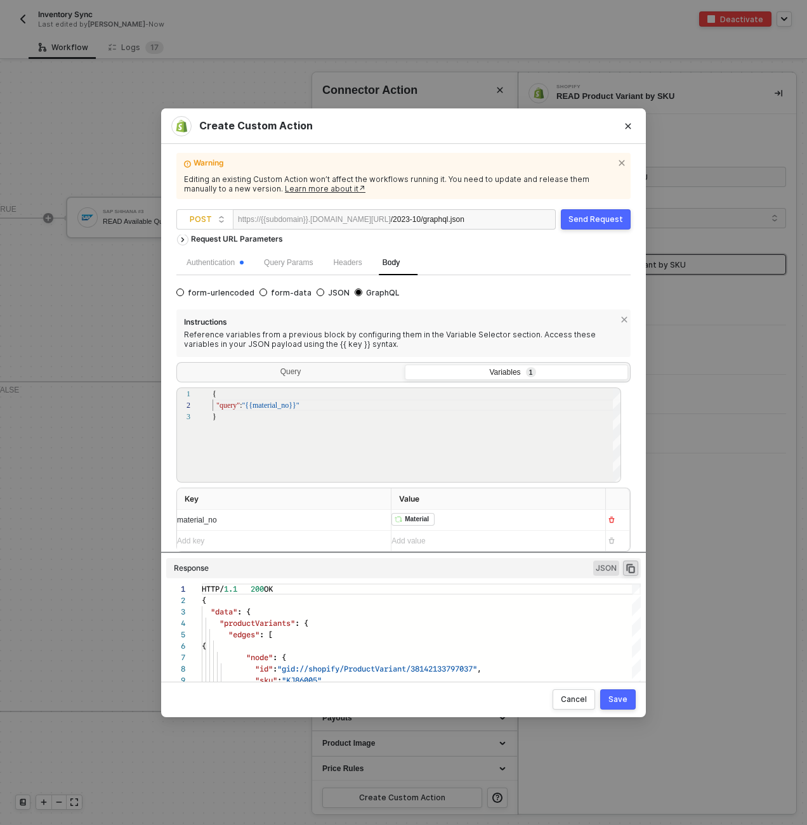
click at [618, 701] on div "Save" at bounding box center [617, 699] width 19 height 10
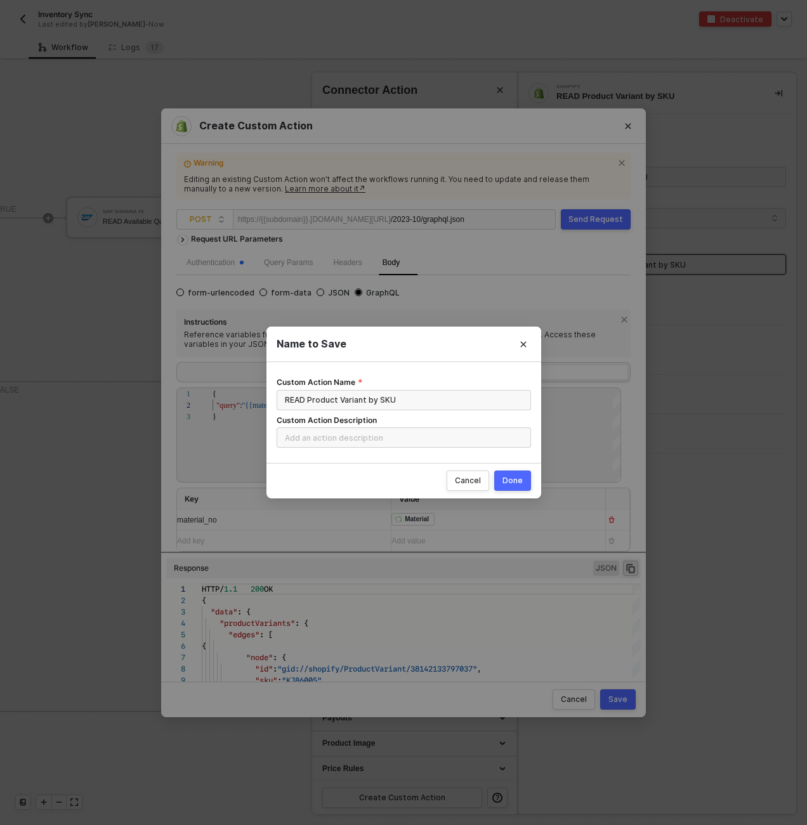
click at [510, 482] on div "Done" at bounding box center [512, 481] width 20 height 10
radio input "true"
radio input "false"
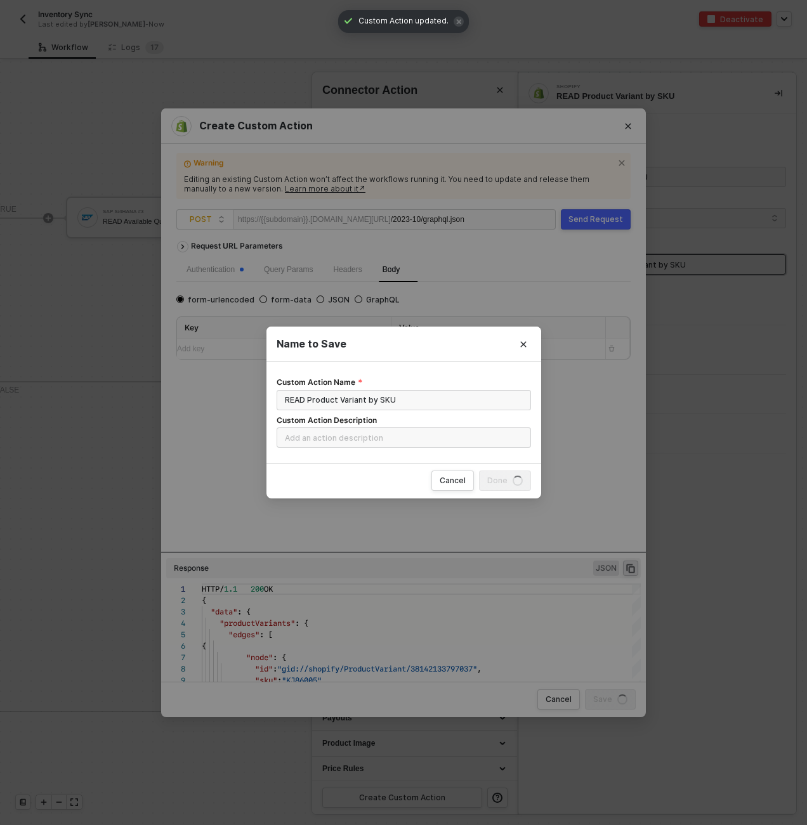
scroll to position [0, 0]
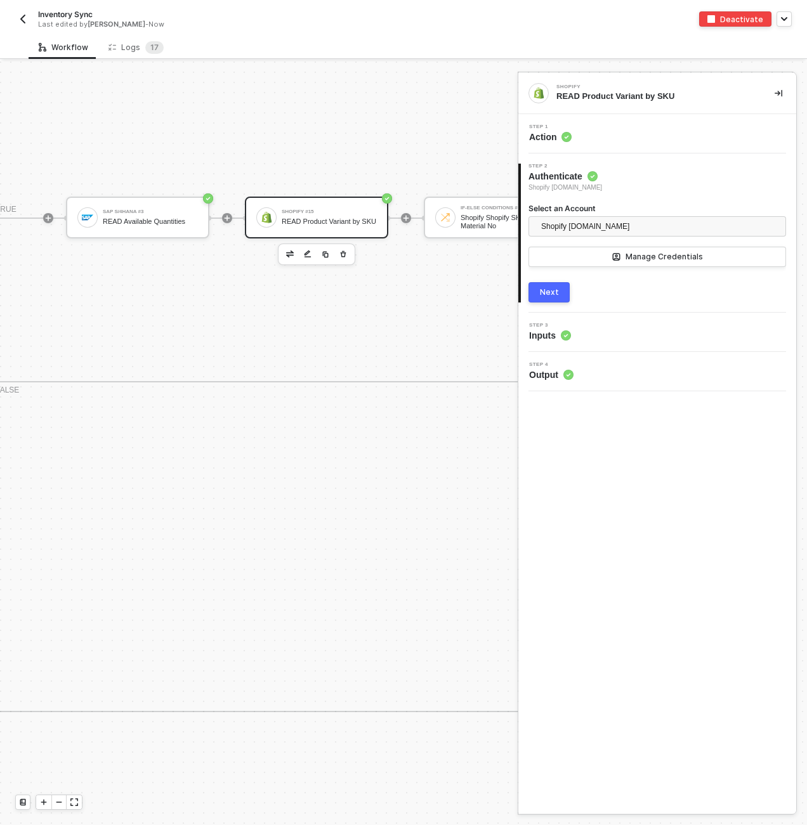
click at [439, 375] on div "TRUE SAP S/4HANA #3 READ Available Quantities Shopify #15 READ Product Variant …" at bounding box center [571, 299] width 1173 height 165
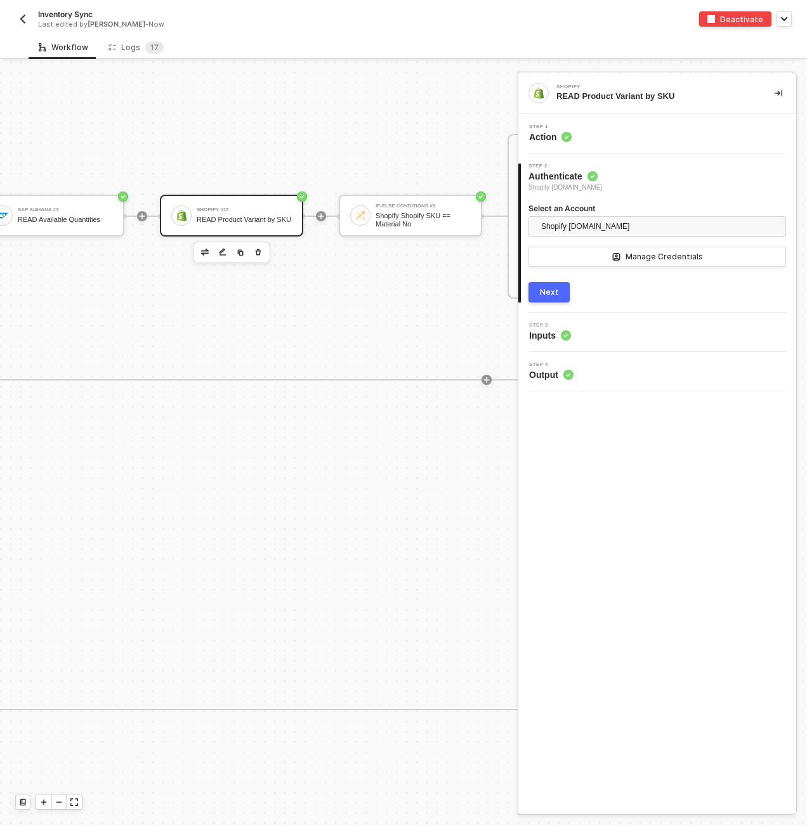
scroll to position [446, 812]
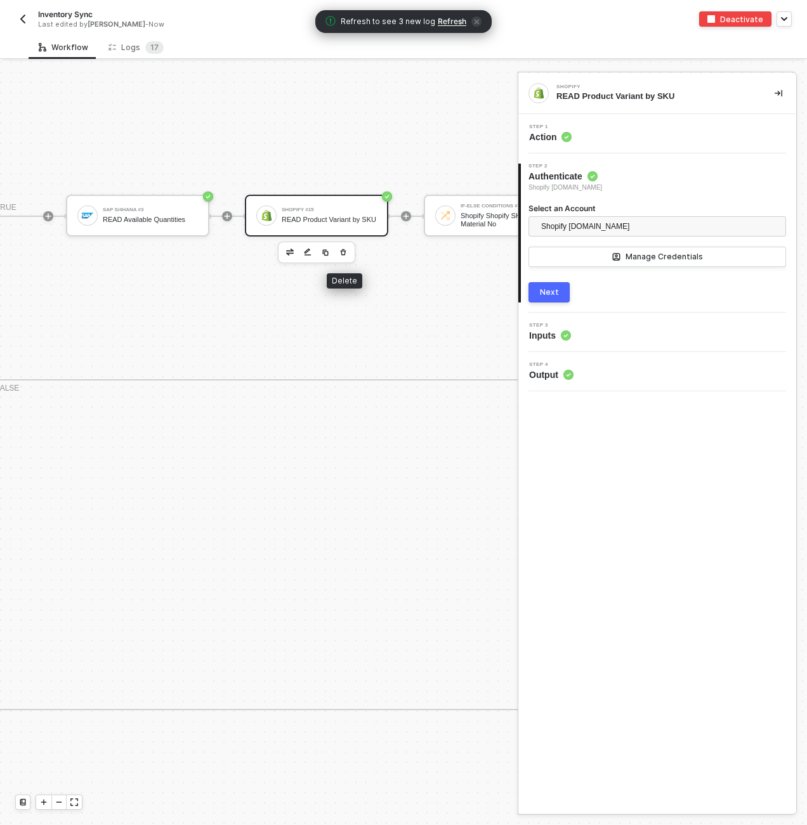
click at [342, 252] on icon "button" at bounding box center [343, 252] width 6 height 6
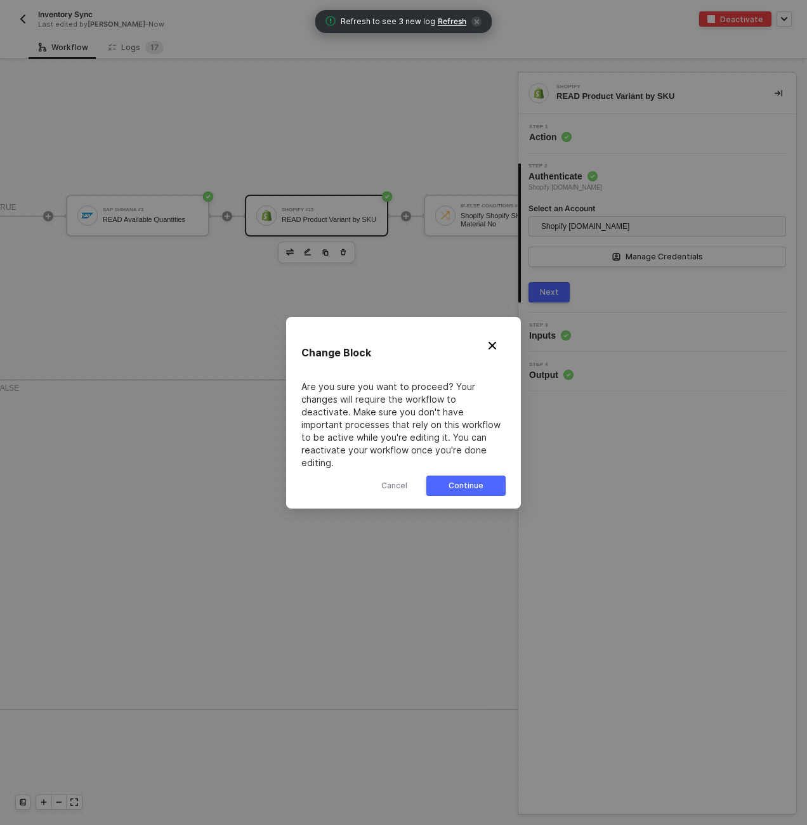
click at [476, 481] on div "Continue" at bounding box center [465, 486] width 35 height 10
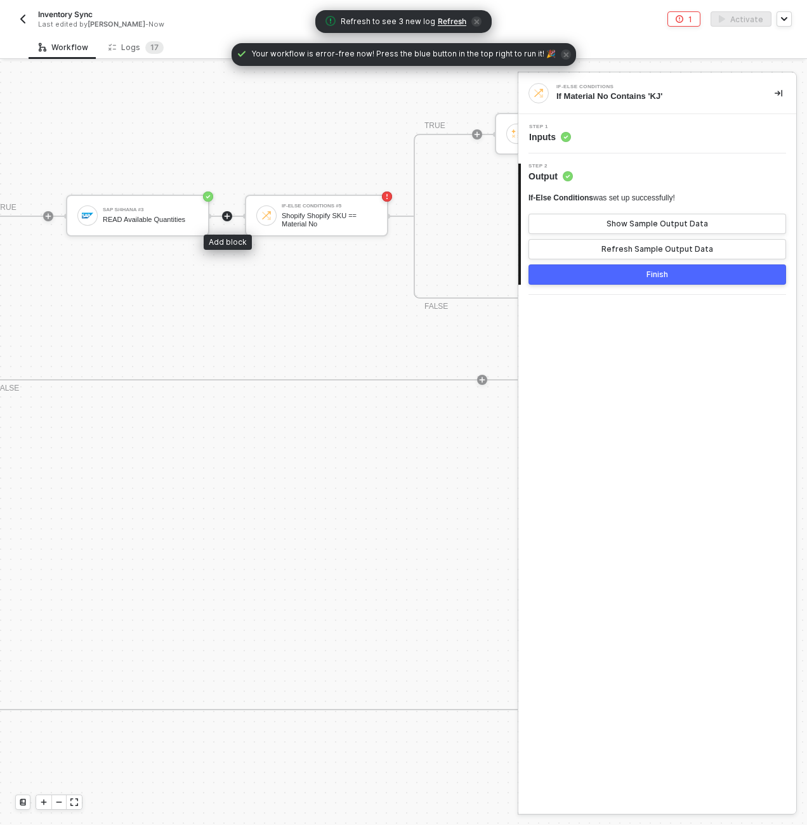
click at [224, 212] on icon "icon-play" at bounding box center [227, 216] width 8 height 8
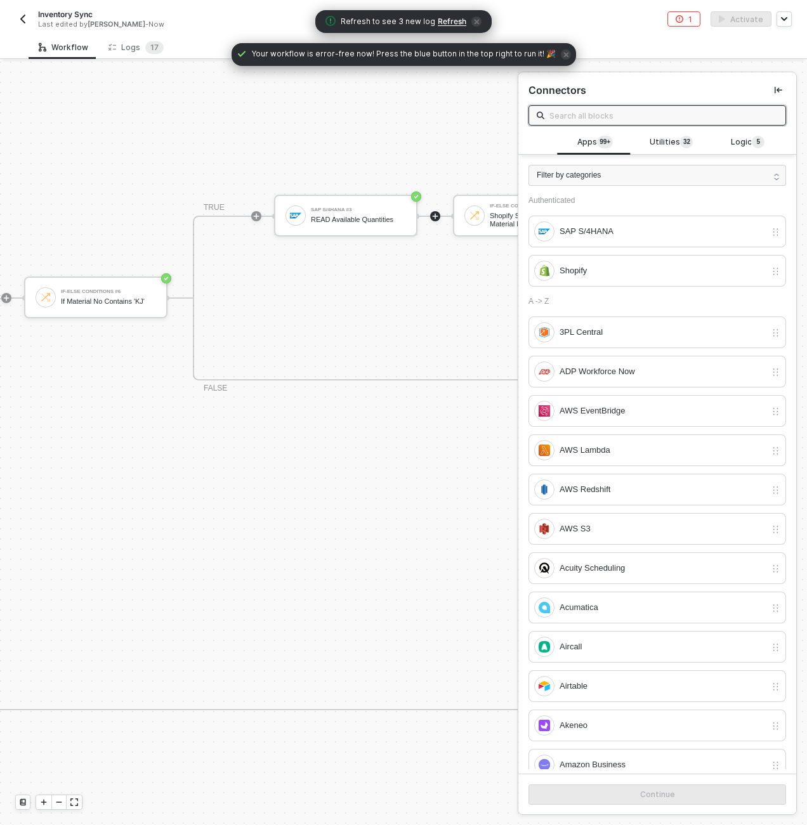
scroll to position [446, 380]
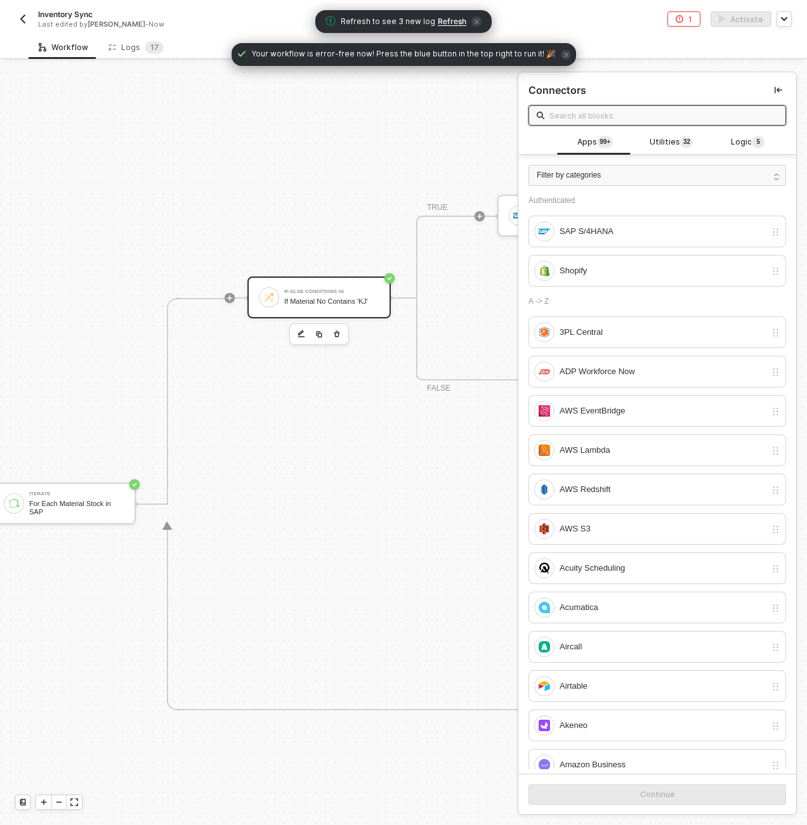
click at [311, 278] on div "If-Else Conditions #6 If Material No Contains 'KJ'" at bounding box center [318, 297] width 143 height 42
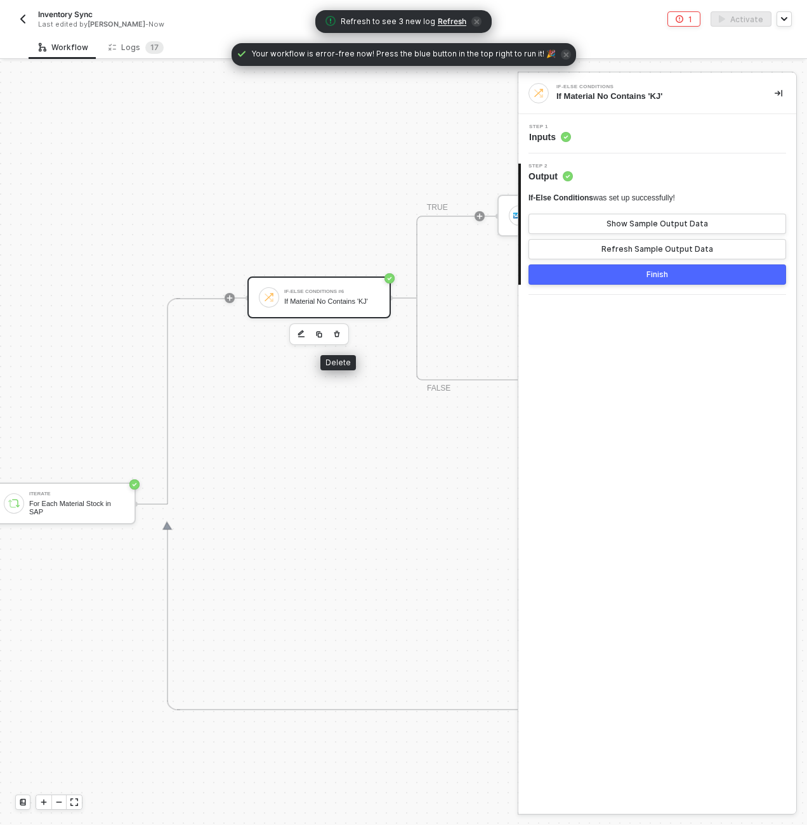
click at [338, 335] on icon "button" at bounding box center [337, 333] width 6 height 6
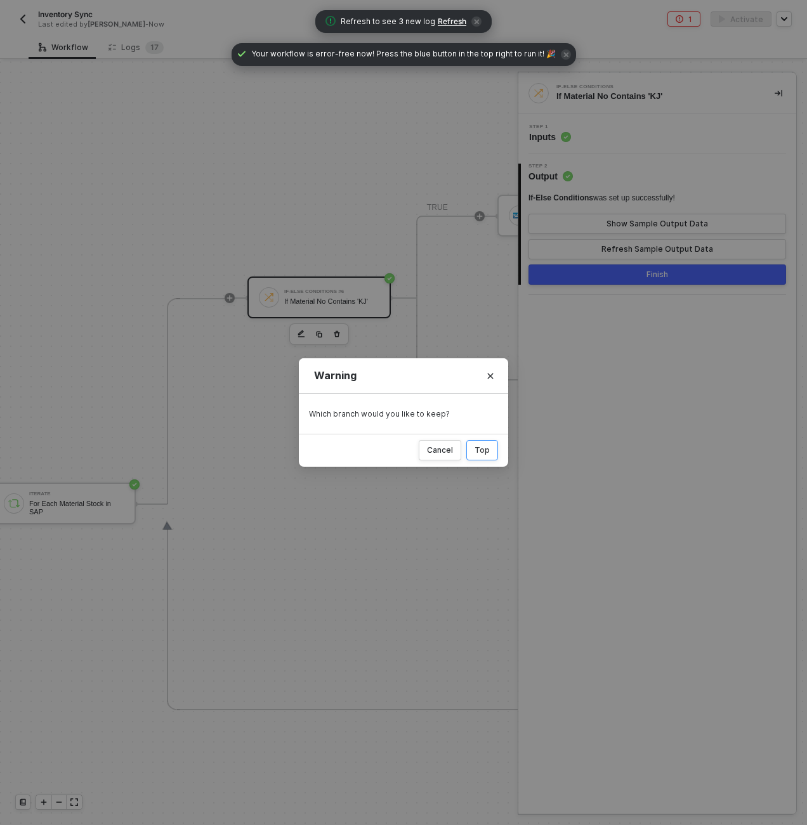
click at [481, 457] on button "Top" at bounding box center [482, 450] width 32 height 20
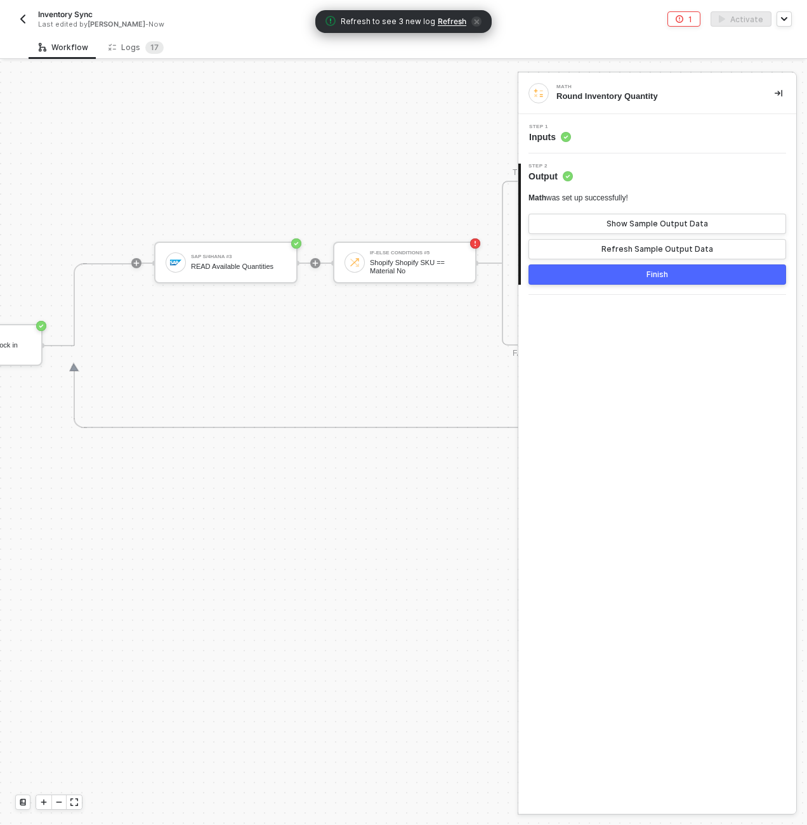
scroll to position [446, 558]
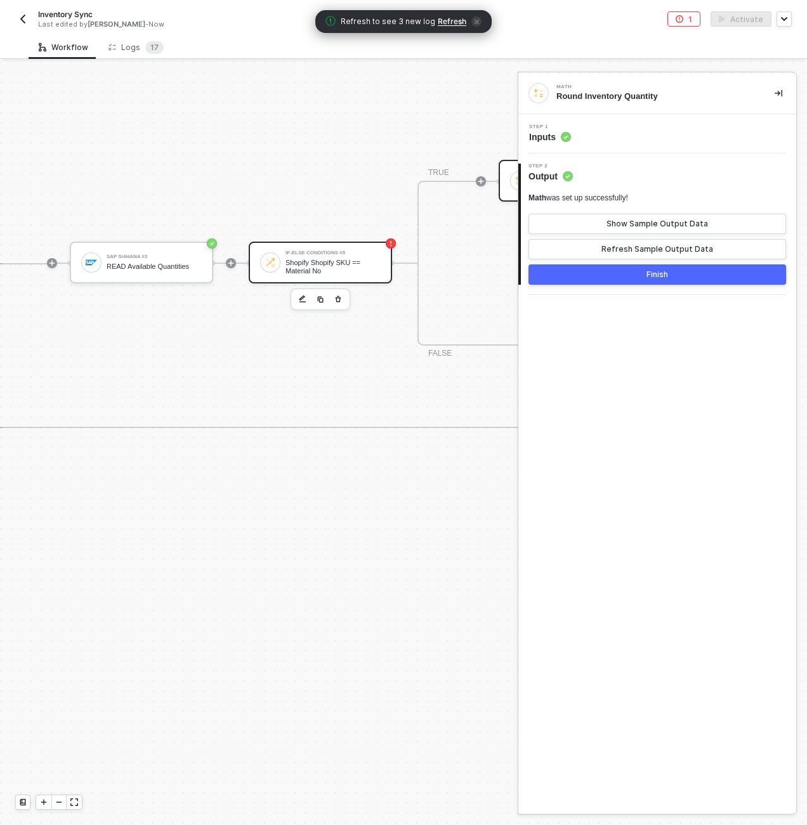
click at [324, 253] on div "If-Else Conditions #5" at bounding box center [332, 252] width 95 height 5
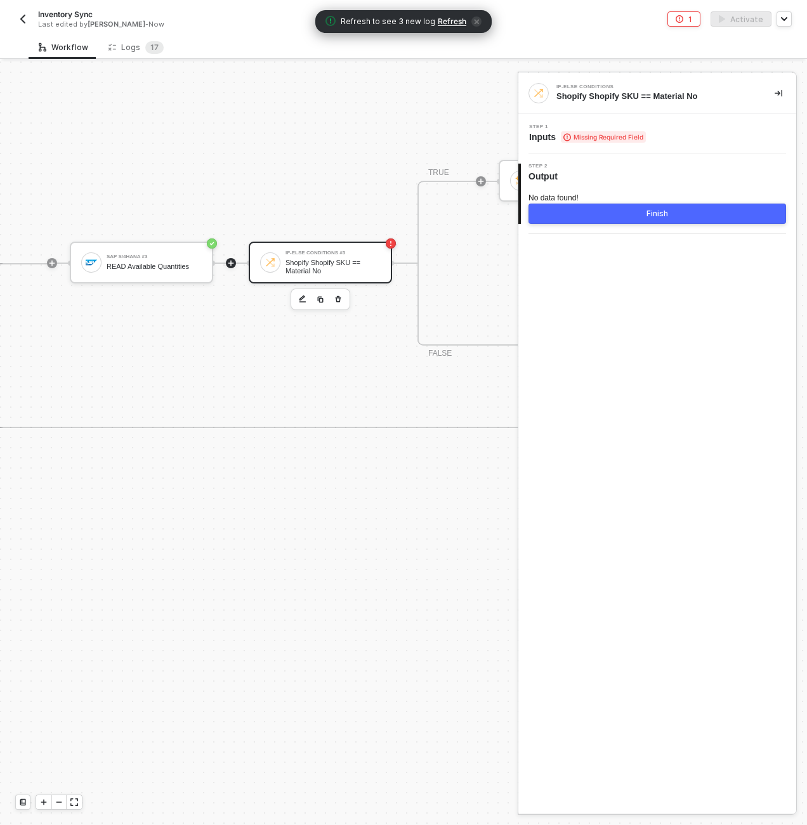
click at [229, 262] on icon "icon-play" at bounding box center [231, 263] width 6 height 6
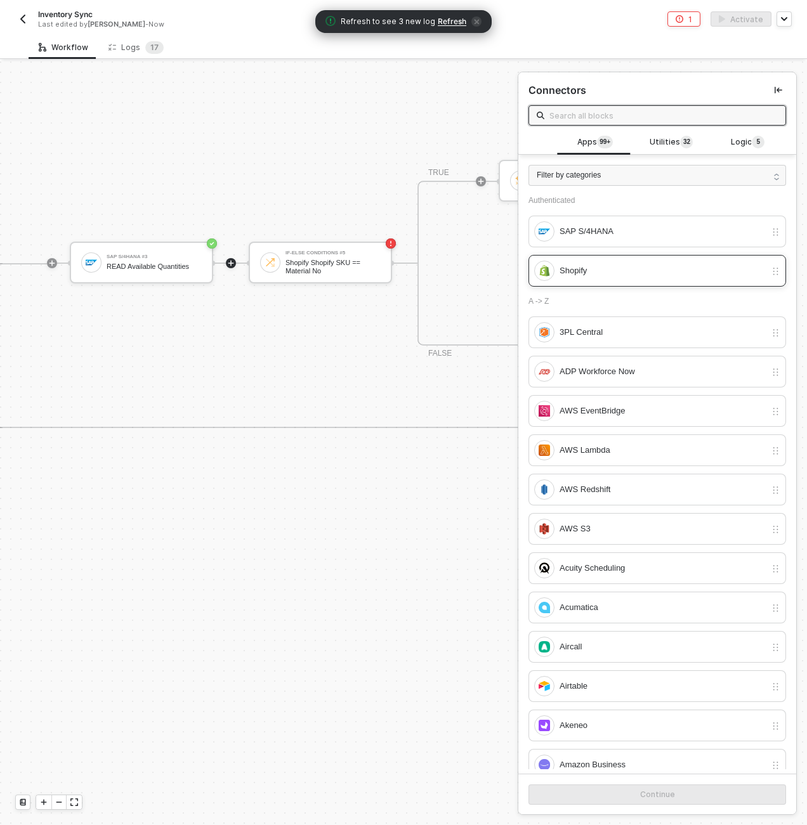
click at [642, 265] on div "Shopify" at bounding box center [662, 271] width 206 height 14
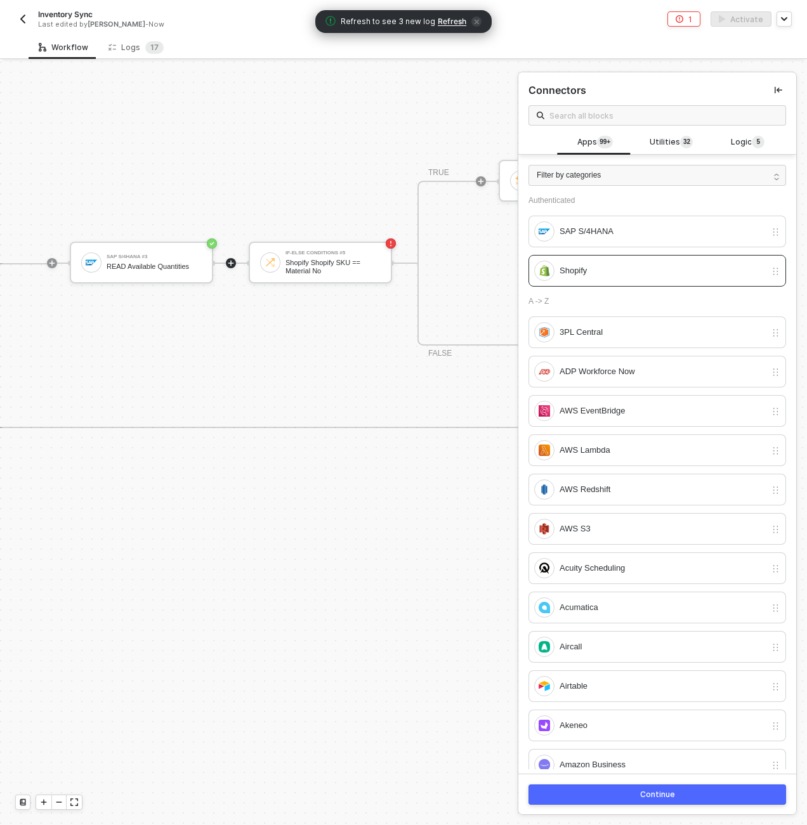
click at [748, 789] on button "Continue" at bounding box center [656, 794] width 257 height 20
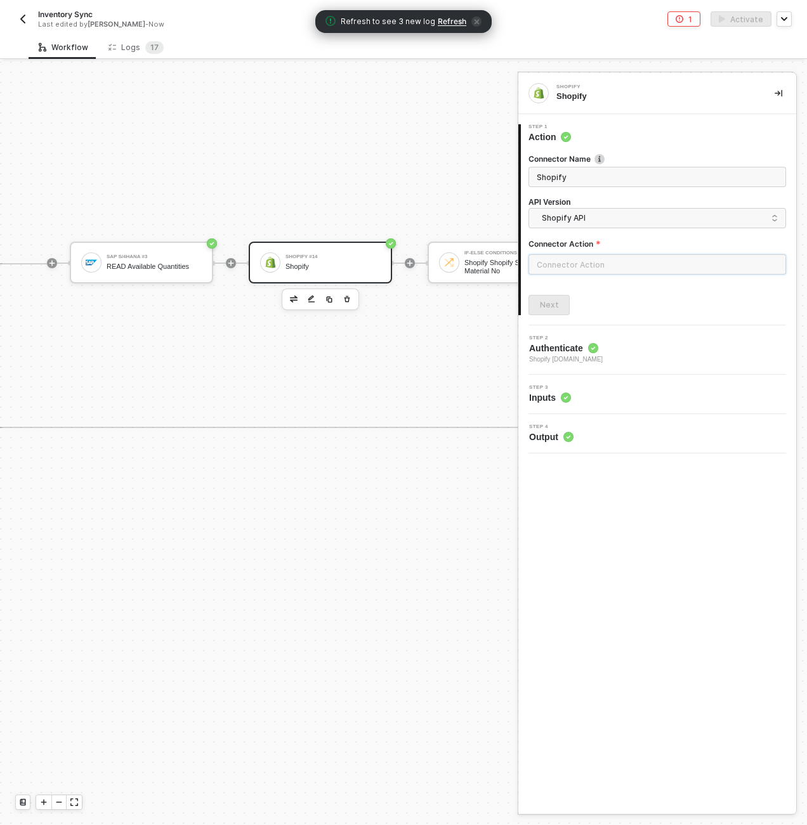
click at [592, 271] on input "text" at bounding box center [656, 264] width 257 height 20
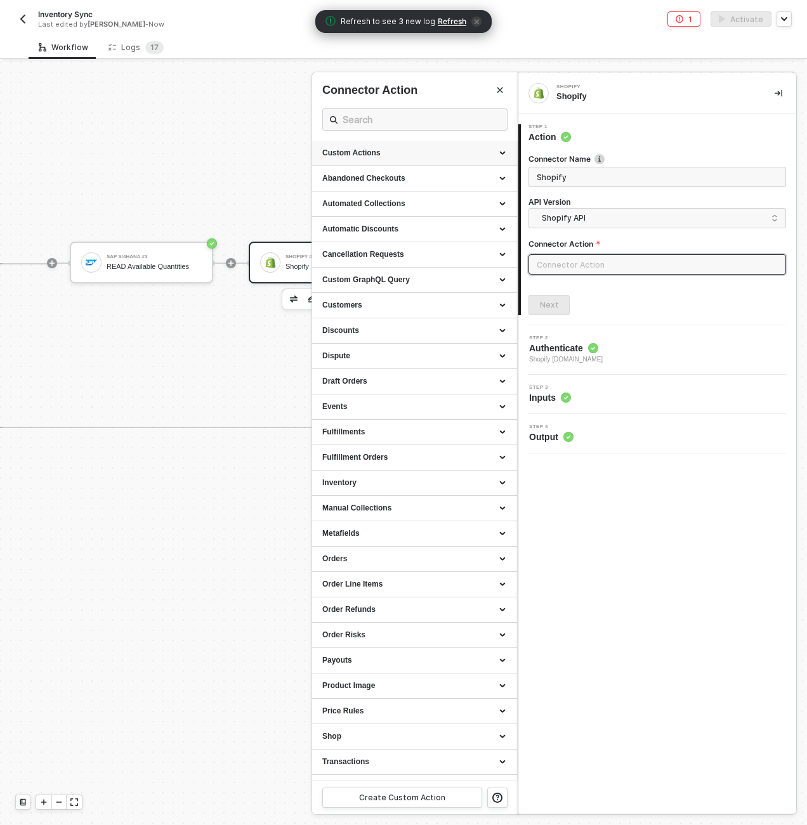
click at [493, 150] on div "Custom Actions" at bounding box center [414, 153] width 185 height 11
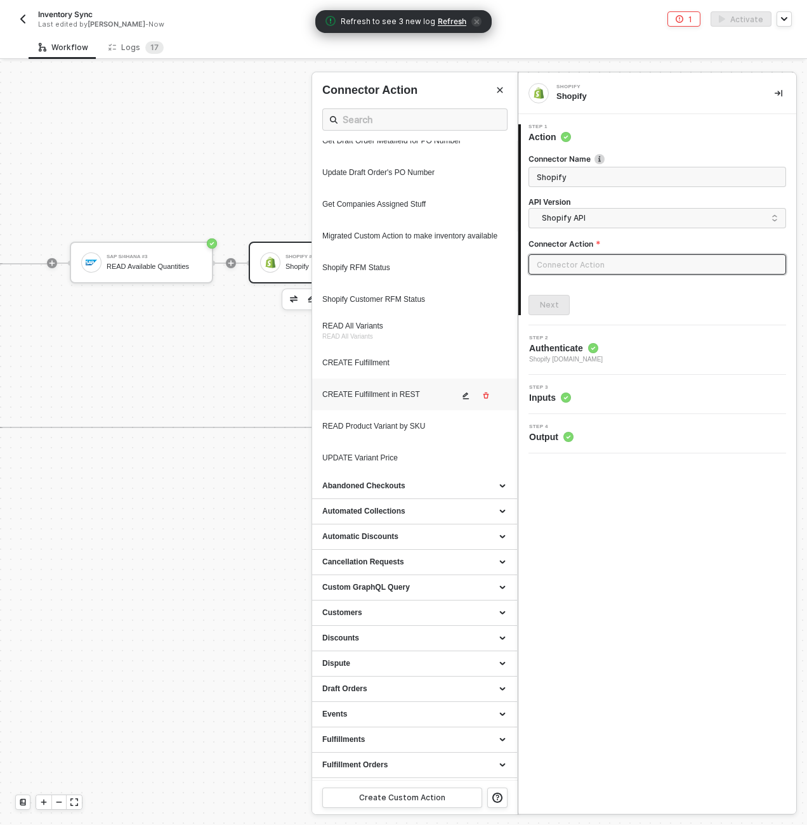
scroll to position [545, 0]
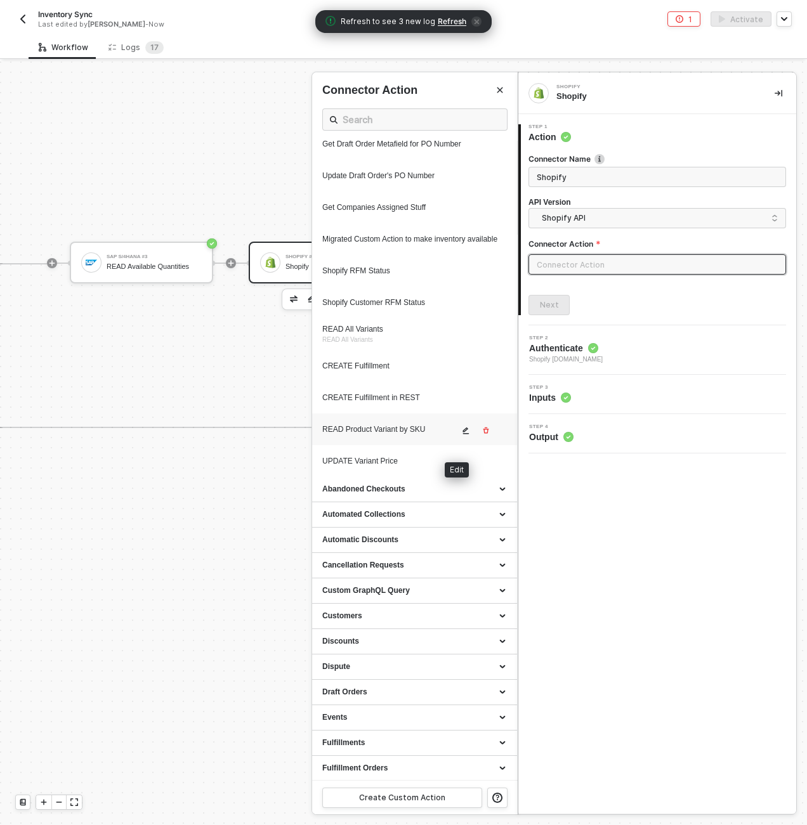
click at [458, 438] on button "button" at bounding box center [465, 430] width 15 height 15
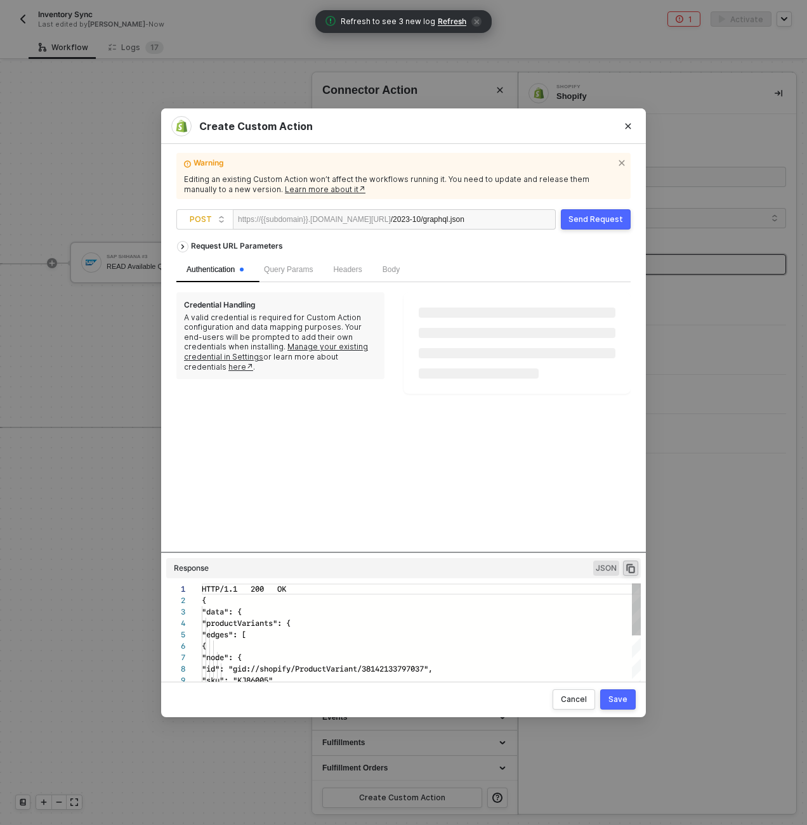
scroll to position [114, 0]
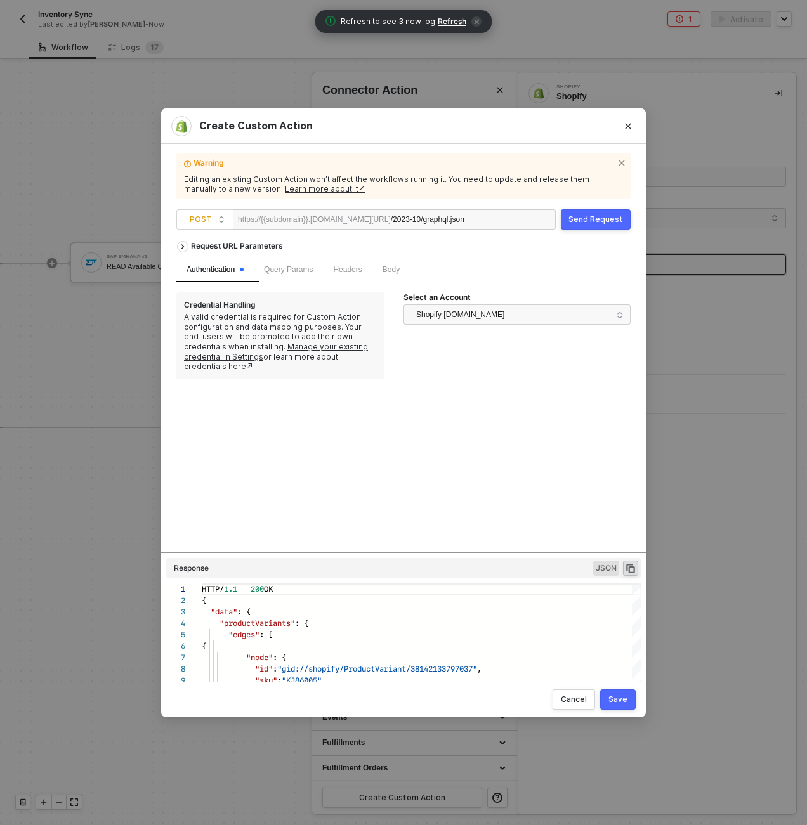
click at [392, 261] on div "Body" at bounding box center [390, 269] width 37 height 25
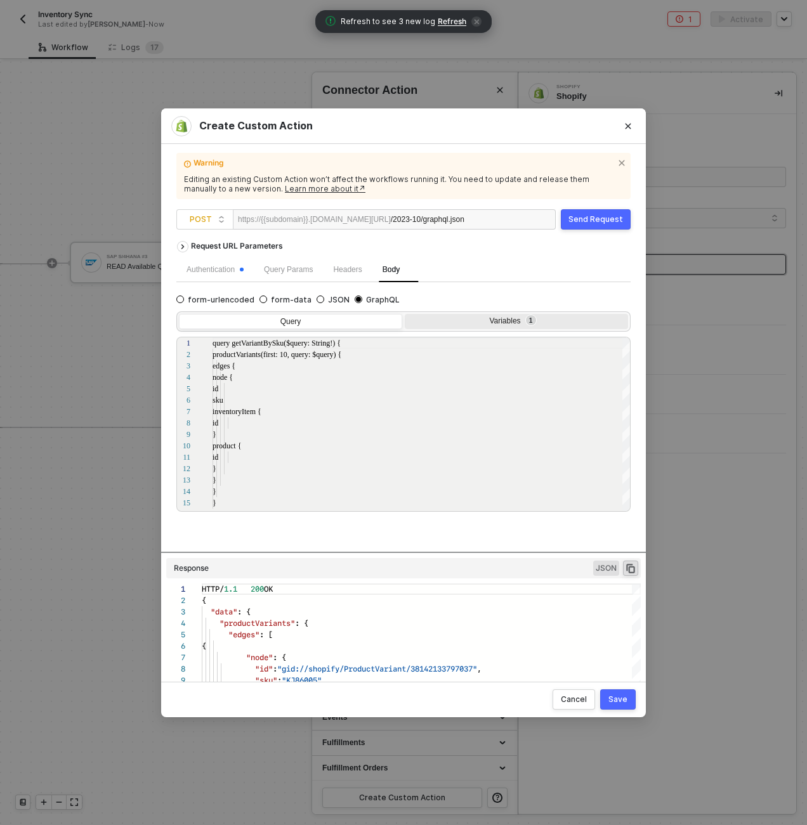
click at [516, 321] on div "Variables 1" at bounding box center [514, 321] width 207 height 10
click at [405, 314] on input "Variables 1" at bounding box center [405, 314] width 0 height 0
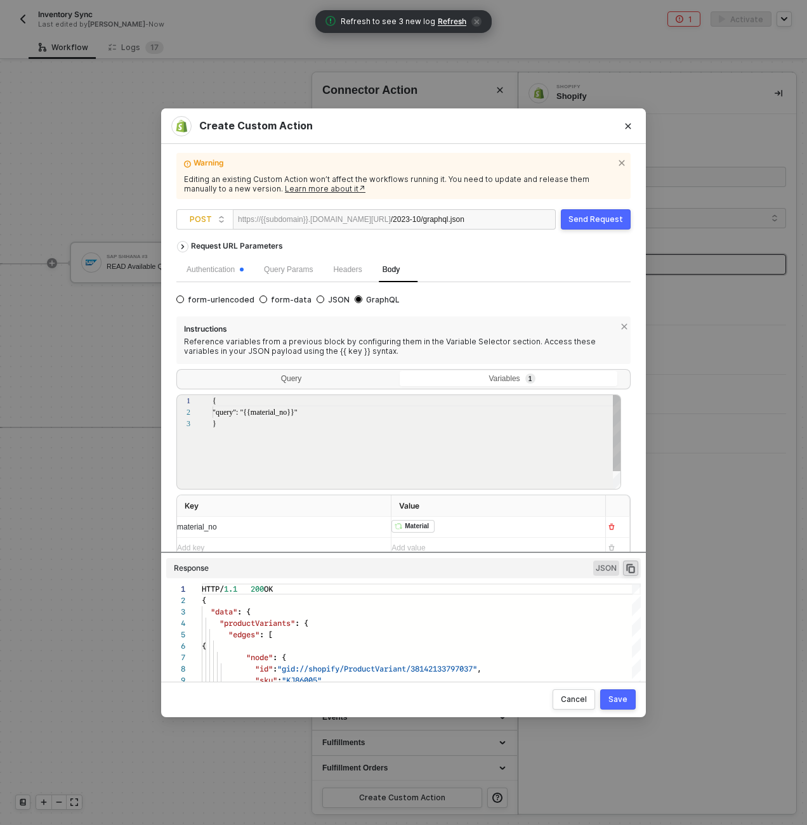
scroll to position [23, 0]
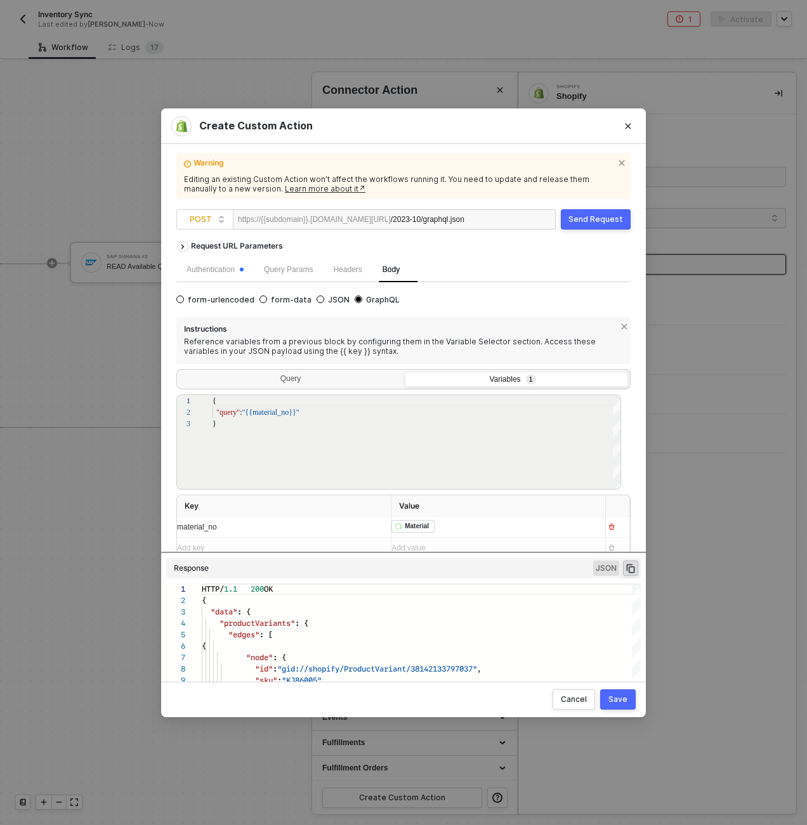
click at [607, 699] on button "Save" at bounding box center [618, 699] width 36 height 20
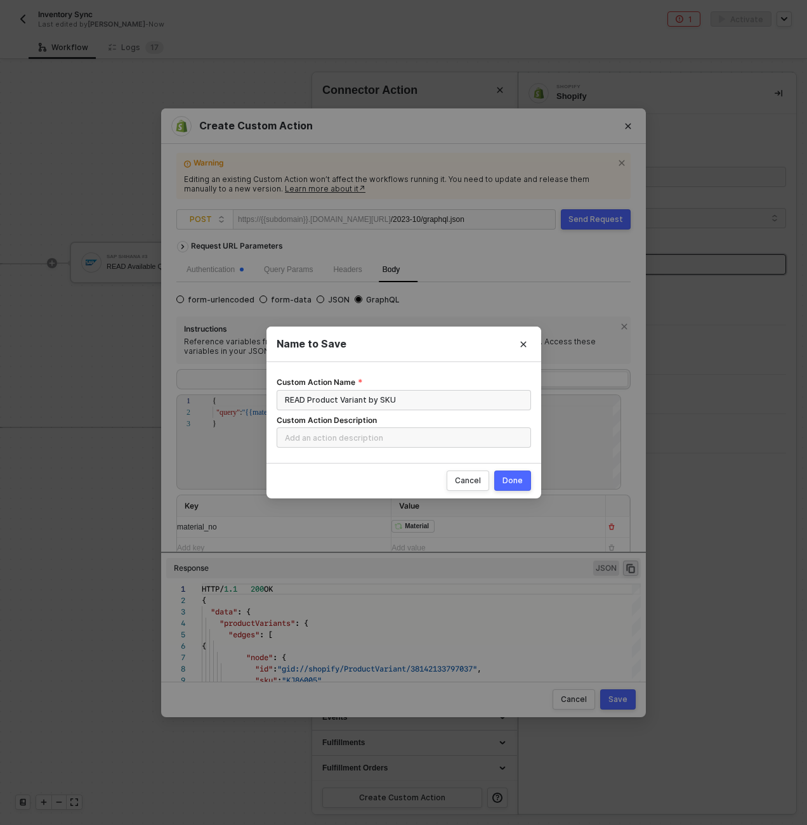
click at [500, 483] on button "Done" at bounding box center [512, 480] width 37 height 20
radio input "true"
radio input "false"
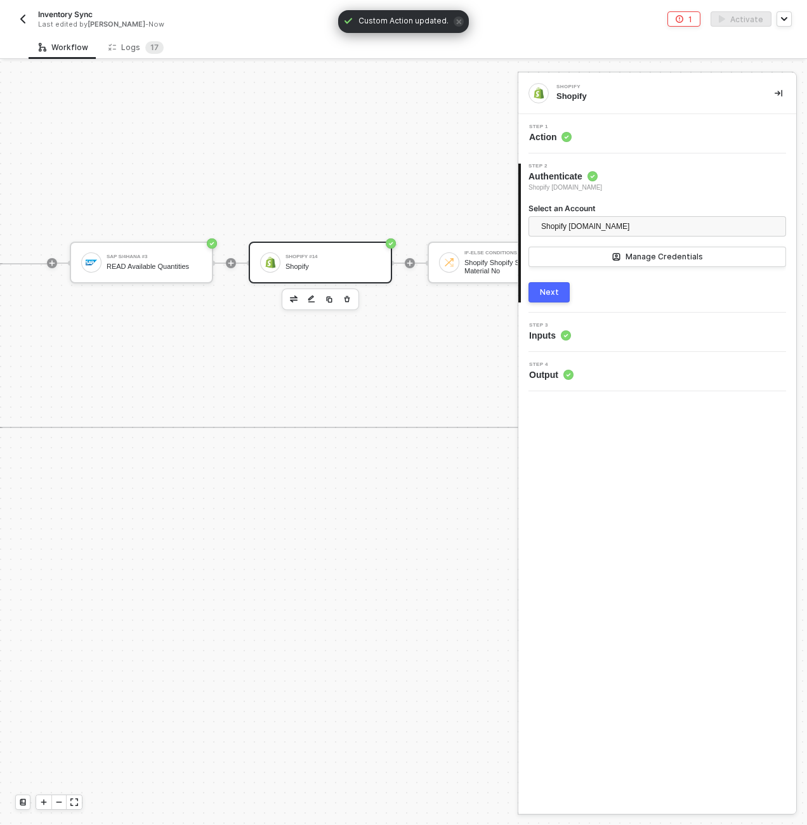
click at [597, 134] on div "Step 1 Action" at bounding box center [658, 133] width 275 height 19
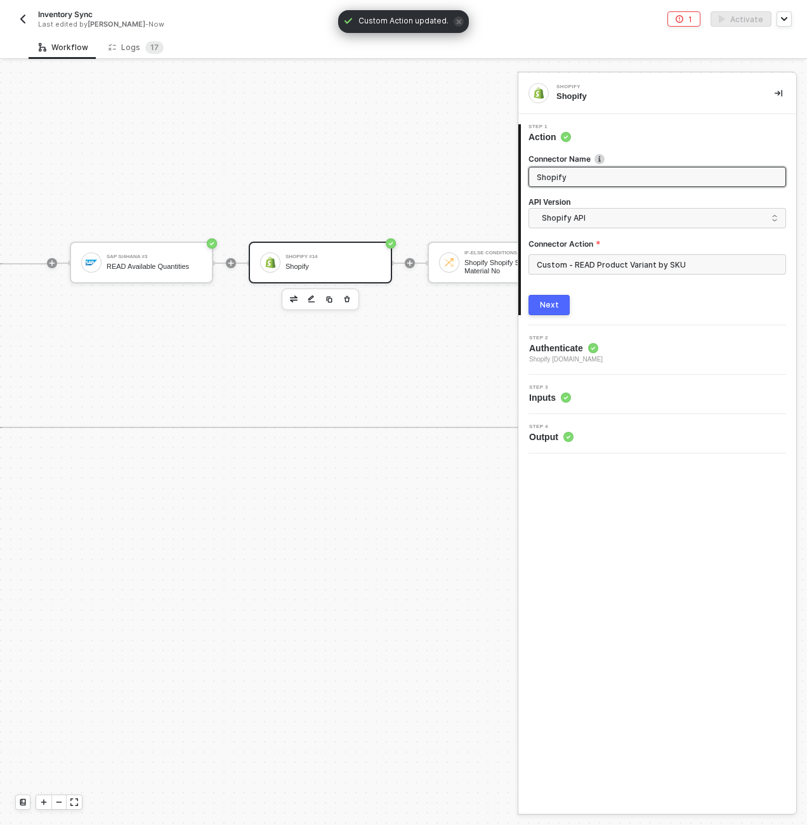
click at [592, 170] on input "Shopify" at bounding box center [655, 177] width 238 height 14
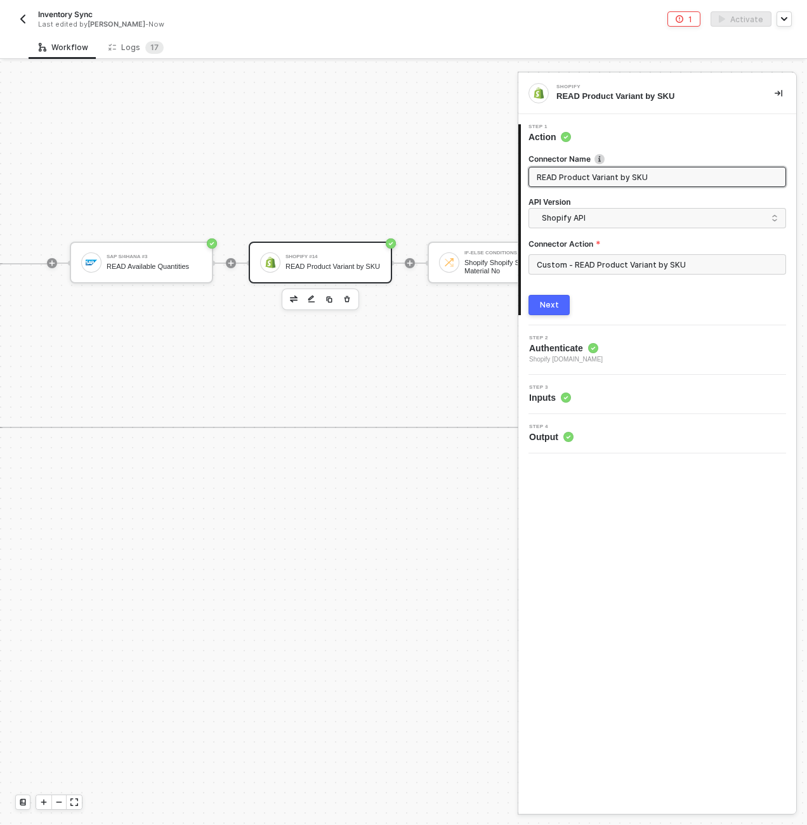
type input "READ Product Variant by SKU"
click at [547, 305] on div "Next" at bounding box center [549, 305] width 19 height 10
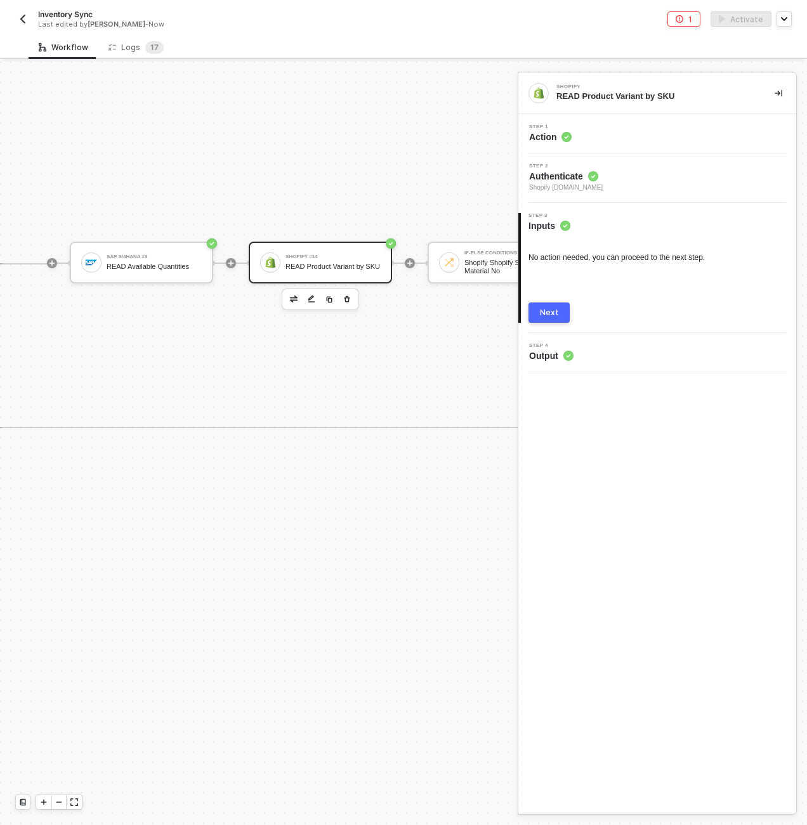
click at [536, 315] on button "Next" at bounding box center [548, 312] width 41 height 20
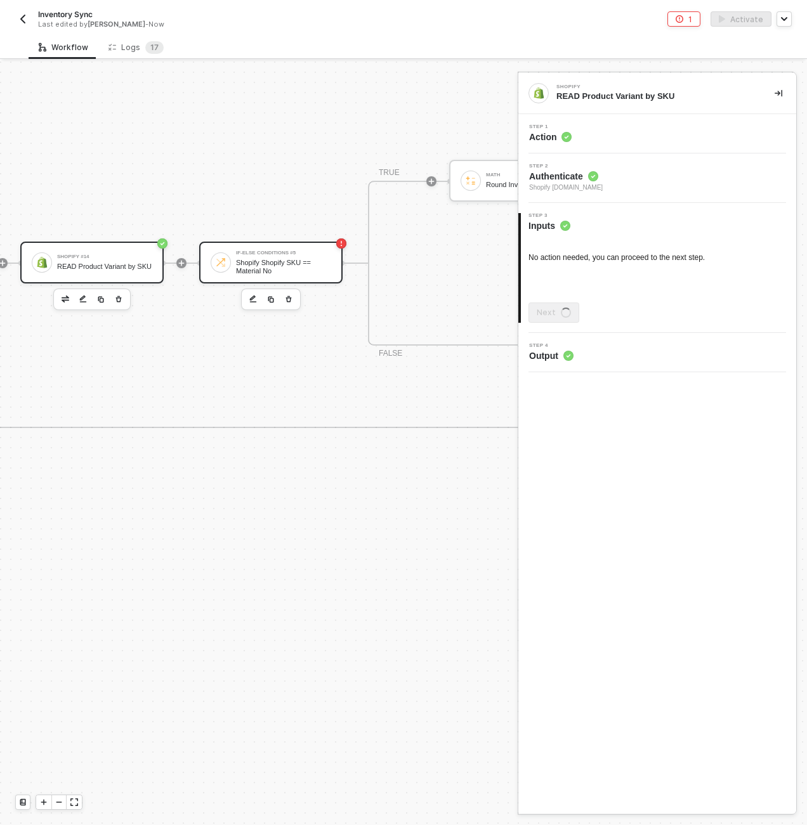
click at [311, 252] on div "If-Else Conditions #5" at bounding box center [283, 252] width 95 height 5
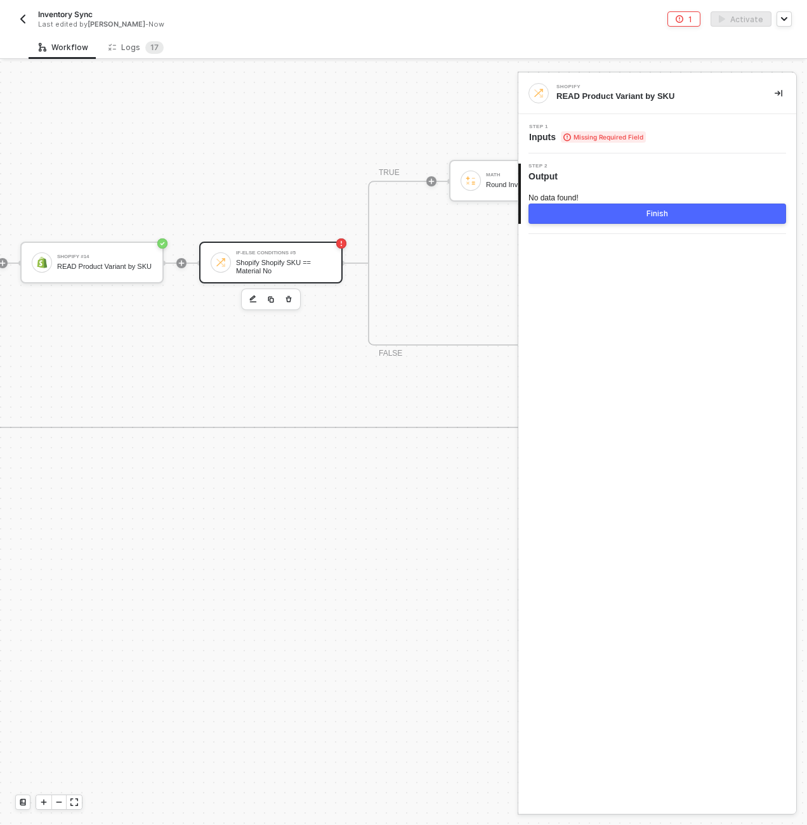
click at [677, 126] on div "Step 1 Inputs Missing Required Field" at bounding box center [658, 133] width 275 height 19
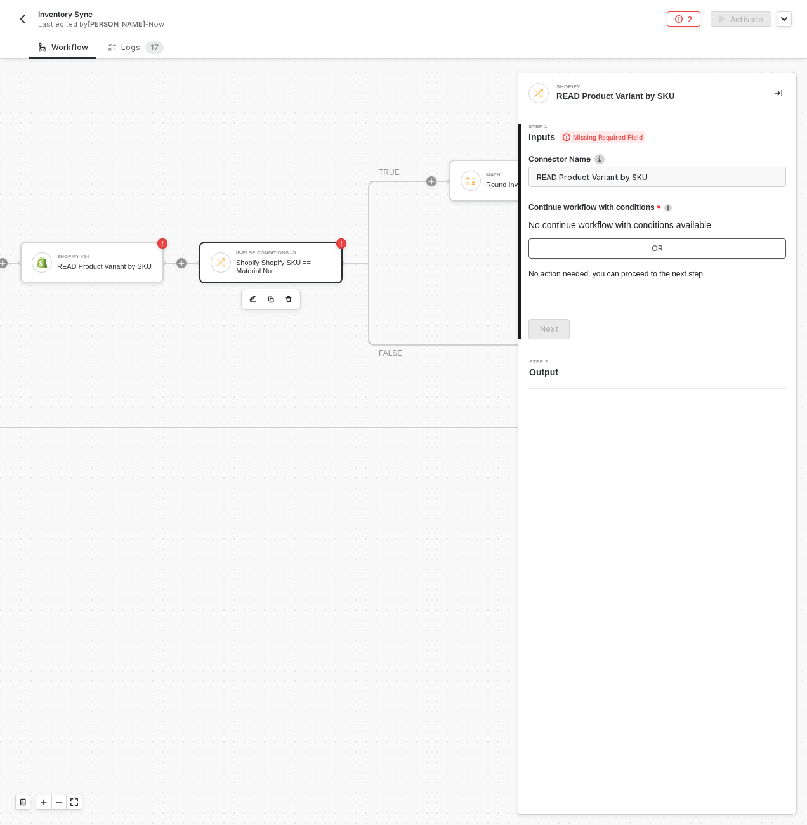
click at [615, 255] on button "OR" at bounding box center [656, 248] width 257 height 20
click at [649, 249] on button "OR" at bounding box center [656, 248] width 257 height 20
click at [437, 157] on div at bounding box center [431, 181] width 169 height 99
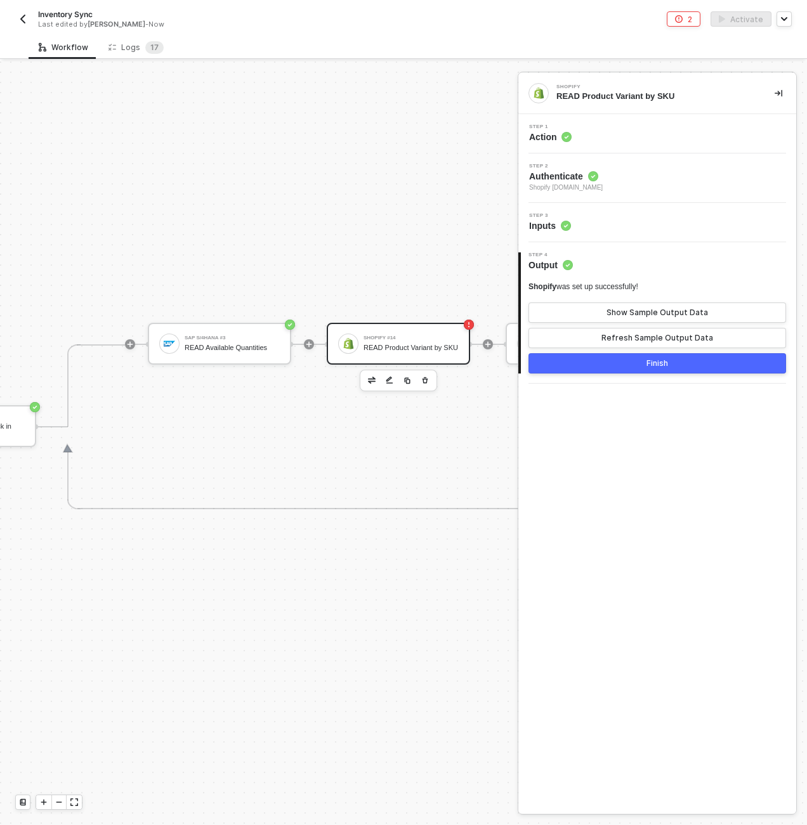
scroll to position [365, 533]
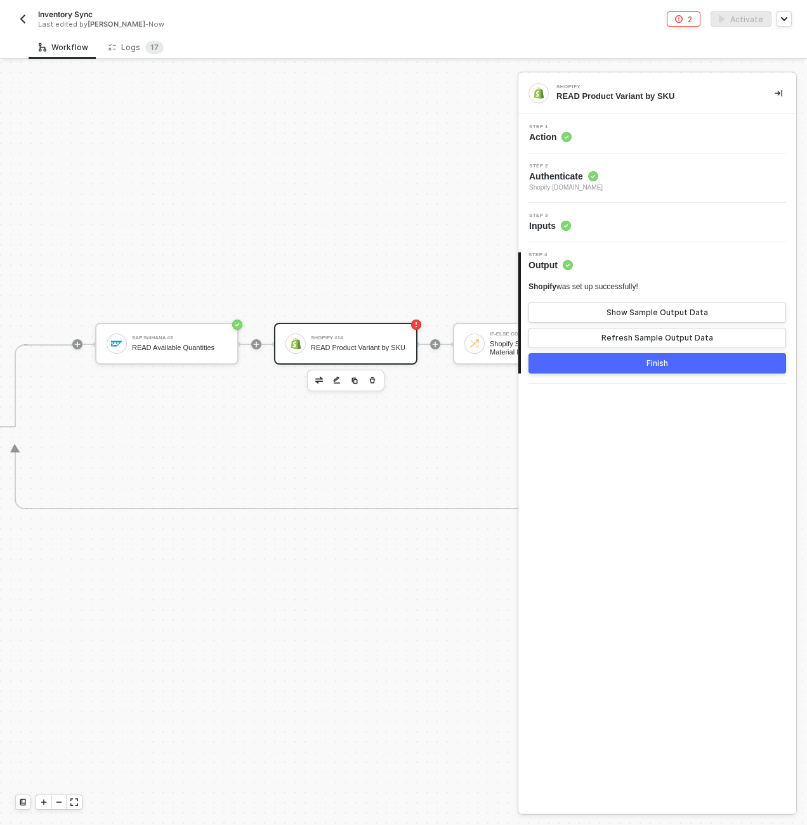
click at [365, 352] on div "READ Product Variant by SKU" at bounding box center [358, 348] width 95 height 8
click at [612, 233] on div "Step 3 Inputs" at bounding box center [657, 222] width 278 height 39
click at [612, 229] on div "Step 3 Inputs" at bounding box center [658, 222] width 275 height 19
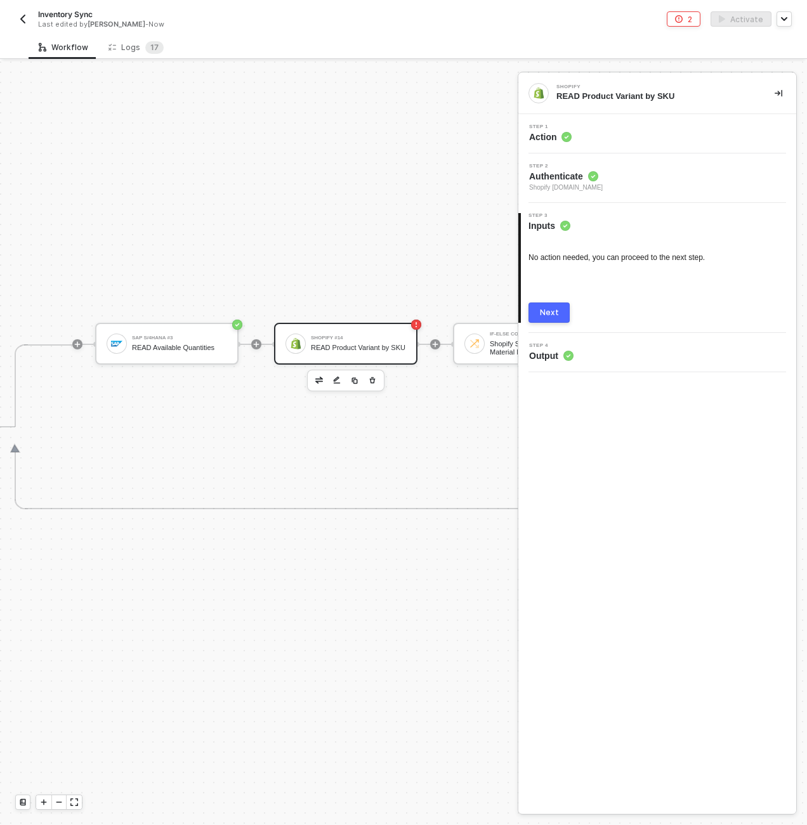
click at [547, 299] on div "No action needed, you can proceed to the next step. Next" at bounding box center [656, 277] width 257 height 91
click at [549, 316] on div "Next" at bounding box center [549, 313] width 19 height 10
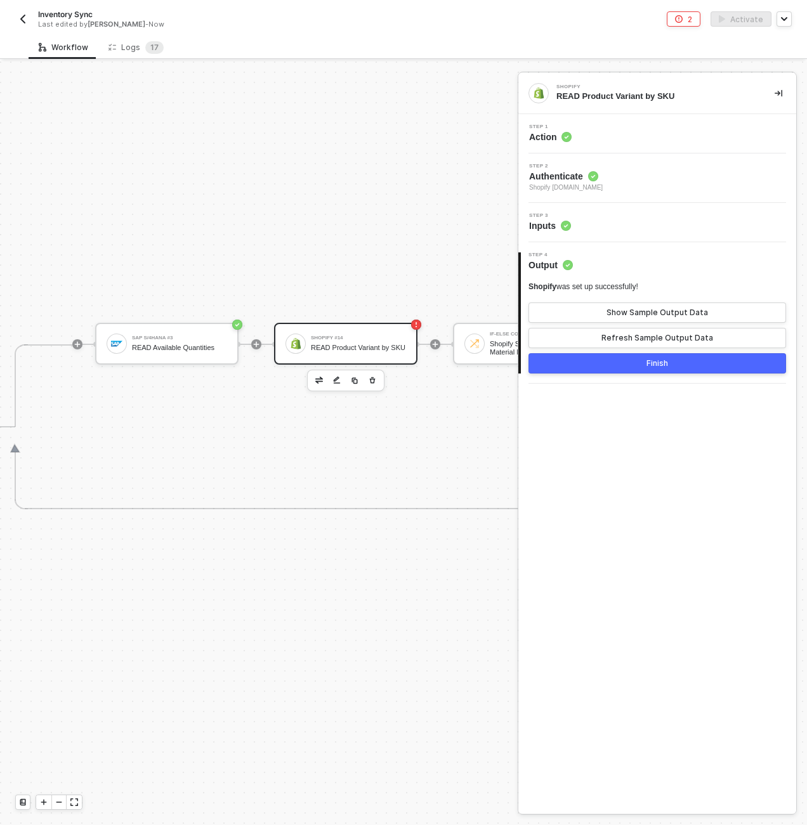
click at [627, 222] on div "Step 3 Inputs" at bounding box center [658, 222] width 275 height 19
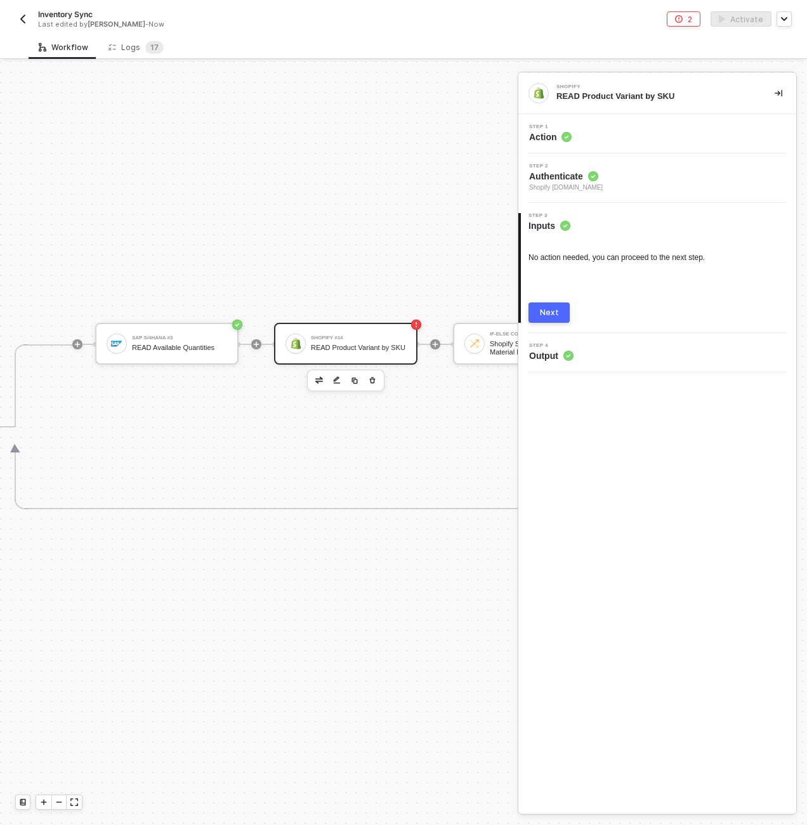
click at [600, 124] on div "Step 1 Action" at bounding box center [658, 133] width 275 height 19
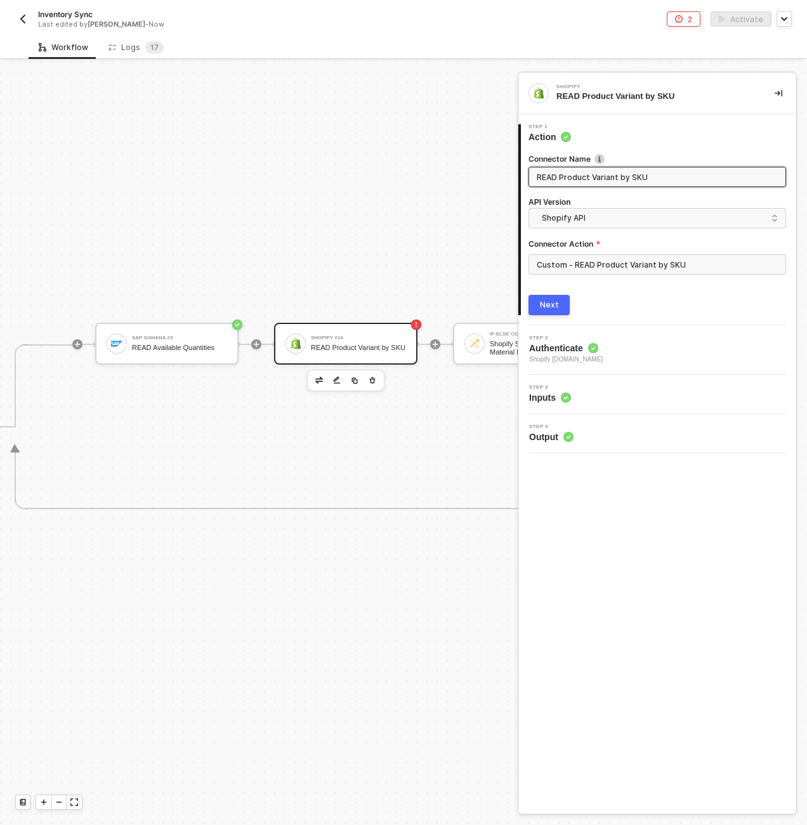
click at [581, 37] on div "Workflow Logs 1 7" at bounding box center [418, 47] width 778 height 23
click at [413, 489] on div "SAP S/4HANA #3 READ Available Quantities Shopify #14 READ Product Variant by SK…" at bounding box center [600, 426] width 1056 height 165
click at [389, 351] on div "READ Product Variant by SKU" at bounding box center [358, 348] width 95 height 8
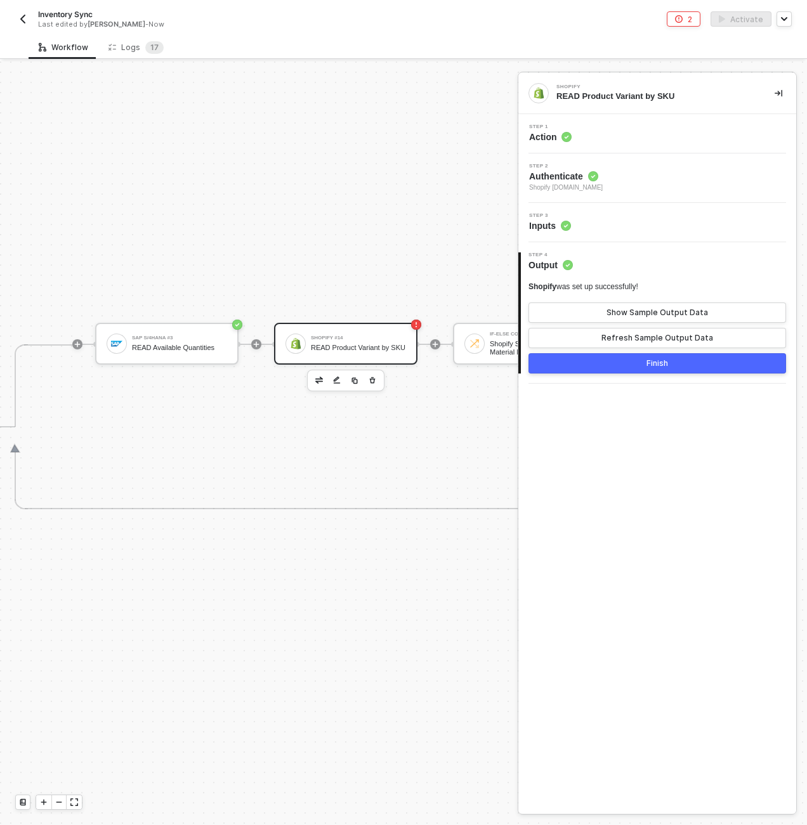
click at [626, 130] on div "Step 1 Action" at bounding box center [658, 133] width 275 height 19
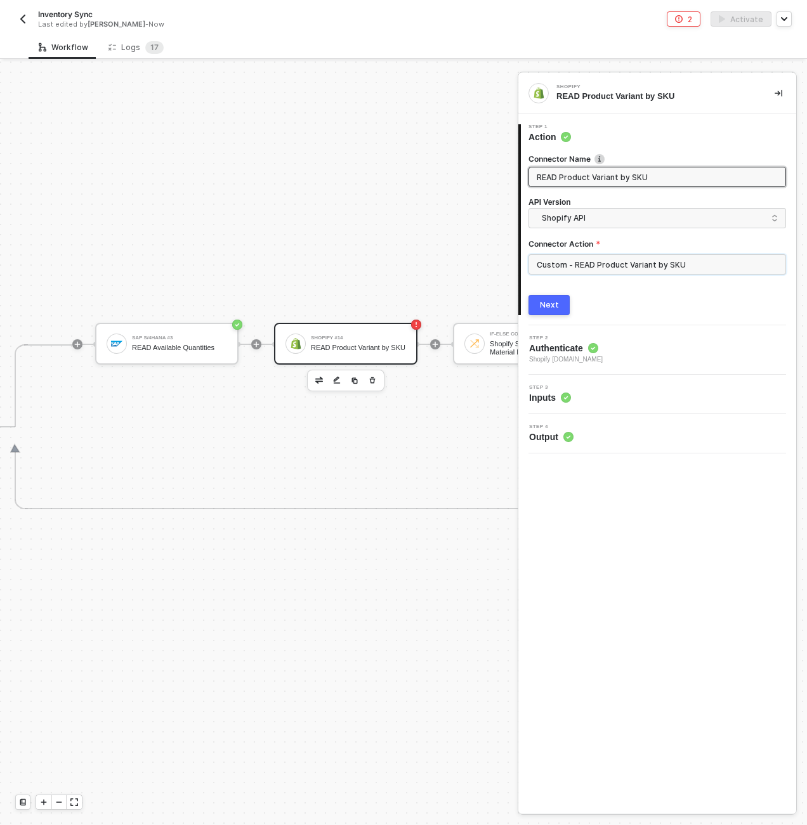
click at [628, 266] on input "Custom - READ Product Variant by SKU" at bounding box center [656, 264] width 257 height 20
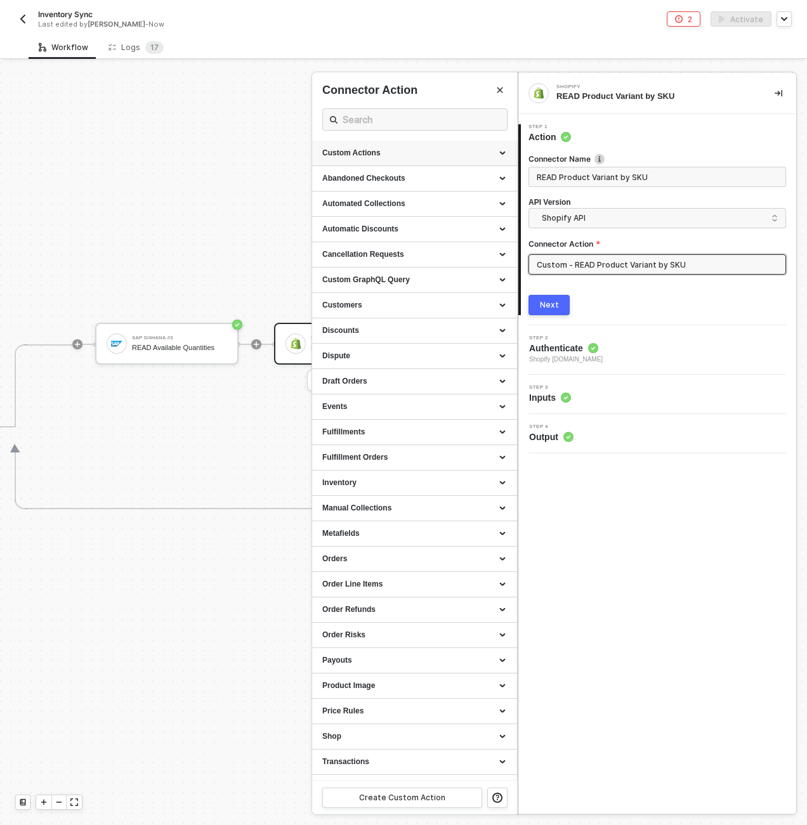
click at [403, 151] on div "Custom Actions" at bounding box center [414, 153] width 185 height 11
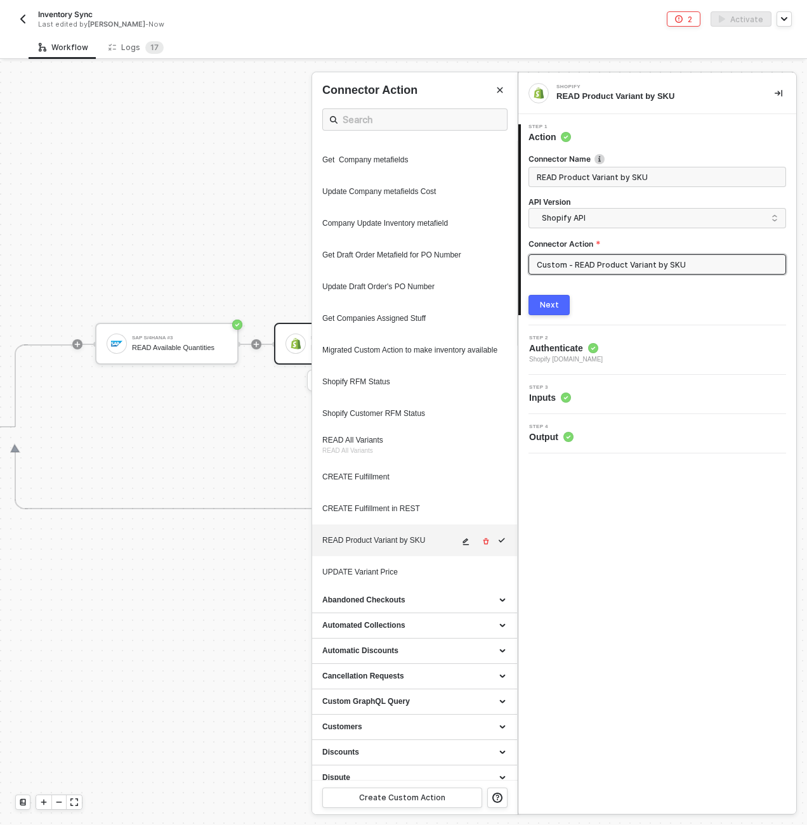
scroll to position [450, 0]
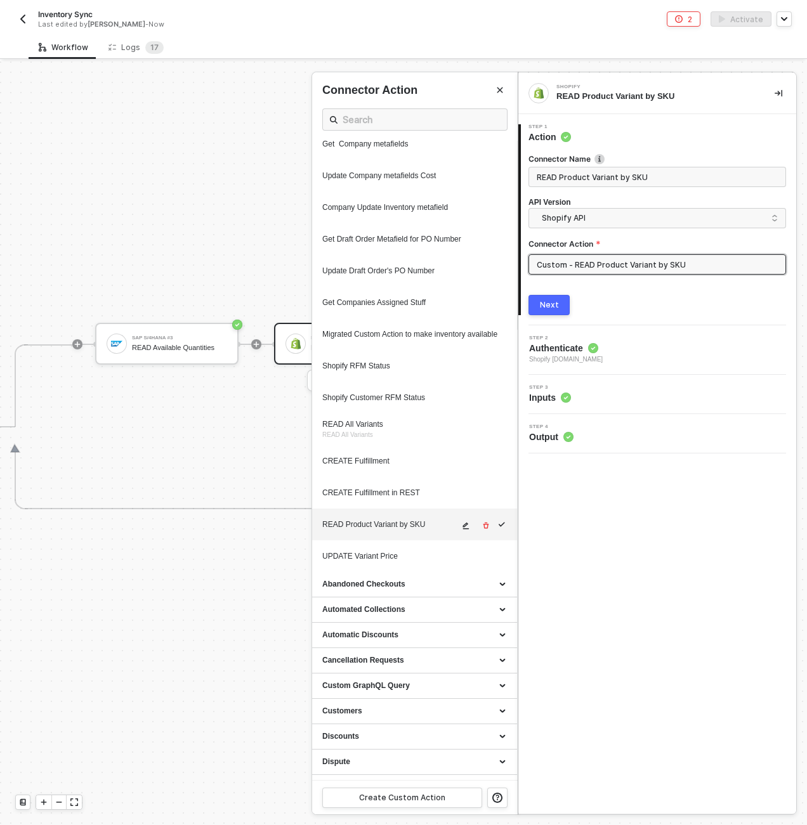
click at [463, 529] on icon "icon-edit" at bounding box center [466, 525] width 6 height 7
type textarea "HTTP/1.1 200 OK { "data": { "productVariants": { "edges": [ { "node": { "id": "…"
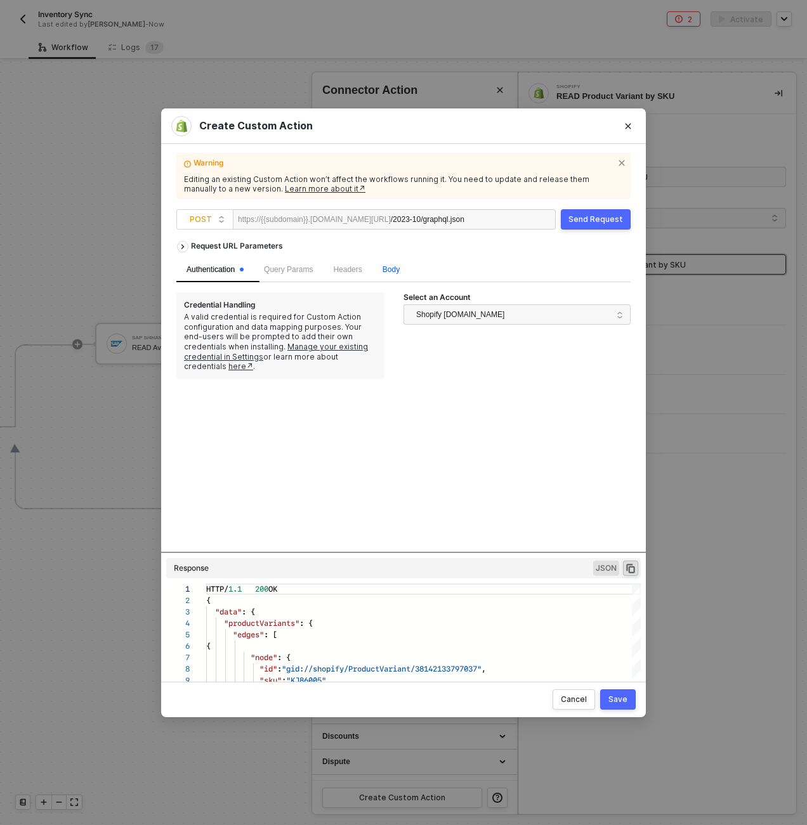
click at [399, 270] on span "Body" at bounding box center [390, 269] width 17 height 9
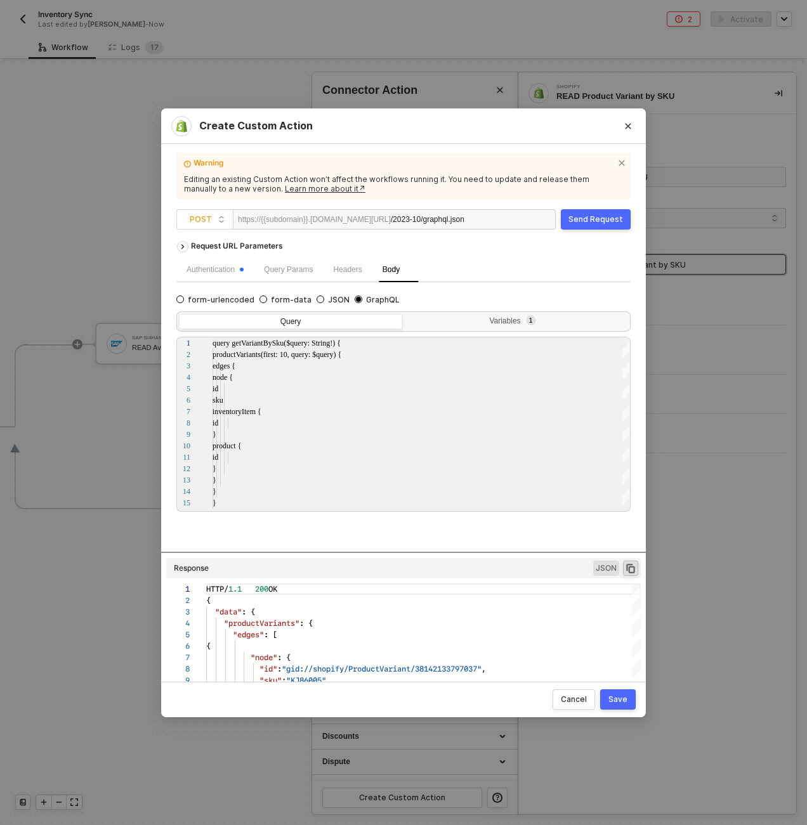
click at [491, 312] on div "Query Variables 1" at bounding box center [403, 321] width 454 height 20
click at [489, 314] on div "Variables 1" at bounding box center [516, 323] width 223 height 18
click at [405, 314] on input "Variables 1" at bounding box center [405, 314] width 0 height 0
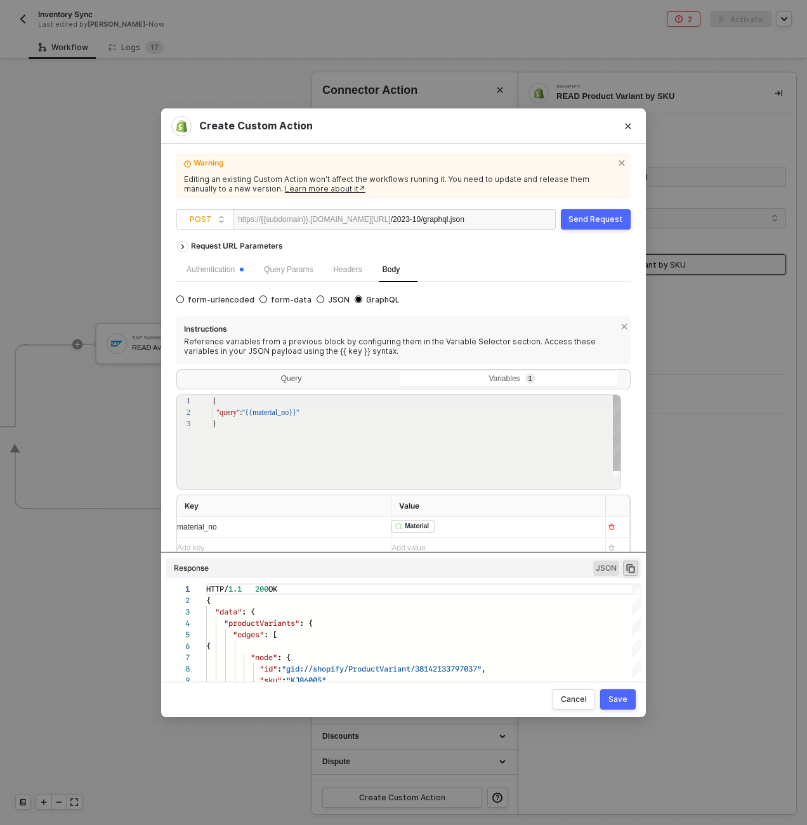
scroll to position [23, 0]
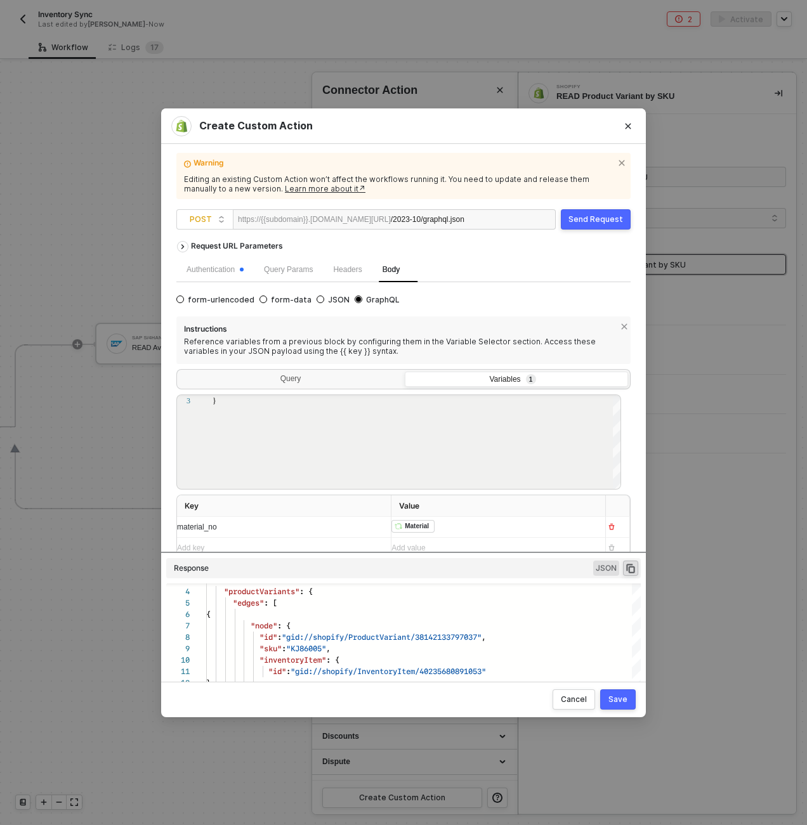
click at [618, 682] on div "Cancel Save" at bounding box center [403, 700] width 484 height 36
click at [619, 701] on div "Save" at bounding box center [617, 699] width 19 height 10
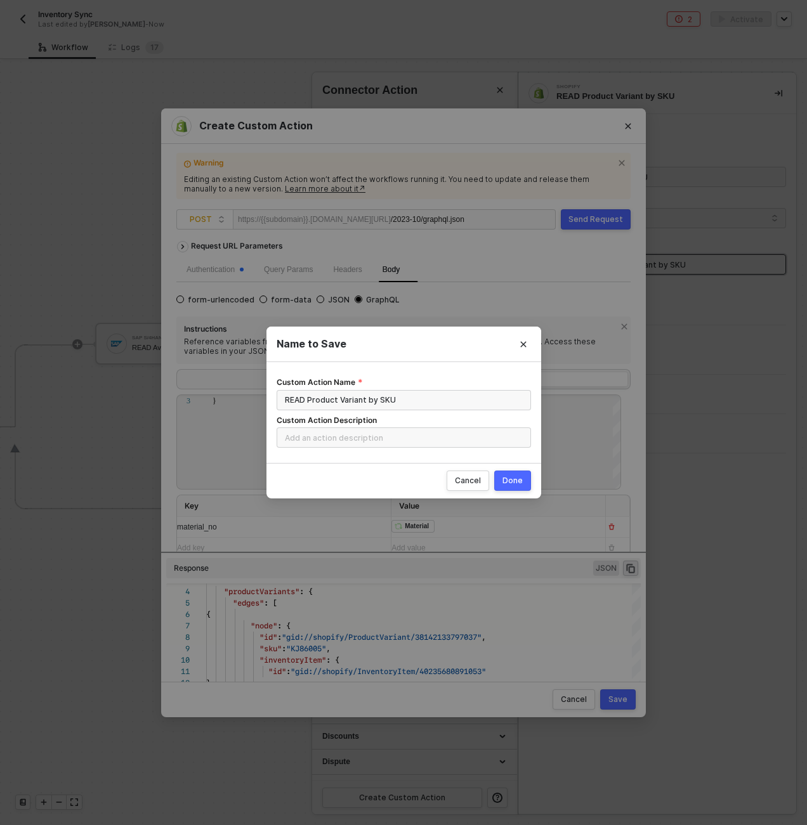
click at [512, 483] on div "Done" at bounding box center [512, 481] width 20 height 10
radio input "true"
radio input "false"
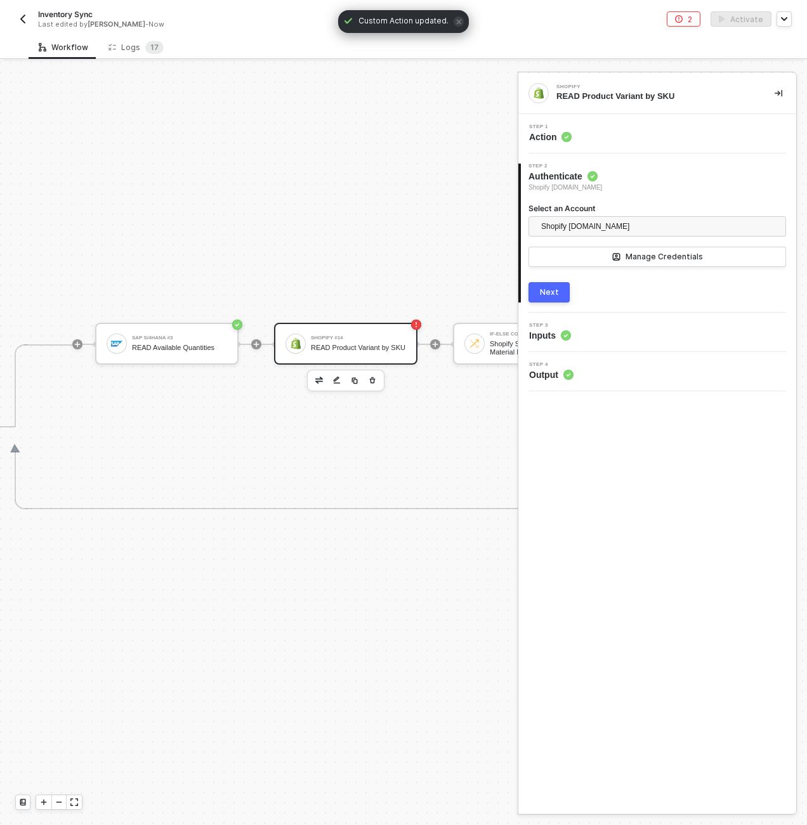
click at [415, 280] on div "SAP S/4HANA #3 READ Available Quantities Shopify #14 READ Product Variant by SK…" at bounding box center [611, 344] width 1033 height 165
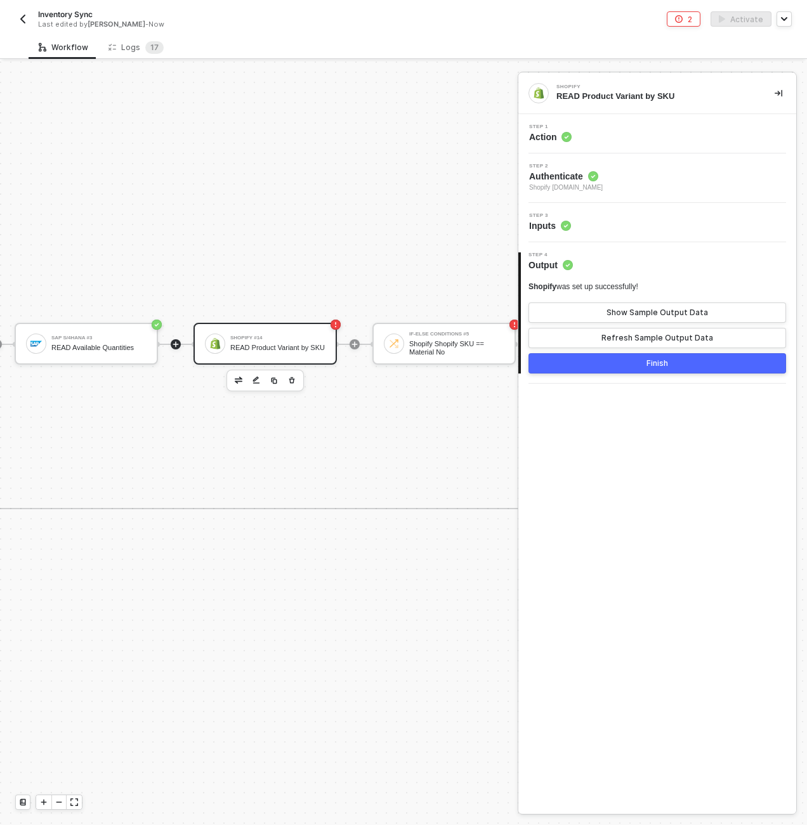
scroll to position [365, 634]
click at [293, 323] on div "Shopify #14 READ Product Variant by SKU" at bounding box center [243, 344] width 143 height 42
drag, startPoint x: 295, startPoint y: 343, endPoint x: 346, endPoint y: 347, distance: 50.3
click at [295, 344] on div "READ Product Variant by SKU" at bounding box center [256, 348] width 95 height 8
click at [583, 246] on div "4 Step 4 Output Shopify was set up successfully! Show Sample Output Data Refres…" at bounding box center [657, 312] width 278 height 141
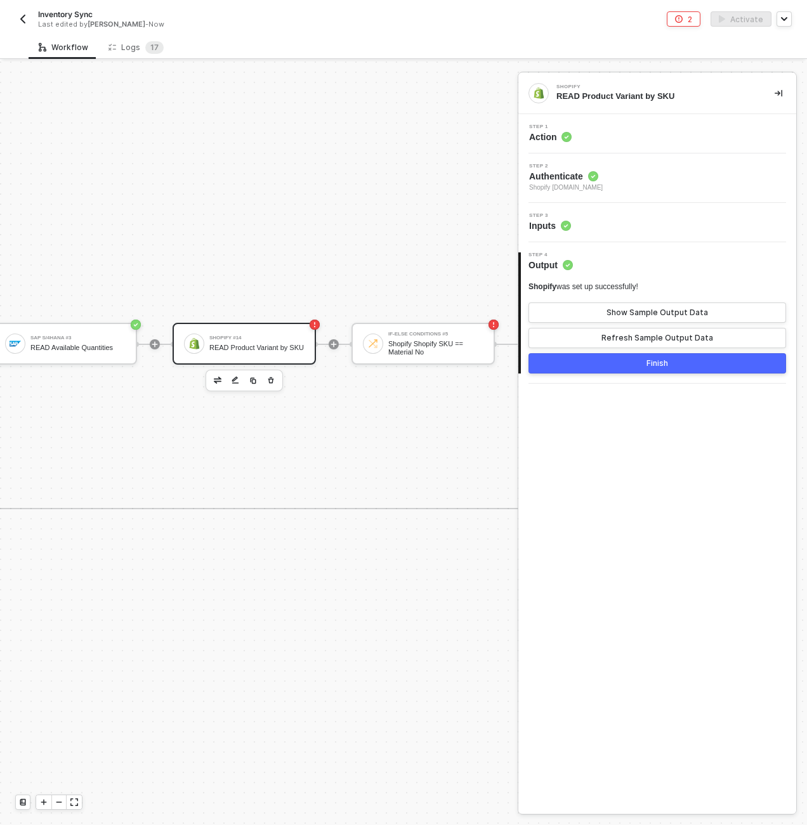
click at [588, 226] on div "Step 3 Inputs" at bounding box center [658, 222] width 275 height 19
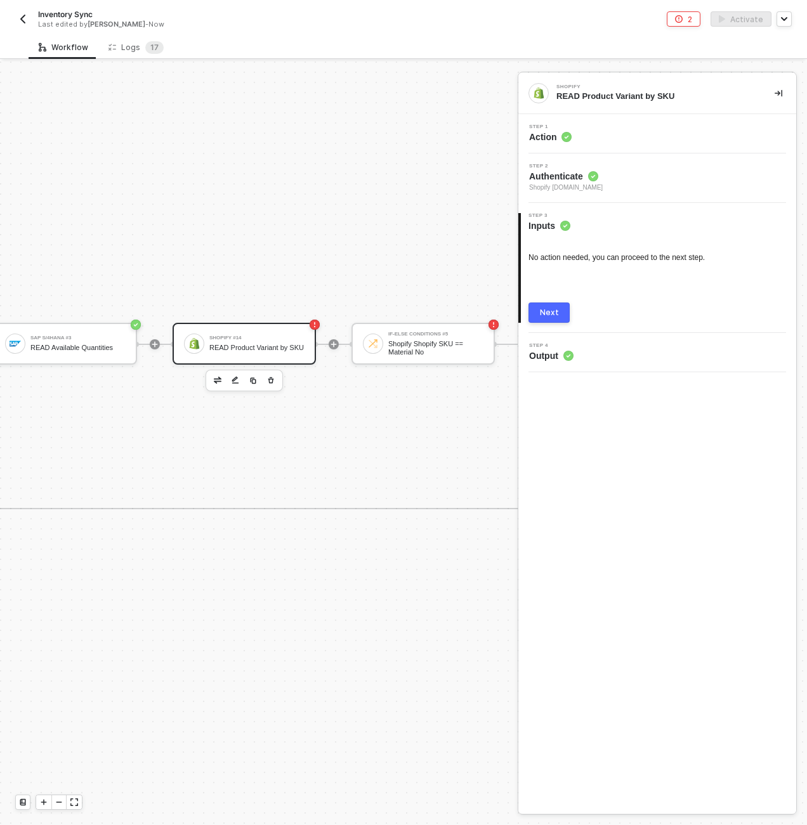
click at [262, 550] on div "Schedule Workflow Run Every 12 Hours SAP S/4HANA READ All Material Stocks Itera…" at bounding box center [239, 426] width 1747 height 1459
click at [401, 439] on div "SAP S/4HANA #3 READ Available Quantities Shopify #14 READ Product Variant by SK…" at bounding box center [499, 426] width 1056 height 165
click at [241, 335] on div "Shopify #14" at bounding box center [256, 337] width 95 height 5
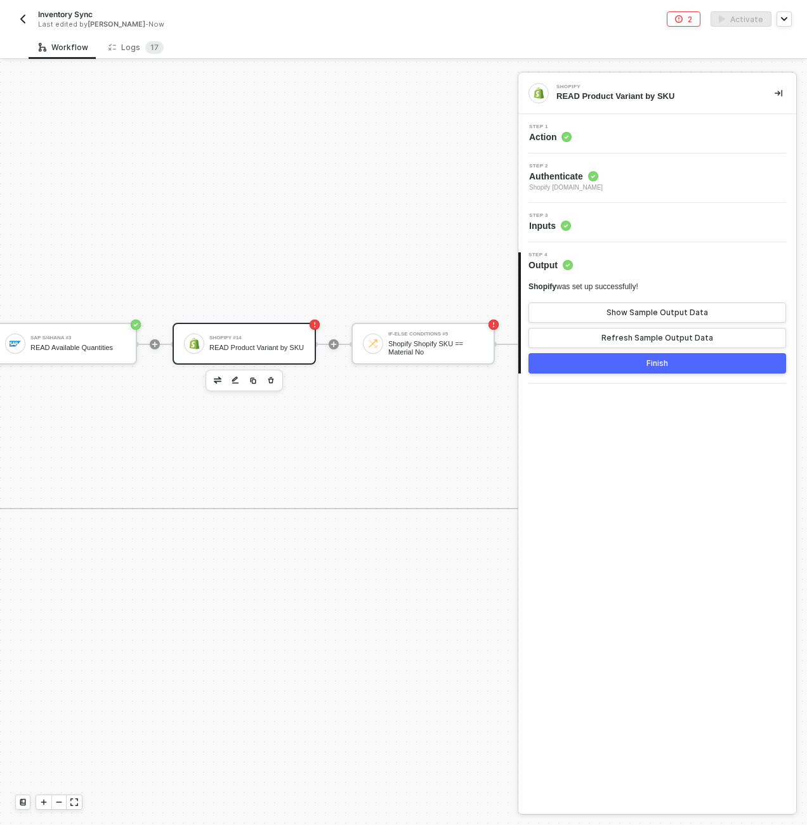
click at [312, 332] on div "Shopify #14 READ Product Variant by SKU" at bounding box center [243, 344] width 143 height 42
click at [287, 344] on div "READ Product Variant by SKU" at bounding box center [256, 348] width 95 height 8
click at [692, 217] on div "Step 3 Inputs" at bounding box center [658, 222] width 275 height 19
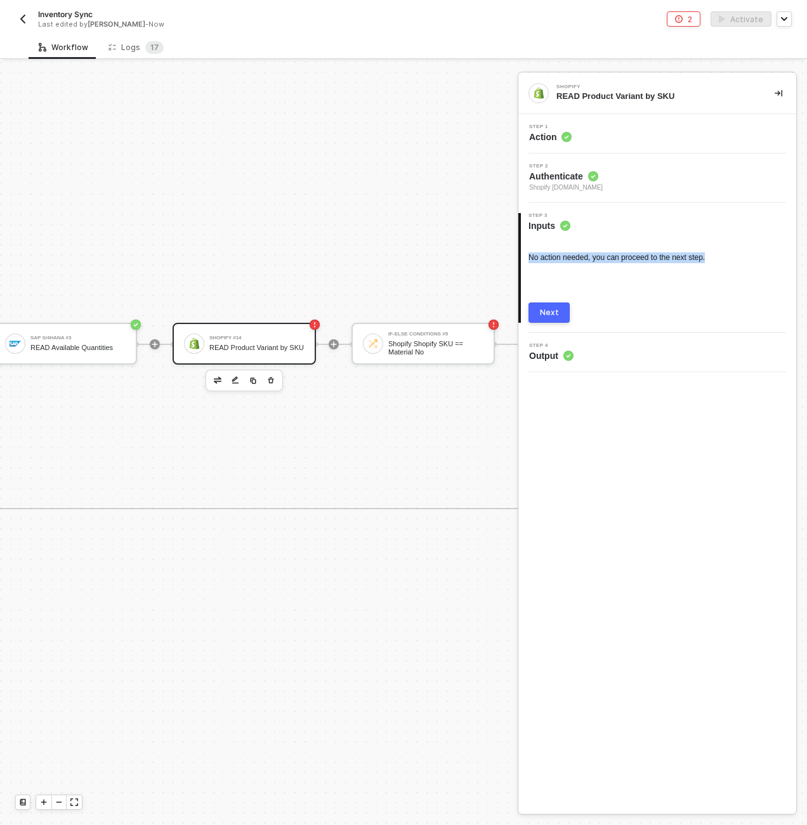
drag, startPoint x: 723, startPoint y: 256, endPoint x: 528, endPoint y: 259, distance: 195.3
click at [528, 259] on div "No action needed, you can proceed to the next step." at bounding box center [656, 257] width 257 height 11
click at [594, 138] on div "Step 1 Action" at bounding box center [658, 133] width 275 height 19
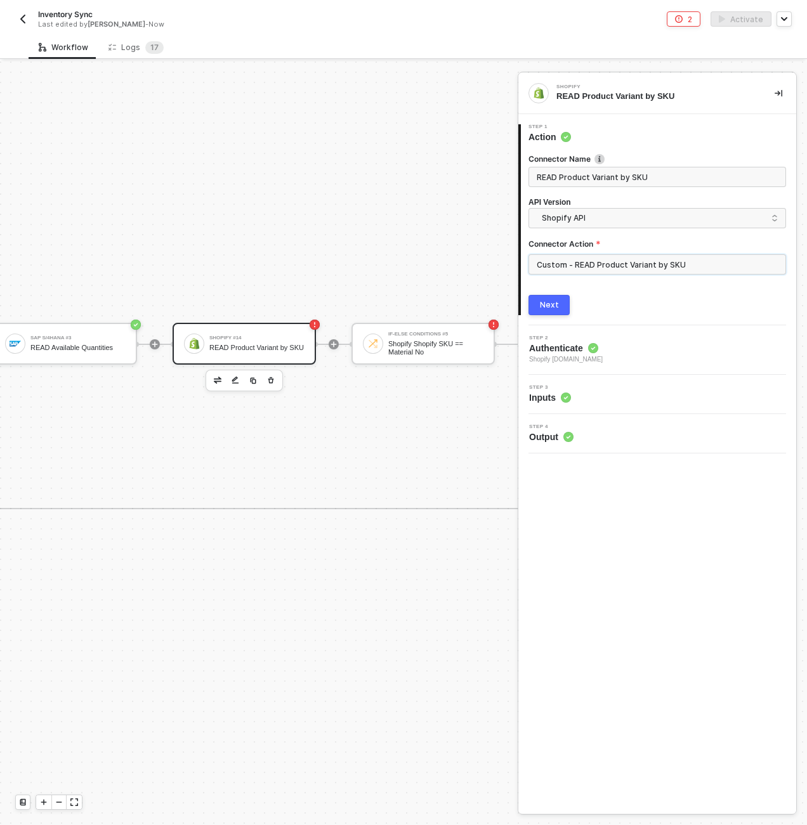
click at [592, 273] on input "Custom - READ Product Variant by SKU" at bounding box center [656, 264] width 257 height 20
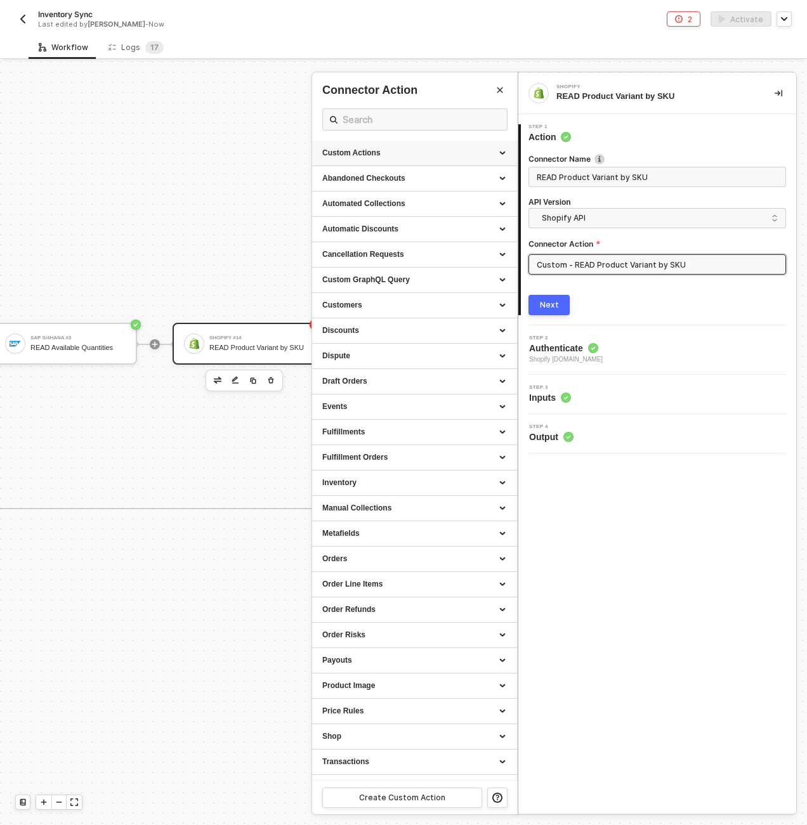
click at [390, 150] on div "Custom Actions" at bounding box center [414, 153] width 185 height 11
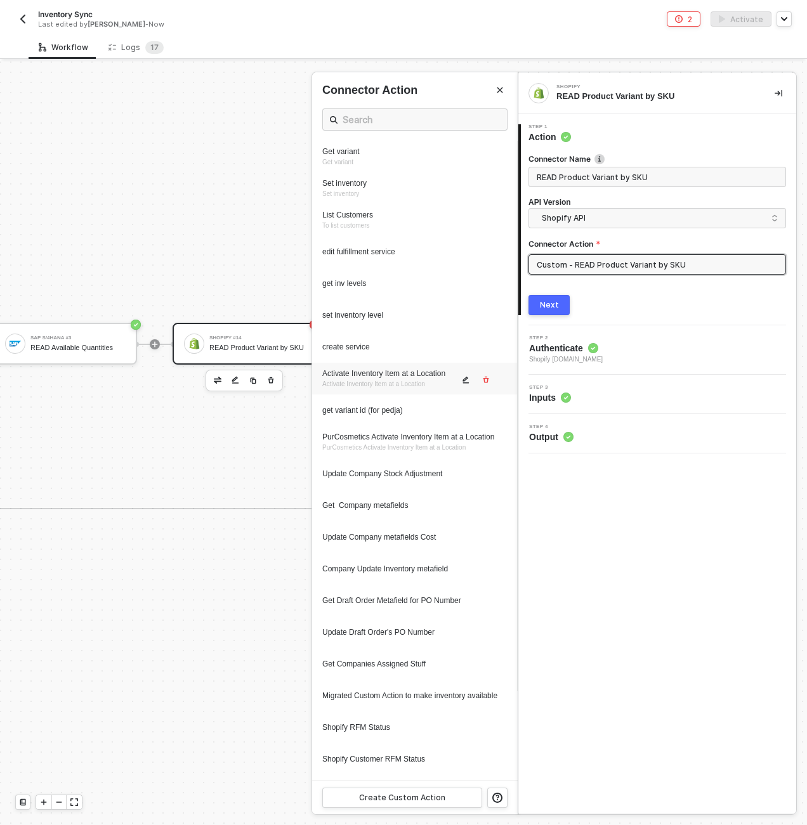
scroll to position [294, 0]
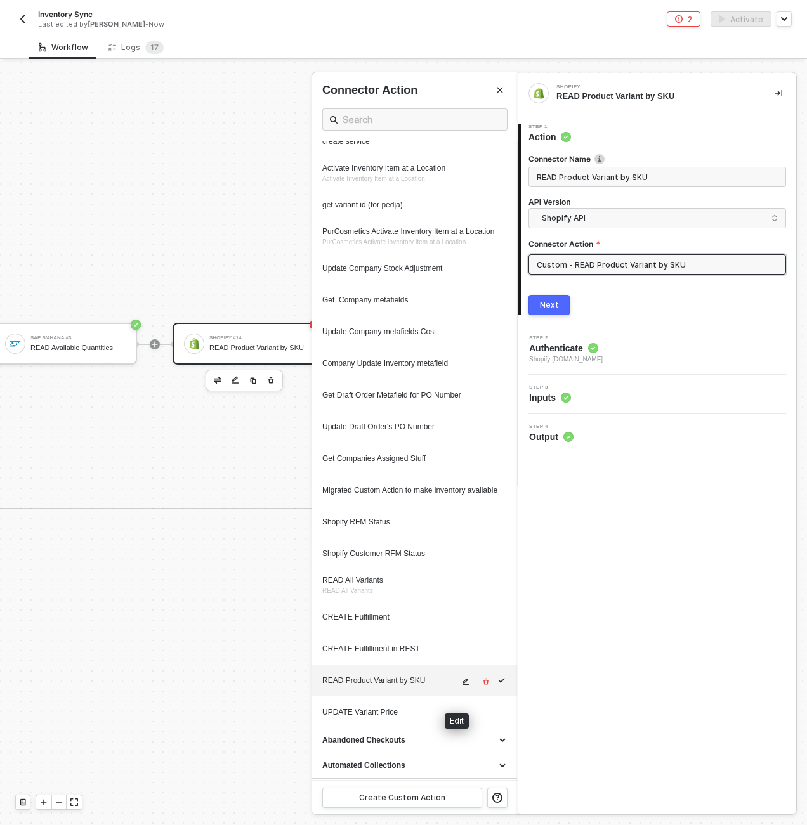
click at [462, 685] on icon "icon-edit" at bounding box center [466, 682] width 8 height 8
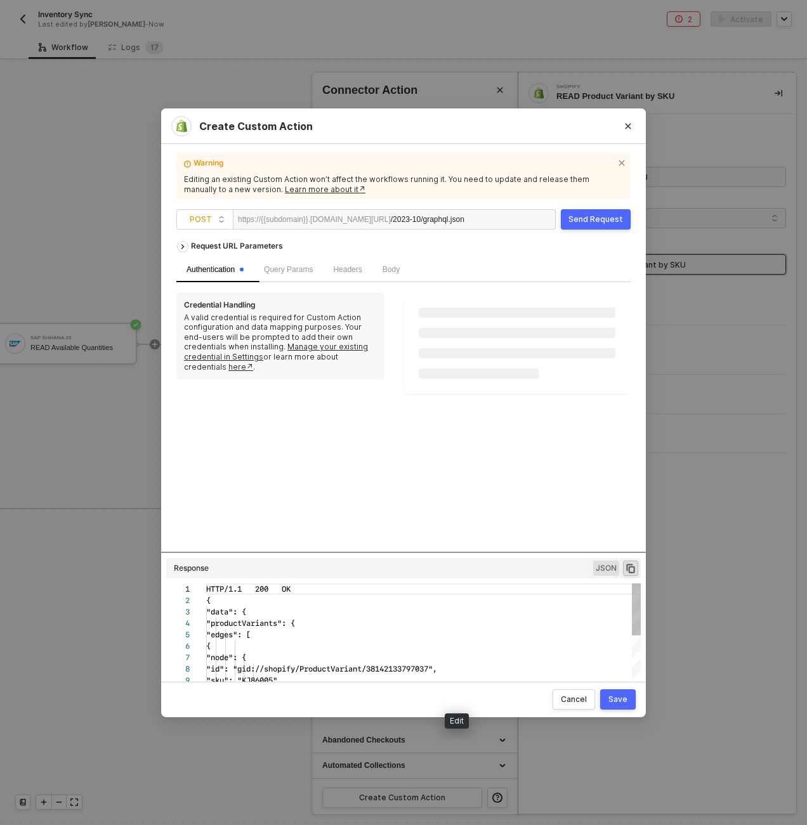
scroll to position [114, 0]
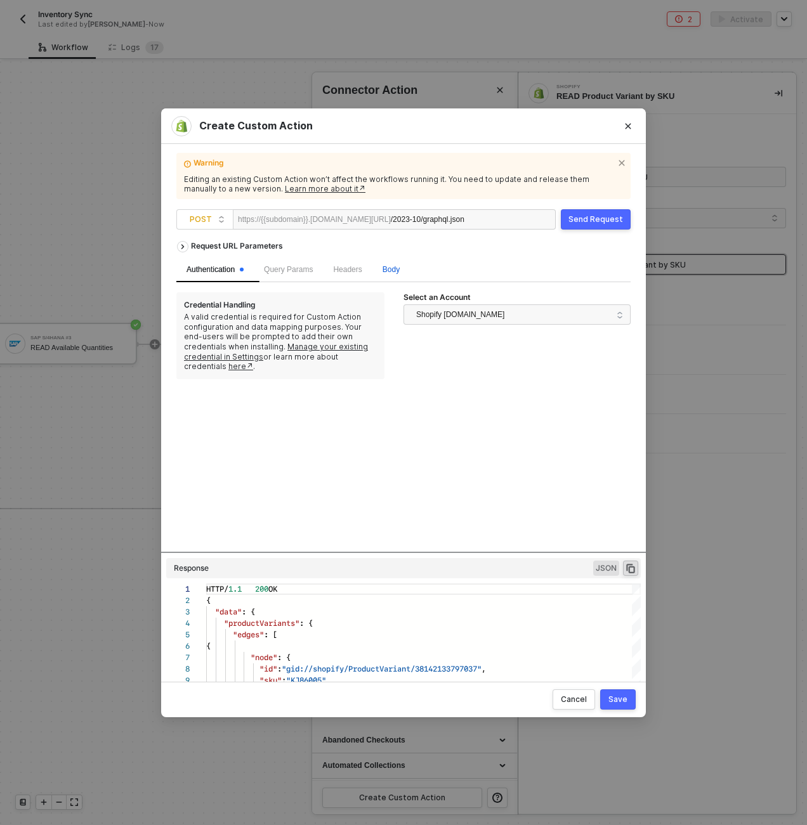
click at [399, 266] on span "Body" at bounding box center [390, 269] width 17 height 9
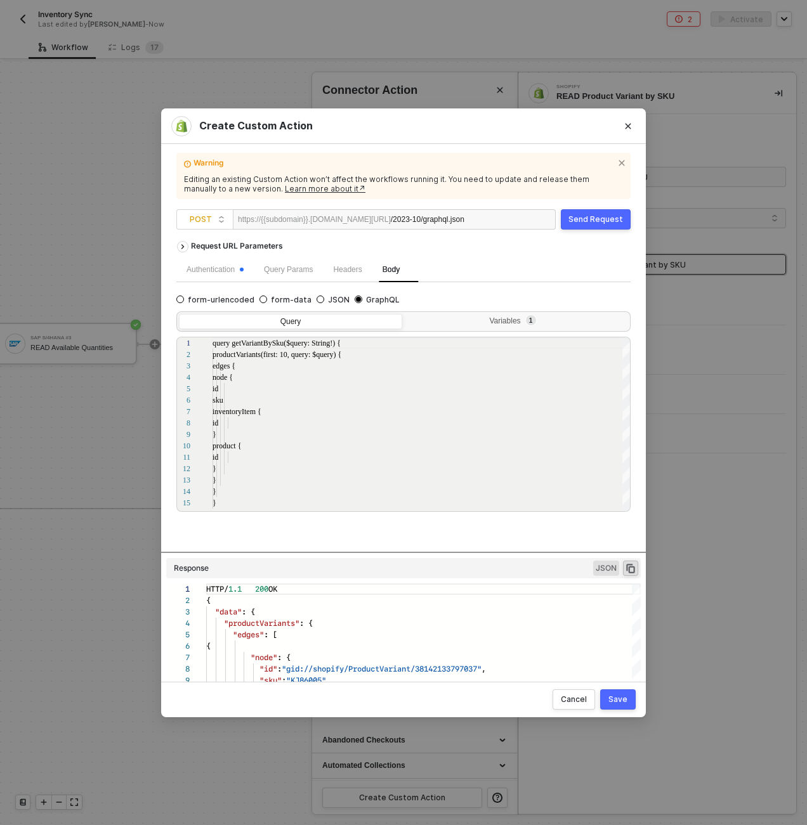
click at [531, 312] on div "Query Variables 1" at bounding box center [403, 321] width 454 height 20
click at [529, 319] on sup "1" at bounding box center [531, 320] width 10 height 10
click at [405, 314] on input "Variables 1" at bounding box center [405, 314] width 0 height 0
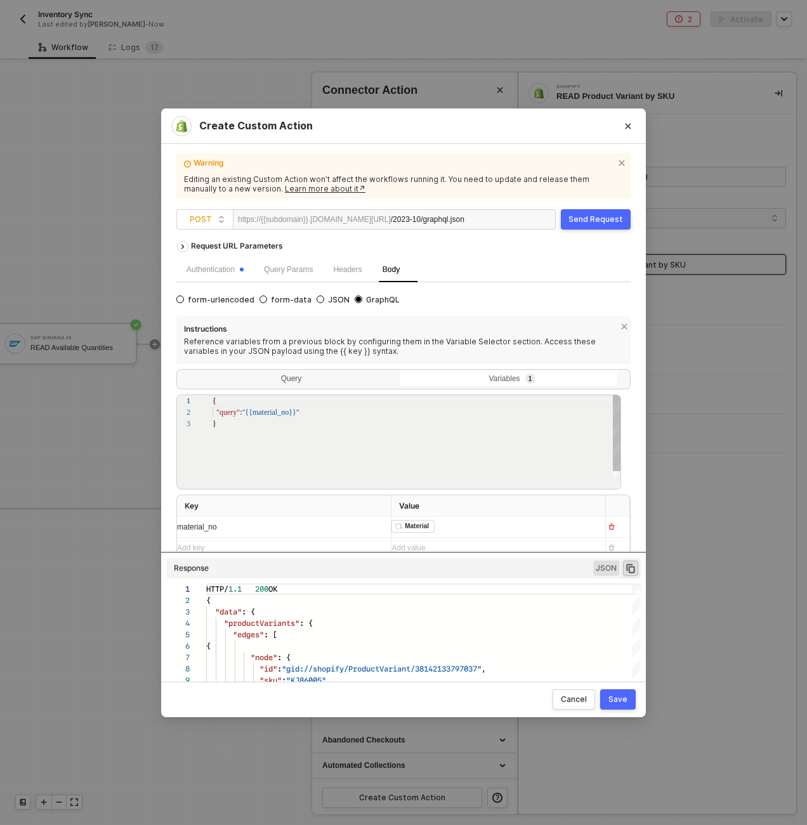
scroll to position [23, 0]
click at [436, 526] on div "﻿ ﻿ Material ﻿" at bounding box center [486, 527] width 191 height 14
click at [628, 129] on icon "Close" at bounding box center [628, 126] width 8 height 8
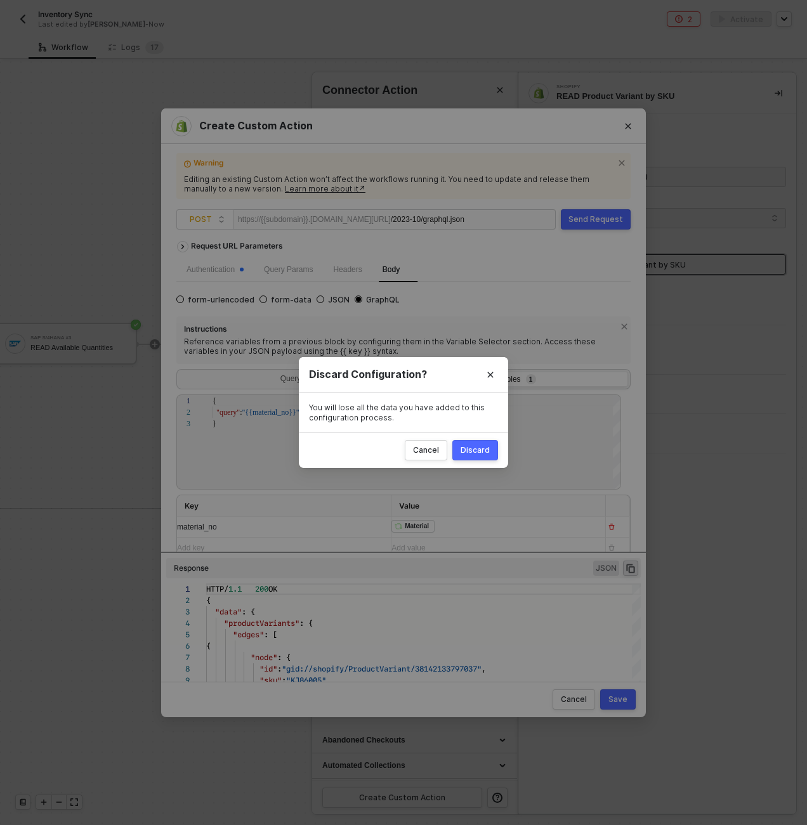
click at [491, 447] on button "Discard" at bounding box center [475, 450] width 46 height 20
radio input "true"
radio input "false"
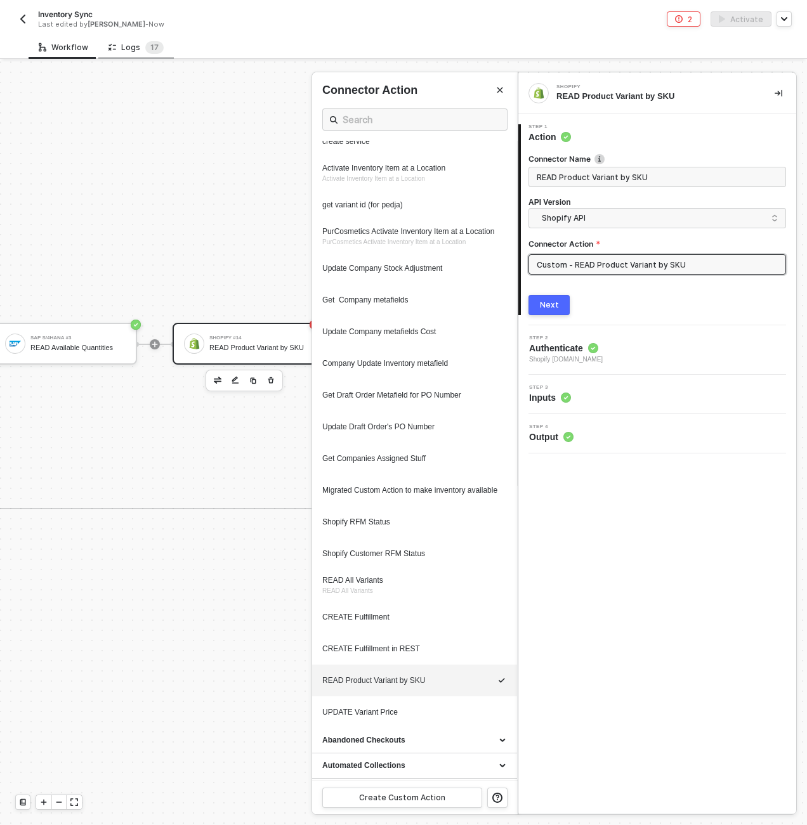
click at [121, 42] on div "Logs 1 7" at bounding box center [135, 47] width 55 height 13
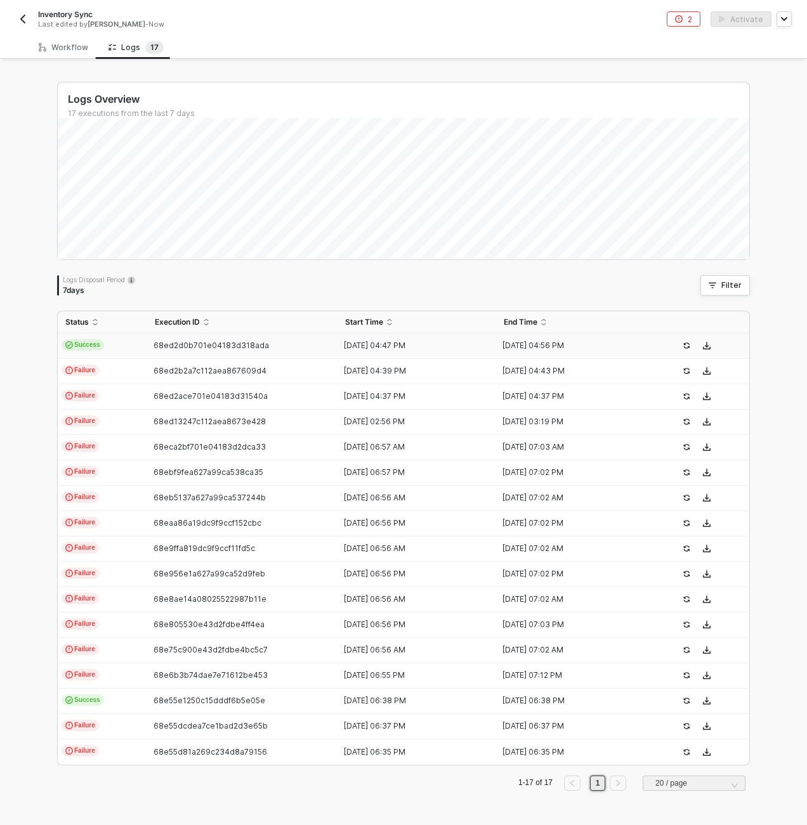
click at [120, 353] on td "Success" at bounding box center [102, 346] width 89 height 25
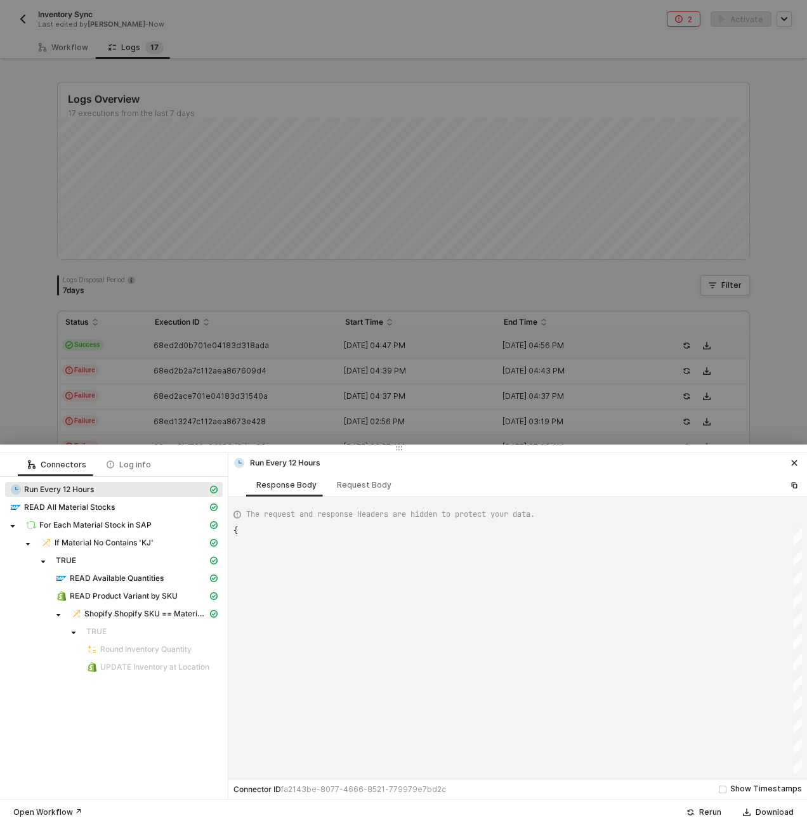
scroll to position [57, 0]
click at [129, 500] on span "READ All Material Stocks" at bounding box center [113, 507] width 217 height 15
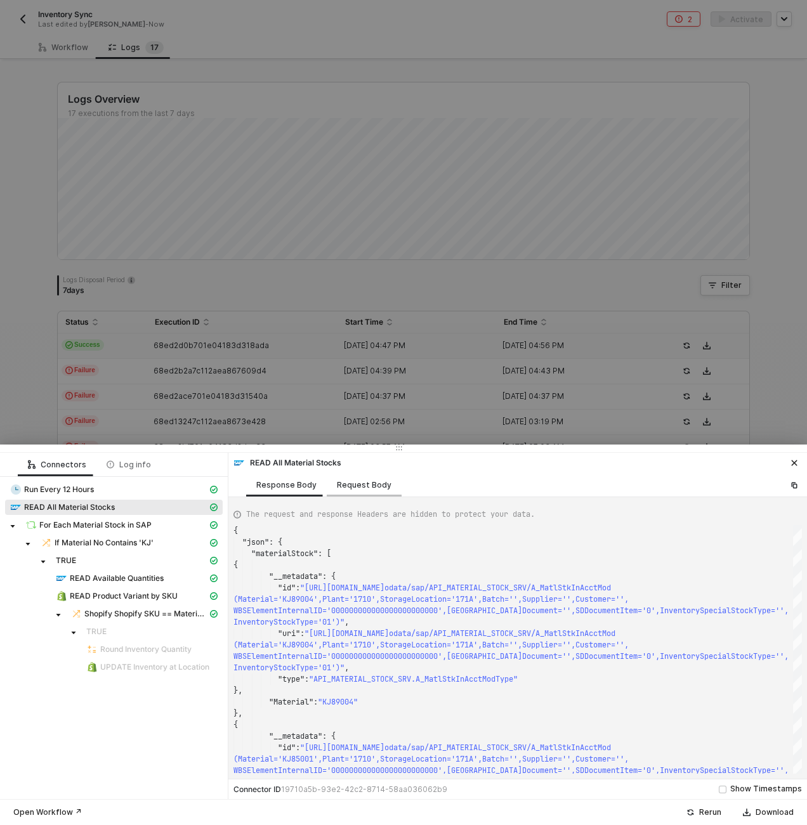
click at [355, 491] on div "Request Body" at bounding box center [364, 484] width 75 height 23
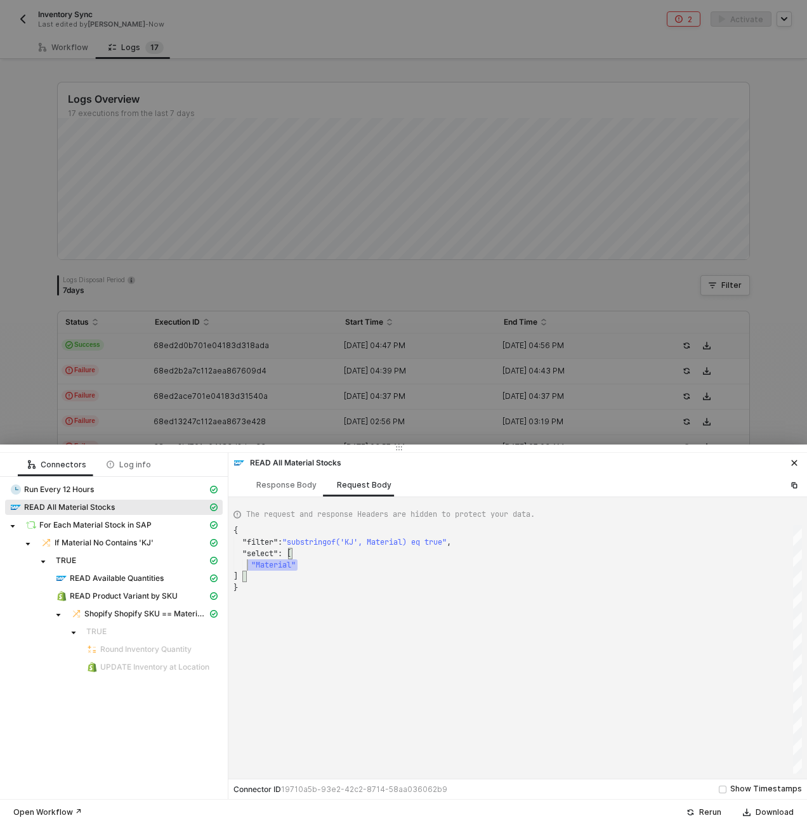
drag, startPoint x: 295, startPoint y: 569, endPoint x: 251, endPoint y: 566, distance: 43.9
click at [298, 492] on div "Response Body" at bounding box center [286, 484] width 81 height 23
type textarea "{ "json": { "materialStock": [ { "__metadata": { "id": "[URL][DOMAIN_NAME]',Pla…"
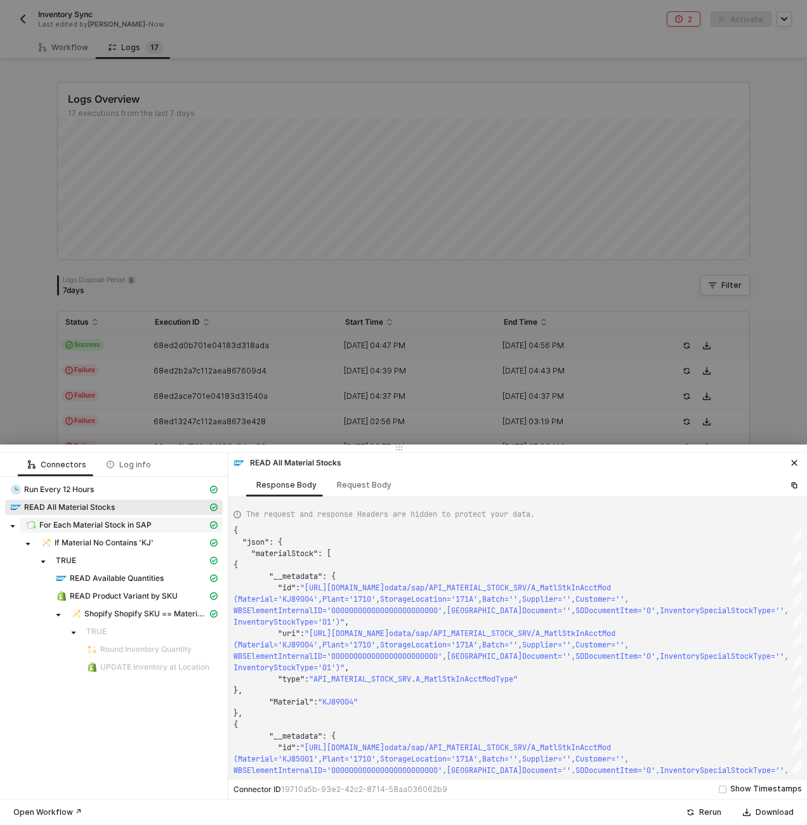
click at [83, 520] on span "For Each Material Stock in SAP" at bounding box center [95, 525] width 112 height 10
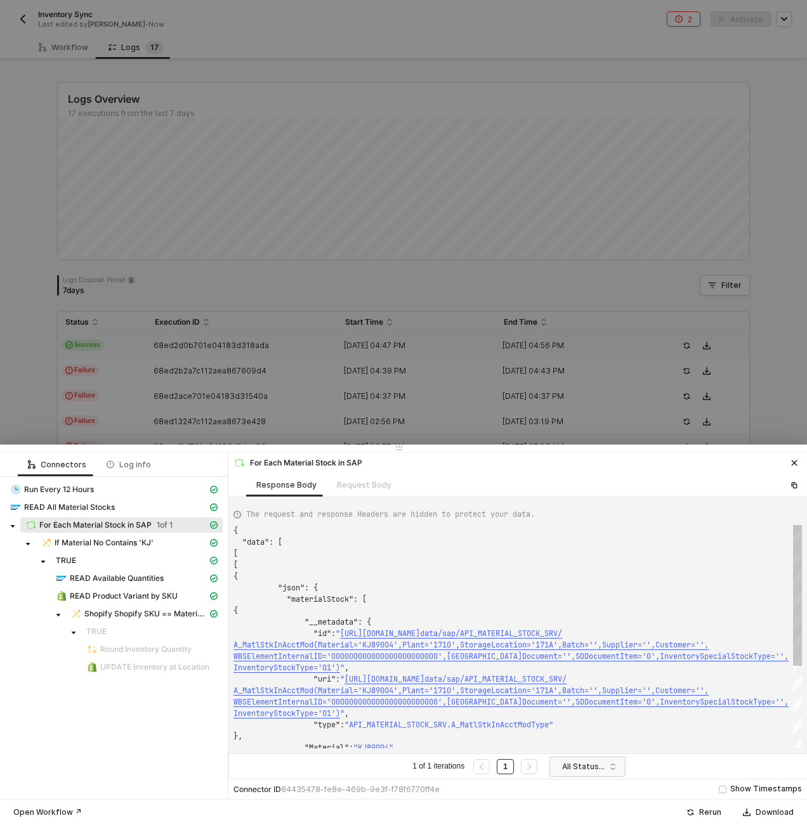
scroll to position [103, 0]
click at [127, 541] on span "If Material No Contains 'KJ'" at bounding box center [104, 543] width 99 height 10
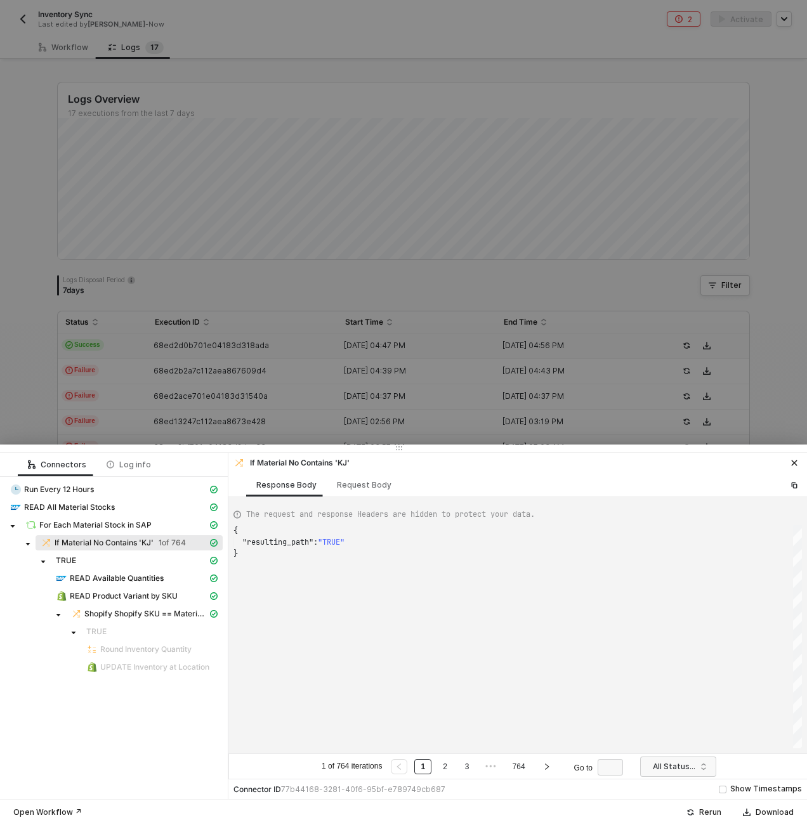
scroll to position [23, 0]
click at [126, 618] on span "Shopify Shopify SKU == Material No" at bounding box center [145, 614] width 123 height 10
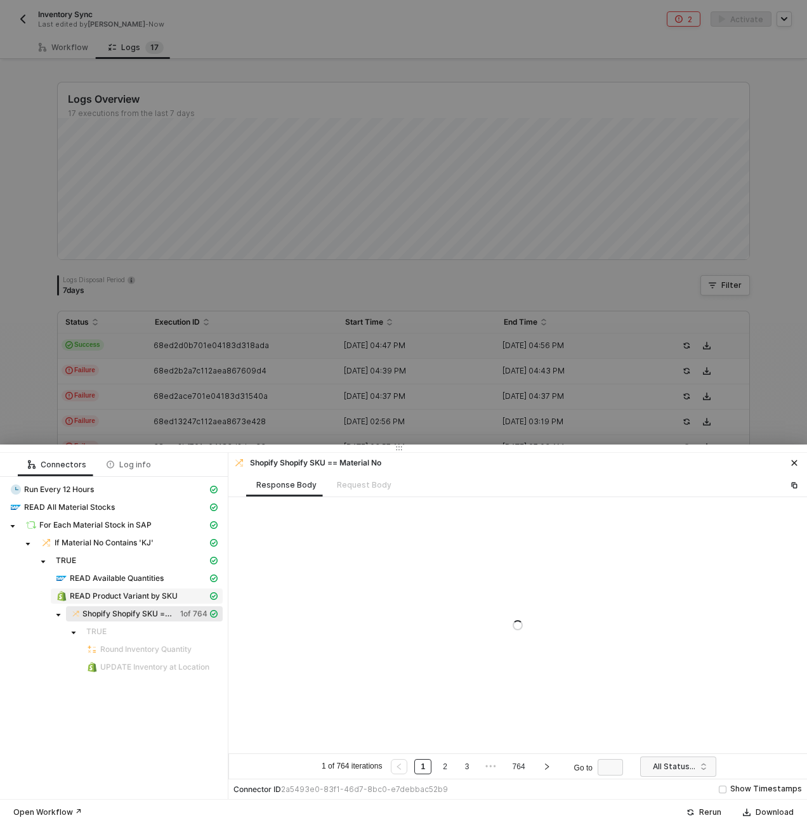
click at [117, 597] on span "READ Product Variant by SKU" at bounding box center [124, 596] width 108 height 10
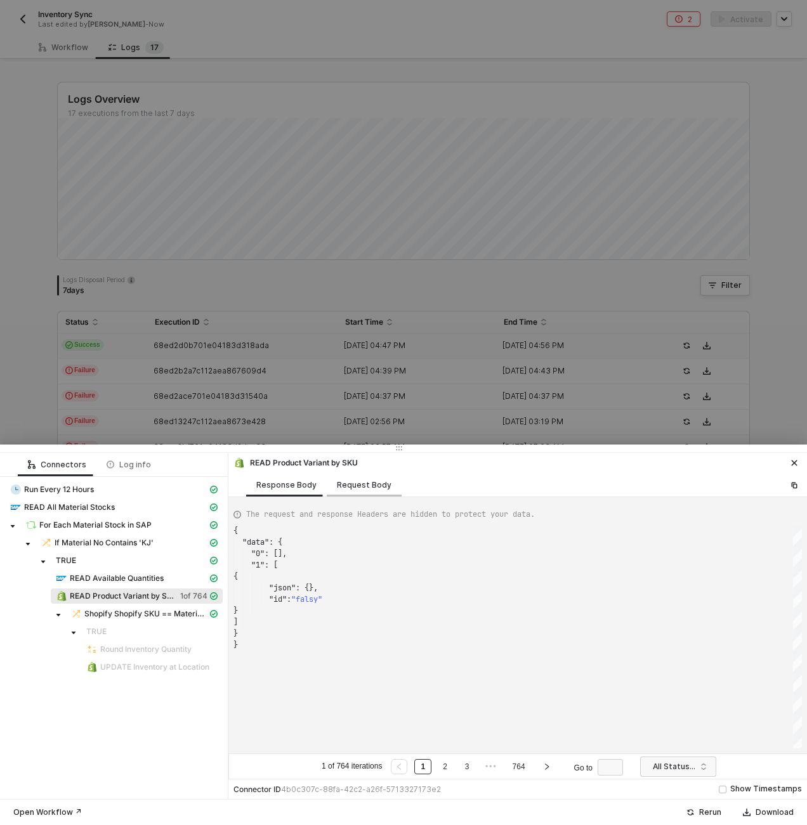
click at [353, 489] on div "Request Body" at bounding box center [364, 485] width 55 height 10
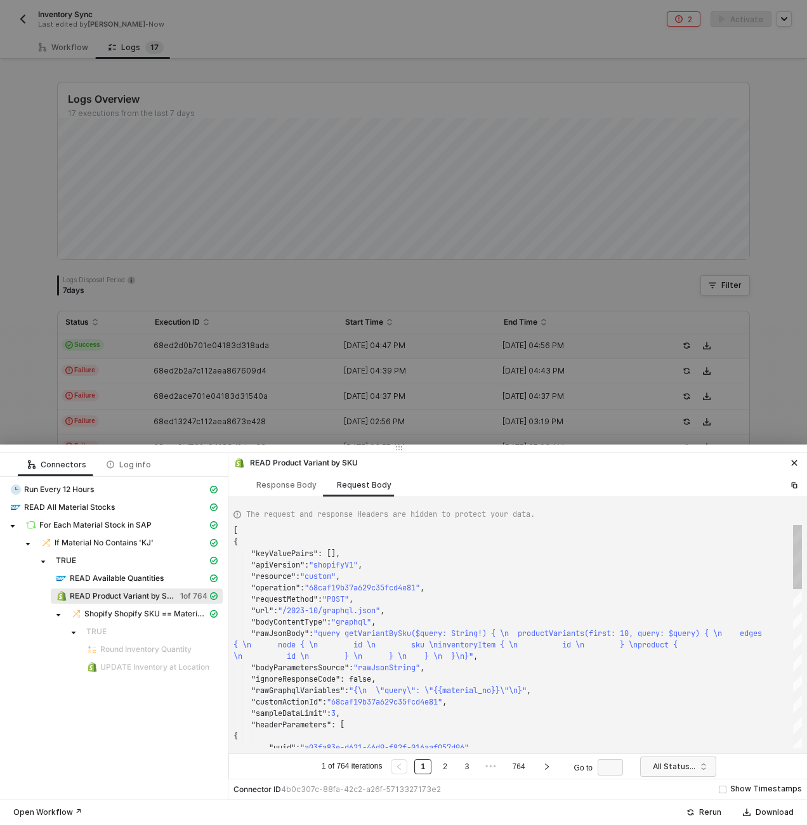
scroll to position [103, 0]
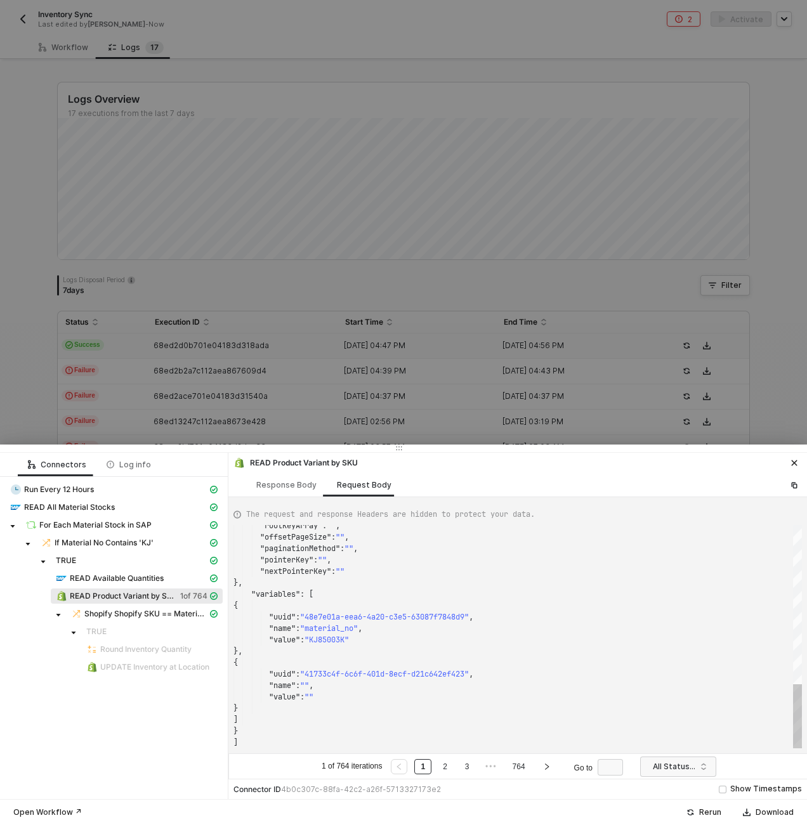
type textarea ""paginationMethod": "", "pointerKey": "", "nextPointerKey": "" }, "variables": …"
click at [339, 640] on div ""rootKeyArray" : "" , "offsetPageSize" : "" , "paginationMethod" : "" , "pointe…" at bounding box center [517, 636] width 568 height 223
click at [521, 771] on link "764" at bounding box center [519, 767] width 20 height 14
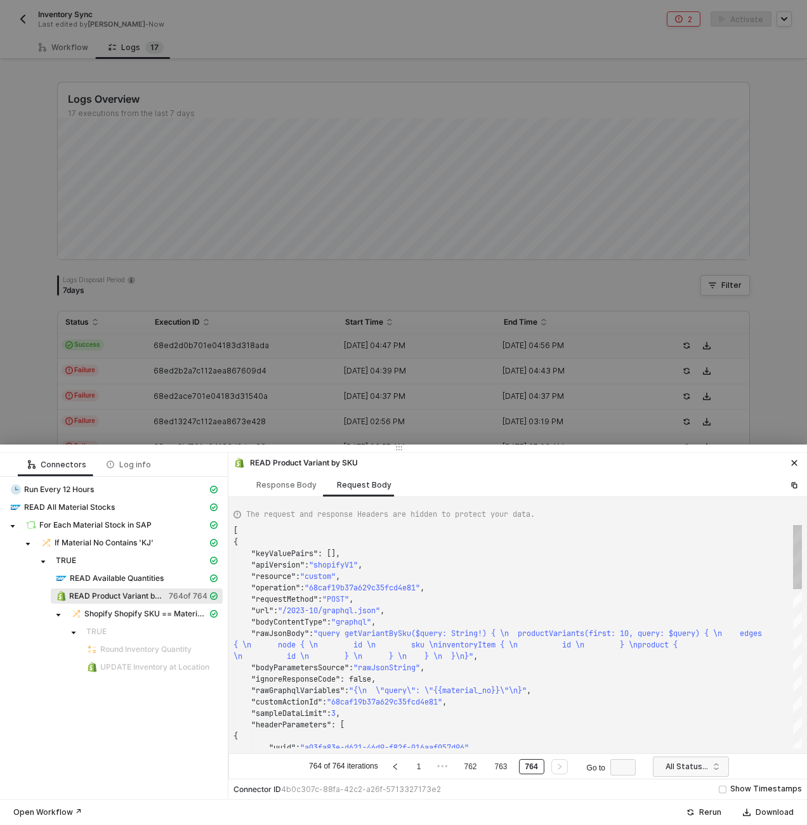
scroll to position [103, 0]
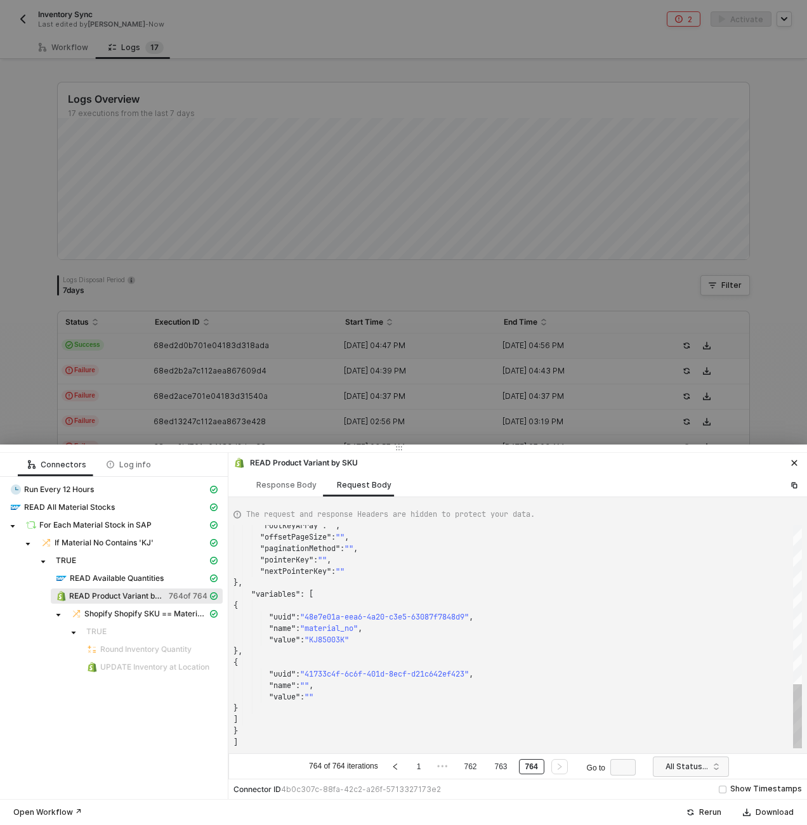
type textarea ""paginationMethod": "", "pointerKey": "", "nextPointerKey": "" }, "variables": …"
click at [343, 642] on div ""rootKeyArray" : "" , "offsetPageSize" : "" , "paginationMethod" : "" , "pointe…" at bounding box center [517, 636] width 568 height 223
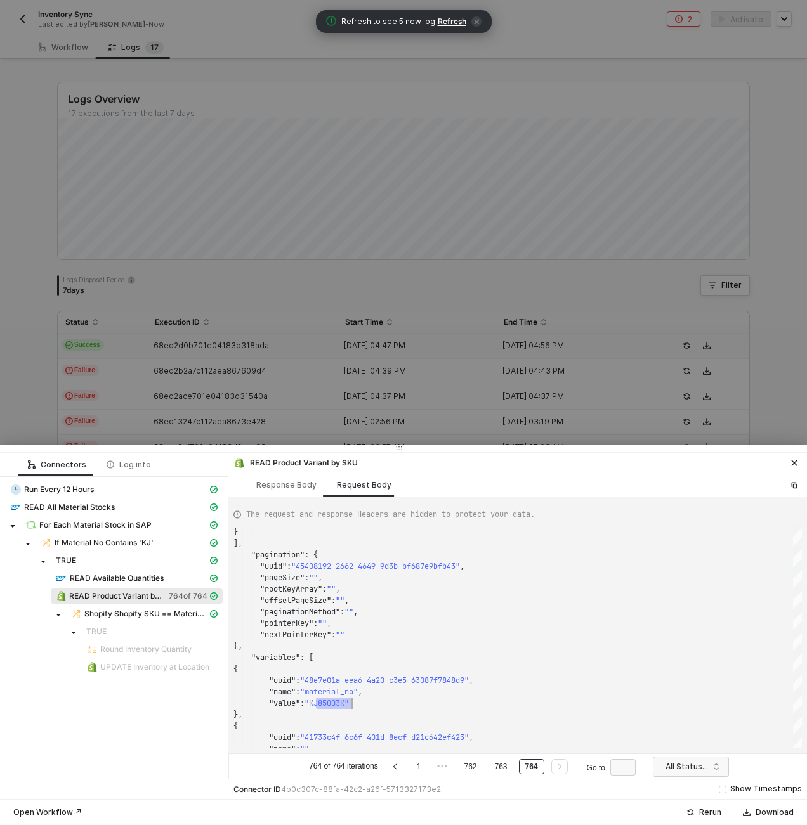
click at [375, 271] on div at bounding box center [403, 412] width 807 height 825
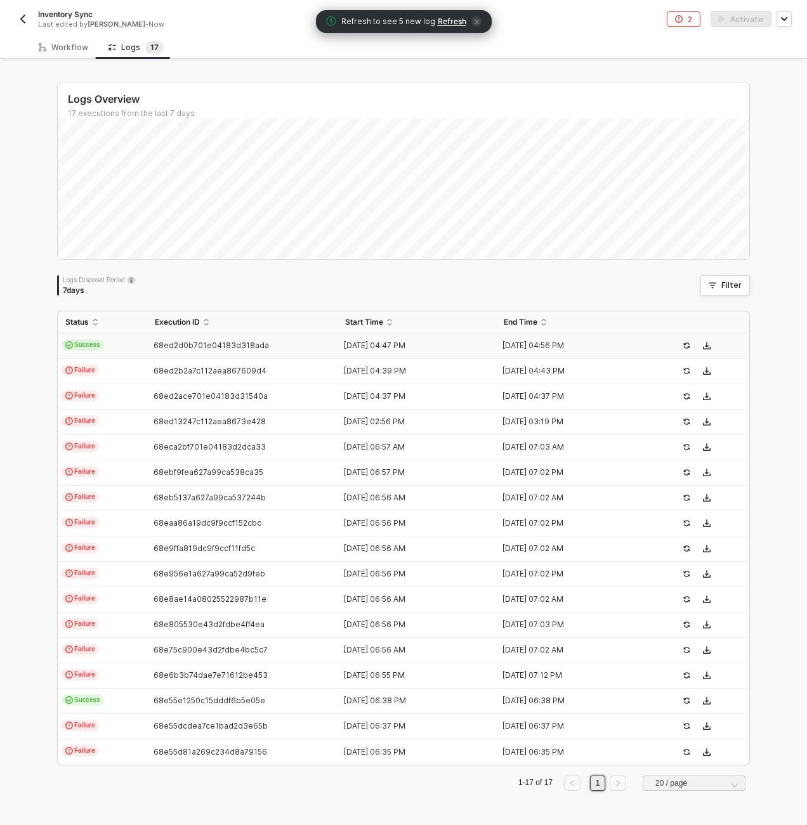
click at [46, 36] on div "Workflow" at bounding box center [64, 47] width 70 height 23
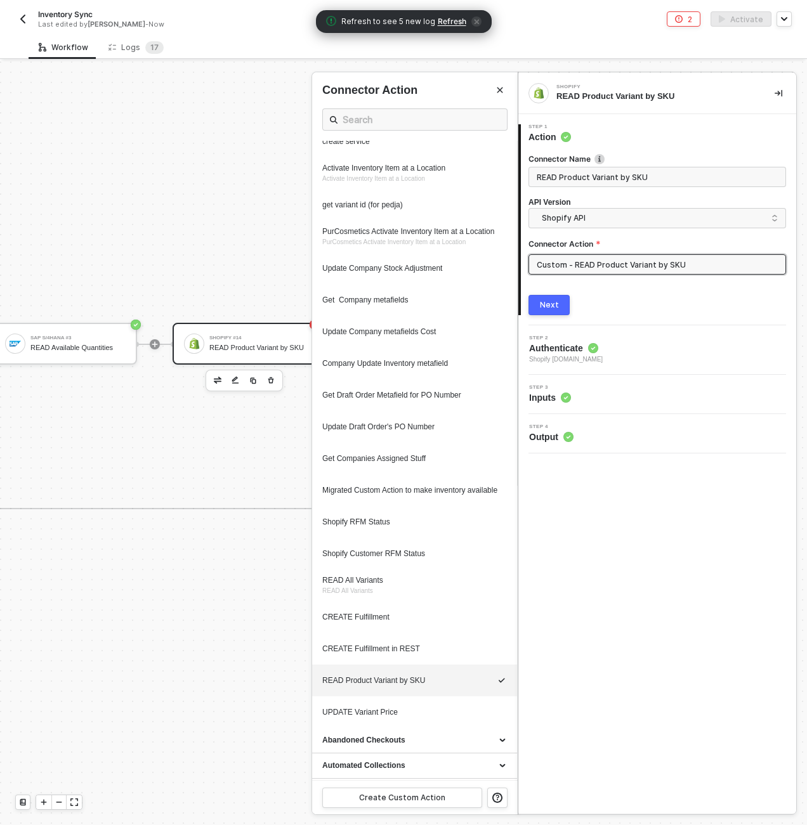
click at [231, 276] on div at bounding box center [403, 443] width 807 height 763
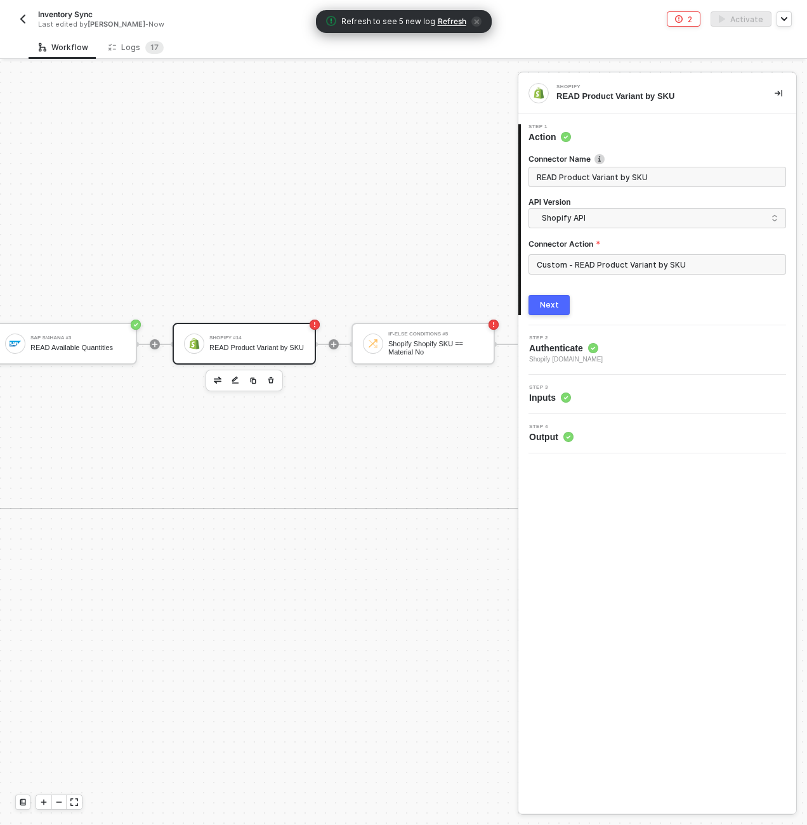
click at [252, 344] on div "READ Product Variant by SKU" at bounding box center [256, 348] width 95 height 8
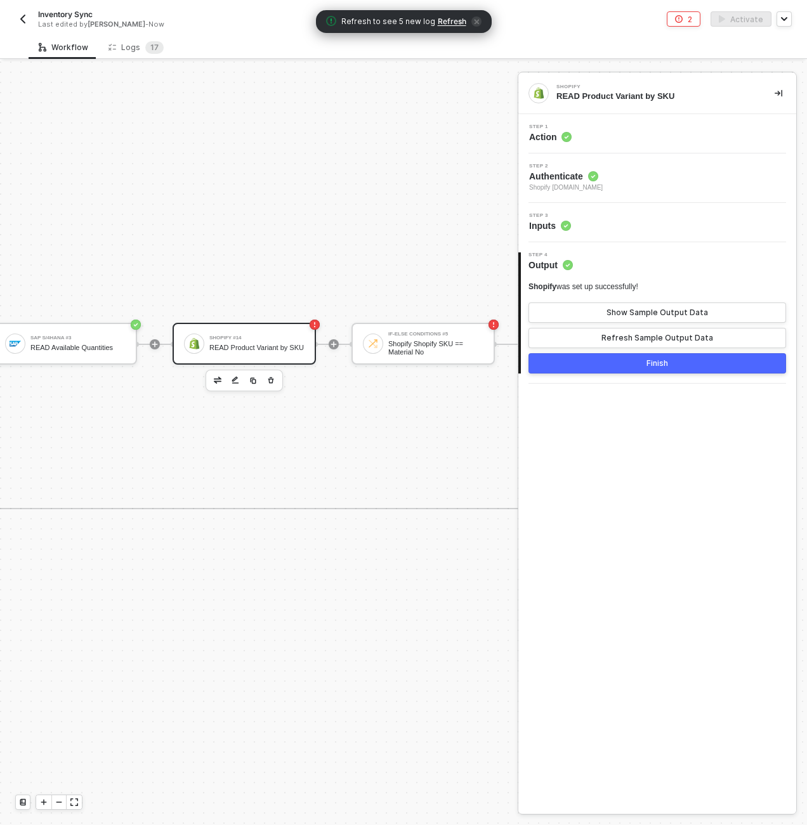
click at [294, 335] on div "Shopify #14" at bounding box center [256, 337] width 95 height 5
click at [285, 337] on div "Shopify #14 READ Product Variant by SKU" at bounding box center [256, 344] width 95 height 24
click at [230, 352] on div "READ Product Variant by SKU" at bounding box center [256, 348] width 95 height 8
click at [269, 346] on div "READ Product Variant by SKU" at bounding box center [256, 348] width 95 height 8
click at [236, 276] on div "SAP S/4HANA #3 READ Available Quantities Shopify #14 READ Product Variant by SK…" at bounding box center [510, 344] width 1033 height 165
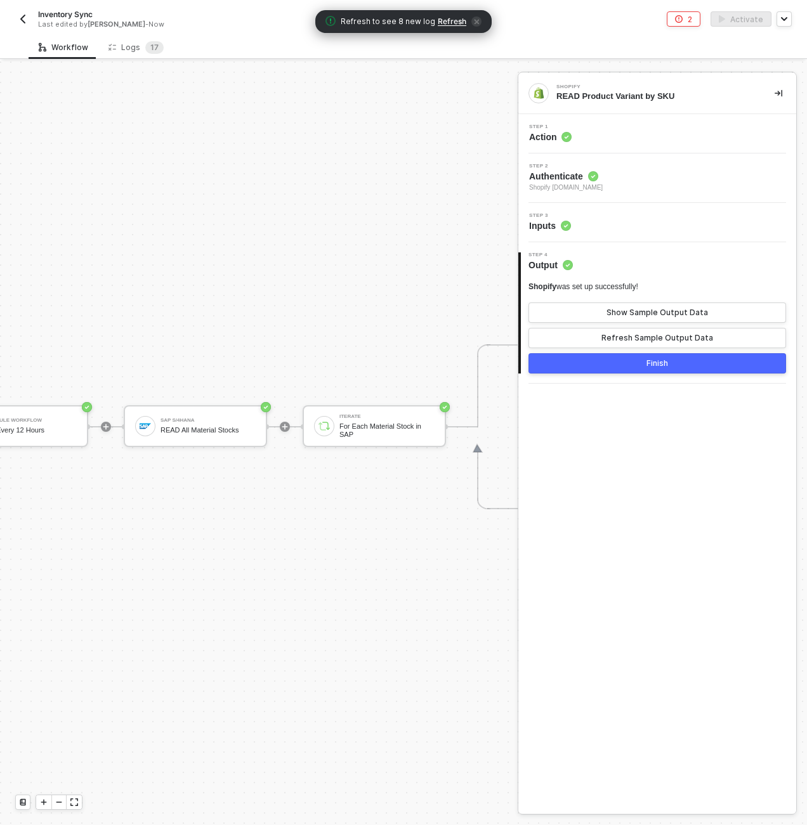
scroll to position [365, 0]
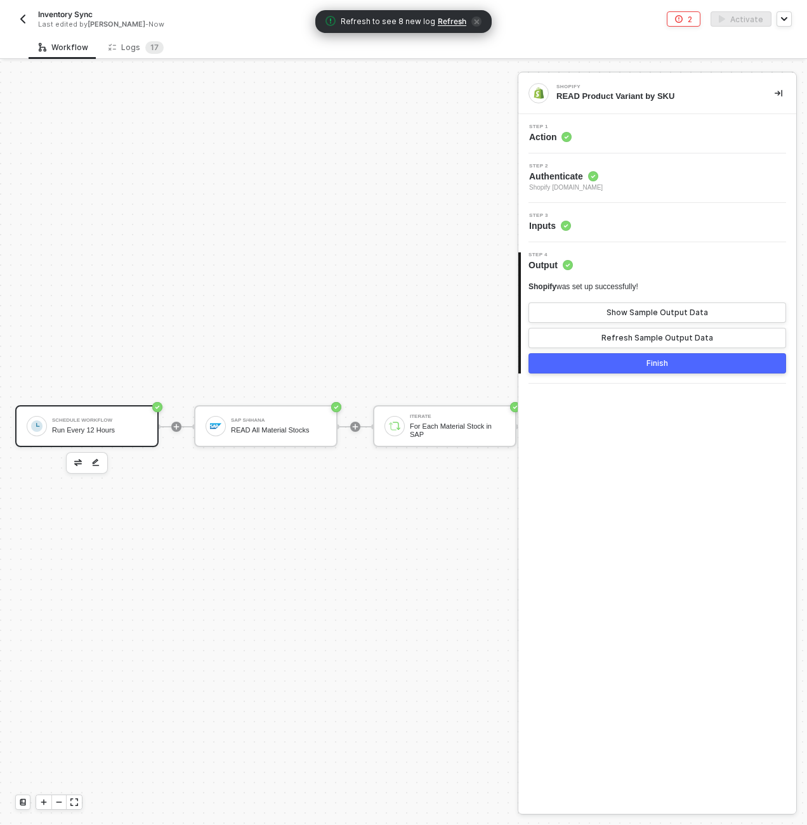
click at [123, 431] on div "Run Every 12 Hours" at bounding box center [99, 430] width 95 height 8
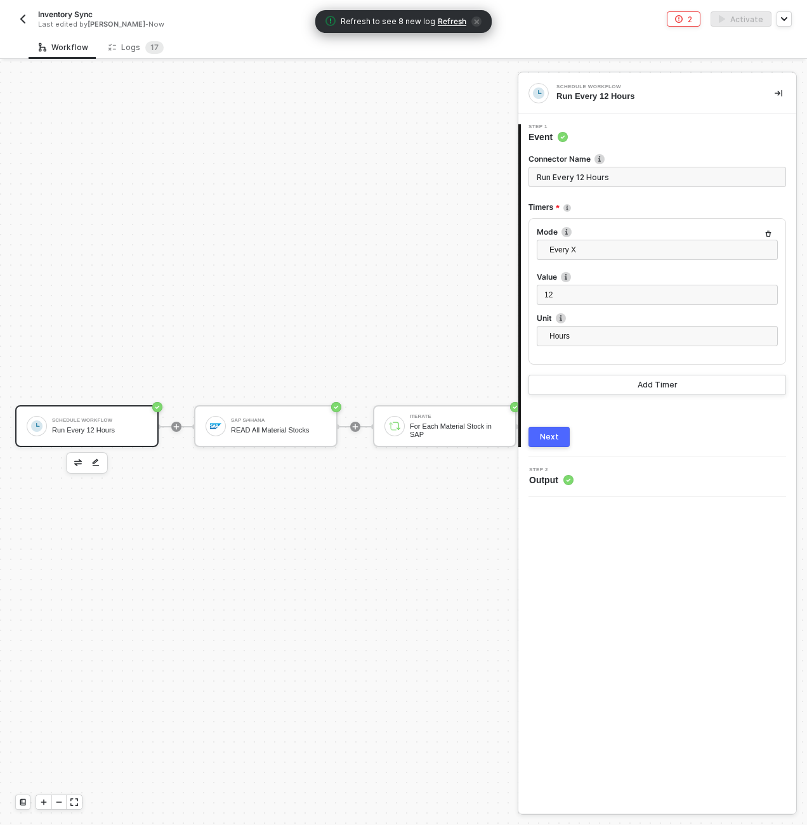
click at [477, 19] on span "icon-close" at bounding box center [476, 21] width 10 height 10
click at [127, 436] on div "Schedule Workflow Run Every 12 Hours" at bounding box center [99, 426] width 95 height 24
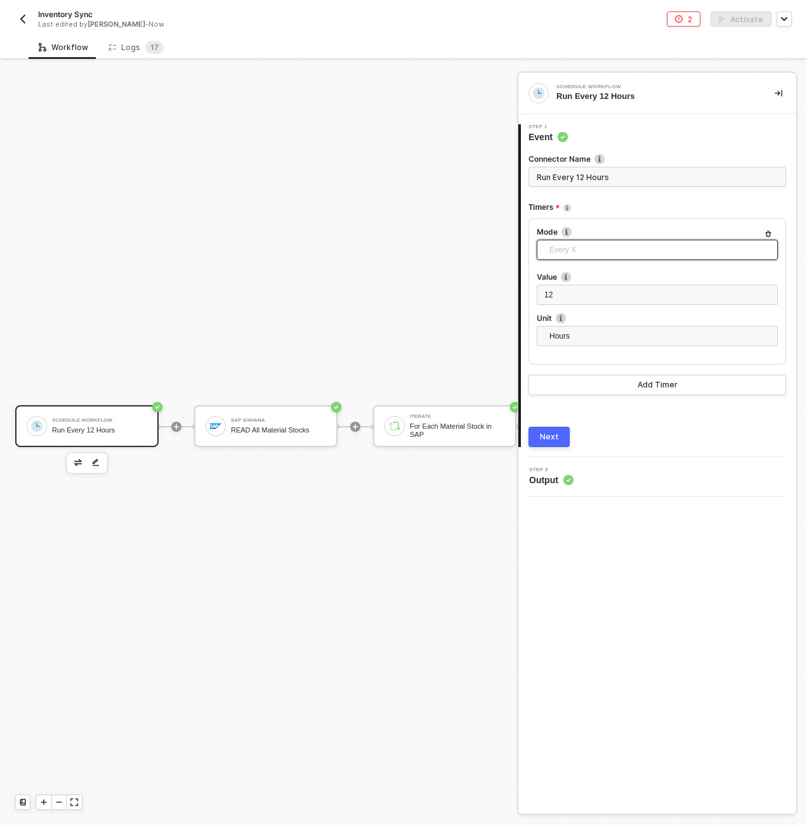
click at [555, 252] on span "Every X" at bounding box center [659, 249] width 221 height 19
click at [577, 347] on div "Every X" at bounding box center [657, 356] width 236 height 20
click at [576, 296] on div "12" at bounding box center [657, 295] width 226 height 12
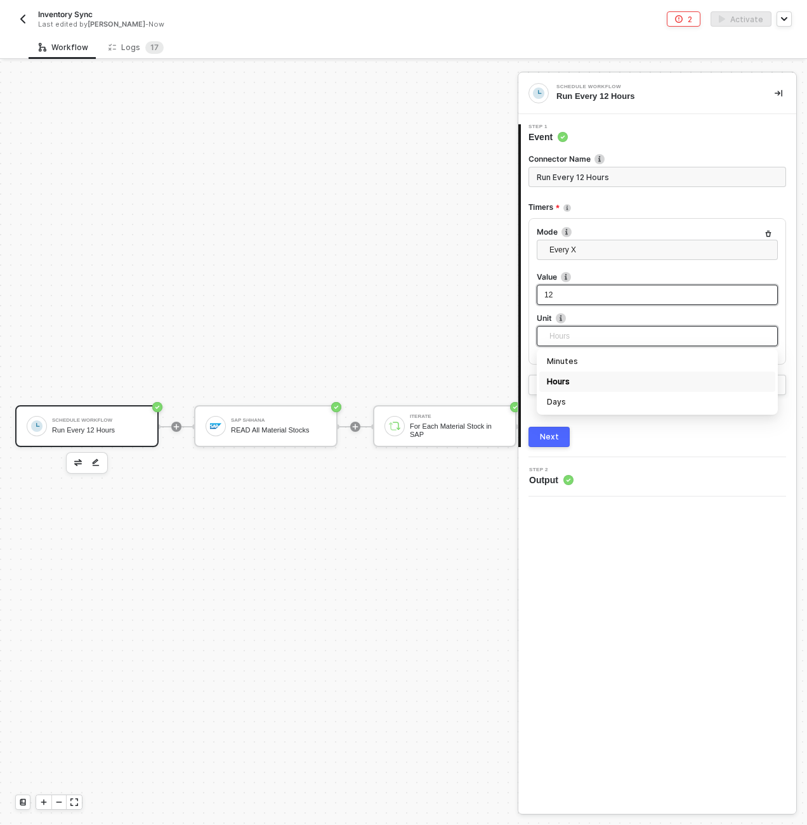
click at [566, 328] on span "Hours" at bounding box center [659, 336] width 221 height 19
click at [588, 247] on span "Every X" at bounding box center [659, 249] width 221 height 19
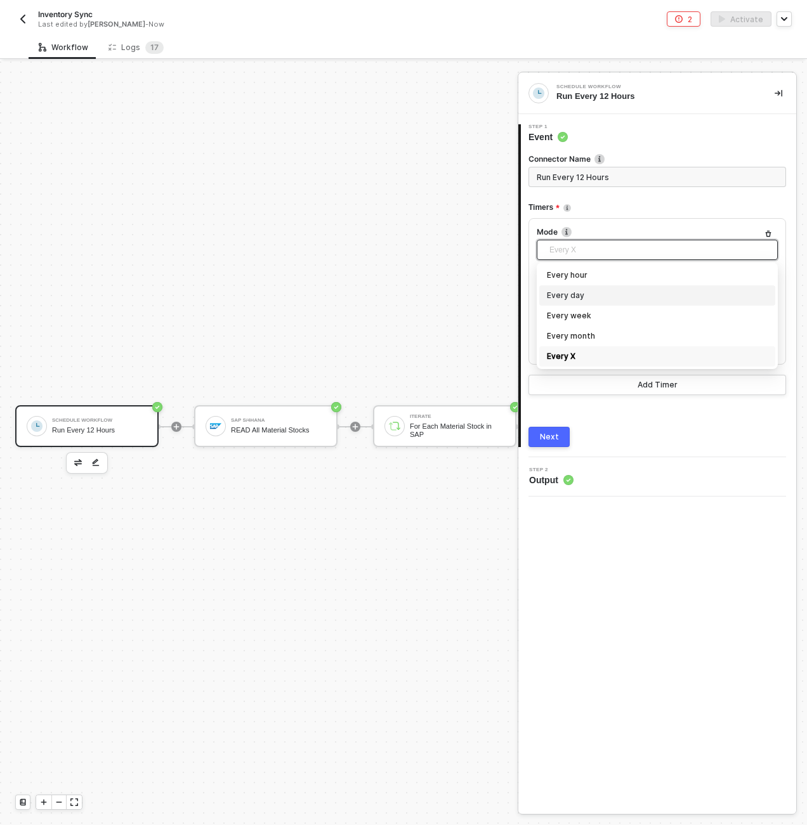
click at [588, 292] on div "Every day" at bounding box center [657, 295] width 221 height 14
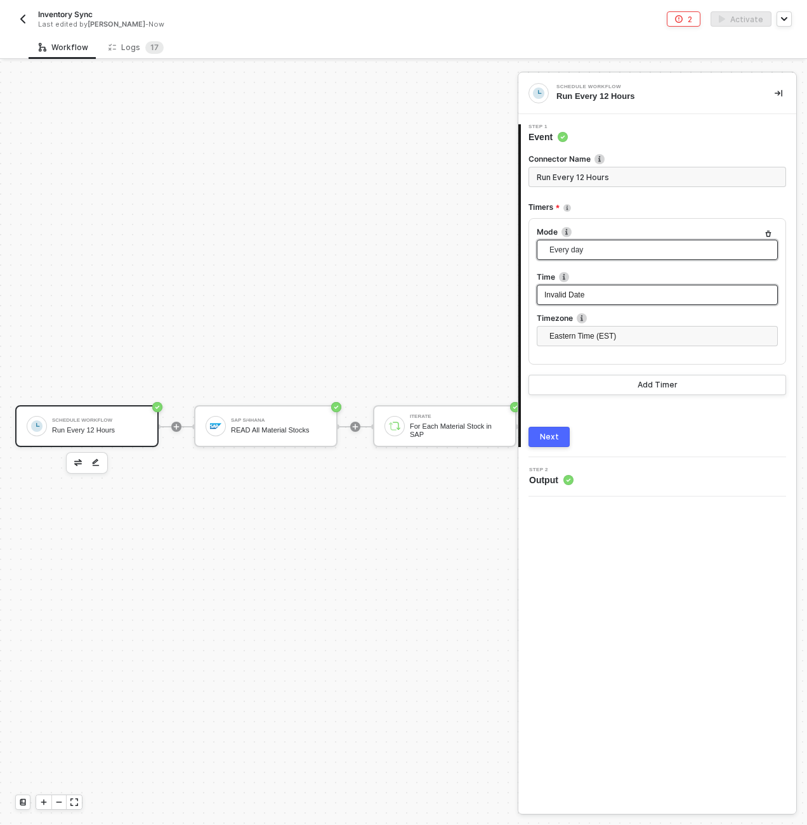
click at [585, 301] on div "Invalid Date" at bounding box center [657, 295] width 226 height 12
click at [625, 283] on div "Time" at bounding box center [656, 277] width 241 height 13
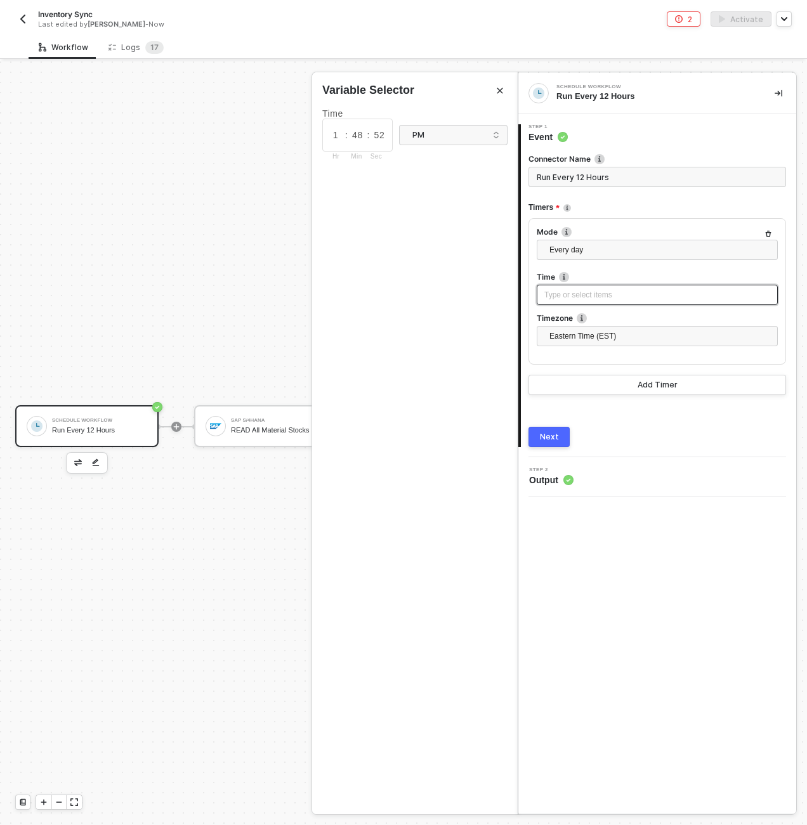
click at [625, 297] on div "Type or select items ﻿" at bounding box center [657, 295] width 226 height 12
click at [325, 135] on div "1 : 48 : 52 Hr Min Sec" at bounding box center [357, 135] width 70 height 33
click at [340, 137] on input "1" at bounding box center [335, 135] width 19 height 14
type input "12"
type input "00"
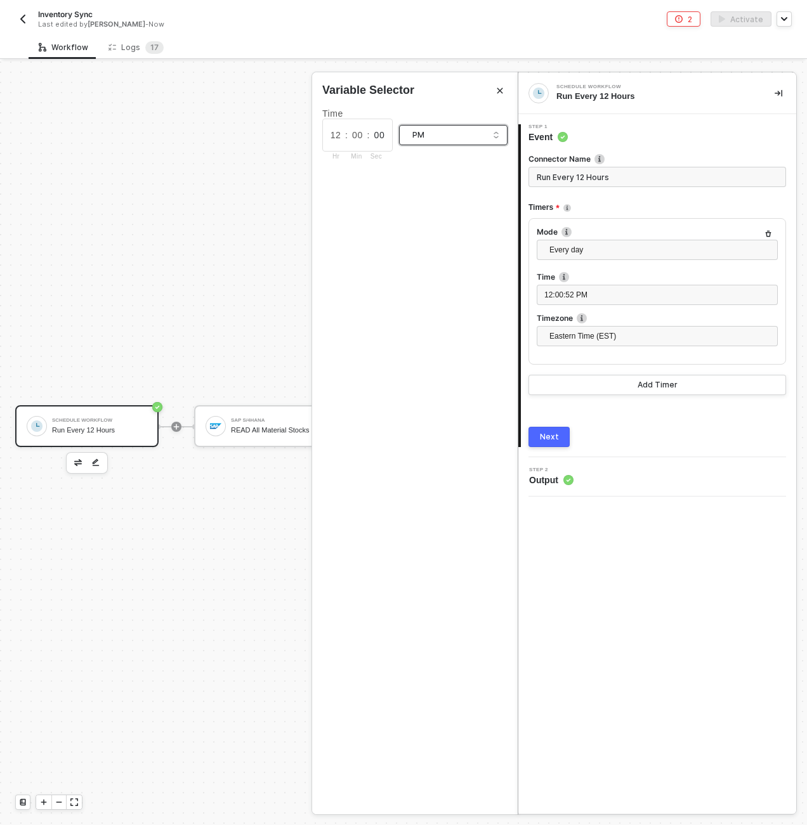
type input "00"
click at [417, 165] on div "AM" at bounding box center [452, 161] width 87 height 12
click at [607, 386] on button "Add Timer" at bounding box center [656, 385] width 257 height 20
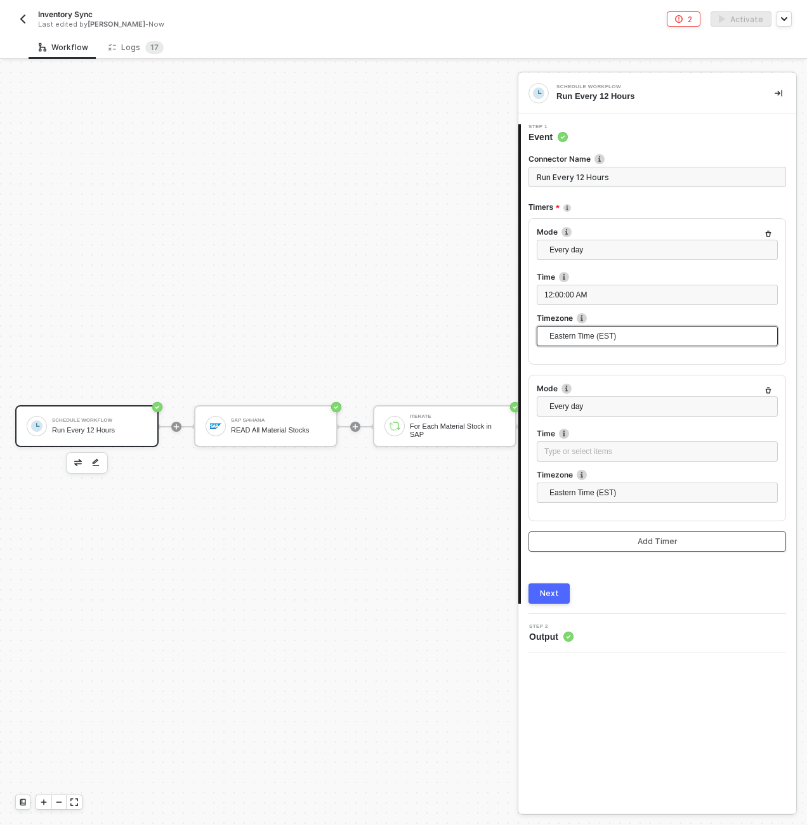
click at [577, 331] on span "Eastern Time (EST)" at bounding box center [659, 336] width 221 height 19
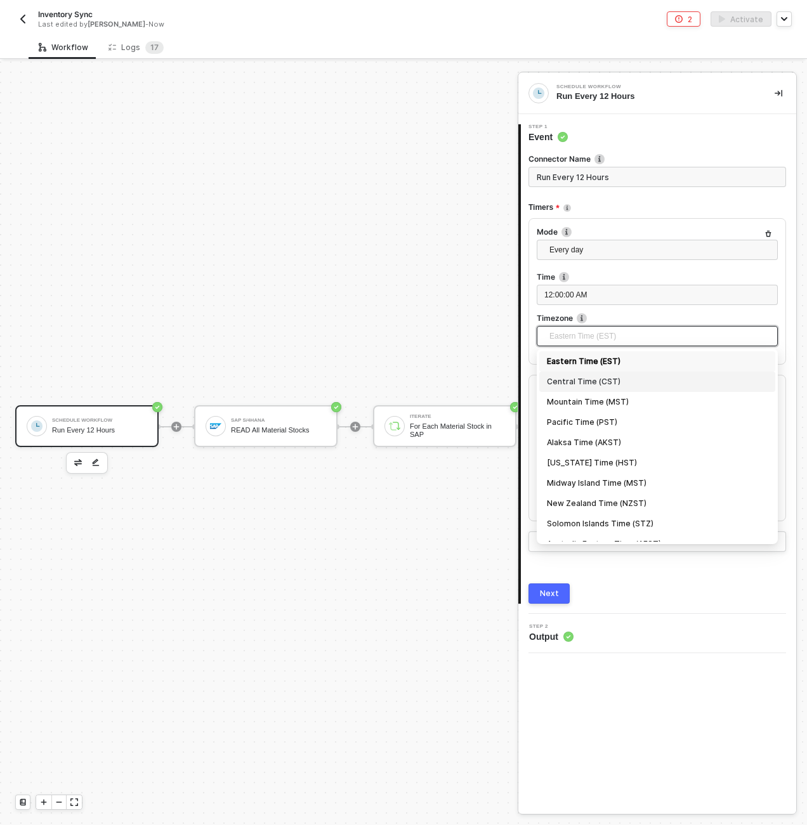
click at [586, 382] on div "Central Time (CST)" at bounding box center [657, 382] width 221 height 14
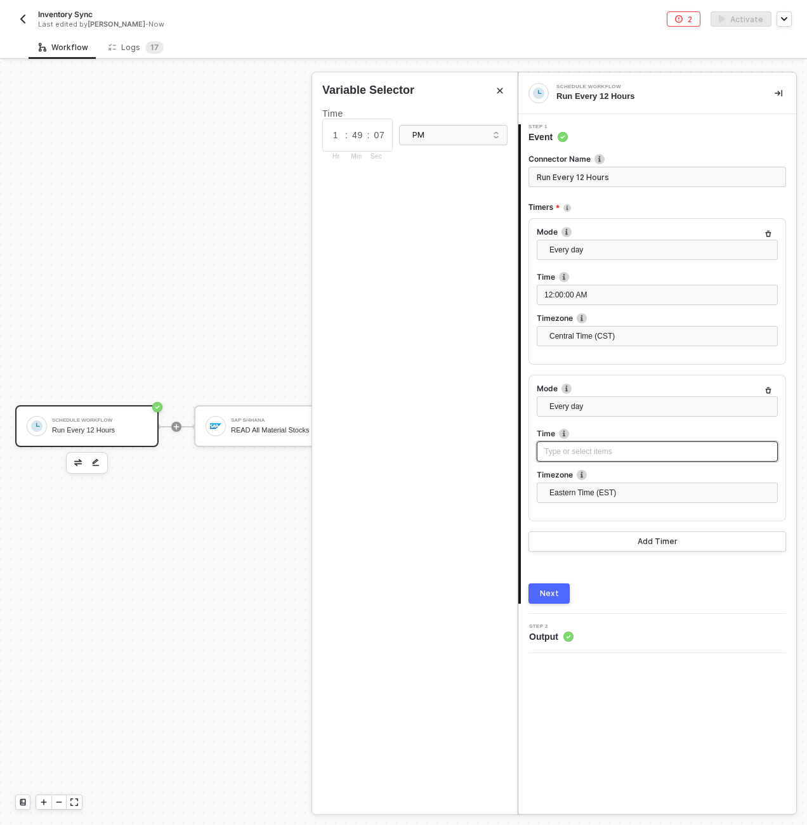
click at [590, 454] on div "Type or select items ﻿" at bounding box center [657, 452] width 226 height 12
click at [338, 138] on input "1" at bounding box center [335, 135] width 19 height 14
type input "12"
type input "00"
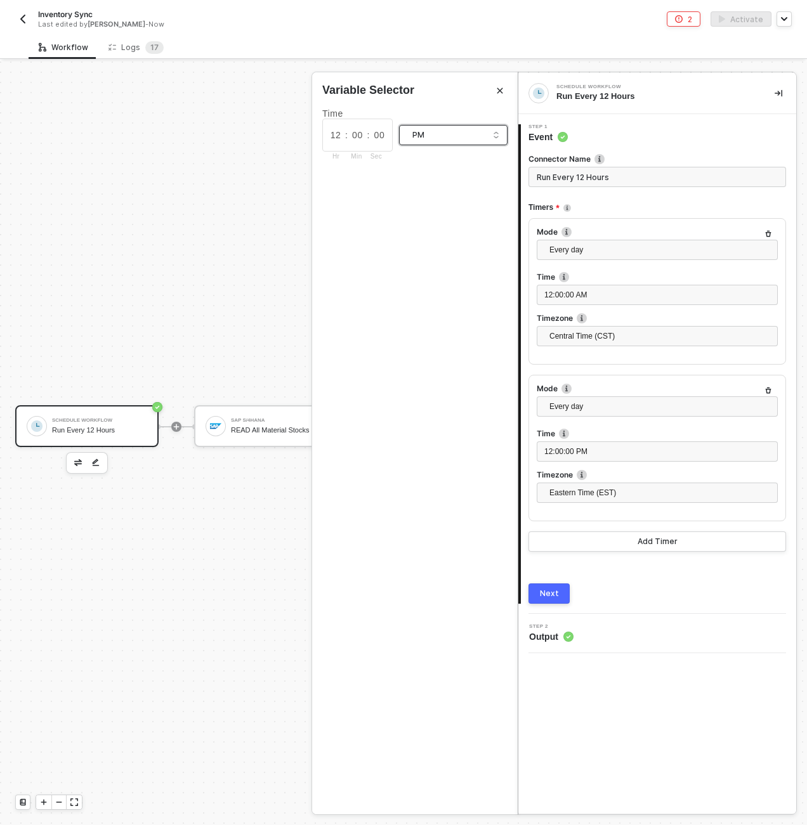
click at [582, 479] on img at bounding box center [581, 475] width 10 height 10
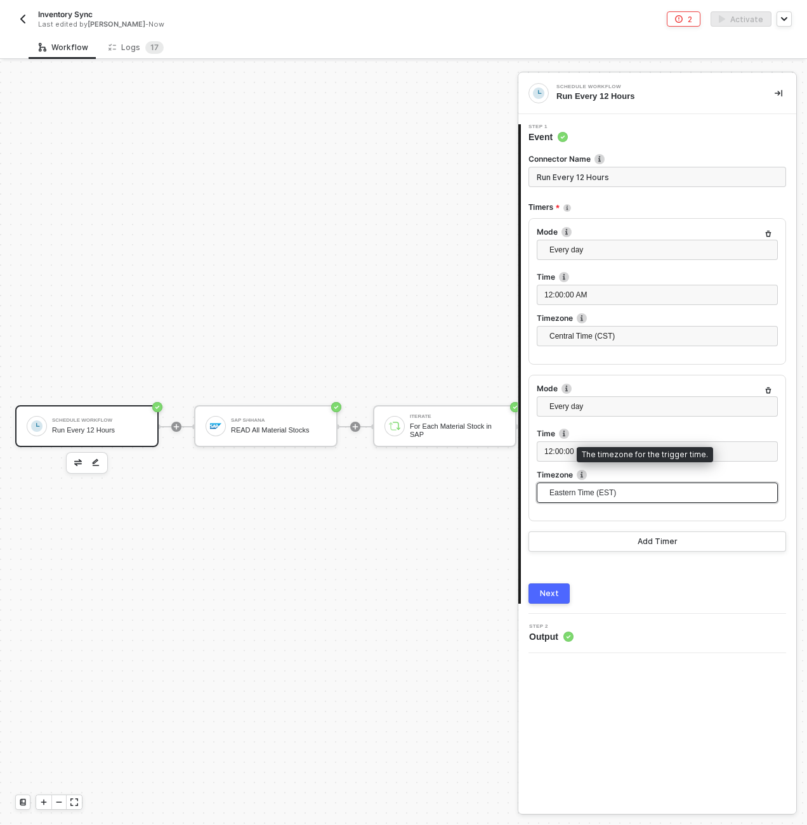
click at [586, 486] on span "Eastern Time (EST)" at bounding box center [659, 492] width 221 height 19
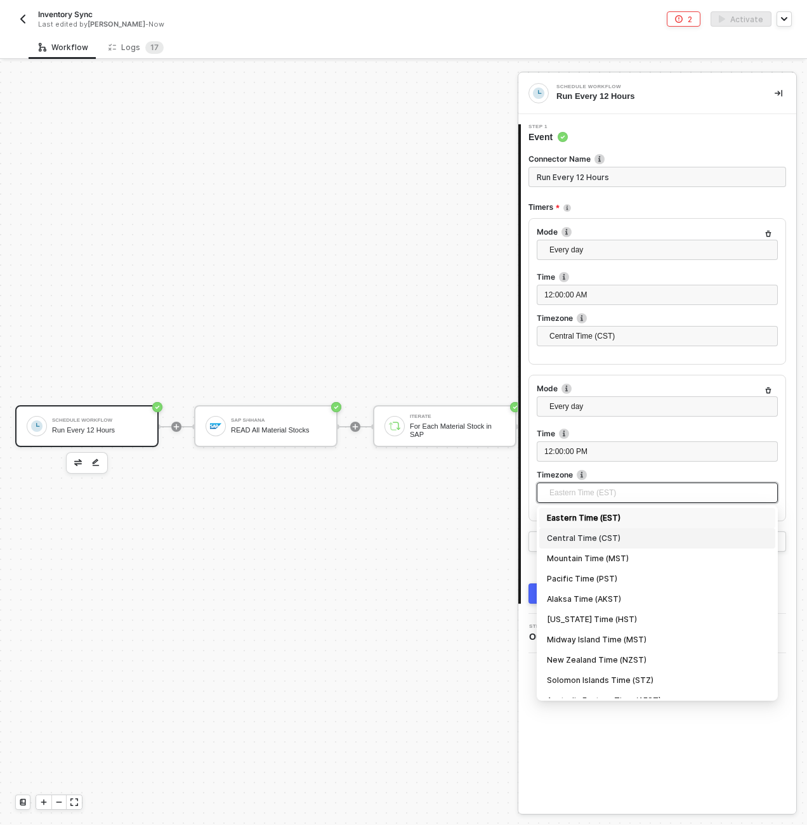
click at [594, 541] on div "Central Time (CST)" at bounding box center [657, 538] width 221 height 14
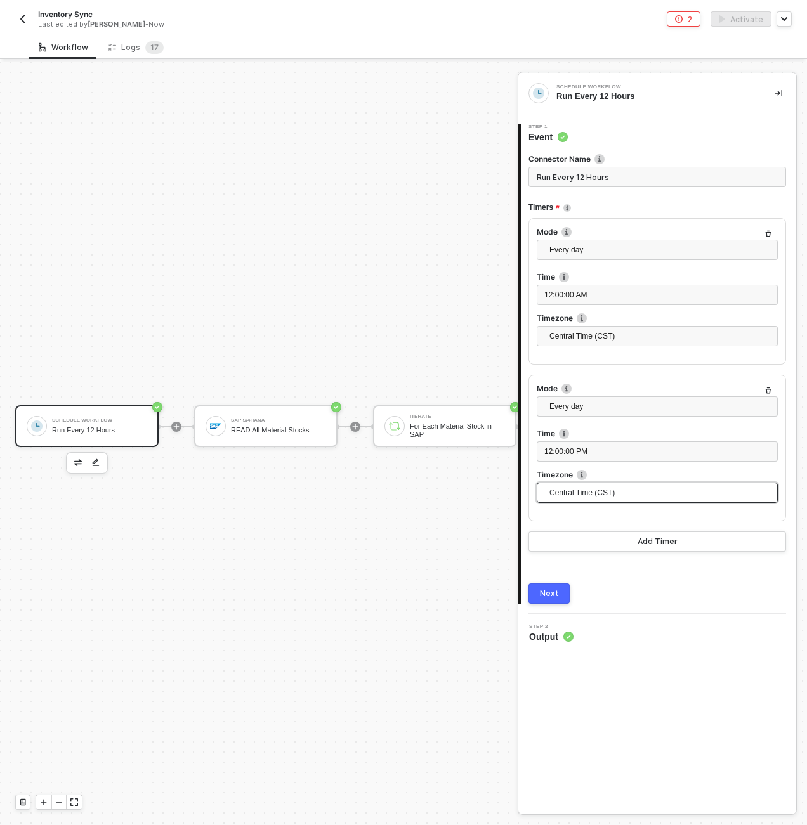
click at [556, 592] on div "Next" at bounding box center [549, 593] width 19 height 10
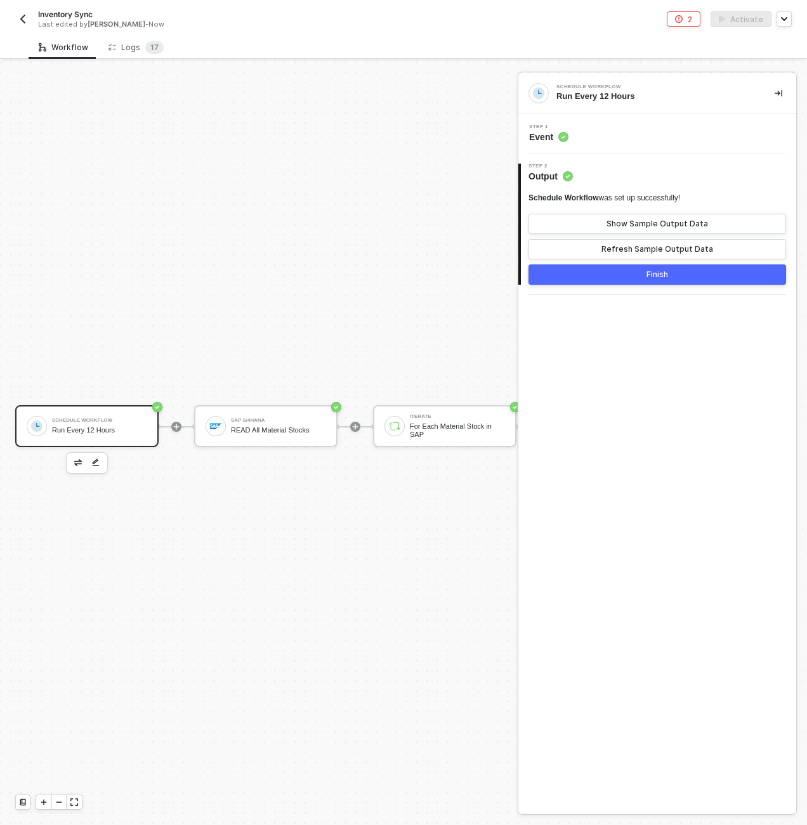
click at [602, 285] on div "2 Step 2 Output Schedule Workflow was set up successfully! Show Sample Output D…" at bounding box center [657, 223] width 278 height 141
click at [604, 280] on button "Finish" at bounding box center [656, 274] width 257 height 20
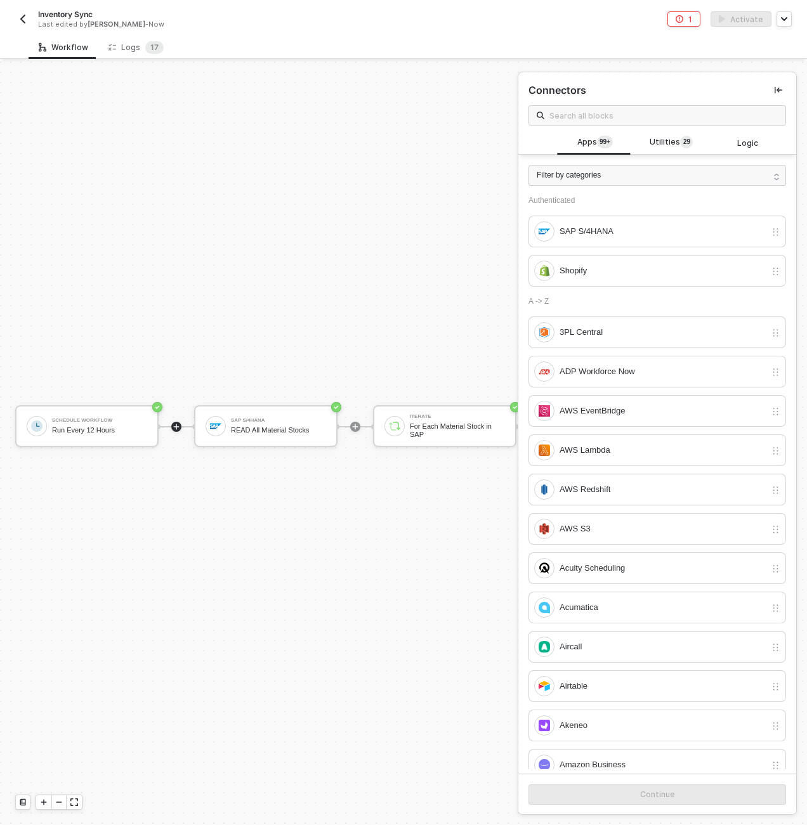
click at [247, 422] on div "SAP S/4HANA" at bounding box center [278, 420] width 95 height 5
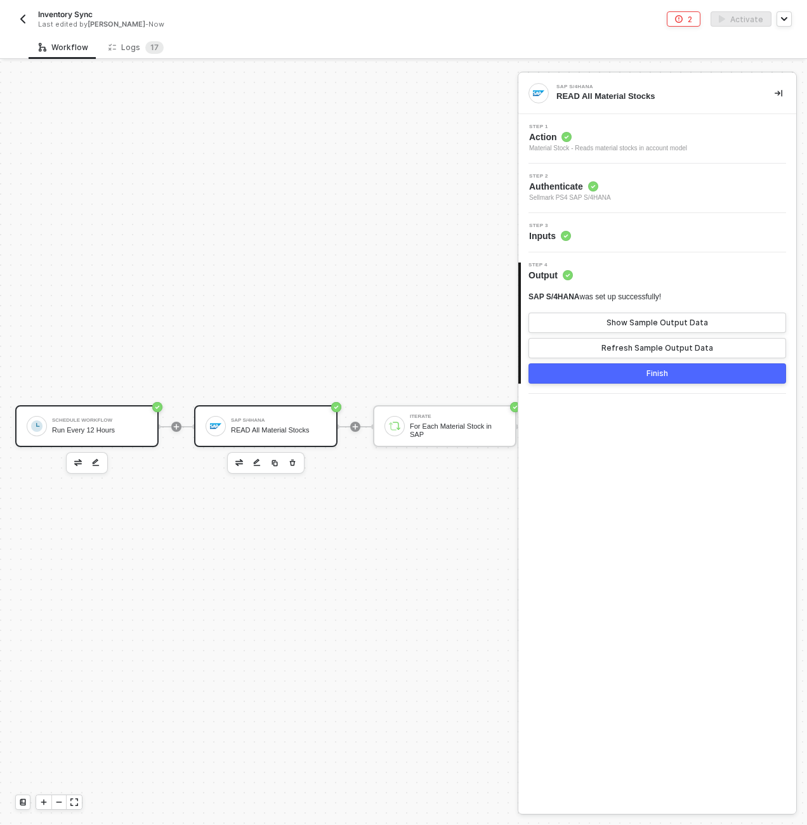
click at [130, 429] on div "Run Every 12 Hours" at bounding box center [99, 430] width 95 height 8
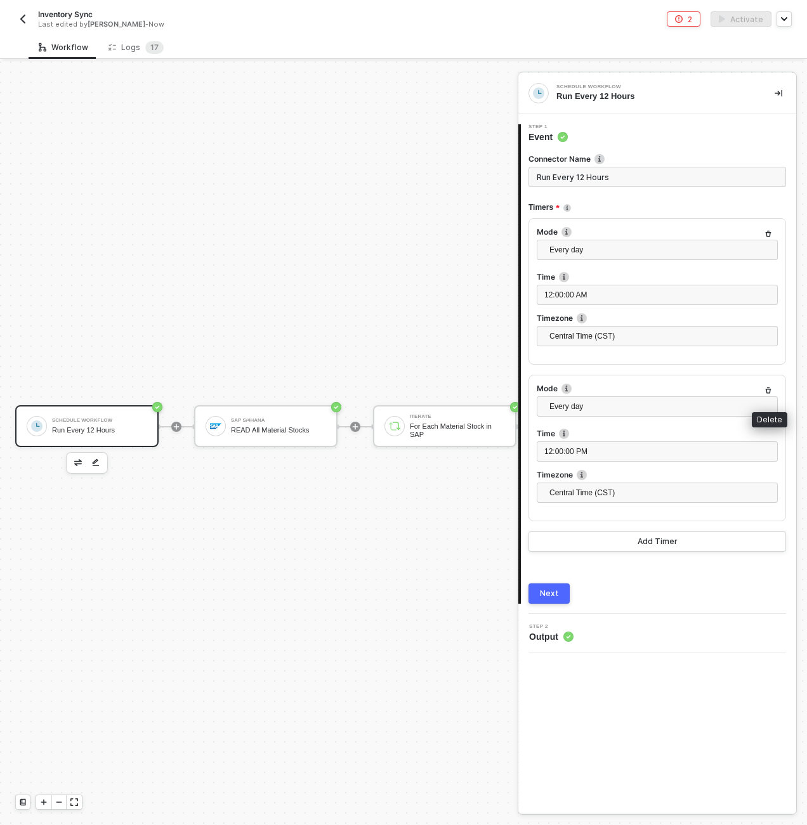
click at [771, 390] on icon "button" at bounding box center [768, 391] width 8 height 8
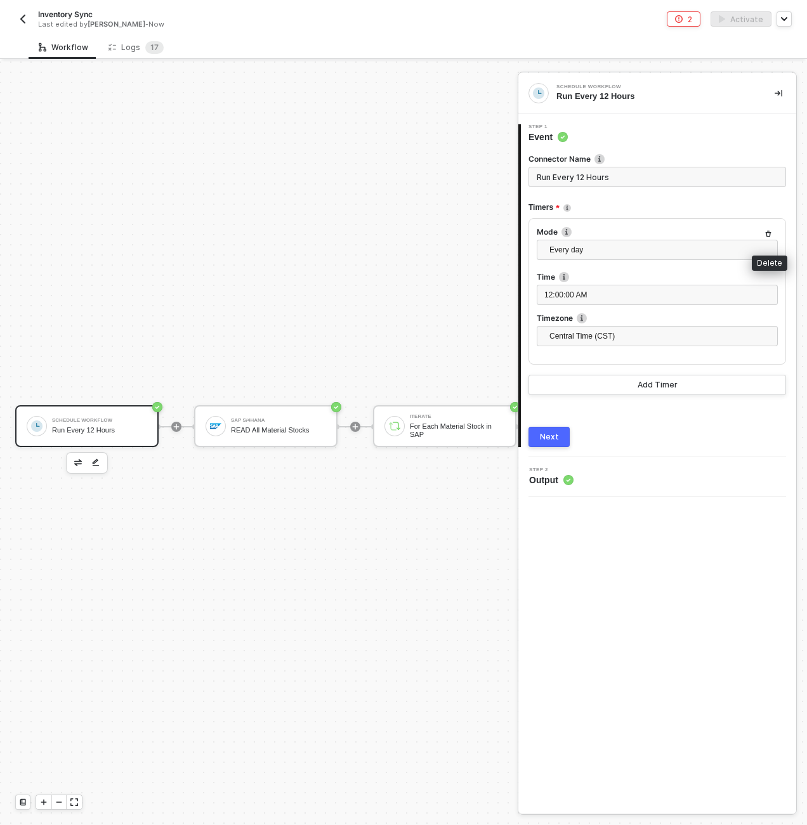
click at [767, 231] on icon "button" at bounding box center [768, 234] width 6 height 6
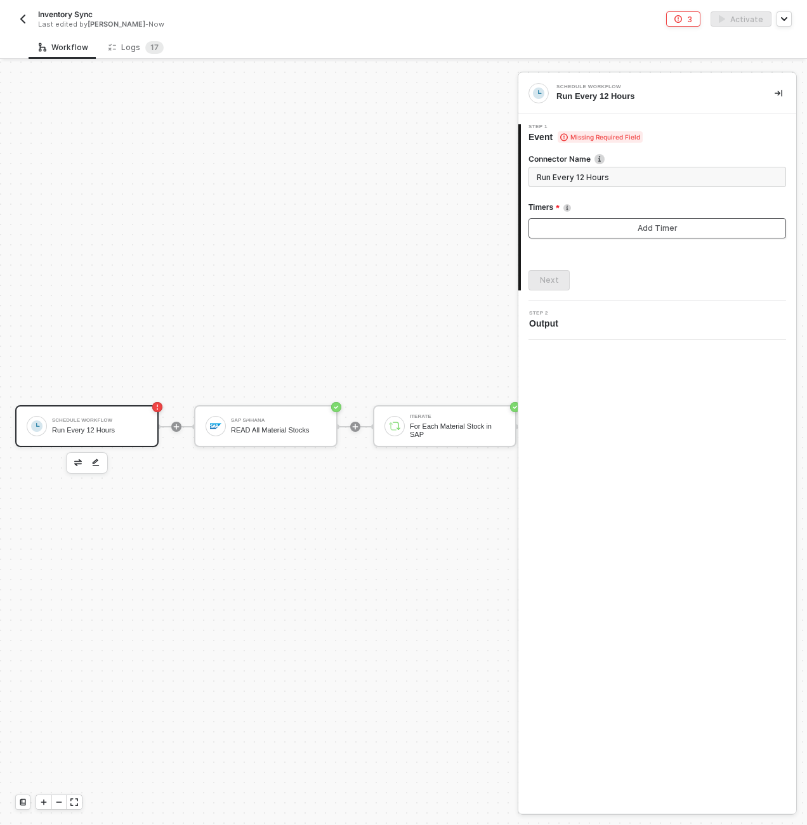
click at [567, 220] on button "Add Timer" at bounding box center [656, 228] width 257 height 20
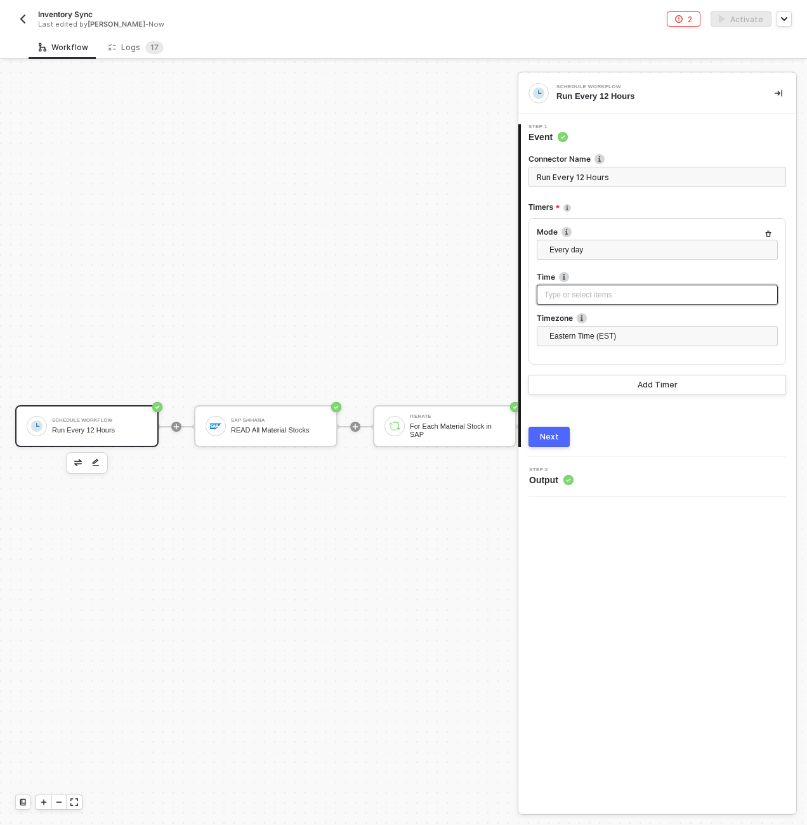
click at [580, 290] on div "Type or select items ﻿" at bounding box center [657, 295] width 226 height 12
click at [548, 427] on button "Next" at bounding box center [548, 437] width 41 height 20
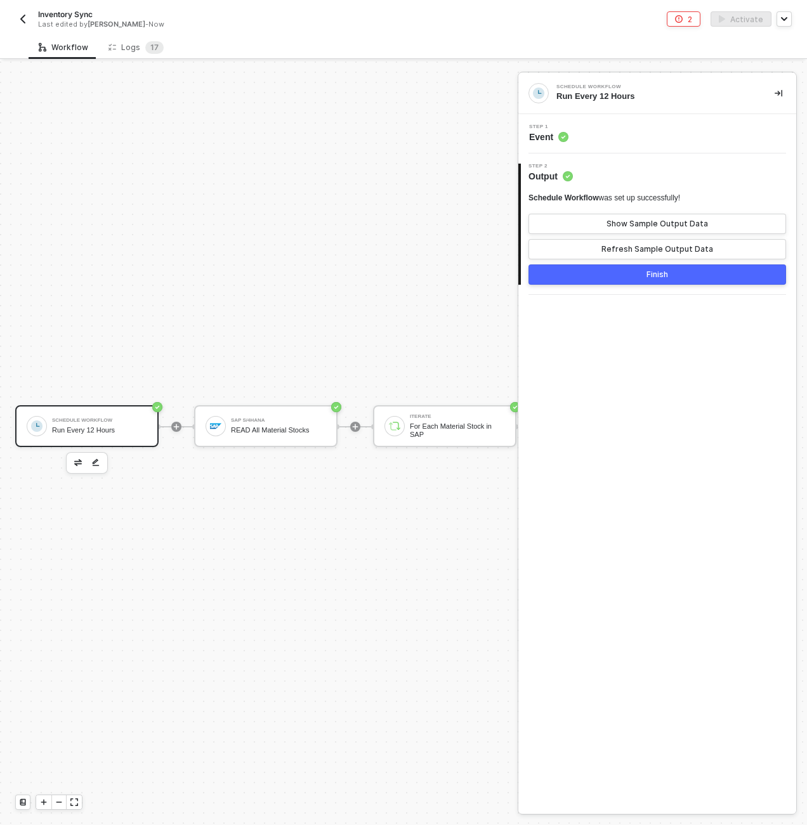
click at [597, 133] on div "Step 1 Event" at bounding box center [658, 133] width 275 height 19
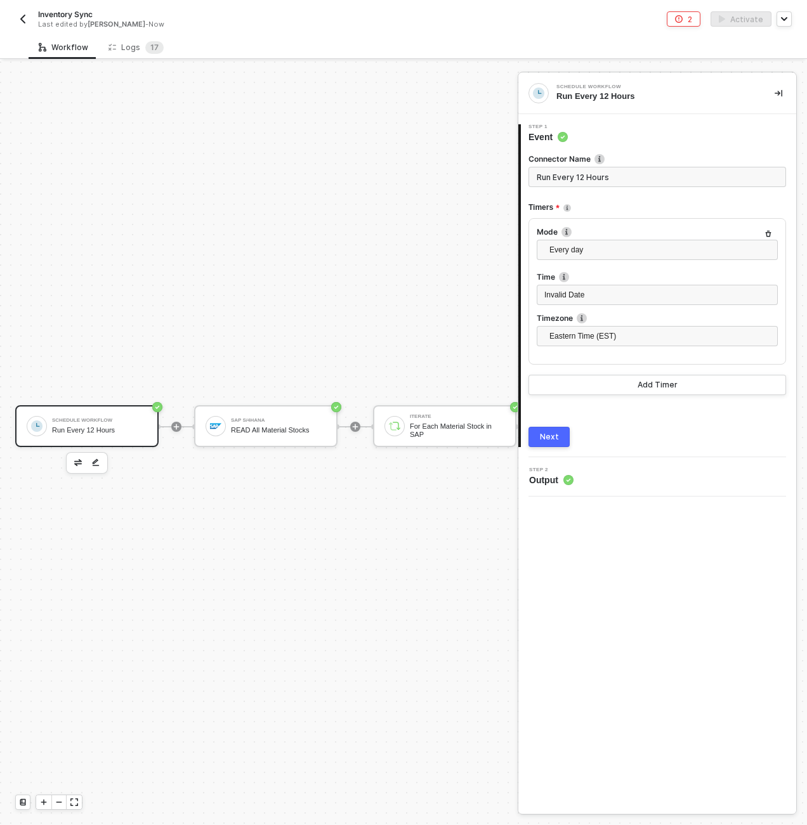
click at [75, 461] on img "button" at bounding box center [78, 462] width 8 height 6
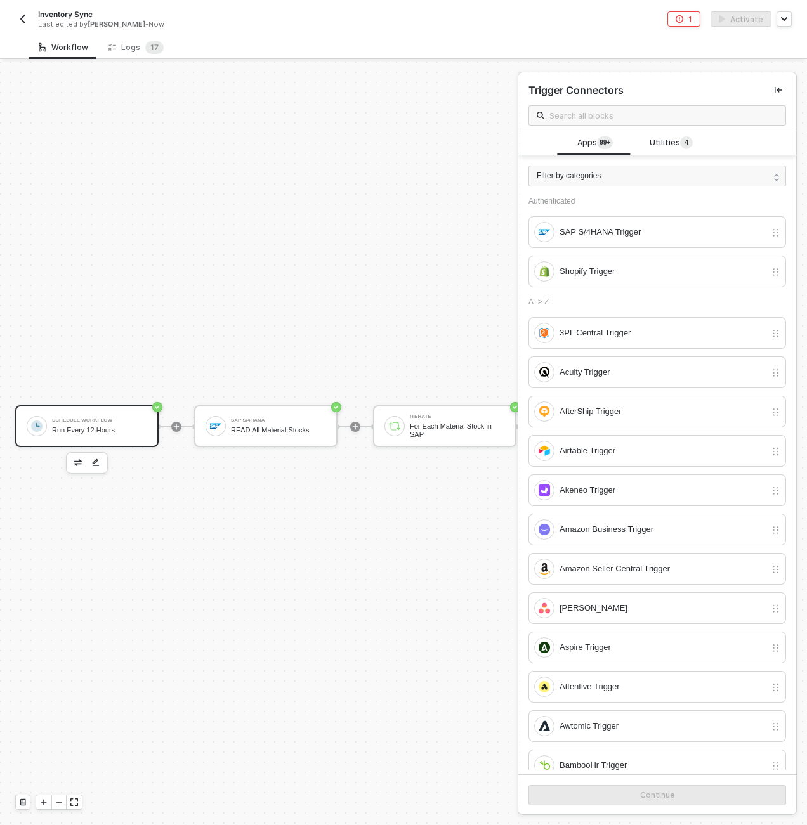
click at [121, 418] on div "Schedule Workflow" at bounding box center [99, 420] width 95 height 5
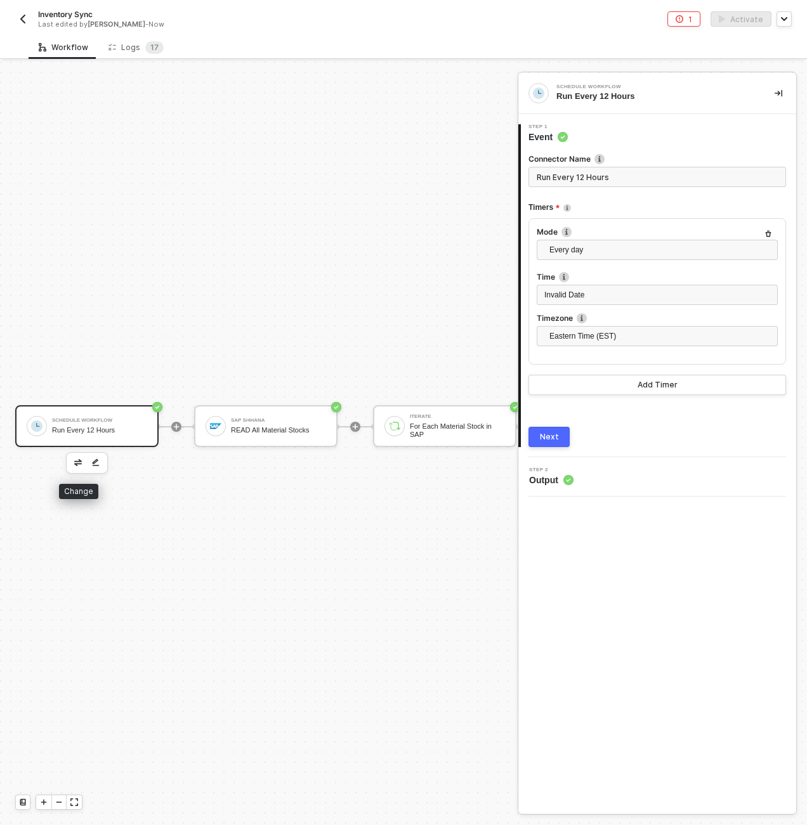
click at [81, 460] on img "button" at bounding box center [78, 462] width 8 height 6
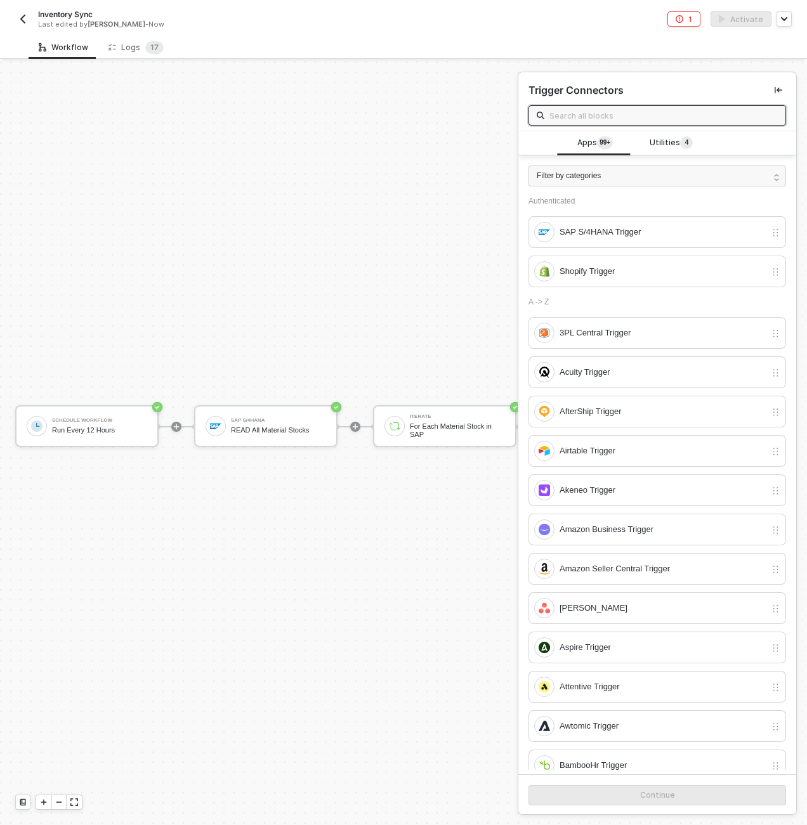
click at [645, 117] on input "text" at bounding box center [663, 115] width 228 height 14
click at [668, 148] on span "Utilities 4" at bounding box center [670, 143] width 43 height 14
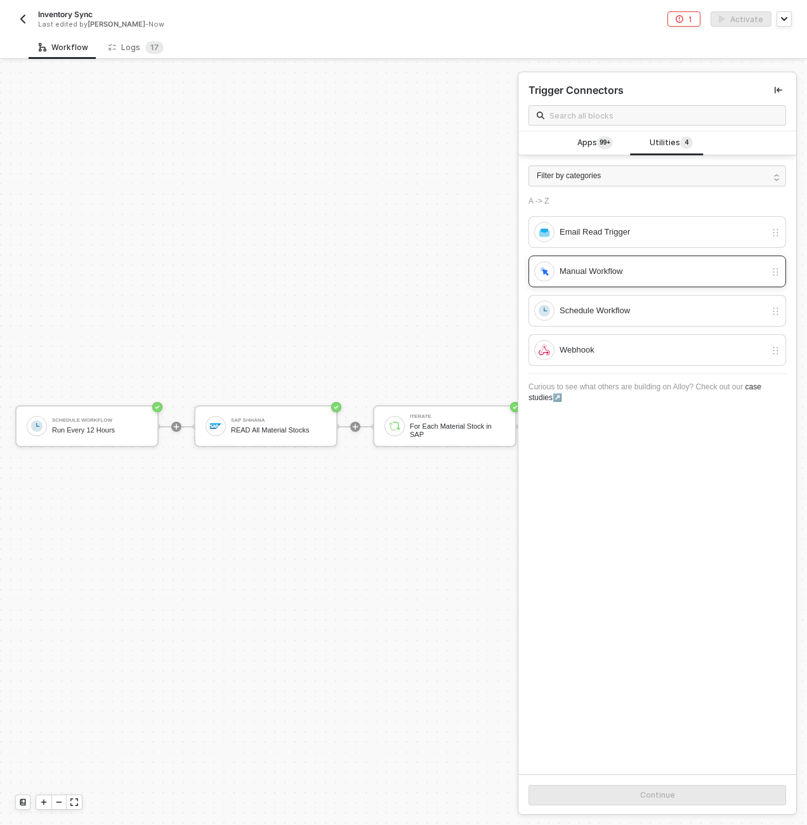
click at [626, 272] on div "Manual Workflow" at bounding box center [662, 271] width 206 height 14
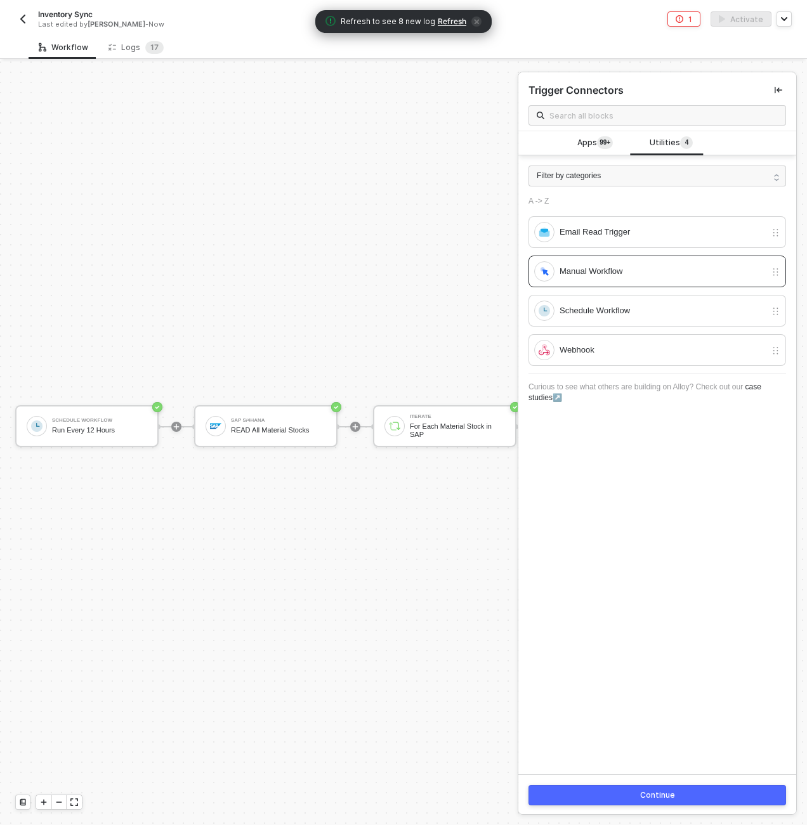
click at [658, 799] on div "Continue" at bounding box center [657, 795] width 35 height 10
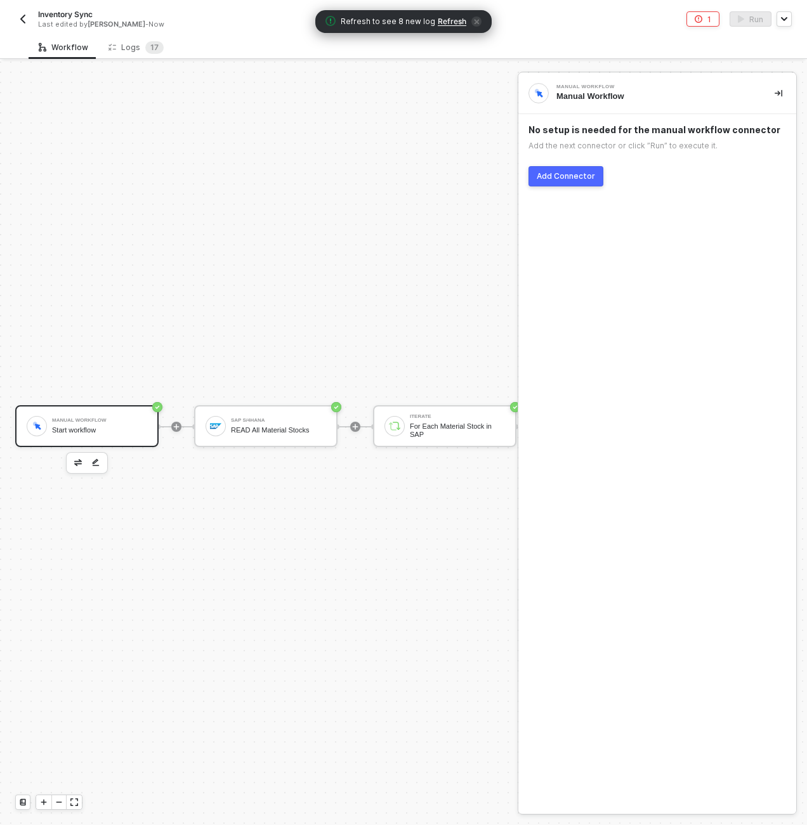
click at [52, 430] on div "Start workflow" at bounding box center [99, 430] width 95 height 8
click at [82, 464] on button "button" at bounding box center [77, 462] width 15 height 15
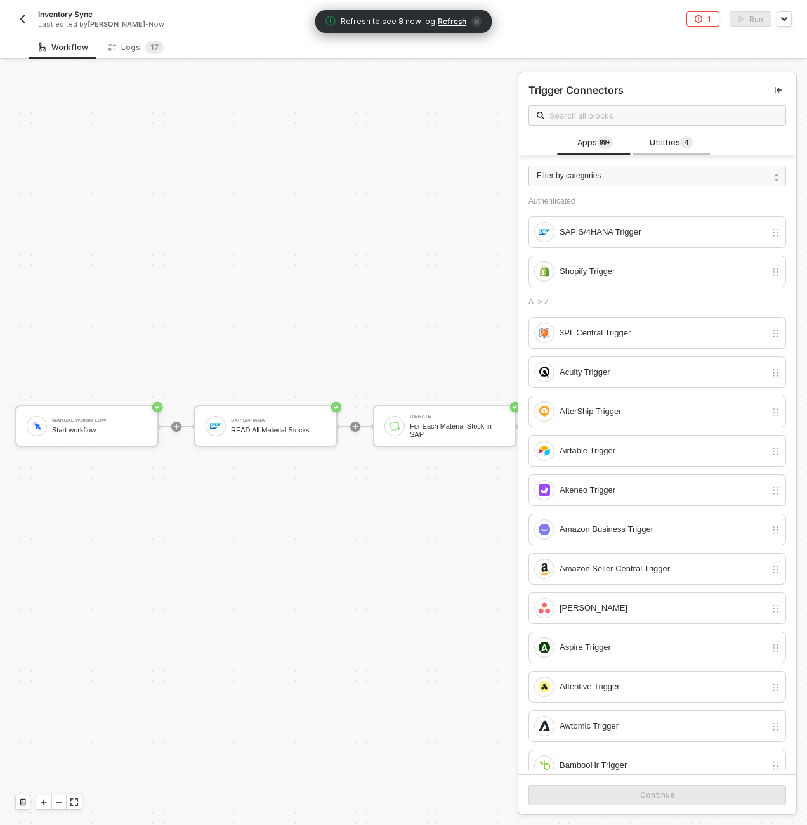
click at [685, 142] on sup "4" at bounding box center [686, 142] width 13 height 13
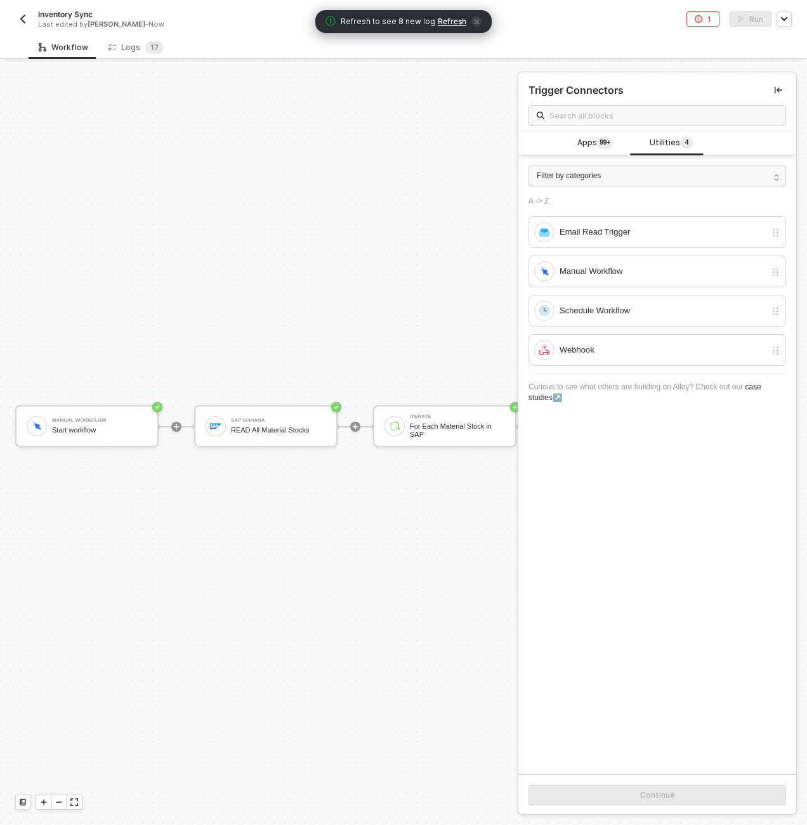
click at [685, 97] on div "Trigger Connectors" at bounding box center [656, 89] width 257 height 15
click at [681, 115] on input "text" at bounding box center [663, 115] width 228 height 14
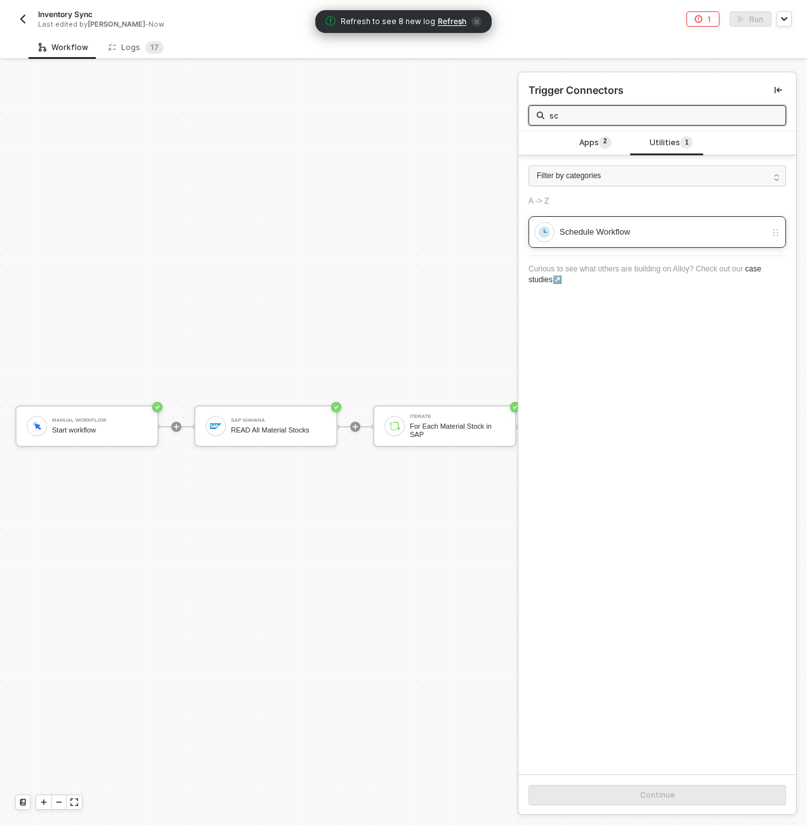
type input "sc"
click at [618, 230] on div "Schedule Workflow" at bounding box center [662, 232] width 206 height 14
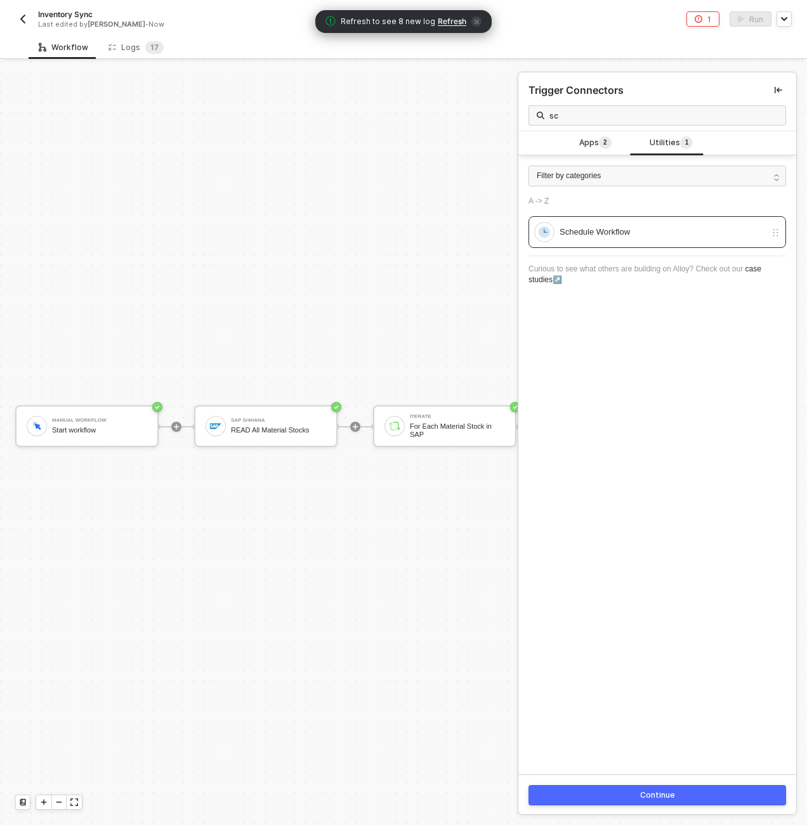
click at [685, 782] on div "Continue" at bounding box center [657, 794] width 278 height 41
click at [687, 793] on button "Continue" at bounding box center [656, 795] width 257 height 20
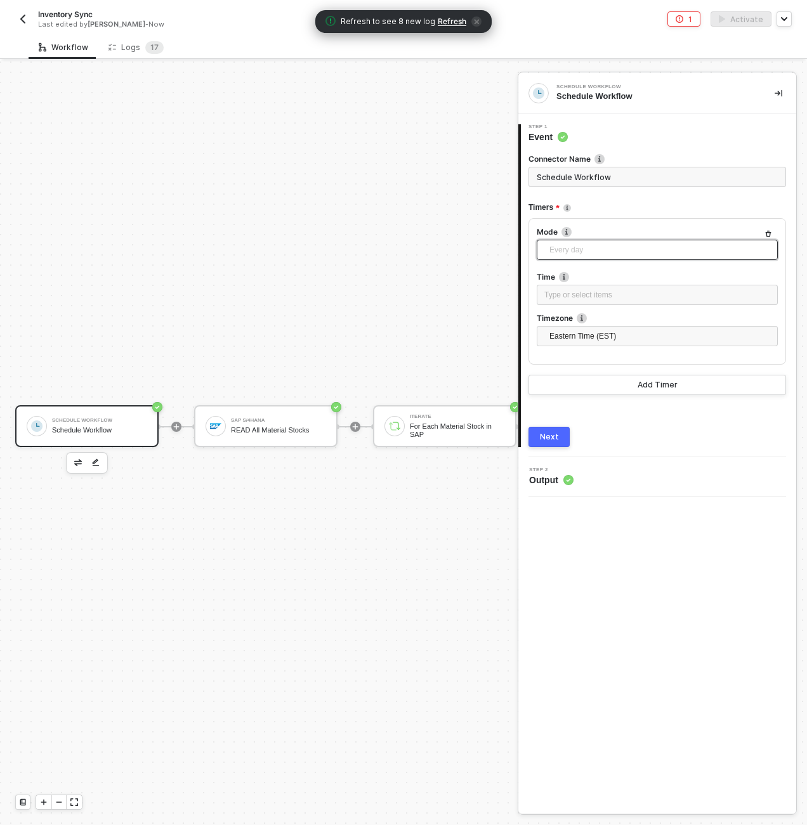
click at [645, 247] on span "Every day" at bounding box center [659, 249] width 221 height 19
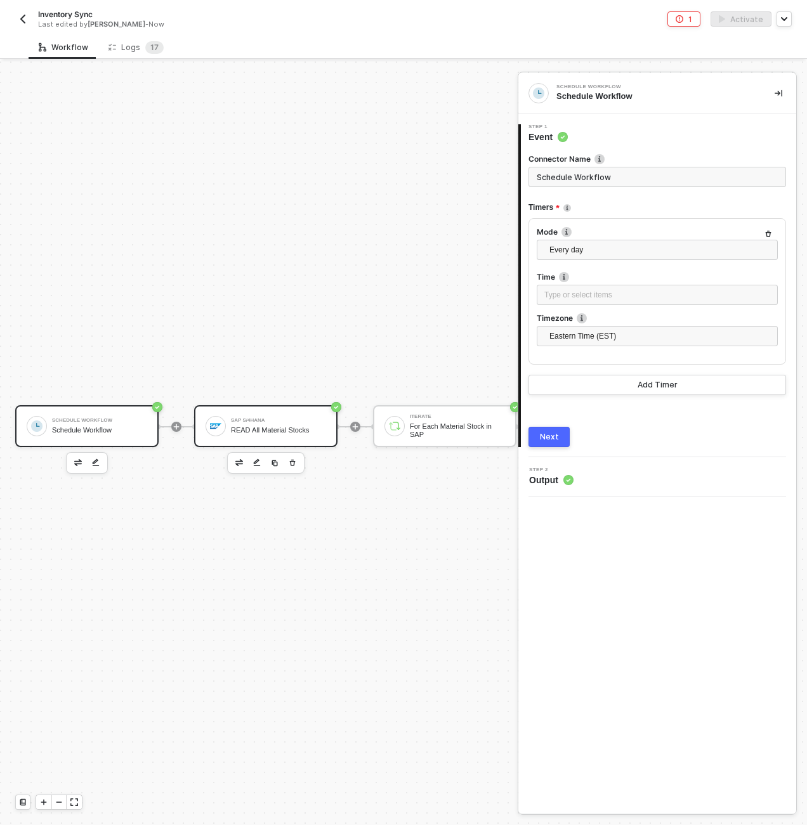
click at [290, 430] on div "READ All Material Stocks" at bounding box center [278, 430] width 95 height 8
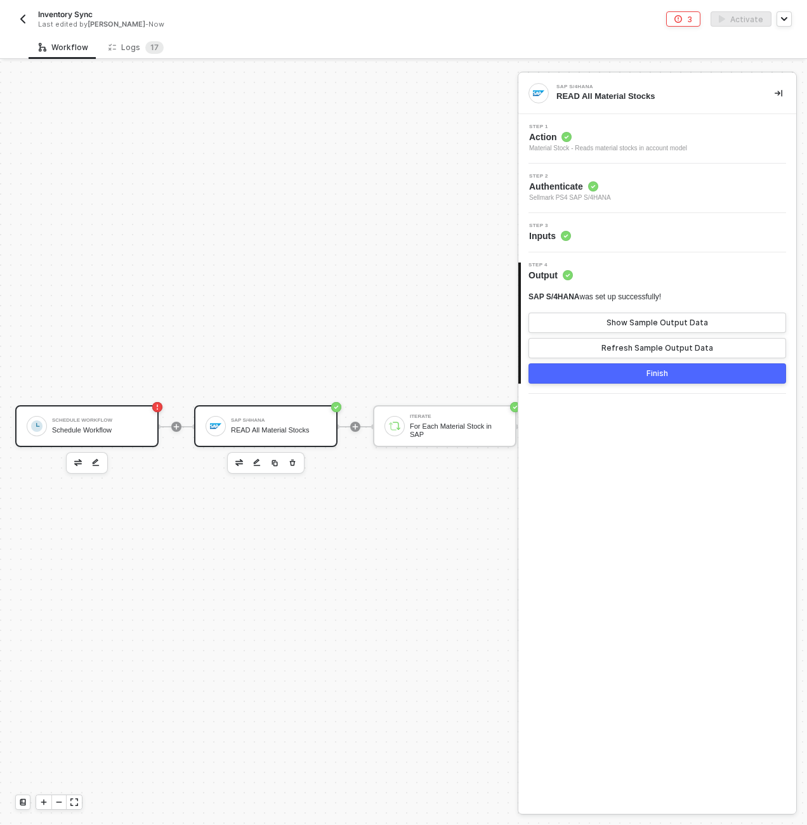
click at [106, 411] on div "Schedule Workflow Schedule Workflow" at bounding box center [86, 426] width 143 height 42
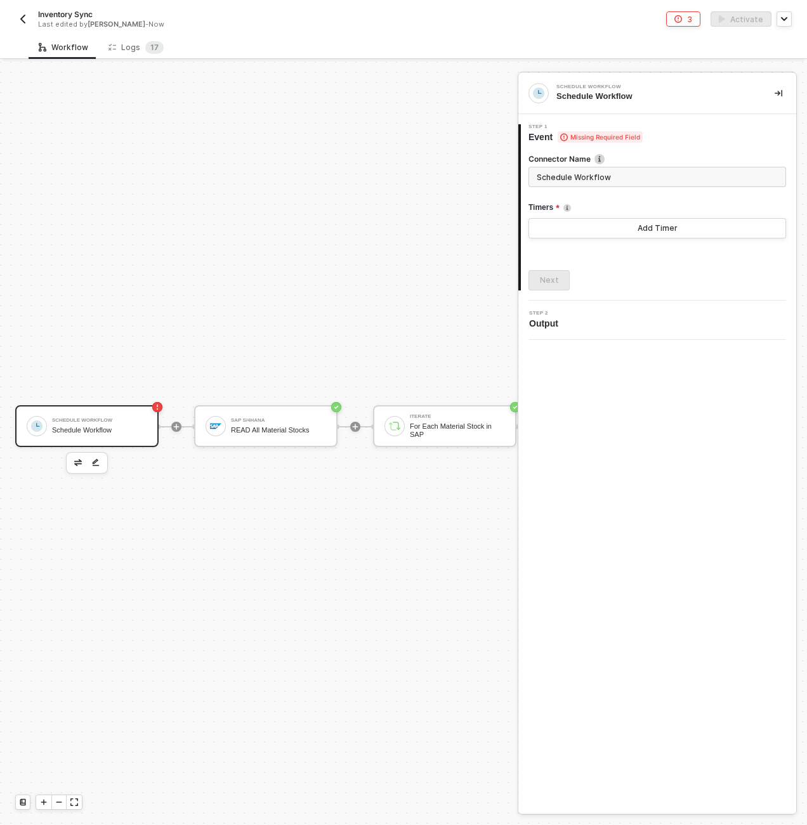
click at [567, 178] on input "Schedule Workflow" at bounding box center [656, 177] width 257 height 20
click at [562, 179] on input "Schedule Workflow" at bounding box center [656, 177] width 257 height 20
click at [563, 179] on input "Schedule Workflow" at bounding box center [656, 177] width 257 height 20
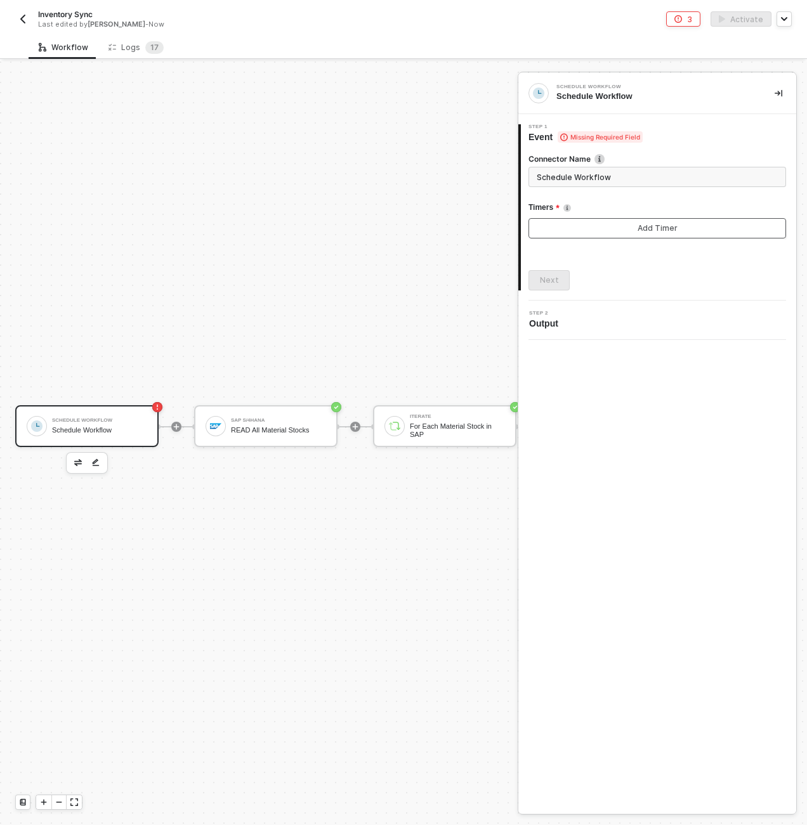
click at [576, 227] on button "Add Timer" at bounding box center [656, 228] width 257 height 20
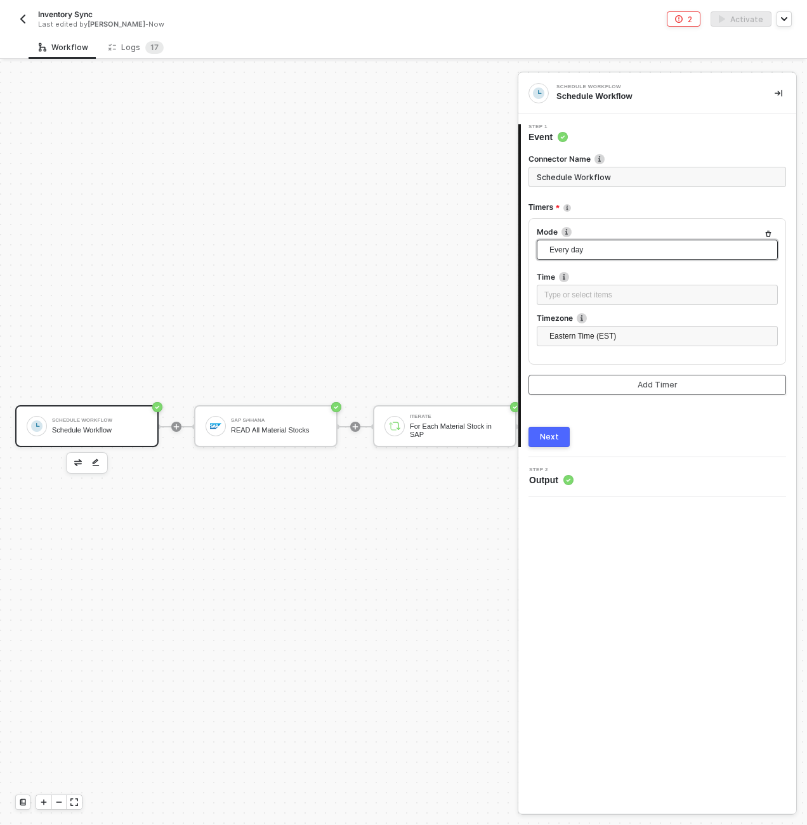
click at [576, 243] on span "Every day" at bounding box center [659, 249] width 221 height 19
click at [576, 299] on div "Every day" at bounding box center [657, 295] width 221 height 14
click at [577, 299] on div "Type or select items ﻿" at bounding box center [657, 295] width 226 height 12
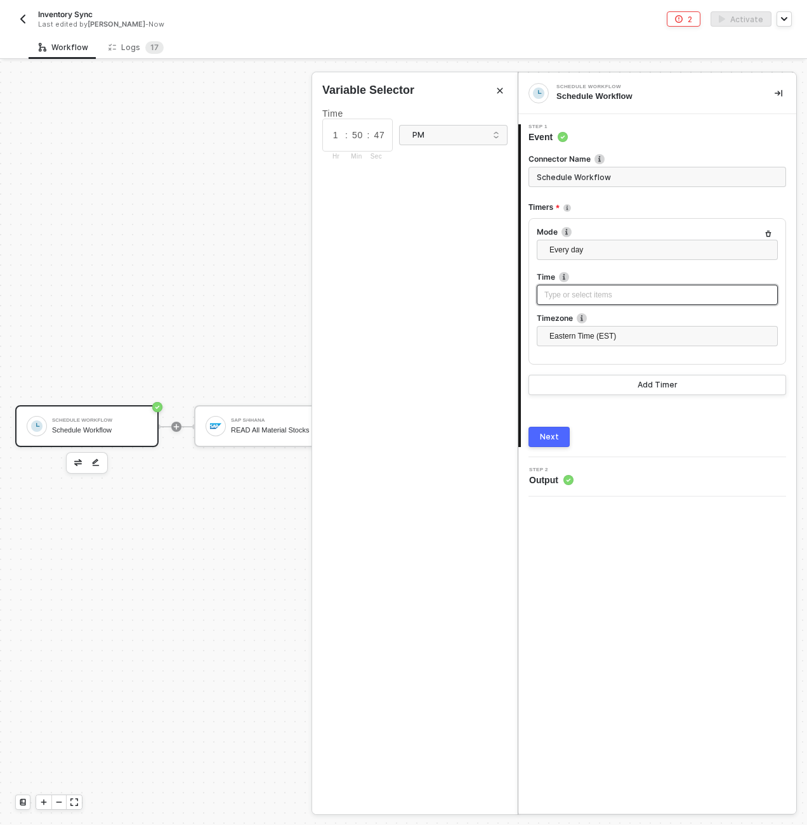
click at [585, 295] on div "Type or select items ﻿" at bounding box center [657, 295] width 226 height 12
click at [570, 292] on div "Type or select items ﻿" at bounding box center [657, 295] width 226 height 12
click at [353, 126] on div "1 : 50 : 47 Hr Min Sec" at bounding box center [357, 135] width 70 height 33
click at [343, 136] on input "1" at bounding box center [335, 135] width 19 height 14
type input "12"
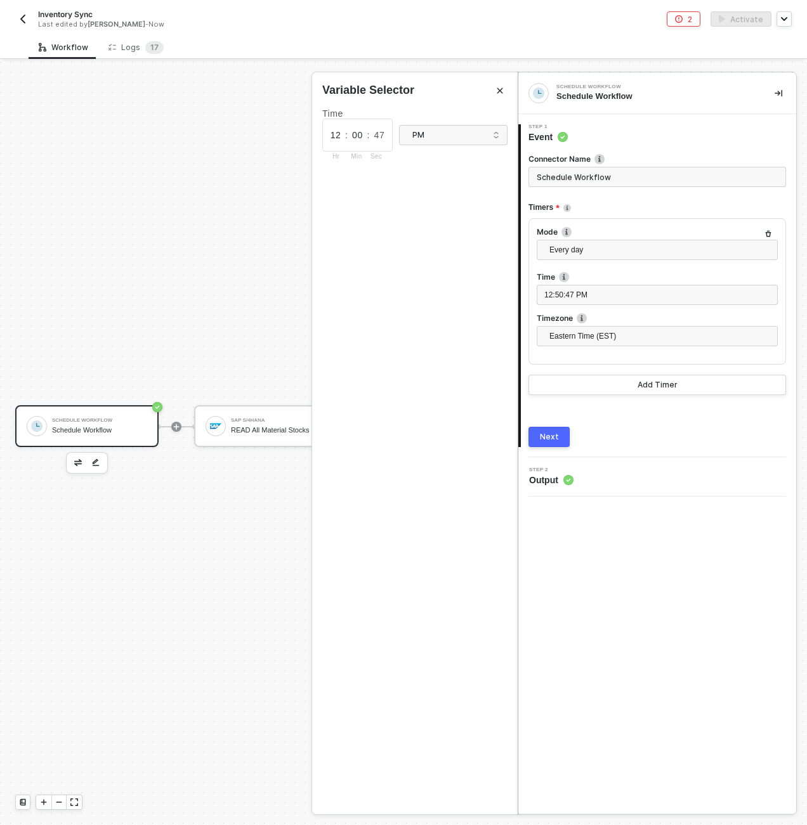
type input "00"
click at [417, 160] on div "AM" at bounding box center [452, 161] width 87 height 12
click at [606, 330] on span "Eastern Time (EST)" at bounding box center [659, 336] width 221 height 19
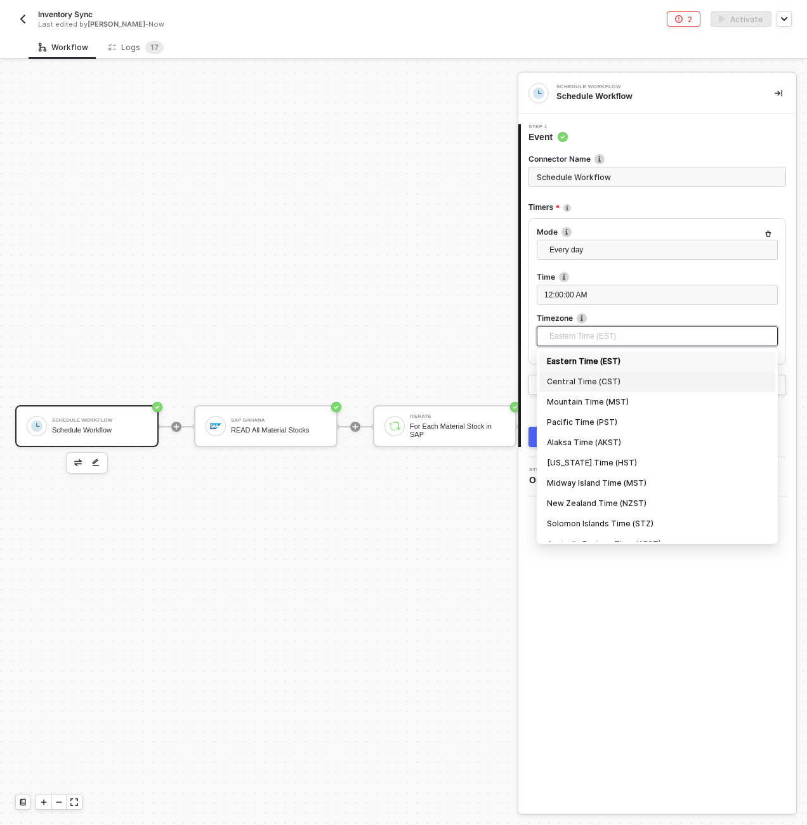
click at [587, 380] on div "Central Time (CST)" at bounding box center [657, 382] width 221 height 14
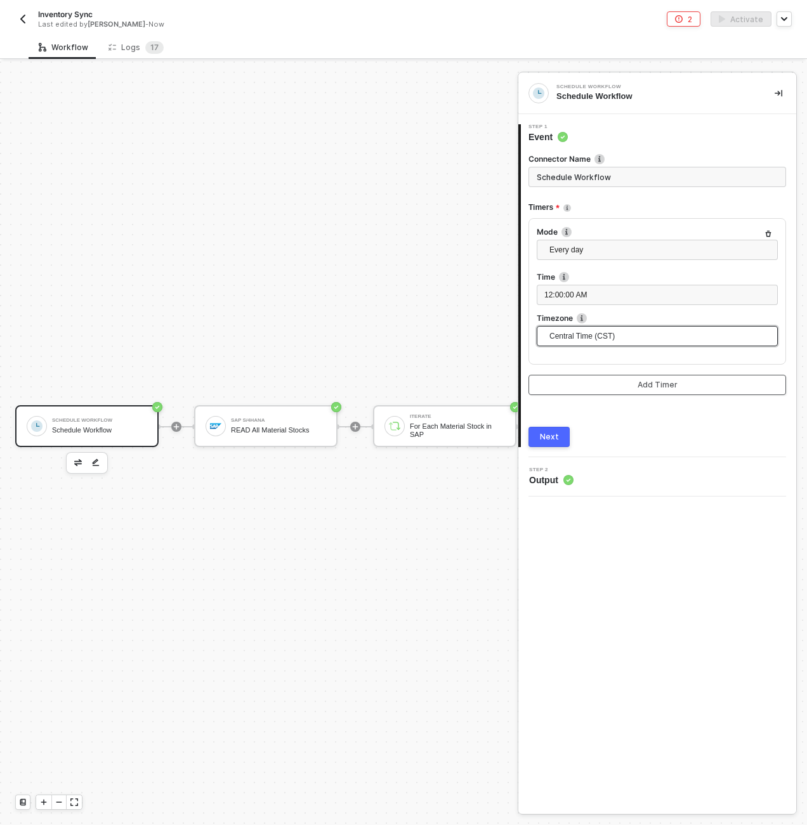
click at [554, 389] on button "Add Timer" at bounding box center [656, 385] width 257 height 20
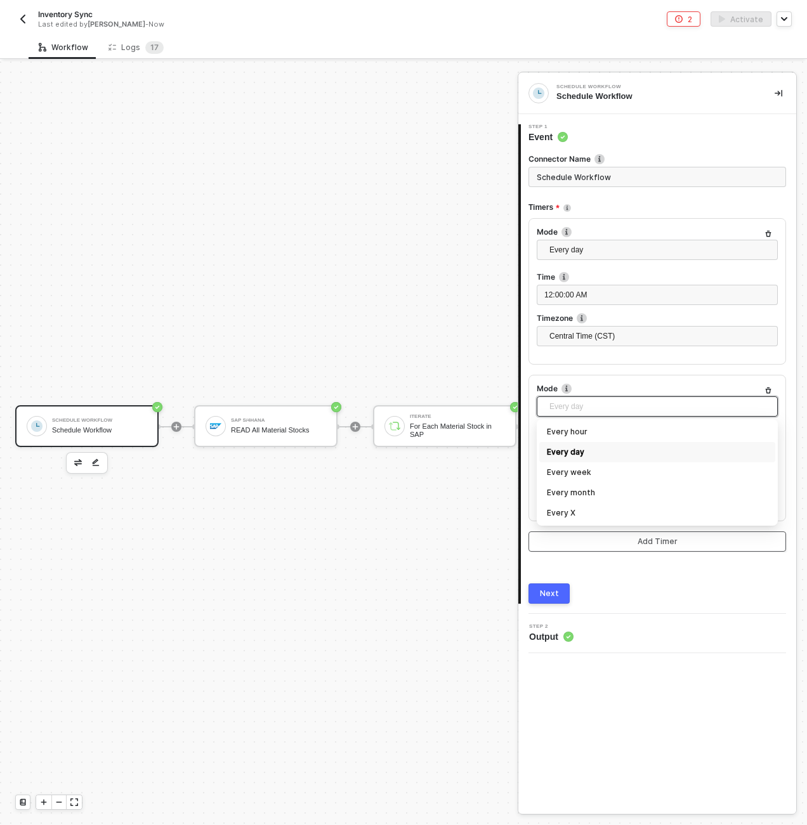
click at [573, 407] on span "Every day" at bounding box center [659, 406] width 221 height 19
click at [567, 174] on input "Schedule Workflow" at bounding box center [656, 177] width 257 height 20
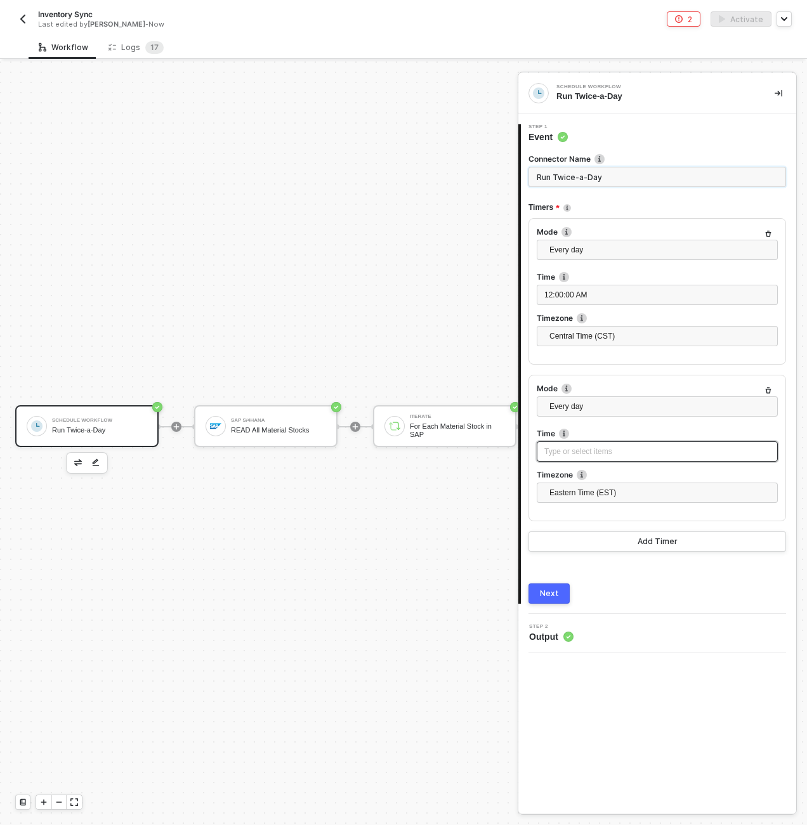
type input "Run Twice-a-Day"
click at [586, 452] on div "Type or select items ﻿" at bounding box center [657, 452] width 226 height 12
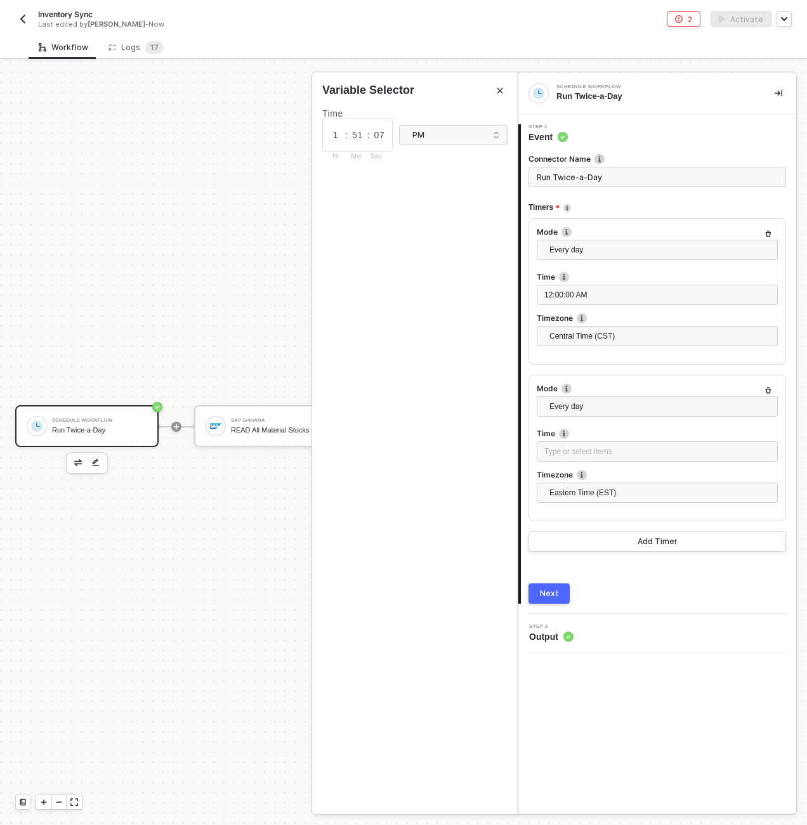
click at [334, 133] on input "1" at bounding box center [335, 135] width 19 height 14
type input "12"
type input "00"
click at [584, 494] on span "Eastern Time (EST)" at bounding box center [659, 492] width 221 height 19
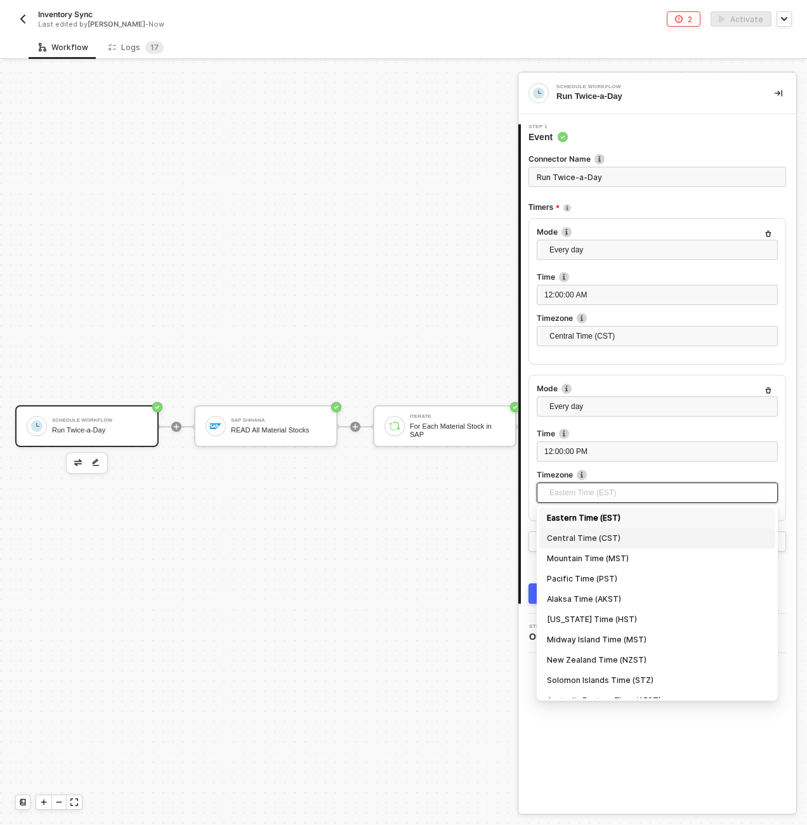
click at [585, 536] on div "Central Time (CST)" at bounding box center [657, 538] width 221 height 14
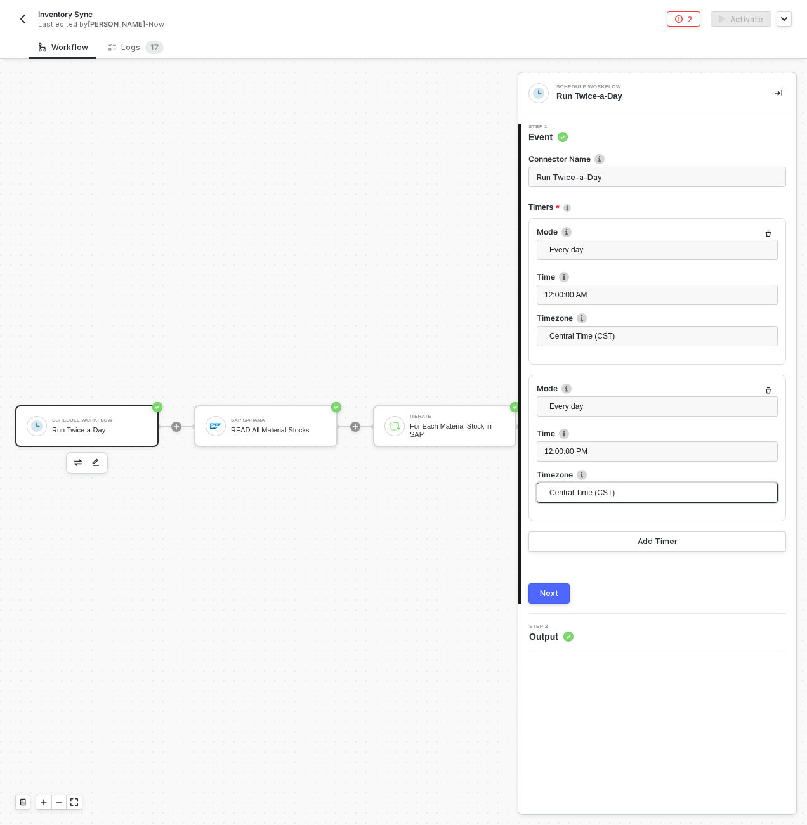
click at [552, 598] on div "Next" at bounding box center [549, 593] width 19 height 10
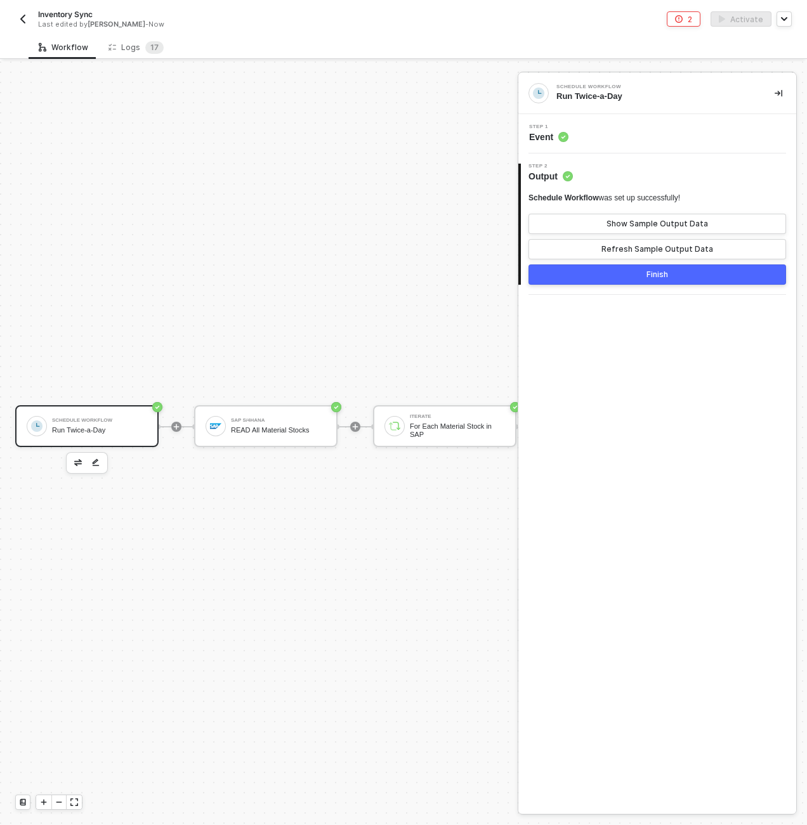
click at [627, 207] on div "Schedule Workflow was set up successfully! Show Sample Output Data Refresh Samp…" at bounding box center [656, 226] width 257 height 67
click at [628, 220] on div "Show Sample Output Data" at bounding box center [656, 224] width 101 height 10
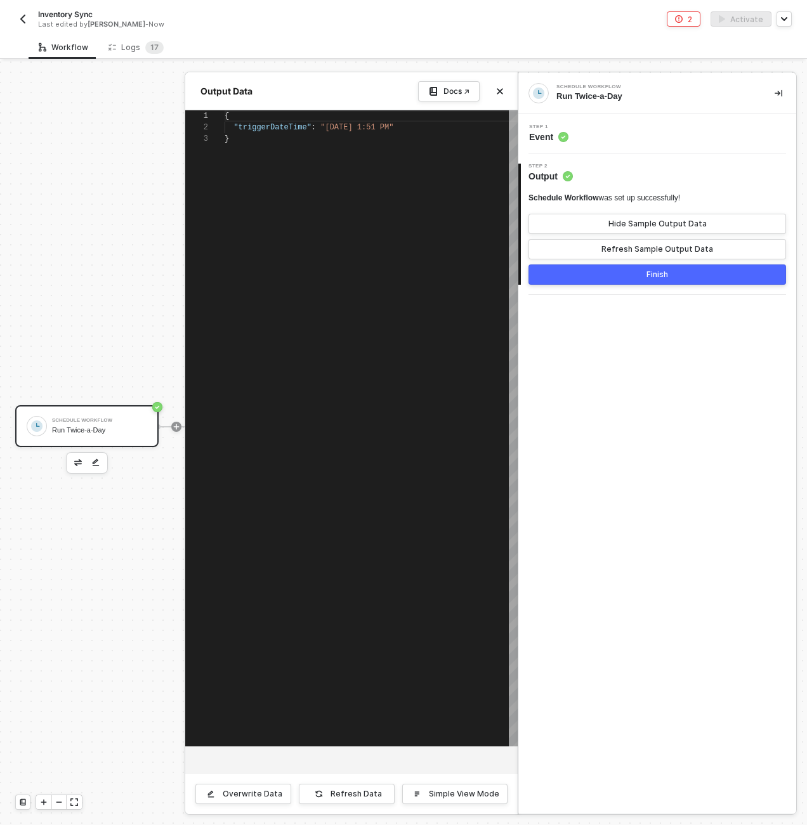
scroll to position [23, 0]
click at [628, 220] on div "Hide Sample Output Data" at bounding box center [657, 224] width 98 height 10
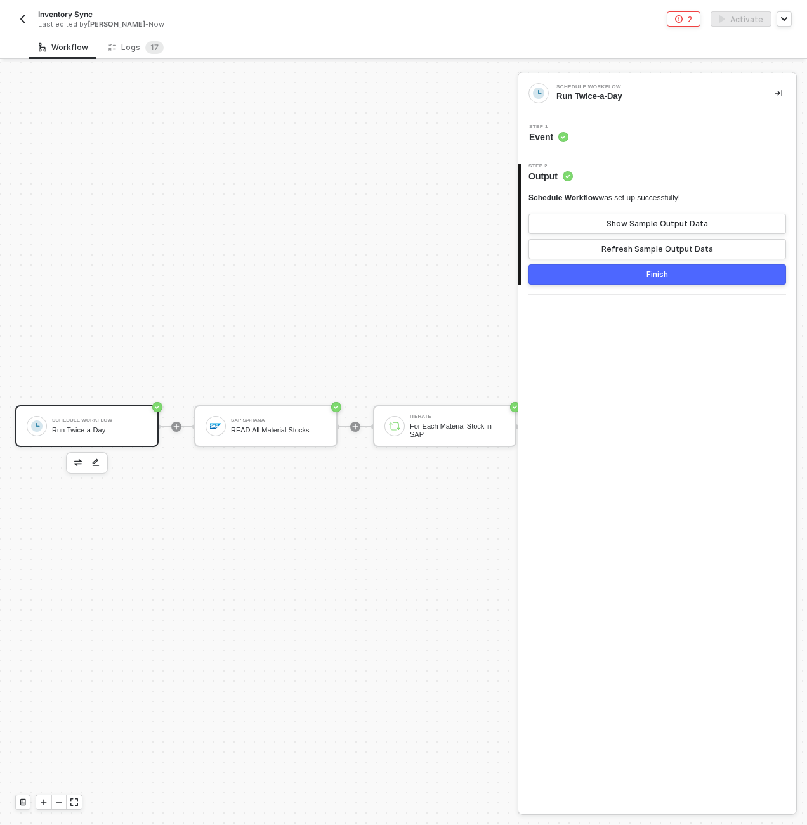
click at [625, 280] on button "Finish" at bounding box center [656, 274] width 257 height 20
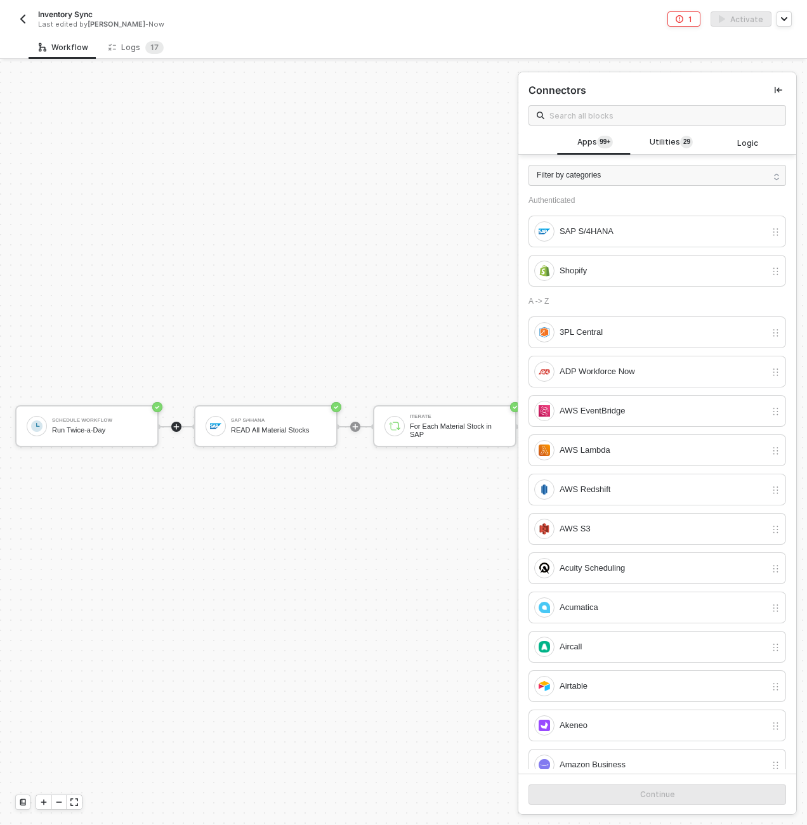
click at [194, 446] on div "SAP S/4HANA READ All Material Stocks" at bounding box center [265, 426] width 143 height 43
click at [231, 422] on div "SAP S/4HANA" at bounding box center [278, 420] width 95 height 5
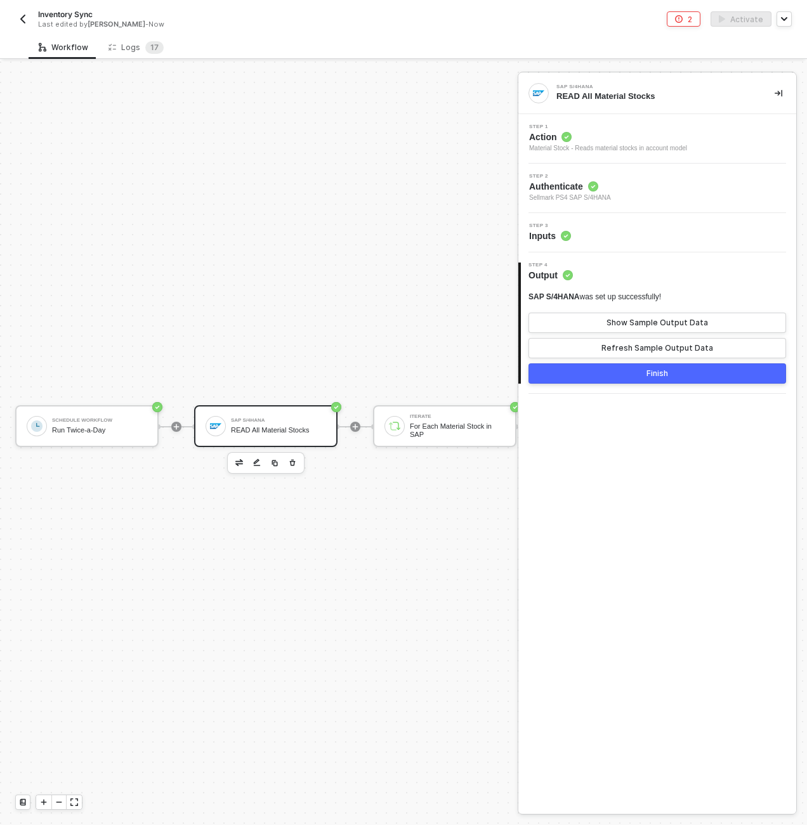
click at [619, 234] on div "Step 3 Inputs" at bounding box center [658, 232] width 275 height 19
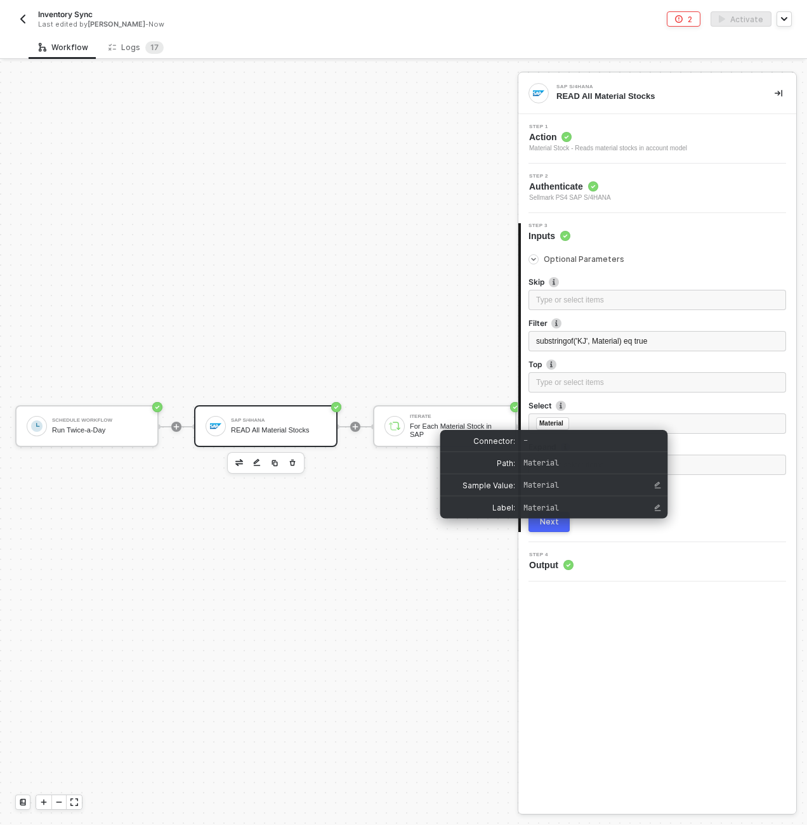
click at [549, 528] on button "Next" at bounding box center [548, 522] width 41 height 20
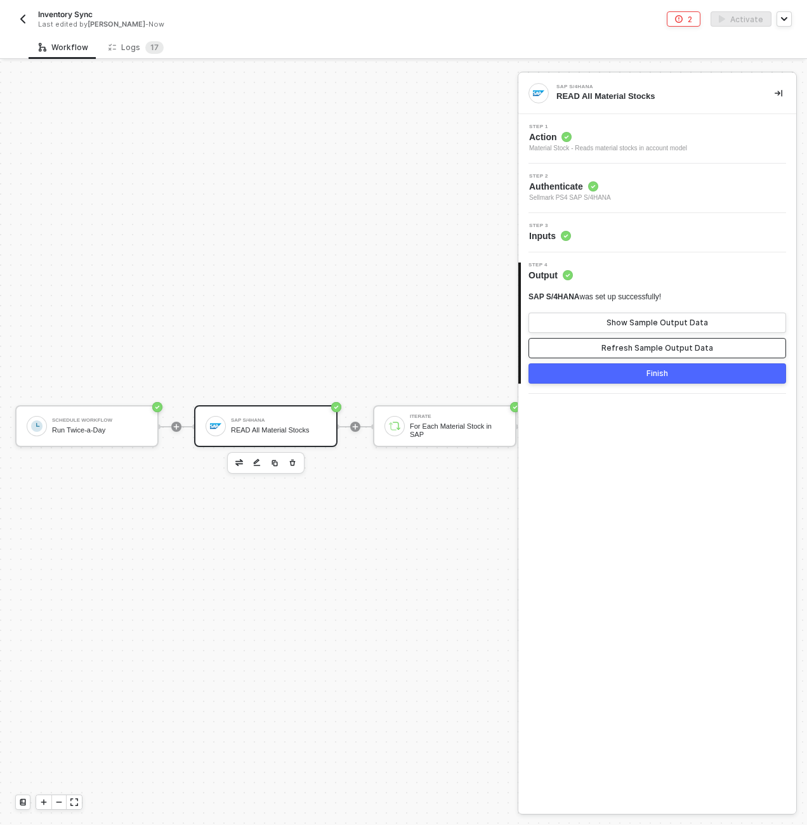
click at [662, 353] on button "Refresh Sample Output Data" at bounding box center [656, 348] width 257 height 20
click at [677, 327] on div "Show Sample Output Data" at bounding box center [656, 323] width 101 height 10
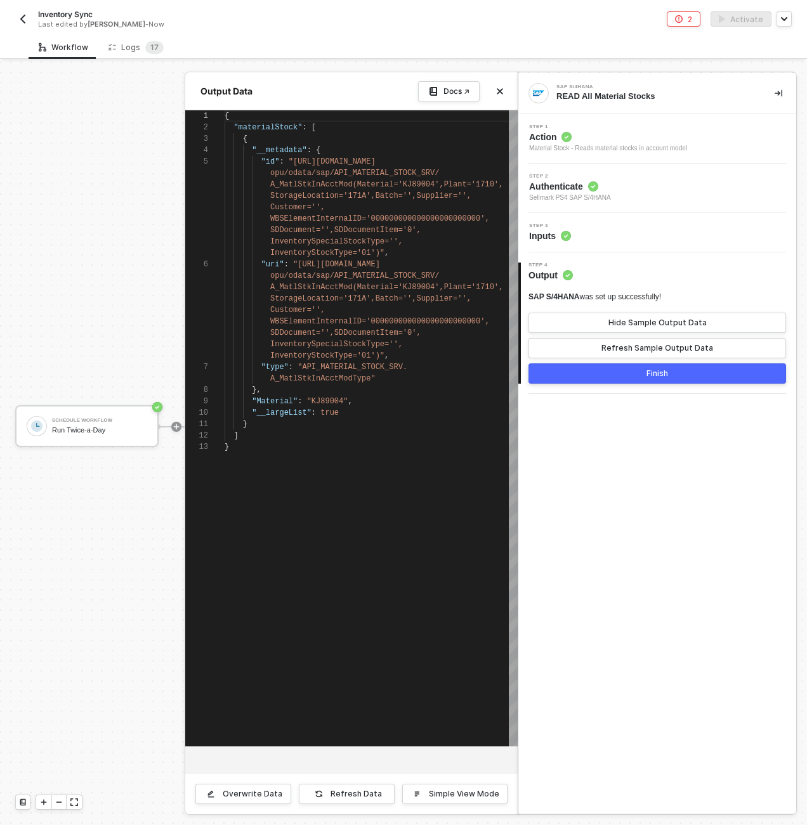
scroll to position [46, 0]
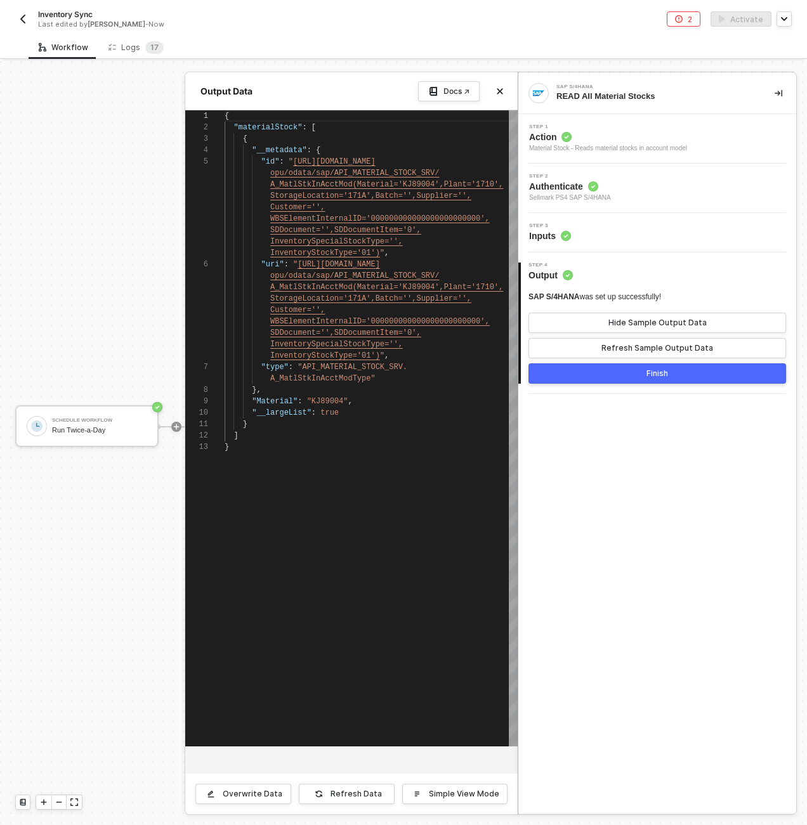
click at [576, 379] on button "Finish" at bounding box center [656, 373] width 257 height 20
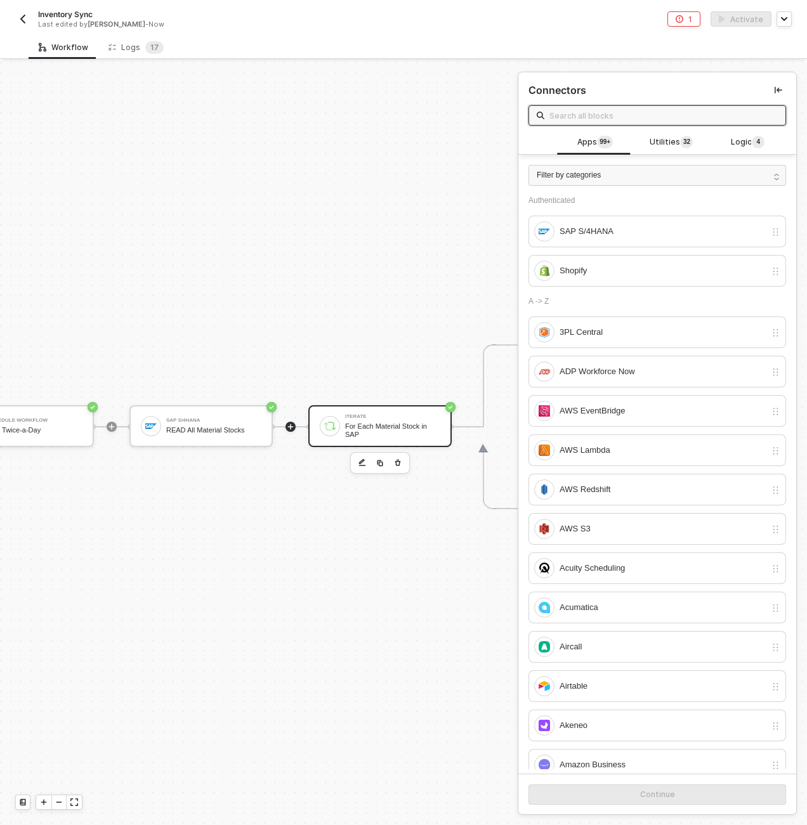
scroll to position [365, 76]
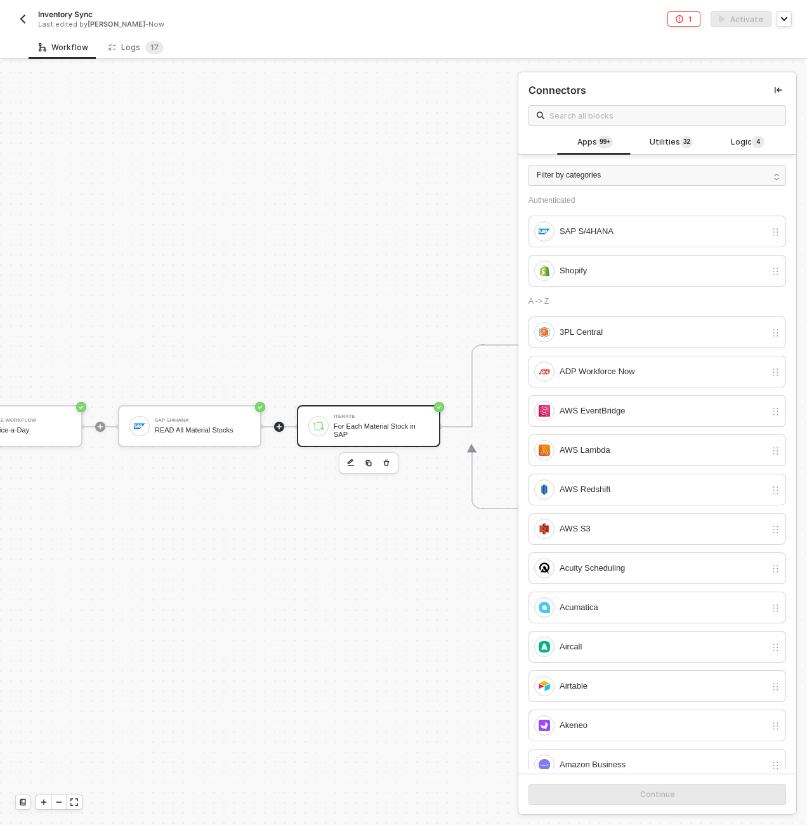
click at [348, 430] on div "For Each Material Stock in SAP" at bounding box center [381, 430] width 95 height 16
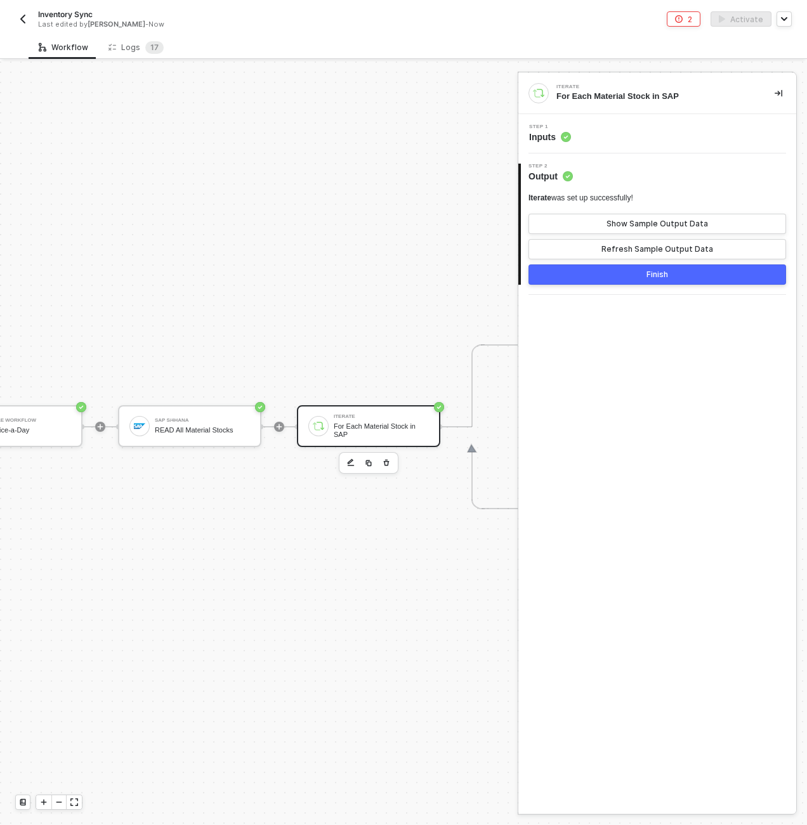
click at [615, 126] on div "Step 1 Inputs" at bounding box center [658, 133] width 275 height 19
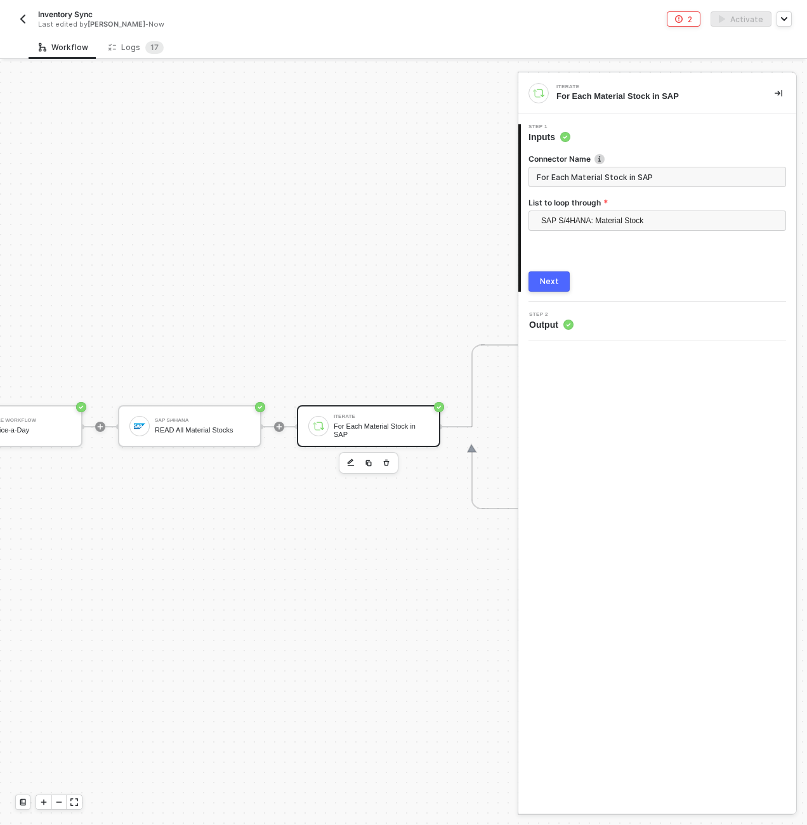
click at [539, 283] on button "Next" at bounding box center [548, 281] width 41 height 20
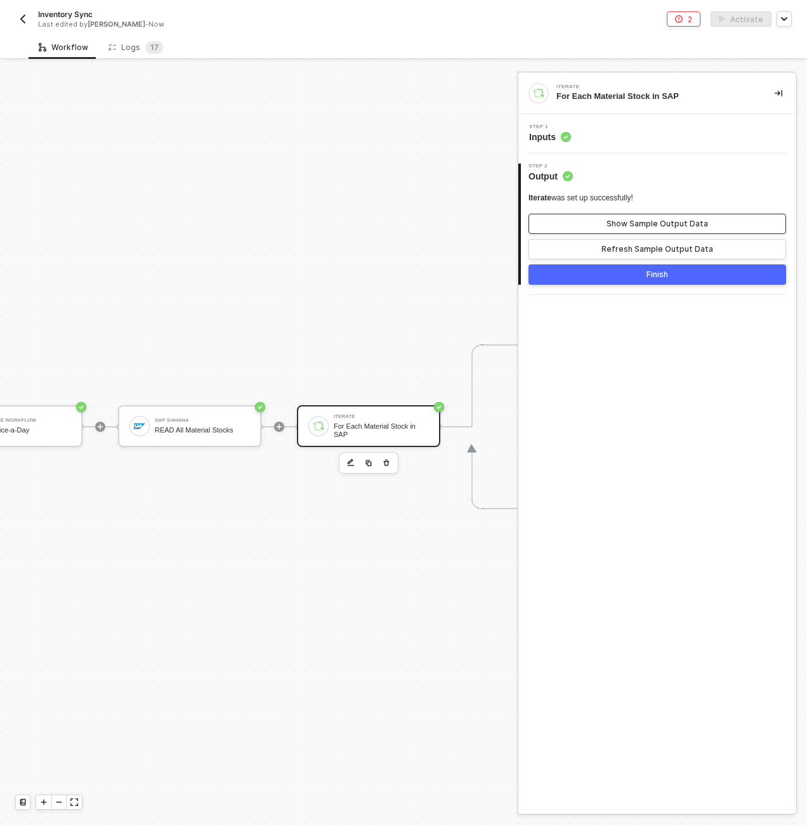
click at [638, 224] on div "Show Sample Output Data" at bounding box center [656, 224] width 101 height 10
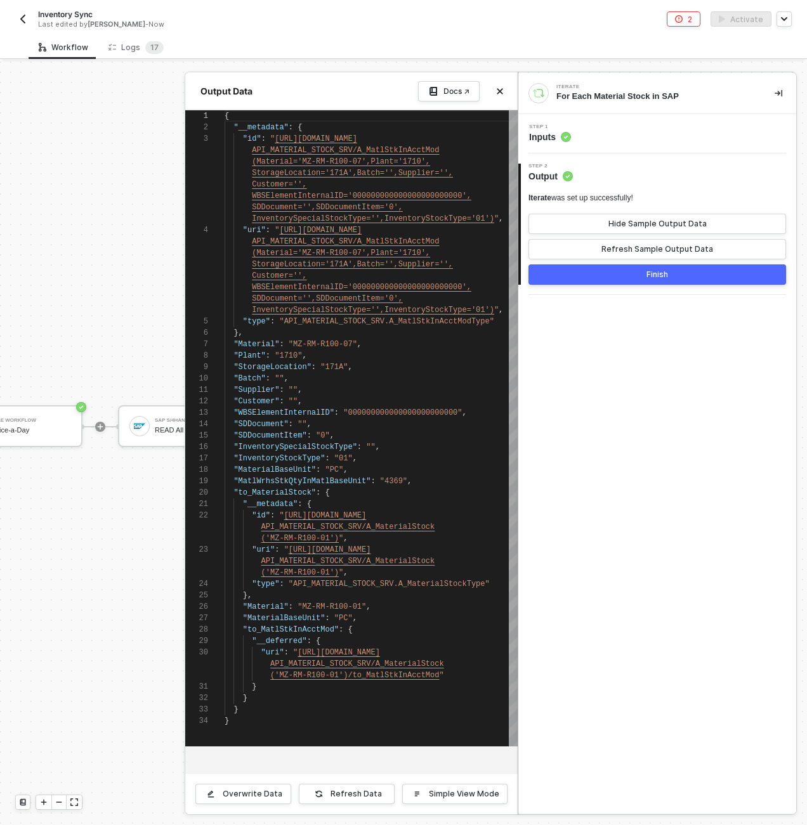
scroll to position [34, 0]
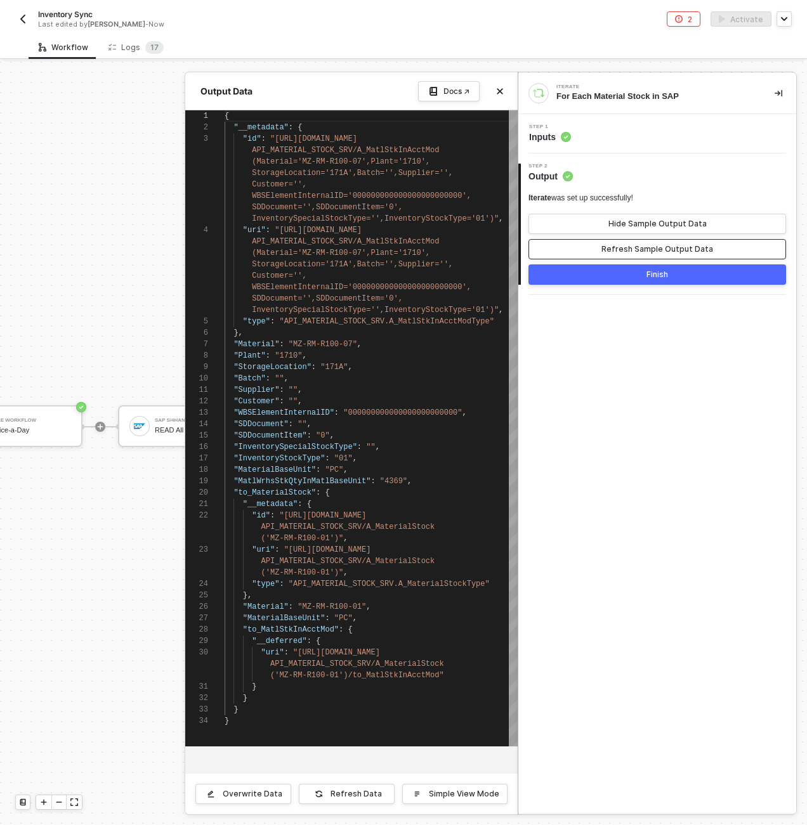
click at [633, 253] on div "Refresh Sample Output Data" at bounding box center [657, 249] width 112 height 10
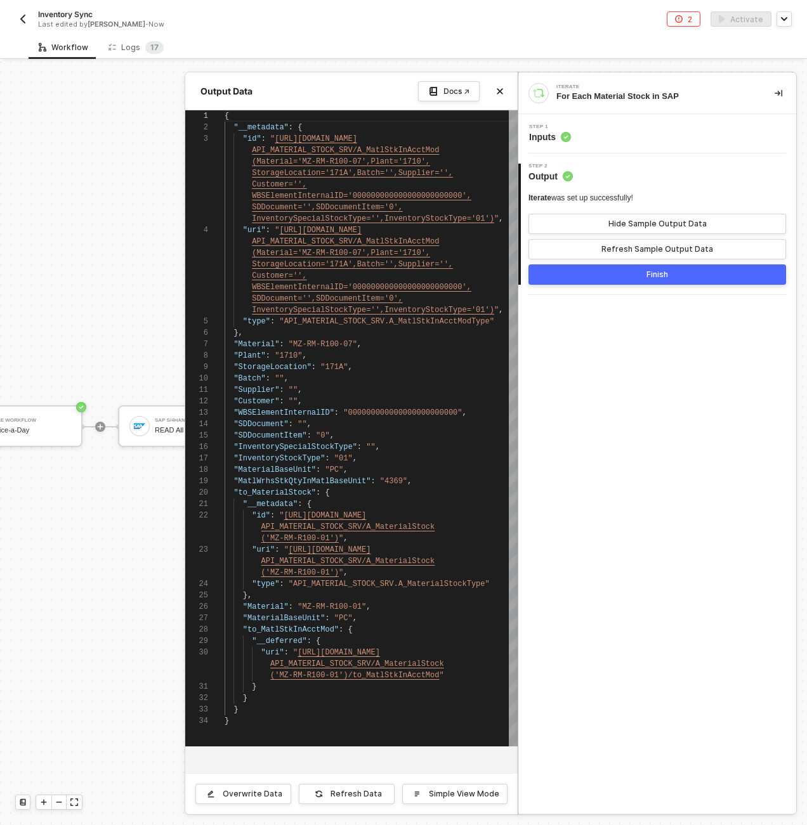
click at [611, 277] on button "Finish" at bounding box center [656, 274] width 257 height 20
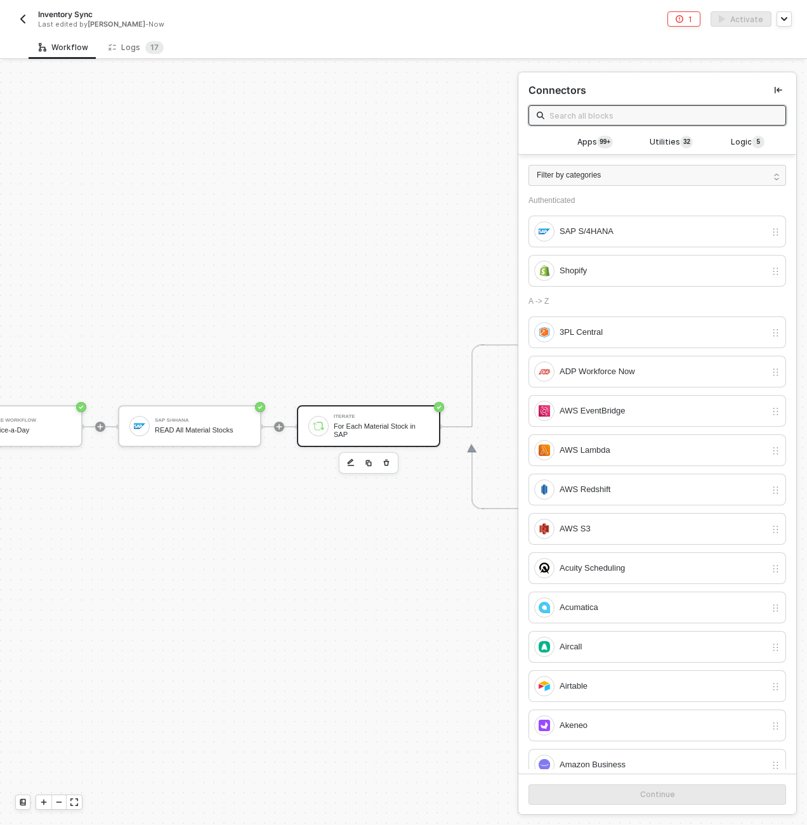
click at [358, 426] on div "For Each Material Stock in SAP" at bounding box center [381, 430] width 95 height 16
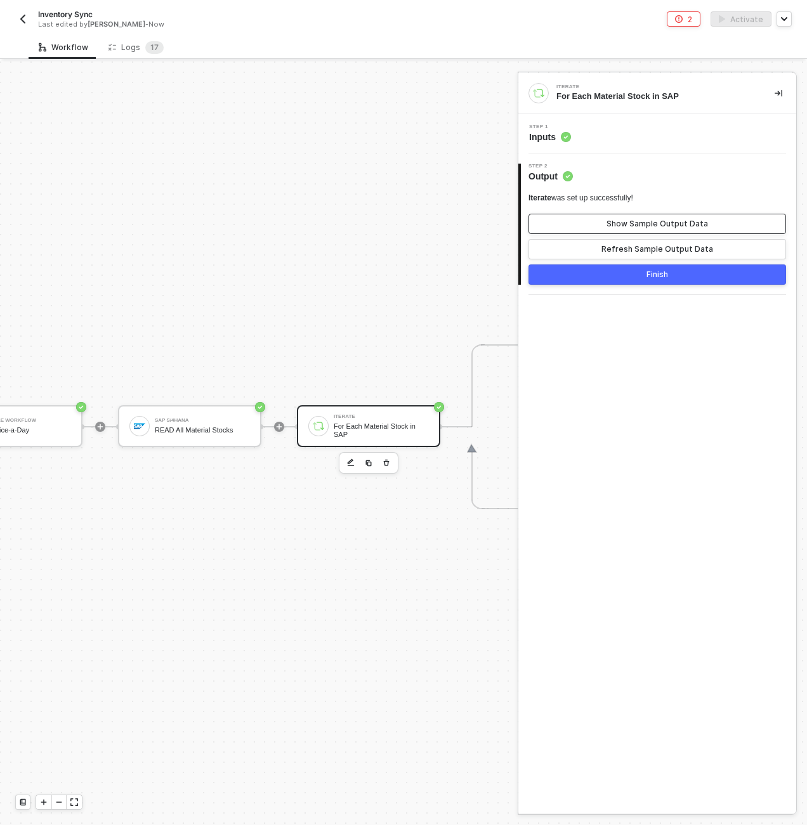
click at [633, 217] on button "Show Sample Output Data" at bounding box center [656, 224] width 257 height 20
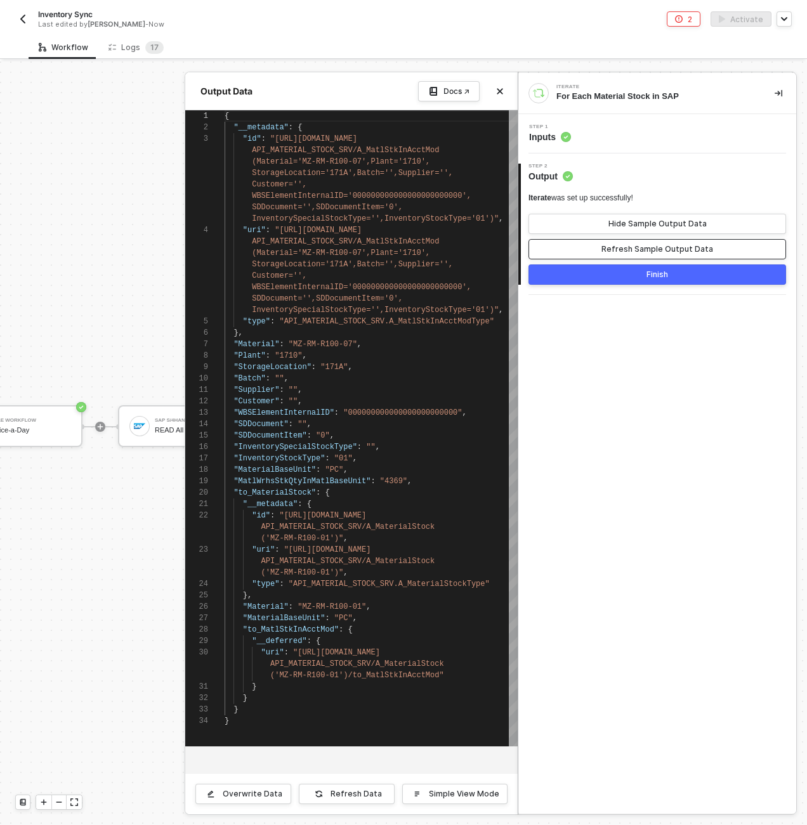
click at [601, 243] on button "Refresh Sample Output Data" at bounding box center [656, 249] width 257 height 20
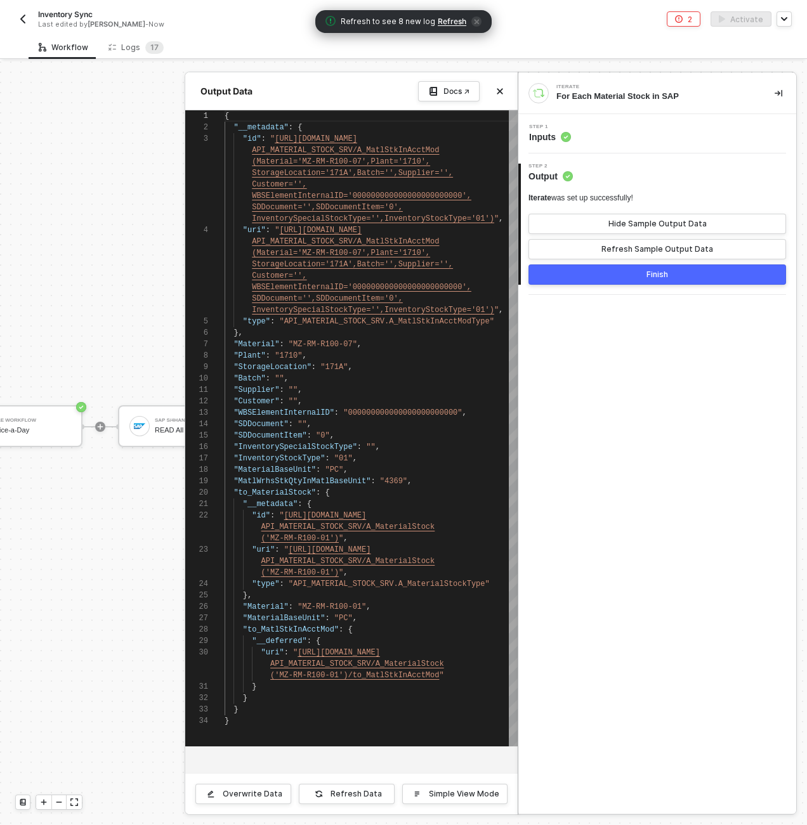
click at [697, 276] on button "Finish" at bounding box center [656, 274] width 257 height 20
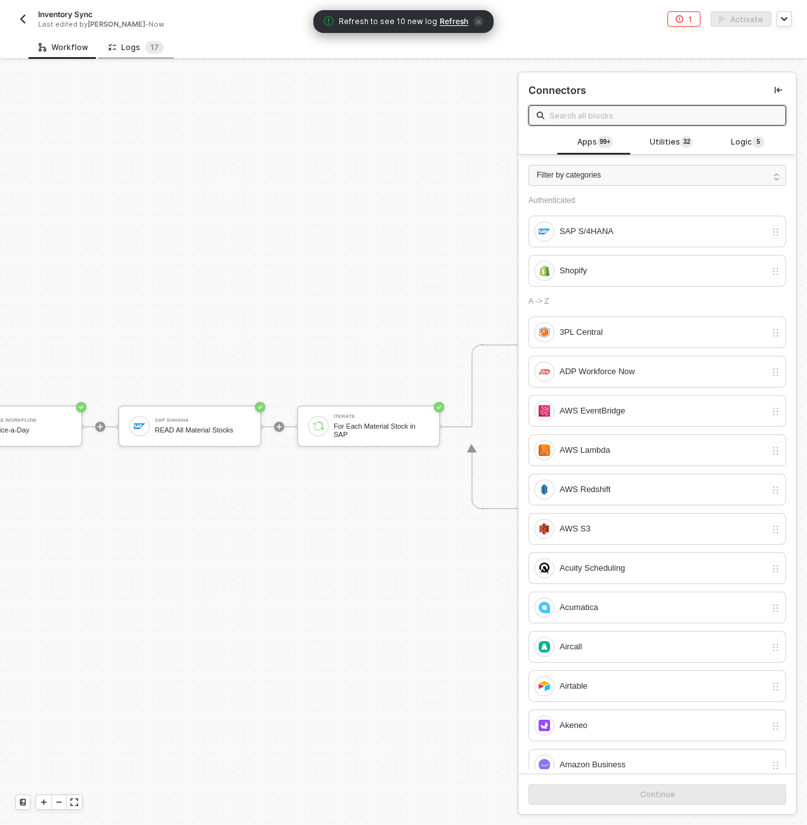
click at [136, 55] on div "Logs 1 7" at bounding box center [135, 47] width 75 height 23
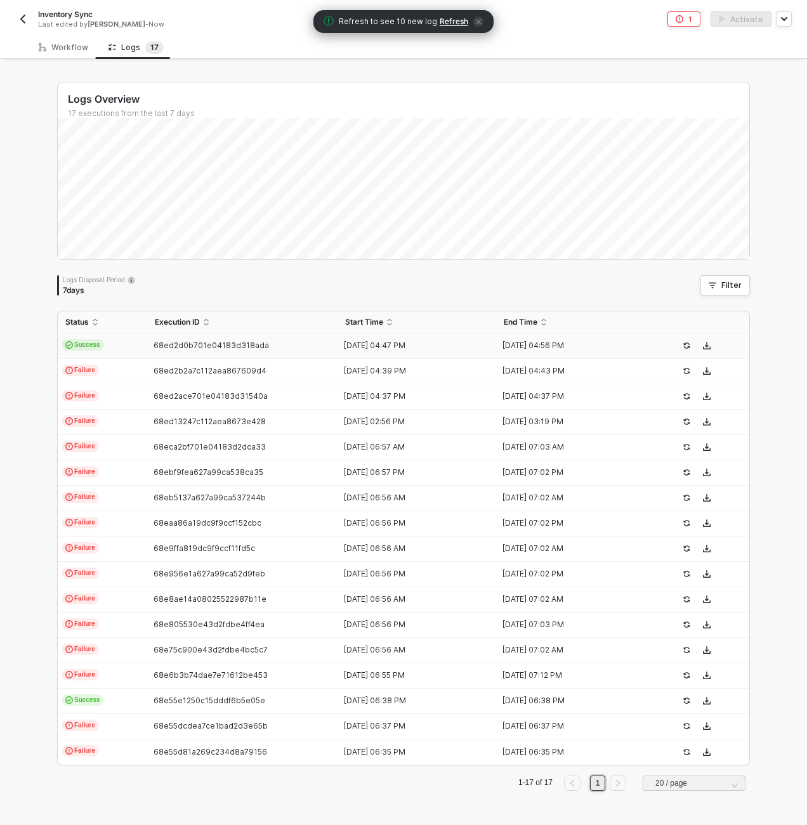
click at [110, 347] on td "Success" at bounding box center [102, 346] width 89 height 25
type textarea "{ "json": { "triggerDateTime": "Mon, Oct 13, 2025 4:47 PM" }, "id": "triggerDat…"
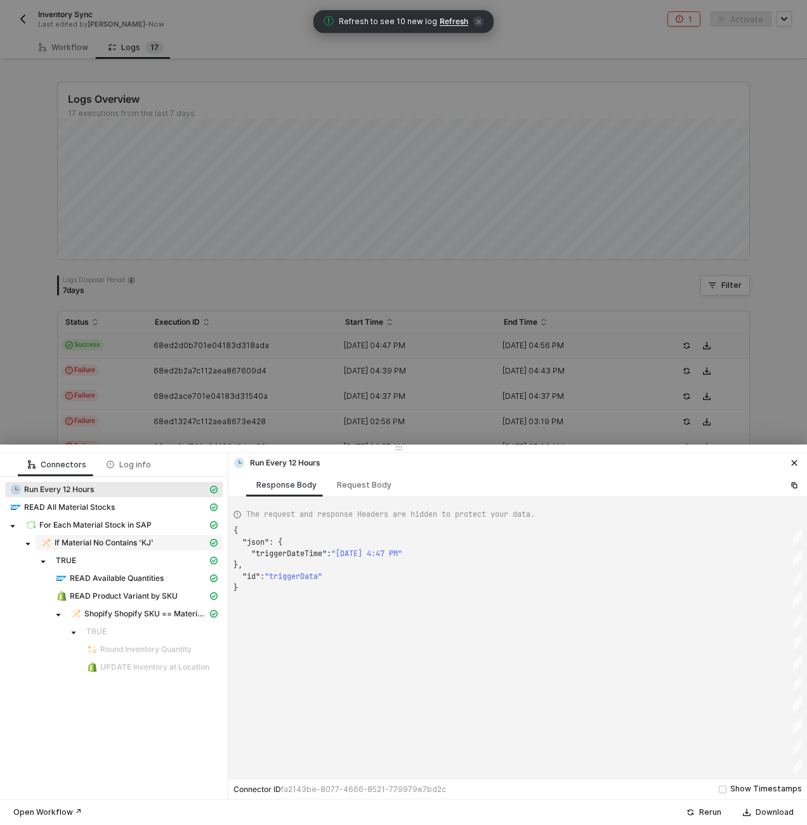
scroll to position [57, 0]
click at [159, 527] on div "For Each Material Stock in SAP" at bounding box center [116, 524] width 182 height 11
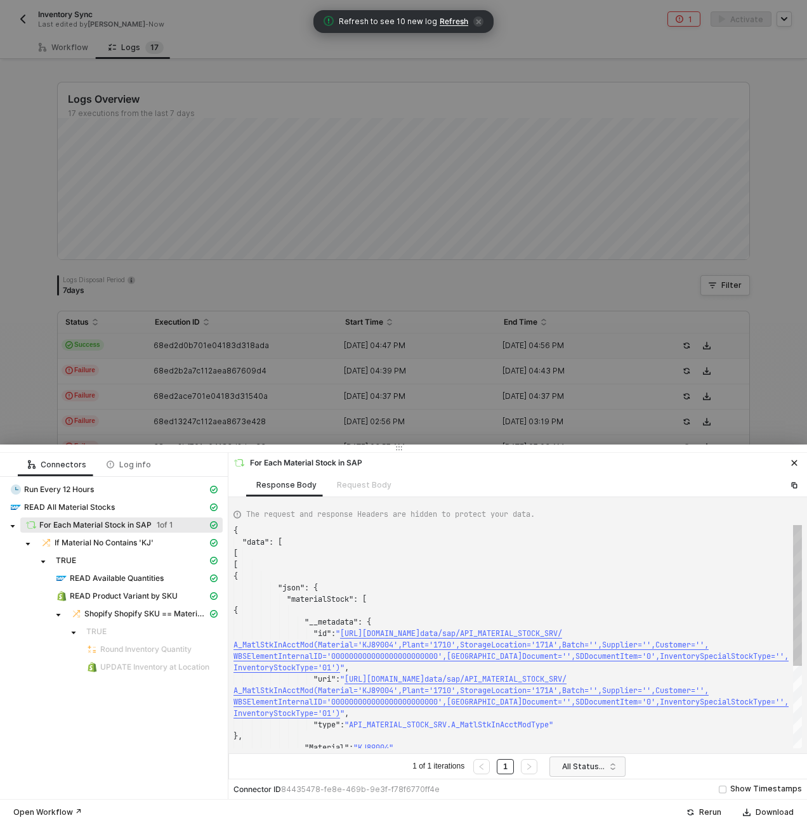
scroll to position [103, 0]
drag, startPoint x: 467, startPoint y: 768, endPoint x: 408, endPoint y: 768, distance: 59.0
click at [408, 768] on div "1 of 1 iterations 1 All Statuses" at bounding box center [517, 765] width 578 height 25
drag, startPoint x: 244, startPoint y: 541, endPoint x: 301, endPoint y: 543, distance: 57.1
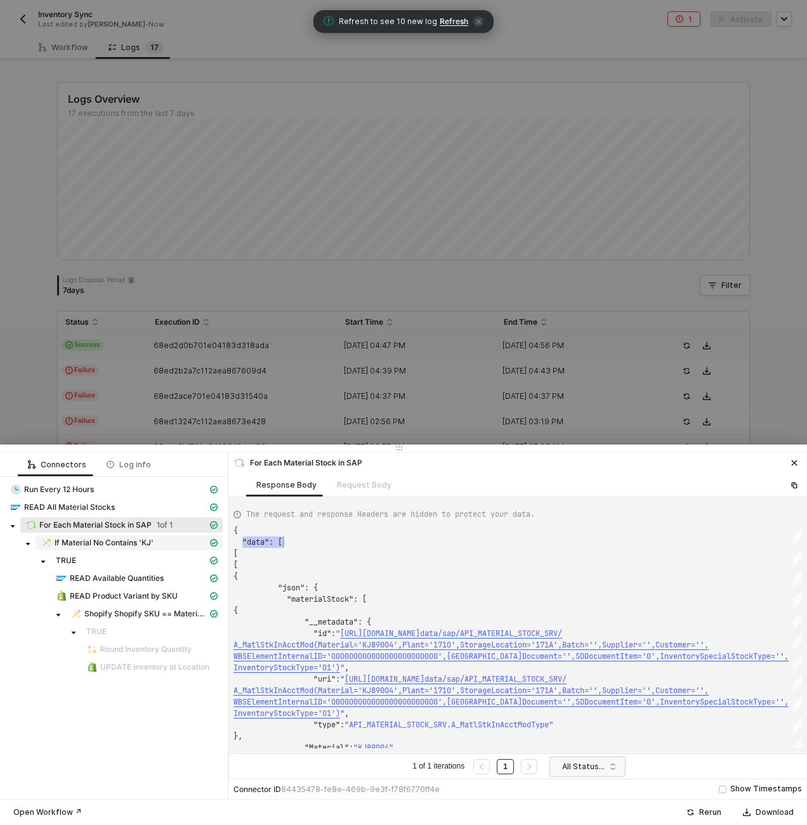
click at [96, 544] on span "If Material No Contains 'KJ'" at bounding box center [104, 543] width 99 height 10
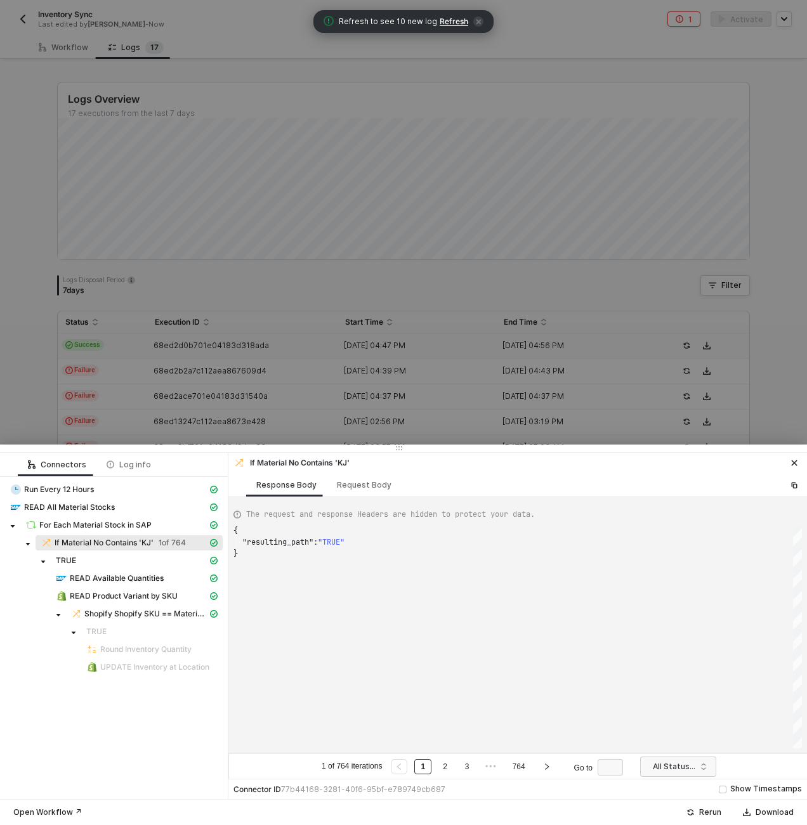
scroll to position [23, 0]
click at [144, 573] on span "READ Available Quantities" at bounding box center [117, 578] width 94 height 10
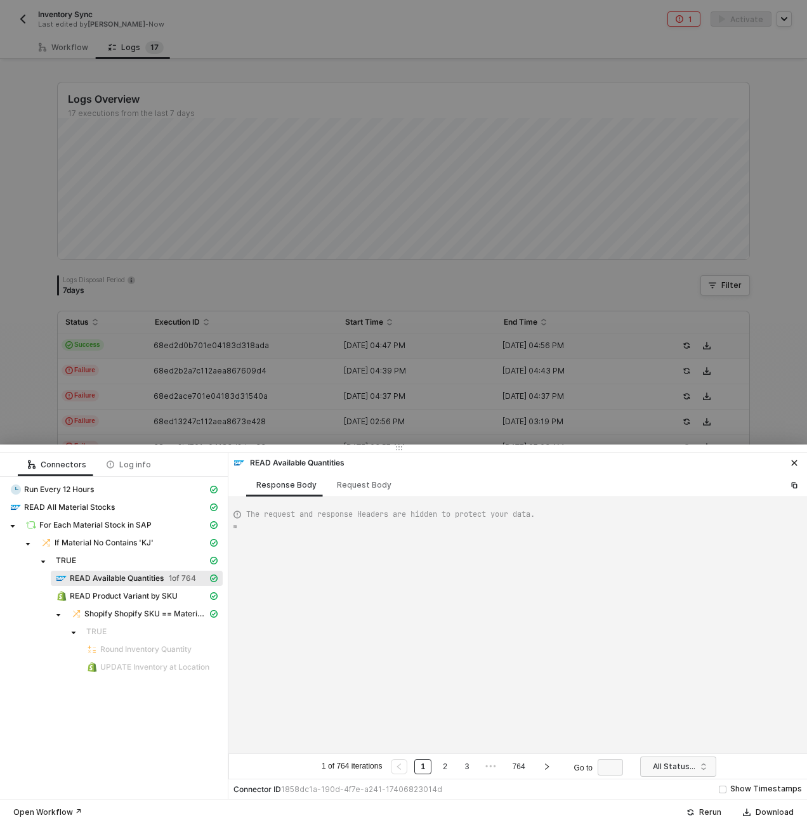
type textarea "{ "data": { "0": [ { "json": { "data": { "data": { "d": { "results": [ {"
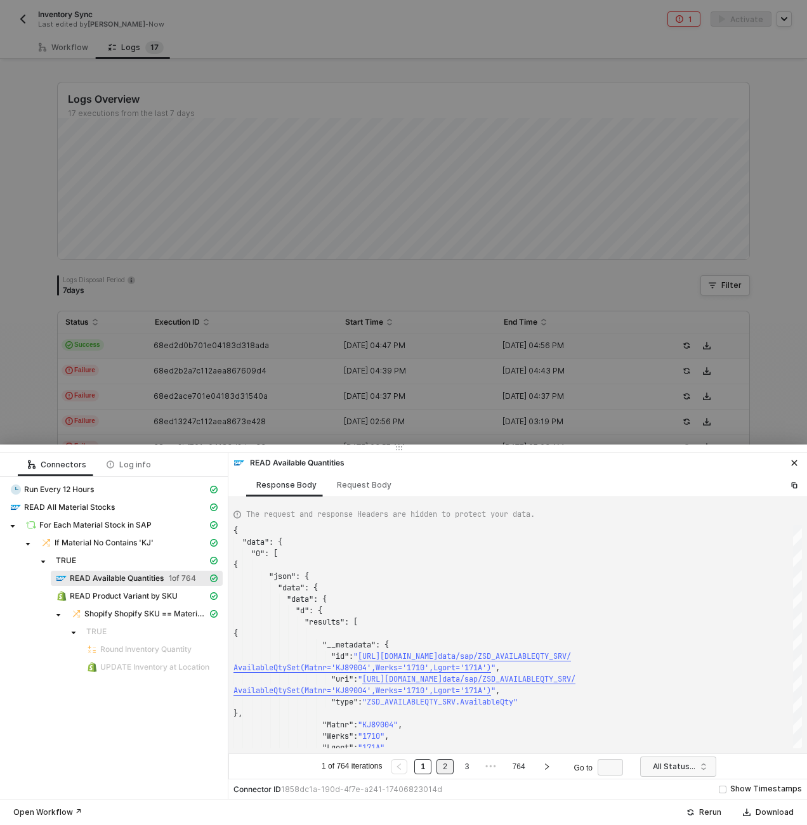
click at [452, 768] on li "2" at bounding box center [444, 766] width 17 height 15
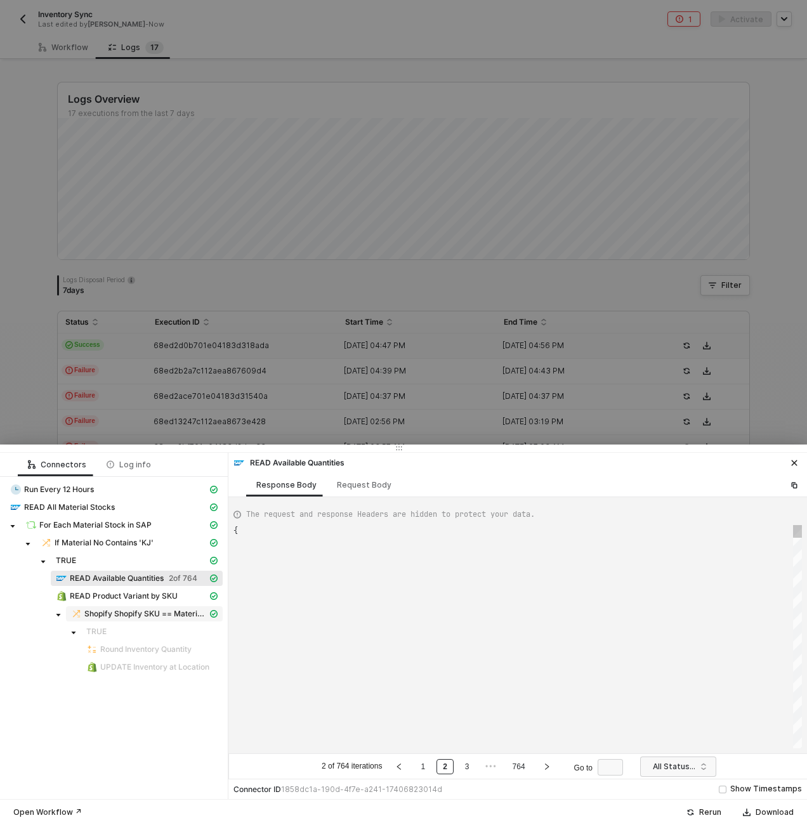
type textarea "{ "data": { "0": [ { "json": { "data": { "data": { "d": { "results": [ {"
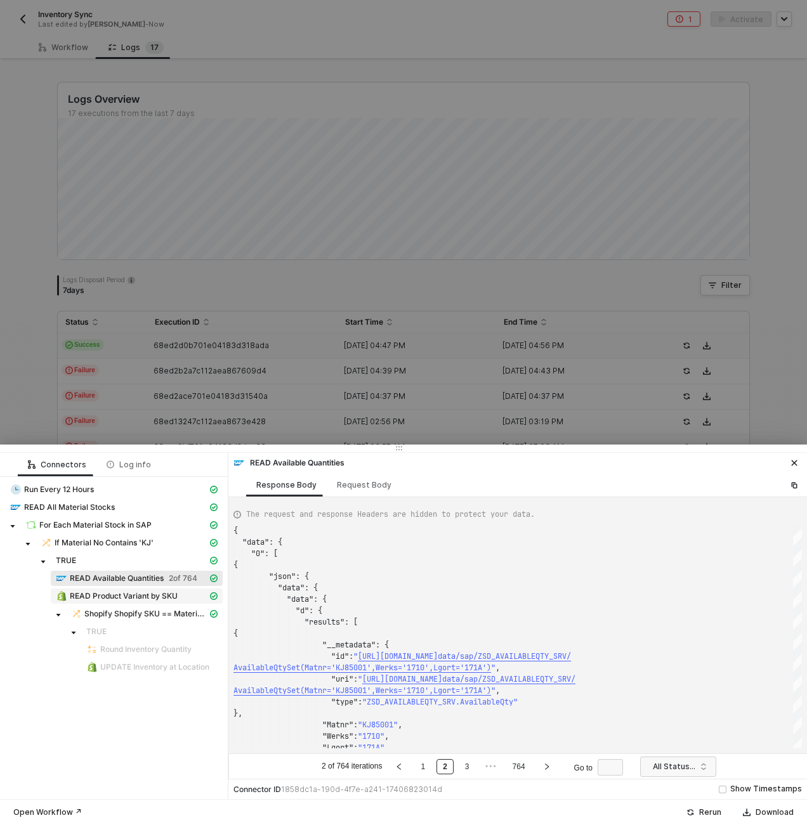
click at [150, 598] on span "READ Product Variant by SKU" at bounding box center [124, 596] width 108 height 10
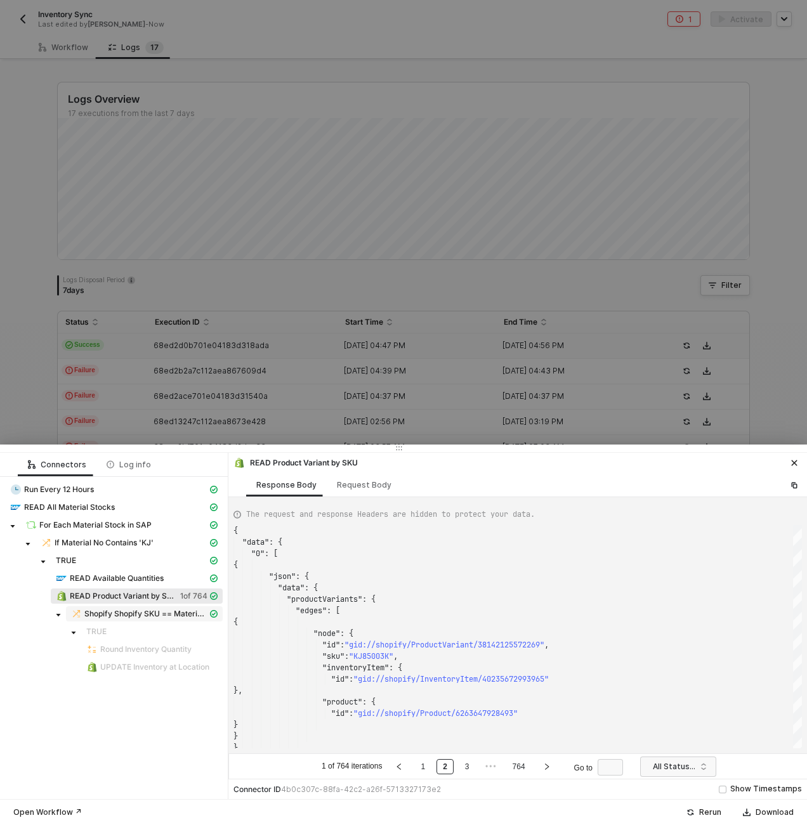
click at [147, 614] on span "Shopify Shopify SKU == Material No" at bounding box center [145, 614] width 123 height 10
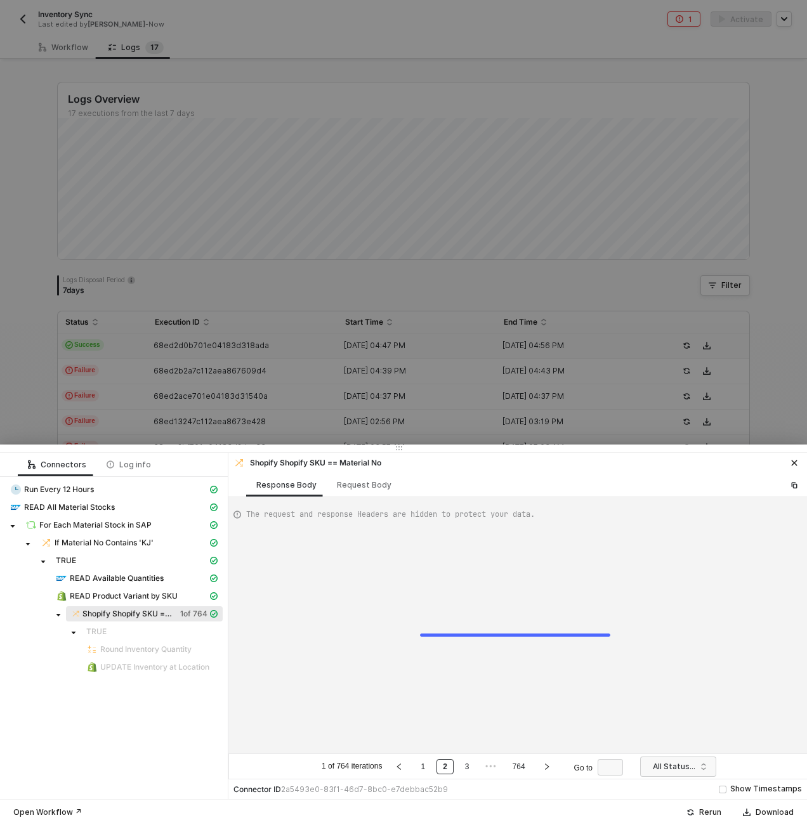
type textarea "{ "resulting_path": "FALSE" }"
click at [146, 599] on span "READ Product Variant by SKU" at bounding box center [124, 596] width 108 height 10
type textarea "{ "data": { "0": [ { "json": { "data": { "productVariants": { "edges": [ { "nod…"
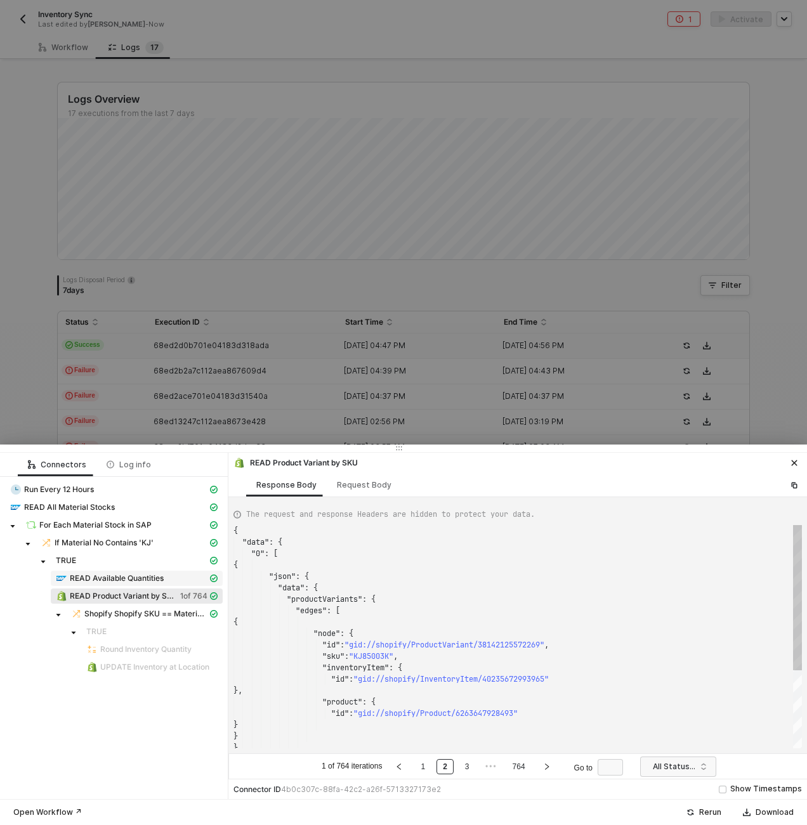
click at [140, 581] on span "READ Available Quantities" at bounding box center [117, 578] width 94 height 10
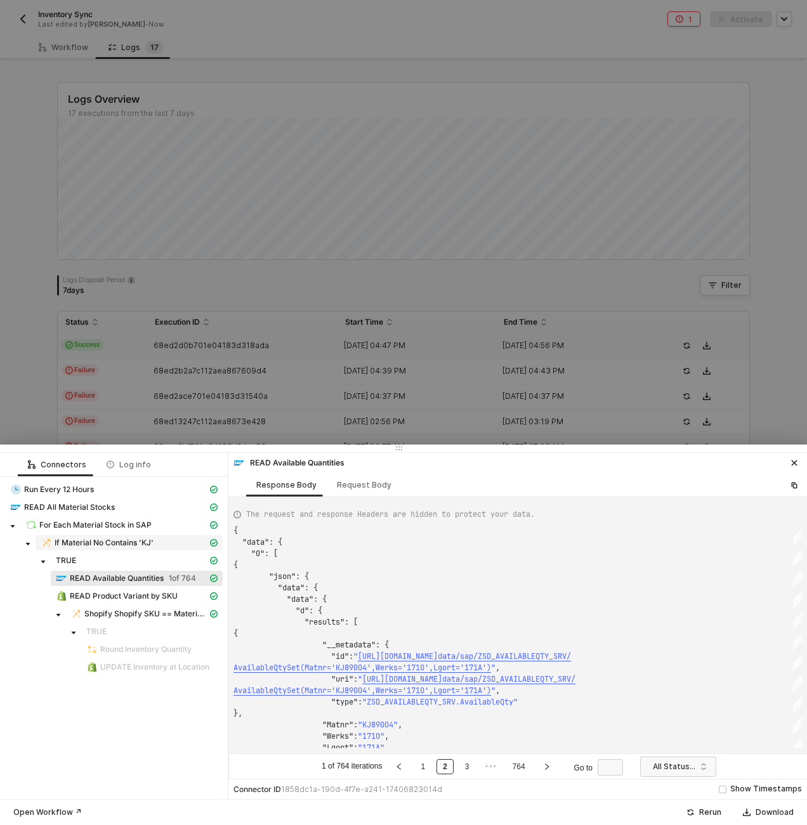
click at [136, 541] on span "If Material No Contains 'KJ'" at bounding box center [104, 543] width 99 height 10
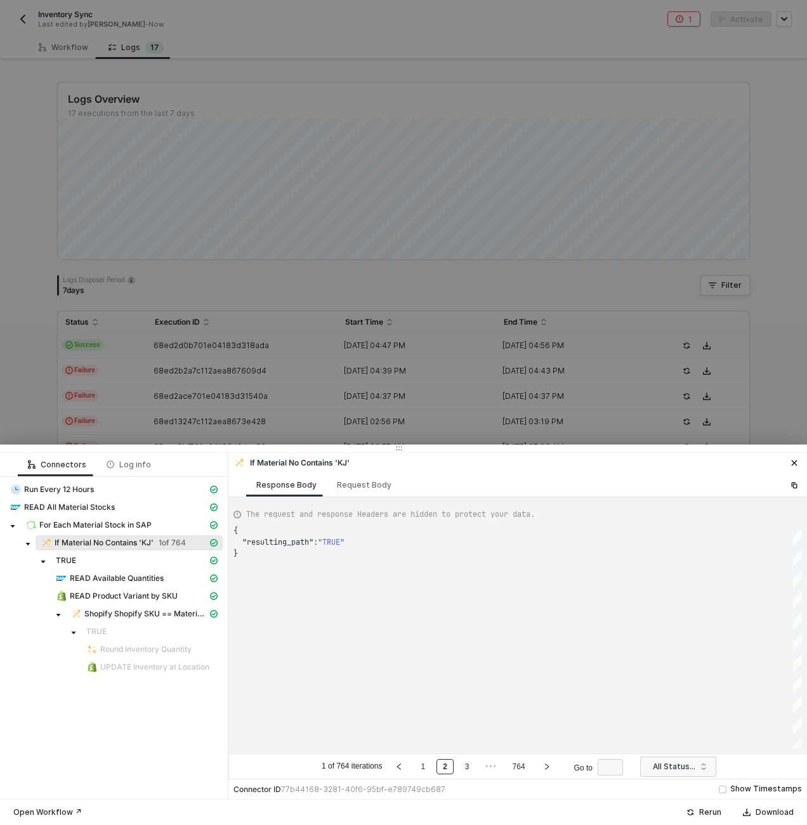
scroll to position [23, 0]
click at [97, 65] on div at bounding box center [403, 412] width 807 height 825
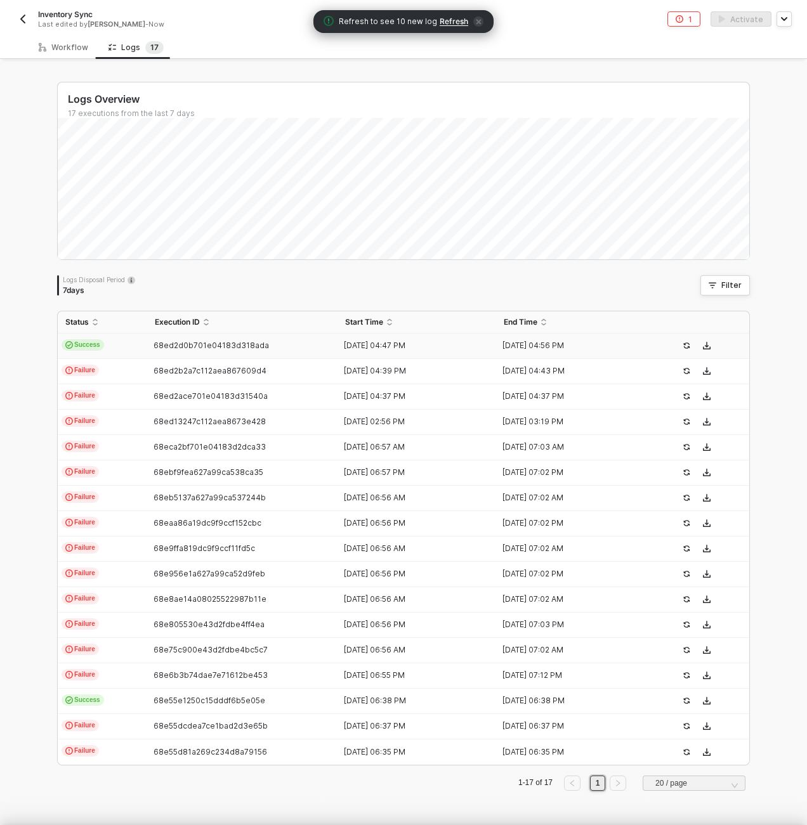
click at [55, 51] on div at bounding box center [403, 412] width 807 height 825
click at [58, 47] on div "Workflow" at bounding box center [63, 47] width 49 height 10
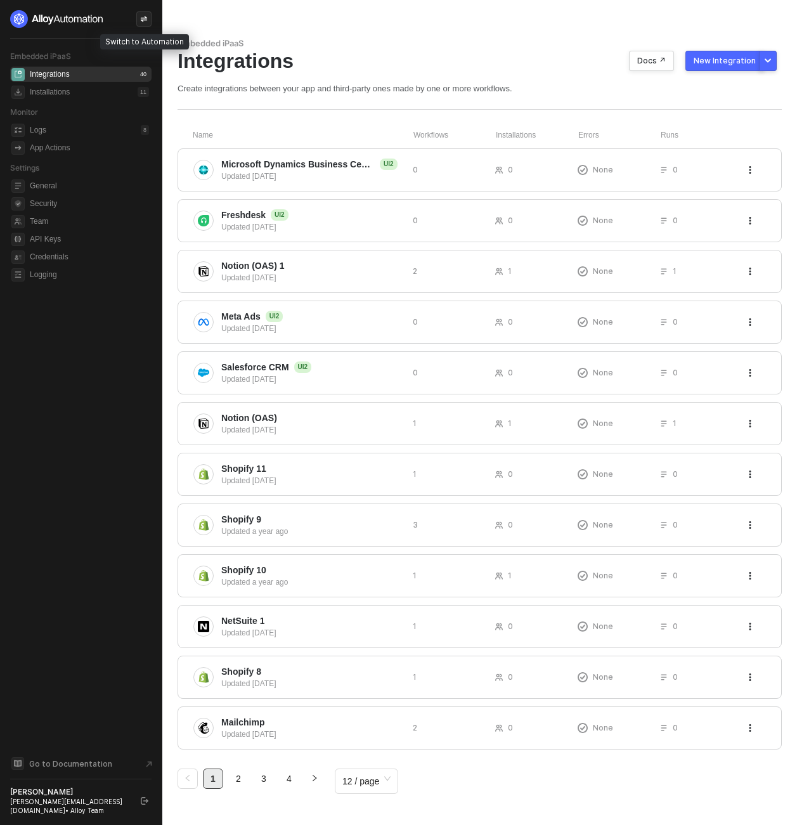
click at [145, 16] on icon "icon-swap" at bounding box center [144, 19] width 7 height 6
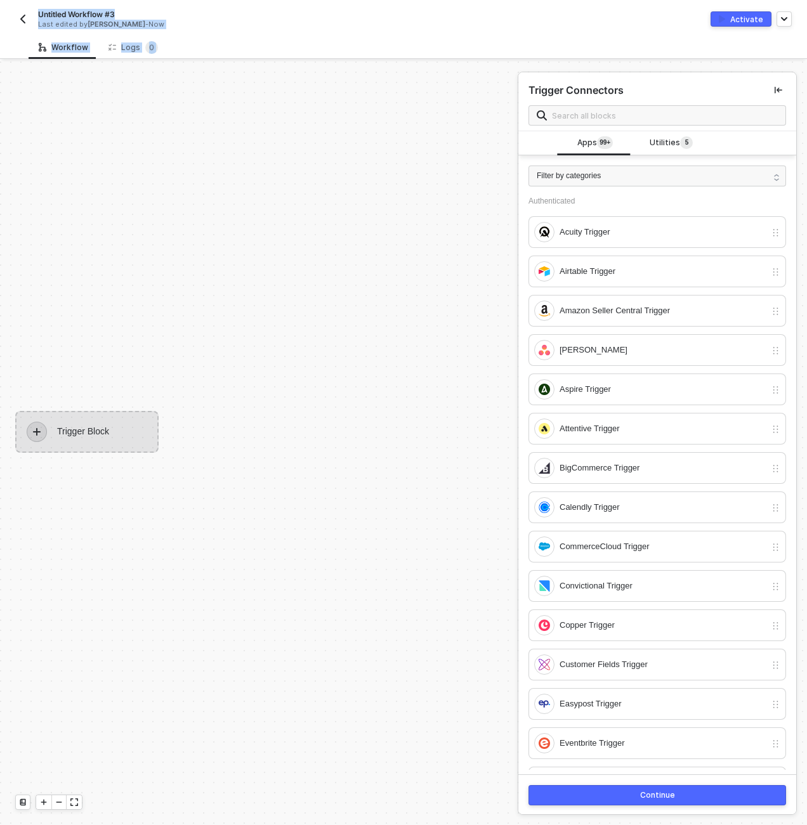
scroll to position [22, 0]
drag, startPoint x: 30, startPoint y: 13, endPoint x: 99, endPoint y: 245, distance: 242.0
click at [99, 245] on div "Untitled Workflow #3 Last edited by [PERSON_NAME] - Now Activate Workflow Logs …" at bounding box center [403, 412] width 807 height 825
click at [668, 223] on div "Acuity Trigger" at bounding box center [649, 232] width 231 height 20
click at [653, 795] on div "Continue" at bounding box center [657, 795] width 35 height 10
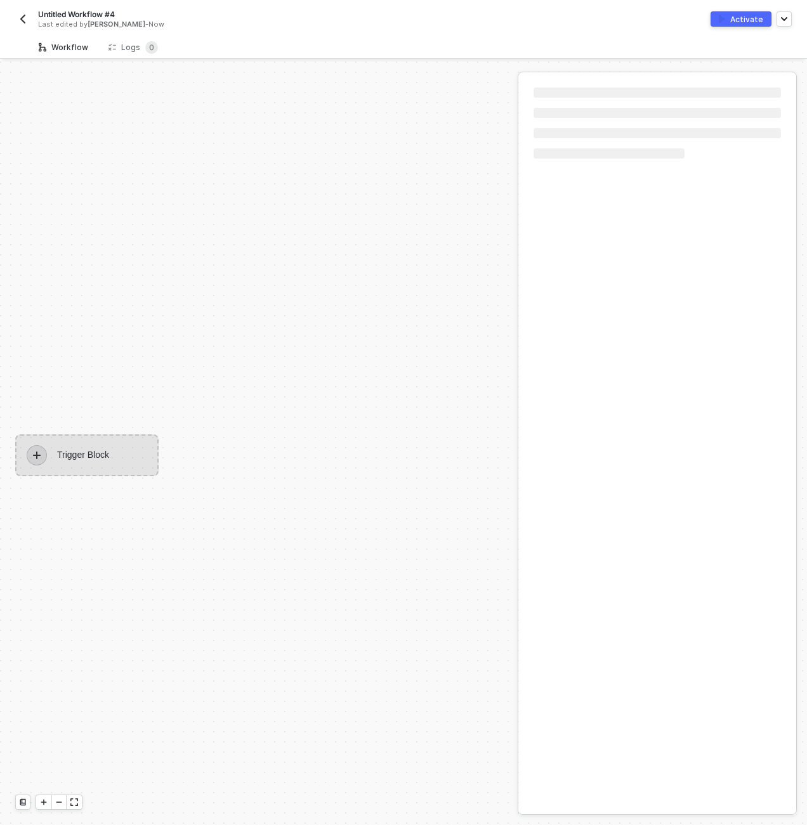
scroll to position [23, 0]
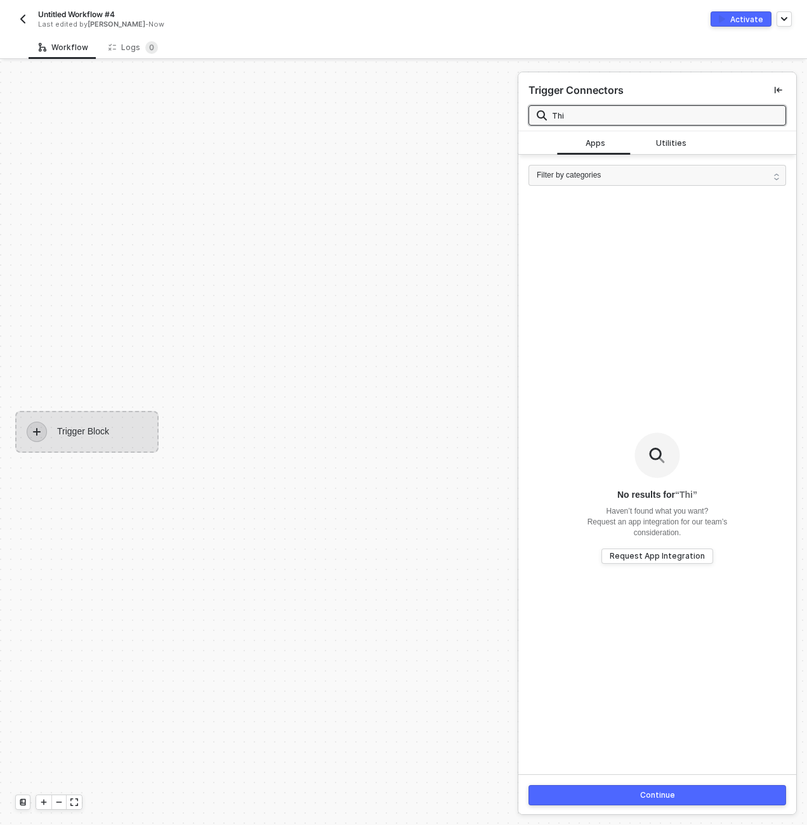
type input "Thi"
drag, startPoint x: 23, startPoint y: 30, endPoint x: 23, endPoint y: 23, distance: 7.0
click at [23, 30] on div "Untitled Workflow #4 Last edited by [PERSON_NAME] - Now Activate" at bounding box center [403, 18] width 776 height 36
click at [23, 23] on img "button" at bounding box center [23, 19] width 10 height 10
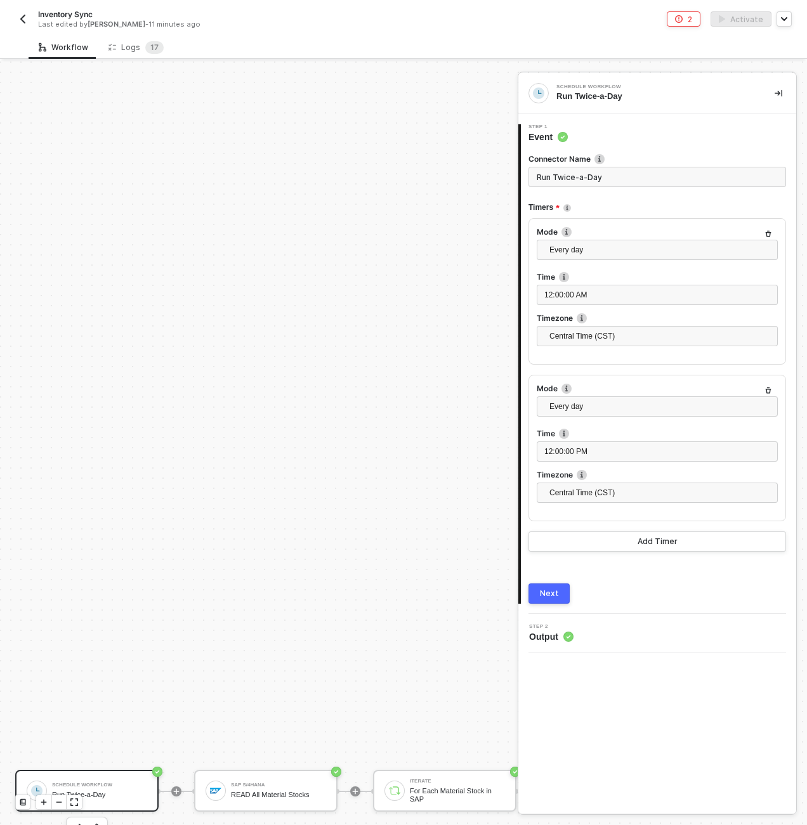
scroll to position [365, 0]
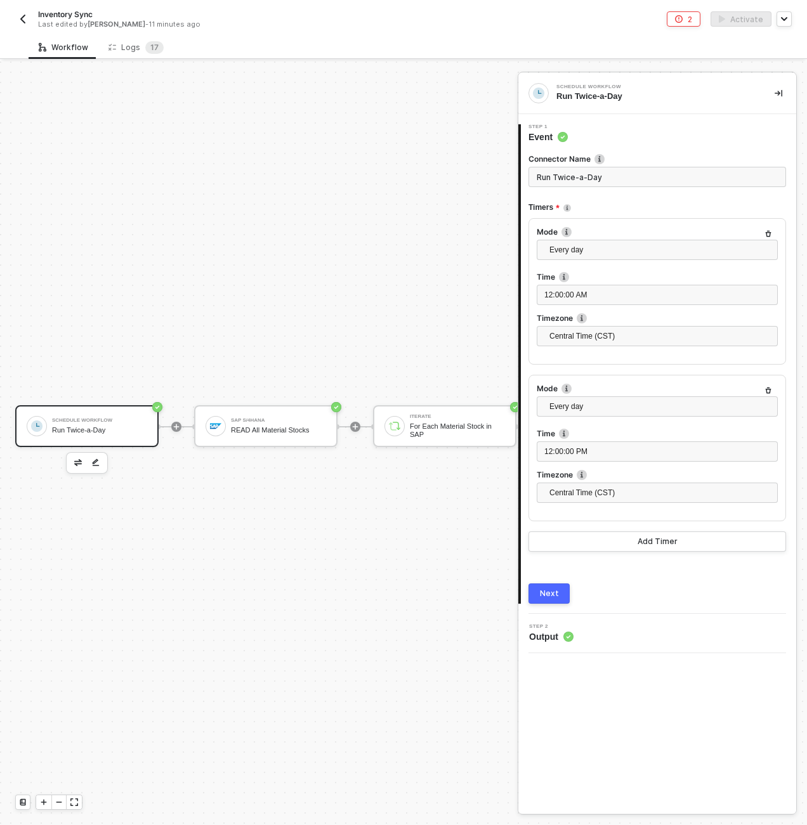
click at [139, 425] on div "Schedule Workflow Run Twice-a-Day" at bounding box center [99, 426] width 95 height 24
click at [599, 254] on span "Every day" at bounding box center [659, 249] width 221 height 19
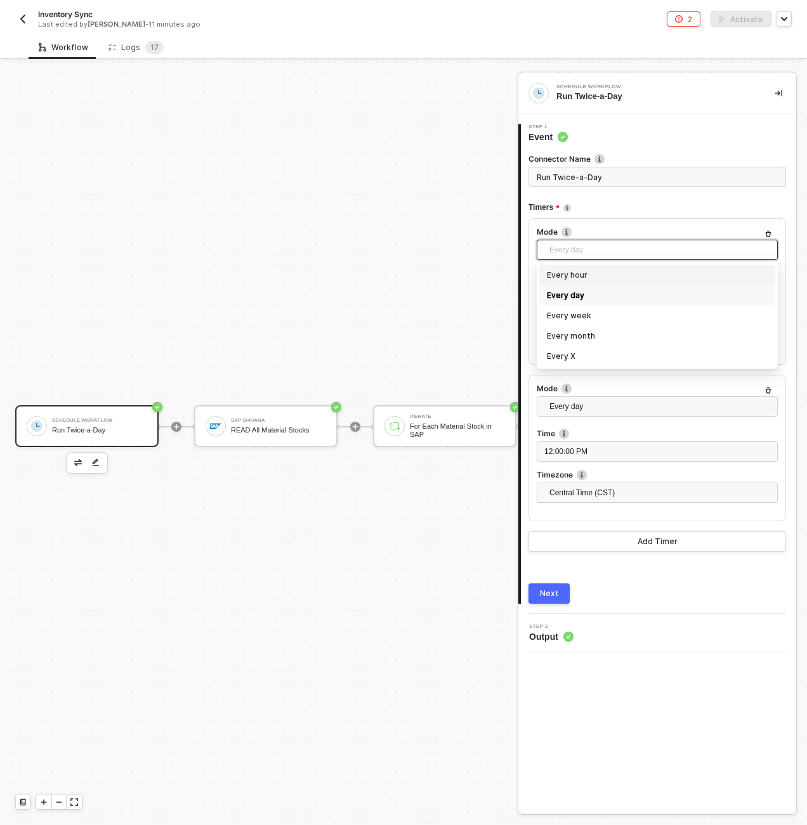
click at [590, 10] on div "Inventory Sync Last edited by [PERSON_NAME] - 11 minutes ago 2 Activate" at bounding box center [403, 18] width 776 height 36
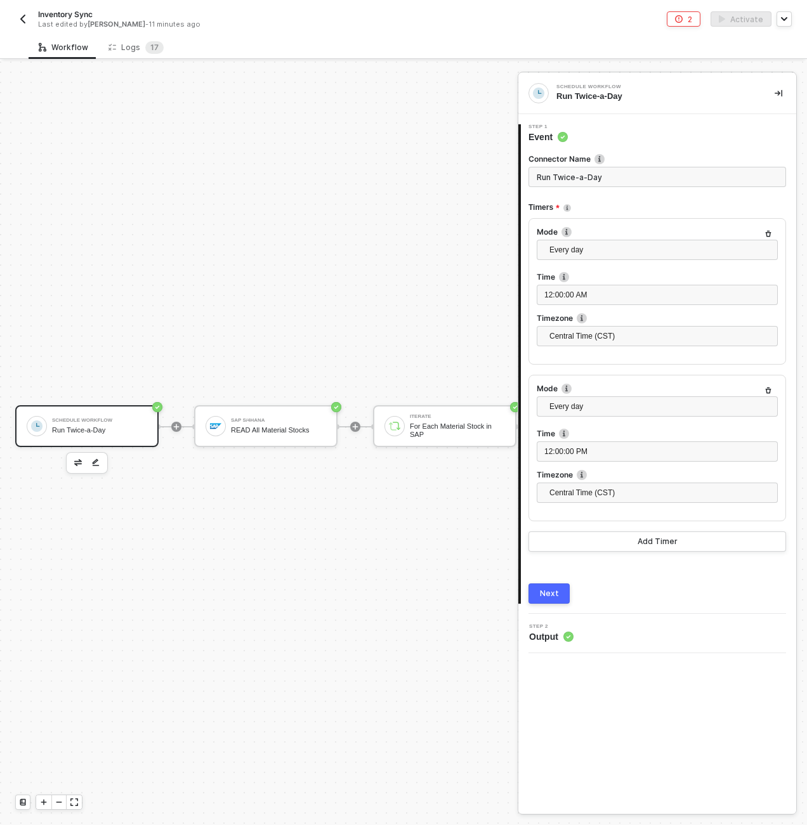
click at [786, 63] on div "Schedule Workflow Run Twice-a-Day 1 Step 1 Event Connector Name Run Twice-a-Day…" at bounding box center [661, 443] width 289 height 763
click at [87, 421] on div "Schedule Workflow" at bounding box center [99, 420] width 95 height 5
click at [109, 424] on div "Schedule Workflow Run Twice-a-Day" at bounding box center [99, 426] width 95 height 24
click at [82, 459] on button "button" at bounding box center [77, 462] width 15 height 15
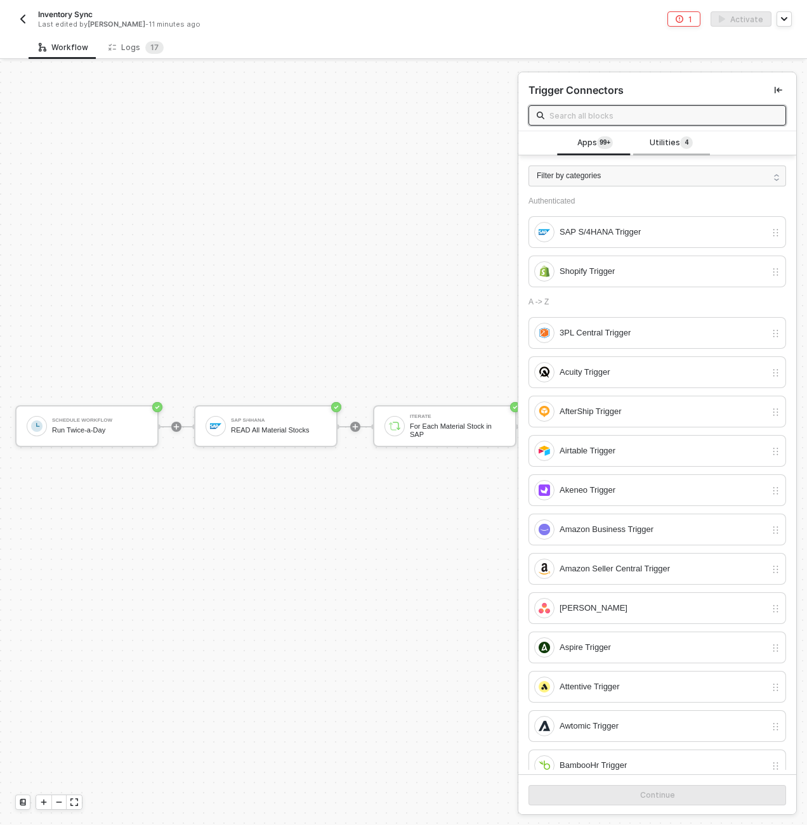
click at [663, 147] on span "Utilities 4" at bounding box center [670, 143] width 43 height 14
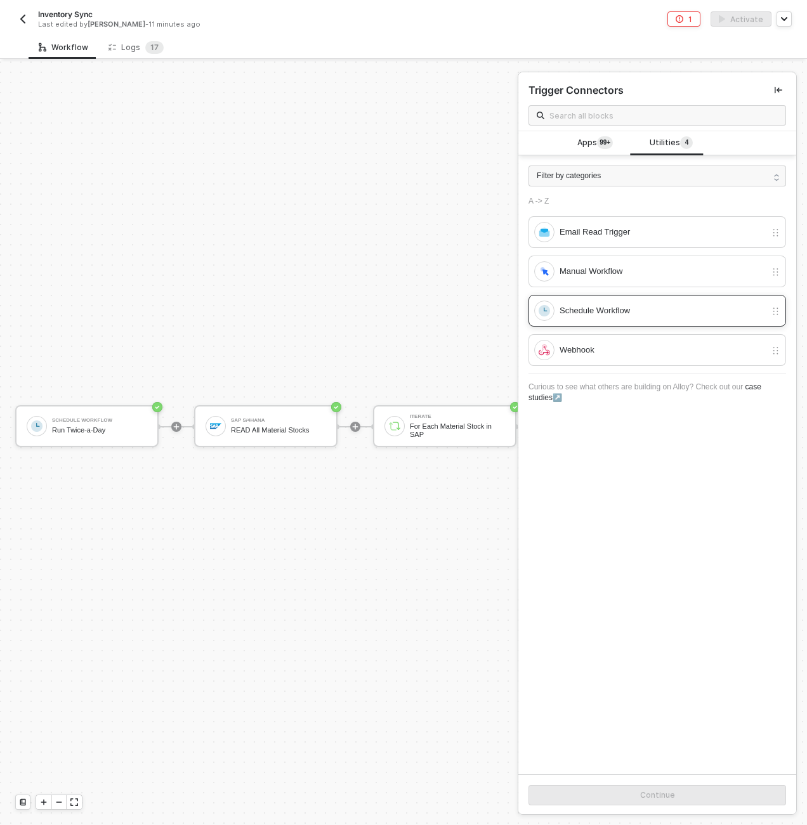
click at [633, 307] on div "Schedule Workflow" at bounding box center [662, 311] width 206 height 14
click at [691, 793] on button "Continue" at bounding box center [656, 795] width 257 height 20
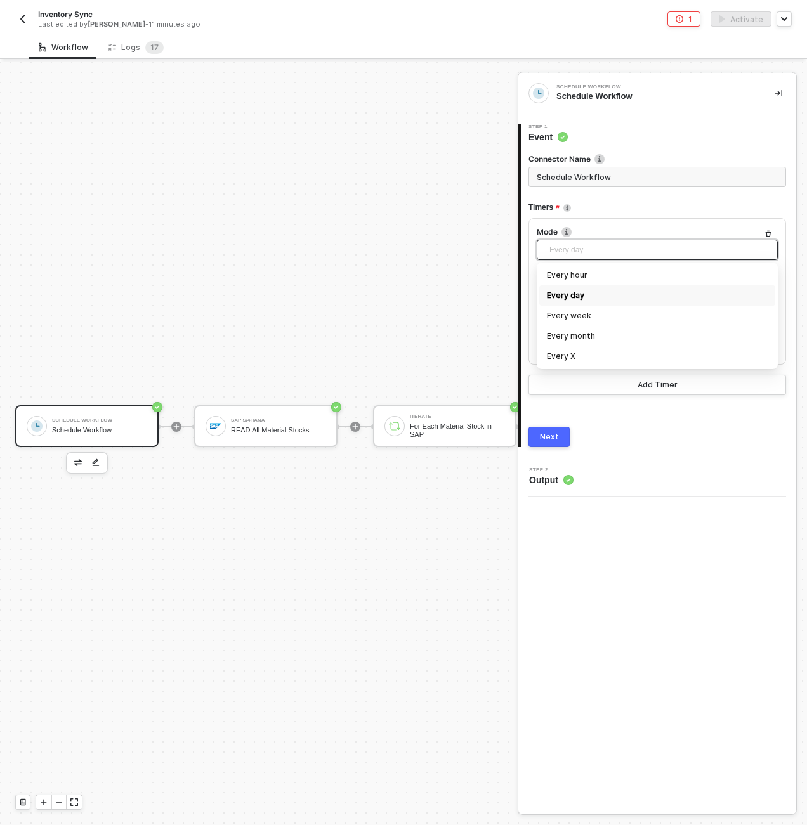
click at [597, 249] on span "Every day" at bounding box center [659, 249] width 221 height 19
click at [588, 354] on div "Every X" at bounding box center [657, 356] width 221 height 14
click at [583, 297] on div "2" at bounding box center [657, 295] width 226 height 12
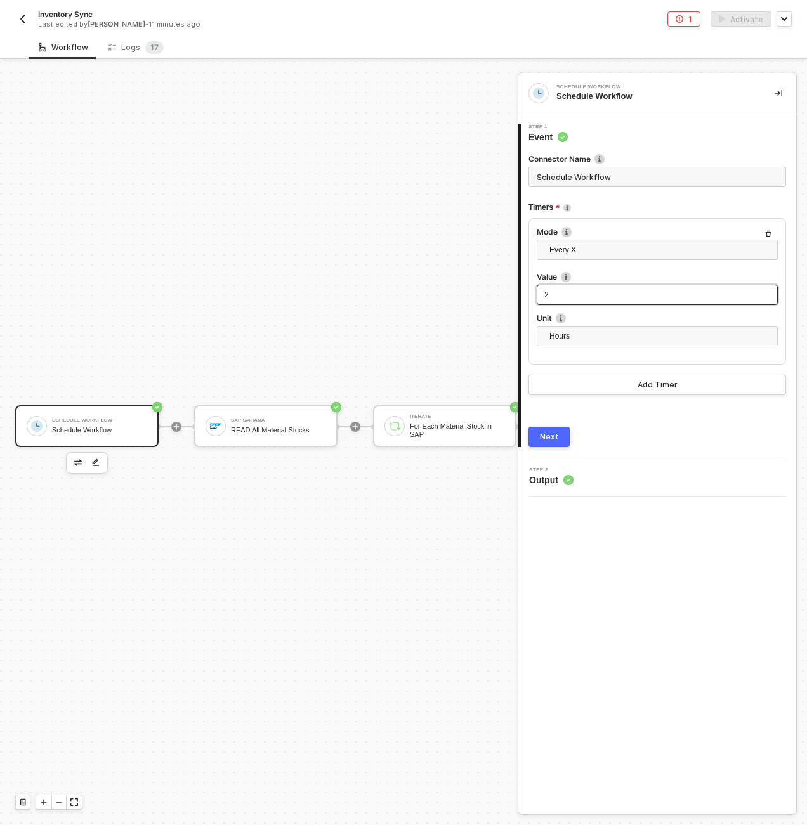
click at [583, 297] on div "2" at bounding box center [657, 295] width 226 height 12
click at [580, 338] on span "Hours" at bounding box center [659, 336] width 221 height 19
click at [581, 416] on div "Connector Name Schedule Workflow Timers Mode Every X Every hour Every day Every…" at bounding box center [656, 295] width 257 height 304
click at [544, 433] on div "Next" at bounding box center [549, 437] width 19 height 10
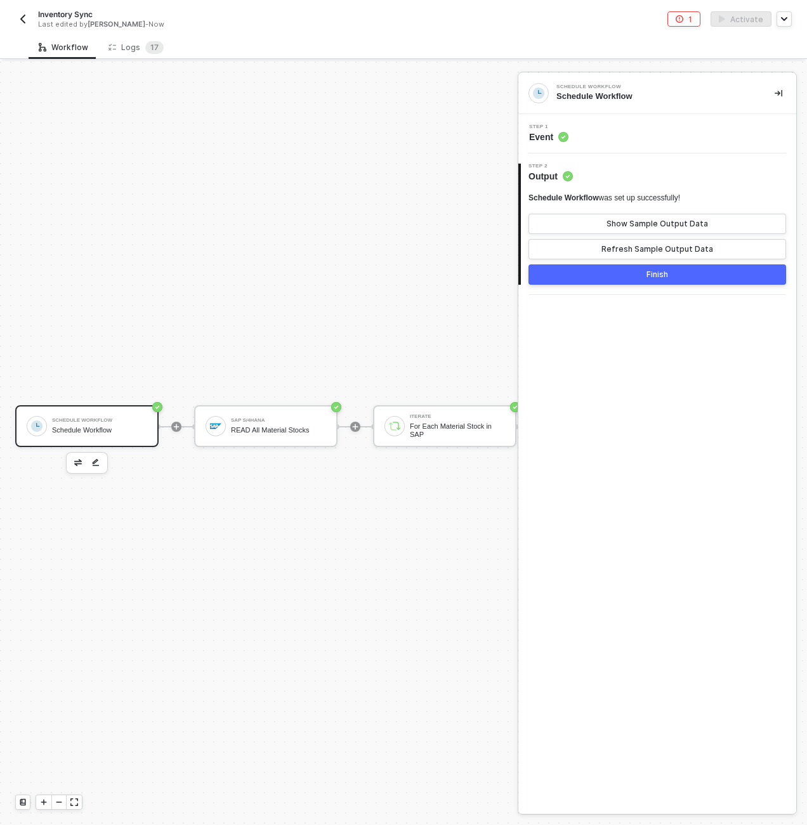
click at [636, 277] on button "Finish" at bounding box center [656, 274] width 257 height 20
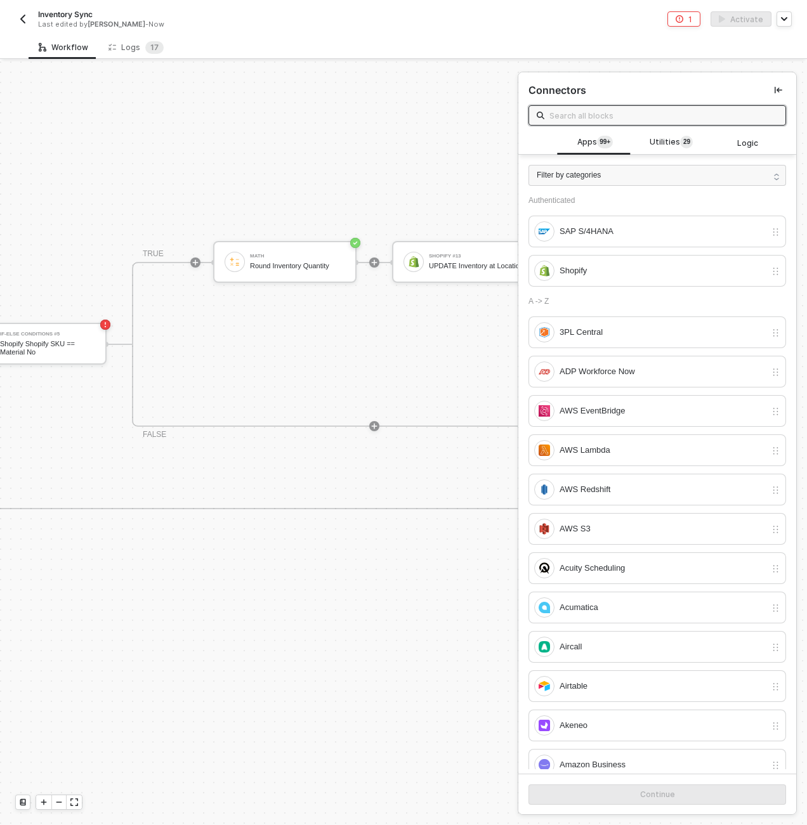
scroll to position [365, 761]
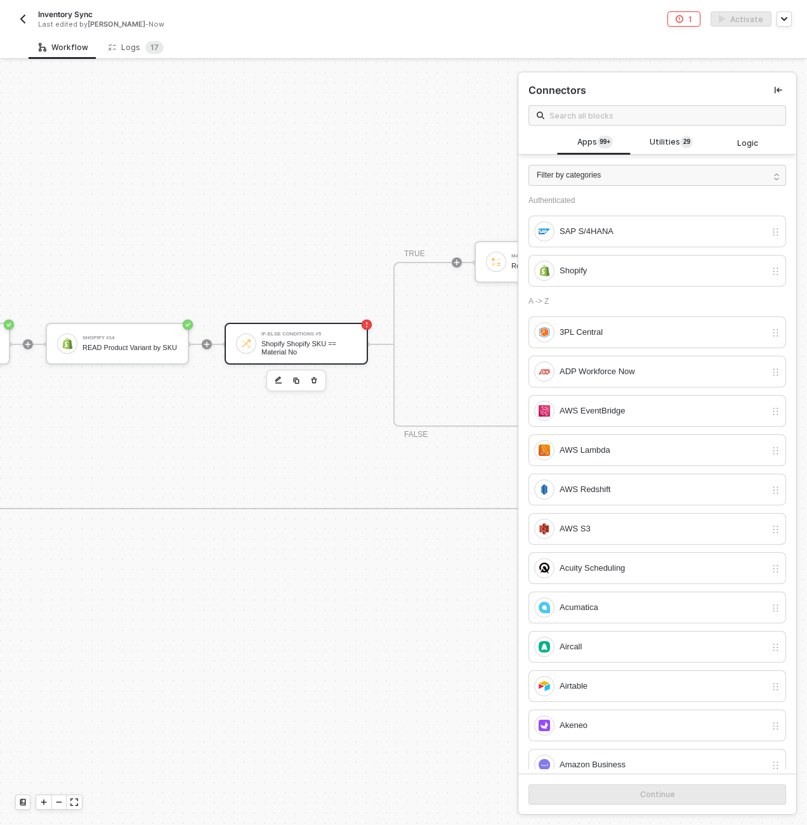
click at [289, 349] on div "Shopify Shopify SKU == Material No" at bounding box center [308, 348] width 95 height 16
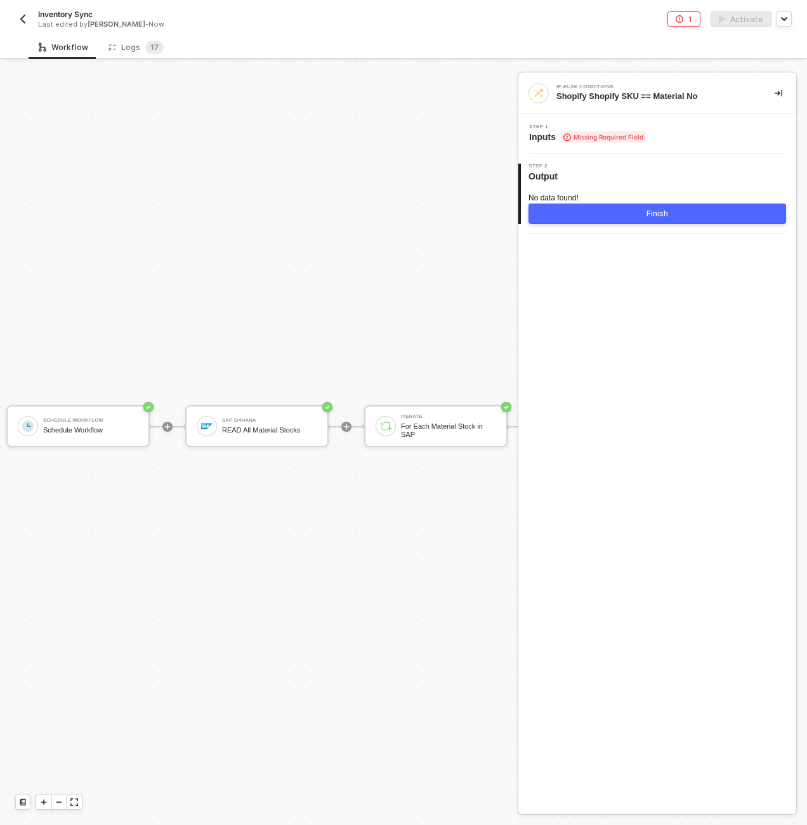
scroll to position [365, 0]
click at [107, 435] on div "Schedule Workflow Schedule Workflow" at bounding box center [99, 426] width 95 height 24
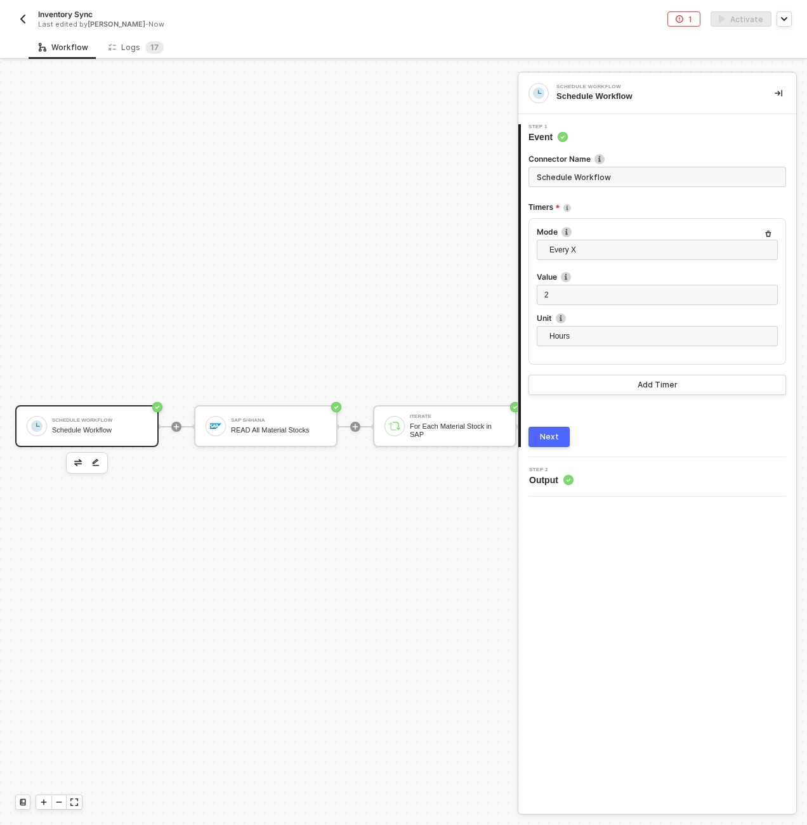
click at [99, 436] on div "Schedule Workflow Schedule Workflow" at bounding box center [99, 426] width 95 height 24
click at [564, 256] on span "Every X" at bounding box center [659, 249] width 221 height 19
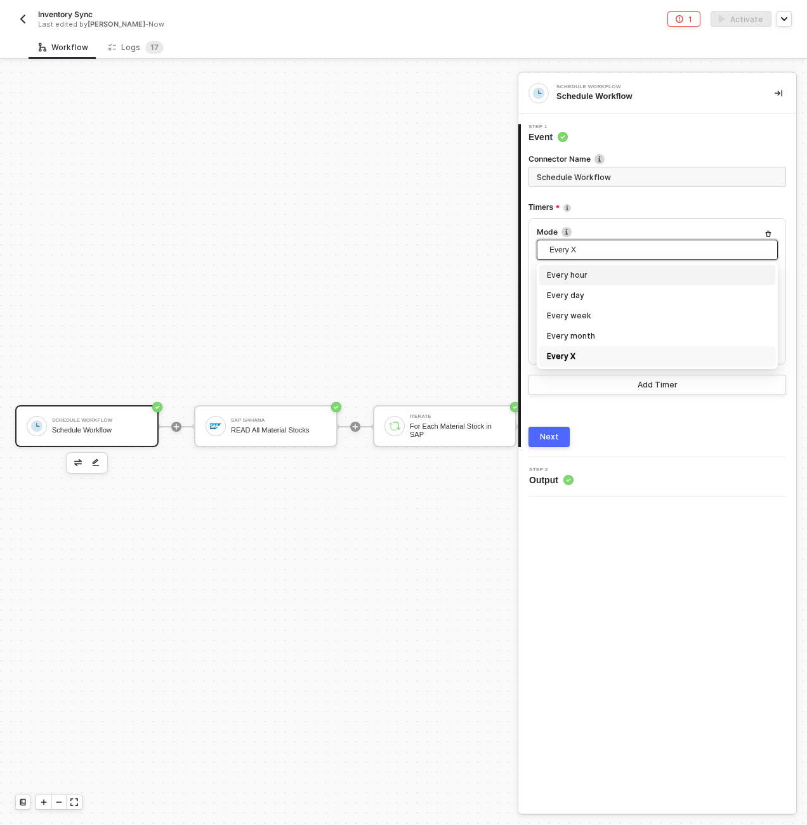
click at [571, 259] on span "Every X" at bounding box center [659, 249] width 221 height 19
click at [593, 179] on input "Schedule Workflow" at bounding box center [656, 177] width 257 height 20
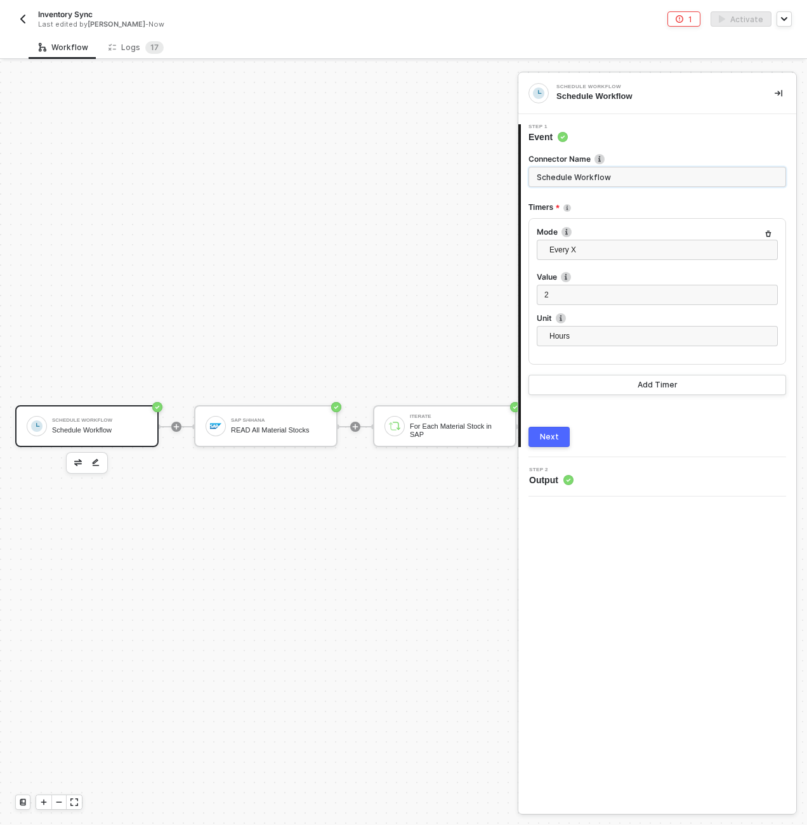
click at [593, 179] on input "Schedule Workflow" at bounding box center [656, 177] width 257 height 20
click at [581, 250] on span "Every X" at bounding box center [659, 249] width 221 height 19
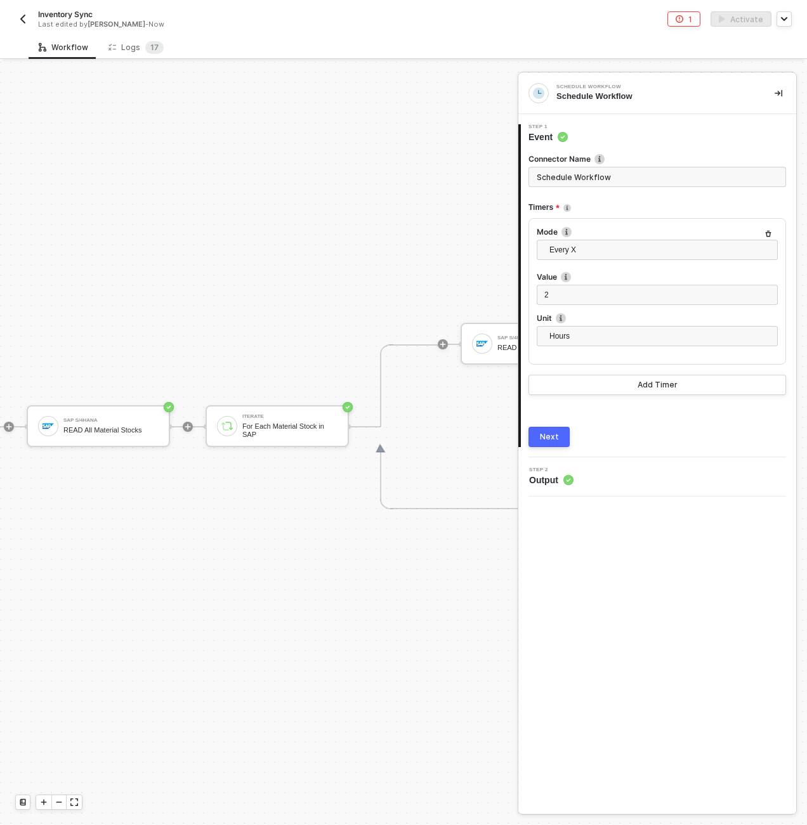
scroll to position [365, 735]
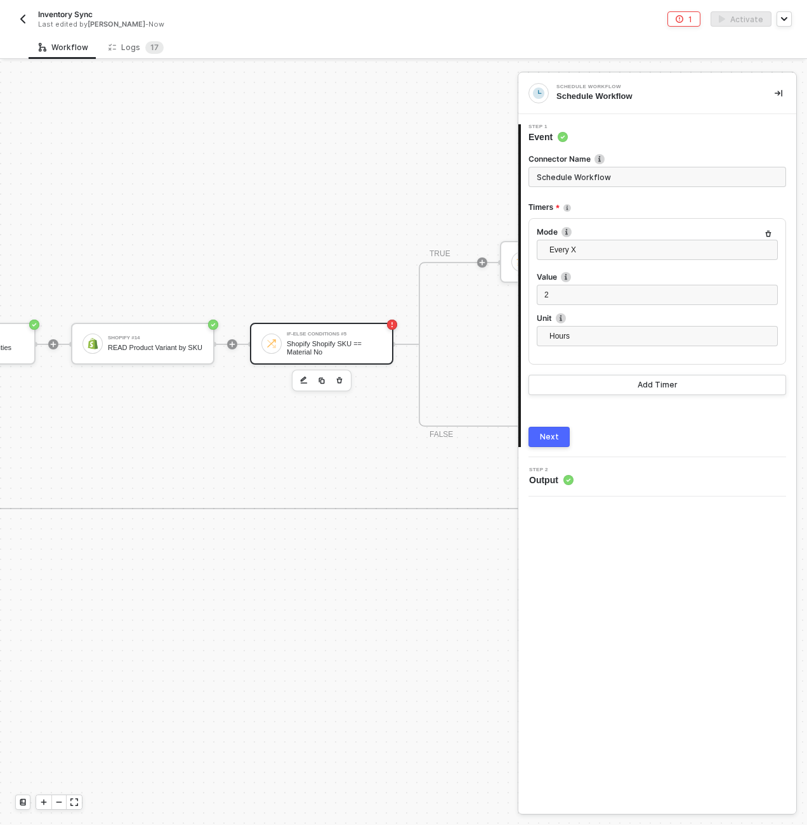
click at [327, 340] on div "Shopify Shopify SKU == Material No" at bounding box center [334, 348] width 95 height 16
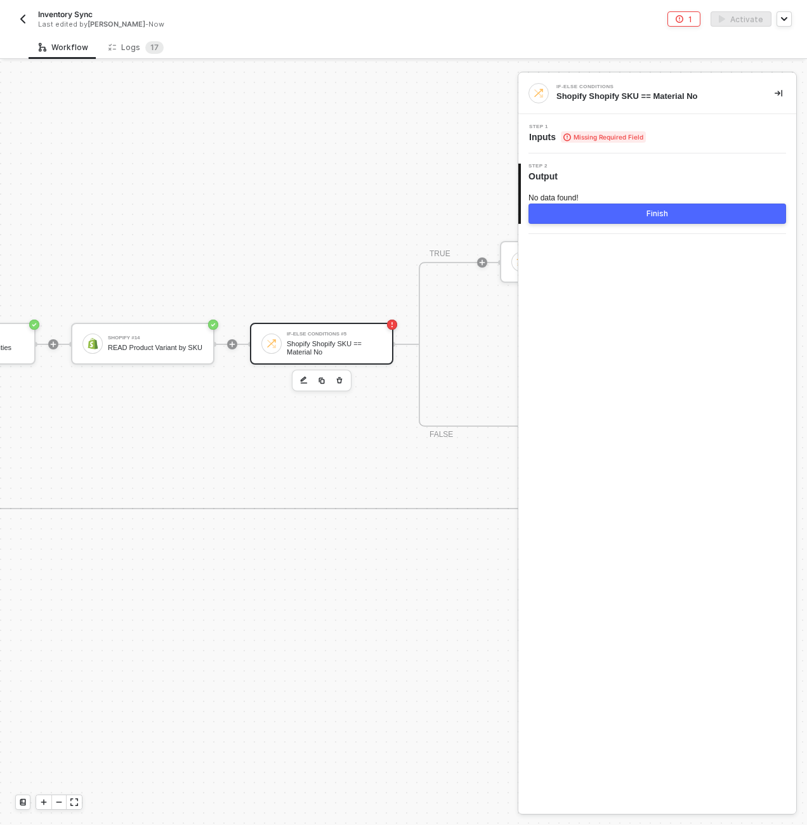
click at [588, 131] on span "Missing Required Field" at bounding box center [602, 136] width 85 height 11
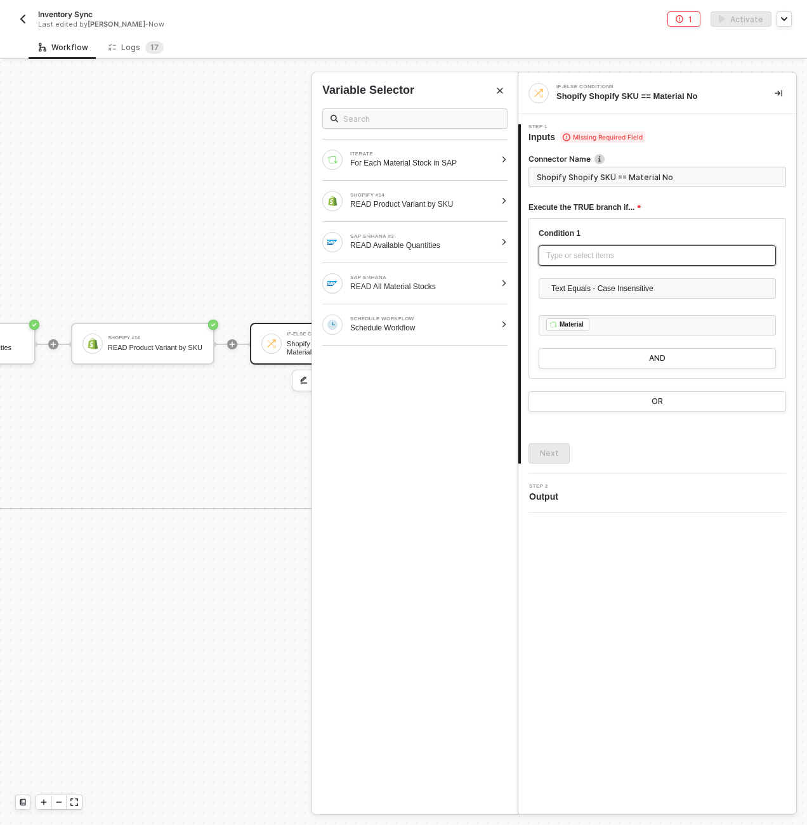
type input "Only continue if d = Material"
click at [590, 255] on div "Type or select items ﻿" at bounding box center [657, 256] width 222 height 12
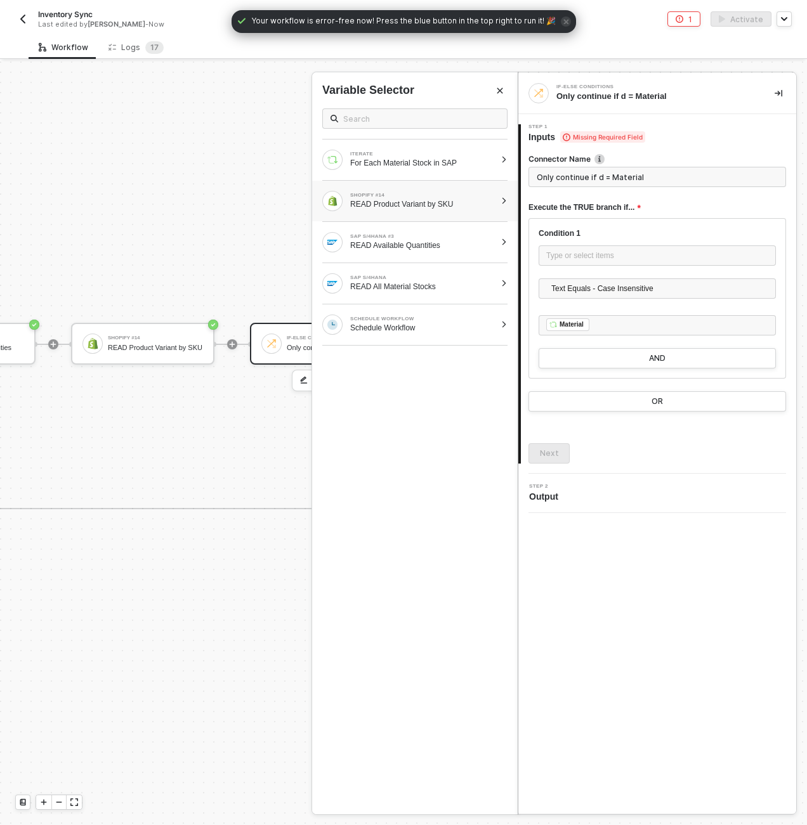
click at [492, 204] on div "READ Product Variant by SKU" at bounding box center [422, 204] width 145 height 10
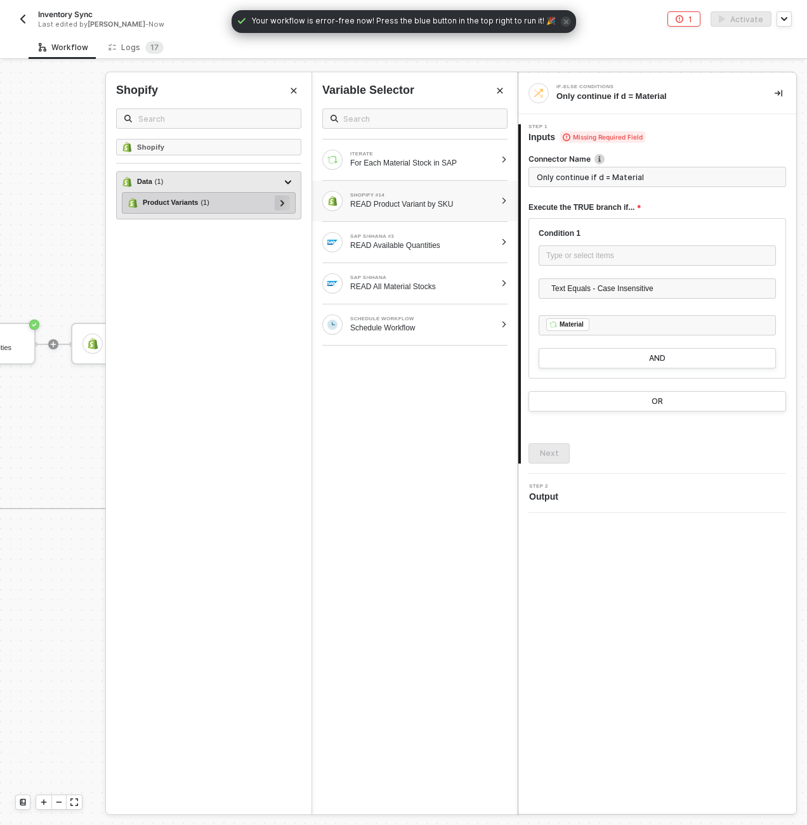
click at [278, 204] on div at bounding box center [282, 202] width 15 height 15
click at [283, 201] on icon at bounding box center [282, 203] width 6 height 4
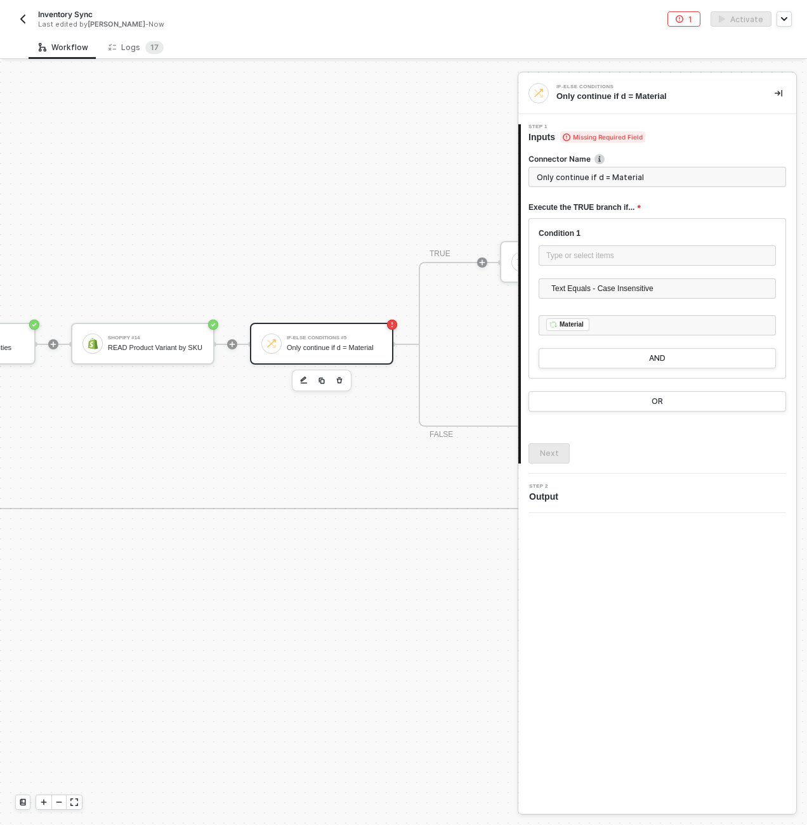
click at [356, 294] on div "SAP S/4HANA #3 READ Available Quantities Shopify #14 READ Product Variant by SK…" at bounding box center [408, 344] width 1033 height 165
drag, startPoint x: 361, startPoint y: 361, endPoint x: 350, endPoint y: 340, distance: 23.5
click at [361, 360] on div "SAP S/4HANA #3 READ Available Quantities Shopify #14 READ Product Variant by SK…" at bounding box center [408, 344] width 1033 height 165
click at [350, 344] on div "Only continue if d = Material" at bounding box center [334, 348] width 95 height 8
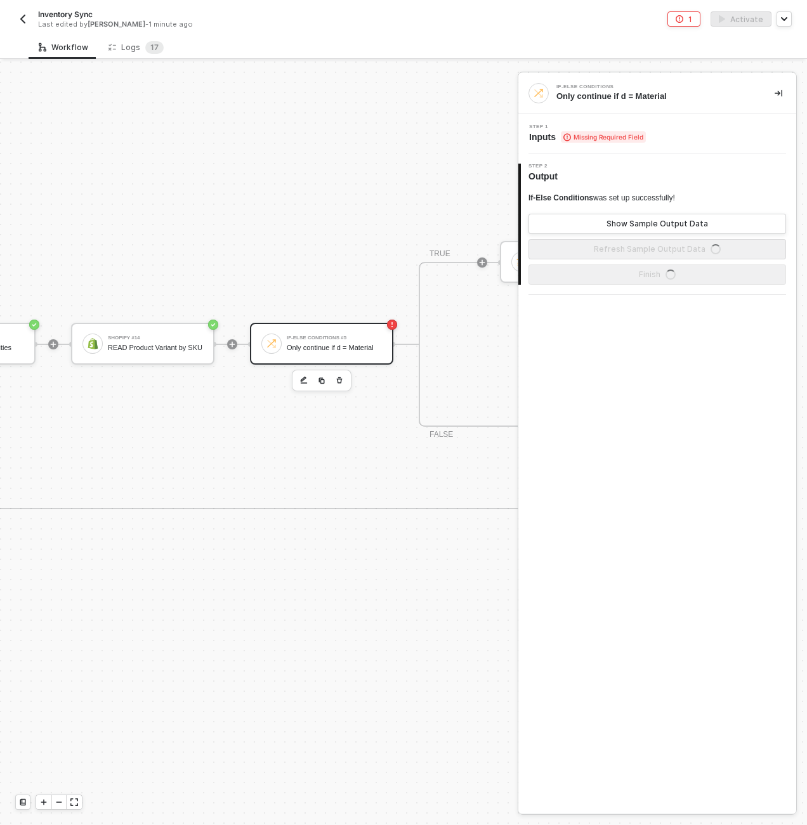
scroll to position [365, 0]
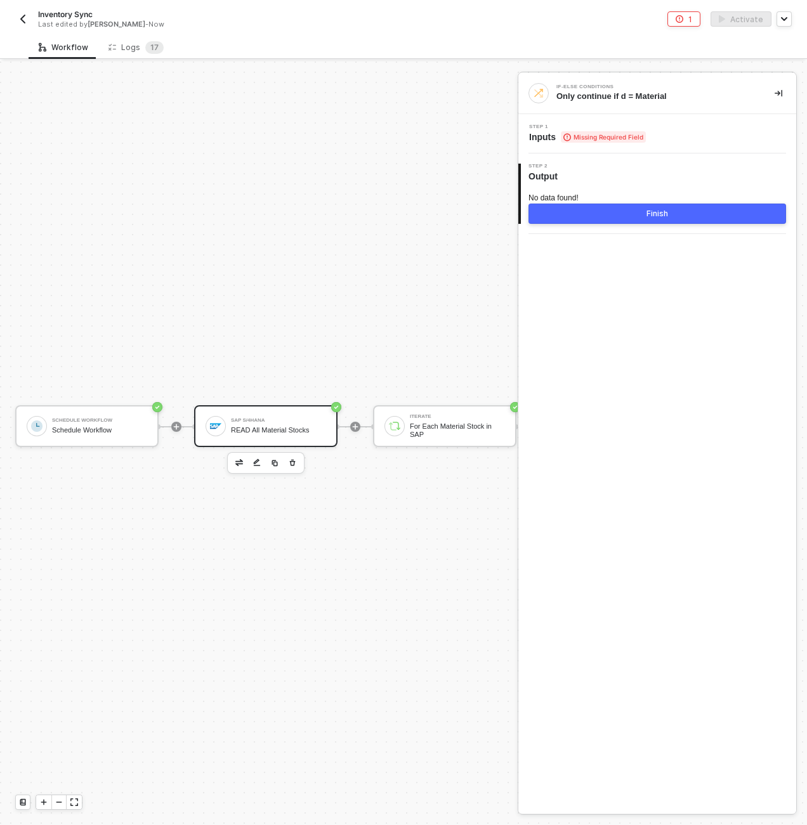
click at [297, 419] on div "SAP S/4HANA" at bounding box center [278, 420] width 95 height 5
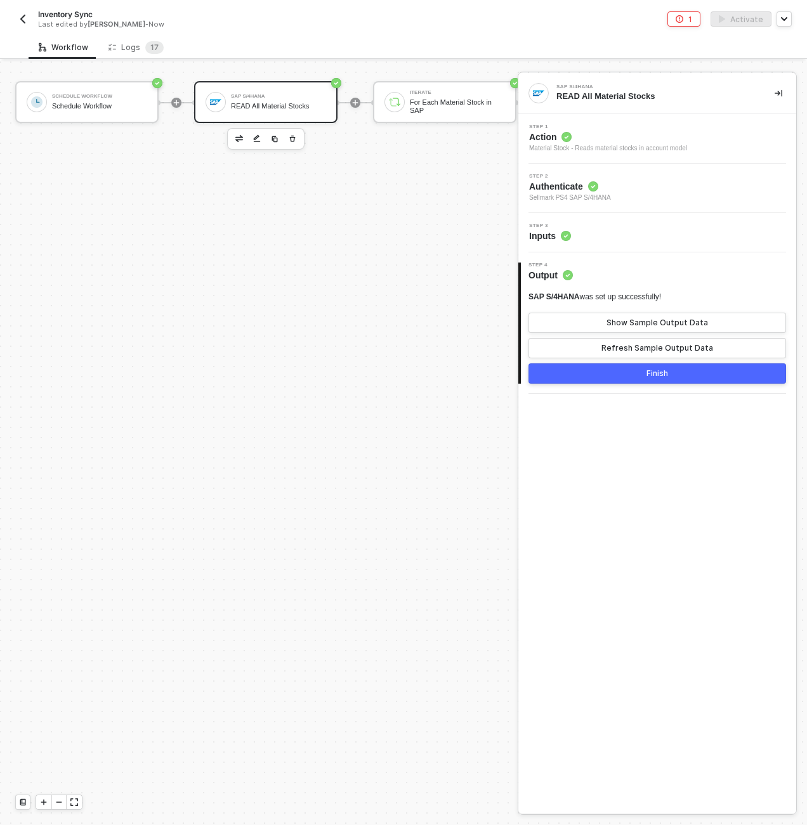
scroll to position [705, 0]
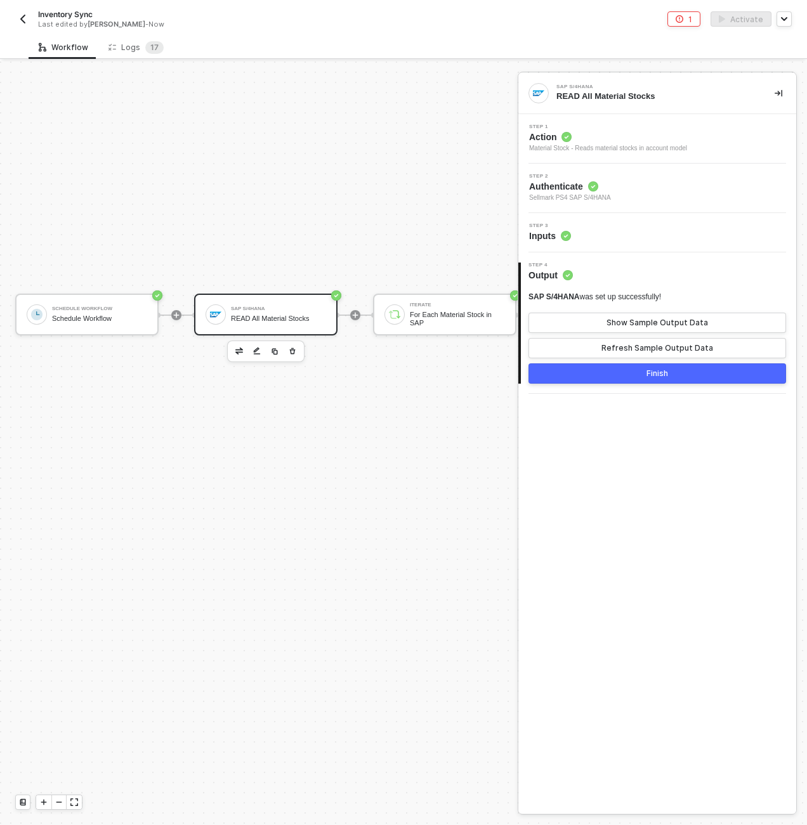
click at [685, 25] on button "1" at bounding box center [683, 18] width 33 height 15
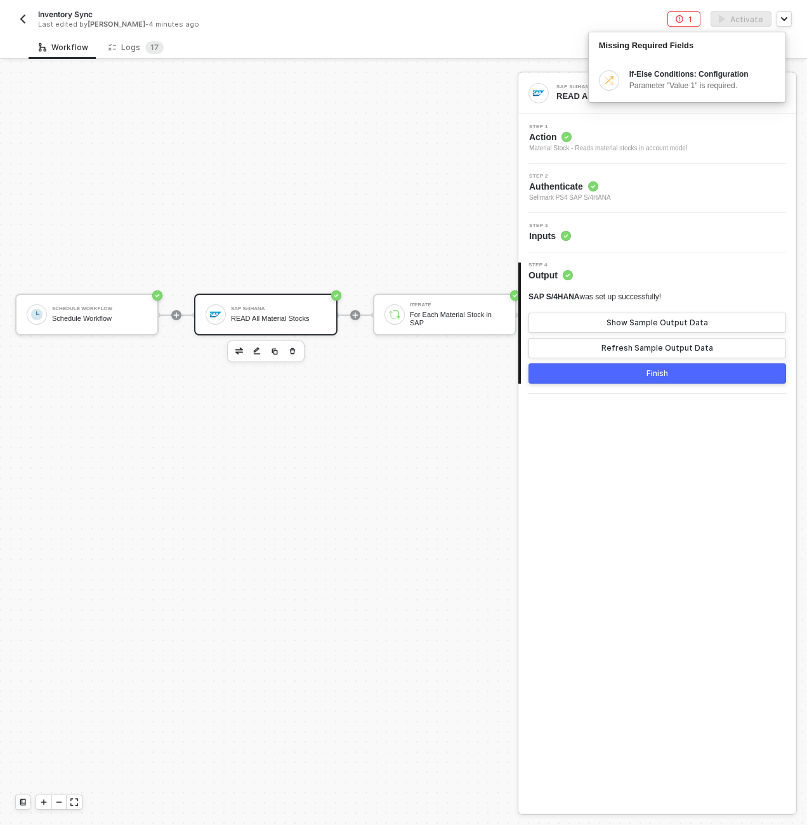
click at [685, 25] on button "1" at bounding box center [683, 18] width 33 height 15
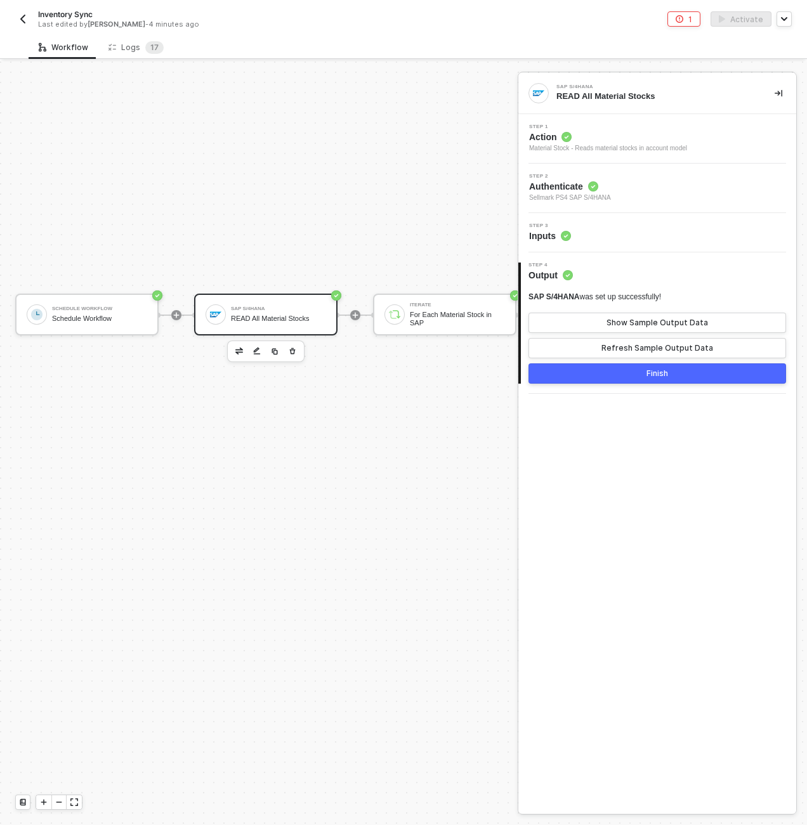
click at [29, 15] on button "button" at bounding box center [22, 18] width 15 height 15
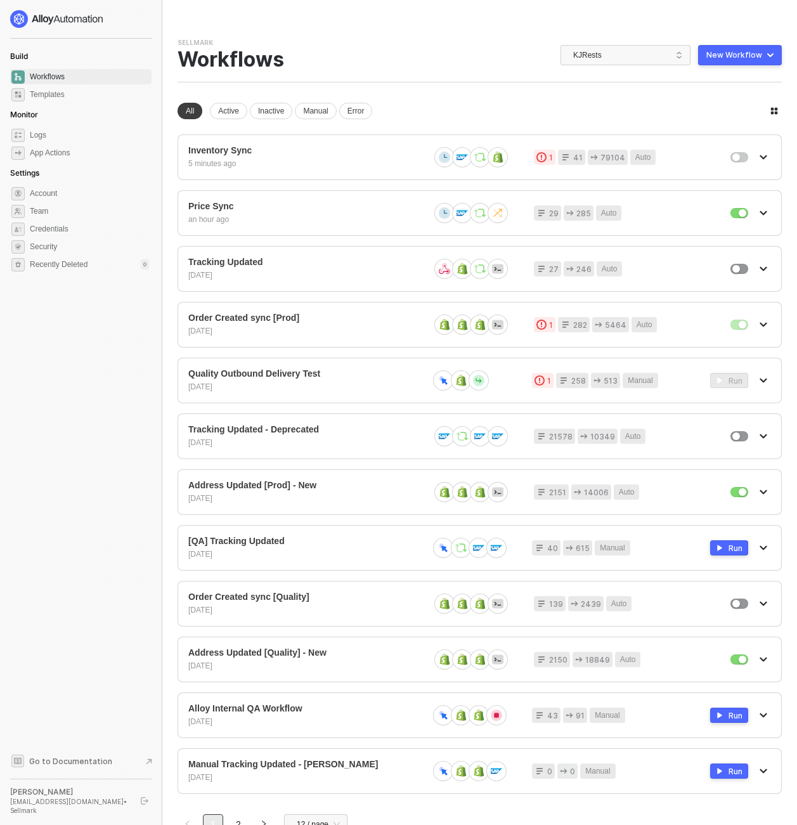
click at [68, 409] on div "Build Workflows Templates Monitor Logs App Actions Settings Account Team Creden…" at bounding box center [80, 412] width 141 height 805
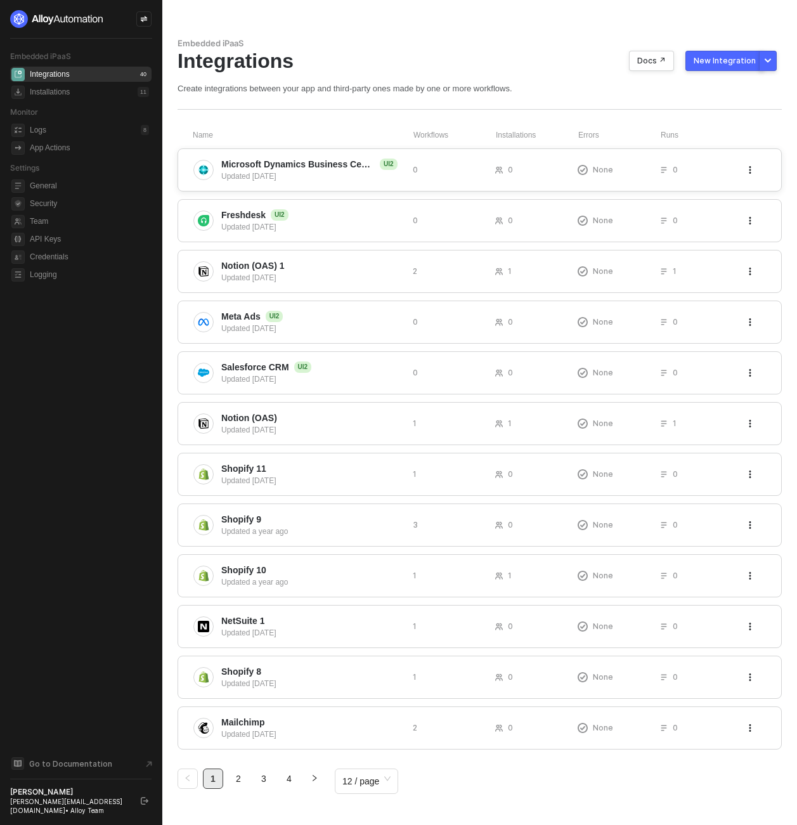
click at [262, 159] on span "Microsoft Dynamics Business Central" at bounding box center [297, 164] width 153 height 13
